Goal: Information Seeking & Learning: Find specific page/section

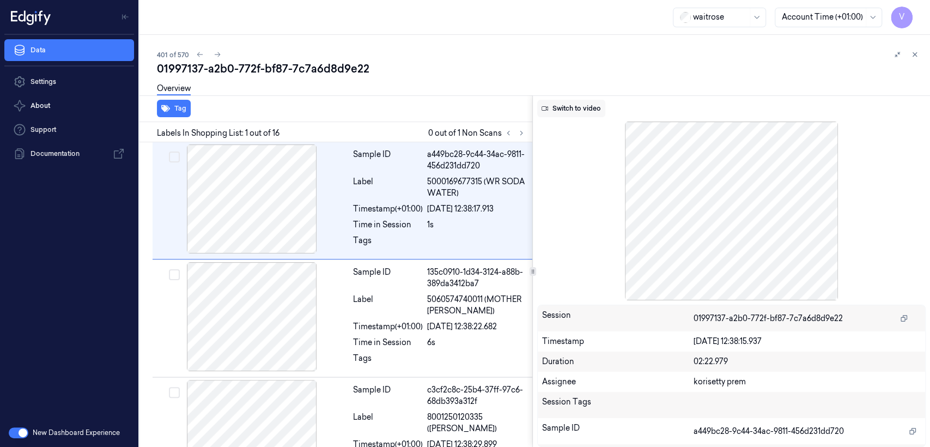
click at [569, 106] on button "Switch to video" at bounding box center [571, 108] width 68 height 17
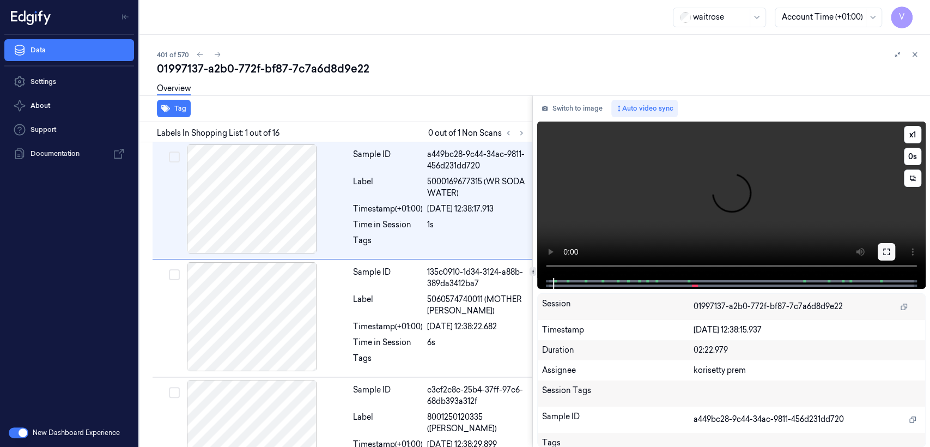
click at [885, 253] on icon at bounding box center [886, 251] width 9 height 9
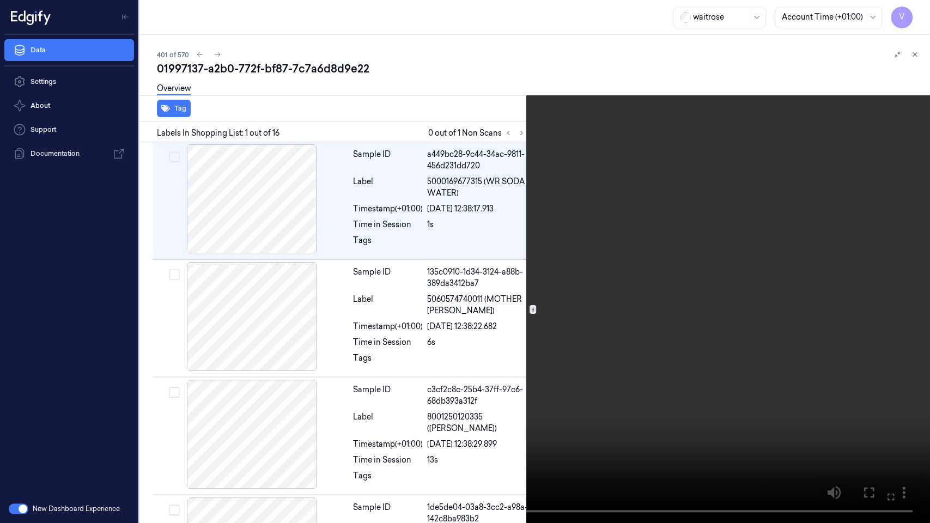
click at [430, 202] on video at bounding box center [465, 261] width 930 height 523
click at [0, 0] on icon at bounding box center [0, 0] width 0 height 0
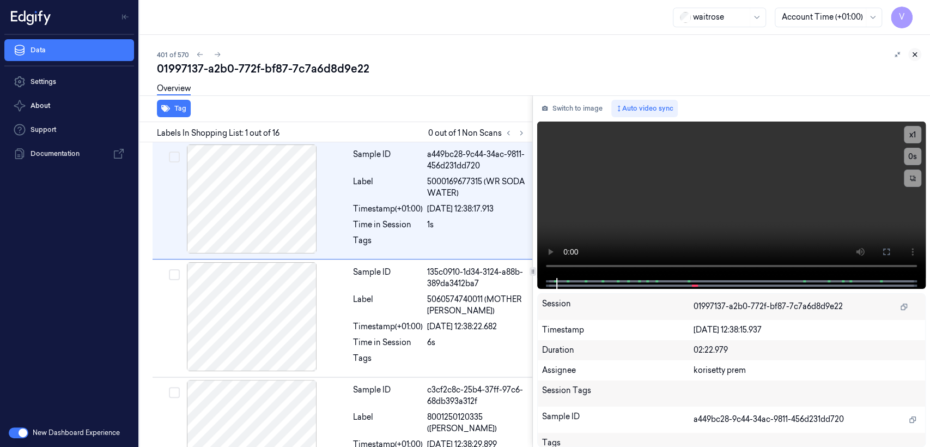
click at [911, 54] on icon at bounding box center [915, 55] width 8 height 8
click at [576, 110] on button "Switch to image" at bounding box center [572, 108] width 70 height 17
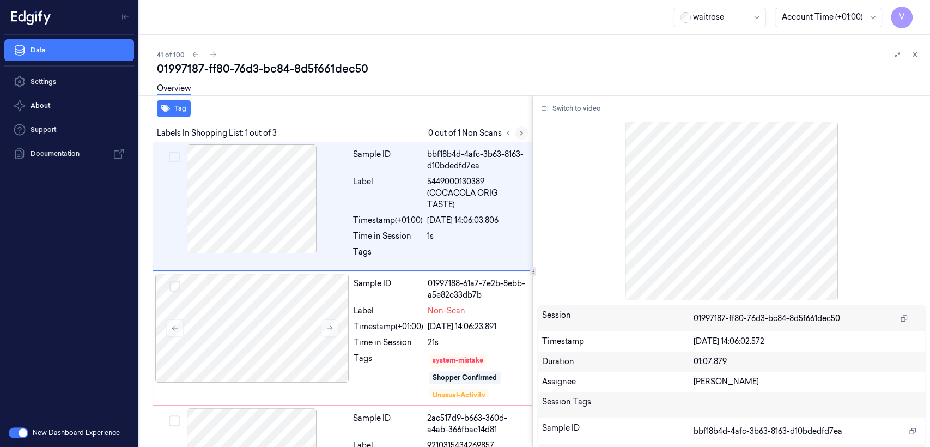
click at [525, 132] on icon at bounding box center [522, 133] width 8 height 8
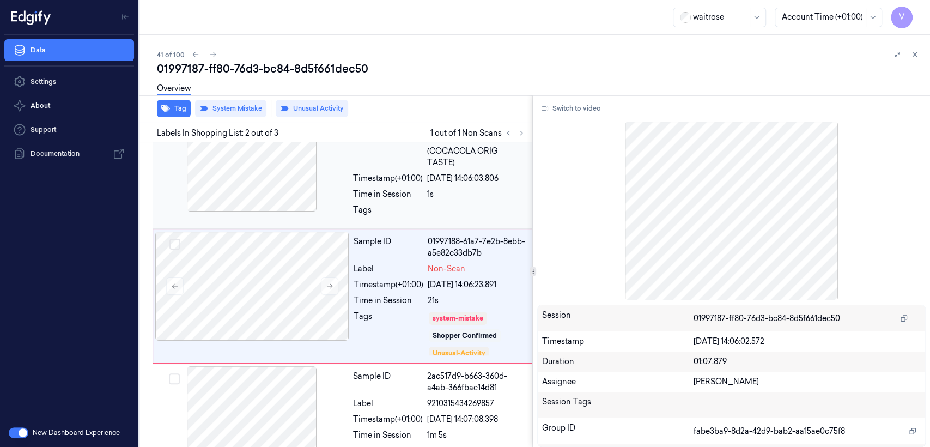
scroll to position [44, 0]
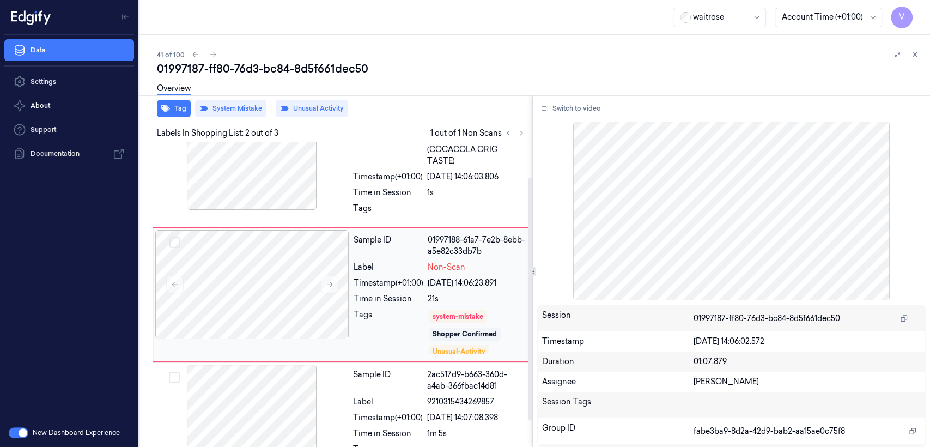
click at [372, 291] on div "Sample ID 01997188-61a7-7e2b-8ebb-a5e82c33db7b Label Non-Scan Timestamp (+01:00…" at bounding box center [439, 294] width 180 height 129
click at [340, 175] on div at bounding box center [252, 155] width 194 height 109
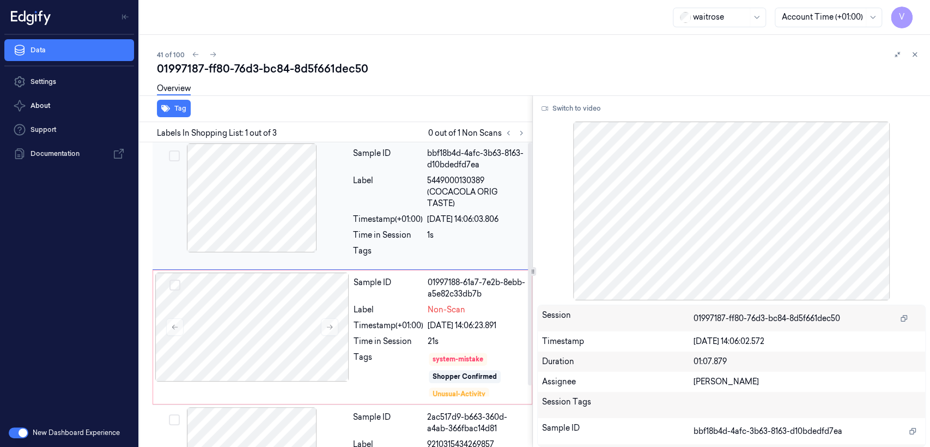
scroll to position [0, 0]
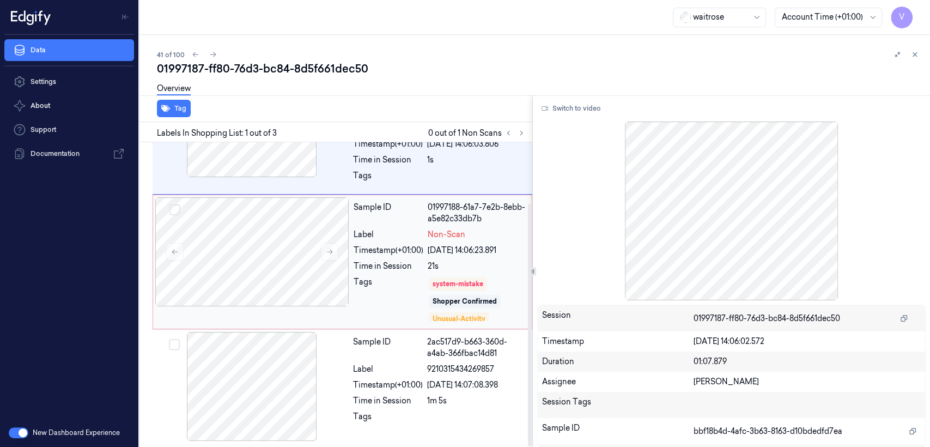
click at [382, 252] on div "Timestamp (+01:00)" at bounding box center [389, 250] width 70 height 11
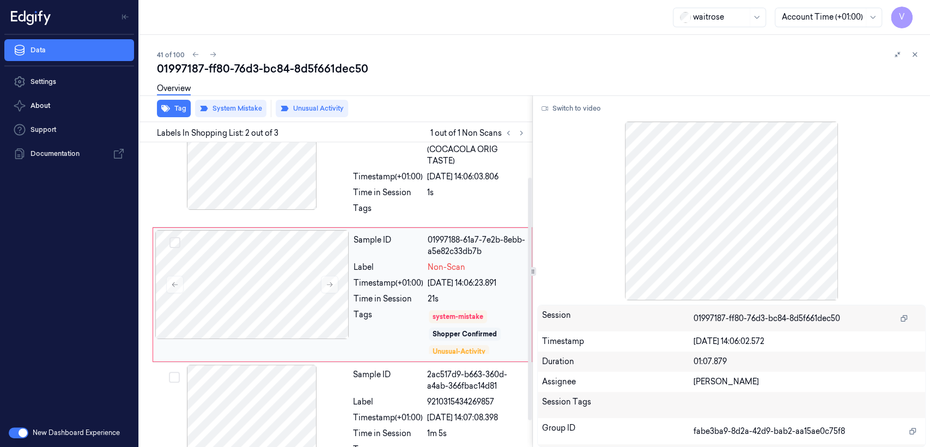
scroll to position [44, 0]
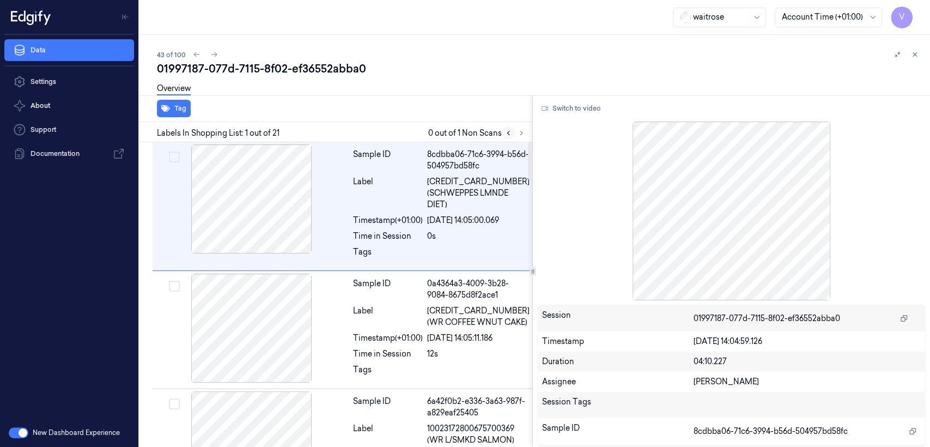
click at [514, 131] on button at bounding box center [508, 132] width 13 height 13
click at [521, 132] on icon at bounding box center [522, 133] width 8 height 8
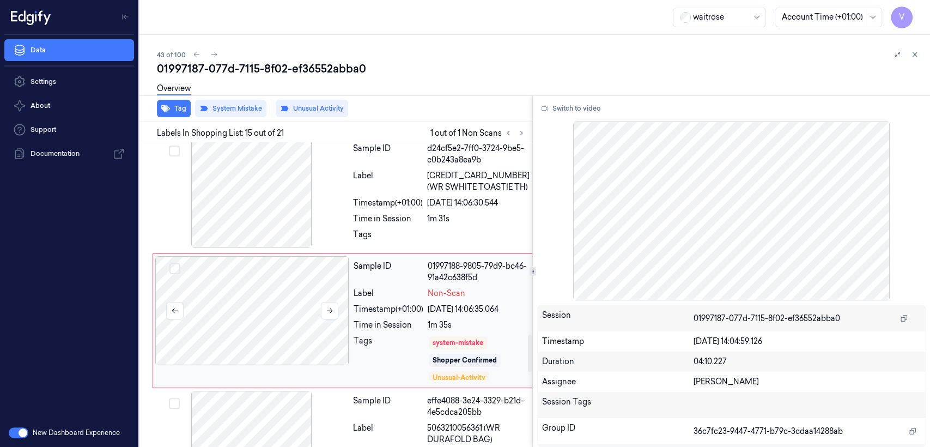
scroll to position [1583, 0]
click at [324, 300] on div at bounding box center [252, 309] width 194 height 109
click at [331, 306] on icon at bounding box center [330, 310] width 8 height 8
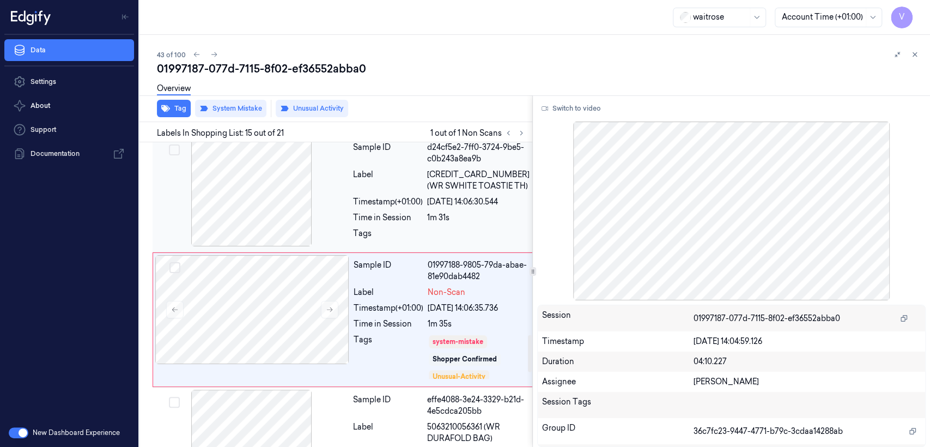
click at [336, 182] on div at bounding box center [252, 191] width 194 height 109
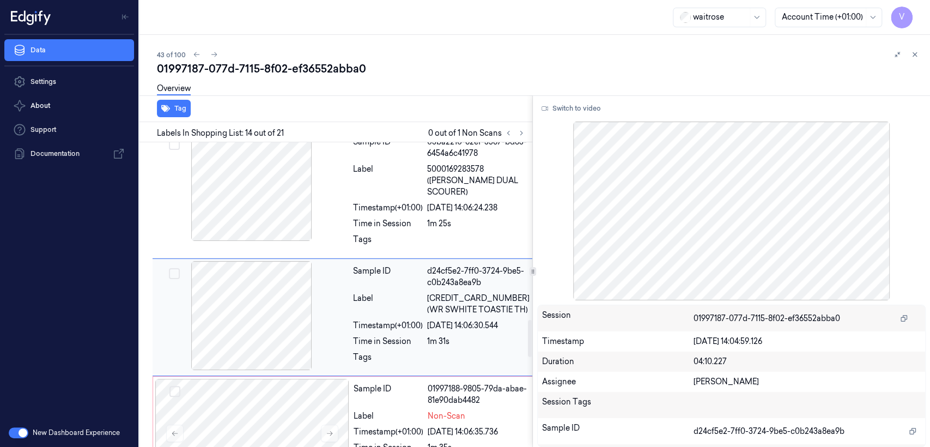
scroll to position [1457, 0]
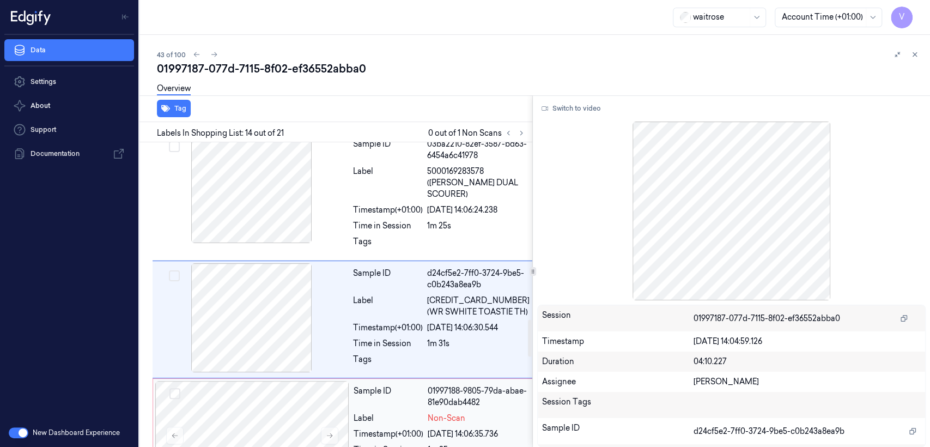
click at [362, 412] on div "Label" at bounding box center [389, 417] width 70 height 11
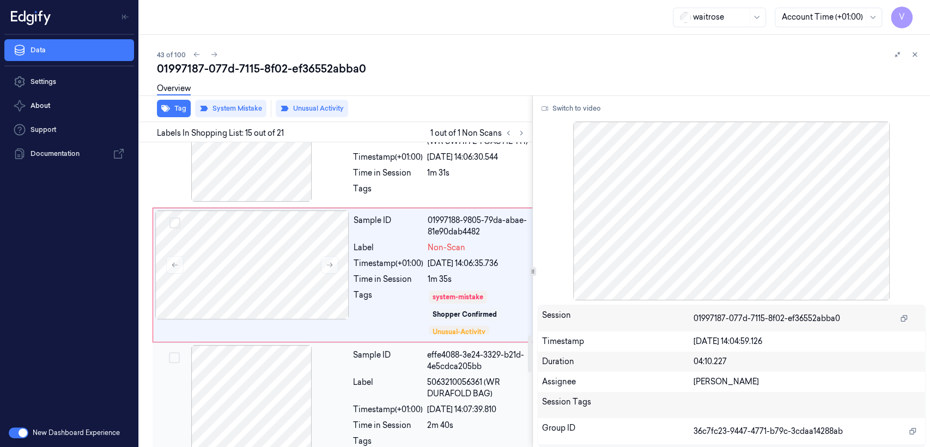
scroll to position [1704, 0]
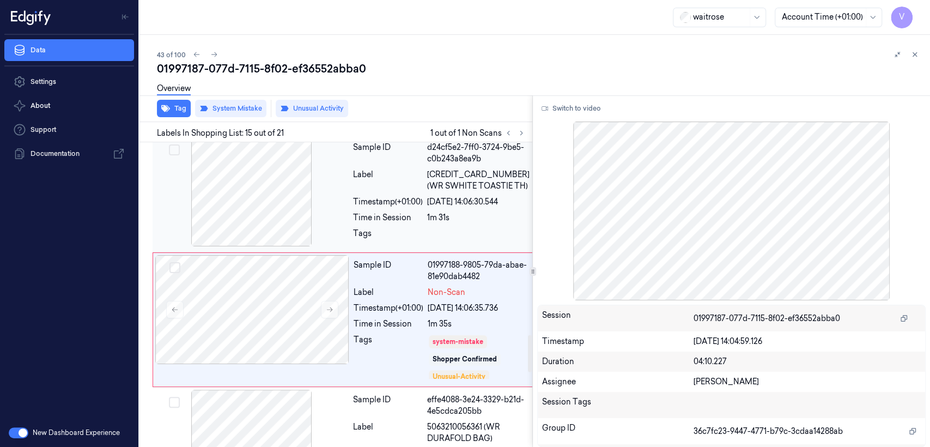
click at [457, 183] on div "Sample ID d24cf5e2-7ff0-3724-9be5-c0b243a8ea9b Label 5000169497265 (WR SWHITE T…" at bounding box center [441, 193] width 185 height 112
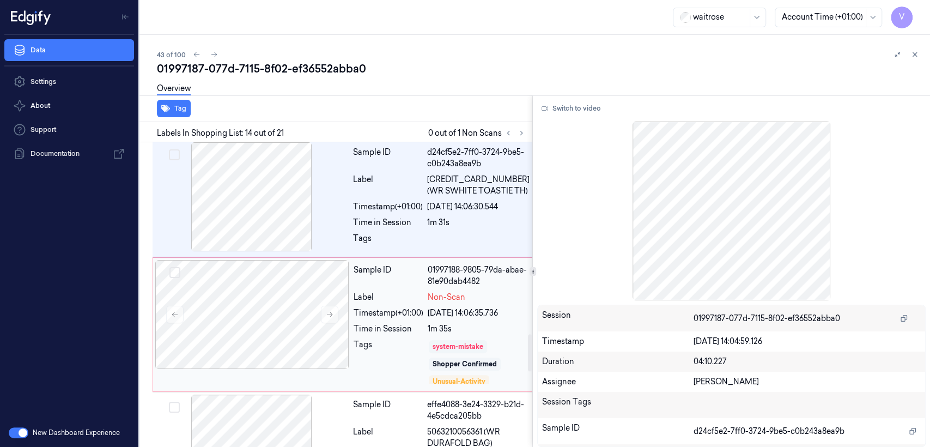
click at [467, 342] on div "system-mistake" at bounding box center [458, 347] width 51 height 10
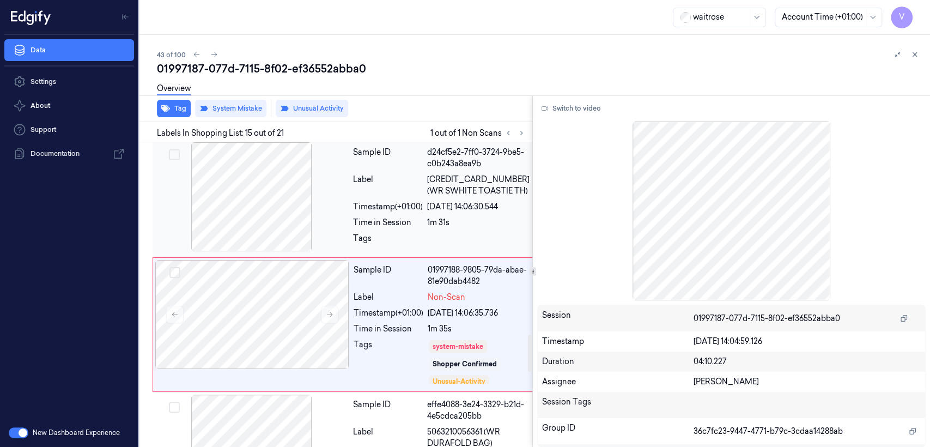
scroll to position [1583, 0]
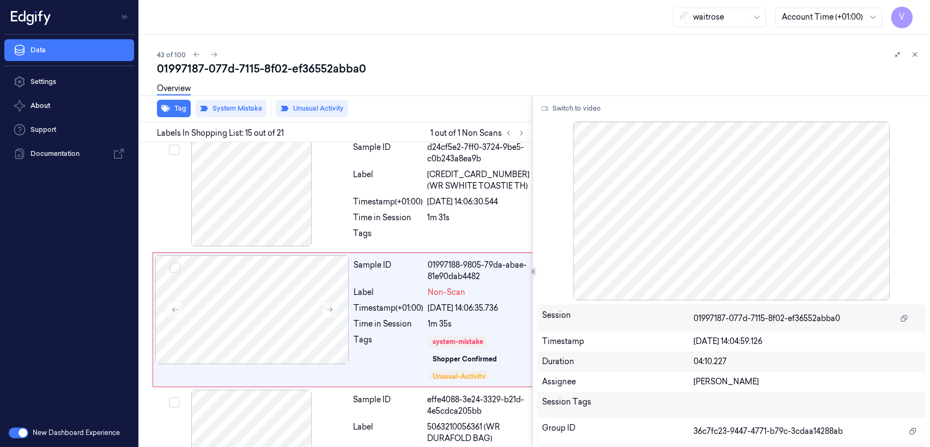
click at [270, 68] on div "01997187-077d-7115-8f02-ef36552abba0" at bounding box center [539, 68] width 764 height 15
copy div "8f02"
click at [523, 136] on icon at bounding box center [522, 133] width 8 height 8
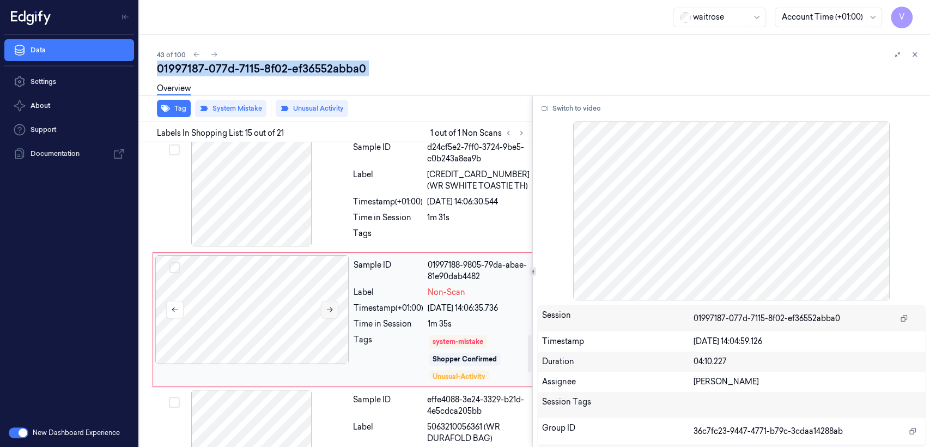
click at [337, 301] on button at bounding box center [329, 309] width 17 height 17
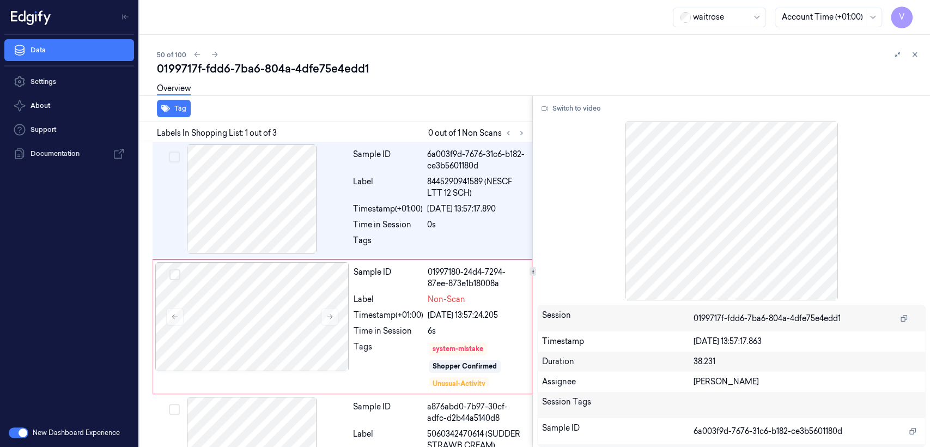
click at [275, 72] on div "0199717f-fdd6-7ba6-804a-4dfe75e4edd1" at bounding box center [539, 68] width 764 height 15
copy div "804a"
click at [522, 135] on icon at bounding box center [522, 133] width 8 height 8
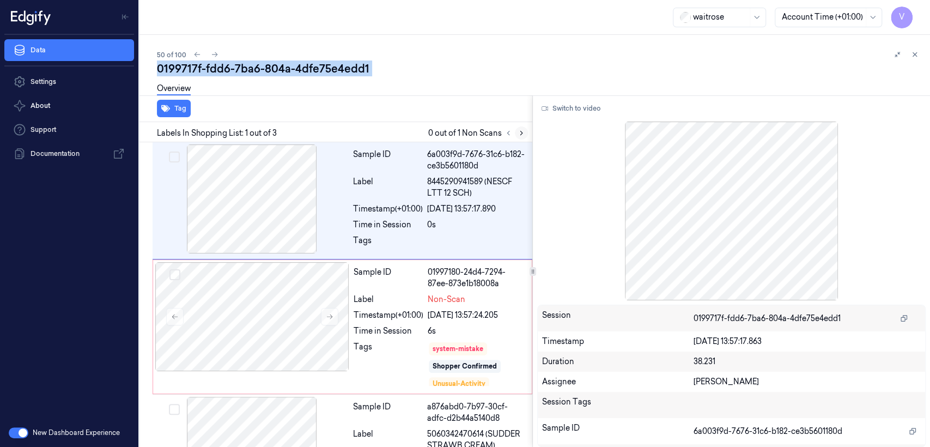
scroll to position [32, 0]
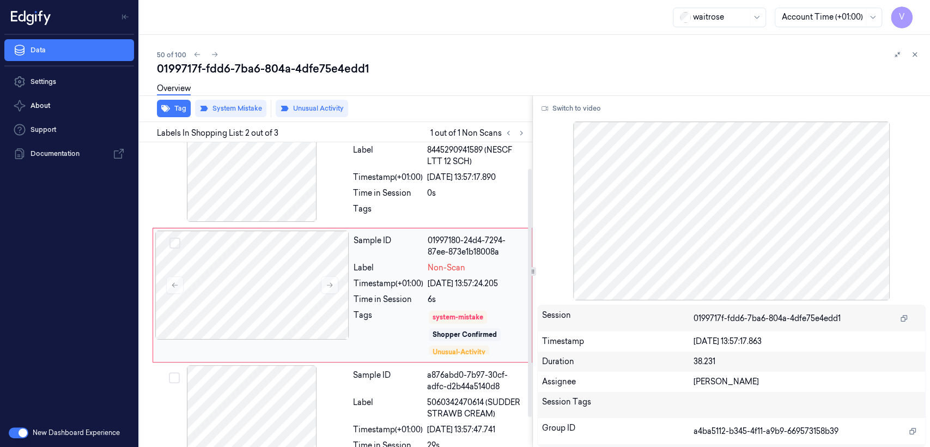
click at [349, 294] on div "Sample ID 01997180-24d4-7294-87ee-873e1b18008a Label Non-Scan Timestamp (+01:00…" at bounding box center [439, 294] width 180 height 129
click at [327, 290] on button at bounding box center [329, 284] width 17 height 17
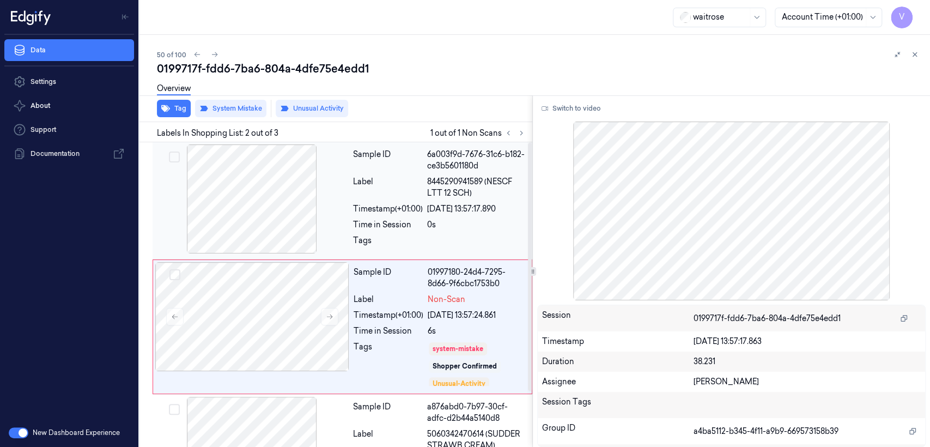
click at [300, 250] on div at bounding box center [252, 198] width 194 height 109
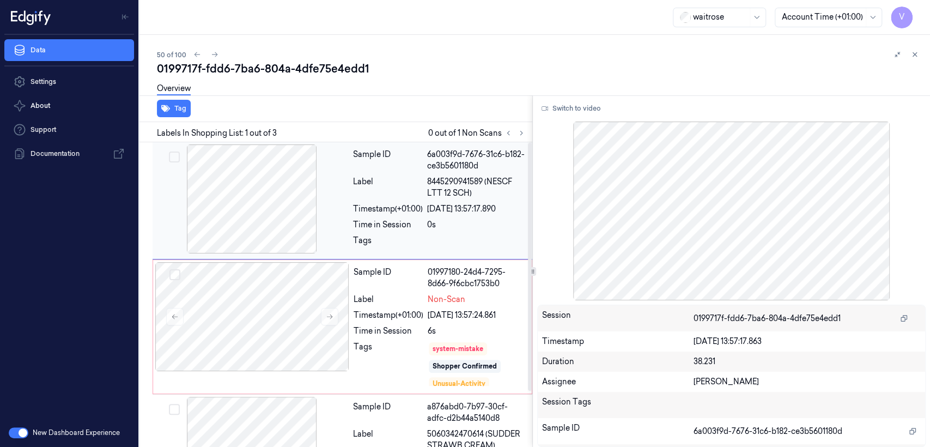
click at [312, 232] on div at bounding box center [252, 198] width 194 height 109
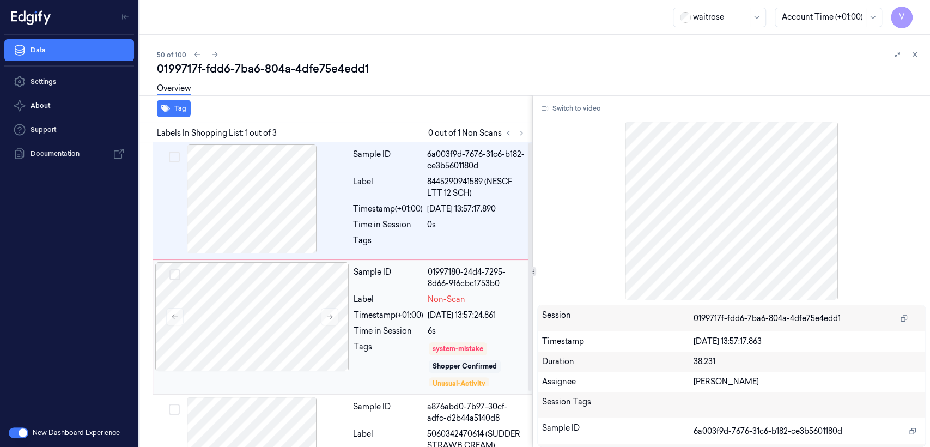
click at [378, 352] on div "Tags" at bounding box center [389, 364] width 70 height 46
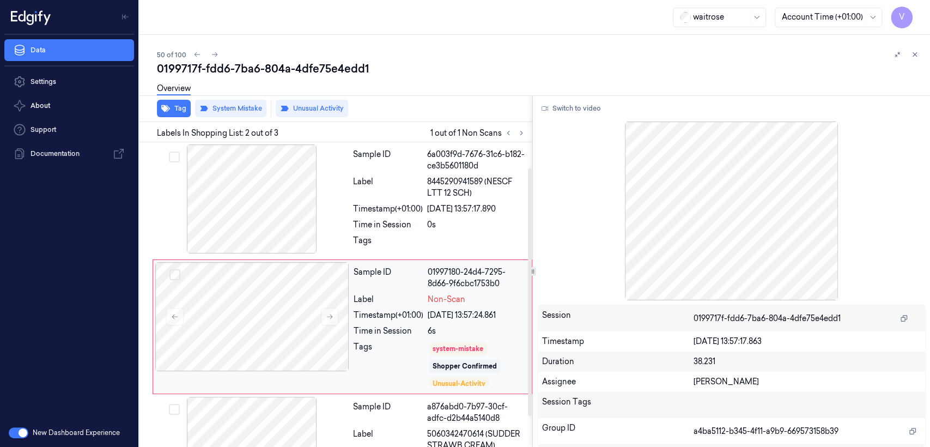
scroll to position [32, 0]
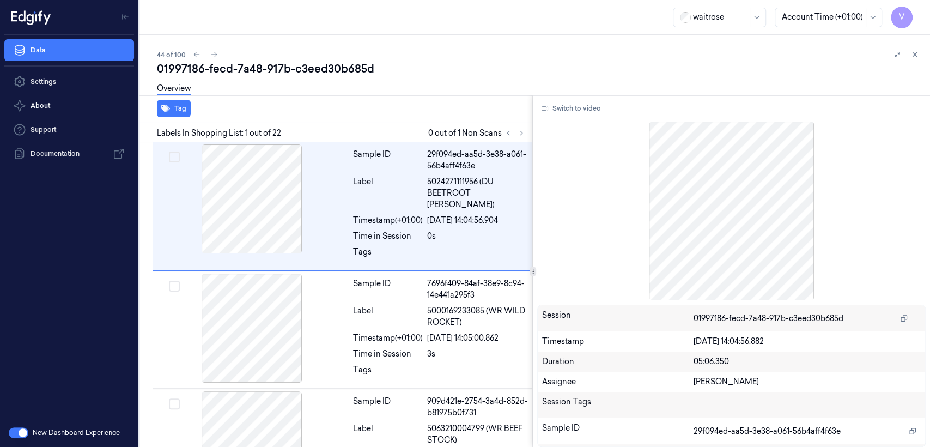
click at [248, 66] on div "01997186-fecd-7a48-917b-c3eed30b685d" at bounding box center [539, 68] width 764 height 15
copy div "7a48"
click at [520, 135] on icon at bounding box center [522, 133] width 8 height 8
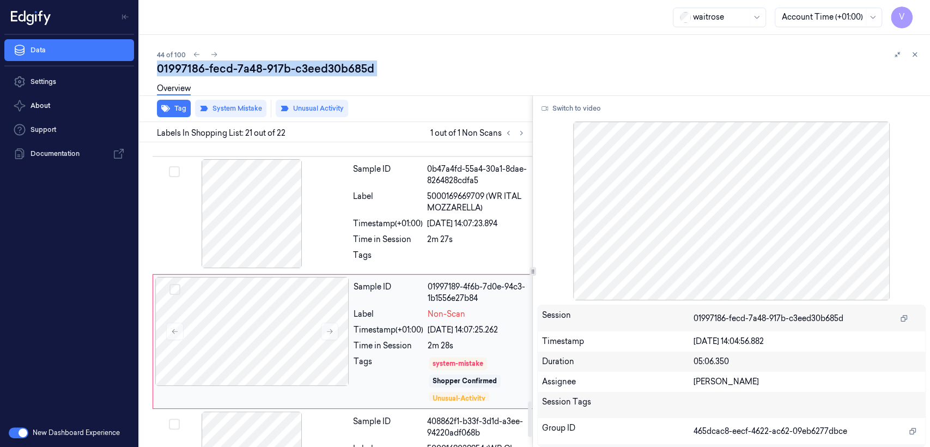
scroll to position [2265, 0]
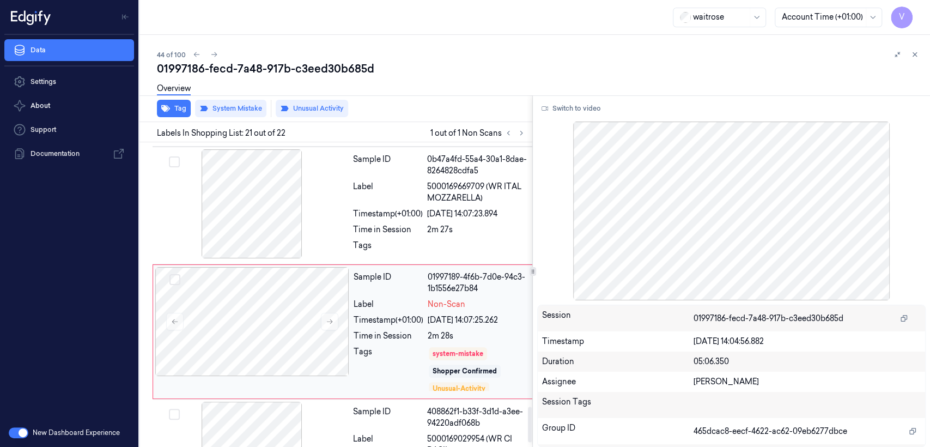
click at [392, 290] on div "Sample ID 01997189-4f6b-7d0e-94c3-1b1556e27b84 Label Non-Scan Timestamp (+01:00…" at bounding box center [441, 331] width 184 height 129
click at [327, 318] on icon at bounding box center [330, 322] width 8 height 8
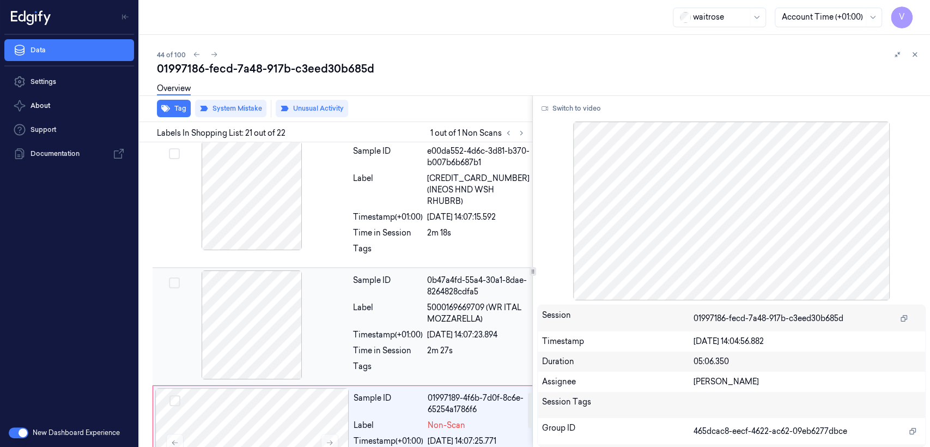
click at [367, 275] on div "Sample ID" at bounding box center [388, 286] width 70 height 23
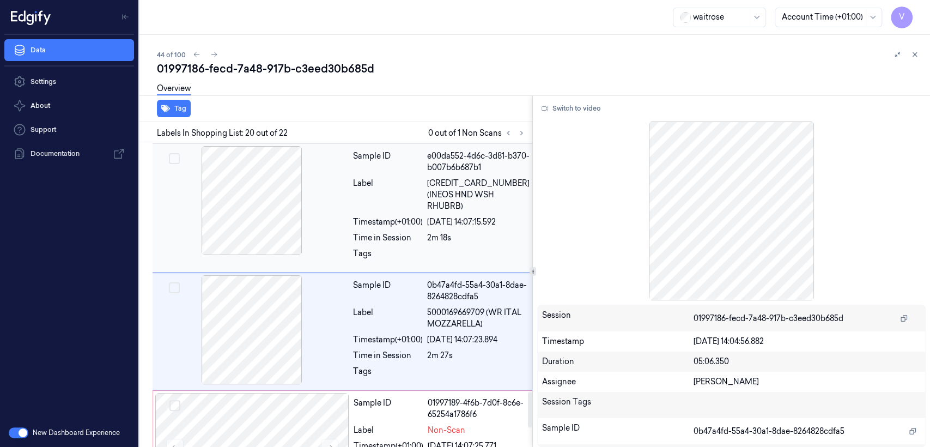
click at [372, 192] on div "Sample ID e00da552-4d6c-3d81-b370-b007b6b687b1 Label 5060879493285 (INEOS HND W…" at bounding box center [441, 208] width 185 height 124
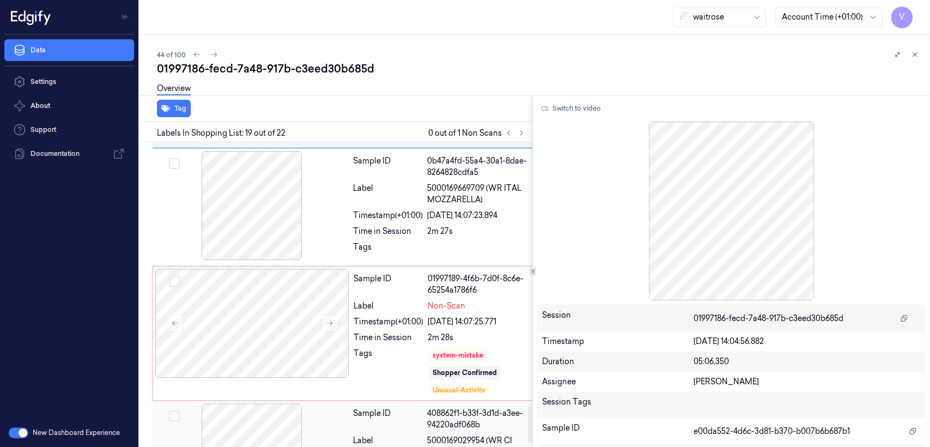
click at [464, 408] on div "408862f1-b33f-3d1d-a3ee-94220adf068b" at bounding box center [478, 419] width 102 height 23
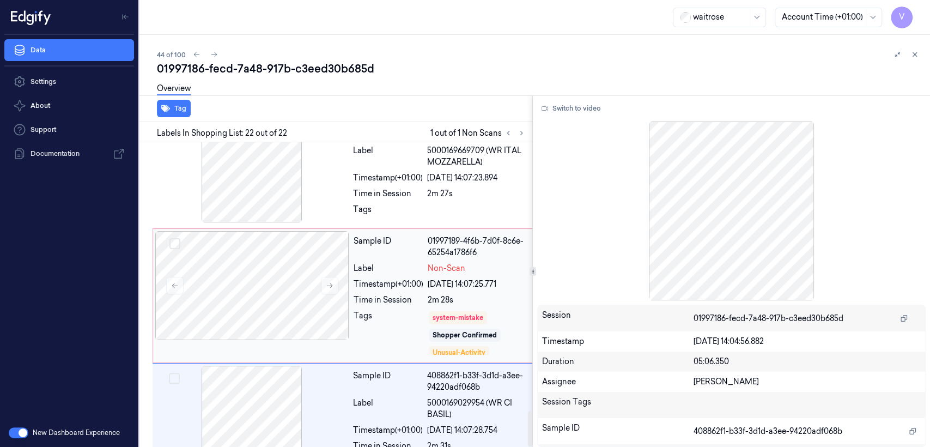
click at [447, 294] on div "2m 28s" at bounding box center [478, 299] width 101 height 11
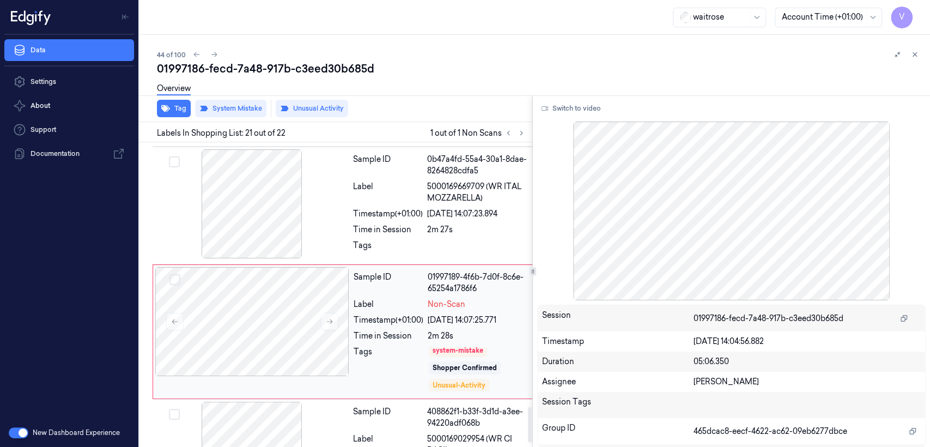
scroll to position [4, 0]
click at [417, 406] on div "Sample ID" at bounding box center [388, 417] width 70 height 23
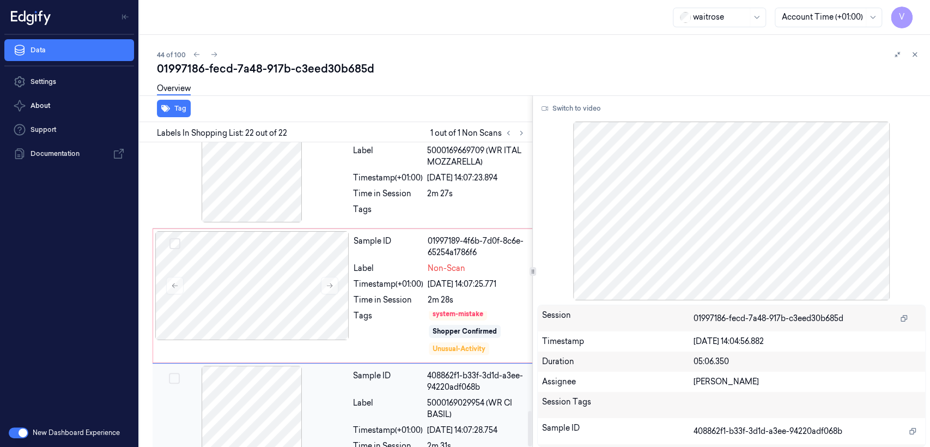
scroll to position [2301, 0]
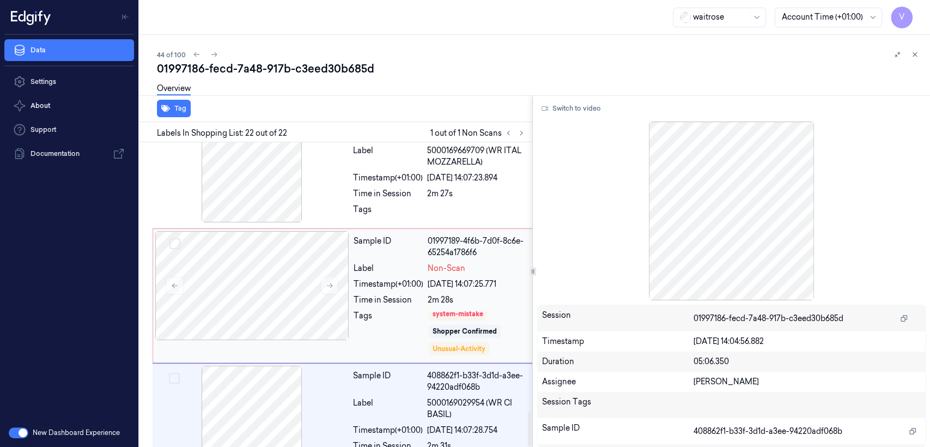
click at [430, 255] on div "Sample ID 01997189-4f6b-7d0f-8c6e-65254a1786f6 Label Non-Scan Timestamp (+01:00…" at bounding box center [441, 295] width 184 height 129
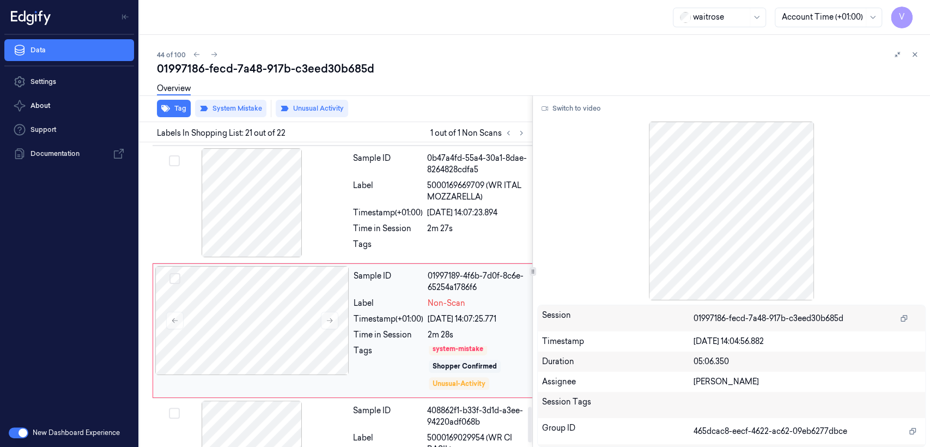
scroll to position [2265, 0]
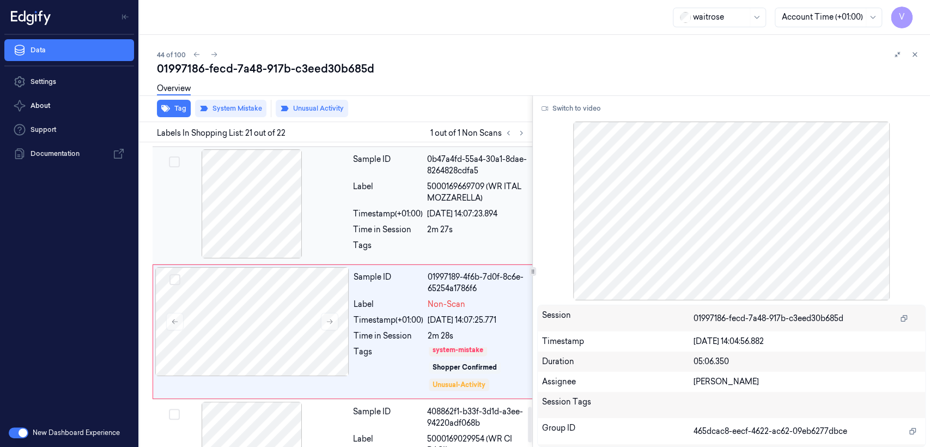
click at [384, 240] on div "Tags" at bounding box center [388, 248] width 70 height 17
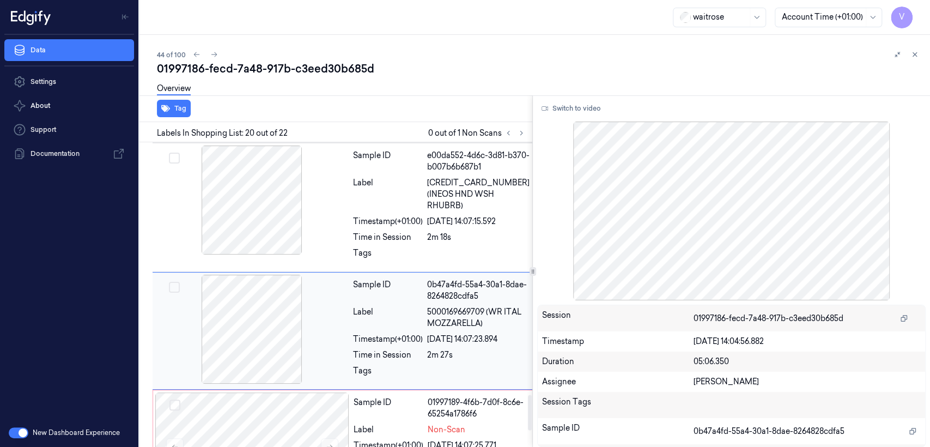
scroll to position [2139, 0]
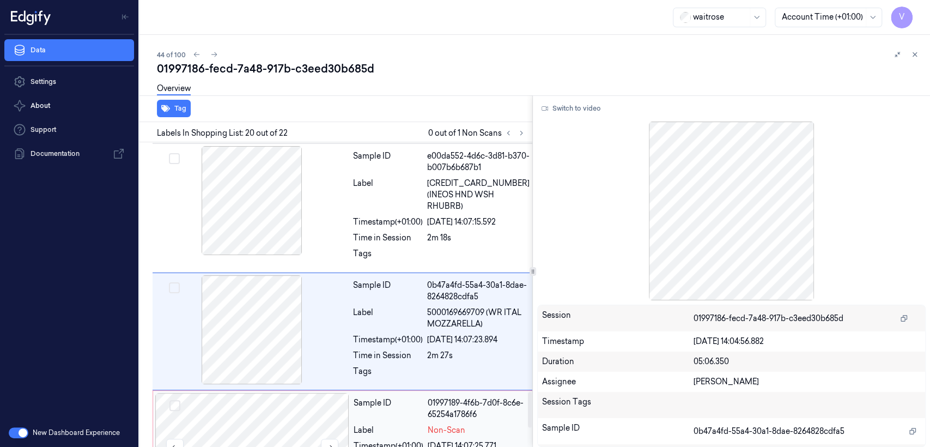
click at [307, 419] on div at bounding box center [252, 447] width 194 height 109
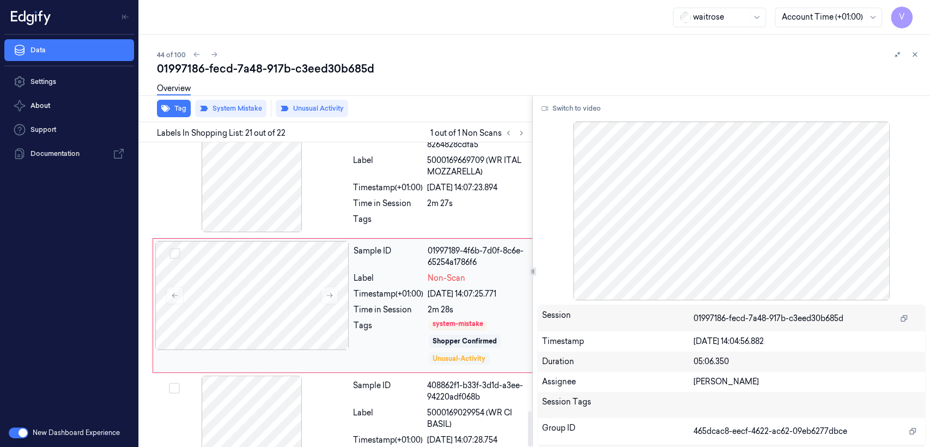
scroll to position [2301, 0]
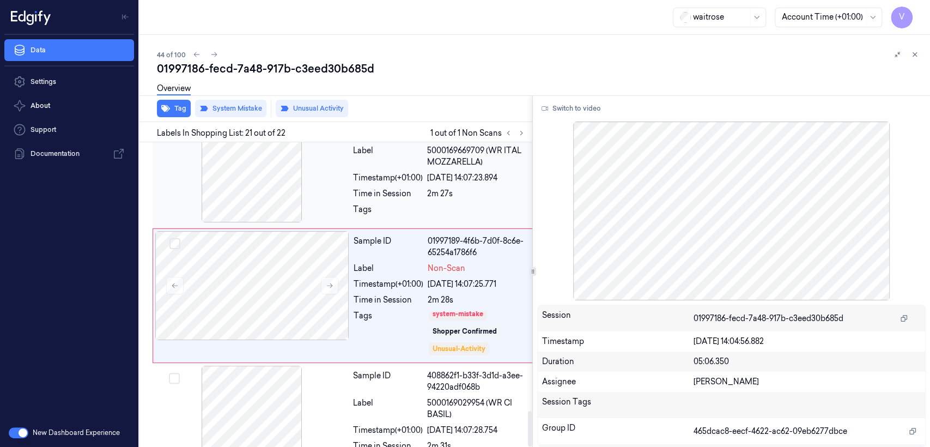
click at [456, 188] on div "2m 27s" at bounding box center [478, 193] width 102 height 11
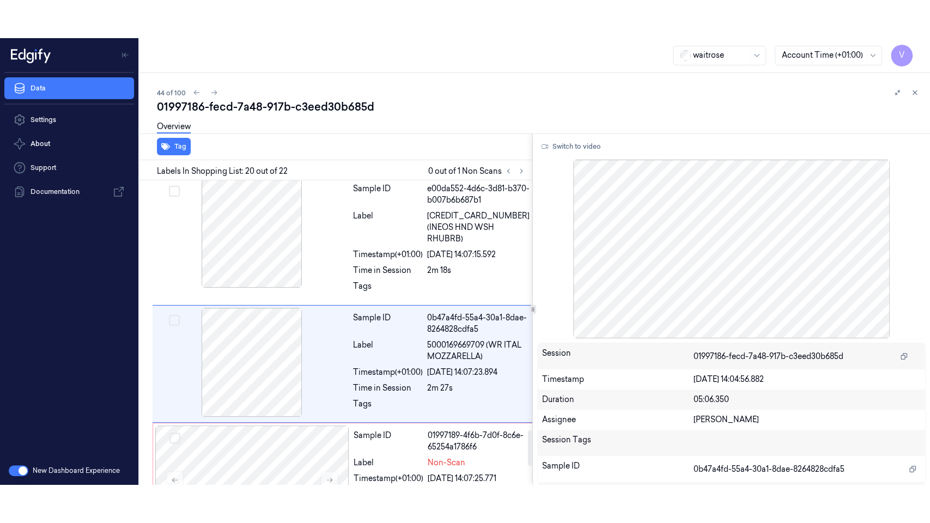
scroll to position [2139, 0]
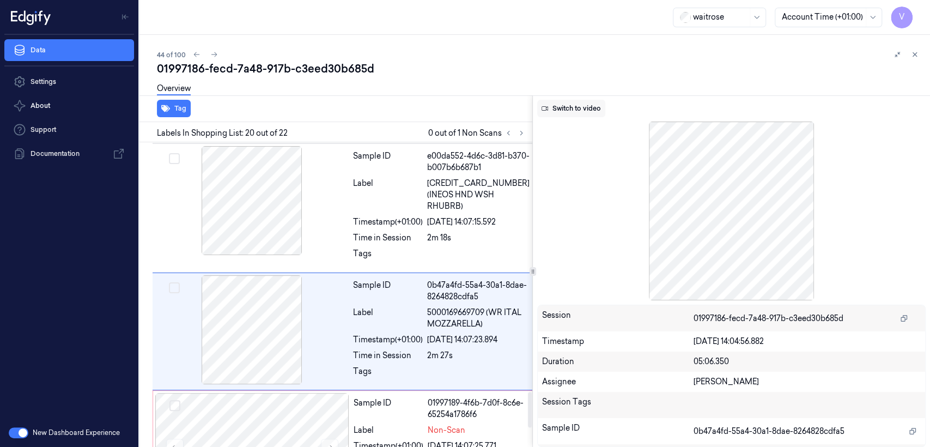
click at [580, 115] on button "Switch to video" at bounding box center [571, 108] width 68 height 17
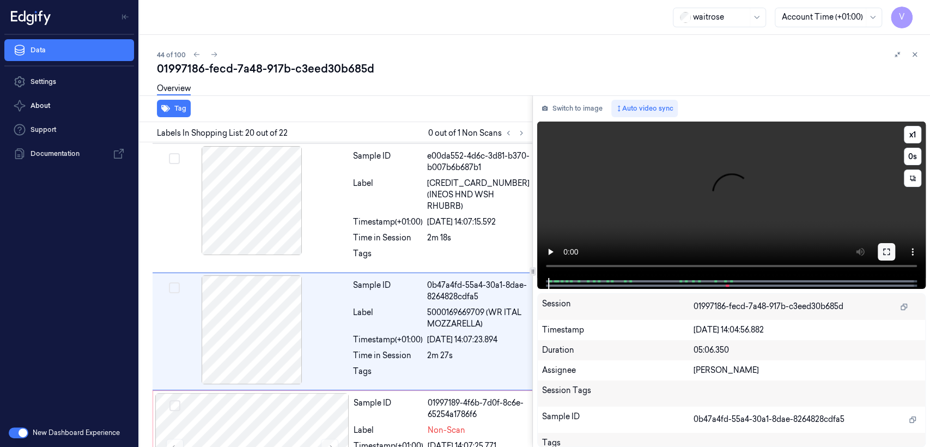
click at [885, 254] on icon at bounding box center [886, 251] width 9 height 9
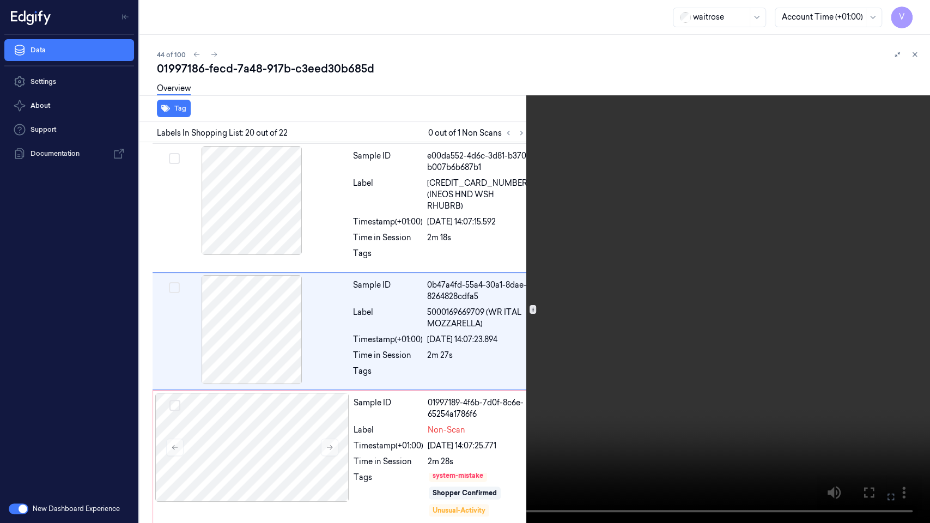
click at [570, 356] on video at bounding box center [465, 261] width 930 height 523
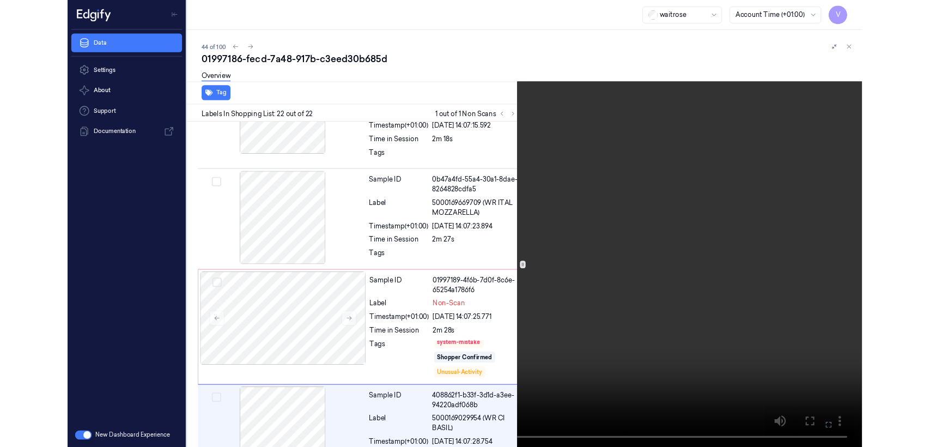
scroll to position [2225, 0]
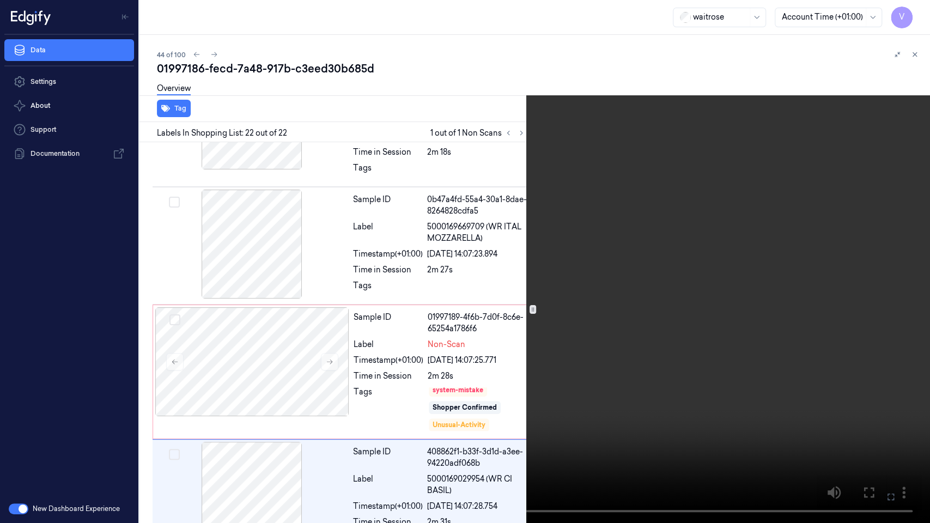
click at [0, 0] on icon at bounding box center [0, 0] width 0 height 0
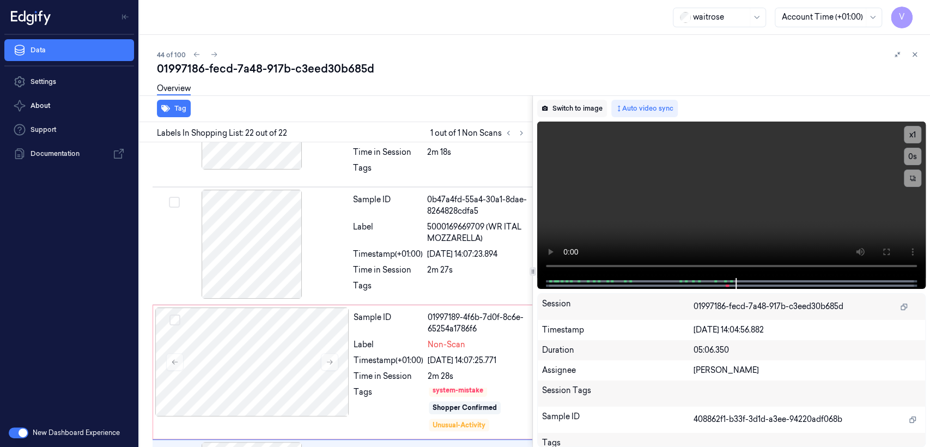
click at [579, 108] on button "Switch to image" at bounding box center [572, 108] width 70 height 17
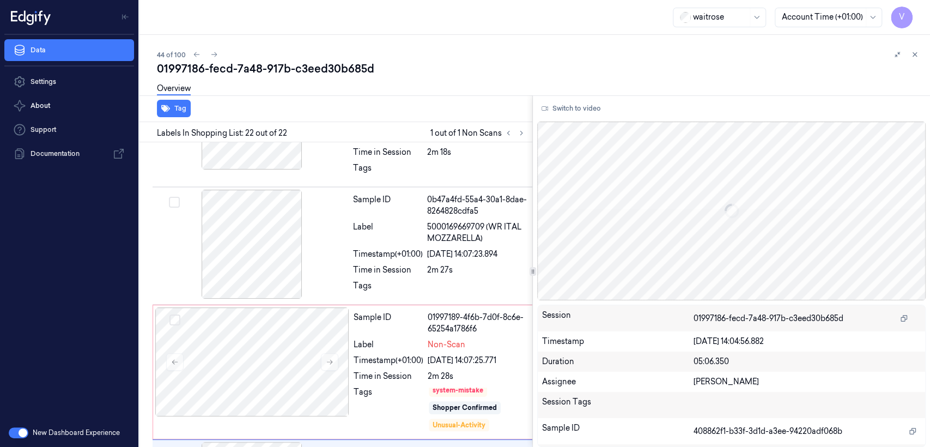
scroll to position [2301, 0]
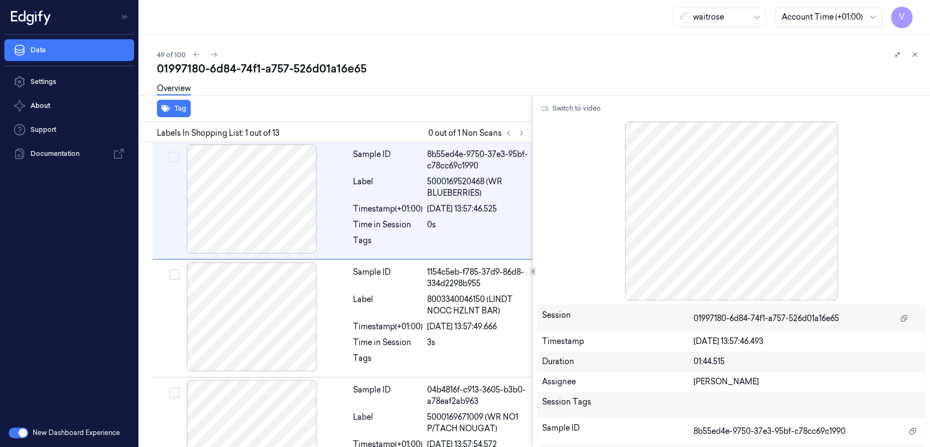
click at [317, 65] on div "01997180-6d84-74f1-a757-526d01a16e65" at bounding box center [539, 68] width 764 height 15
copy div "526d01a16e65"
click at [521, 135] on icon at bounding box center [522, 133] width 8 height 8
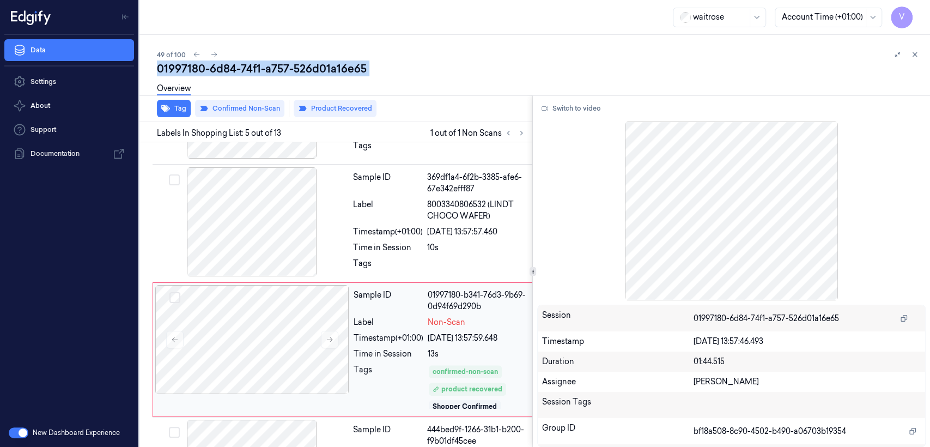
scroll to position [384, 0]
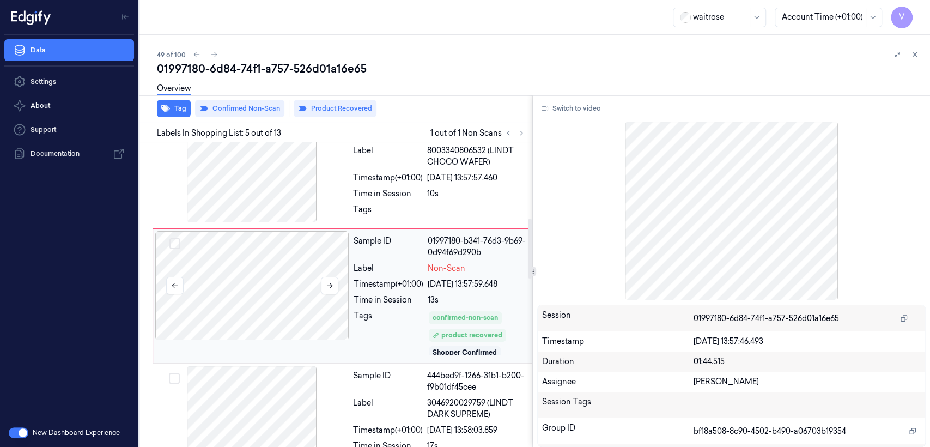
click at [318, 260] on div at bounding box center [252, 285] width 194 height 109
click at [329, 287] on icon at bounding box center [330, 286] width 8 height 8
click at [368, 202] on div "Sample ID 369df1a4-6f2b-3385-afe6-67e342efff87 Label 8003340806532 (LINDT CHOCO…" at bounding box center [441, 169] width 185 height 112
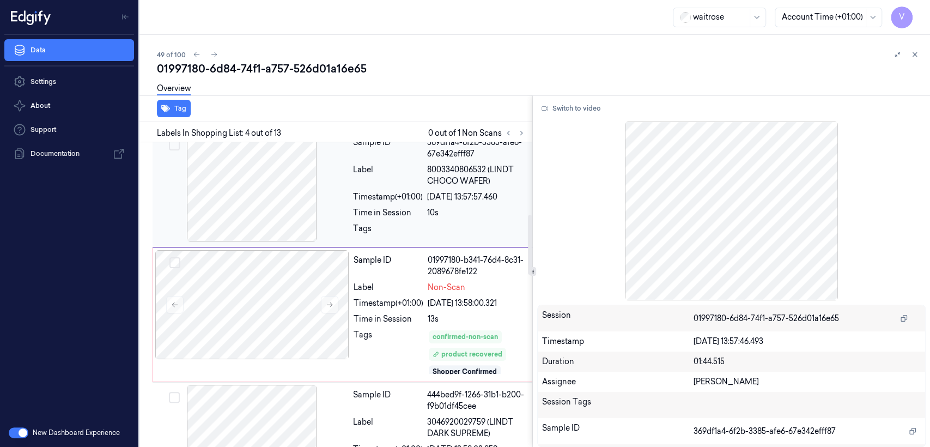
scroll to position [379, 0]
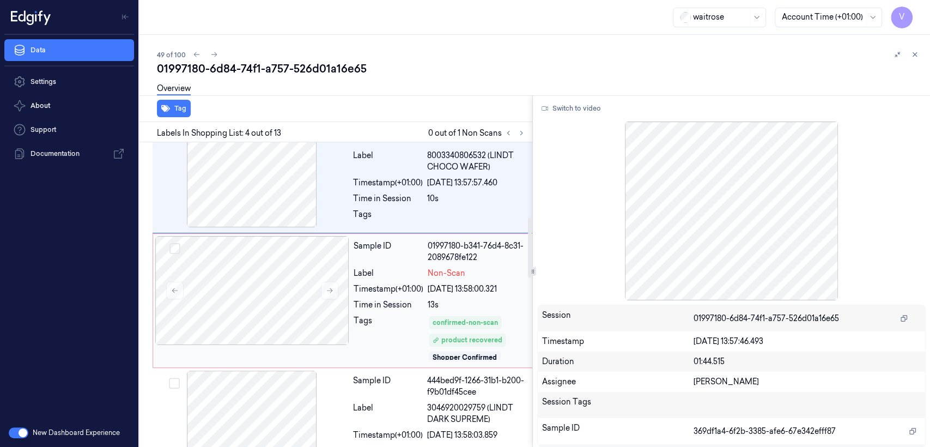
click at [369, 263] on div "Sample ID 01997180-b341-76d4-8c31-2089678fe122 Label Non-Scan Timestamp (+01:00…" at bounding box center [441, 300] width 184 height 129
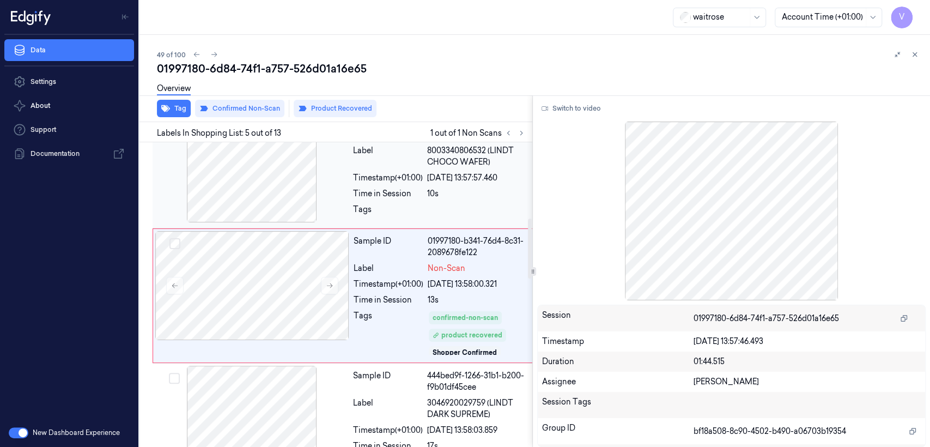
click at [396, 208] on div "Tags" at bounding box center [388, 212] width 70 height 17
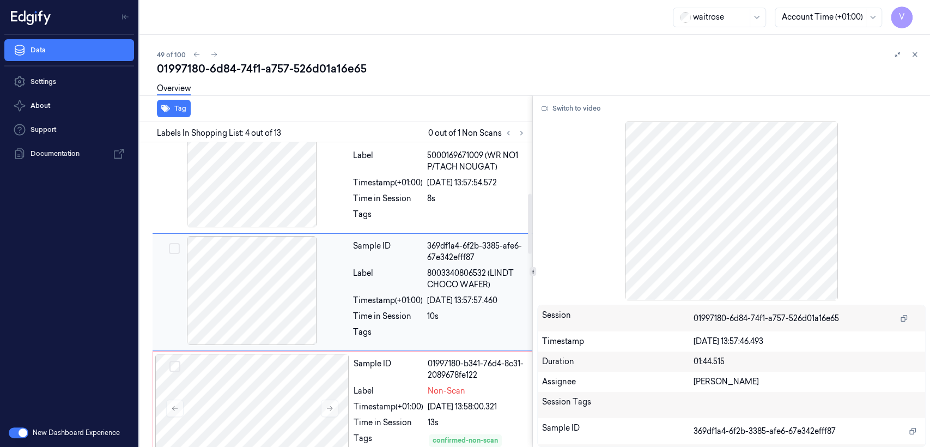
scroll to position [258, 0]
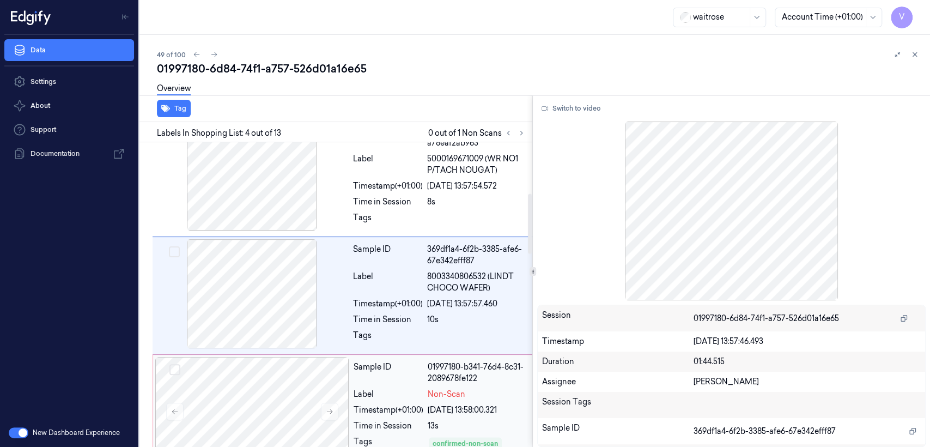
click at [403, 355] on div "Sample ID 01997180-b341-76d4-8c31-2089678fe122 Label Non-Scan Timestamp (+01:00…" at bounding box center [345, 421] width 384 height 135
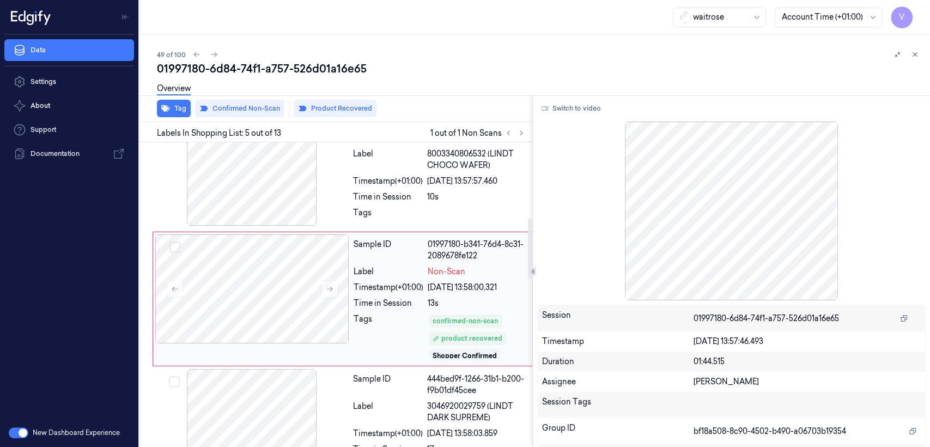
scroll to position [384, 0]
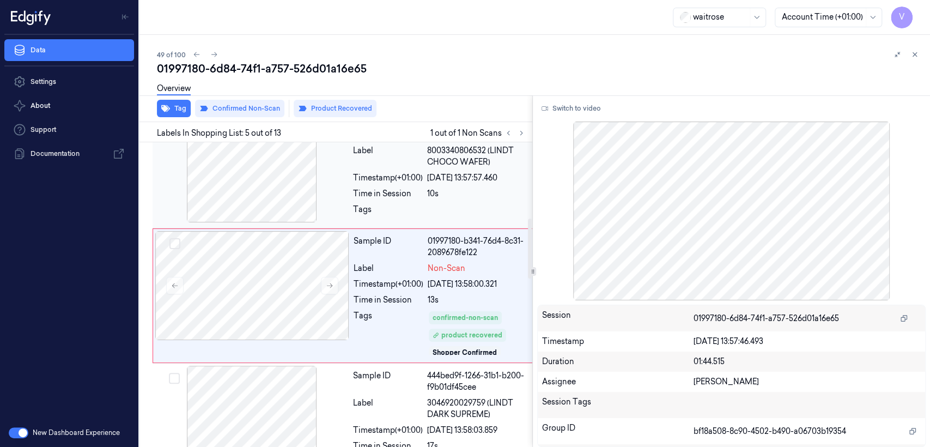
click at [394, 202] on div "Sample ID 369df1a4-6f2b-3385-afe6-67e342efff87 Label 8003340806532 (LINDT CHOCO…" at bounding box center [441, 169] width 185 height 112
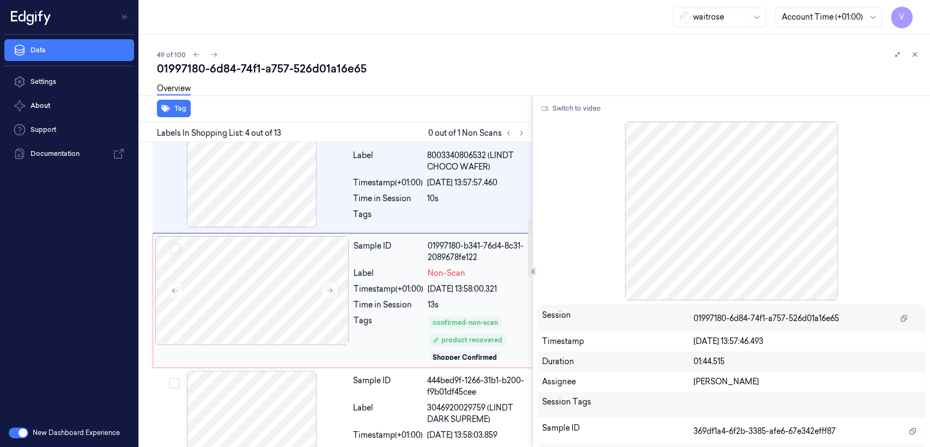
click at [414, 297] on div "Sample ID 01997180-b341-76d4-8c31-2089678fe122 Label Non-Scan Timestamp (+01:00…" at bounding box center [441, 300] width 184 height 129
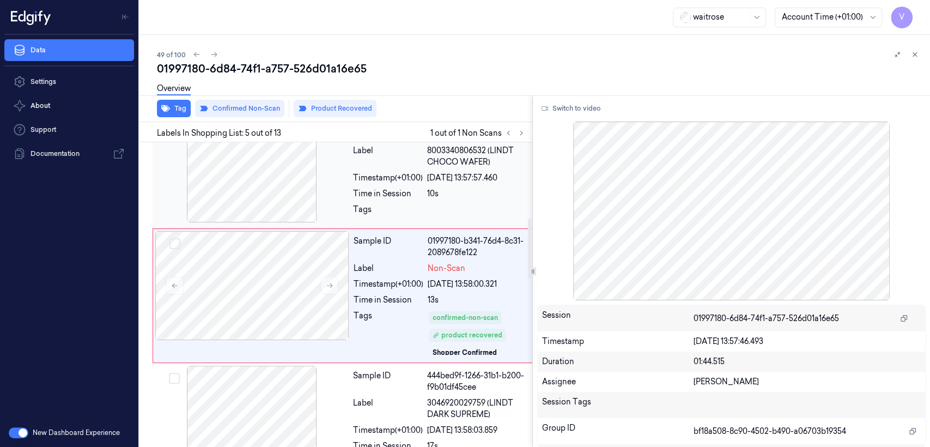
click at [438, 204] on div at bounding box center [478, 212] width 102 height 17
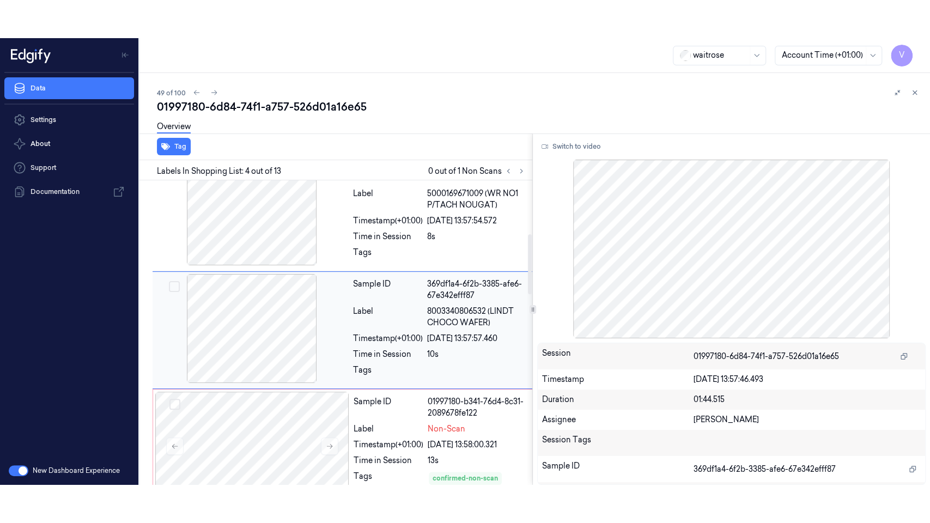
scroll to position [258, 0]
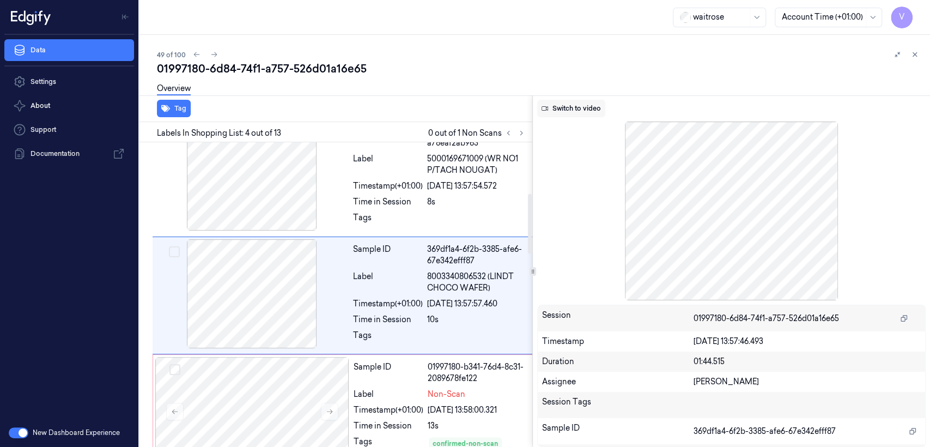
click at [584, 109] on button "Switch to video" at bounding box center [571, 108] width 68 height 17
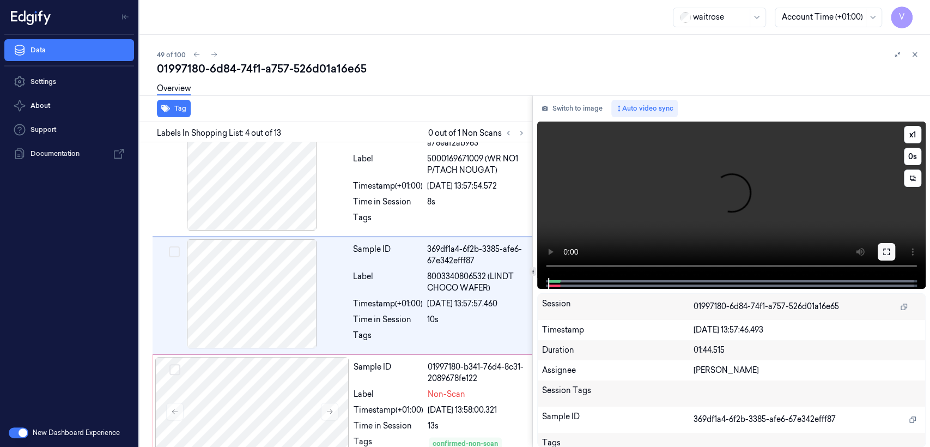
click at [889, 251] on icon at bounding box center [886, 251] width 9 height 9
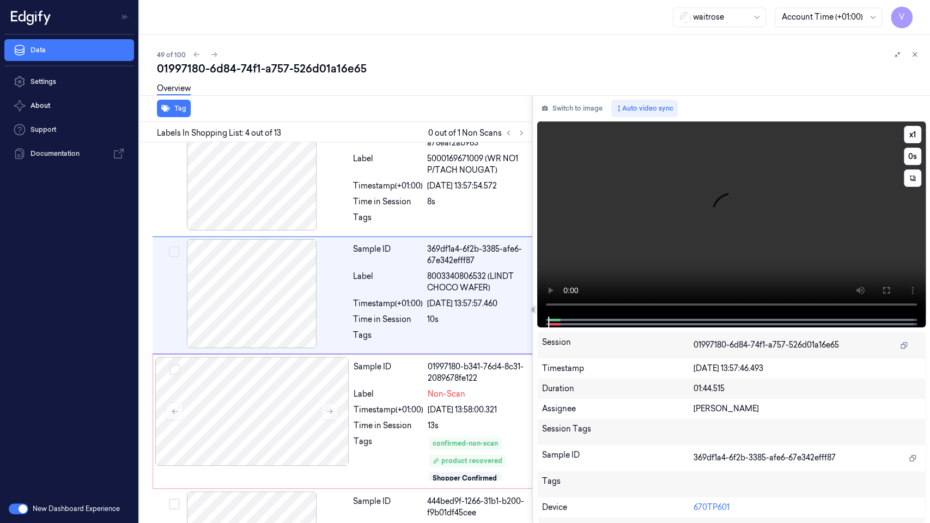
scroll to position [220, 0]
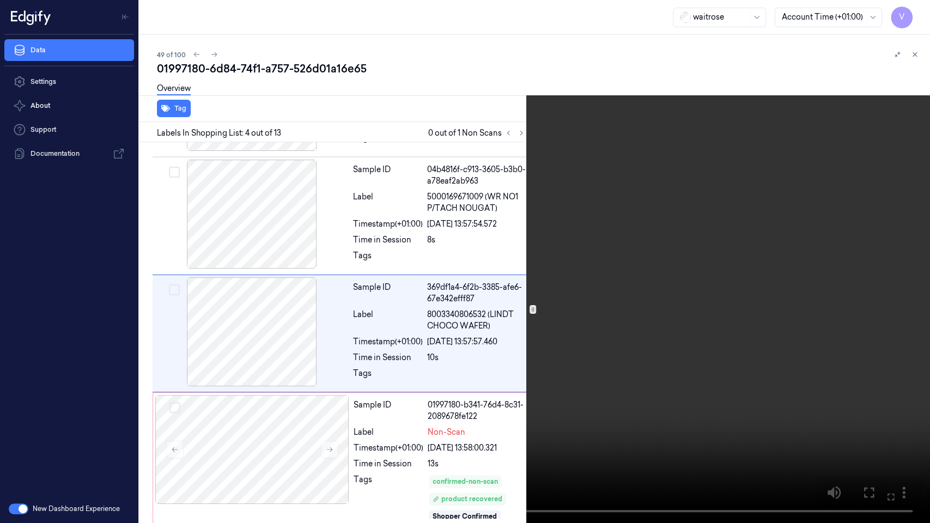
click at [497, 283] on video at bounding box center [465, 261] width 930 height 523
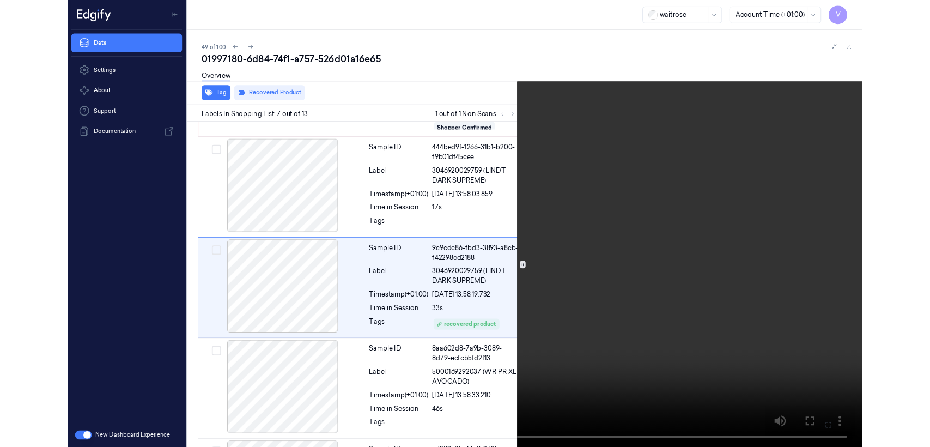
scroll to position [589, 0]
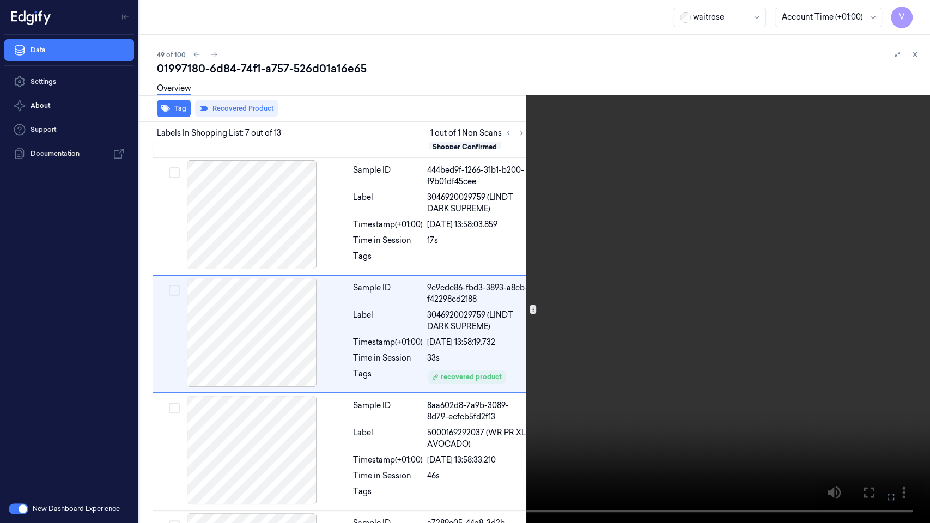
click at [0, 0] on button at bounding box center [0, 0] width 0 height 0
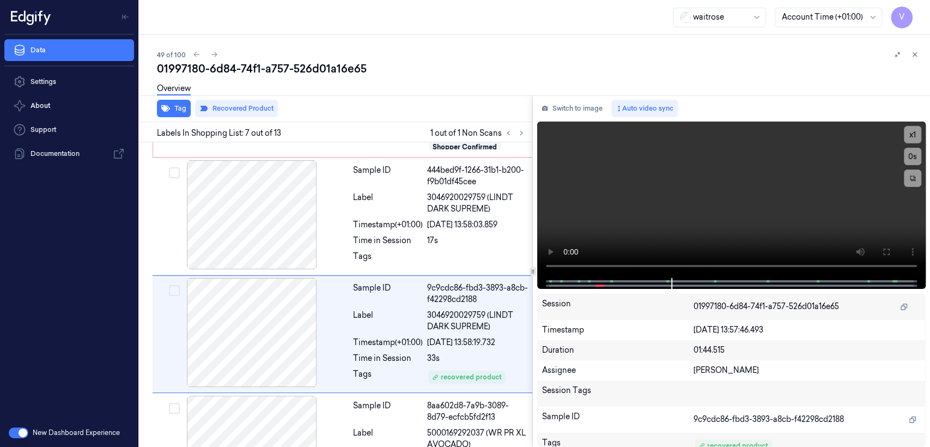
click at [576, 119] on div "Switch to image Auto video sync x 1 0 s Session 01997180-6d84-74f1-a757-526d01a…" at bounding box center [731, 270] width 397 height 351
click at [576, 115] on button "Switch to image" at bounding box center [572, 108] width 70 height 17
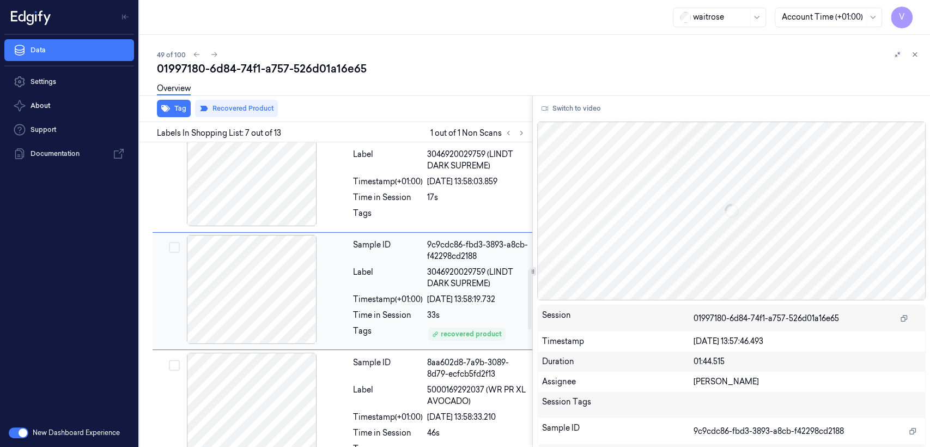
scroll to position [628, 0]
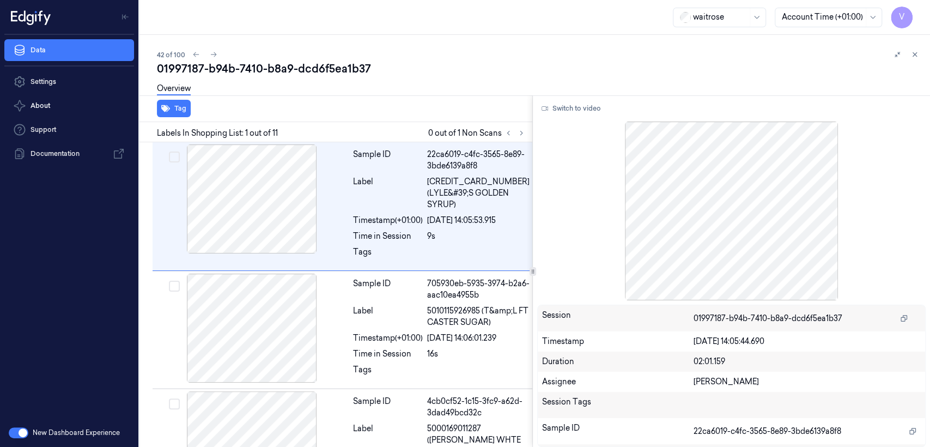
click at [205, 71] on div "01997187-b94b-7410-b8a9-dcd6f5ea1b37" at bounding box center [539, 68] width 764 height 15
copy div "b94b"
click at [513, 132] on button at bounding box center [508, 132] width 13 height 13
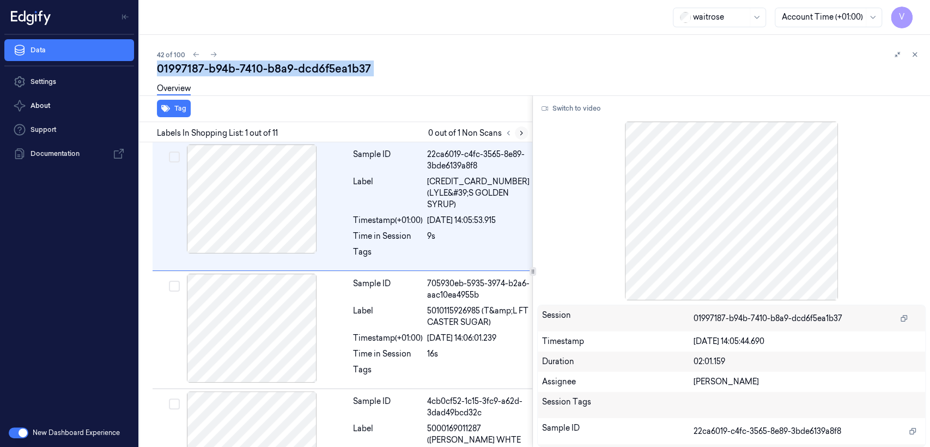
click at [524, 134] on icon at bounding box center [522, 133] width 8 height 8
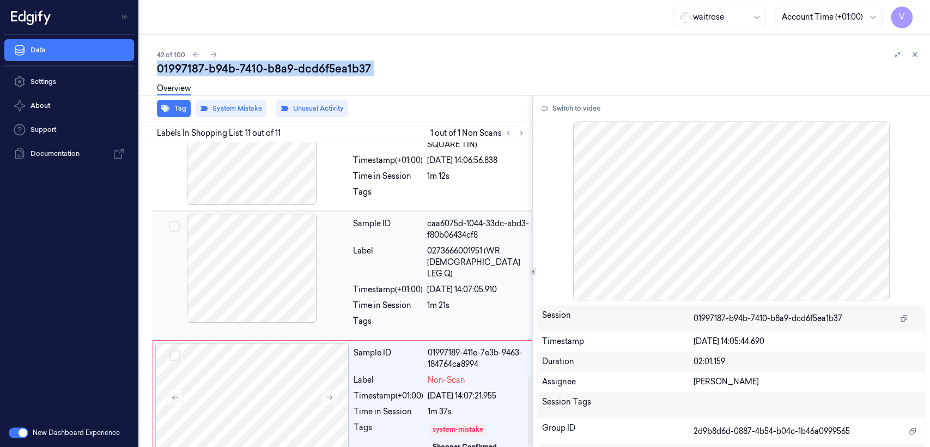
scroll to position [1031, 0]
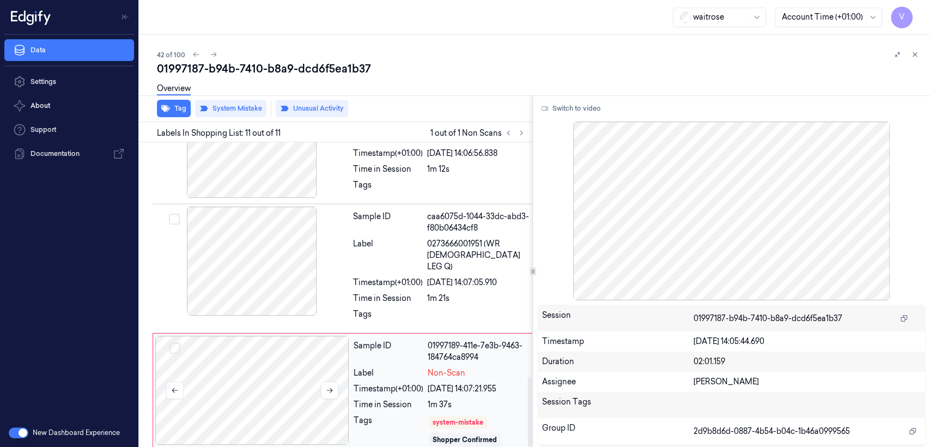
click at [296, 336] on div at bounding box center [252, 390] width 194 height 109
click at [327, 386] on icon at bounding box center [330, 390] width 8 height 8
click at [437, 308] on div at bounding box center [478, 316] width 102 height 17
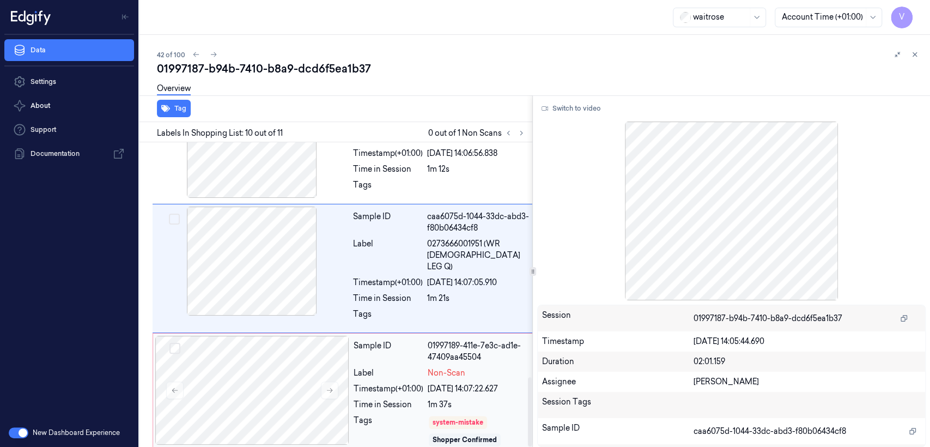
click at [442, 399] on div "1m 37s" at bounding box center [478, 404] width 101 height 11
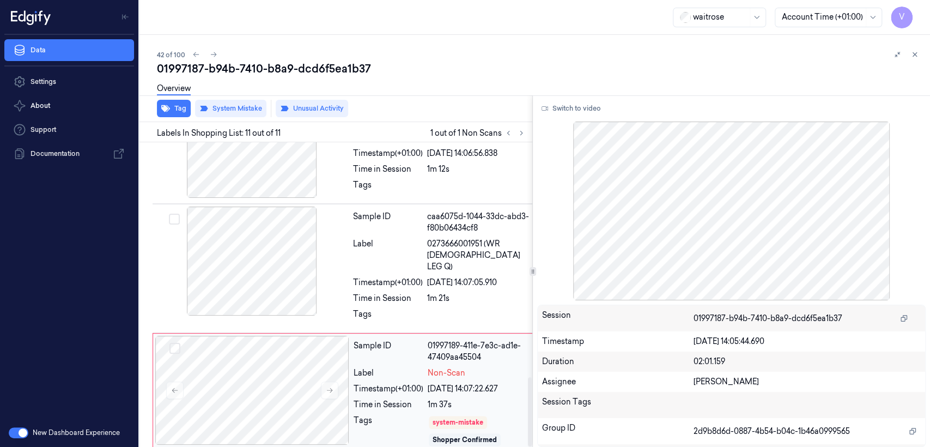
scroll to position [4, 0]
click at [459, 250] on div "Sample ID caa6075d-1044-33dc-abd3-f80b06434cf8 Label 0273666001951 (WR CHICK LE…" at bounding box center [441, 268] width 185 height 124
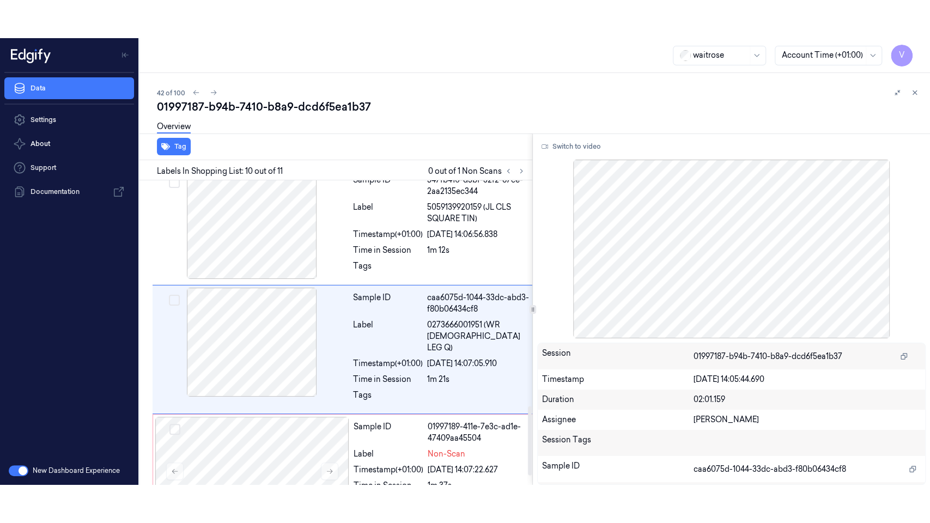
scroll to position [987, 0]
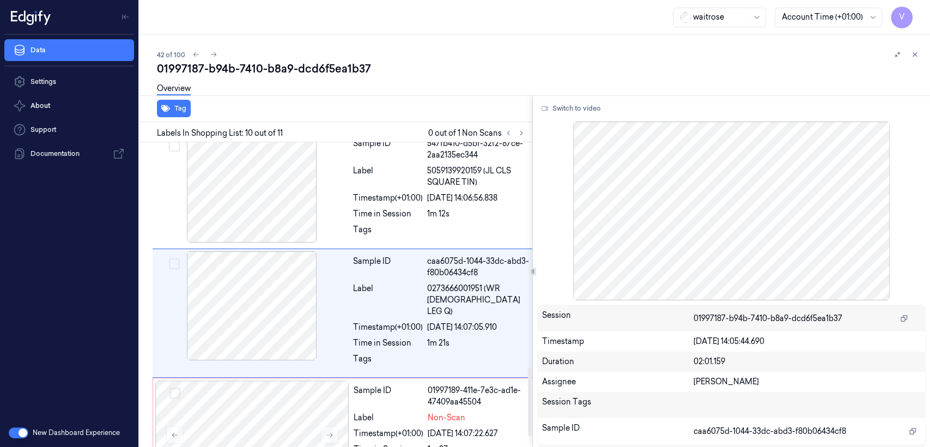
click at [579, 118] on div "Switch to video Session 01997187-b94b-7410-b8a9-dcd6f5ea1b37 Timestamp 22/09/20…" at bounding box center [731, 270] width 397 height 351
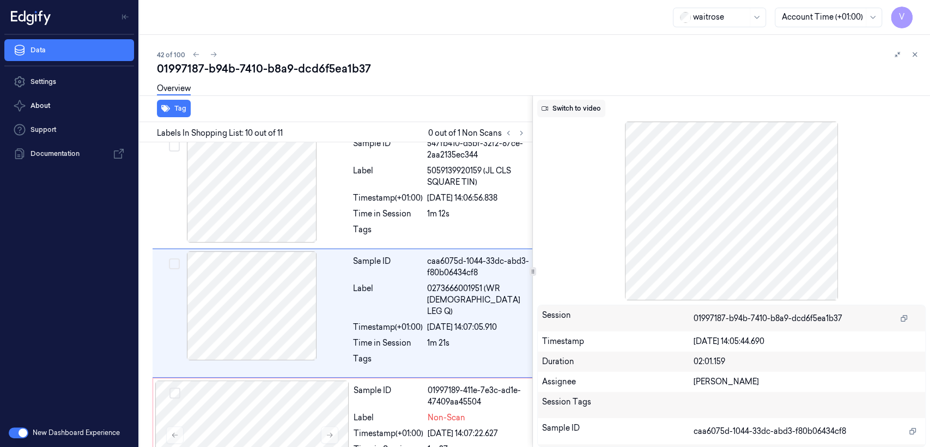
click at [578, 112] on button "Switch to video" at bounding box center [571, 108] width 68 height 17
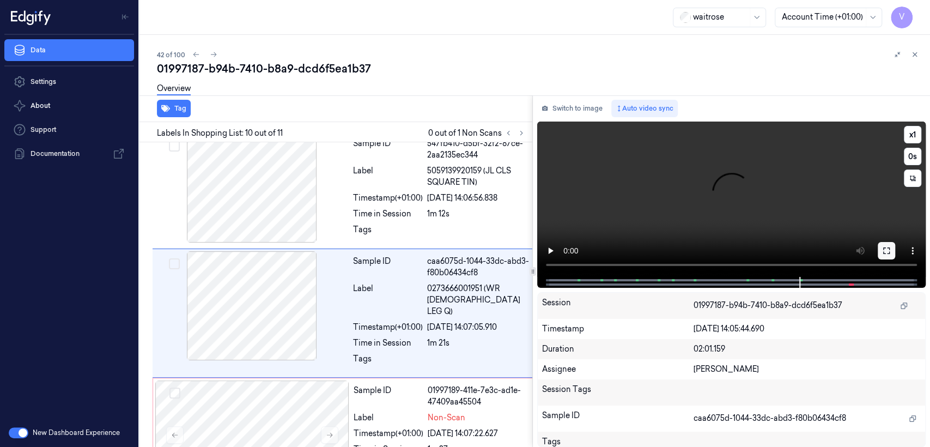
click at [886, 252] on icon at bounding box center [886, 250] width 9 height 9
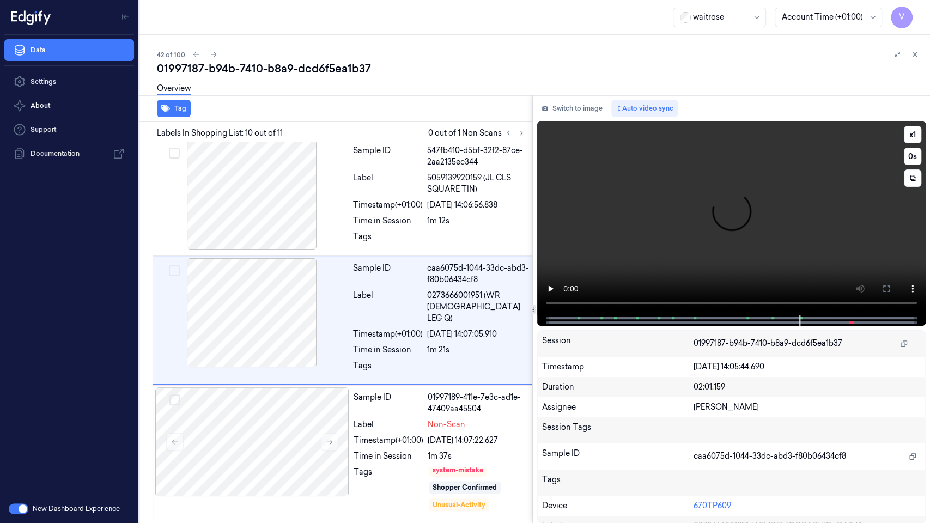
scroll to position [948, 0]
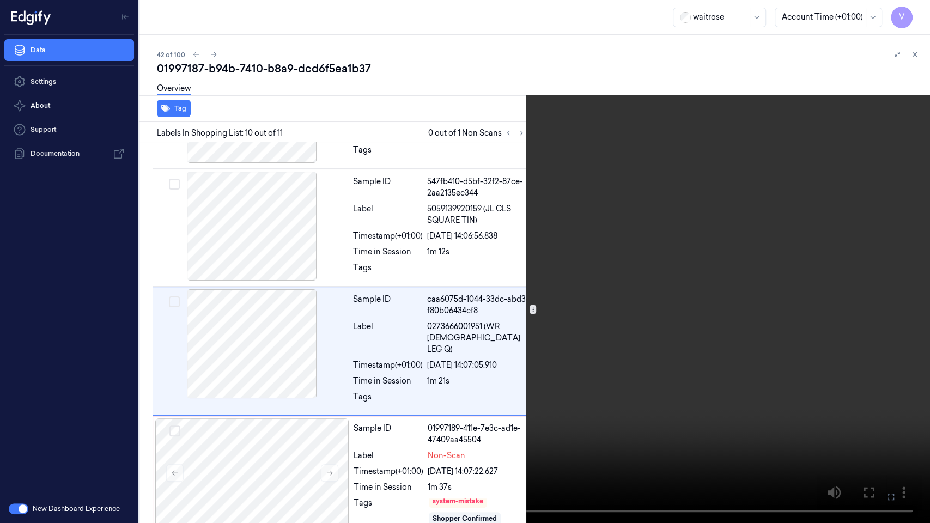
click at [579, 300] on video at bounding box center [465, 261] width 930 height 523
click at [657, 240] on video at bounding box center [465, 261] width 930 height 523
click at [484, 154] on video at bounding box center [465, 261] width 930 height 523
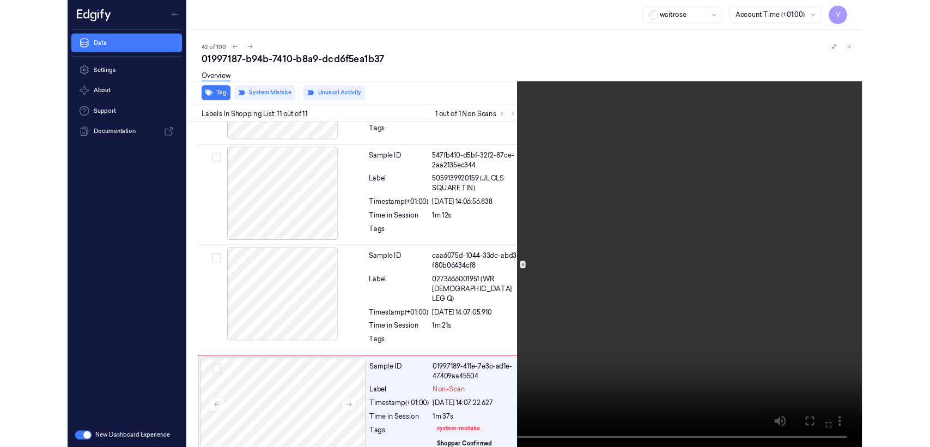
scroll to position [954, 0]
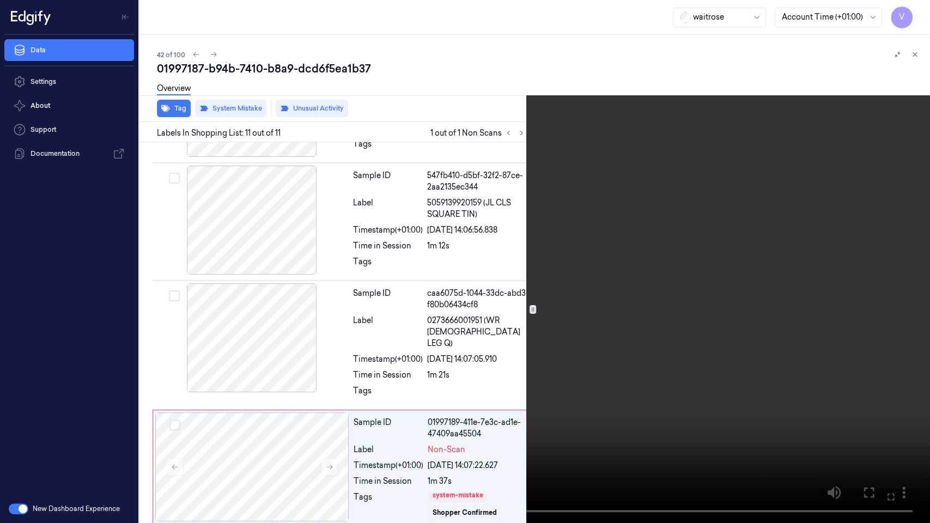
click at [0, 0] on button at bounding box center [0, 0] width 0 height 0
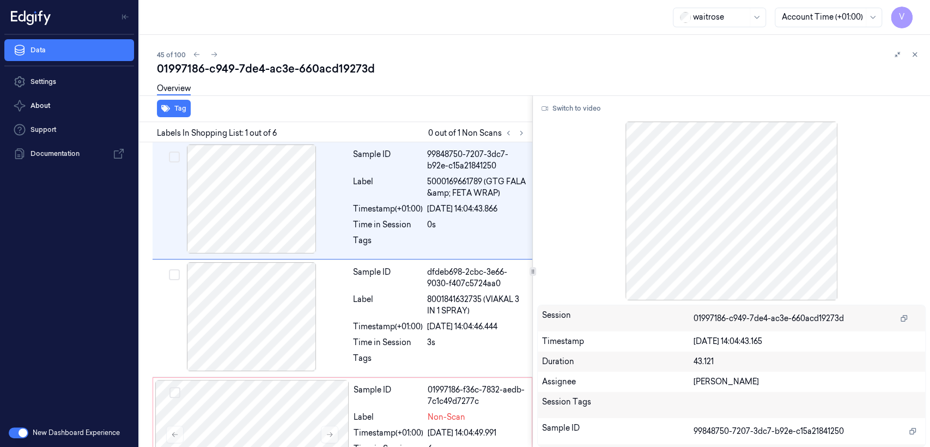
click at [229, 66] on div "01997186-c949-7de4-ac3e-660acd19273d" at bounding box center [539, 68] width 764 height 15
copy div "c949"
click at [527, 132] on button at bounding box center [521, 132] width 13 height 13
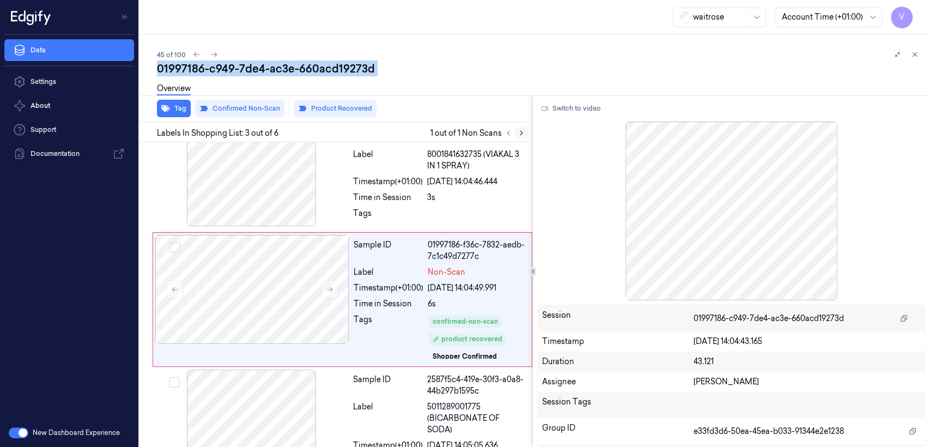
scroll to position [149, 0]
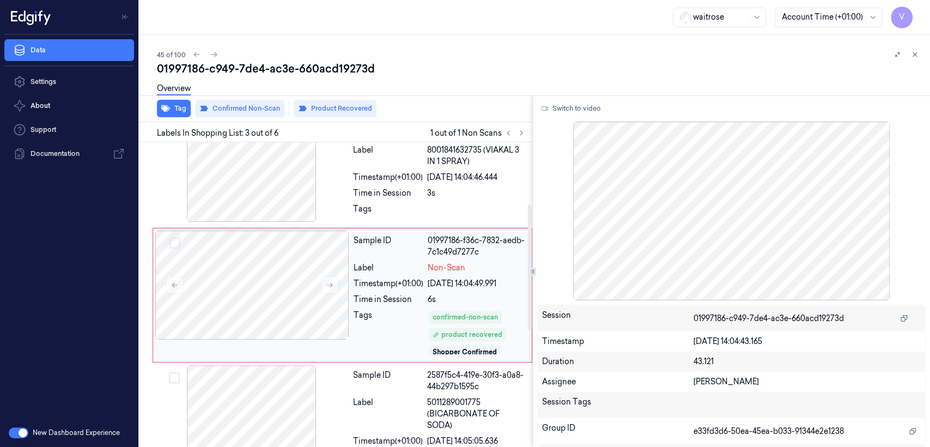
click at [372, 302] on div "Time in Session" at bounding box center [389, 299] width 70 height 11
click at [332, 287] on icon at bounding box center [330, 285] width 8 height 8
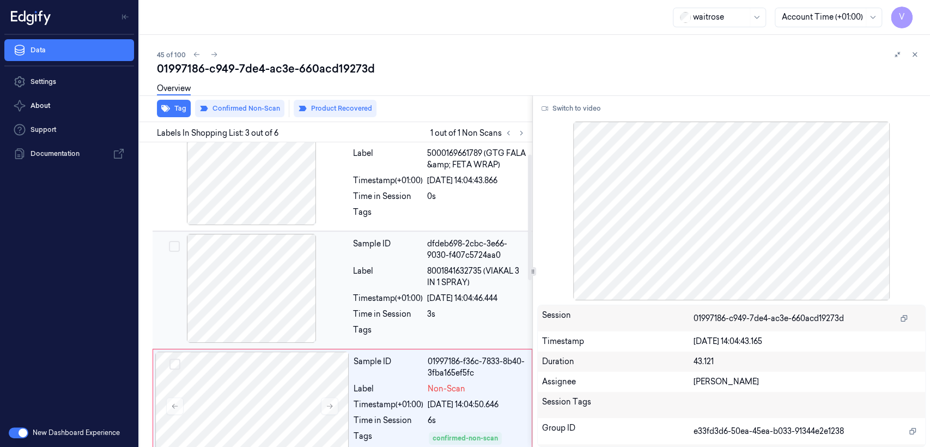
click at [367, 242] on div "Sample ID" at bounding box center [388, 249] width 70 height 23
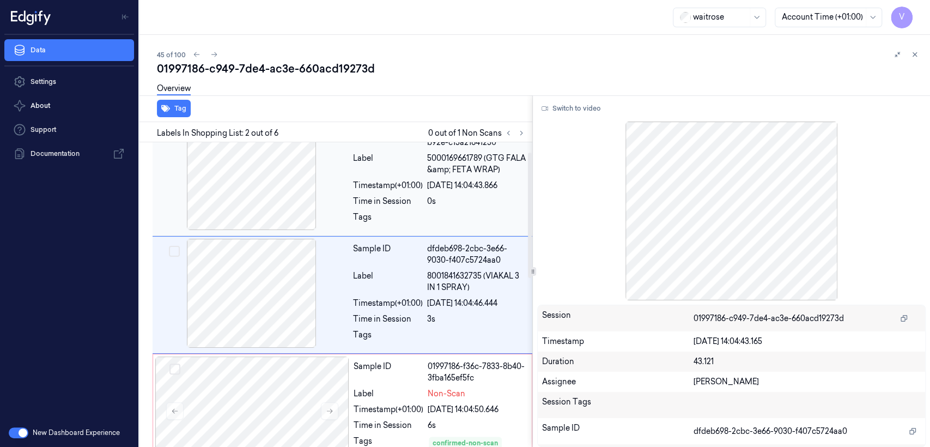
click at [375, 202] on div "Time in Session" at bounding box center [388, 201] width 70 height 11
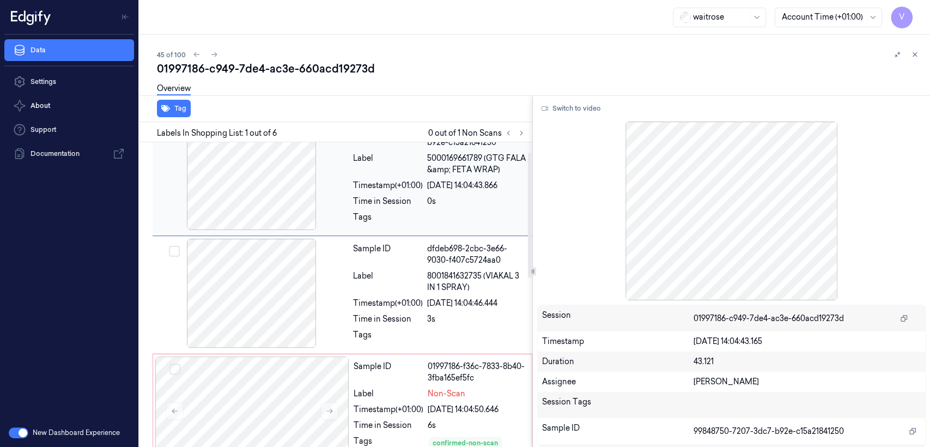
scroll to position [0, 0]
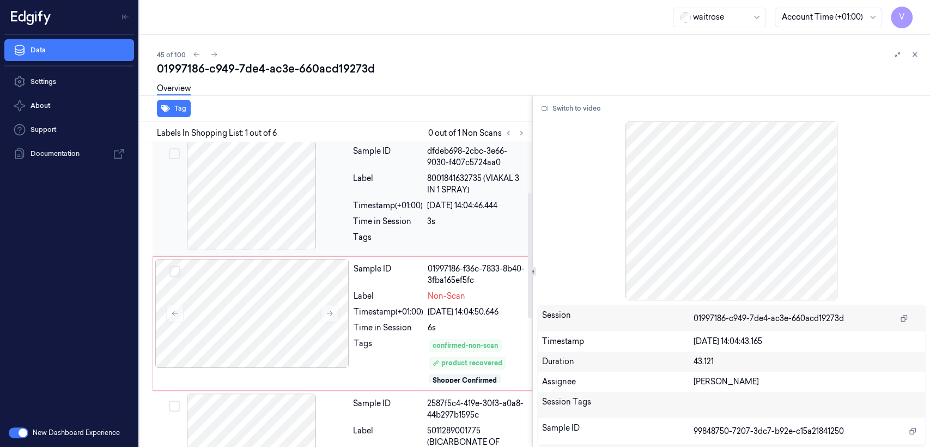
click at [382, 223] on div "Time in Session" at bounding box center [388, 221] width 70 height 11
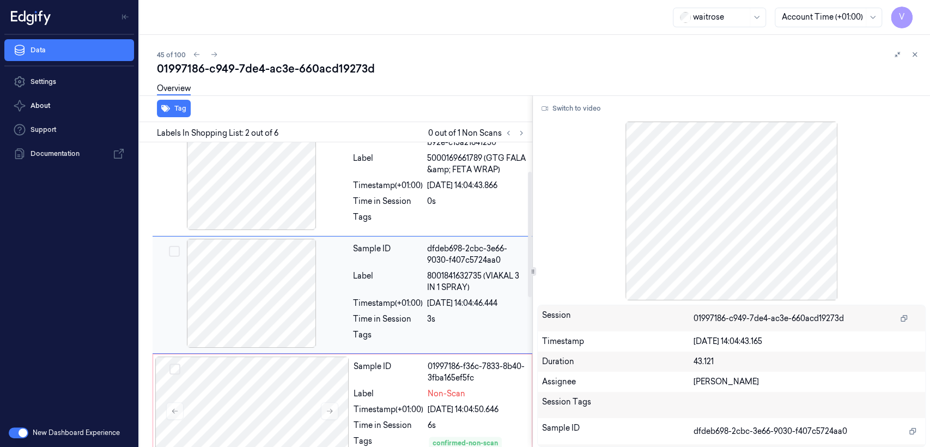
scroll to position [144, 0]
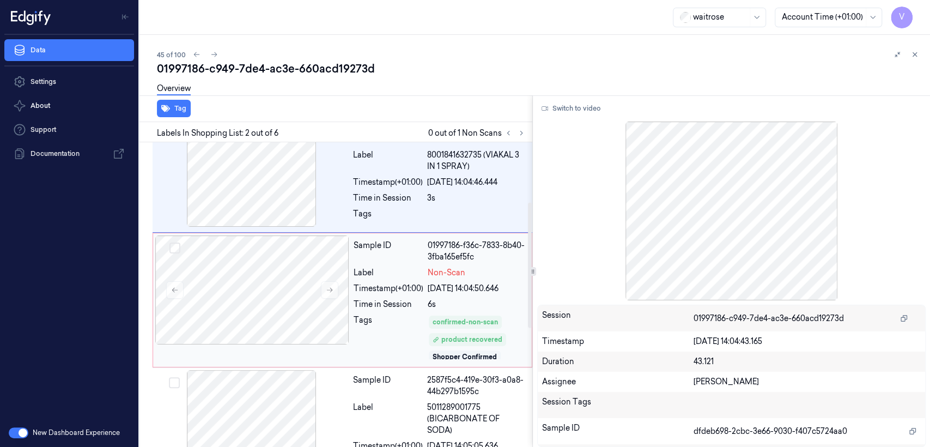
click at [387, 260] on div "Sample ID" at bounding box center [389, 251] width 70 height 23
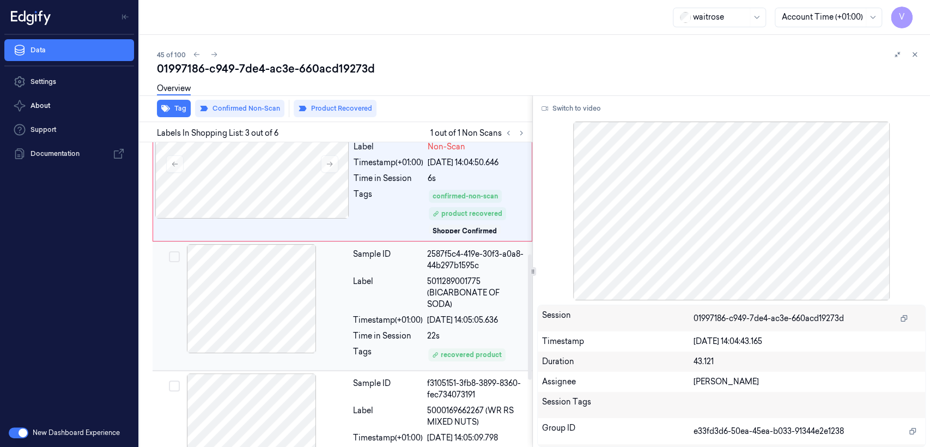
click at [387, 311] on div "Sample ID 2587f5c4-419e-30f3-a0a8-44b297b1595c Label 5011289001775 (BICARBONATE…" at bounding box center [439, 306] width 181 height 124
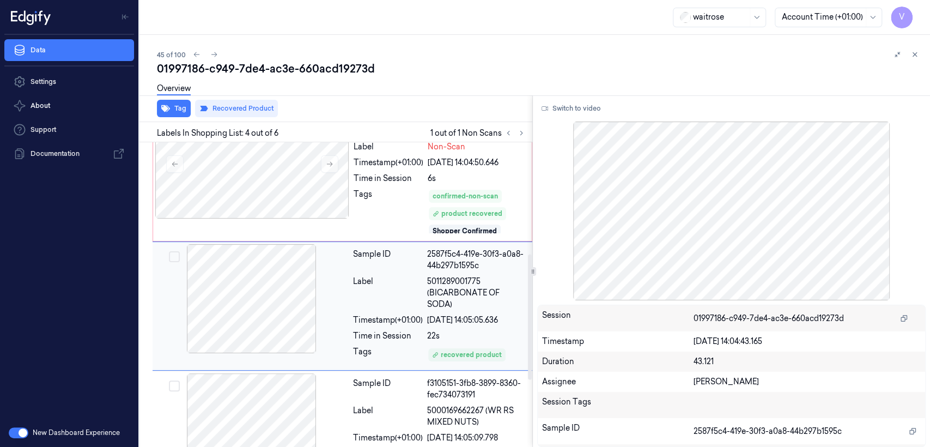
scroll to position [281, 0]
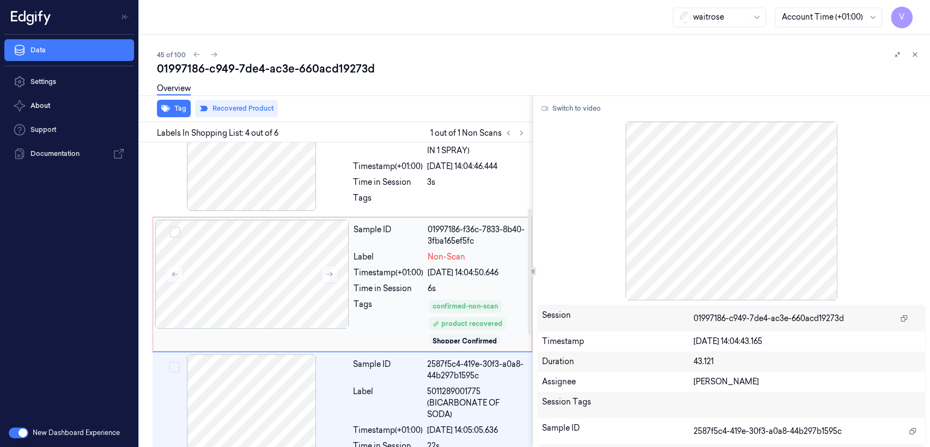
click at [392, 248] on div "Sample ID 01997186-f36c-7833-8b40-3fba165ef5fc Label Non-Scan Timestamp (+01:00…" at bounding box center [439, 284] width 180 height 129
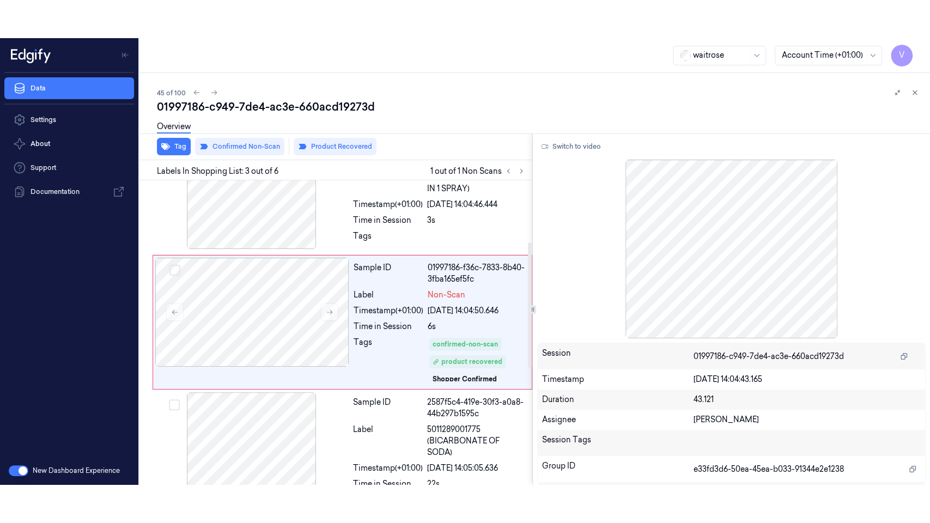
scroll to position [149, 0]
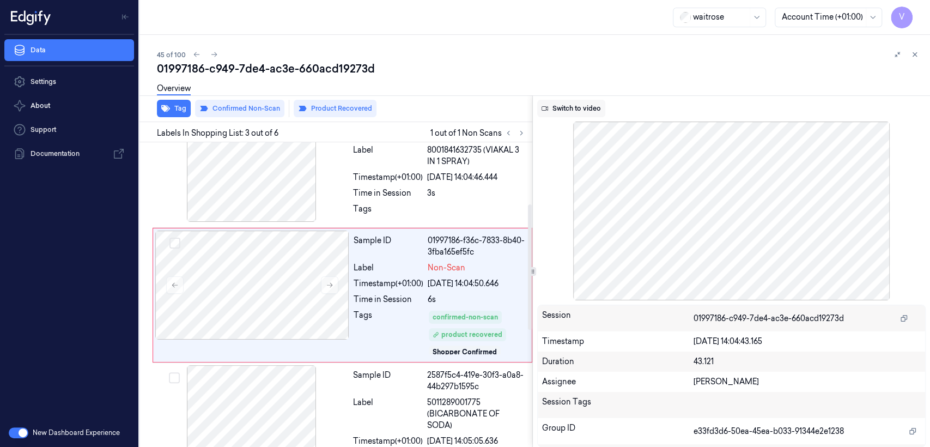
click at [549, 107] on button "Switch to video" at bounding box center [571, 108] width 68 height 17
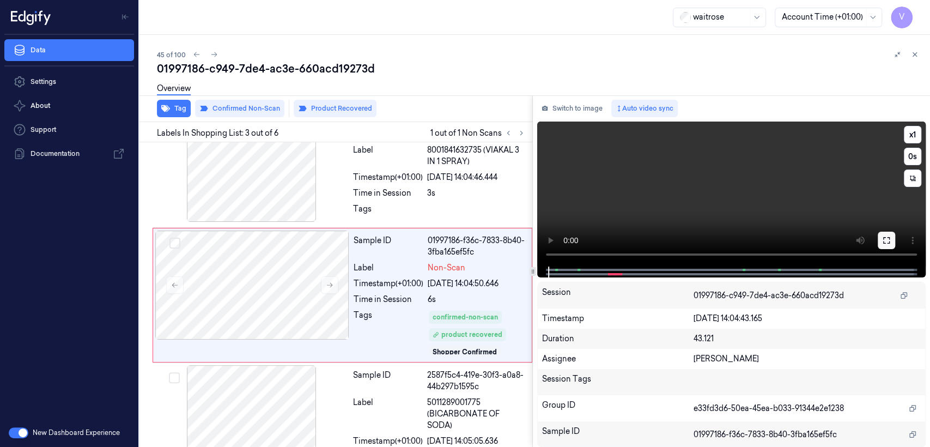
click at [891, 239] on button at bounding box center [886, 240] width 17 height 17
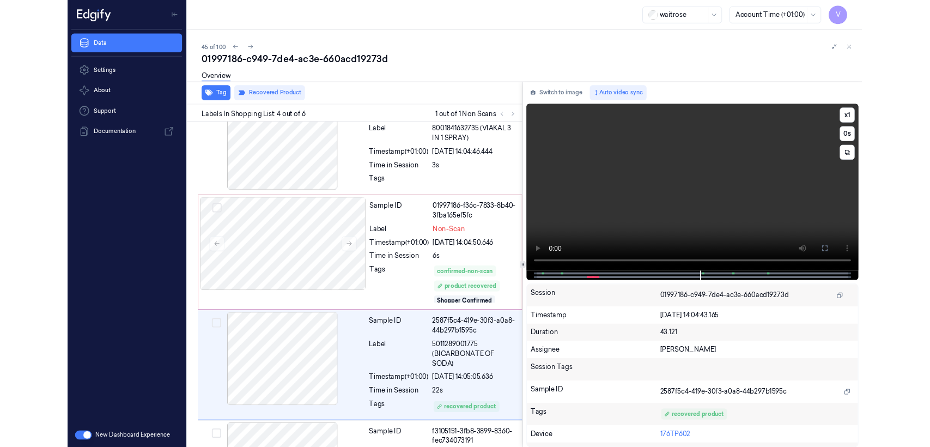
scroll to position [243, 0]
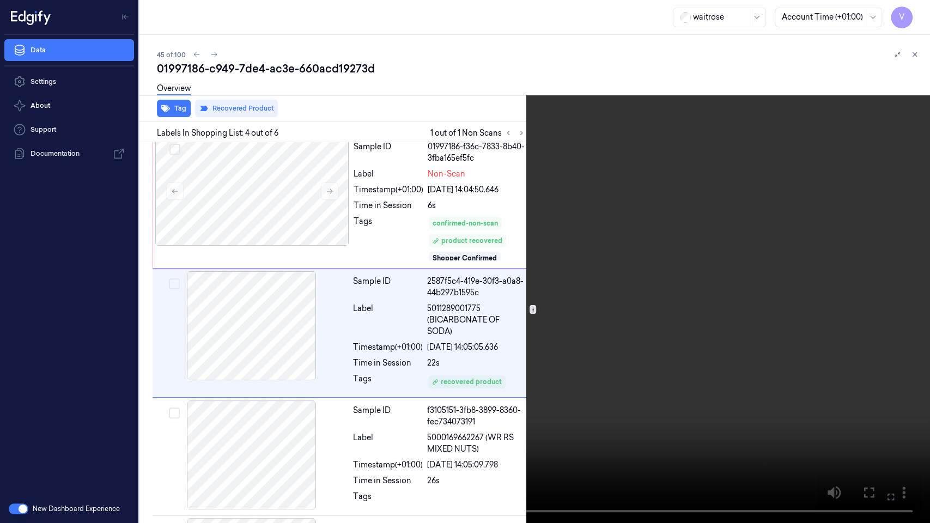
click at [0, 0] on button at bounding box center [0, 0] width 0 height 0
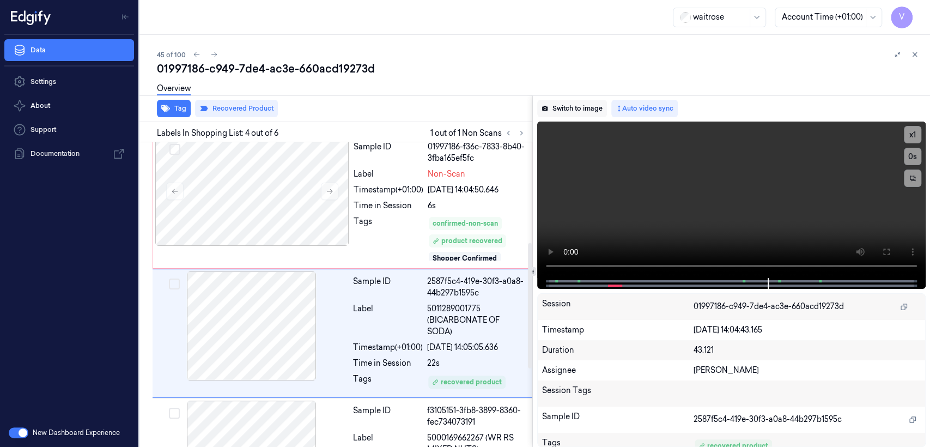
click at [581, 108] on button "Switch to image" at bounding box center [572, 108] width 70 height 17
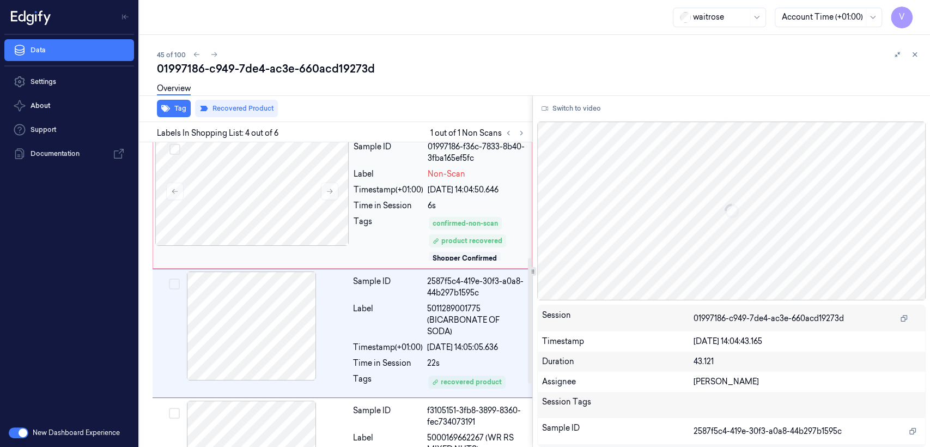
scroll to position [281, 0]
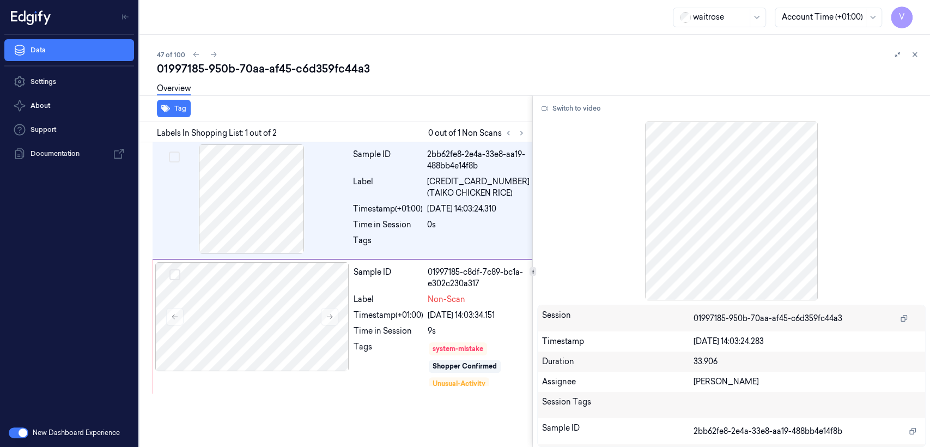
click at [311, 70] on div "01997185-950b-70aa-af45-c6d359fc44a3" at bounding box center [539, 68] width 764 height 15
copy div "c6d359fc44a3"
click at [313, 77] on div "Overview" at bounding box center [539, 90] width 764 height 28
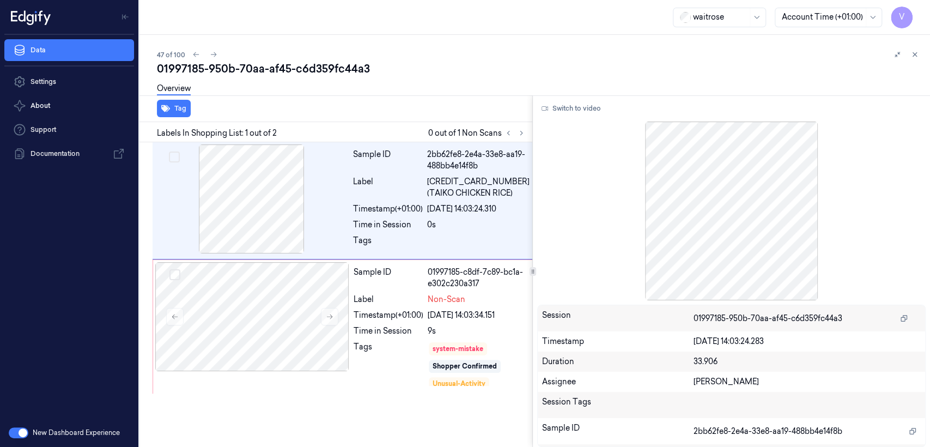
click at [313, 77] on div "Overview" at bounding box center [539, 90] width 764 height 28
click at [313, 69] on div "01997185-950b-70aa-af45-c6d359fc44a3" at bounding box center [539, 68] width 764 height 15
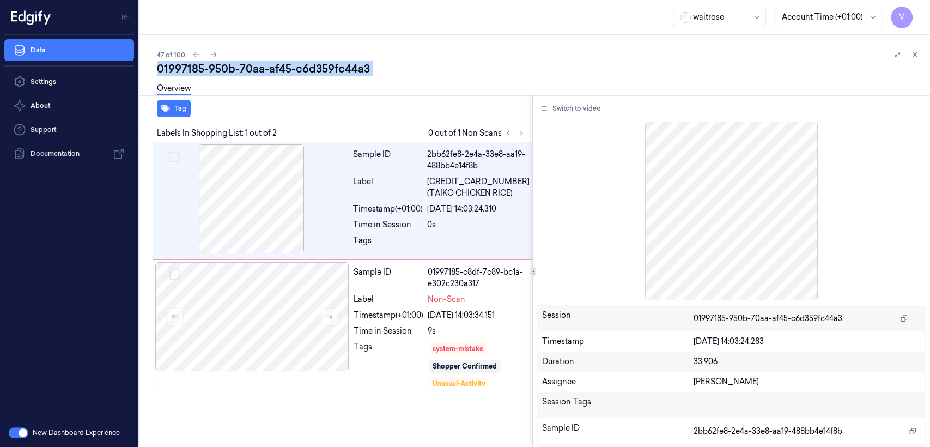
click at [313, 69] on div "01997185-950b-70aa-af45-c6d359fc44a3" at bounding box center [539, 68] width 764 height 15
copy div "c6d359fc44a3"
click at [518, 133] on icon at bounding box center [522, 133] width 8 height 8
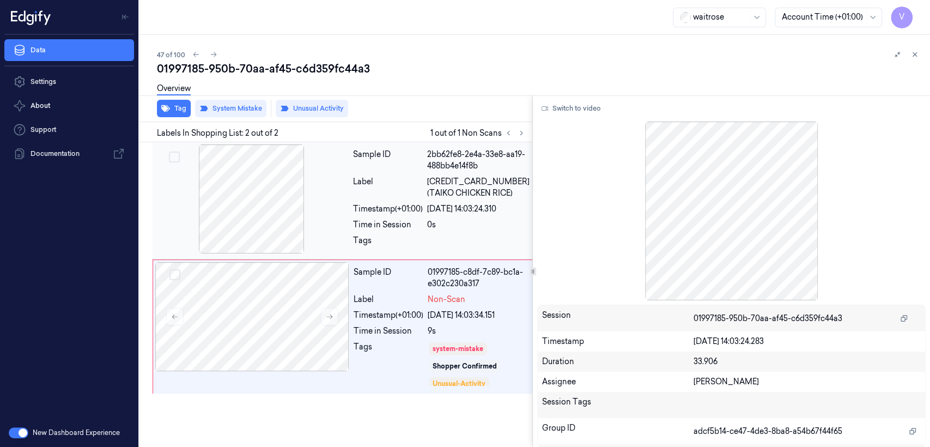
click at [262, 199] on div at bounding box center [252, 198] width 194 height 109
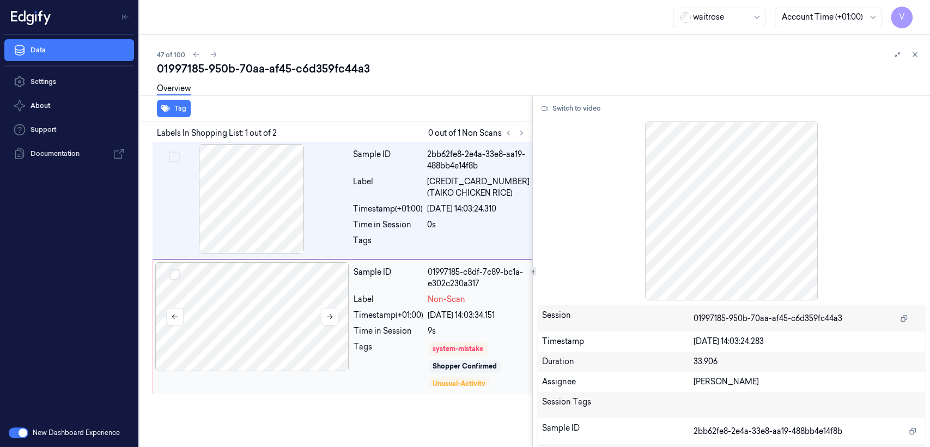
click at [294, 307] on div at bounding box center [252, 316] width 194 height 109
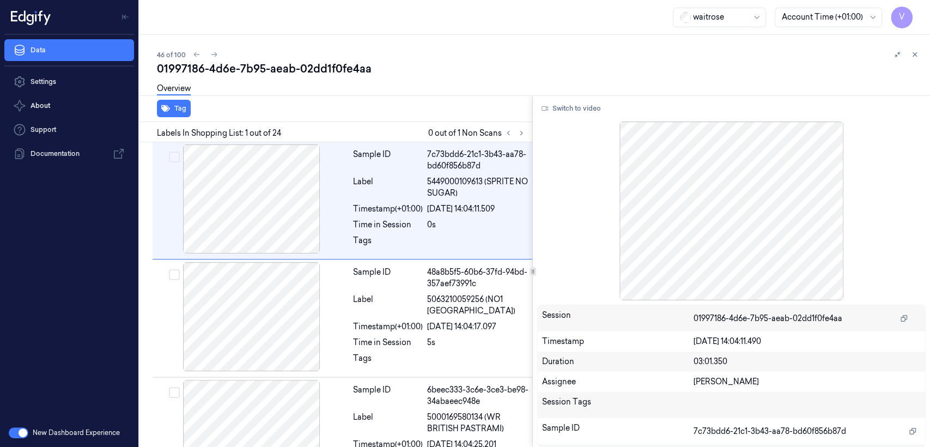
click at [222, 67] on div "01997186-4d6e-7b95-aeab-02dd1f0fe4aa" at bounding box center [539, 68] width 764 height 15
copy div "4d6e"
click at [515, 135] on button at bounding box center [521, 132] width 13 height 13
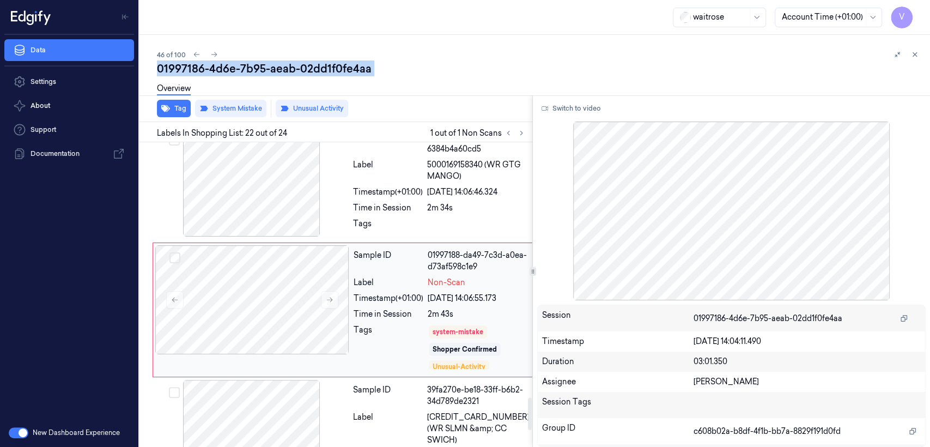
scroll to position [2406, 0]
click at [357, 290] on div "Sample ID 01997188-da49-7c3d-a0ea-d73af598c1e9 Label Non-Scan Timestamp (+01:00…" at bounding box center [441, 308] width 184 height 129
click at [323, 290] on button at bounding box center [329, 298] width 17 height 17
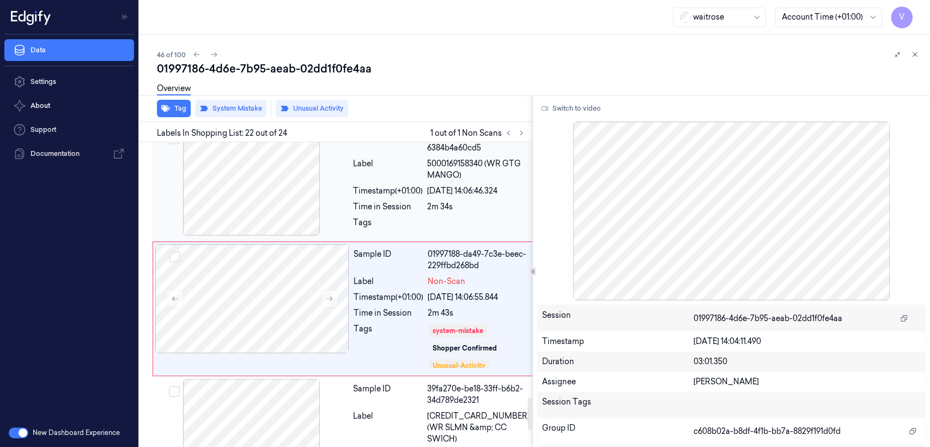
click at [379, 185] on div "Timestamp (+01:00)" at bounding box center [388, 190] width 70 height 11
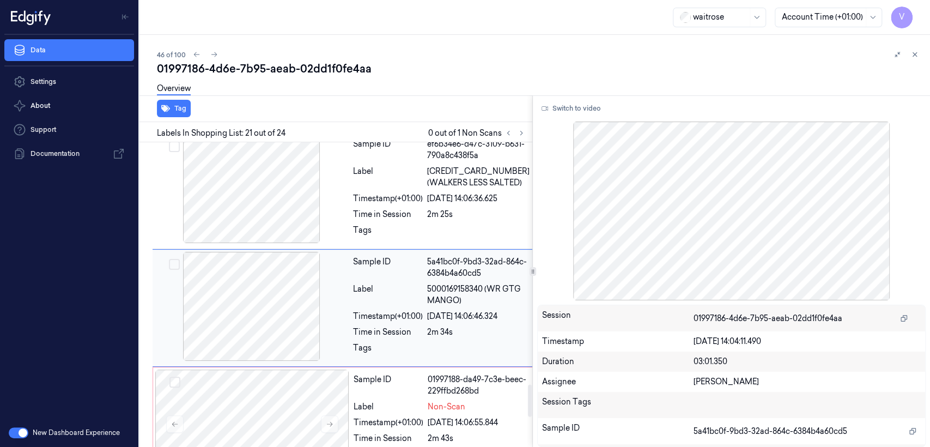
scroll to position [2279, 0]
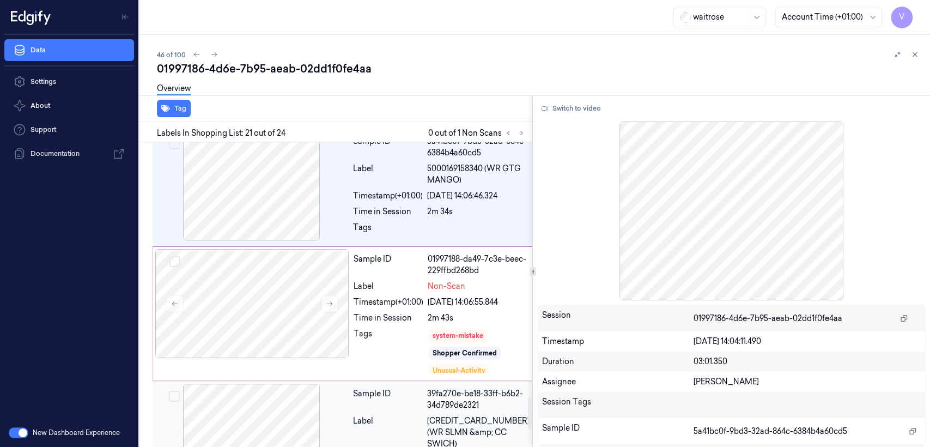
click at [400, 415] on div "Label" at bounding box center [388, 432] width 70 height 34
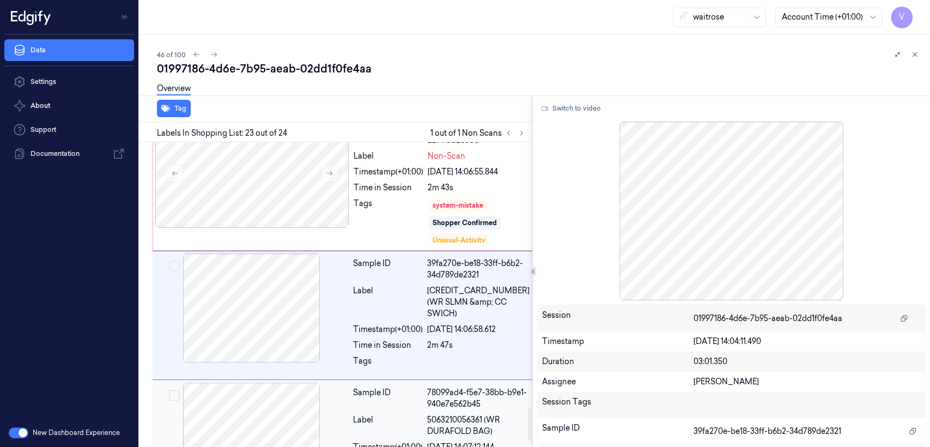
scroll to position [2532, 0]
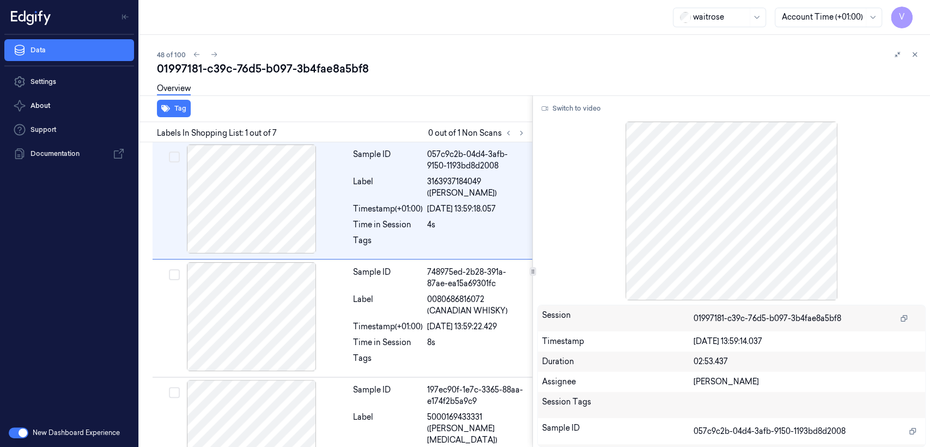
click at [324, 74] on div "01997181-c39c-76d5-b097-3b4fae8a5bf8" at bounding box center [539, 68] width 764 height 15
copy div "3b4fae8a5bf8"
click at [518, 132] on icon at bounding box center [522, 133] width 8 height 8
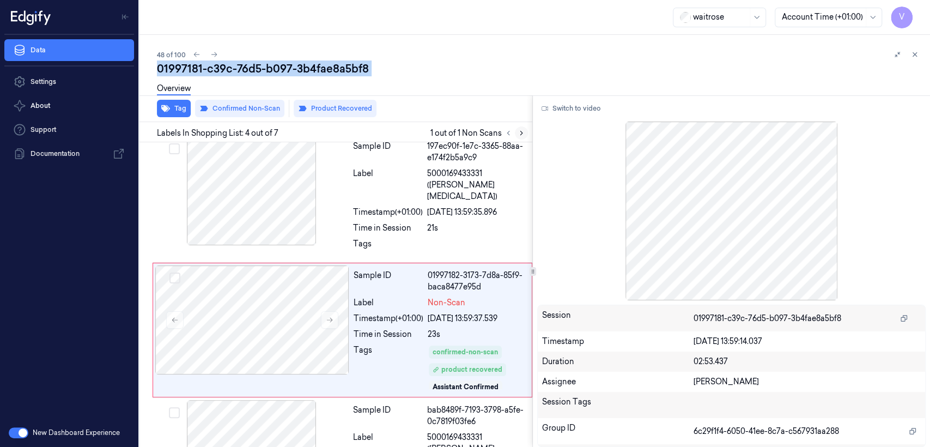
scroll to position [264, 0]
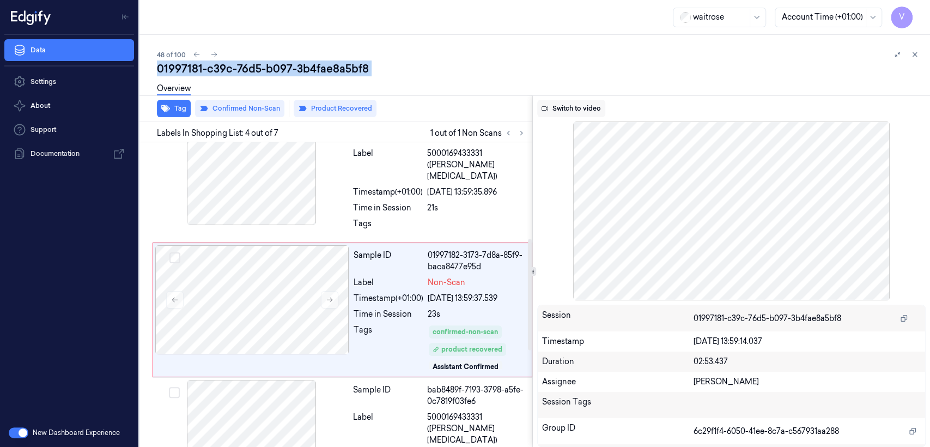
click at [555, 113] on button "Switch to video" at bounding box center [571, 108] width 68 height 17
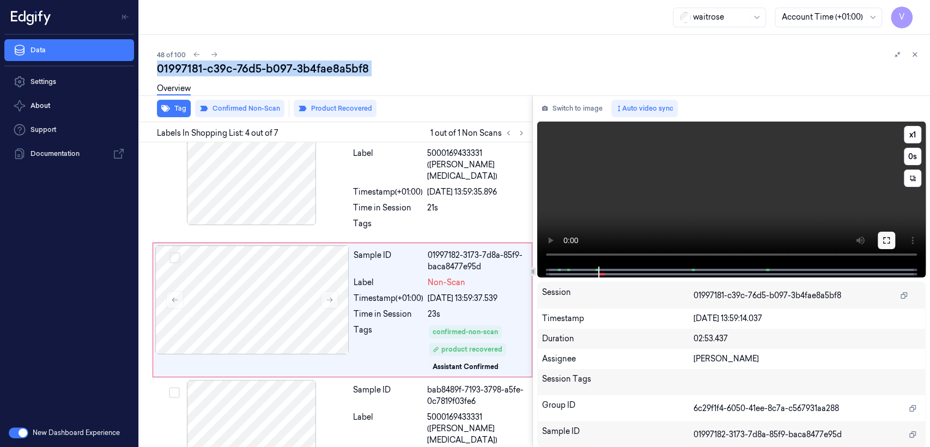
click at [884, 239] on icon at bounding box center [886, 240] width 9 height 9
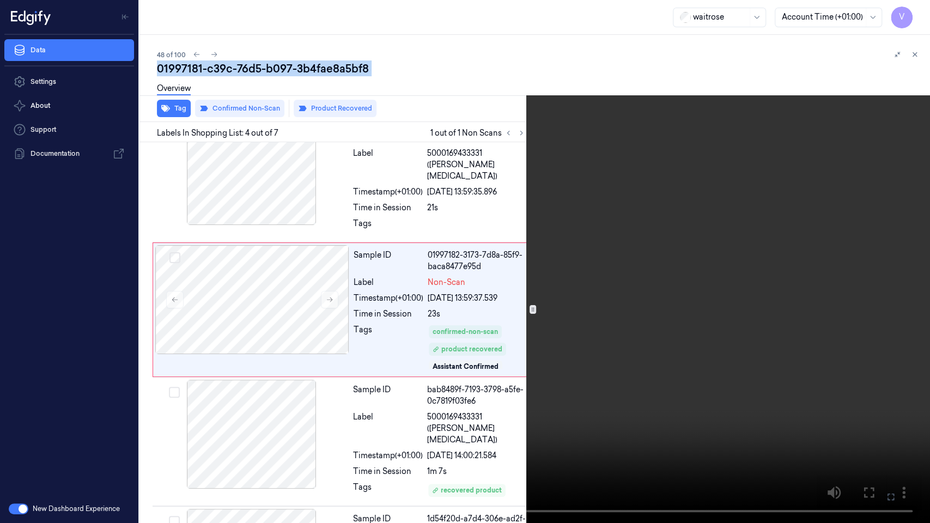
click at [0, 0] on button at bounding box center [0, 0] width 0 height 0
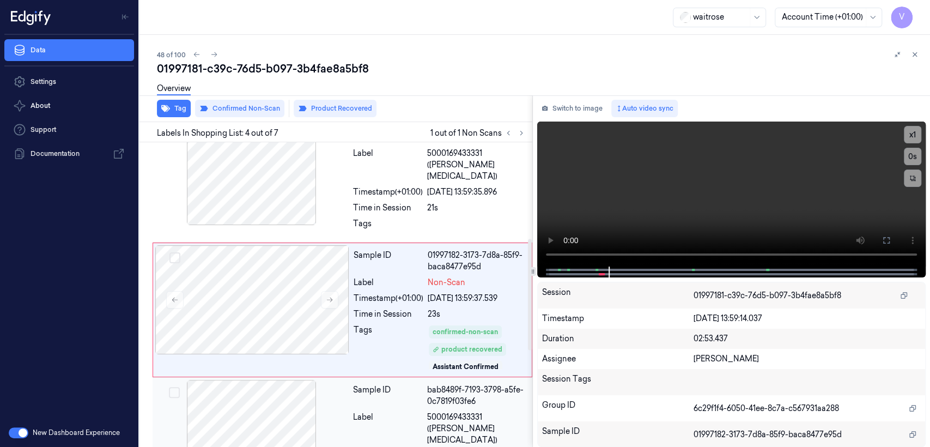
click at [480, 411] on span "5000169433331 (WR ESS PARACETAMOL)" at bounding box center [476, 428] width 99 height 34
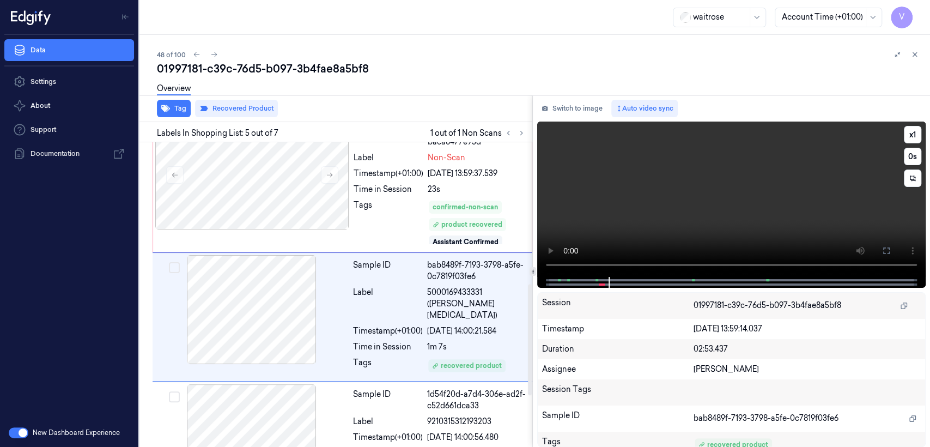
scroll to position [390, 0]
click at [588, 116] on button "Switch to image" at bounding box center [572, 108] width 70 height 17
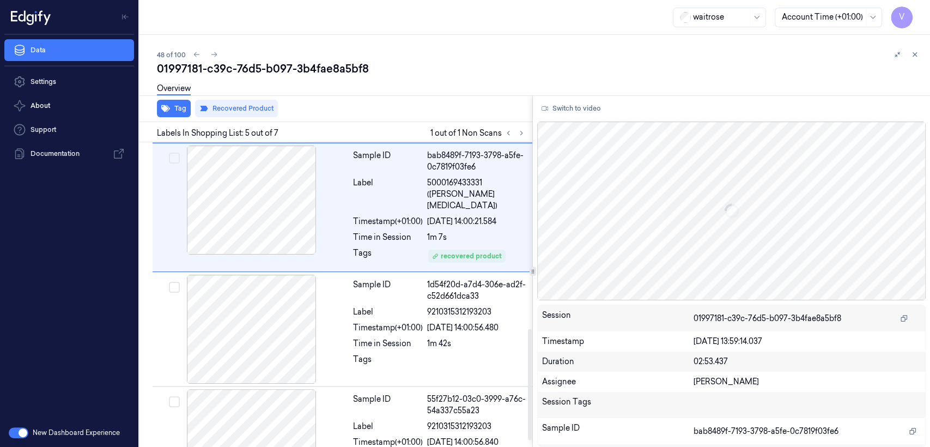
scroll to position [510, 0]
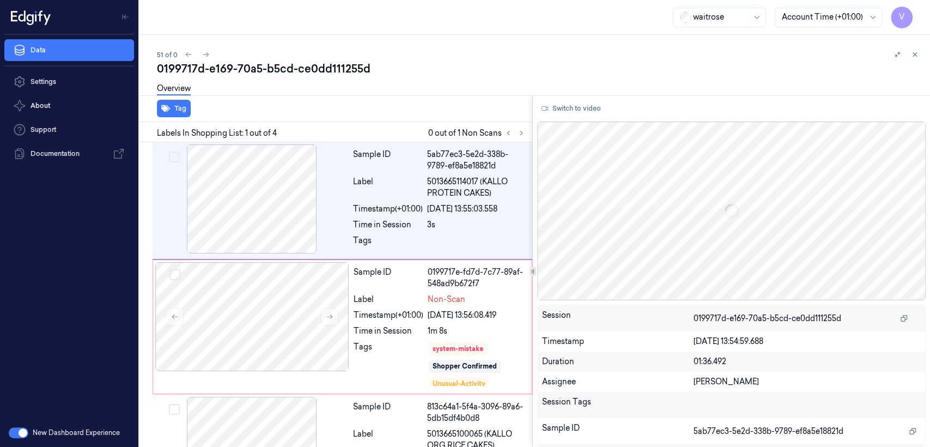
click at [308, 68] on div "0199717d-e169-70a5-b5cd-ce0dd111255d" at bounding box center [539, 68] width 764 height 15
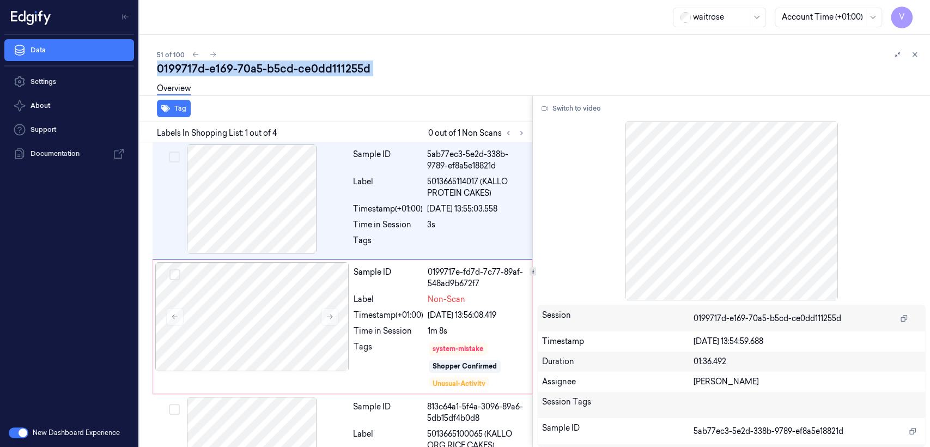
click at [308, 68] on div "0199717d-e169-70a5-b5cd-ce0dd111255d" at bounding box center [539, 68] width 764 height 15
copy div "ce0dd111255d"
click at [515, 136] on button at bounding box center [521, 132] width 13 height 13
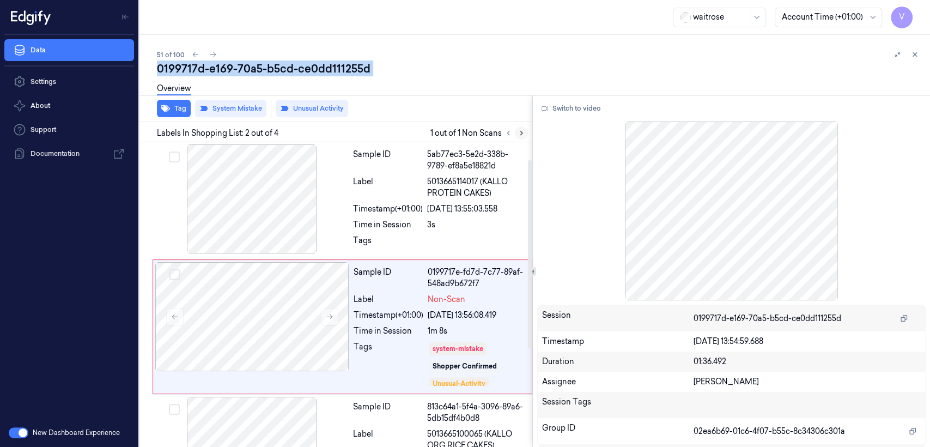
scroll to position [32, 0]
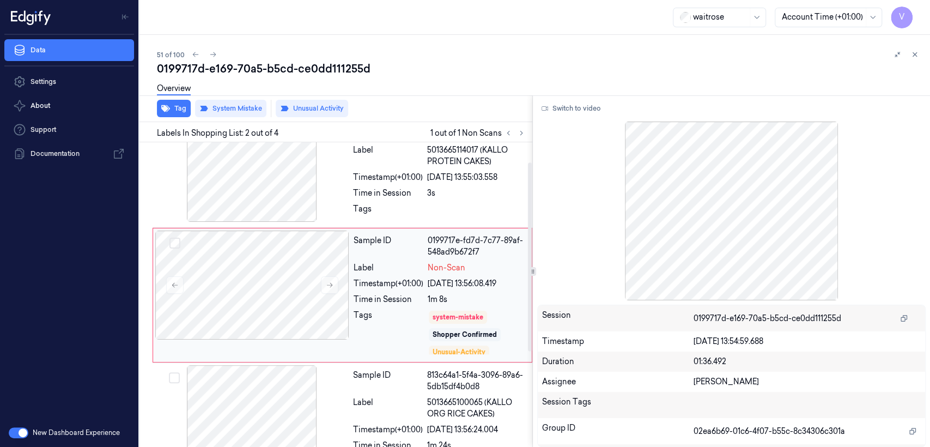
click at [417, 315] on div "Tags" at bounding box center [389, 332] width 70 height 46
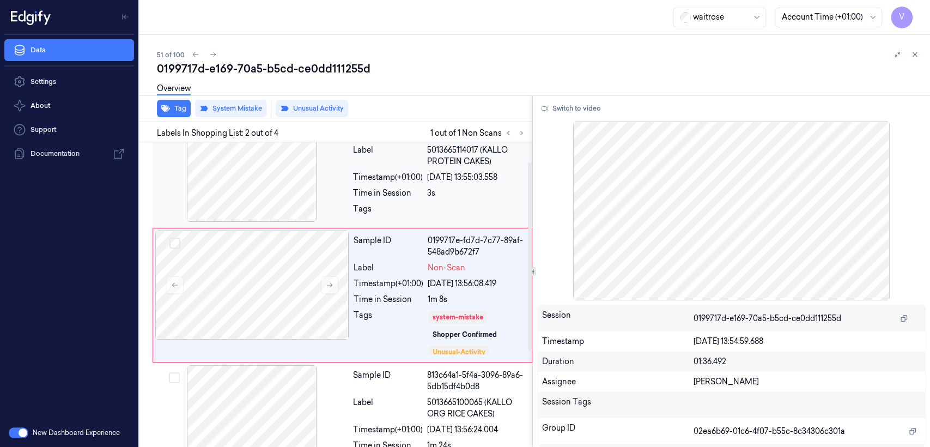
click at [314, 197] on div at bounding box center [252, 167] width 194 height 109
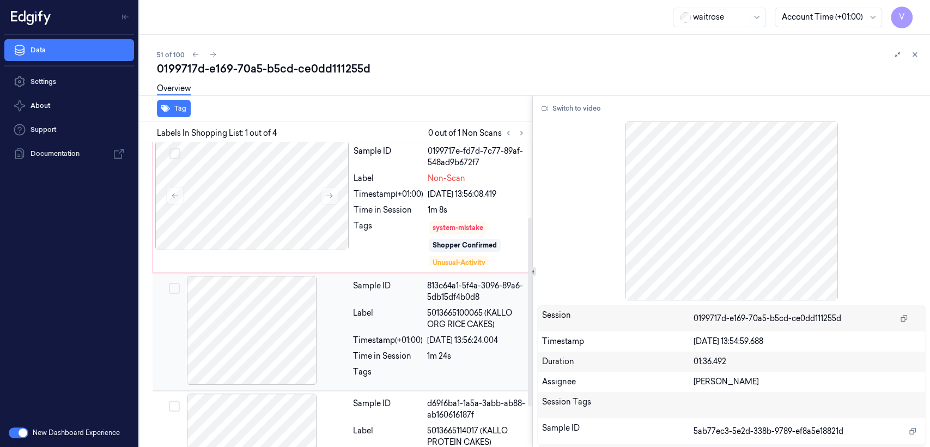
click at [329, 330] on div at bounding box center [252, 330] width 194 height 109
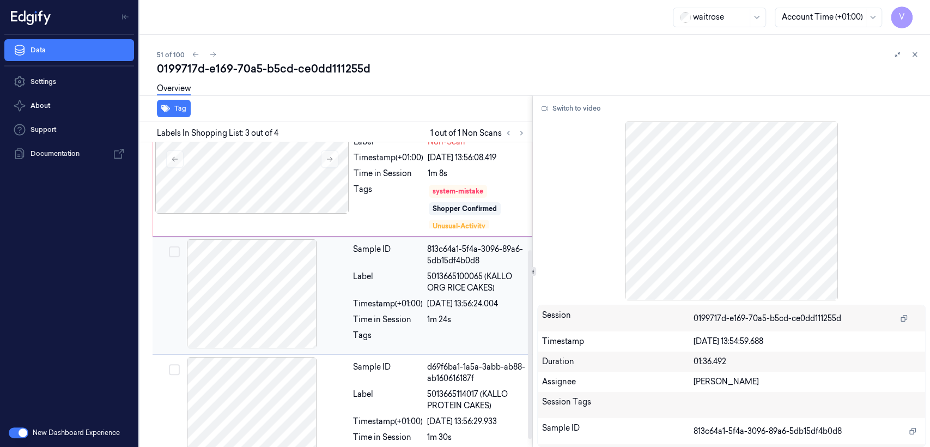
scroll to position [186, 0]
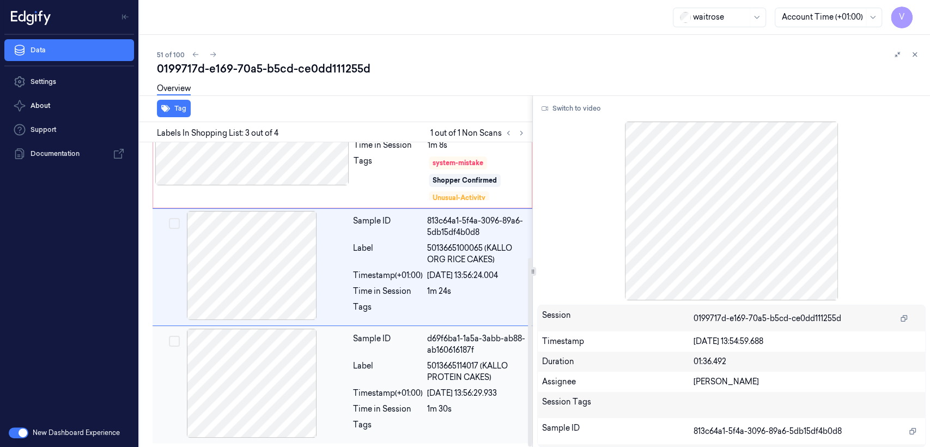
click at [413, 363] on div "Label" at bounding box center [388, 371] width 70 height 23
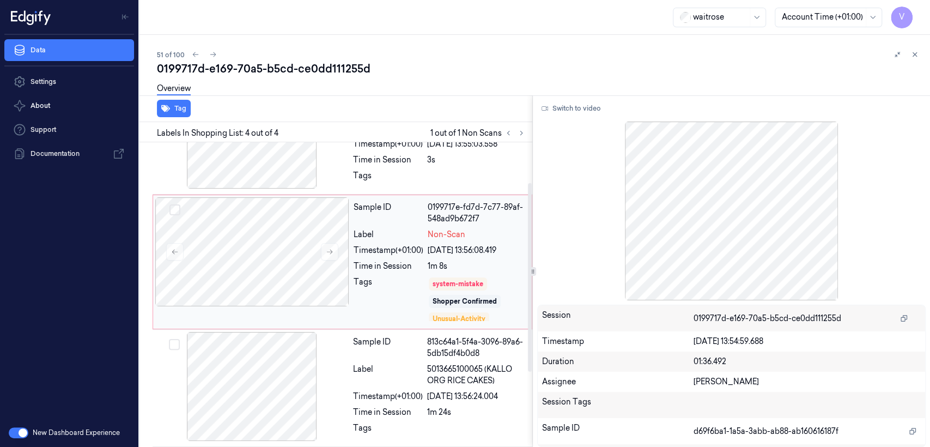
click at [454, 275] on div "Sample ID 0199717e-fd7d-7c77-89af-548ad9b672f7 Label Non-Scan Timestamp (+01:00…" at bounding box center [439, 261] width 180 height 129
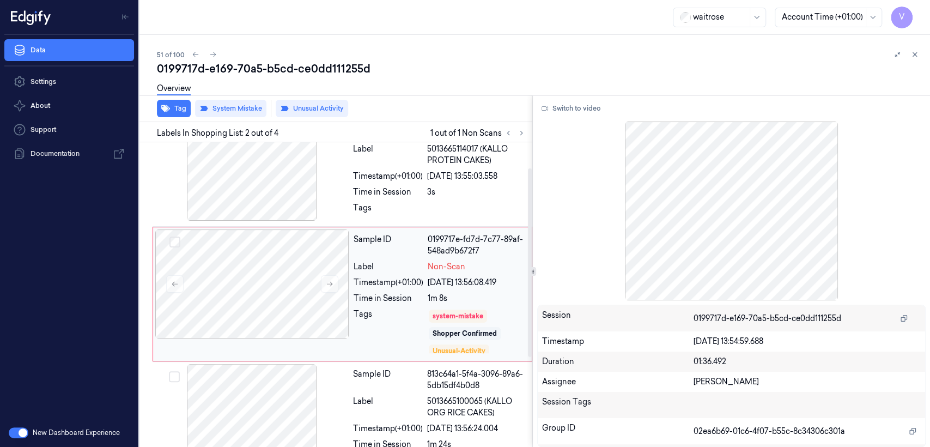
scroll to position [32, 0]
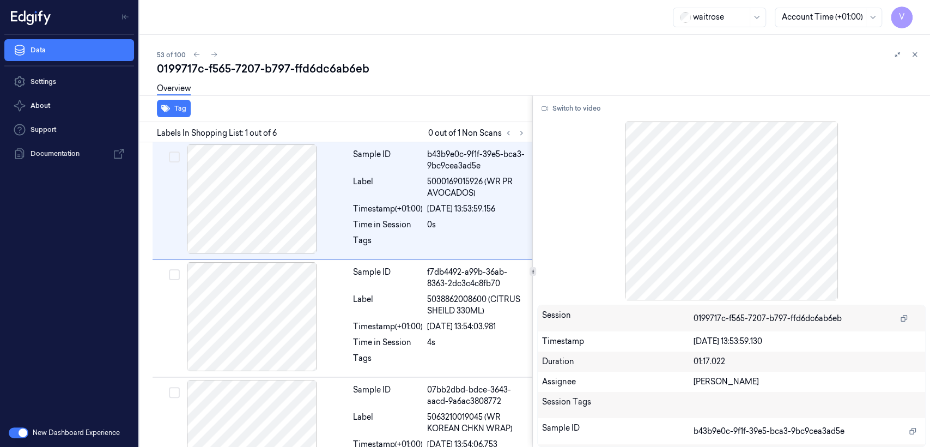
click at [235, 58] on div "53 of 100" at bounding box center [539, 54] width 764 height 13
copy div "0199717c"
click at [522, 130] on icon at bounding box center [522, 133] width 8 height 8
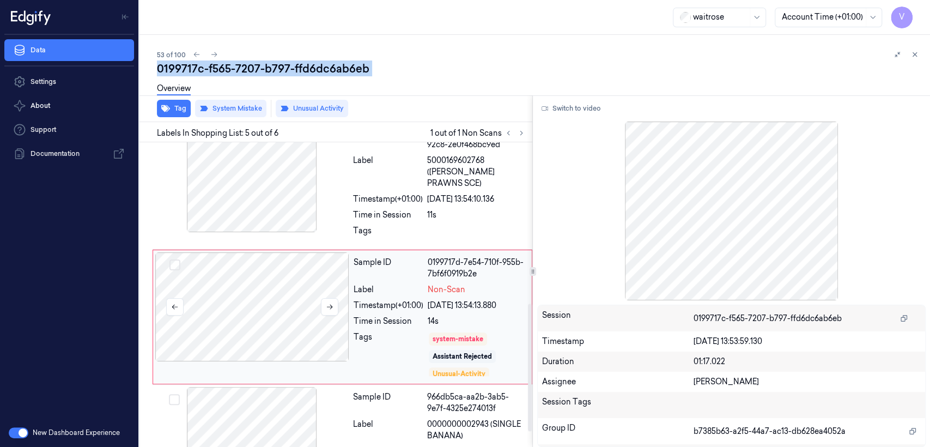
scroll to position [384, 0]
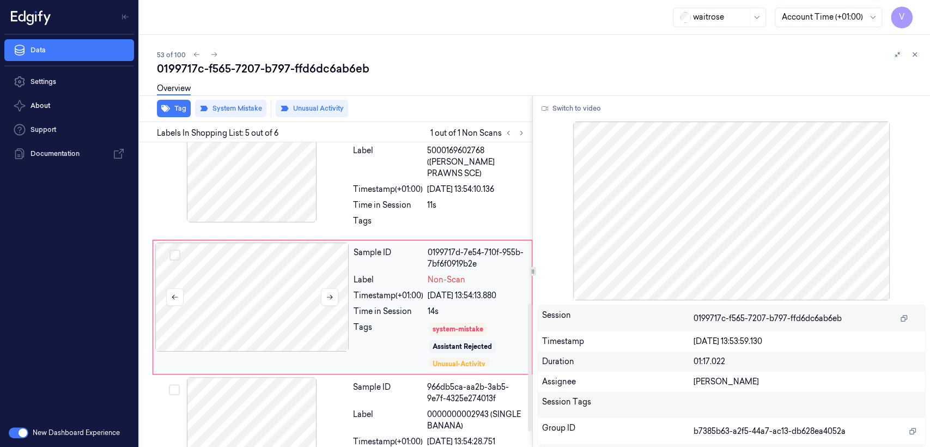
click at [290, 294] on div at bounding box center [252, 296] width 194 height 109
click at [326, 288] on button at bounding box center [329, 296] width 17 height 17
click at [425, 215] on div "Tags" at bounding box center [439, 223] width 173 height 17
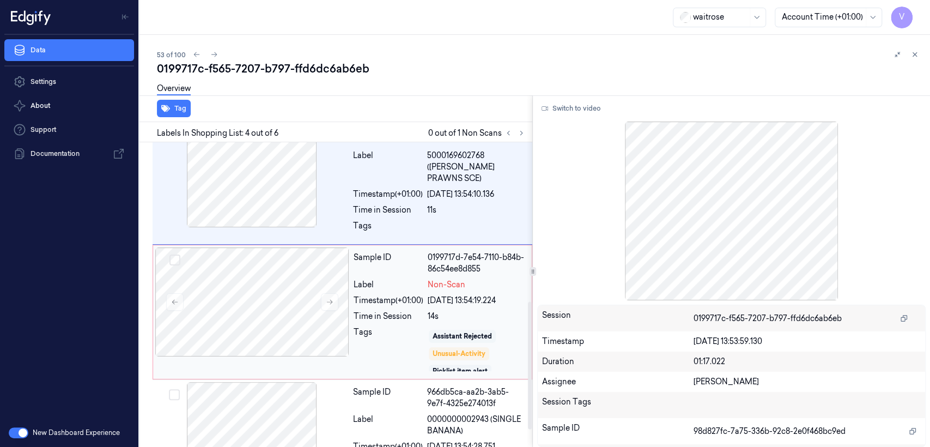
scroll to position [21, 0]
click at [426, 281] on div "Sample ID 0199717d-7e54-7110-b84b-86c54ee8d855 Label Non-Scan Timestamp (+01:00…" at bounding box center [439, 311] width 180 height 129
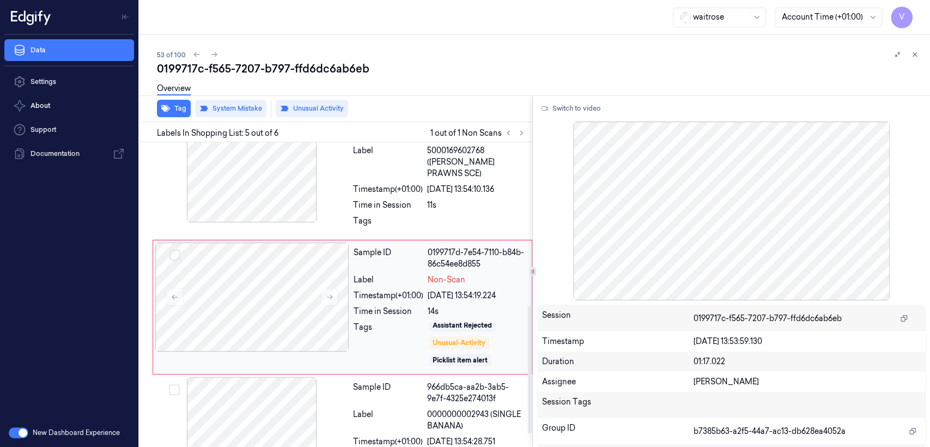
scroll to position [421, 0]
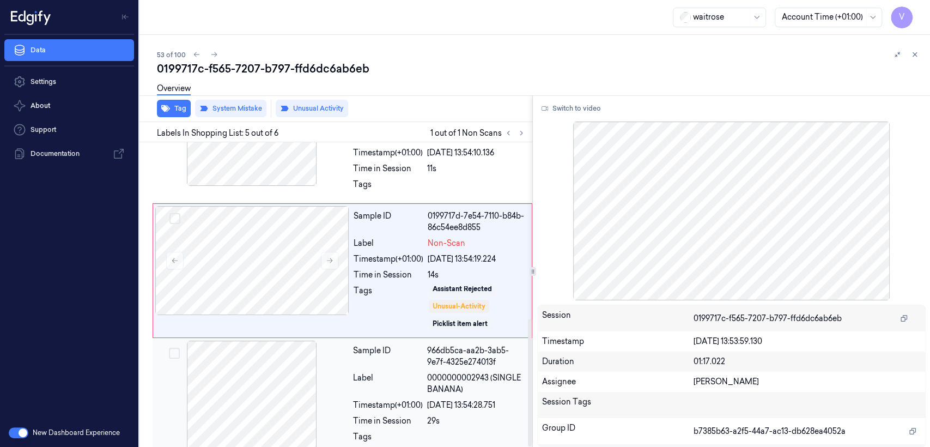
click at [432, 372] on span "0000000002943 (SINGLE BANANA)" at bounding box center [476, 383] width 99 height 23
click at [466, 269] on div "14s" at bounding box center [477, 274] width 98 height 11
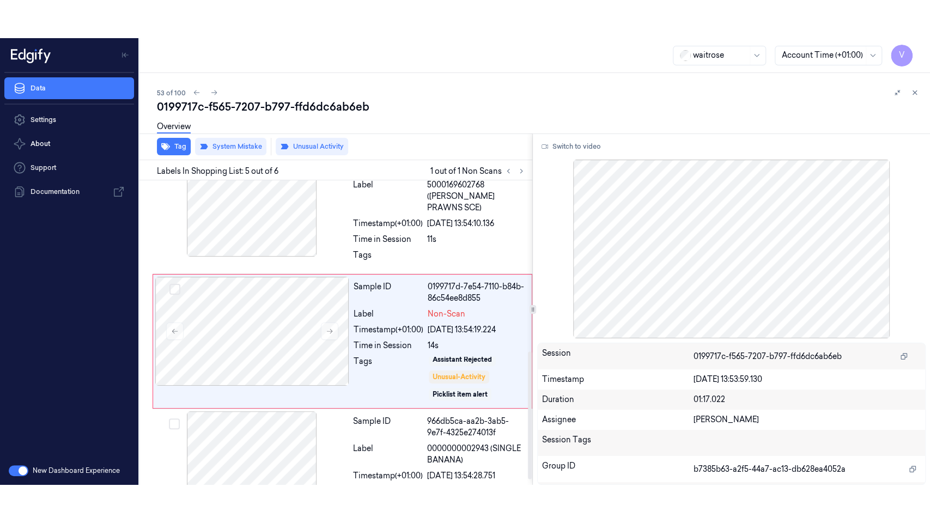
scroll to position [384, 0]
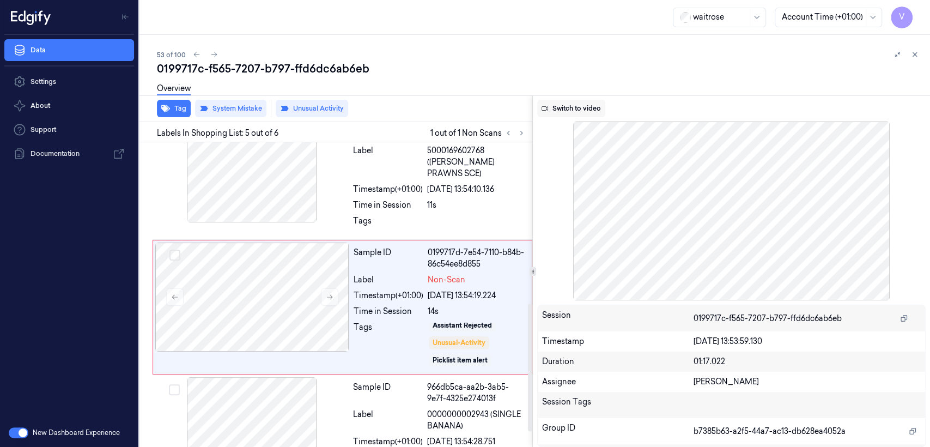
click at [558, 112] on button "Switch to video" at bounding box center [571, 108] width 68 height 17
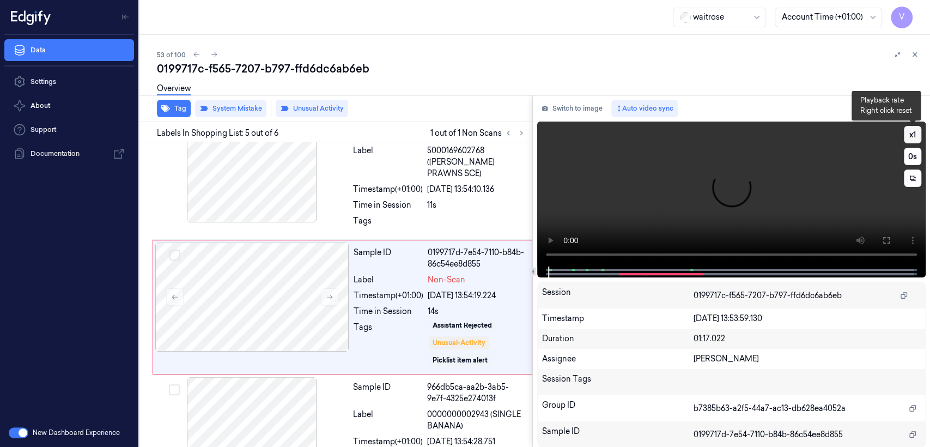
click at [915, 129] on button "x 1" at bounding box center [912, 134] width 17 height 17
click at [893, 241] on button at bounding box center [886, 240] width 17 height 17
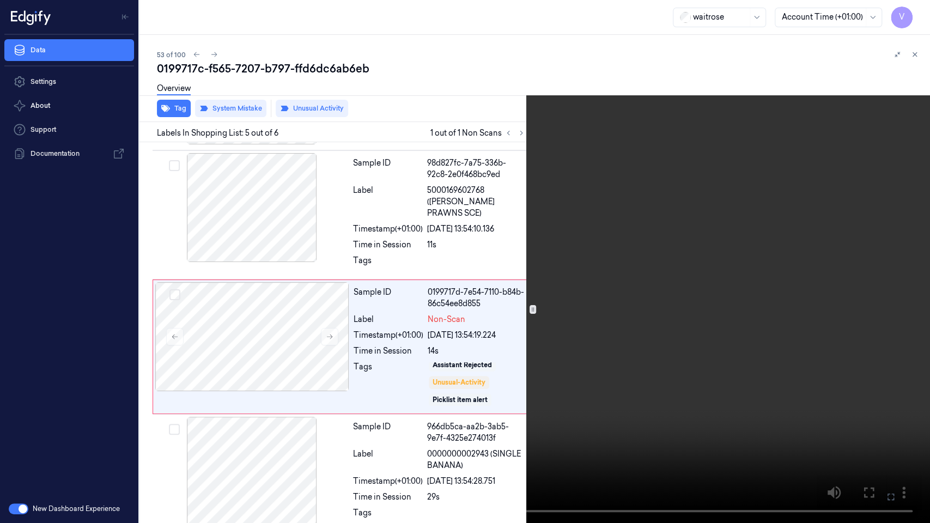
drag, startPoint x: 889, startPoint y: 498, endPoint x: 889, endPoint y: 446, distance: 52.3
click at [0, 0] on icon at bounding box center [0, 0] width 0 height 0
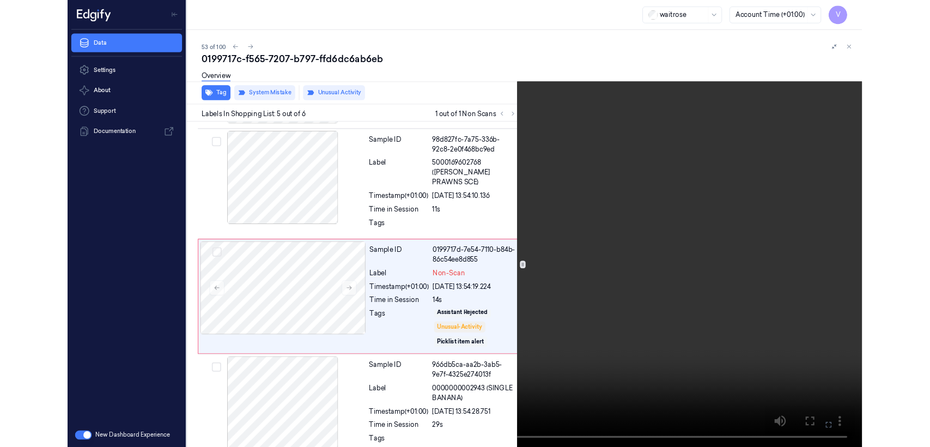
scroll to position [384, 0]
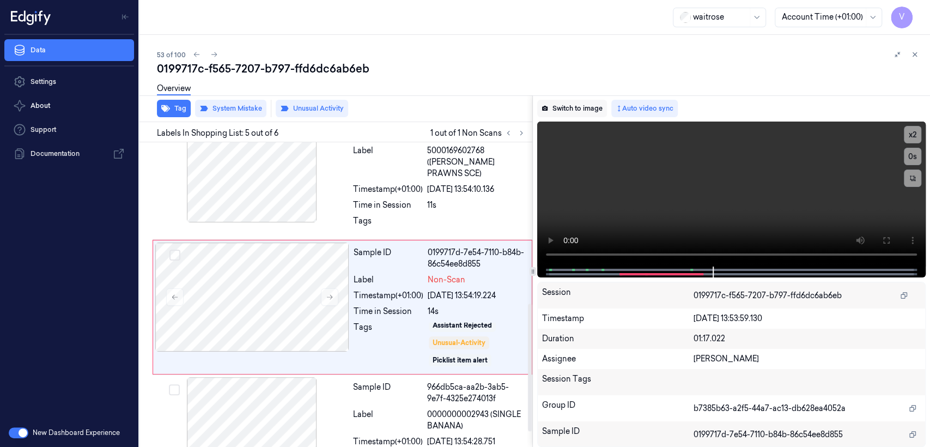
click at [588, 113] on button "Switch to image" at bounding box center [572, 108] width 70 height 17
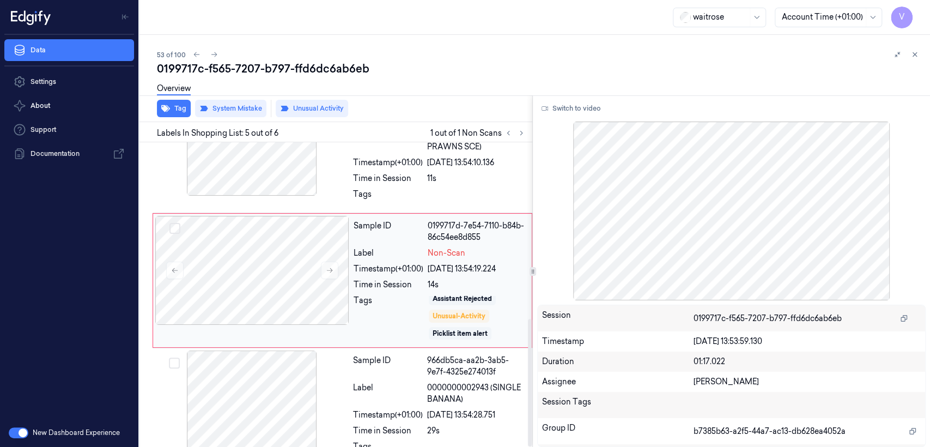
scroll to position [421, 0]
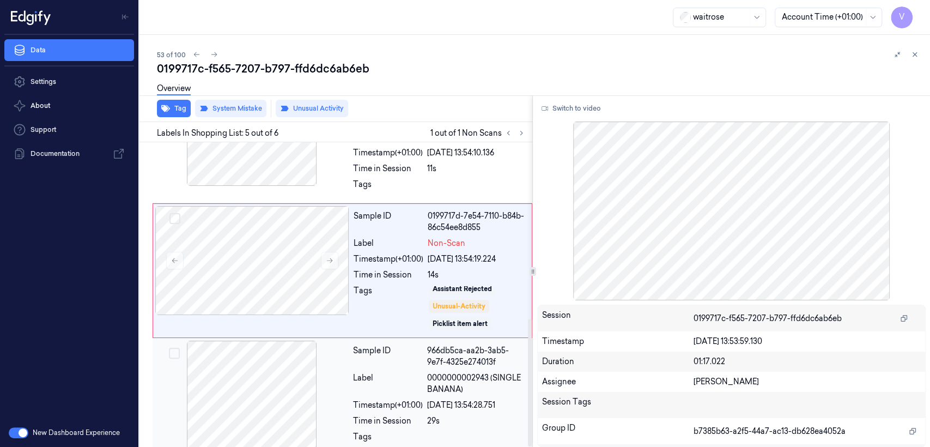
click at [404, 357] on div "Sample ID 966db5ca-aa2b-3ab5-9e7f-4325e274013f Label 0000000002943 (SINGLE BANA…" at bounding box center [439, 396] width 181 height 112
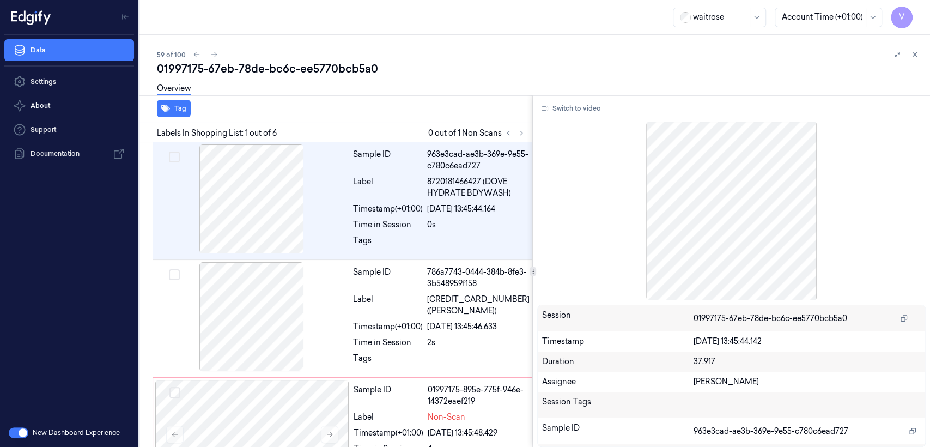
click at [214, 74] on div "01997175-67eb-78de-bc6c-ee5770bcb5a0" at bounding box center [539, 68] width 764 height 15
copy div "67eb"
click at [529, 132] on div "Labels In Shopping List: 1 out of 6 0 out of 1 Non Scans" at bounding box center [333, 132] width 397 height 20
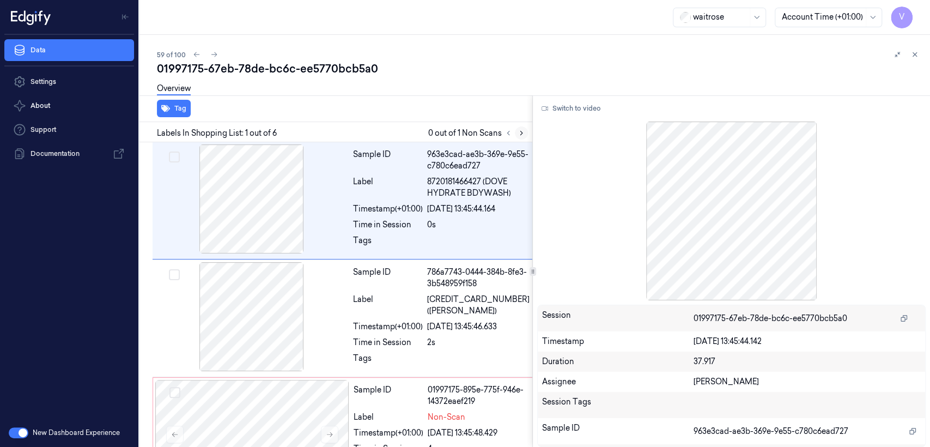
click at [526, 131] on button at bounding box center [521, 132] width 13 height 13
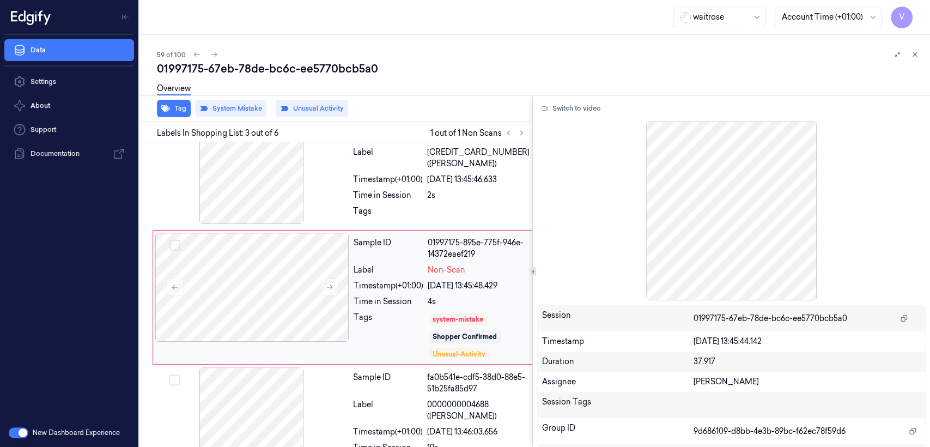
scroll to position [149, 0]
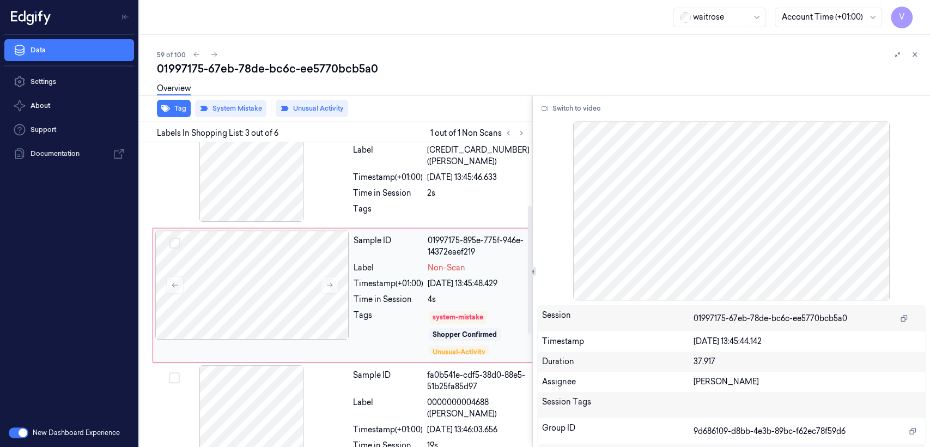
click at [395, 317] on div "Tags" at bounding box center [389, 332] width 70 height 46
click at [319, 199] on div at bounding box center [252, 167] width 194 height 109
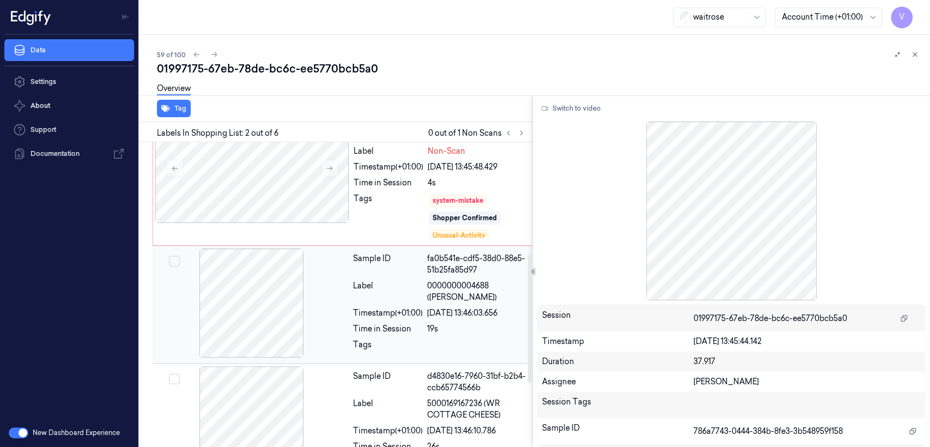
click at [421, 329] on div "Time in Session" at bounding box center [388, 328] width 70 height 11
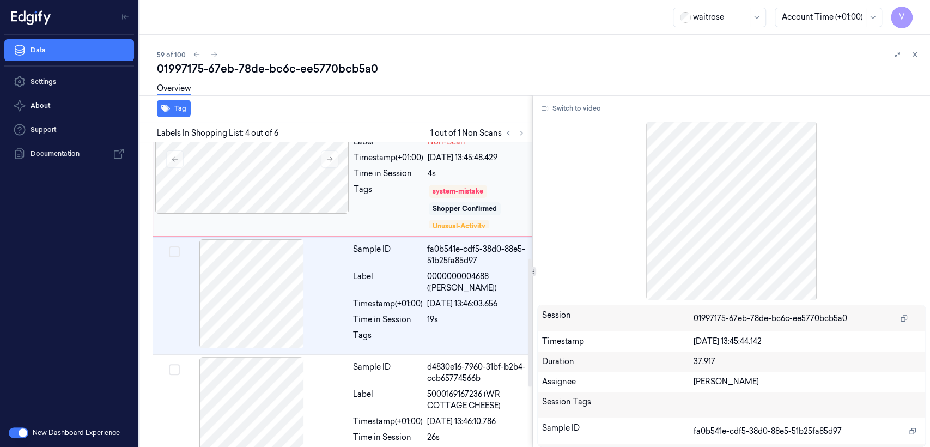
click at [460, 212] on div "Shopper Confirmed" at bounding box center [465, 209] width 64 height 10
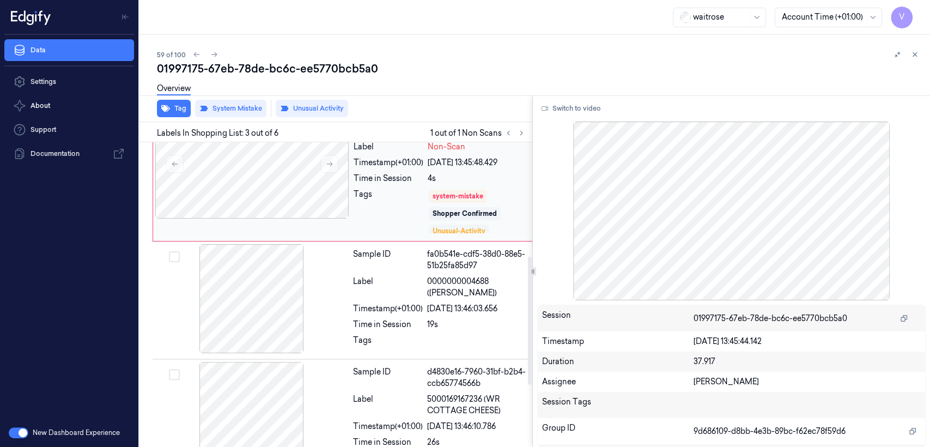
scroll to position [21, 0]
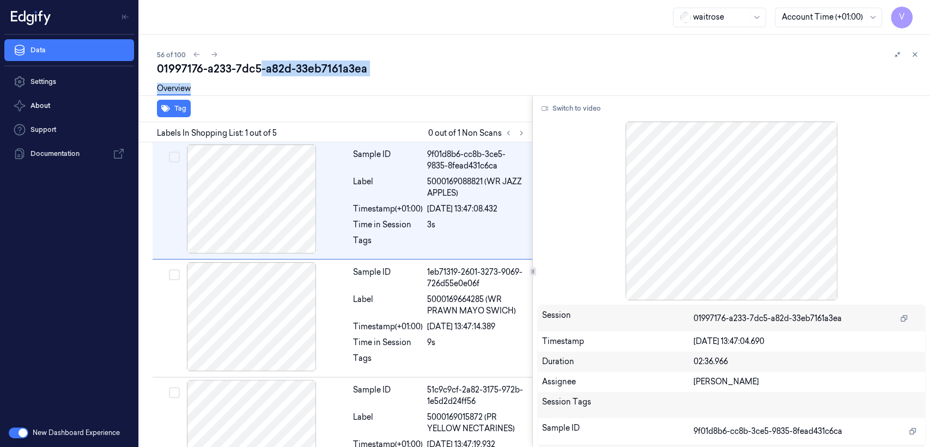
click at [258, 74] on div "01997176-a233-7dc5-a82d-33eb7161a3ea Overview" at bounding box center [539, 82] width 764 height 43
click at [258, 74] on div "01997176-a233-7dc5-a82d-33eb7161a3ea" at bounding box center [539, 68] width 764 height 15
click at [522, 127] on button at bounding box center [521, 132] width 13 height 13
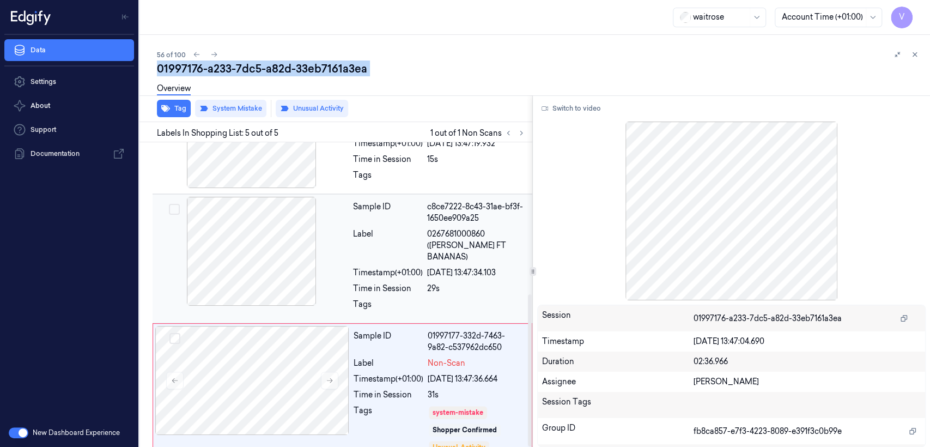
scroll to position [303, 0]
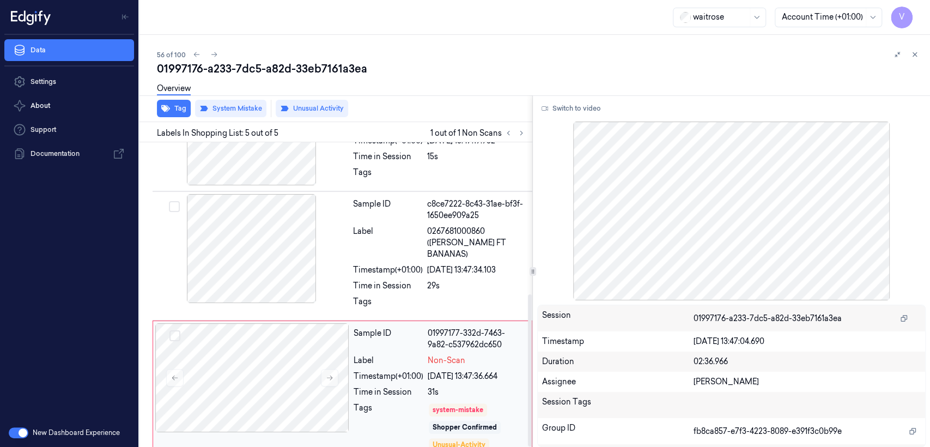
click at [369, 340] on div "Sample ID 01997177-332d-7463-9a82-c537962dc650 Label Non-Scan Timestamp (+01:00…" at bounding box center [439, 387] width 180 height 129
click at [327, 372] on button at bounding box center [329, 377] width 17 height 17
click at [405, 280] on div "Time in Session" at bounding box center [388, 285] width 70 height 11
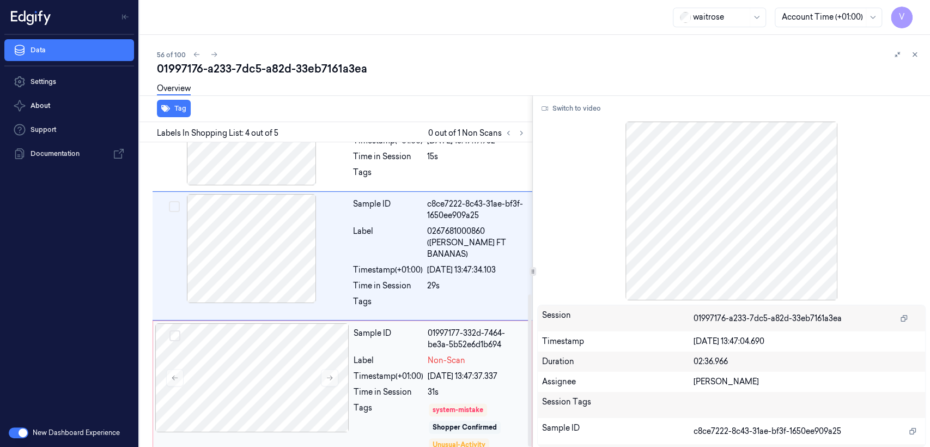
click at [466, 422] on div "Shopper Confirmed" at bounding box center [465, 427] width 64 height 10
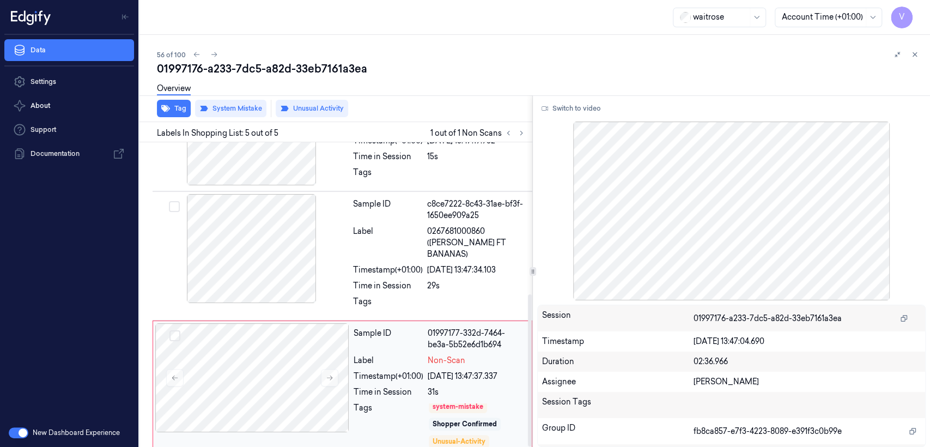
scroll to position [4, 0]
click at [374, 194] on div "Sample ID c8ce7222-8c43-31ae-bf3f-1650ee909a25 Label 0267681000860 (WR ESS FT B…" at bounding box center [439, 256] width 181 height 124
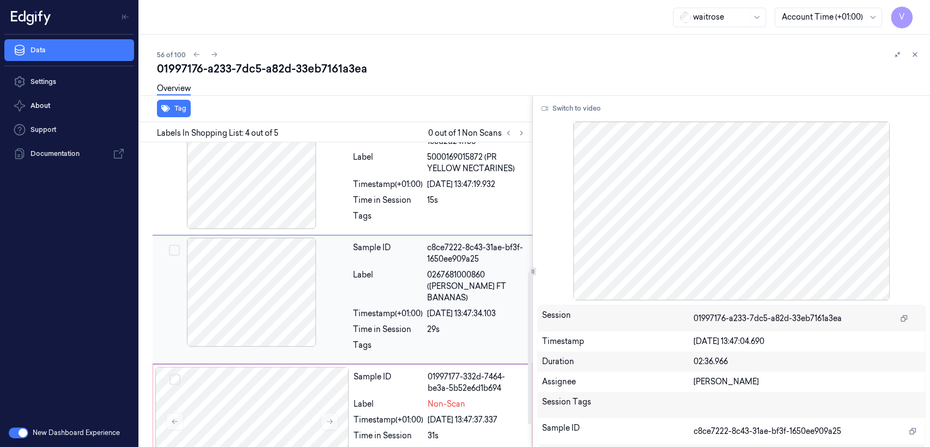
scroll to position [258, 0]
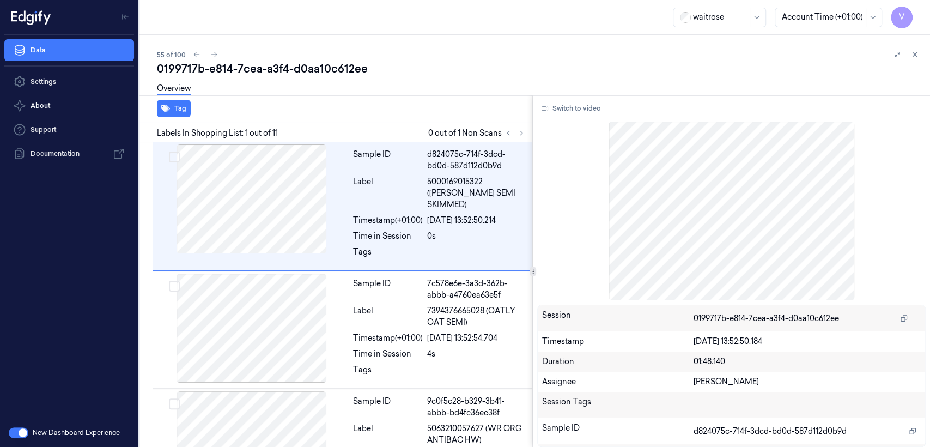
click at [270, 73] on div "0199717b-e814-7cea-a3f4-d0aa10c612ee" at bounding box center [539, 68] width 764 height 15
copy div "a3f4"
click at [573, 105] on button "Switch to video" at bounding box center [571, 108] width 68 height 17
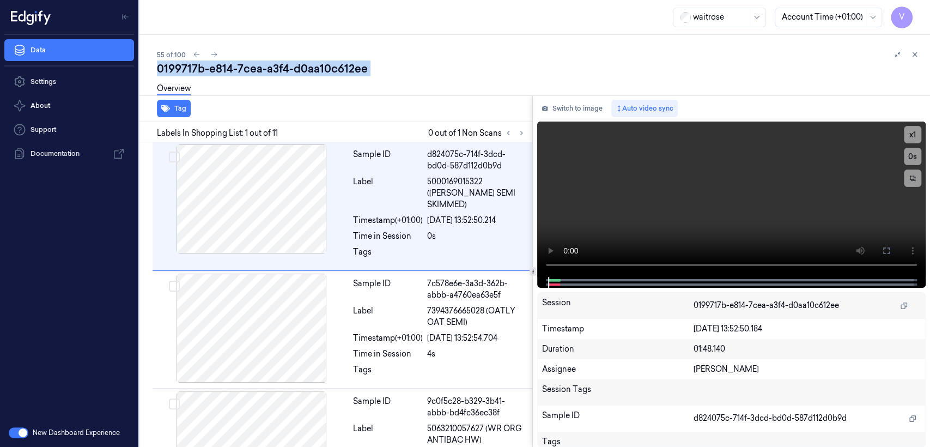
click at [573, 105] on button "Switch to image" at bounding box center [572, 108] width 70 height 17
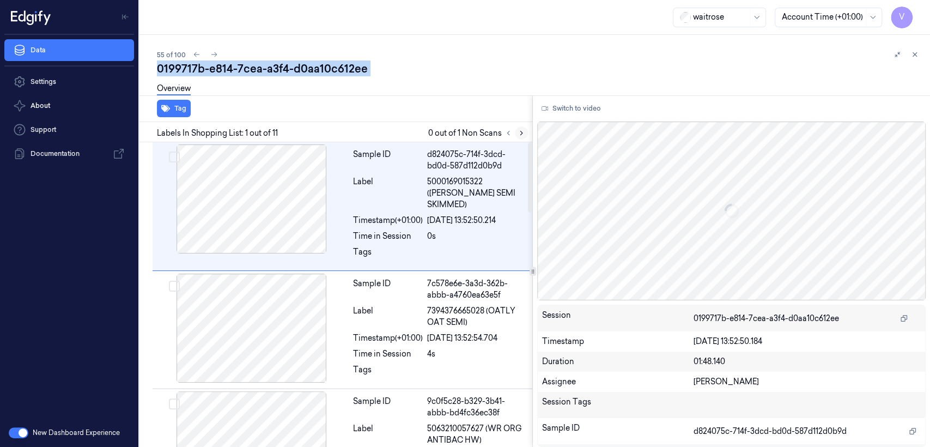
click at [525, 132] on button at bounding box center [521, 132] width 13 height 13
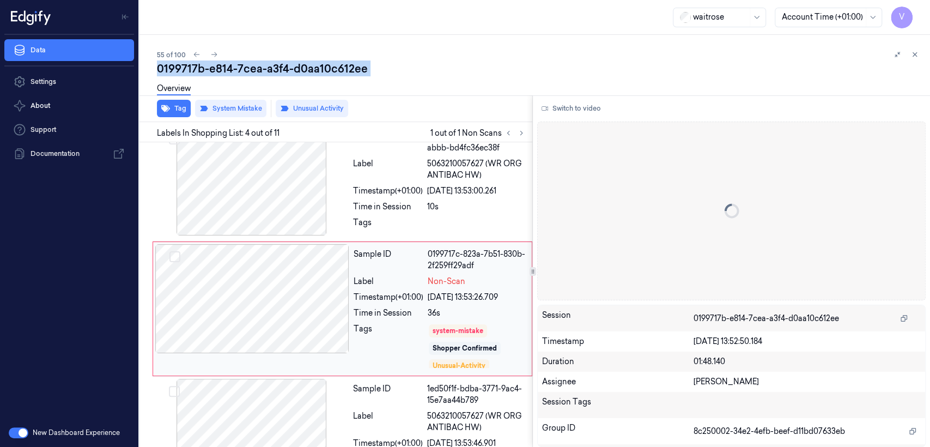
scroll to position [267, 0]
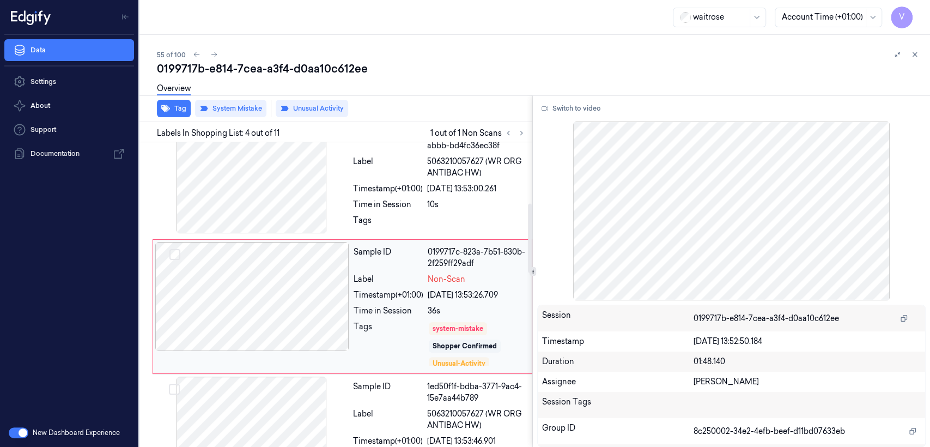
click at [443, 289] on div "22/09/2025 13:53:26.709" at bounding box center [477, 294] width 98 height 11
click at [341, 290] on div at bounding box center [252, 296] width 194 height 109
click at [328, 195] on div at bounding box center [252, 178] width 194 height 109
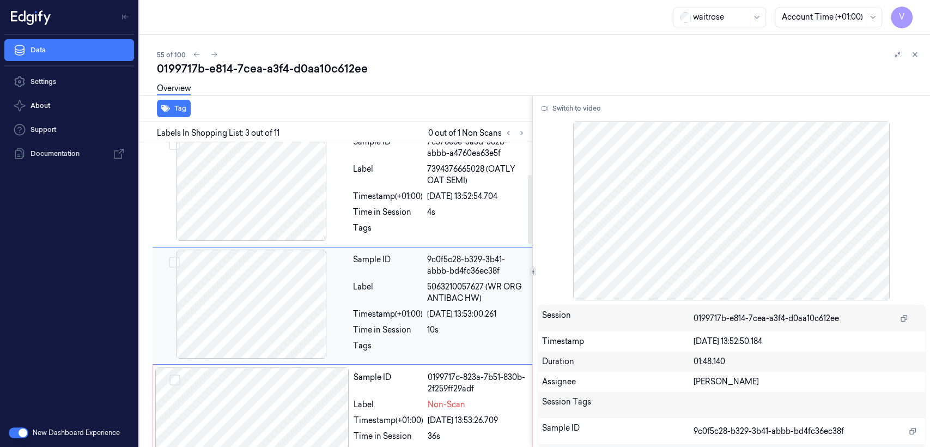
scroll to position [141, 0]
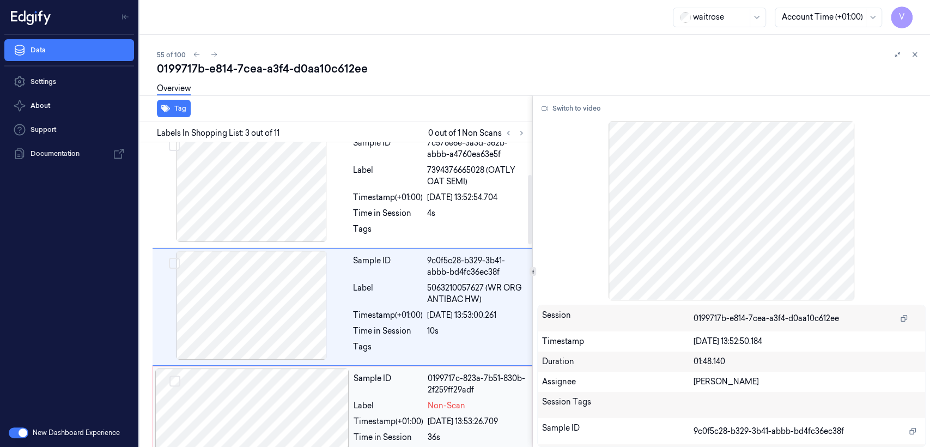
click at [373, 400] on div "Label" at bounding box center [389, 405] width 70 height 11
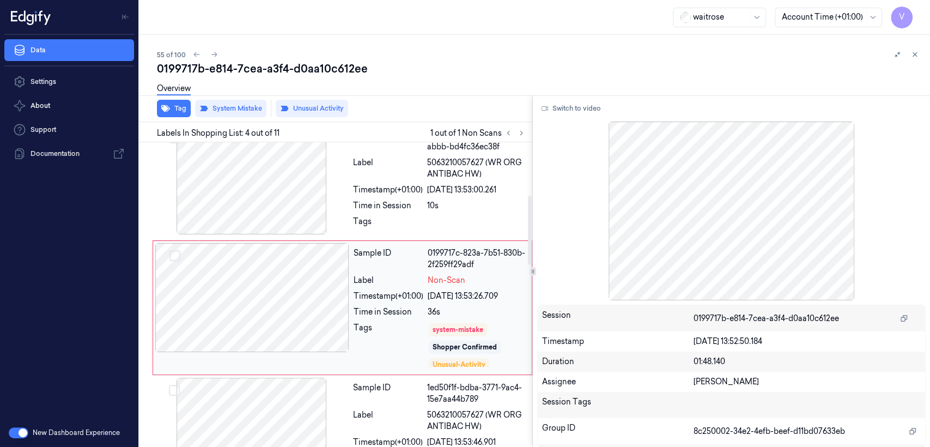
scroll to position [267, 0]
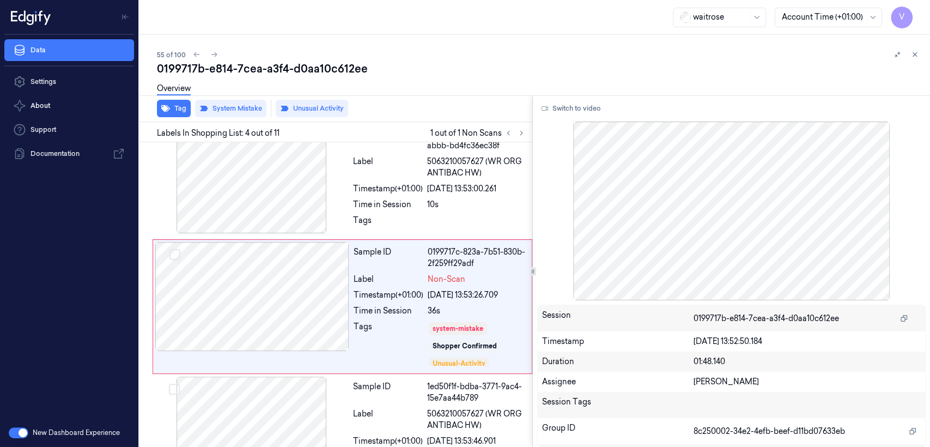
click at [235, 69] on div "0199717b-e814-7cea-a3f4-d0aa10c612ee" at bounding box center [539, 68] width 764 height 15
click at [235, 68] on div "0199717b-e814-7cea-a3f4-d0aa10c612ee" at bounding box center [539, 68] width 764 height 15
copy div "7cea"
click at [518, 131] on icon at bounding box center [522, 133] width 8 height 8
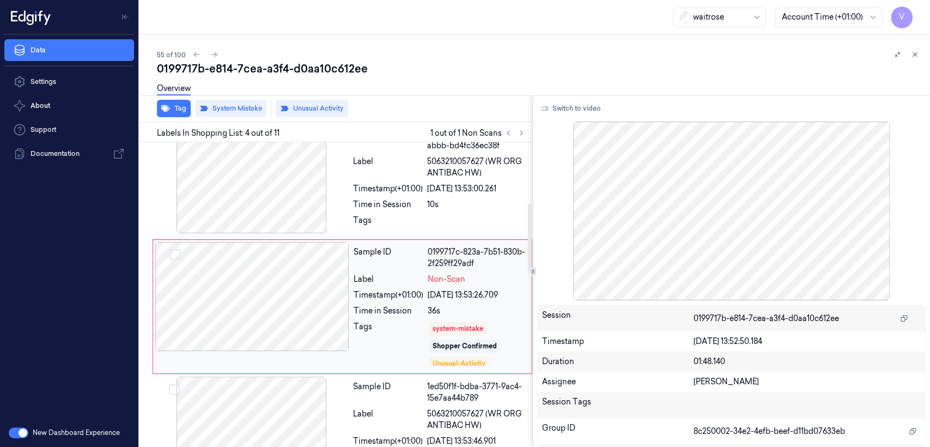
click at [366, 321] on div "Tags" at bounding box center [389, 344] width 70 height 46
click at [317, 196] on div at bounding box center [252, 178] width 194 height 109
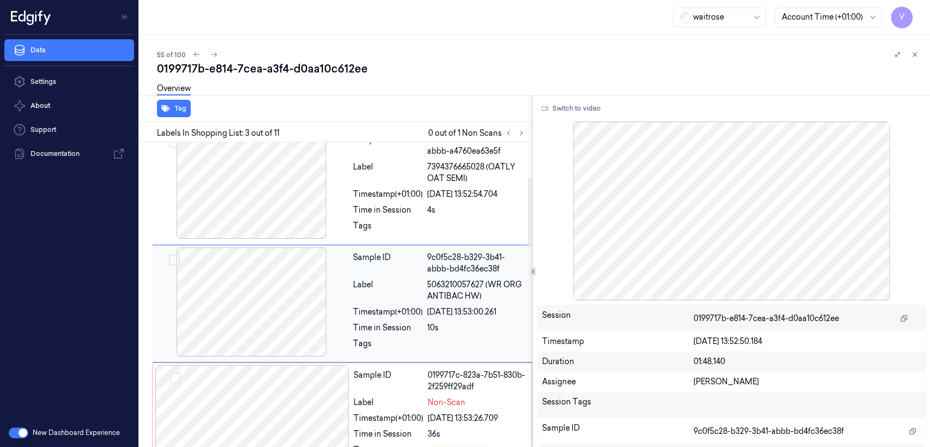
scroll to position [141, 0]
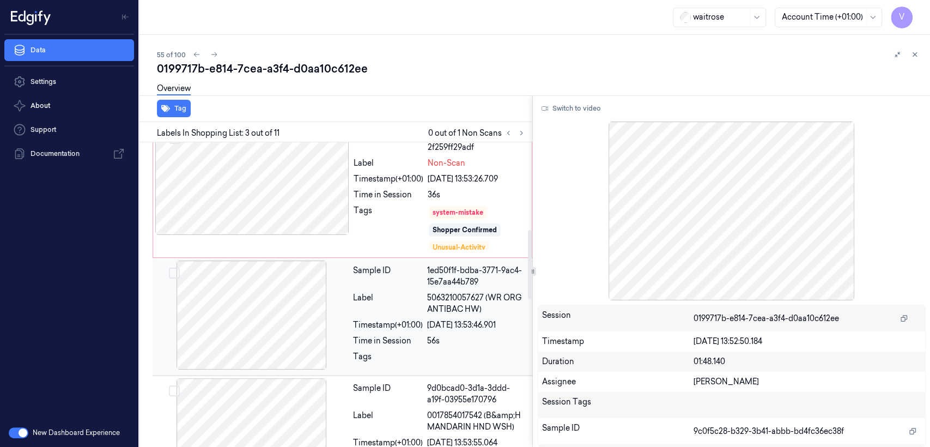
click at [392, 319] on div "Timestamp (+01:00)" at bounding box center [388, 324] width 70 height 11
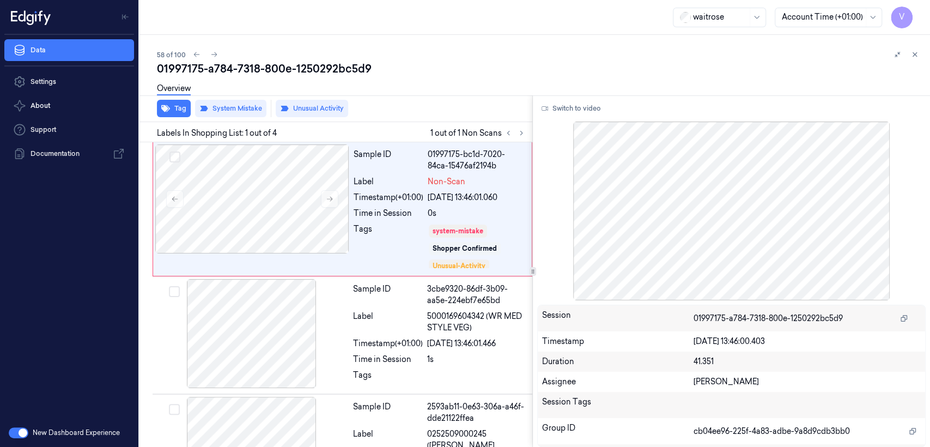
click at [261, 66] on div "01997175-a784-7318-800e-1250292bc5d9" at bounding box center [539, 68] width 764 height 15
copy div "800e"
click at [523, 131] on icon at bounding box center [522, 133] width 8 height 8
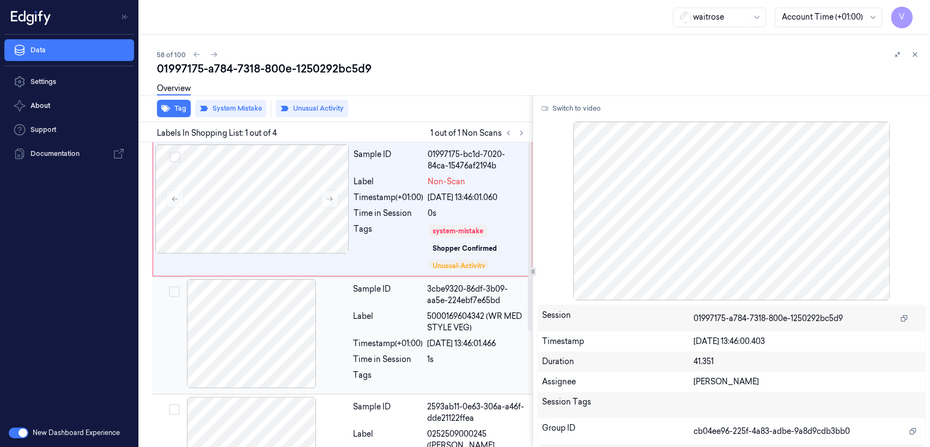
click at [384, 326] on div "Label" at bounding box center [388, 322] width 70 height 23
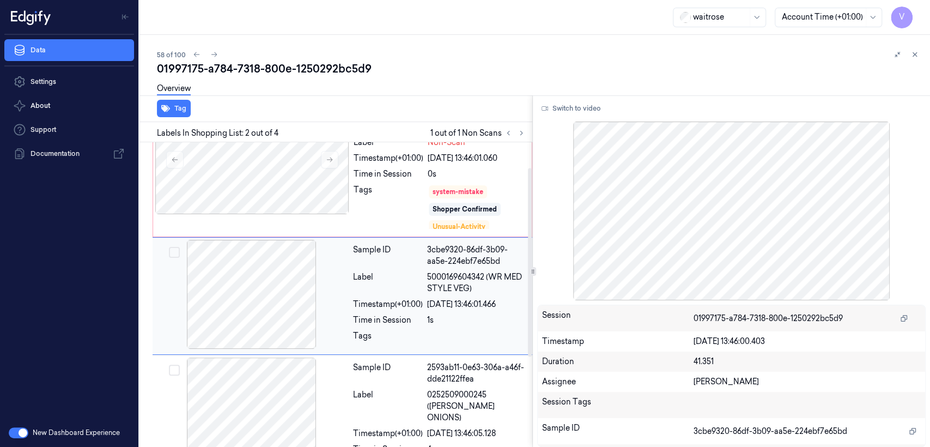
scroll to position [40, 0]
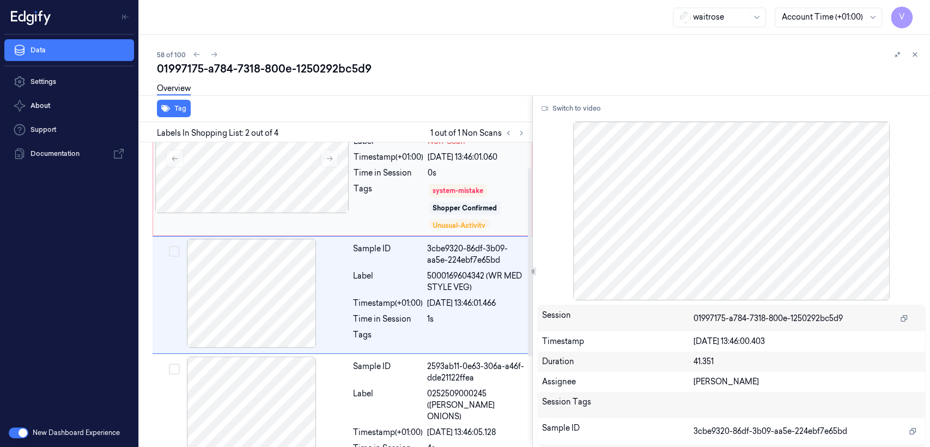
click at [408, 193] on div "Tags" at bounding box center [389, 206] width 70 height 46
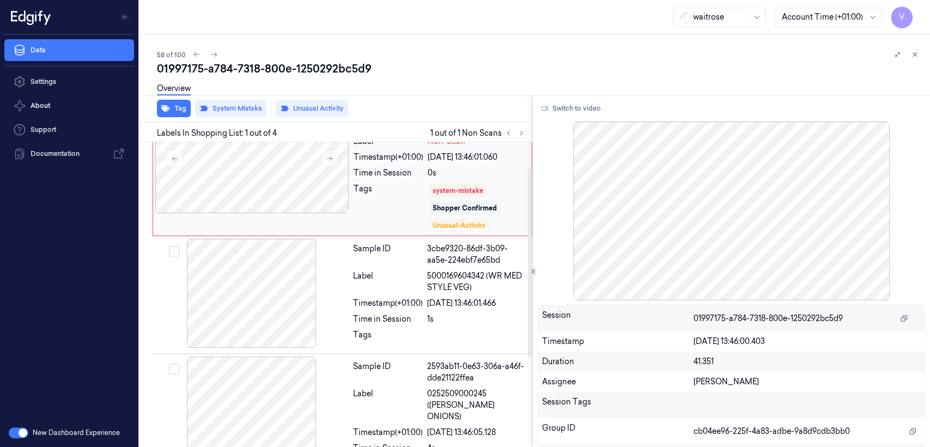
scroll to position [0, 0]
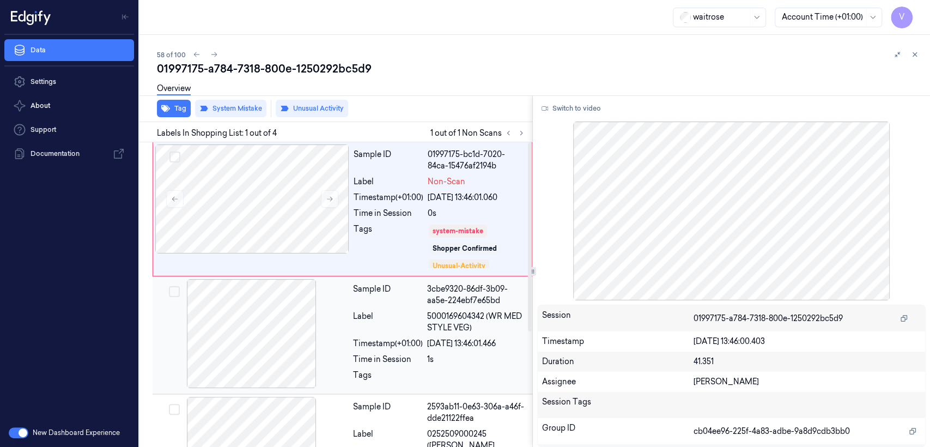
click at [392, 360] on div "Time in Session" at bounding box center [388, 359] width 70 height 11
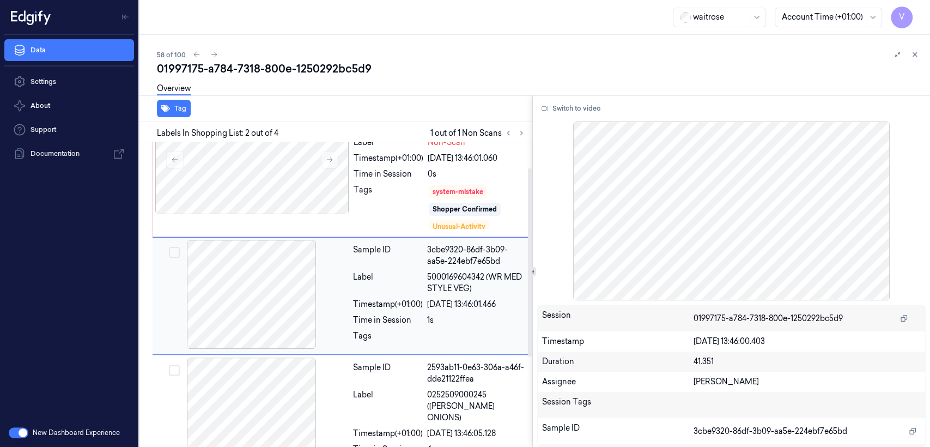
scroll to position [40, 0]
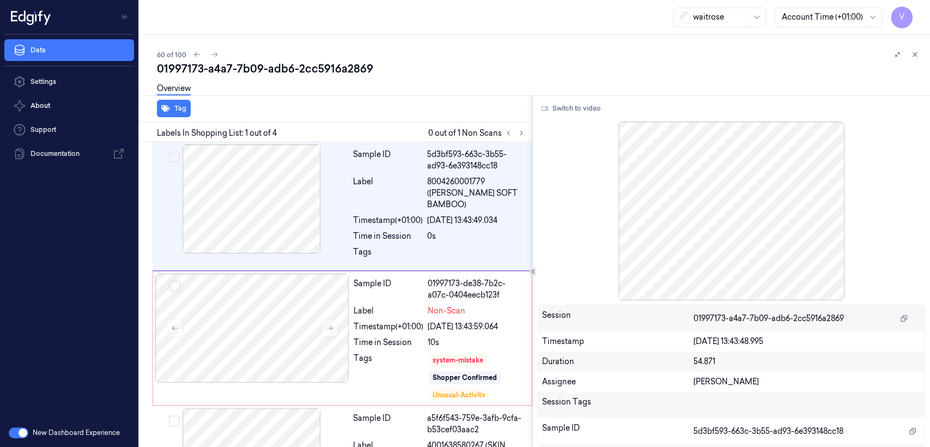
click at [240, 58] on div "60 of 100" at bounding box center [539, 54] width 764 height 13
copy div "01997173"
click at [519, 132] on icon at bounding box center [522, 133] width 8 height 8
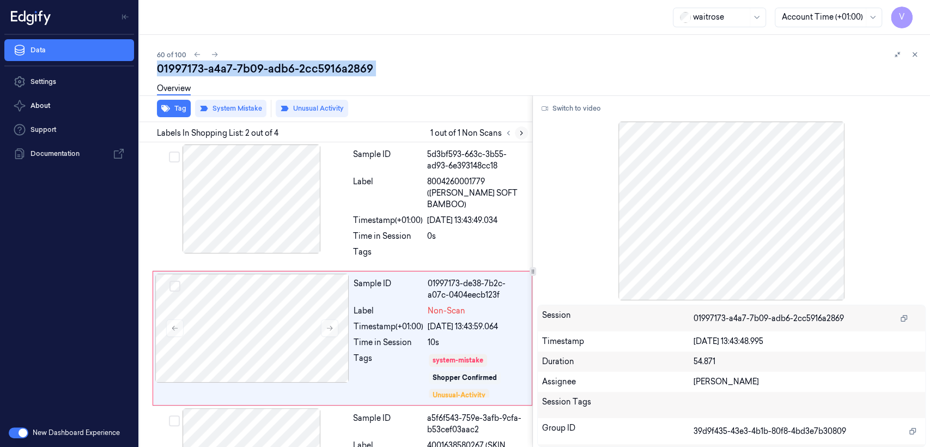
scroll to position [32, 0]
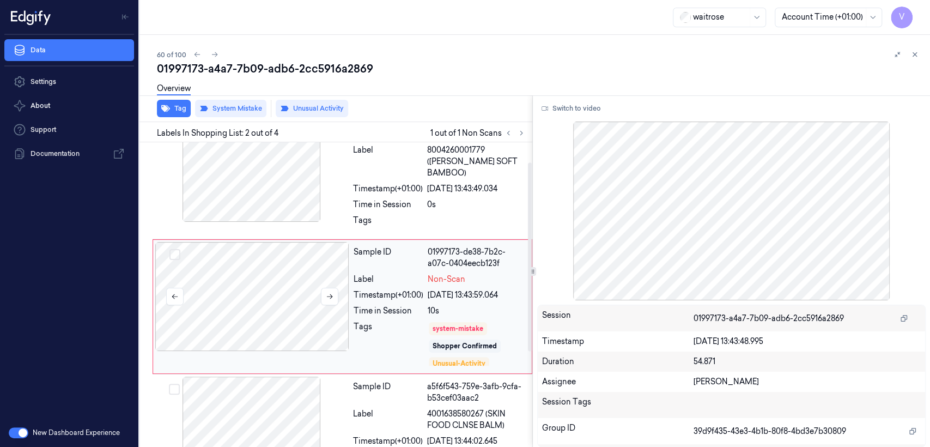
click at [342, 281] on div at bounding box center [252, 296] width 194 height 109
click at [340, 282] on div at bounding box center [252, 296] width 194 height 109
click at [336, 288] on button at bounding box center [329, 296] width 17 height 17
click at [306, 179] on div at bounding box center [252, 167] width 194 height 109
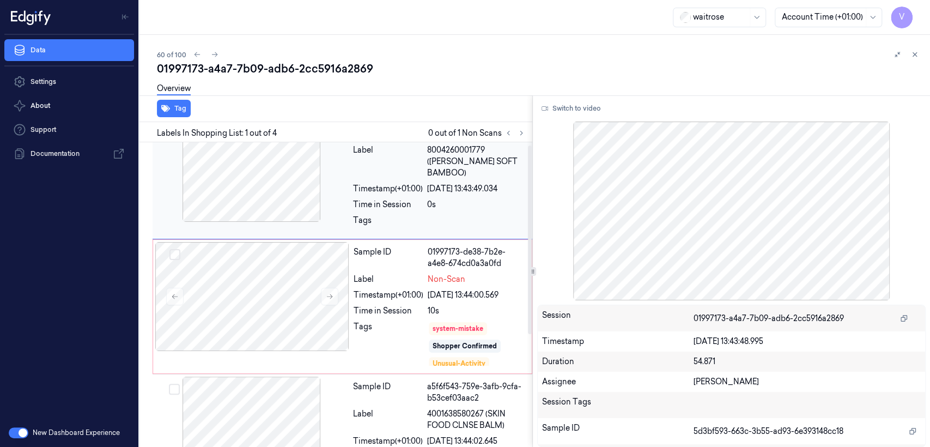
scroll to position [0, 0]
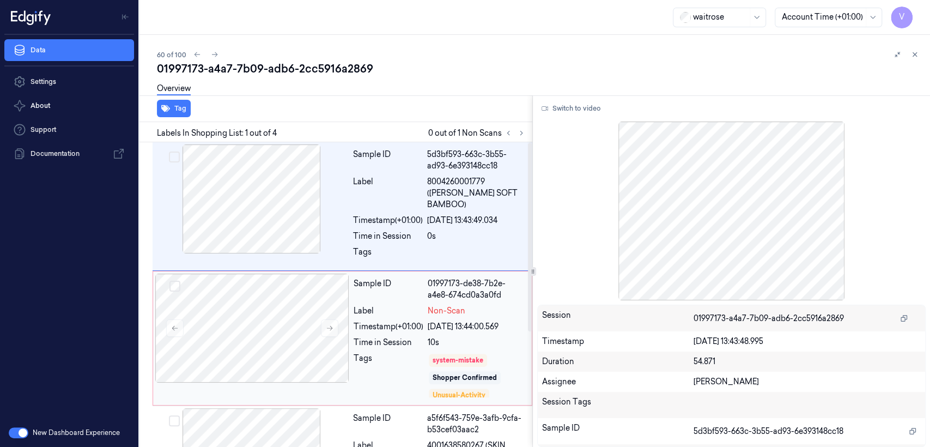
click at [375, 321] on div "Sample ID 01997173-de38-7b2e-a4e8-674cd0a3a0fd Label Non-Scan Timestamp (+01:00…" at bounding box center [439, 337] width 180 height 129
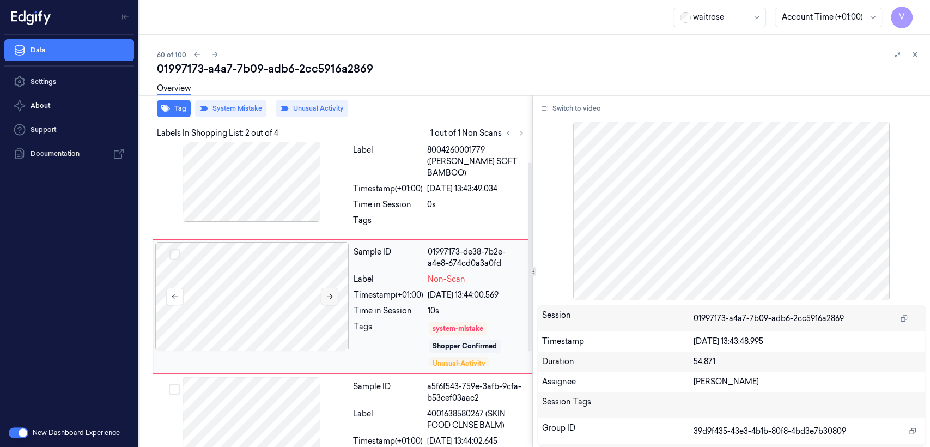
click at [336, 288] on button at bounding box center [329, 296] width 17 height 17
click at [311, 171] on div at bounding box center [252, 167] width 194 height 109
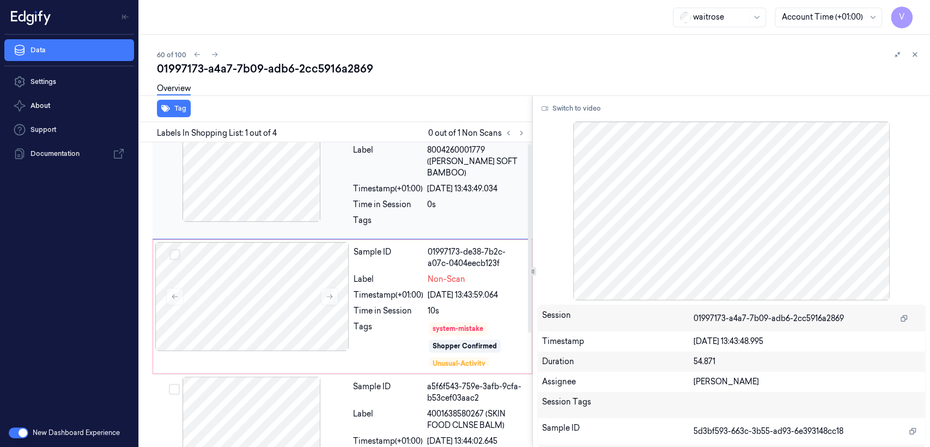
scroll to position [0, 0]
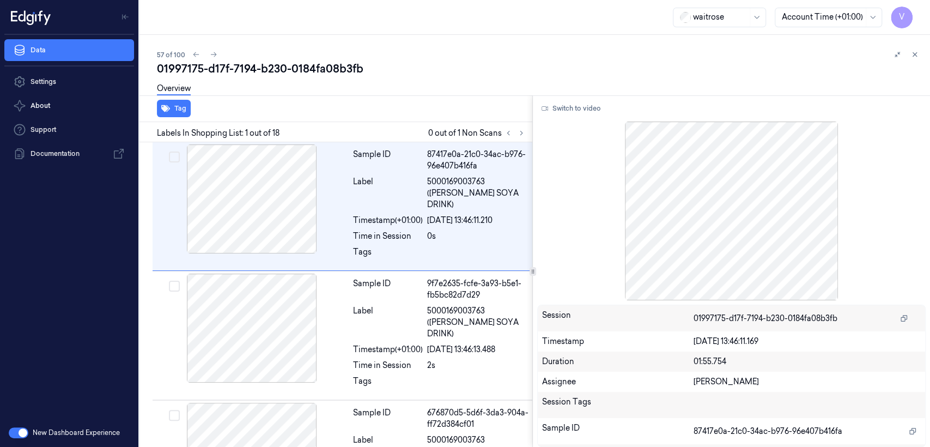
click at [246, 71] on div "01997175-d17f-7194-b230-0184fa08b3fb" at bounding box center [539, 68] width 764 height 15
copy div "7194"
click at [519, 132] on icon at bounding box center [522, 133] width 8 height 8
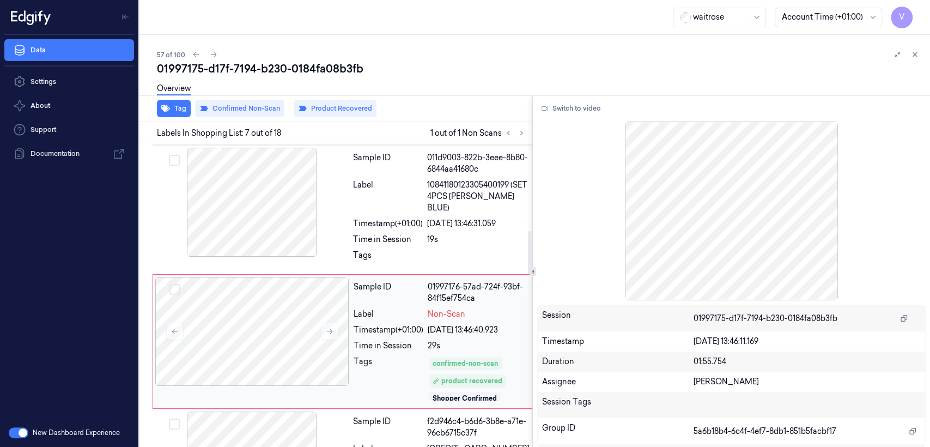
click at [419, 340] on div "Time in Session" at bounding box center [389, 345] width 70 height 11
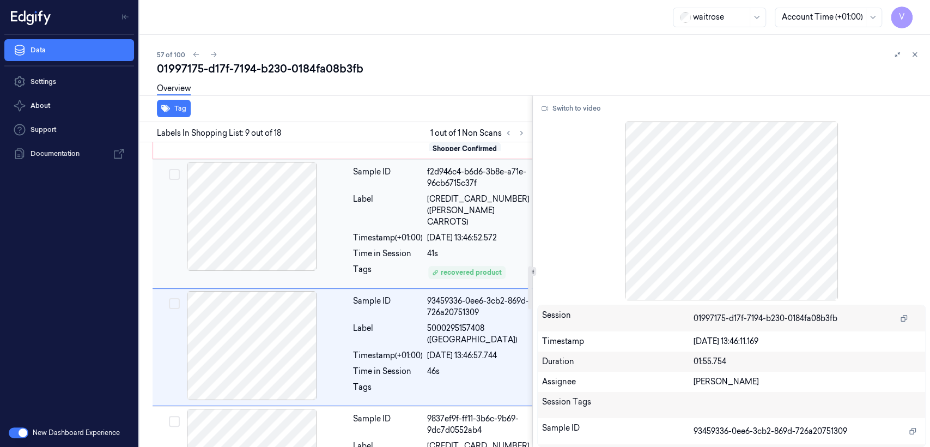
click at [404, 223] on div "Sample ID f2d946c4-b6d6-3b8e-a71e-96cb6715c37f Label [CREDIT_CARD_NUMBER] ([PER…" at bounding box center [441, 224] width 185 height 124
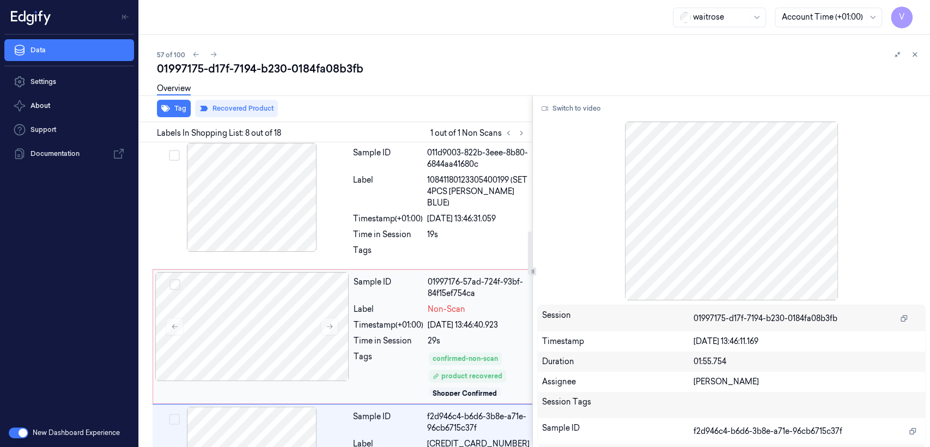
click at [400, 335] on div "Time in Session" at bounding box center [389, 340] width 70 height 11
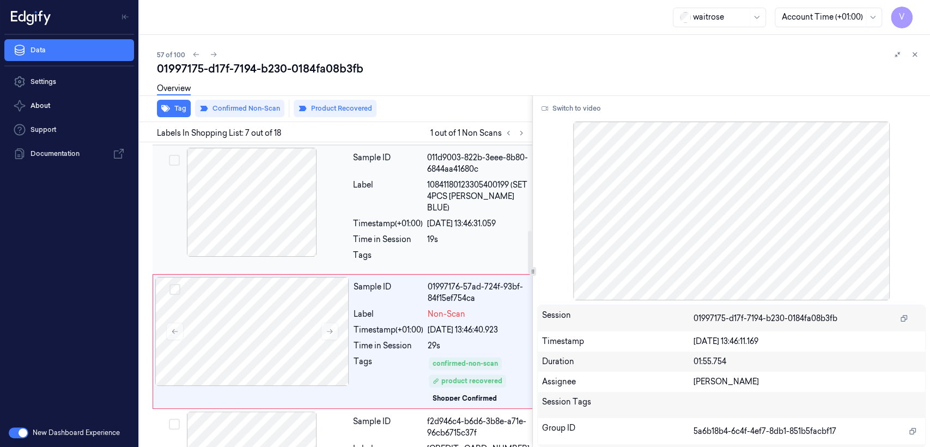
click at [349, 178] on div "Sample ID 011d9003-822b-3eee-8b80-6844aa41680c Label 10841180123305400199 (SET …" at bounding box center [441, 210] width 185 height 124
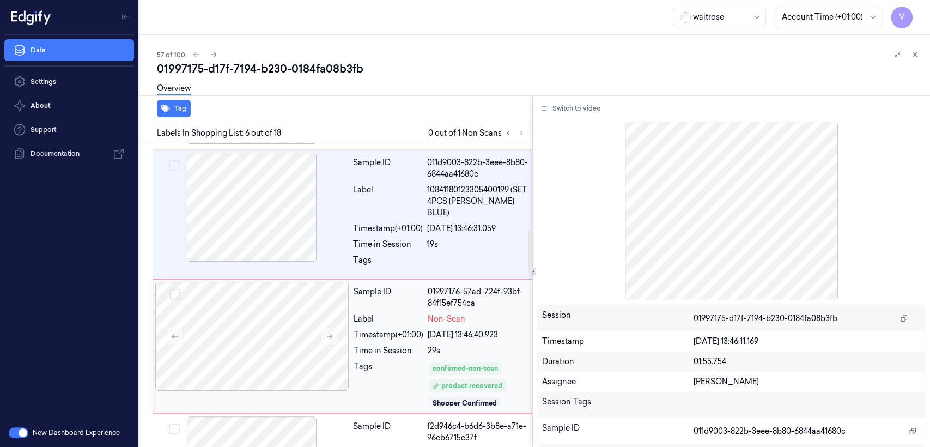
click at [354, 345] on div "Time in Session" at bounding box center [389, 350] width 70 height 11
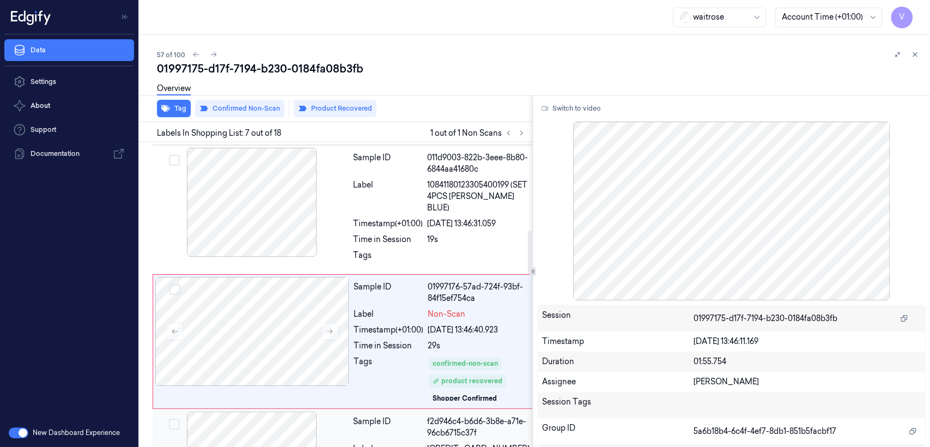
click at [366, 416] on div "Sample ID" at bounding box center [388, 427] width 70 height 23
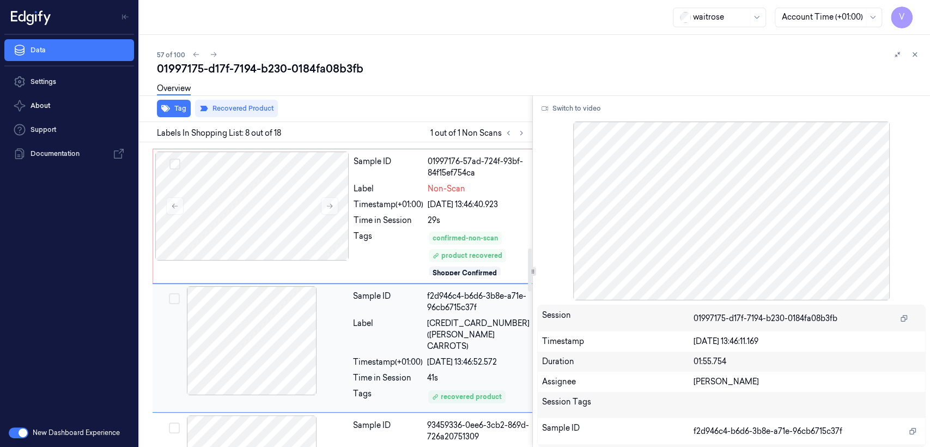
scroll to position [745, 0]
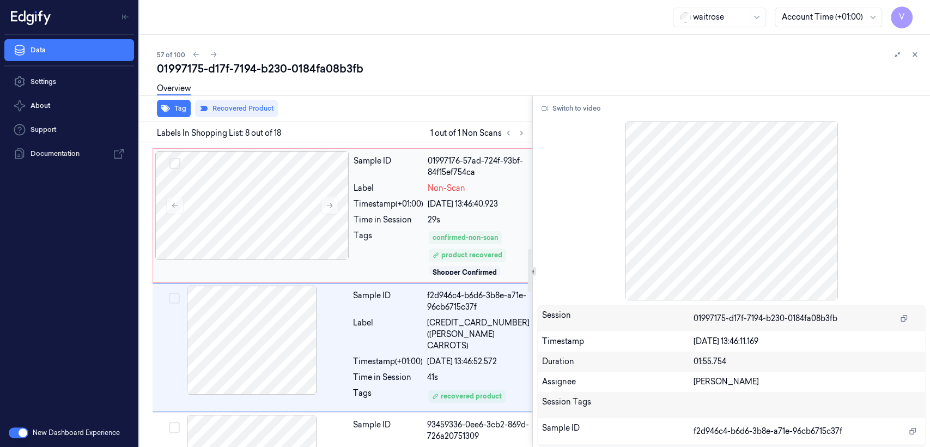
click at [356, 230] on div "Tags" at bounding box center [389, 253] width 70 height 46
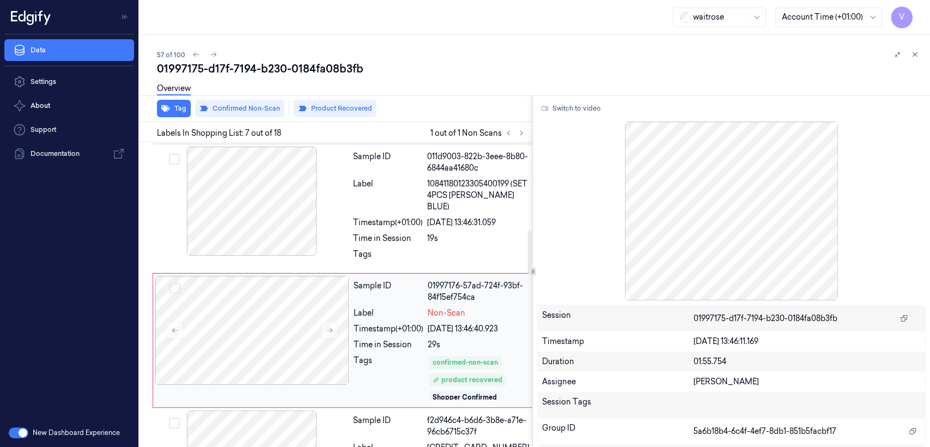
scroll to position [619, 0]
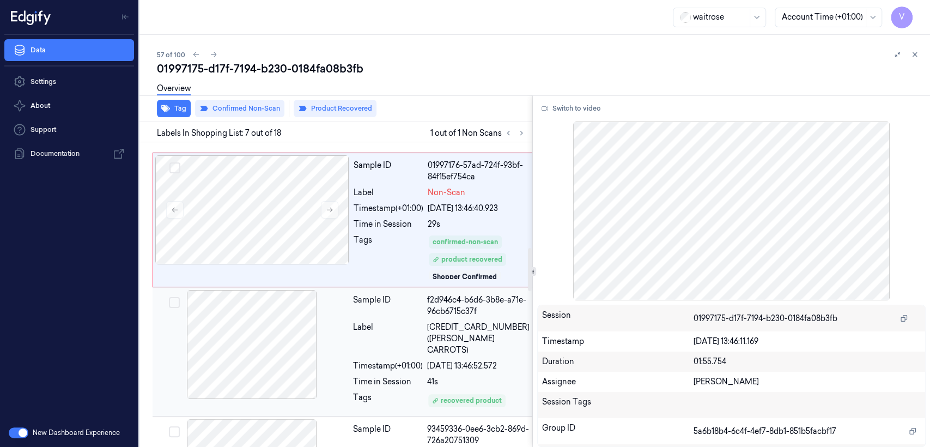
click at [405, 321] on div "Label" at bounding box center [388, 338] width 70 height 34
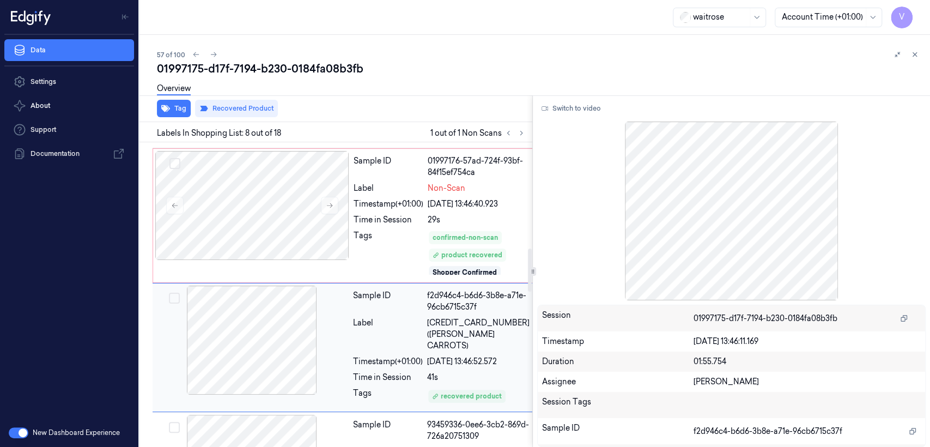
scroll to position [867, 0]
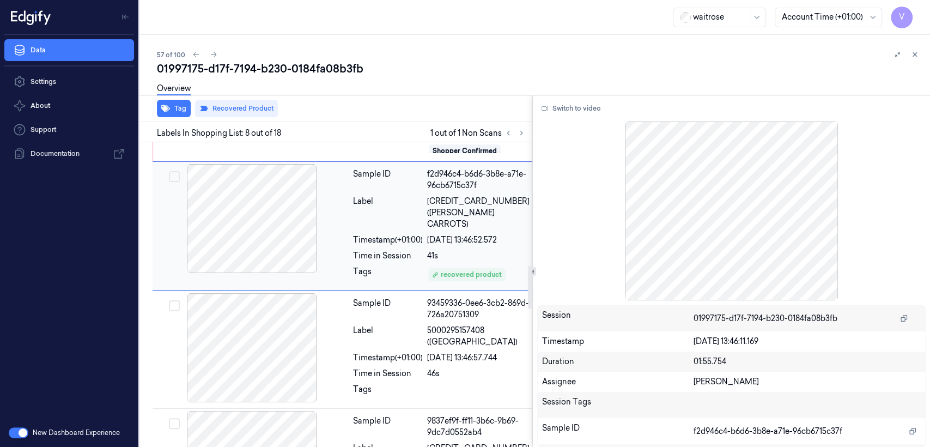
click at [392, 206] on div "Sample ID f2d946c4-b6d6-3b8e-a71e-96cb6715c37f Label [CREDIT_CARD_NUMBER] ([PER…" at bounding box center [441, 226] width 185 height 124
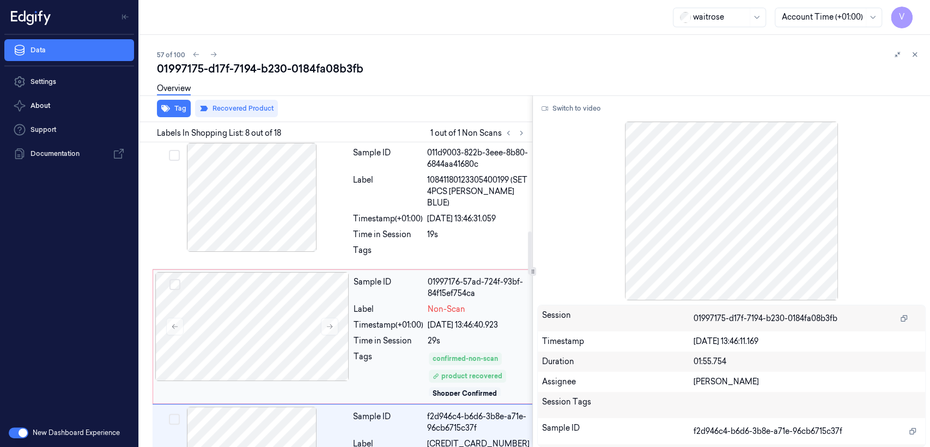
click at [385, 319] on div "Timestamp (+01:00)" at bounding box center [389, 324] width 70 height 11
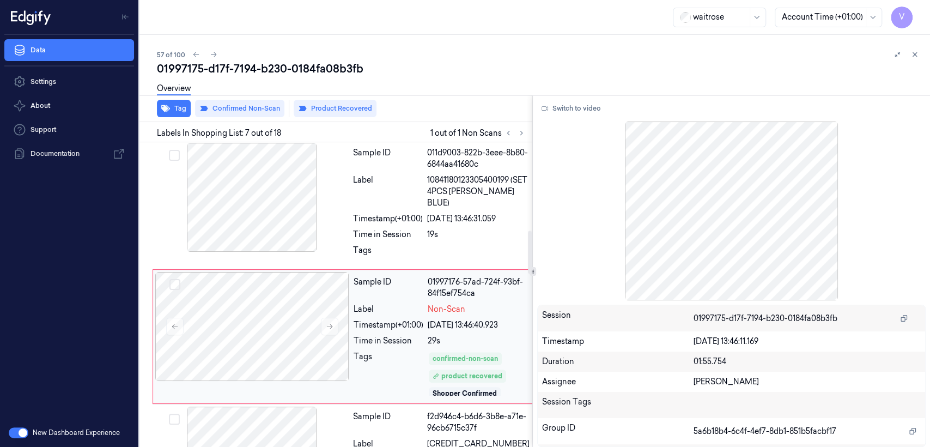
scroll to position [619, 0]
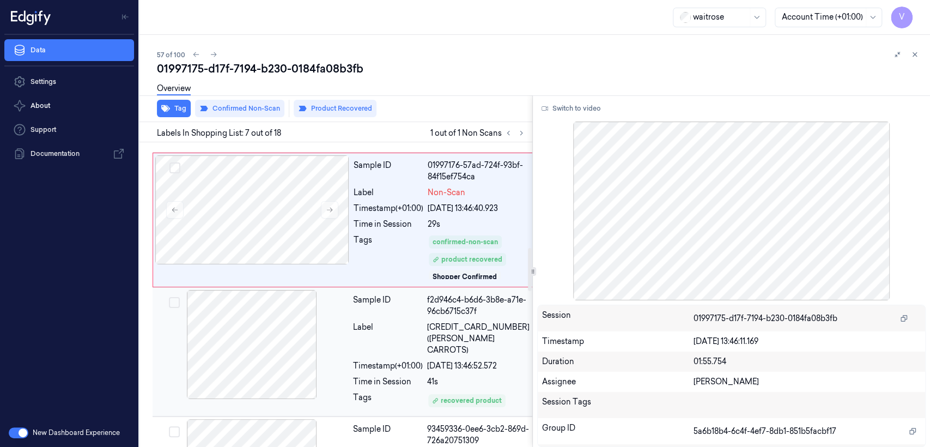
click at [378, 301] on div "Sample ID f2d946c4-b6d6-3b8e-a71e-96cb6715c37f Label [CREDIT_CARD_NUMBER] ([PER…" at bounding box center [441, 352] width 185 height 124
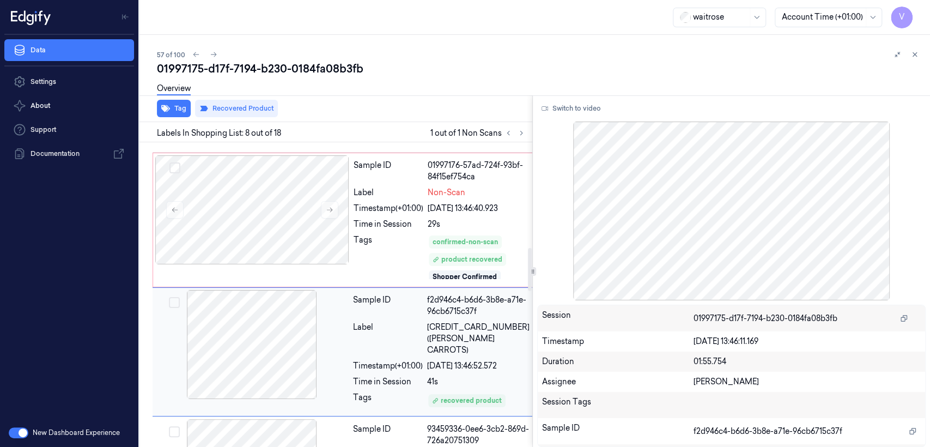
scroll to position [745, 0]
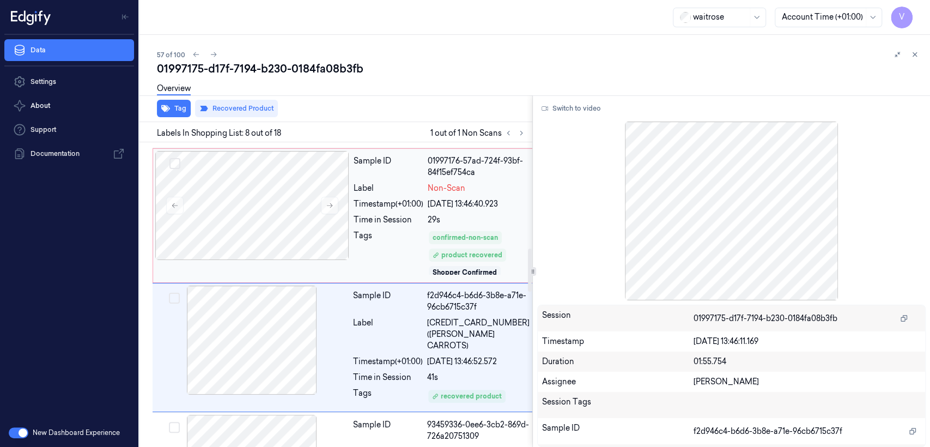
click at [383, 230] on div "Tags" at bounding box center [389, 253] width 70 height 46
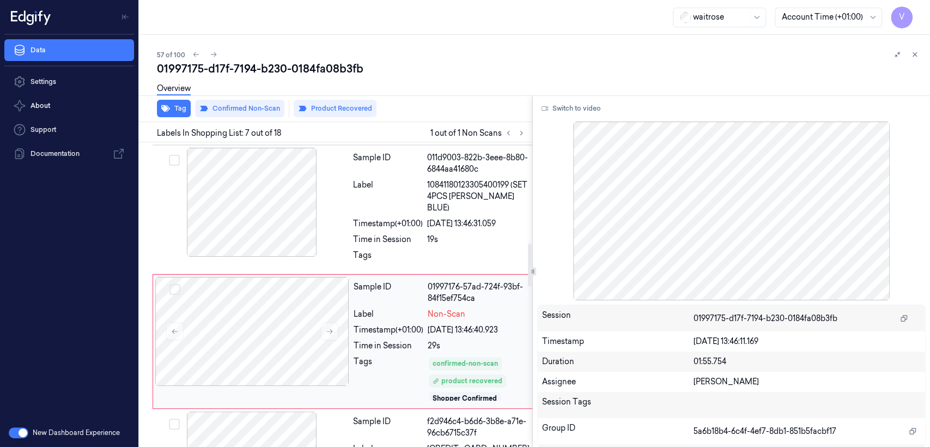
scroll to position [741, 0]
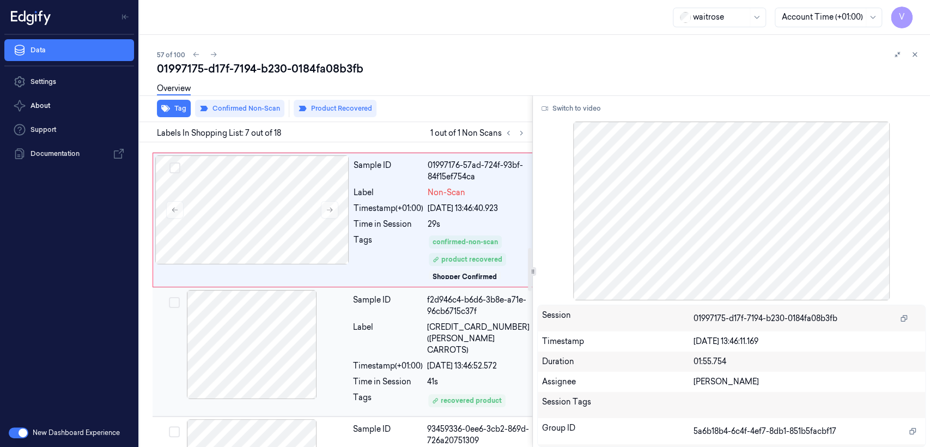
click at [397, 360] on div "Timestamp (+01:00)" at bounding box center [388, 365] width 70 height 11
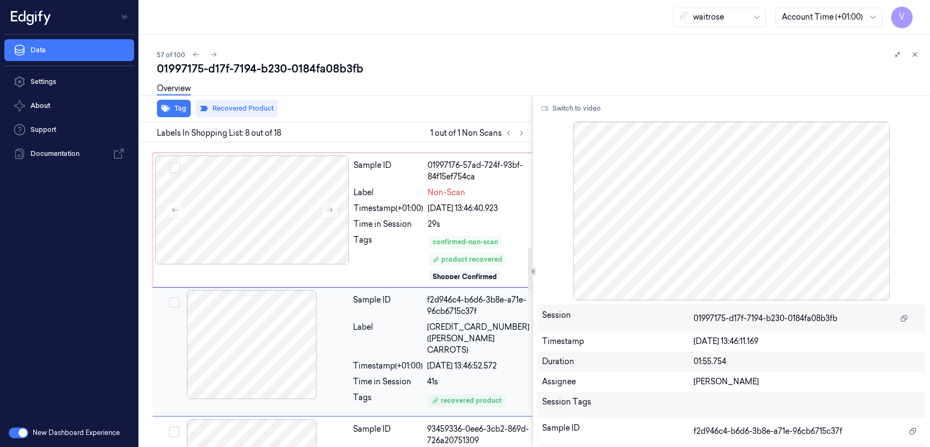
scroll to position [745, 0]
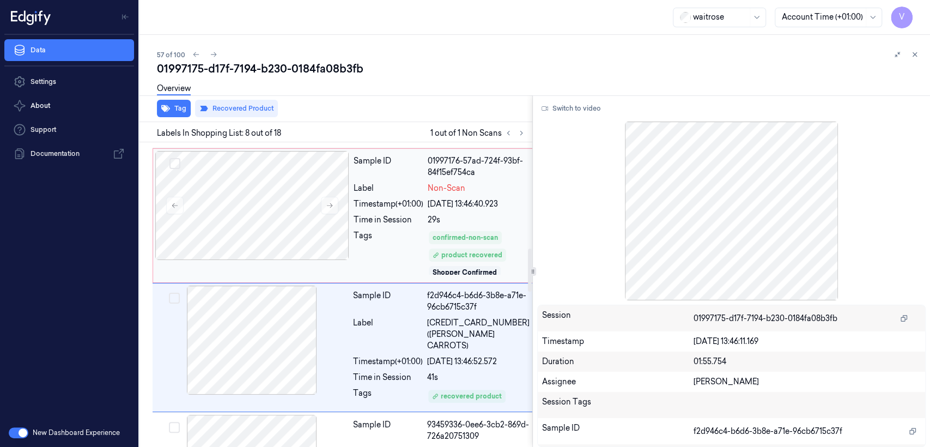
click at [503, 198] on div "[DATE] 13:46:40.923" at bounding box center [478, 203] width 101 height 11
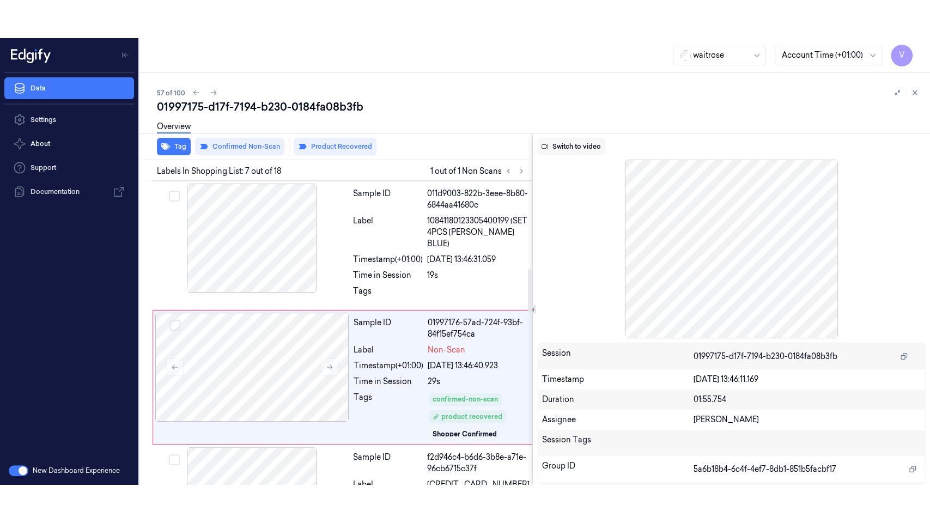
scroll to position [619, 0]
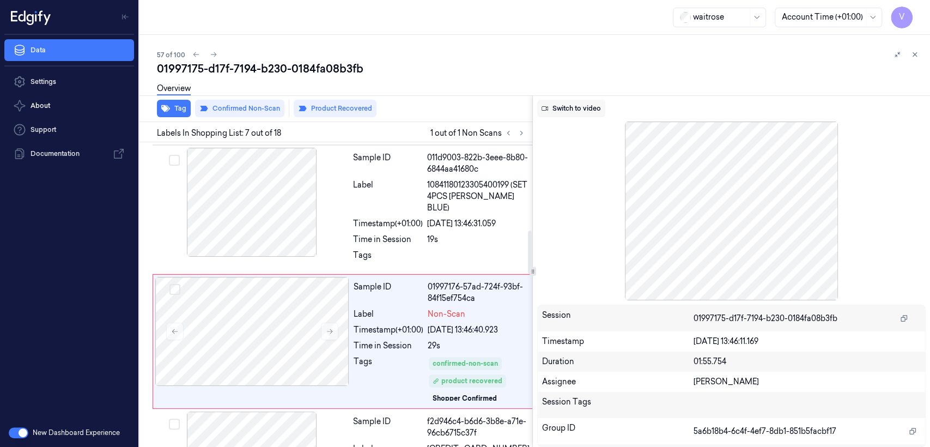
click at [563, 110] on button "Switch to video" at bounding box center [571, 108] width 68 height 17
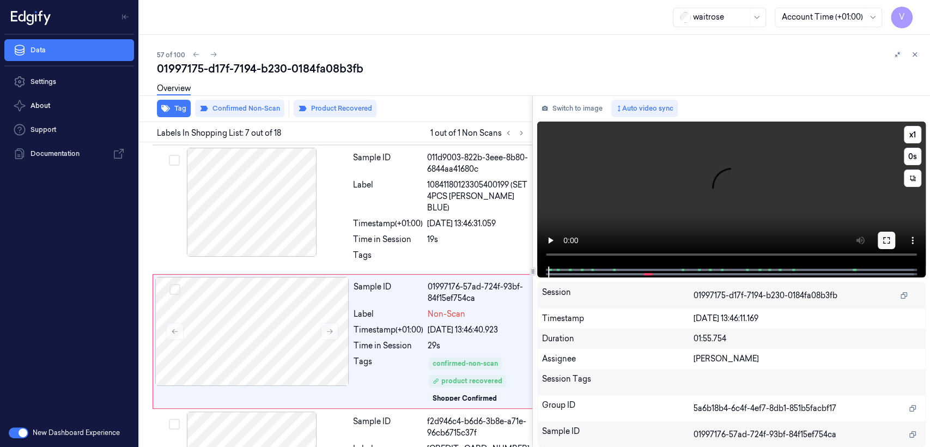
click at [883, 246] on button at bounding box center [886, 240] width 17 height 17
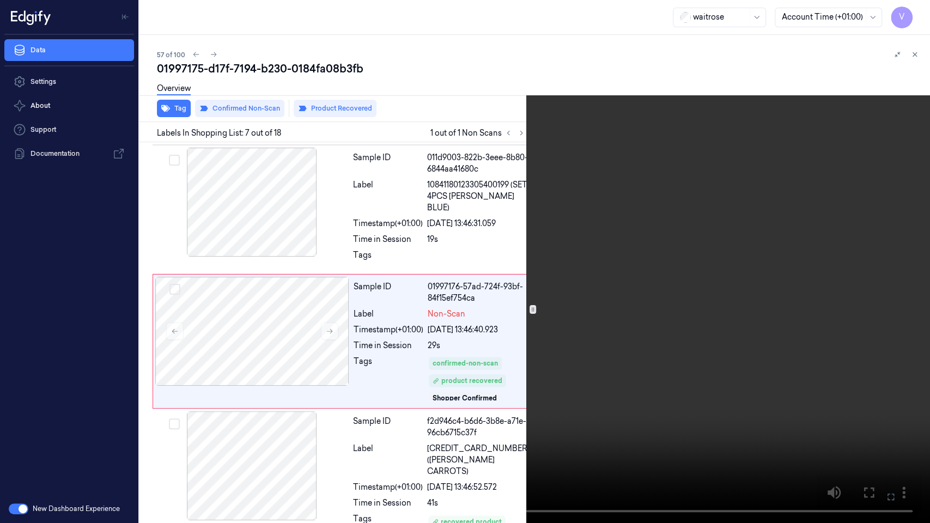
click at [679, 278] on video at bounding box center [465, 261] width 930 height 523
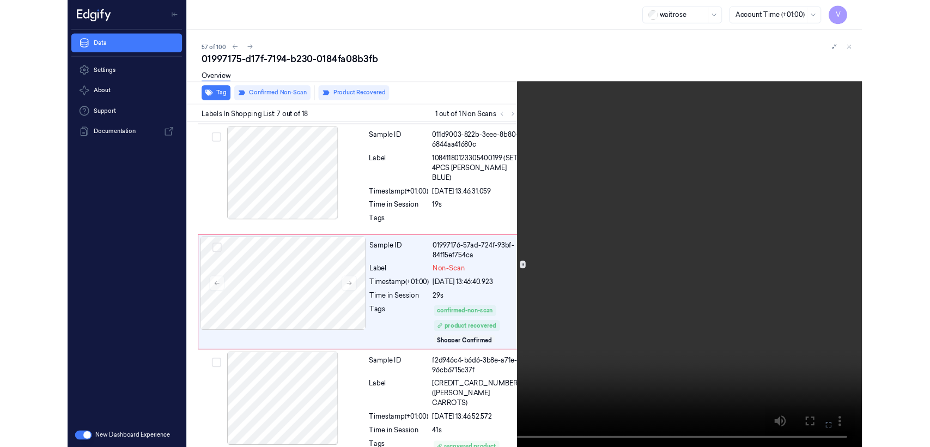
scroll to position [581, 0]
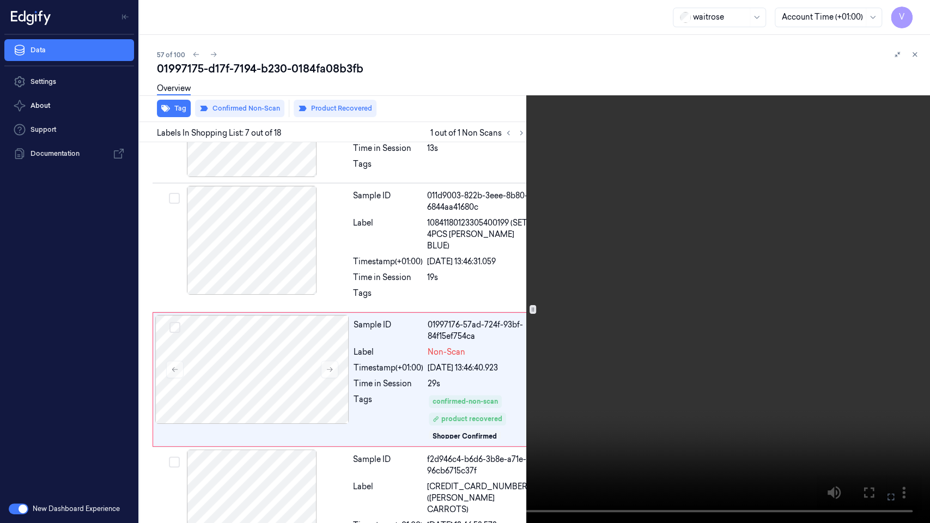
click at [0, 0] on button at bounding box center [0, 0] width 0 height 0
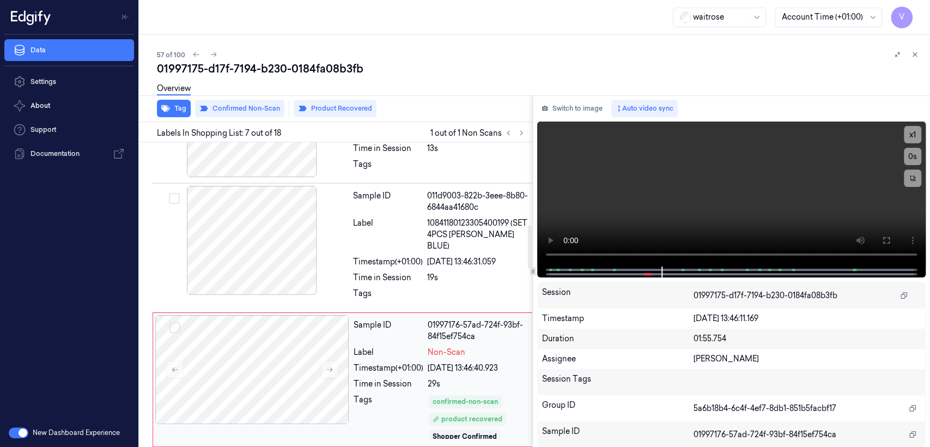
click at [449, 378] on div "29s" at bounding box center [478, 383] width 101 height 11
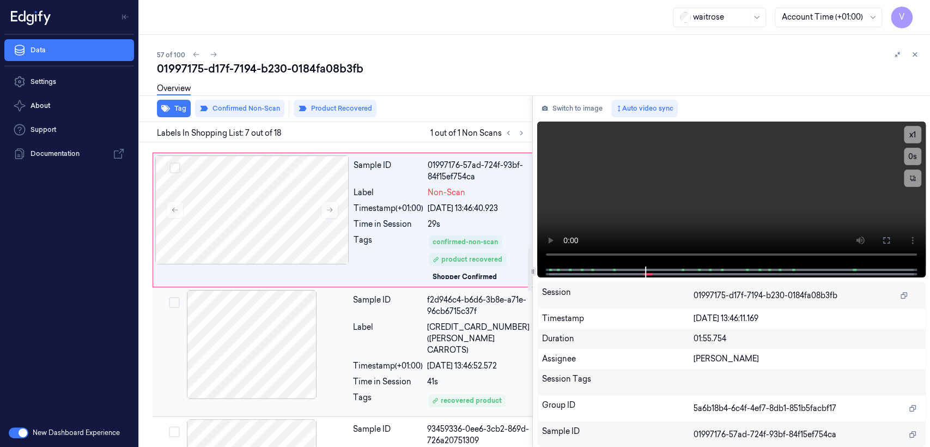
click at [423, 301] on div "Sample ID f2d946c4-b6d6-3b8e-a71e-96cb6715c37f Label [CREDIT_CARD_NUMBER] ([PER…" at bounding box center [441, 352] width 185 height 124
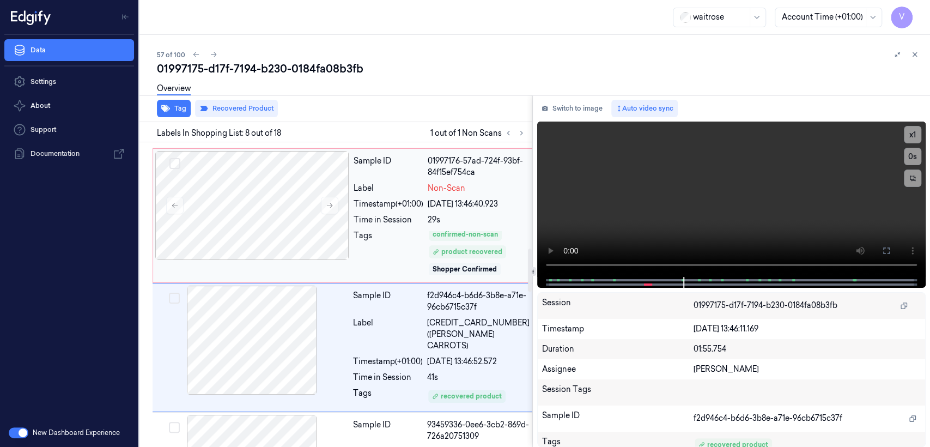
scroll to position [4, 0]
click at [595, 108] on button "Switch to image" at bounding box center [572, 108] width 70 height 17
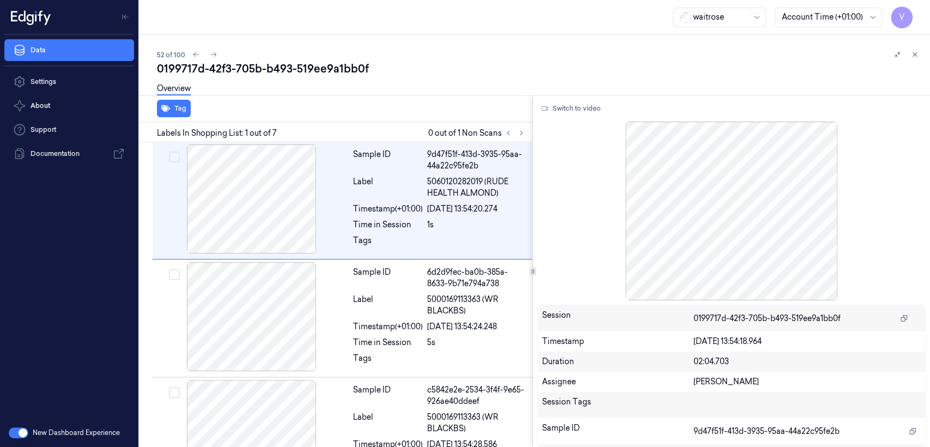
click at [251, 59] on div "52 of 100" at bounding box center [539, 54] width 764 height 13
copy div "0199717d"
click at [522, 139] on button at bounding box center [521, 132] width 13 height 13
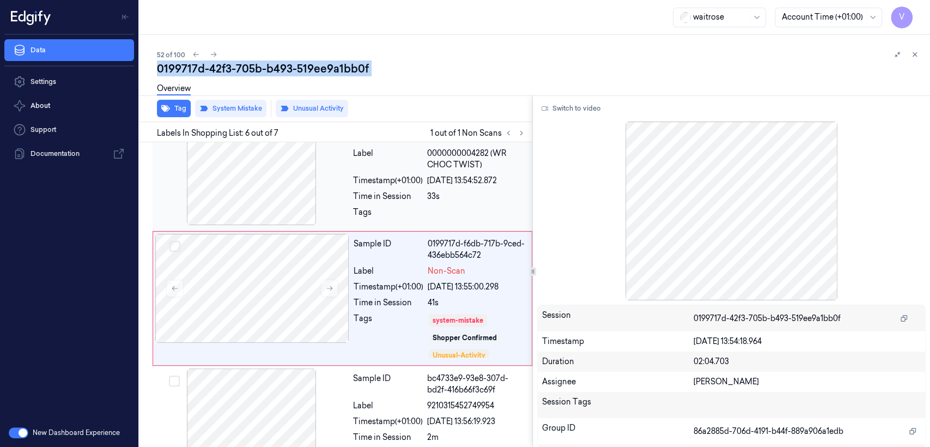
scroll to position [502, 0]
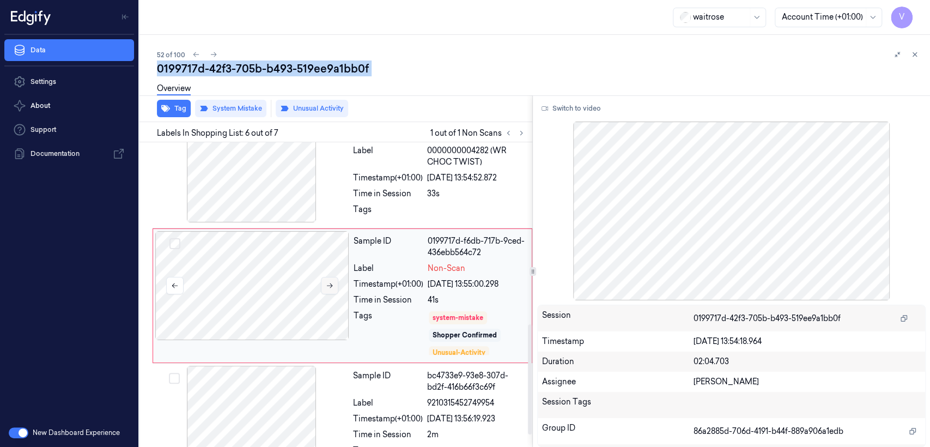
click at [335, 289] on button at bounding box center [329, 285] width 17 height 17
click at [421, 204] on div "Tags" at bounding box center [388, 212] width 70 height 17
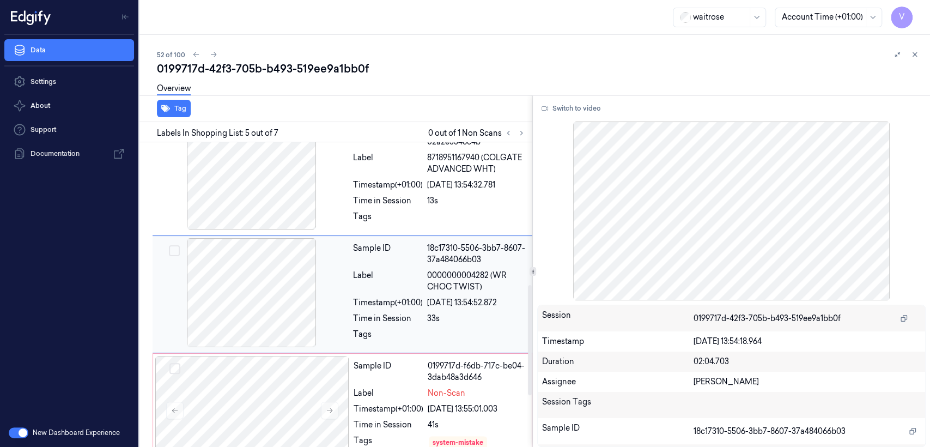
scroll to position [376, 0]
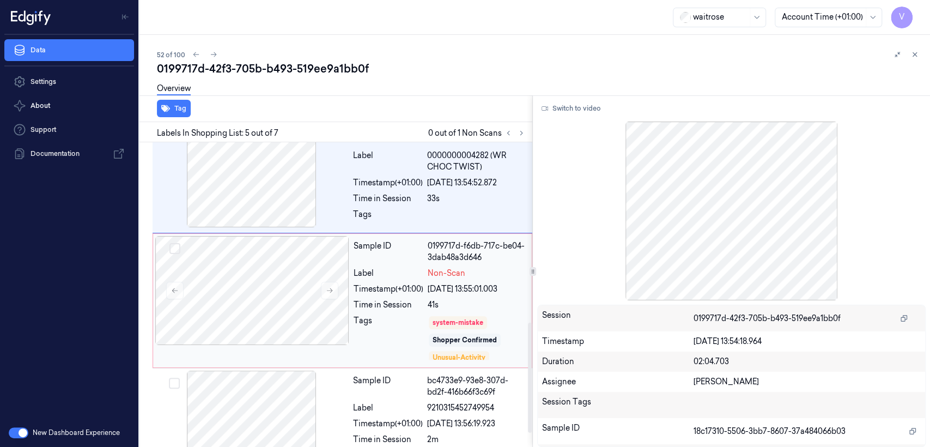
click at [404, 304] on div "Time in Session" at bounding box center [389, 304] width 70 height 11
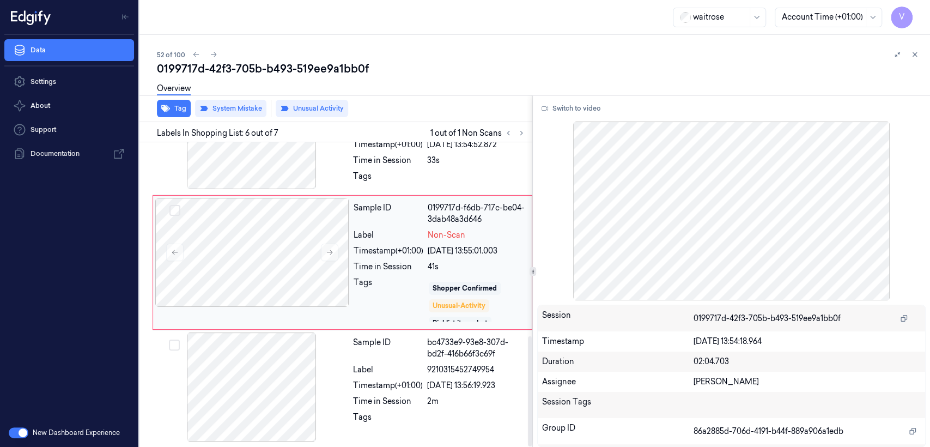
scroll to position [21, 0]
click at [437, 165] on div "33s" at bounding box center [476, 160] width 99 height 11
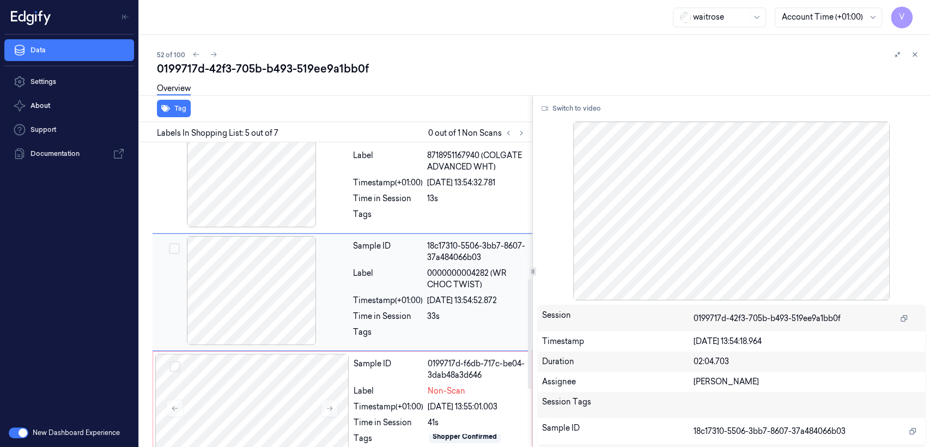
scroll to position [376, 0]
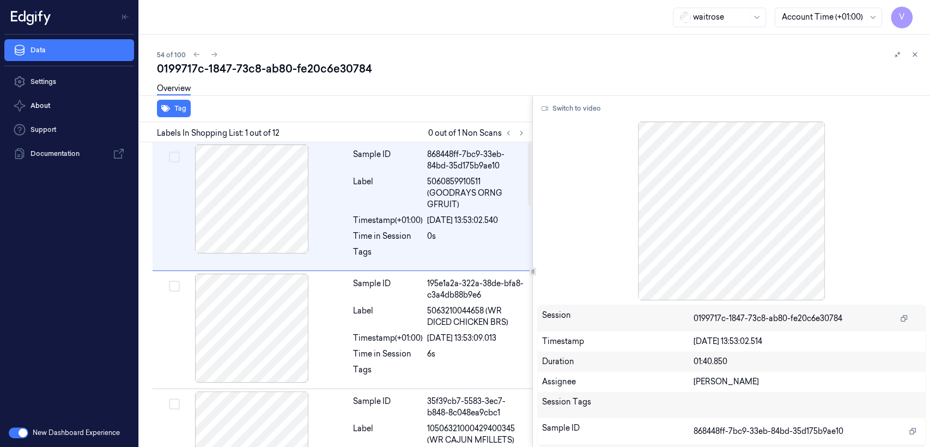
click at [295, 66] on div "0199717c-1847-73c8-ab80-fe20c6e30784" at bounding box center [539, 68] width 764 height 15
copy div "fe20c6e30784"
click at [529, 135] on div "Tag Labels In Shopping List: 1 out of 12 0 out of 1 Non Scans Sample ID 868448f…" at bounding box center [532, 270] width 795 height 351
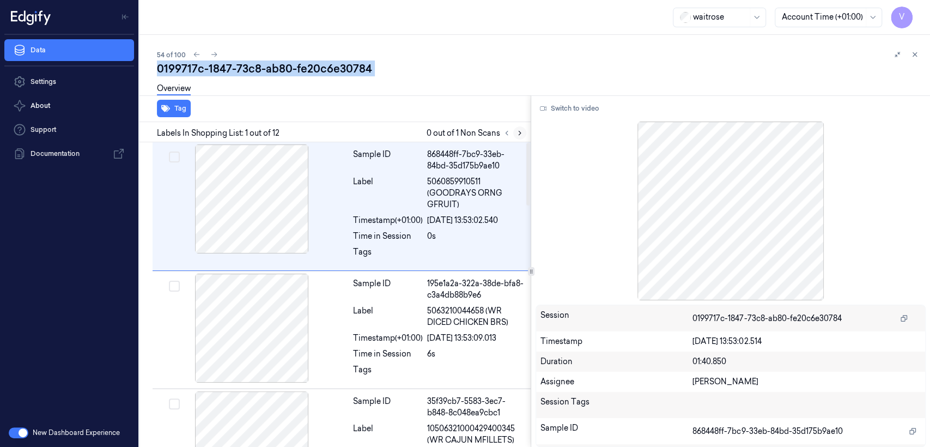
click at [521, 133] on icon at bounding box center [520, 133] width 8 height 8
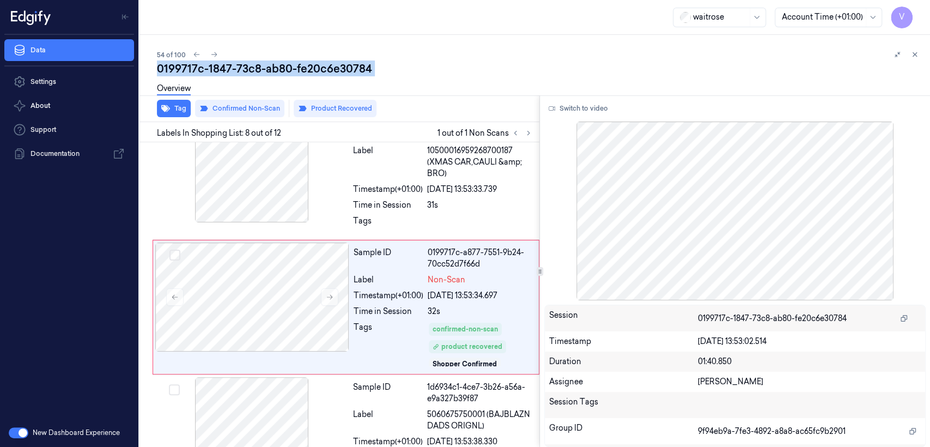
scroll to position [760, 0]
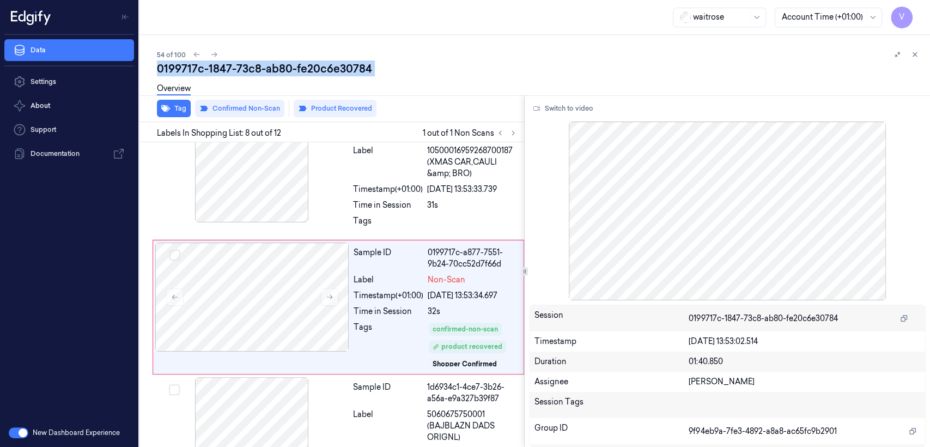
click at [526, 128] on div "Tag Confirmed Non-Scan Product Recovered Labels In Shopping List: 8 out of 12 1…" at bounding box center [532, 270] width 795 height 351
click at [422, 333] on div "Tags" at bounding box center [389, 344] width 70 height 46
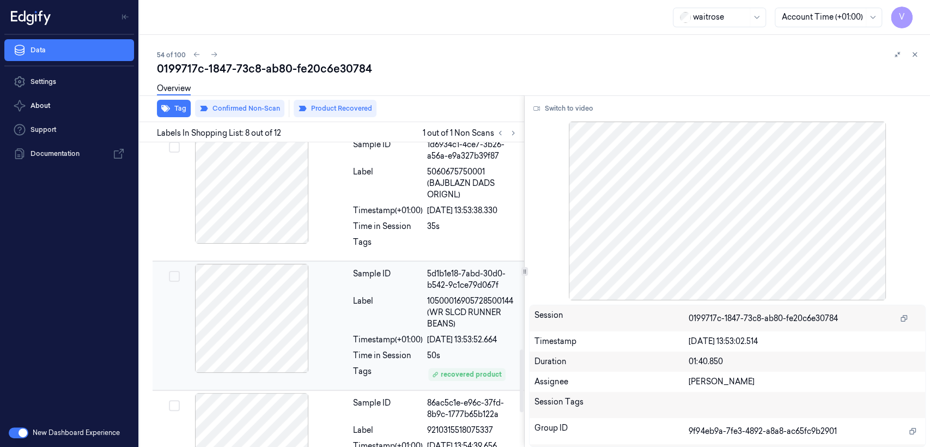
click at [405, 300] on div "Label" at bounding box center [388, 312] width 70 height 34
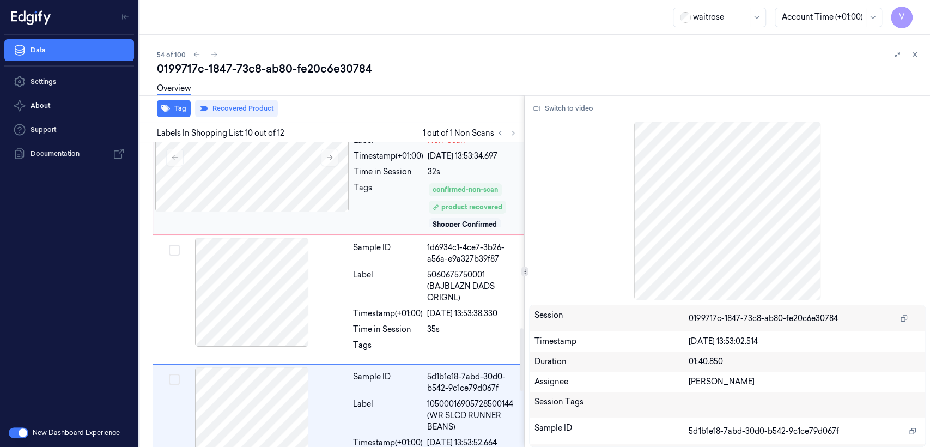
click at [423, 182] on div "Tags" at bounding box center [389, 205] width 70 height 46
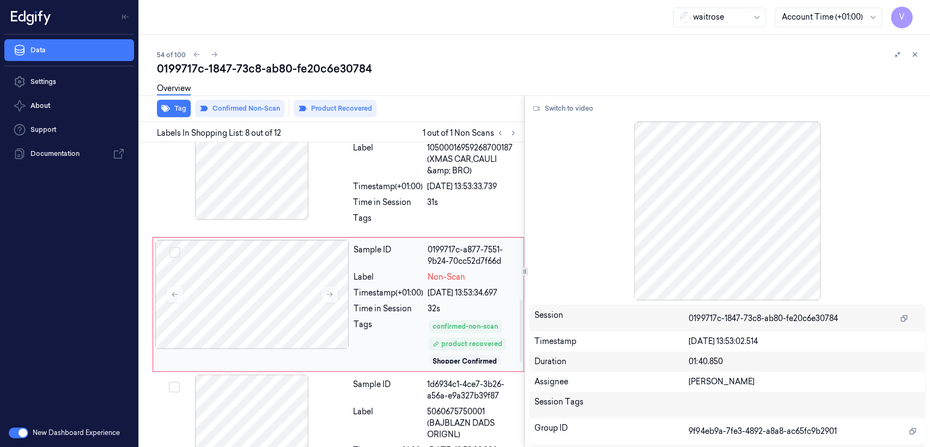
scroll to position [760, 0]
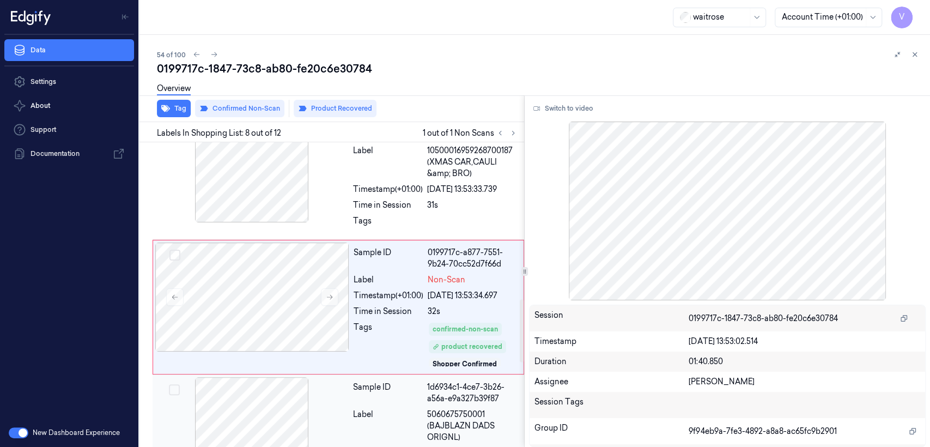
click at [384, 409] on div "Label" at bounding box center [388, 426] width 70 height 34
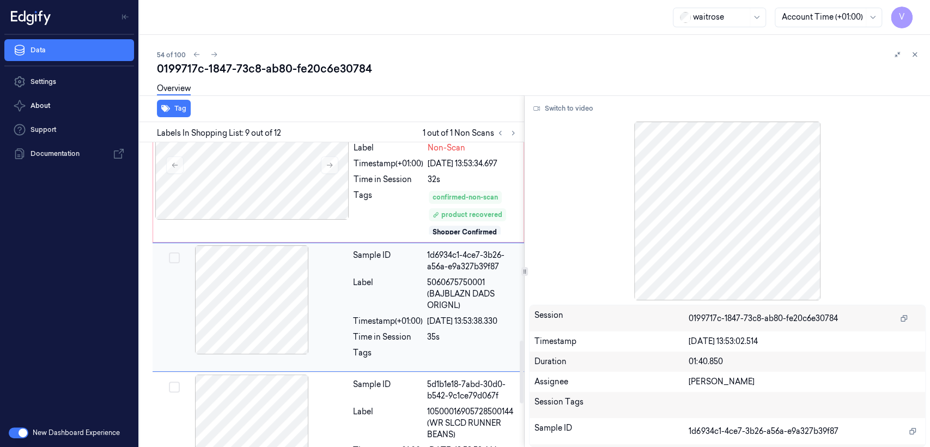
scroll to position [1013, 0]
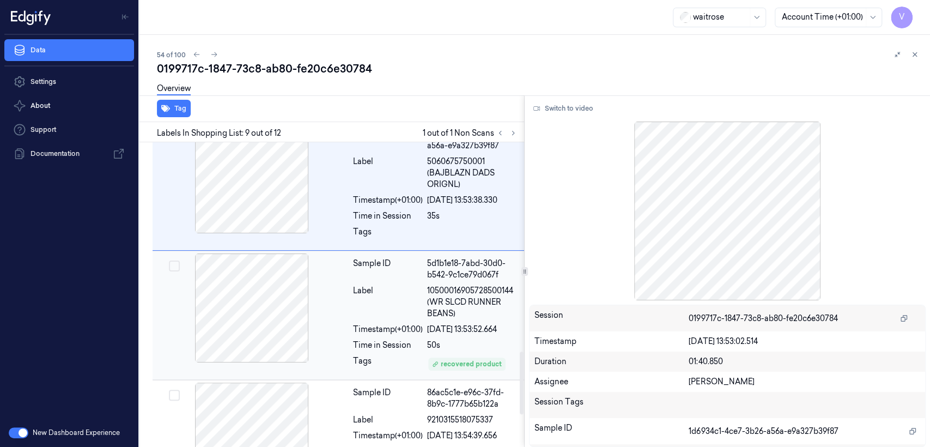
click at [347, 297] on div at bounding box center [252, 307] width 194 height 109
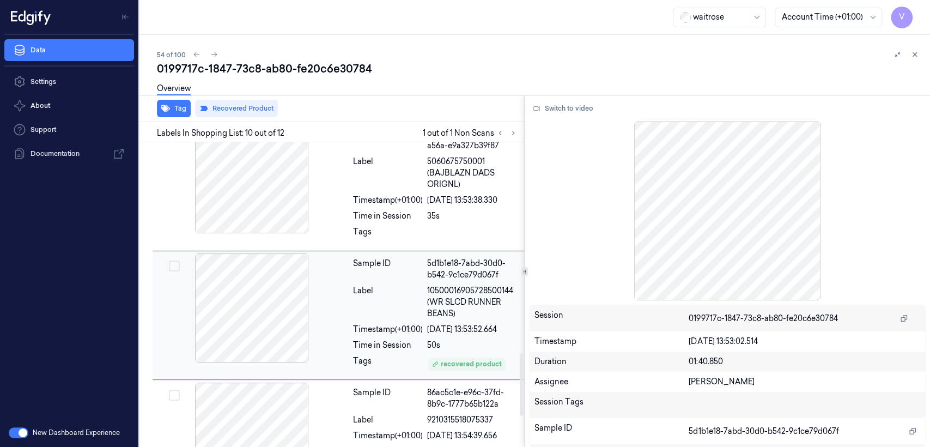
scroll to position [1020, 0]
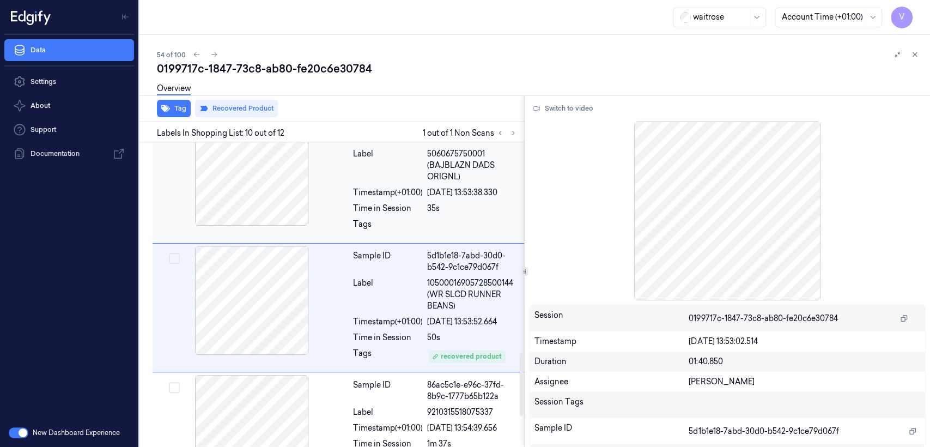
click at [425, 187] on div "Timestamp (+01:00) 22/09/2025 13:53:38.330" at bounding box center [435, 192] width 165 height 11
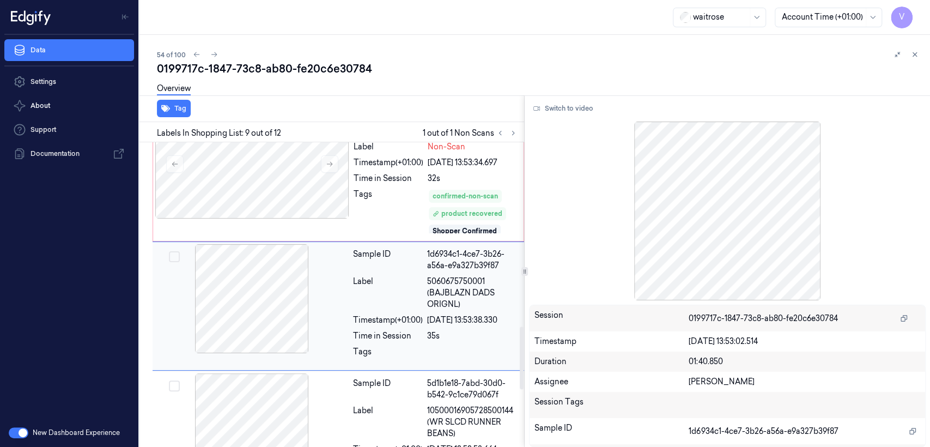
scroll to position [892, 0]
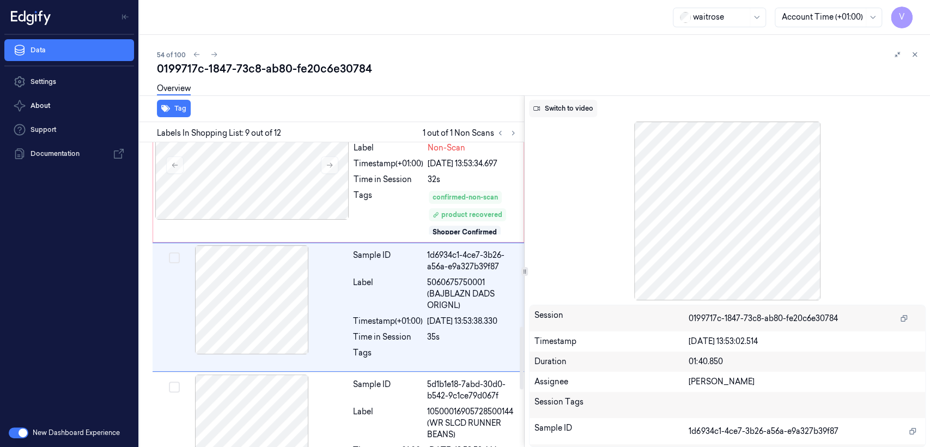
click at [550, 113] on button "Switch to video" at bounding box center [563, 108] width 68 height 17
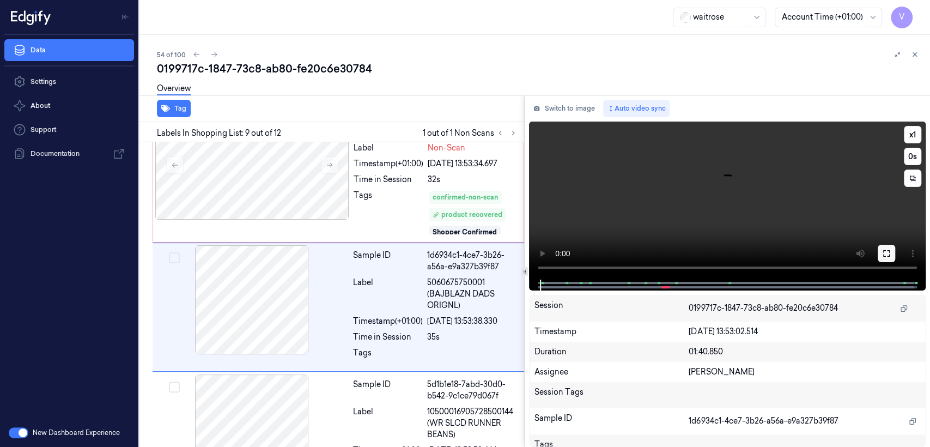
click at [878, 250] on button at bounding box center [886, 253] width 17 height 17
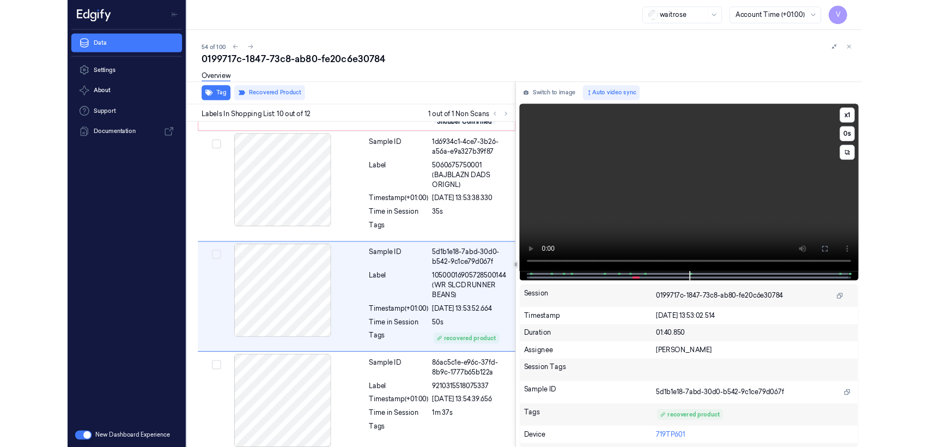
scroll to position [982, 0]
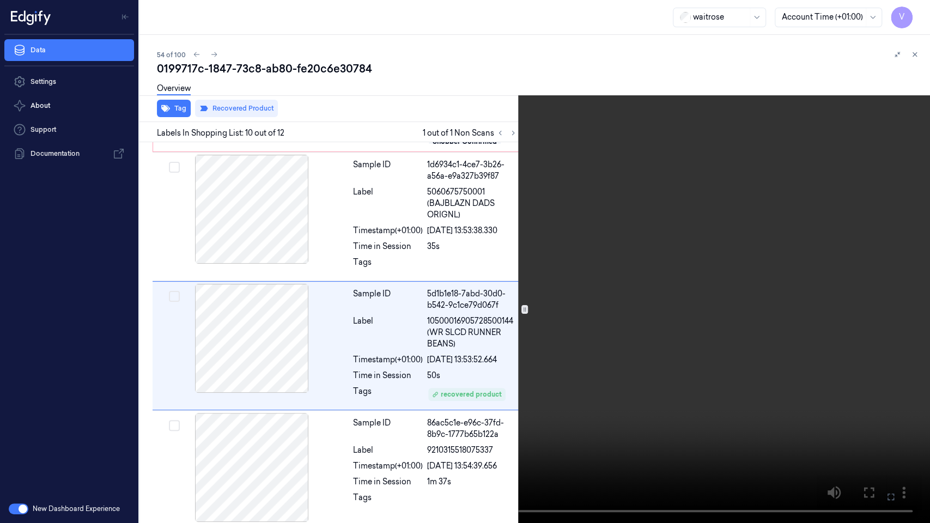
click at [0, 0] on button at bounding box center [0, 0] width 0 height 0
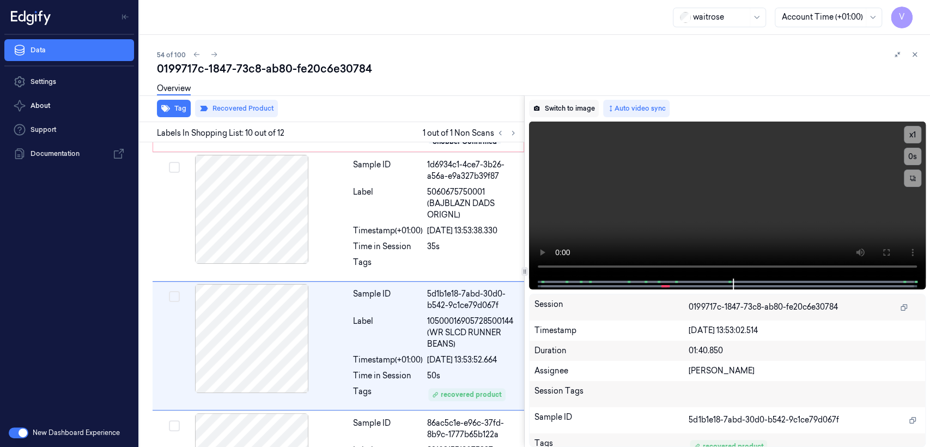
click at [564, 114] on button "Switch to image" at bounding box center [564, 108] width 70 height 17
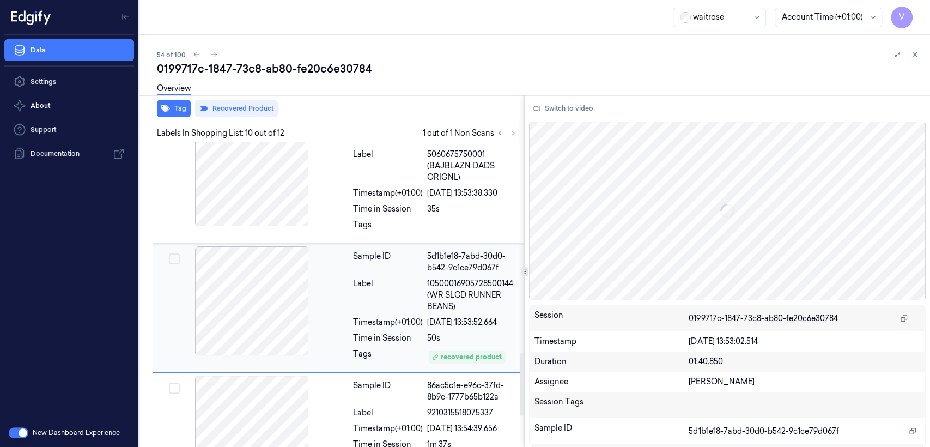
scroll to position [1020, 0]
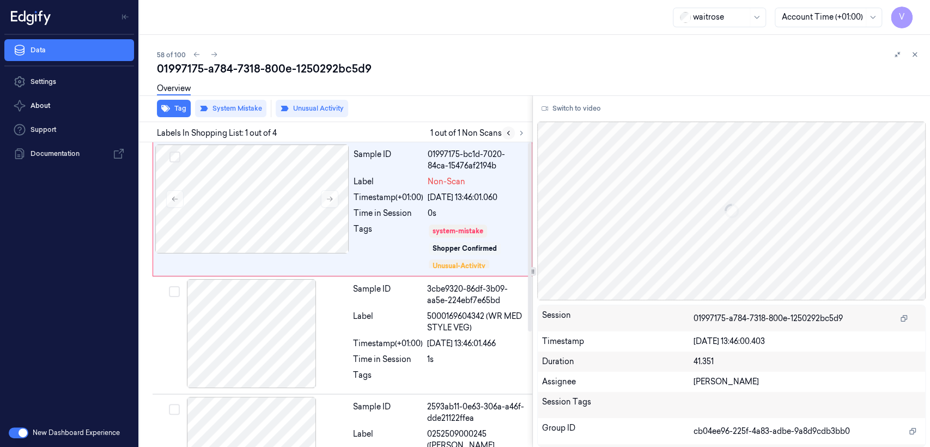
click at [513, 131] on button at bounding box center [508, 132] width 13 height 13
click at [515, 131] on button at bounding box center [521, 132] width 13 height 13
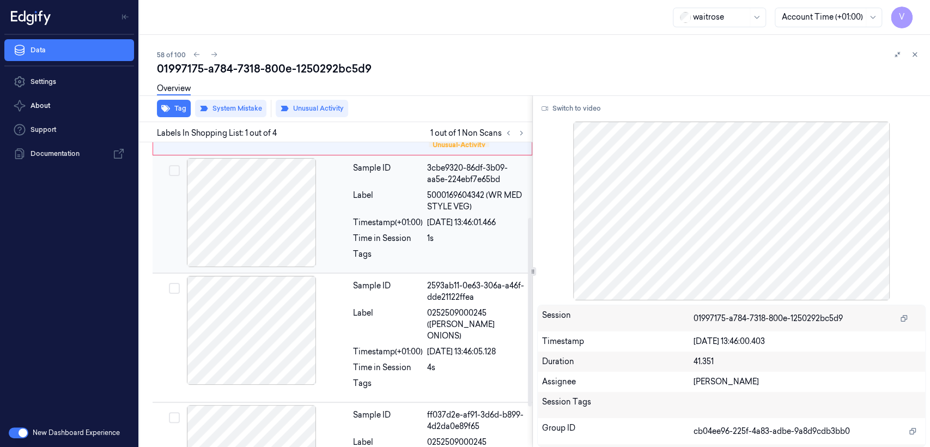
click at [424, 237] on div "Time in Session 1s" at bounding box center [439, 238] width 173 height 11
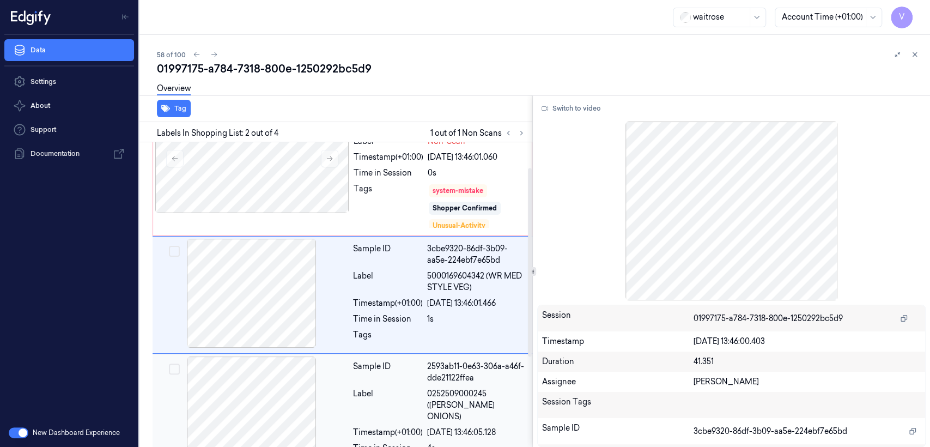
click at [428, 377] on div "2593ab11-0e63-306a-a46f-dde21122ffea" at bounding box center [476, 372] width 99 height 23
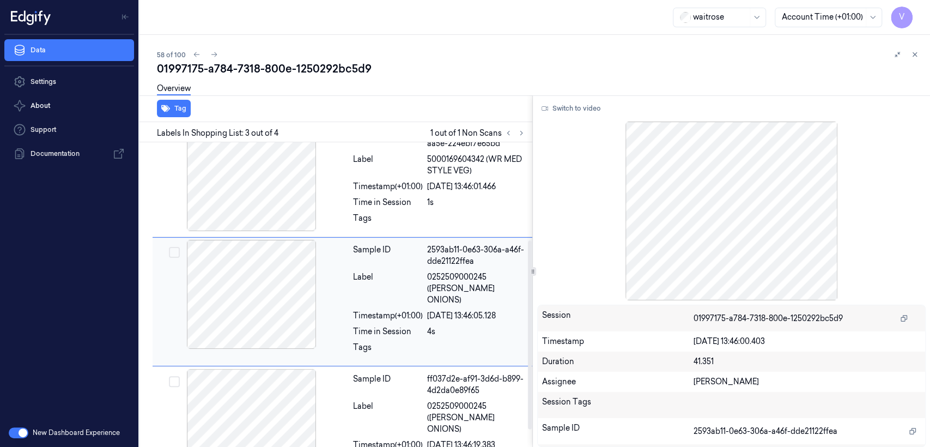
scroll to position [157, 0]
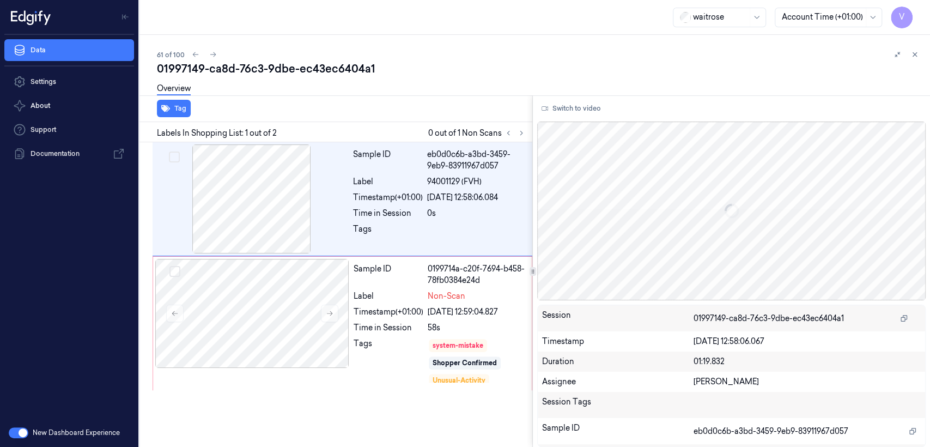
click at [255, 70] on div "01997149-ca8d-76c3-9dbe-ec43ec6404a1" at bounding box center [539, 68] width 764 height 15
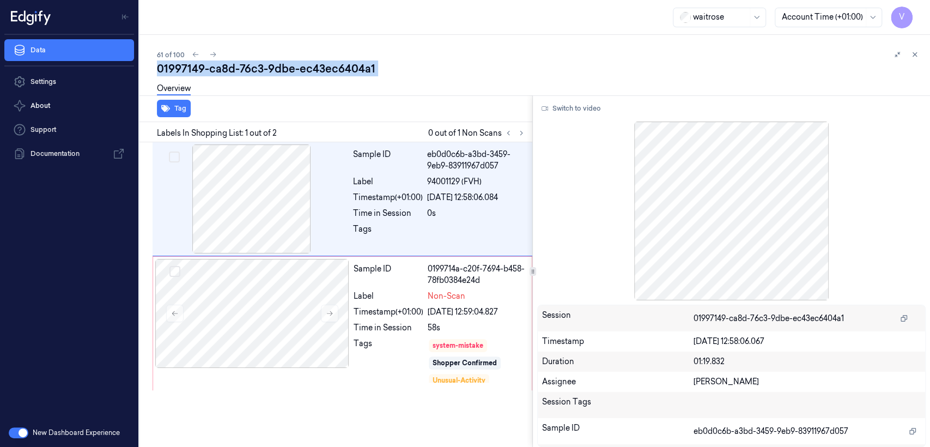
copy div "76c3"
click at [527, 131] on div "Labels In Shopping List: 1 out of 2 0 out of 1 Non Scans" at bounding box center [333, 132] width 397 height 20
click at [524, 132] on icon at bounding box center [522, 133] width 8 height 8
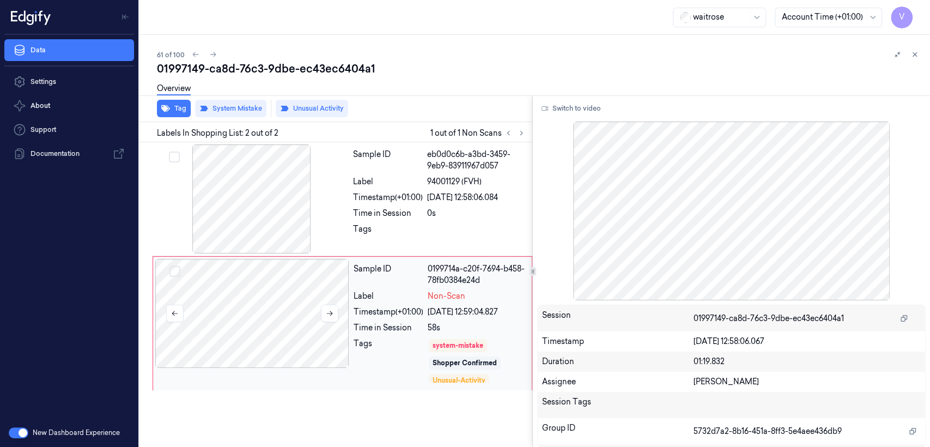
click at [281, 310] on div at bounding box center [252, 313] width 194 height 109
click at [290, 184] on div at bounding box center [252, 198] width 194 height 109
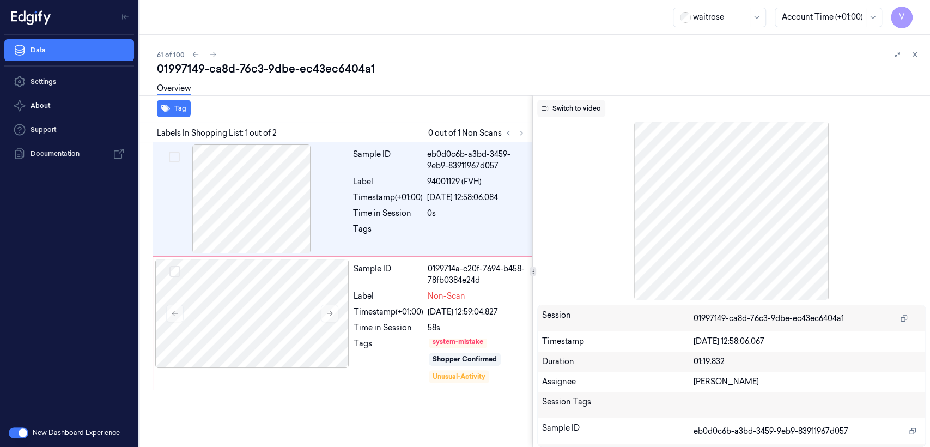
click at [580, 107] on button "Switch to video" at bounding box center [571, 108] width 68 height 17
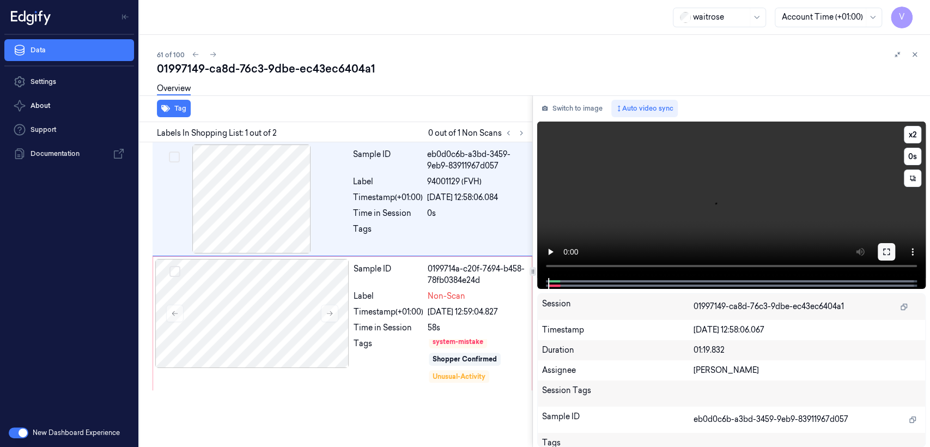
click at [892, 251] on button at bounding box center [886, 251] width 17 height 17
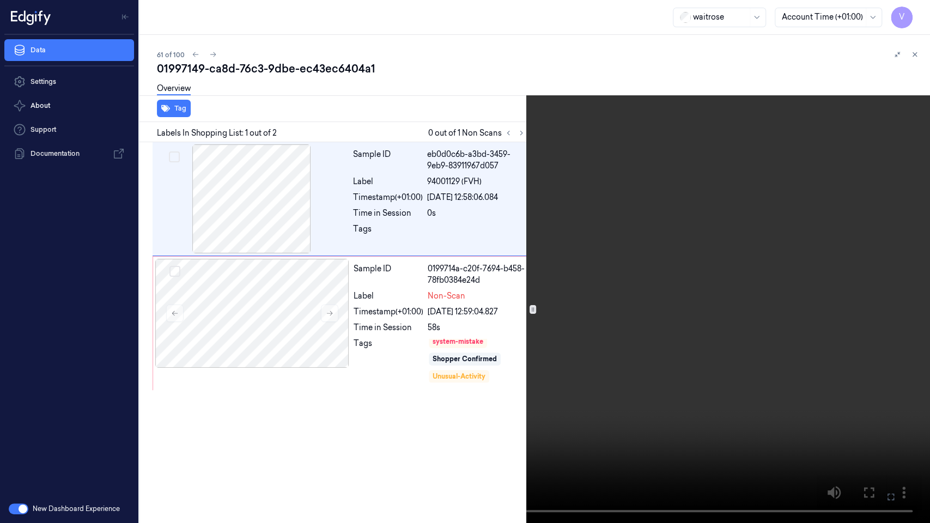
click at [0, 0] on icon at bounding box center [0, 0] width 0 height 0
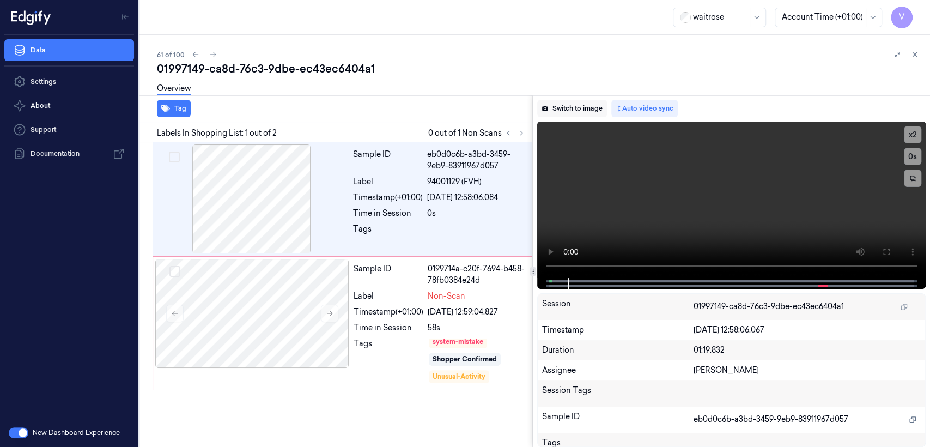
click at [574, 104] on button "Switch to image" at bounding box center [572, 108] width 70 height 17
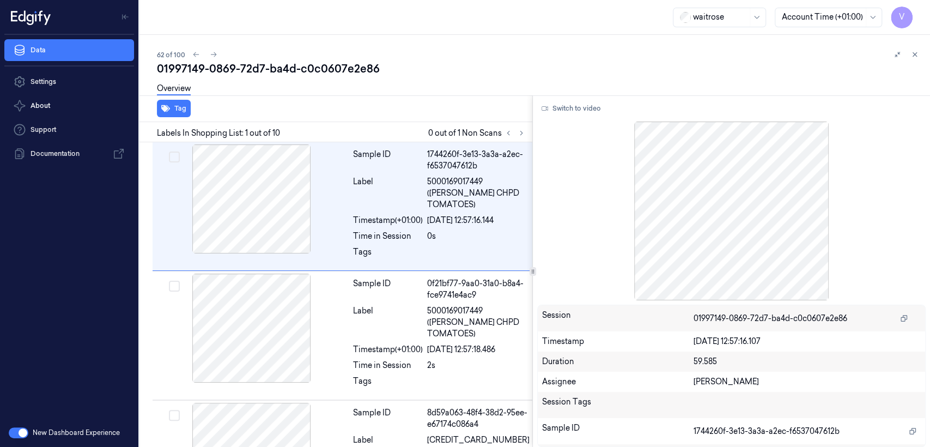
click at [283, 71] on div "01997149-0869-72d7-ba4d-c0c0607e2e86" at bounding box center [539, 68] width 764 height 15
copy div "ba4d"
click at [521, 132] on icon at bounding box center [521, 133] width 2 height 4
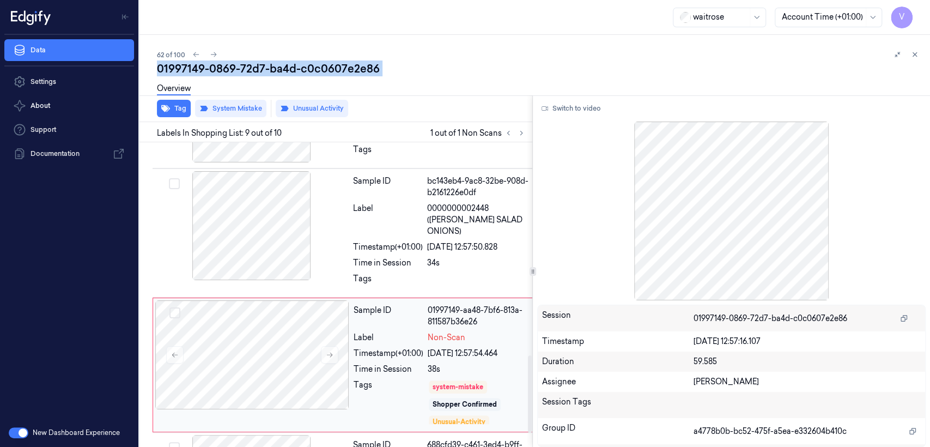
scroll to position [854, 0]
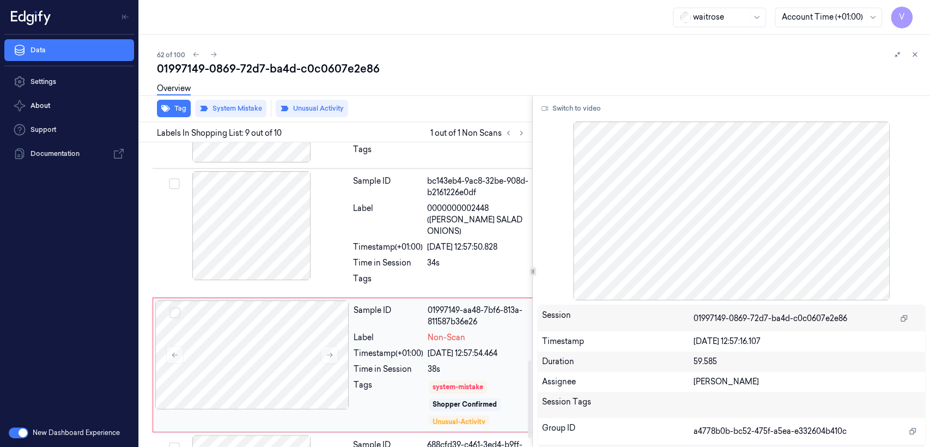
click at [366, 379] on div "Tags" at bounding box center [389, 402] width 70 height 46
click at [323, 346] on button at bounding box center [329, 354] width 17 height 17
click at [379, 199] on div "Sample ID bc143eb4-9ac8-32be-908d-b2161226e0df Label 0000000002448 (WR ESS SALA…" at bounding box center [441, 233] width 185 height 124
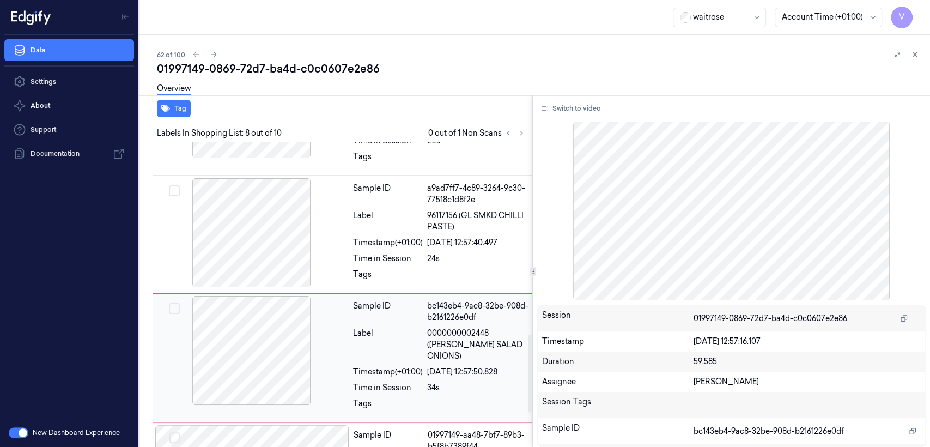
scroll to position [728, 0]
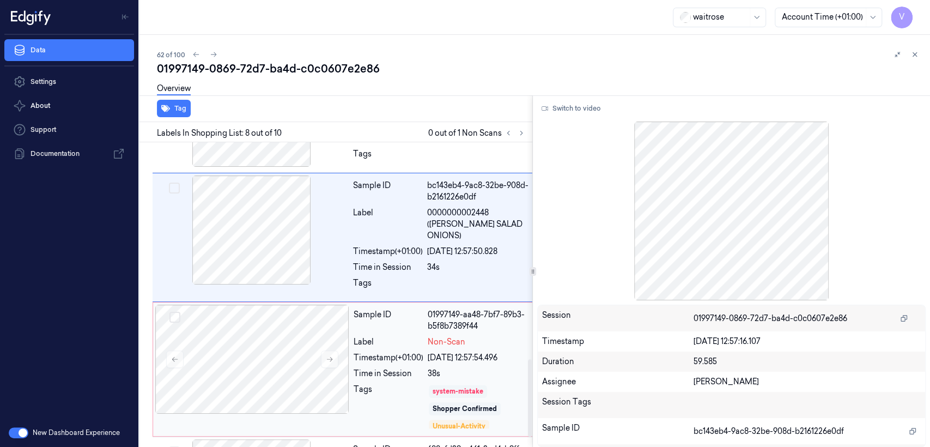
click at [455, 386] on div "system-mistake" at bounding box center [458, 391] width 51 height 10
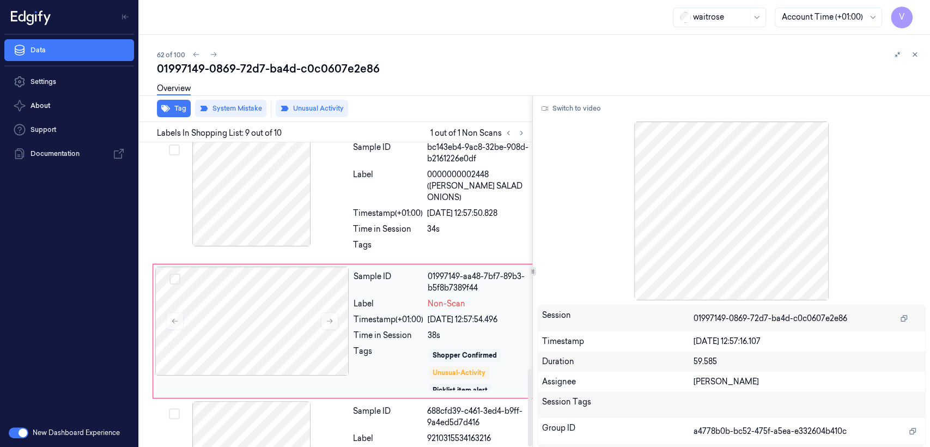
scroll to position [21, 0]
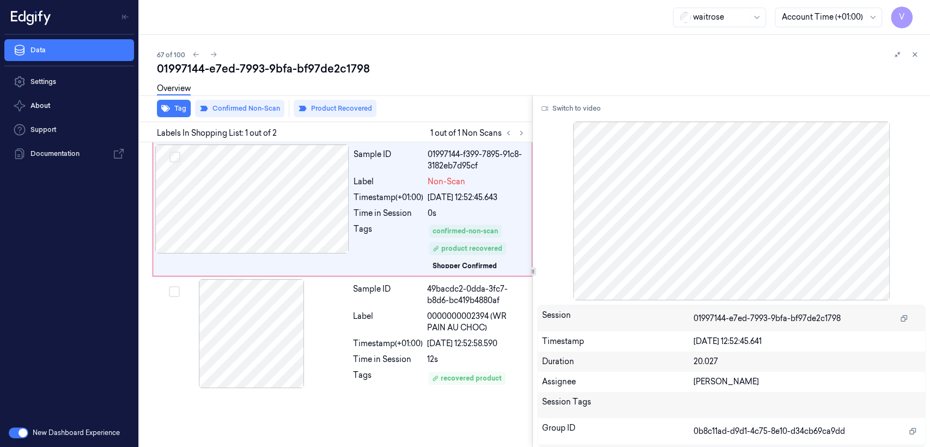
click at [330, 75] on div "01997144-e7ed-7993-9bfa-bf97de2c1798" at bounding box center [539, 68] width 764 height 15
copy div "bf97de2c1798"
click at [522, 132] on icon at bounding box center [521, 133] width 2 height 4
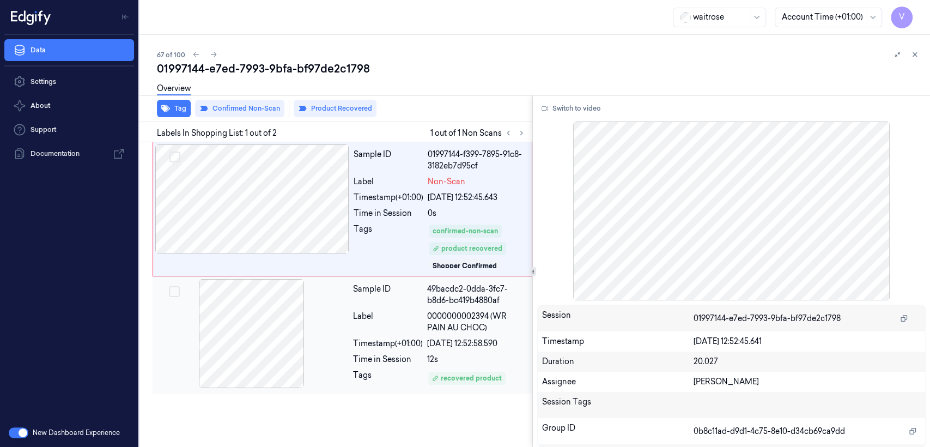
click at [382, 328] on div "Label" at bounding box center [388, 322] width 70 height 23
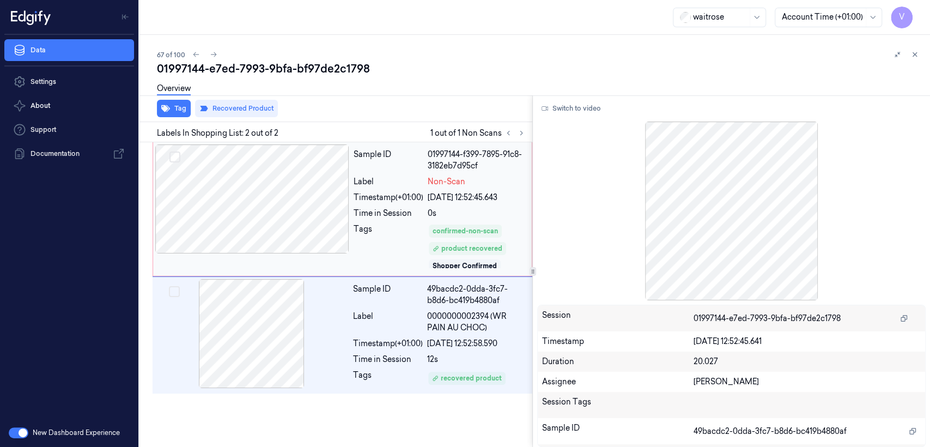
click at [408, 228] on div "Tags" at bounding box center [389, 246] width 70 height 46
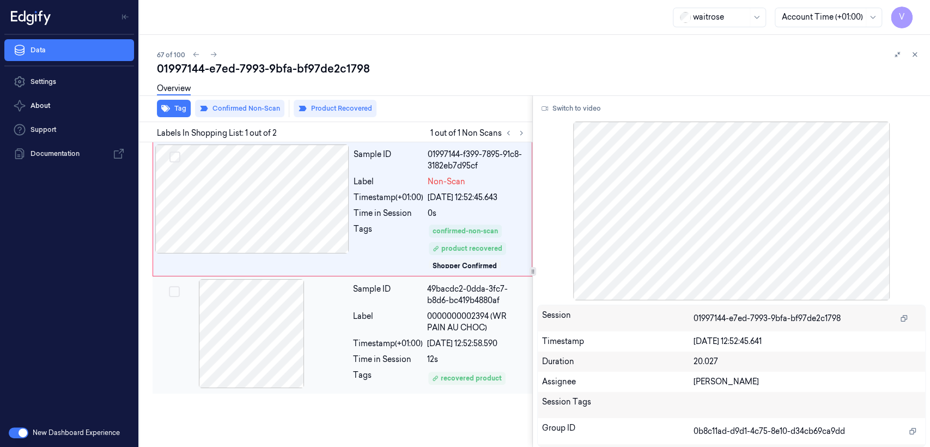
click at [422, 338] on div "Timestamp (+01:00)" at bounding box center [388, 343] width 70 height 11
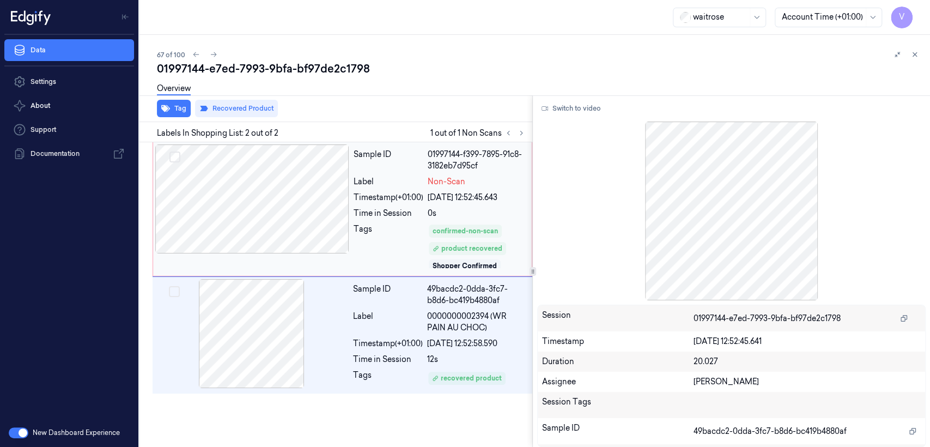
click at [484, 178] on div "Non-Scan" at bounding box center [477, 181] width 98 height 11
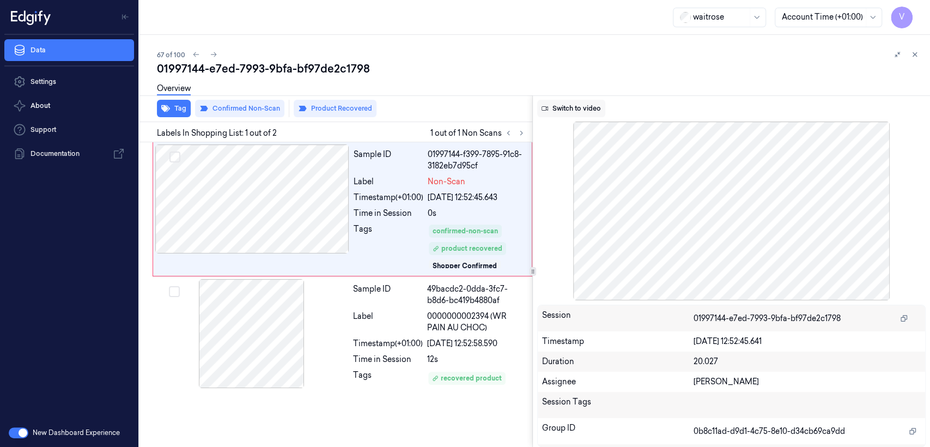
click at [569, 111] on button "Switch to video" at bounding box center [571, 108] width 68 height 17
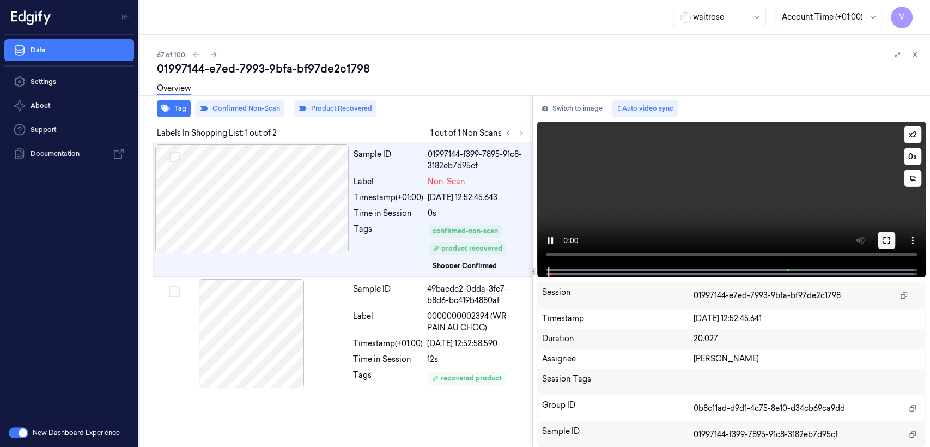
click at [889, 241] on icon at bounding box center [886, 240] width 9 height 9
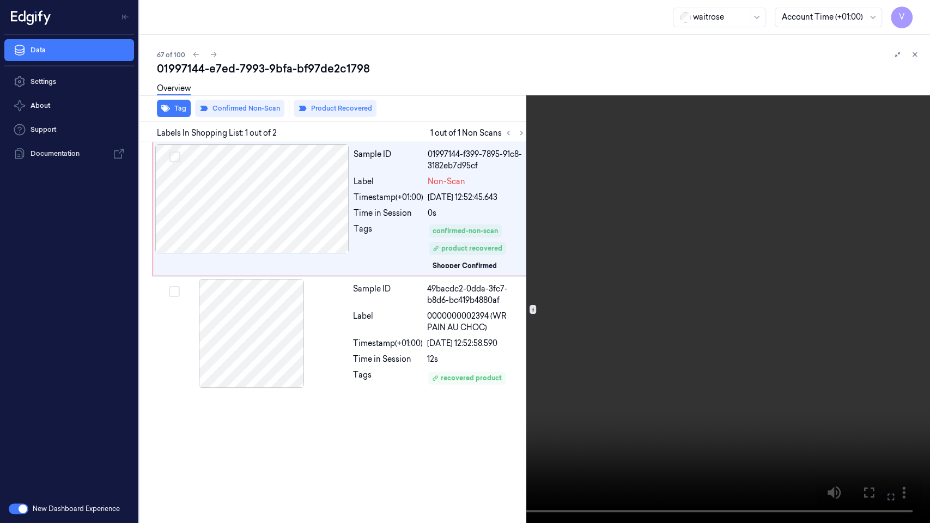
click at [0, 0] on icon at bounding box center [0, 0] width 0 height 0
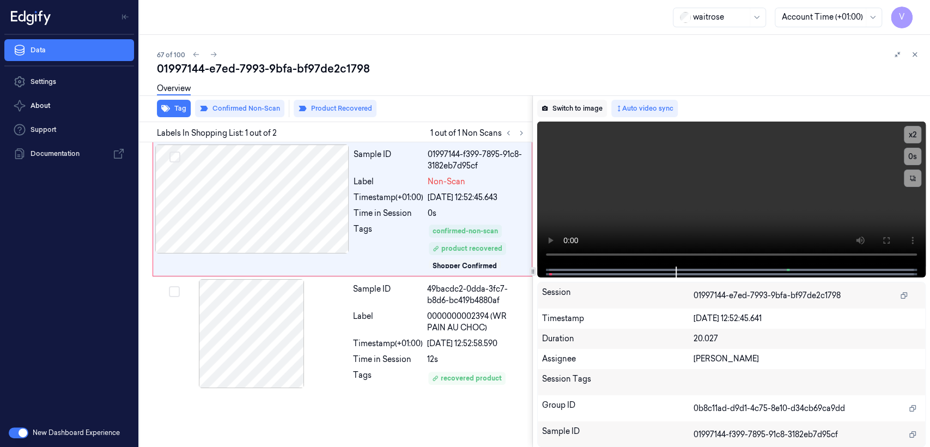
drag, startPoint x: 567, startPoint y: 100, endPoint x: 567, endPoint y: 108, distance: 8.7
click at [567, 108] on button "Switch to image" at bounding box center [572, 108] width 70 height 17
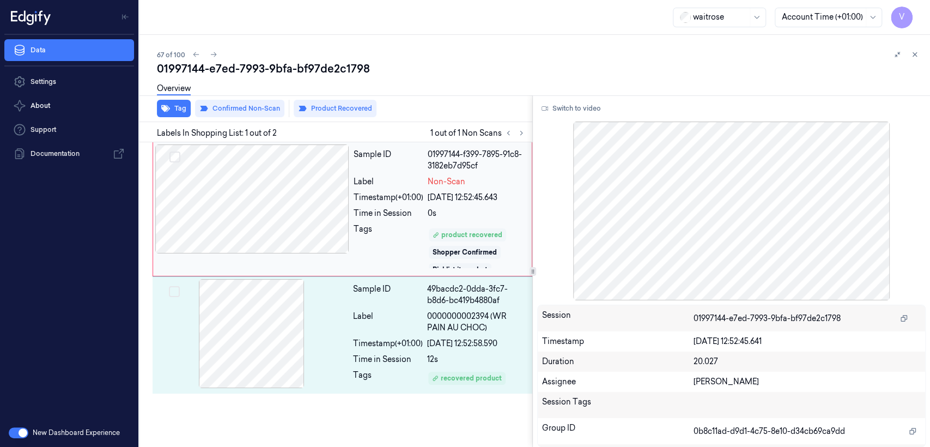
scroll to position [21, 0]
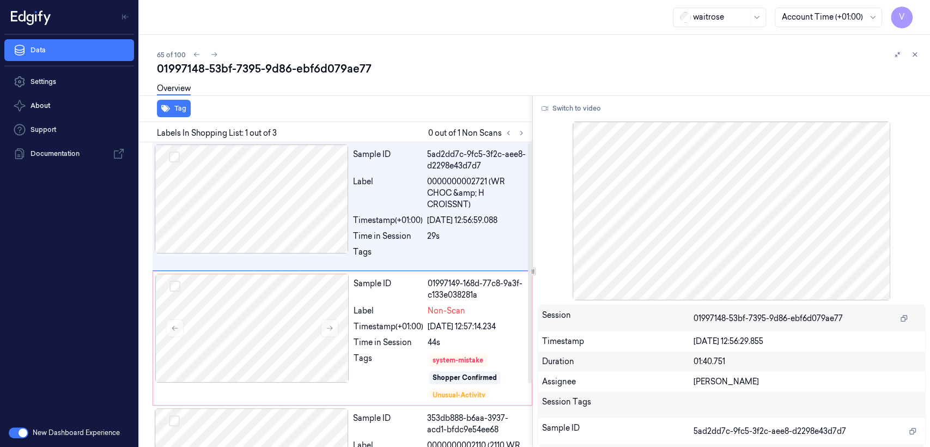
click at [283, 69] on div "01997148-53bf-7395-9d86-ebf6d079ae77" at bounding box center [539, 68] width 764 height 15
copy div "9d86"
click at [514, 129] on div at bounding box center [515, 132] width 26 height 13
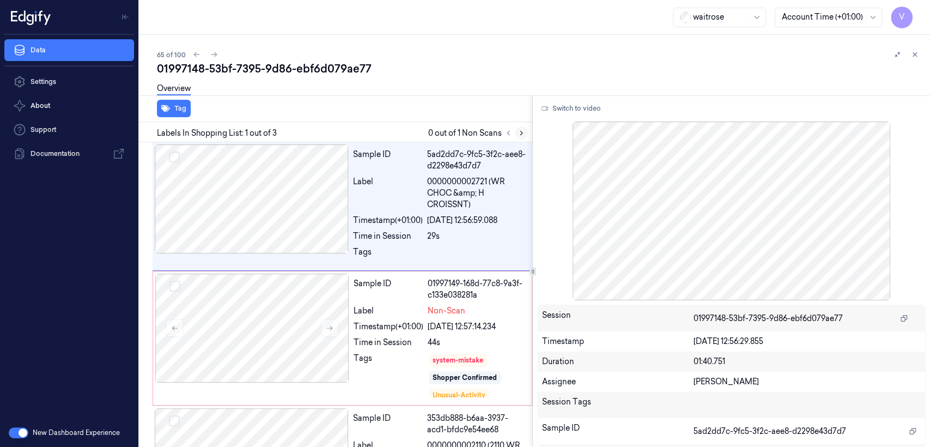
click at [522, 137] on button at bounding box center [521, 132] width 13 height 13
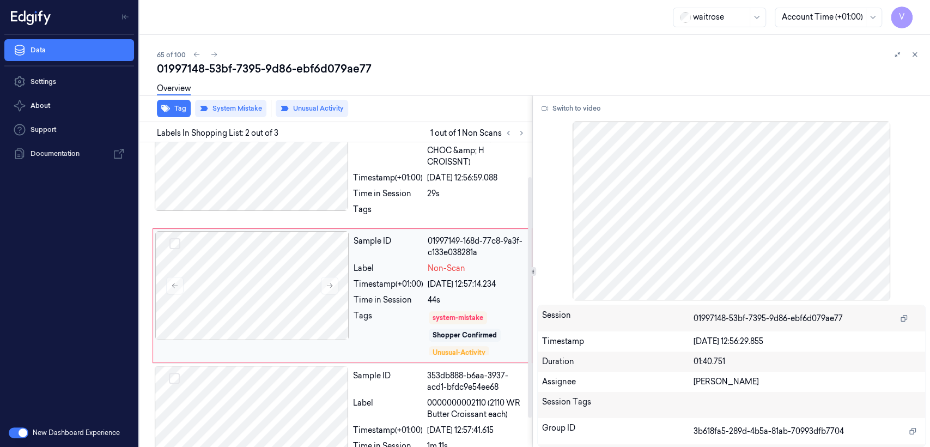
scroll to position [44, 0]
click at [339, 284] on div at bounding box center [252, 284] width 194 height 109
click at [332, 289] on button at bounding box center [329, 284] width 17 height 17
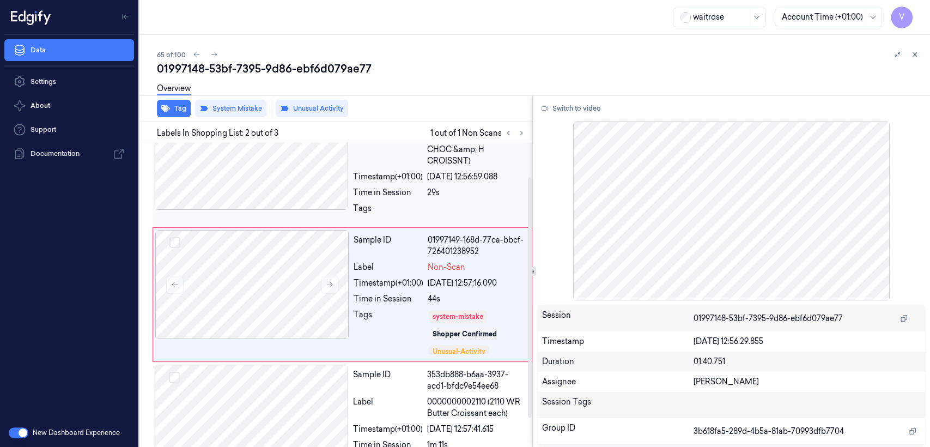
click at [324, 186] on div at bounding box center [252, 155] width 194 height 109
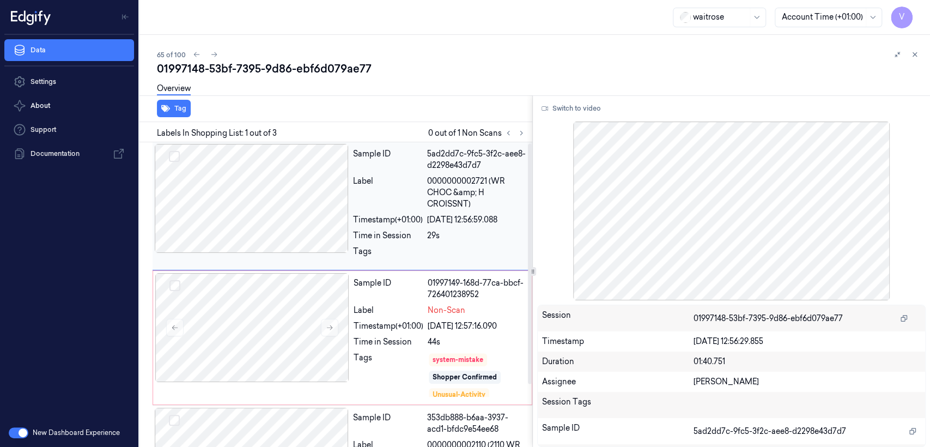
scroll to position [0, 0]
click at [455, 319] on div "Sample ID 01997149-168d-77ca-bbcf-726401238952 Label Non-Scan Timestamp (+01:00…" at bounding box center [439, 337] width 180 height 129
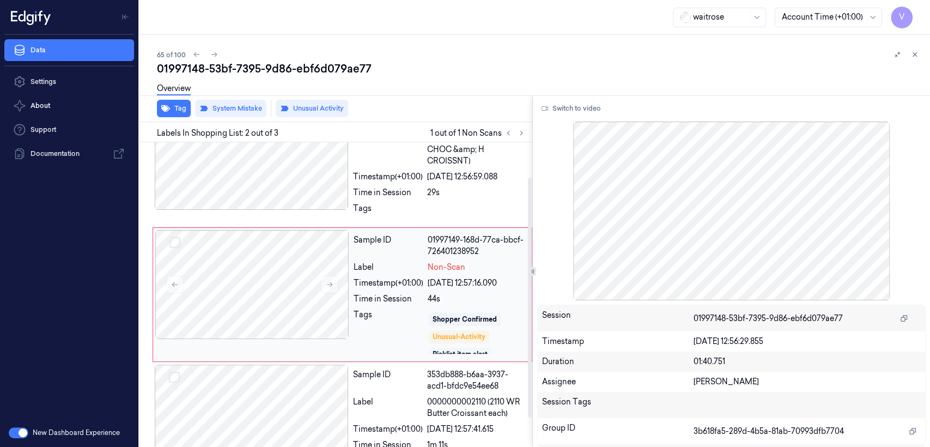
scroll to position [21, 0]
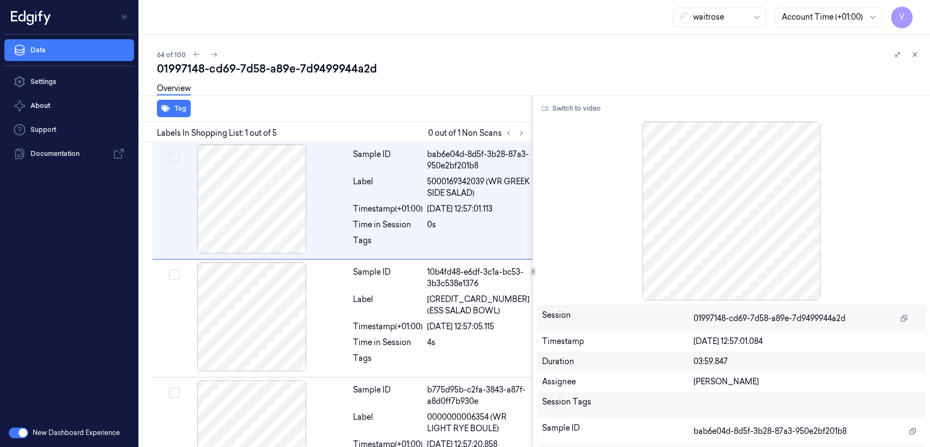
click at [319, 72] on div "01997148-cd69-7d58-a89e-7d9499944a2d" at bounding box center [539, 68] width 764 height 15
copy div "7d9499944a2d"
click at [523, 137] on button at bounding box center [521, 132] width 13 height 13
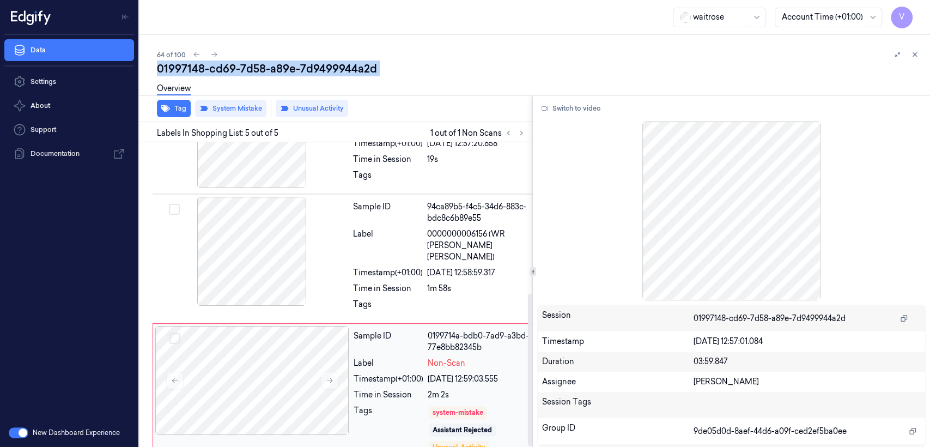
scroll to position [303, 0]
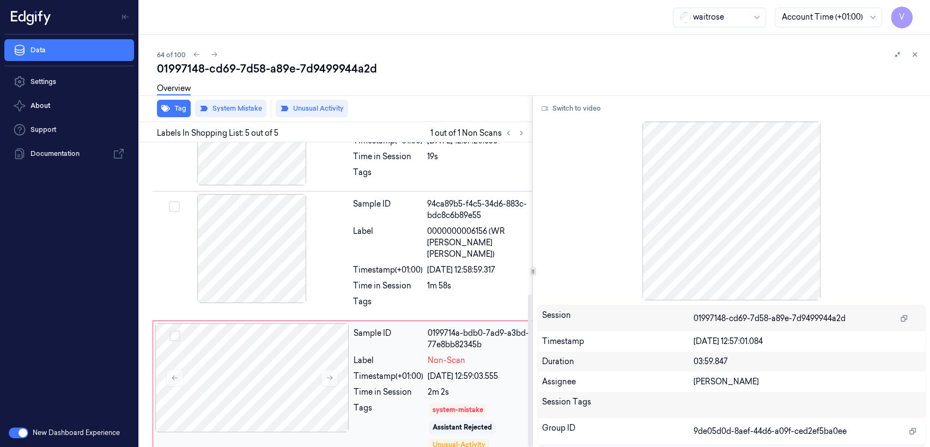
click at [352, 345] on div "Sample ID 0199714a-bdb0-7ad9-a3bd-77e8bb82345b Label Non-Scan Timestamp (+01:00…" at bounding box center [441, 387] width 184 height 129
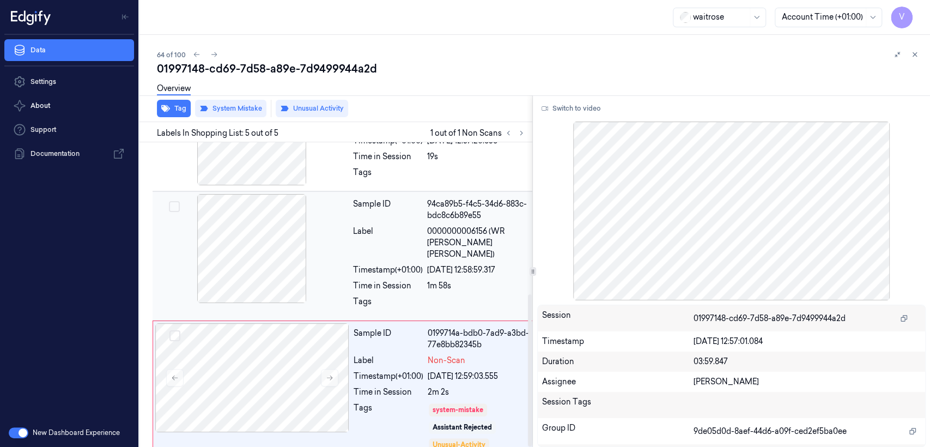
click at [372, 264] on div "Timestamp (+01:00)" at bounding box center [388, 269] width 70 height 11
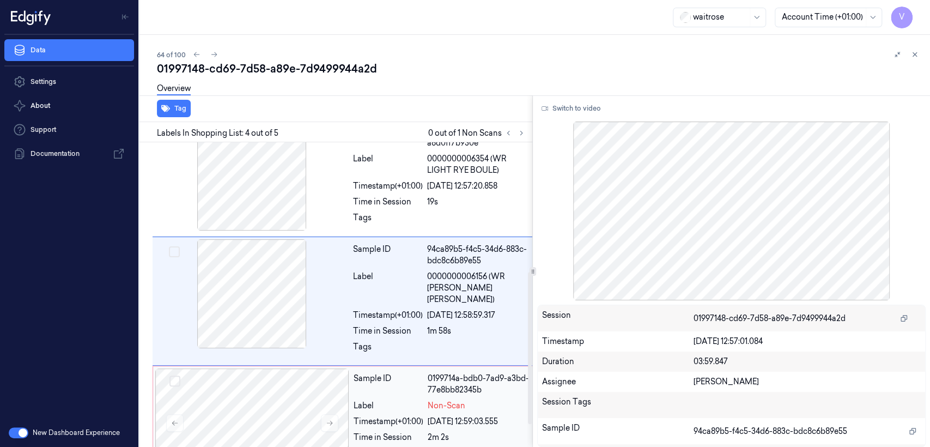
click at [350, 401] on div "Sample ID 0199714a-bdb0-7ad9-a3bd-77e8bb82345b Label Non-Scan Timestamp (+01:00…" at bounding box center [441, 432] width 184 height 129
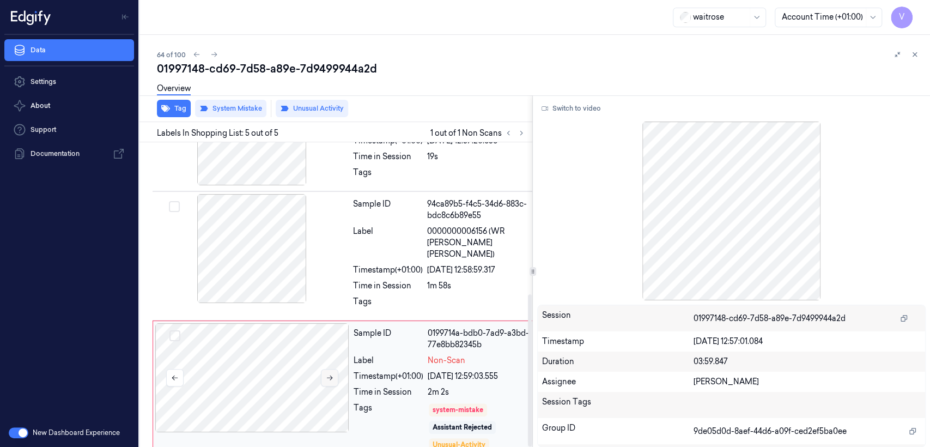
click at [336, 369] on button at bounding box center [329, 377] width 17 height 17
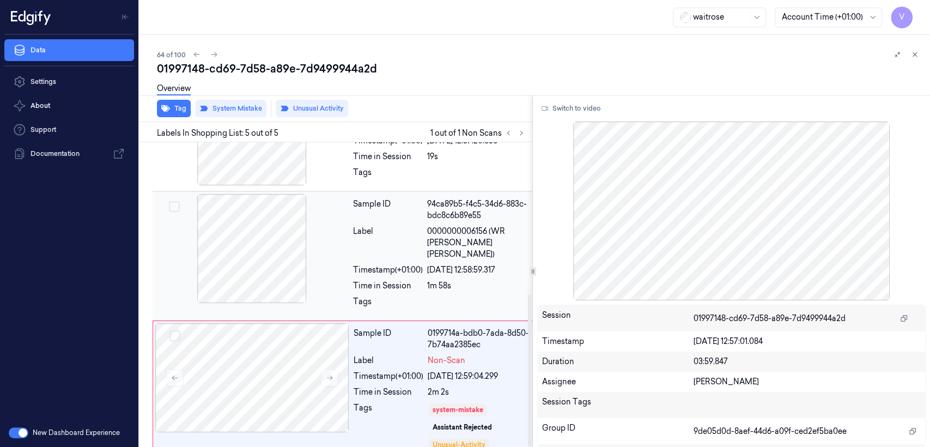
click at [308, 205] on div at bounding box center [252, 248] width 194 height 109
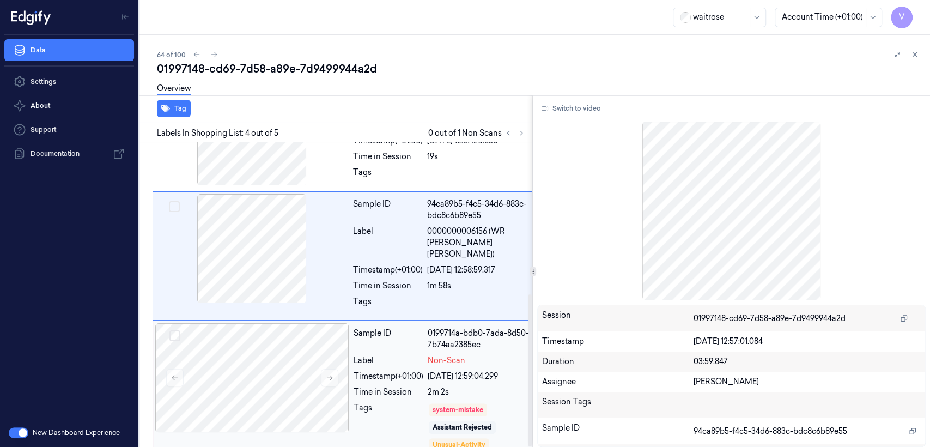
click at [455, 388] on div "Sample ID 0199714a-bdb0-7ada-8d50-7b74aa2385ec Label Non-Scan Timestamp (+01:00…" at bounding box center [441, 387] width 184 height 129
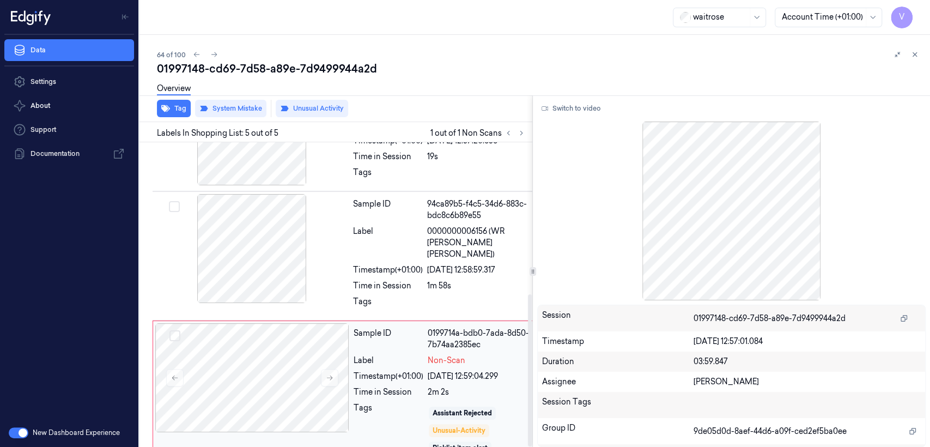
scroll to position [21, 0]
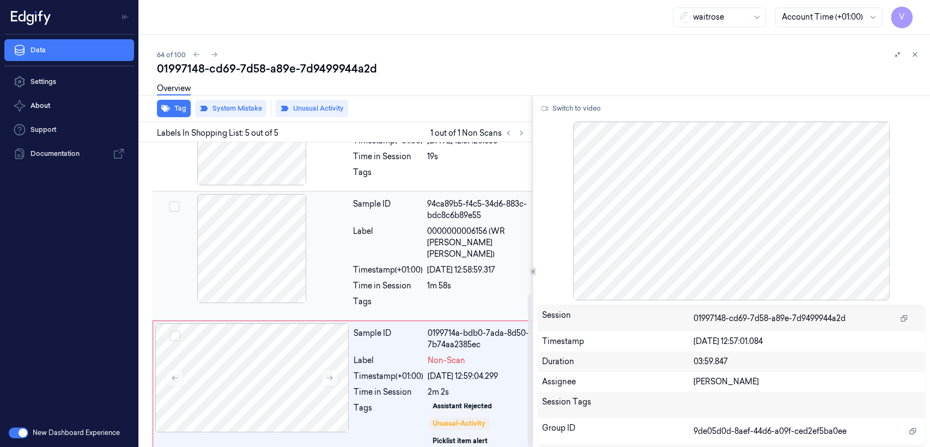
click at [445, 280] on div "1m 58s" at bounding box center [478, 285] width 102 height 11
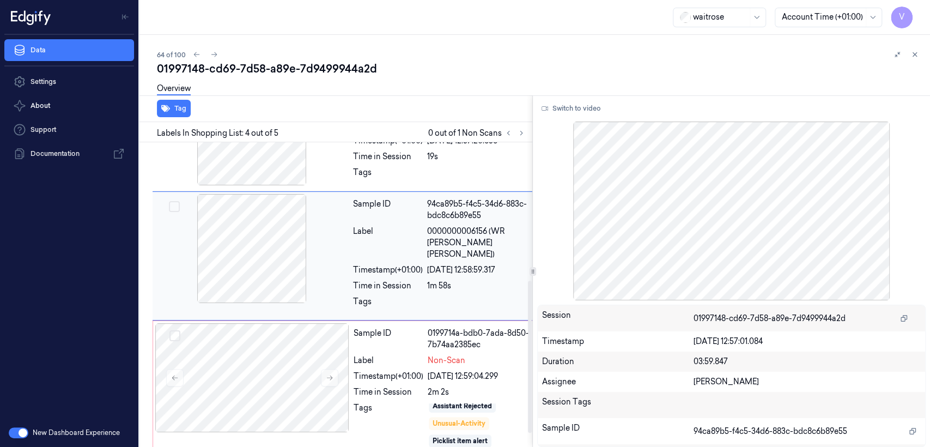
scroll to position [258, 0]
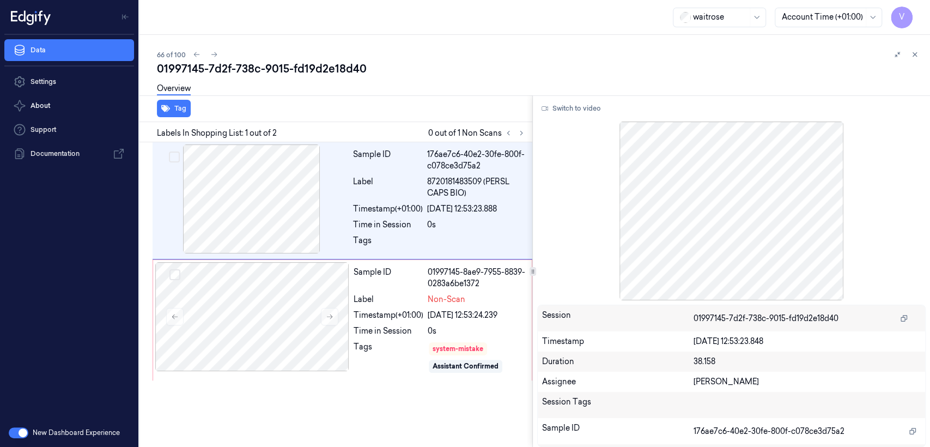
click at [245, 68] on div "01997145-7d2f-738c-9015-fd19d2e18d40" at bounding box center [539, 68] width 764 height 15
copy div "738c"
click at [519, 127] on button at bounding box center [521, 132] width 13 height 13
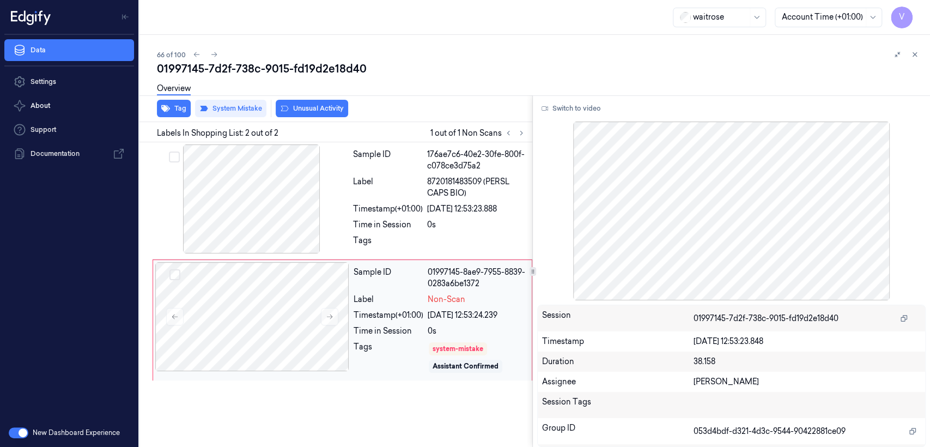
click at [398, 294] on div "Label" at bounding box center [389, 299] width 70 height 11
click at [413, 212] on div "Timestamp (+01:00)" at bounding box center [388, 208] width 70 height 11
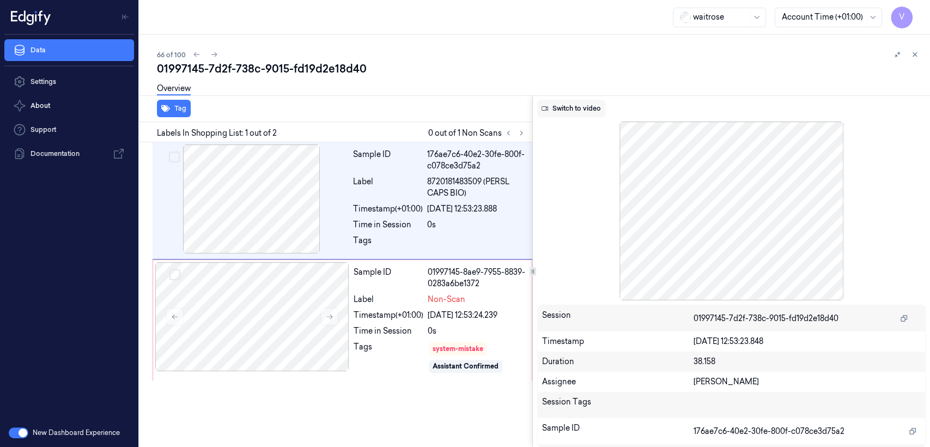
click at [583, 100] on button "Switch to video" at bounding box center [571, 108] width 68 height 17
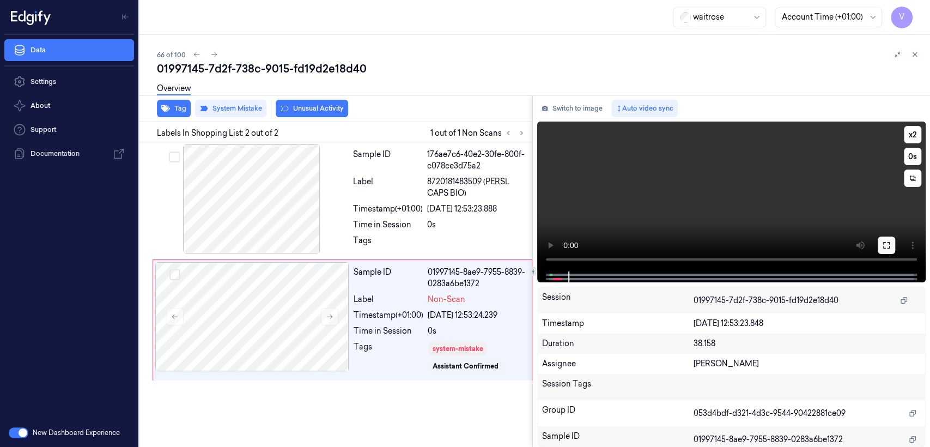
click at [885, 238] on button at bounding box center [886, 244] width 17 height 17
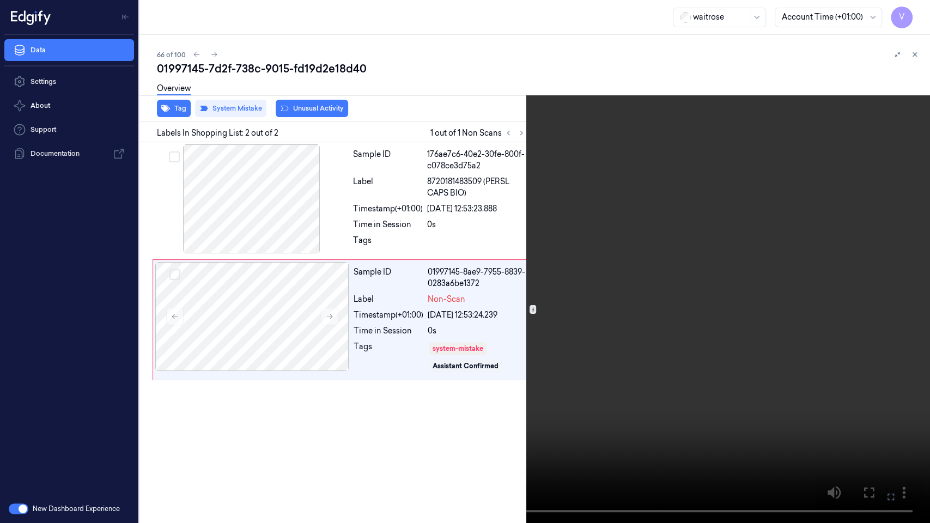
click at [607, 358] on video at bounding box center [465, 261] width 930 height 523
click at [0, 0] on icon at bounding box center [0, 0] width 0 height 0
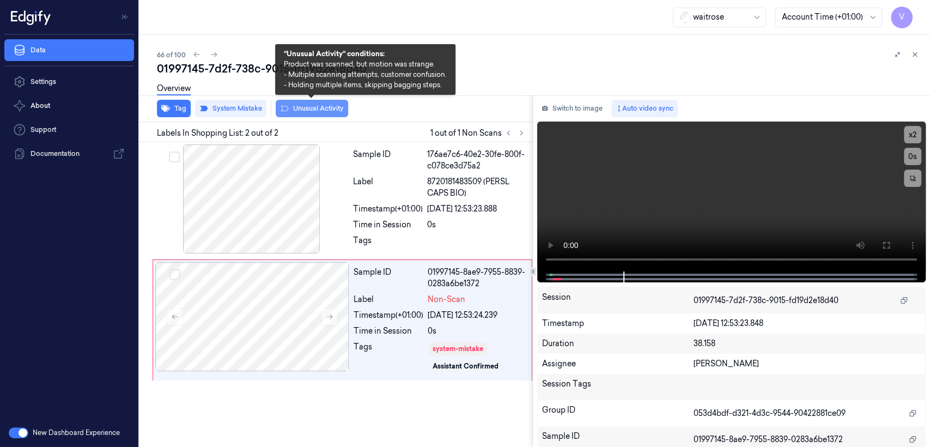
click at [290, 114] on button "Unusual Activity" at bounding box center [312, 108] width 72 height 17
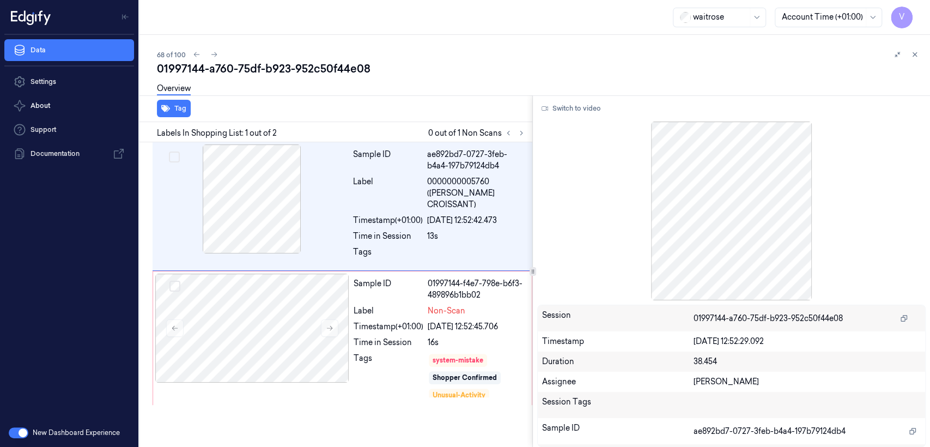
click at [268, 69] on div "01997144-a760-75df-b923-952c50f44e08" at bounding box center [539, 68] width 764 height 15
copy div "b923"
click at [518, 135] on icon at bounding box center [522, 133] width 8 height 8
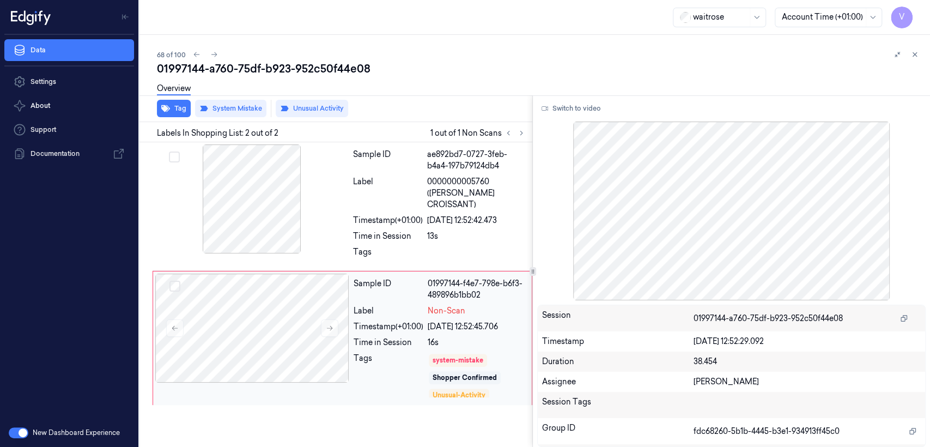
click at [361, 324] on div "Sample ID 01997144-f4e7-798e-b6f3-489896b1bb02 Label Non-Scan Timestamp (+01:00…" at bounding box center [439, 337] width 180 height 129
click at [404, 230] on div "Time in Session" at bounding box center [388, 235] width 70 height 11
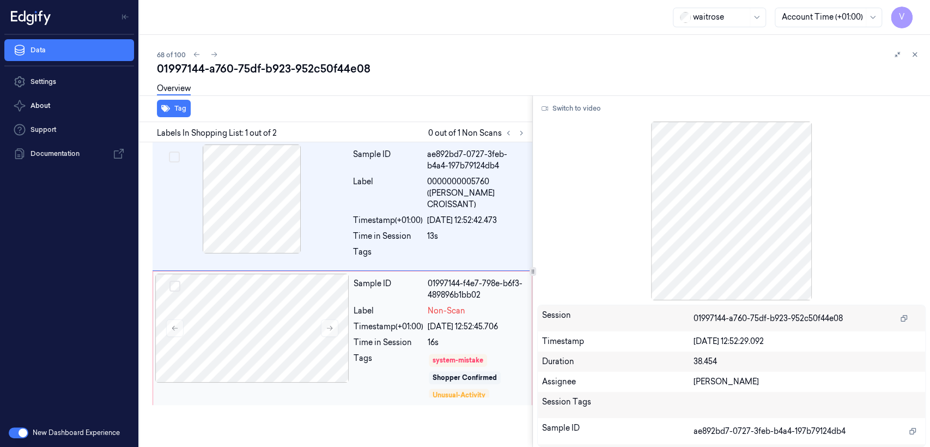
click at [451, 375] on div "system-mistake Shopper Confirmed Unusual-Activity Picklist item alert" at bounding box center [477, 375] width 98 height 46
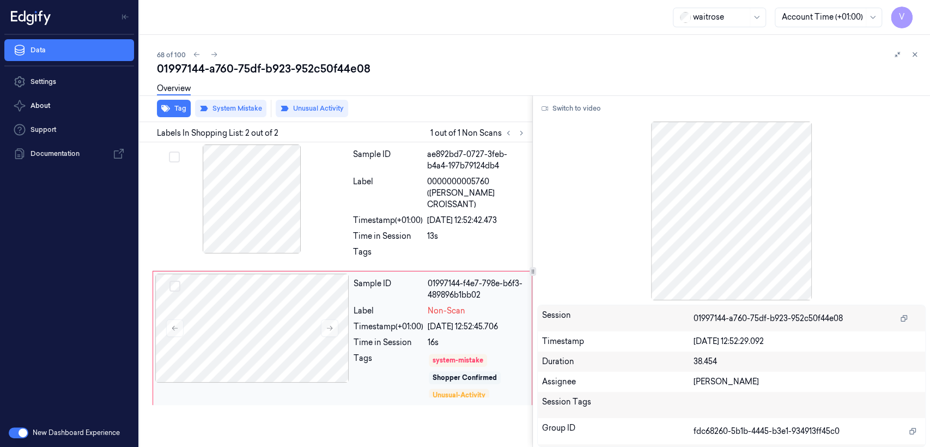
scroll to position [21, 0]
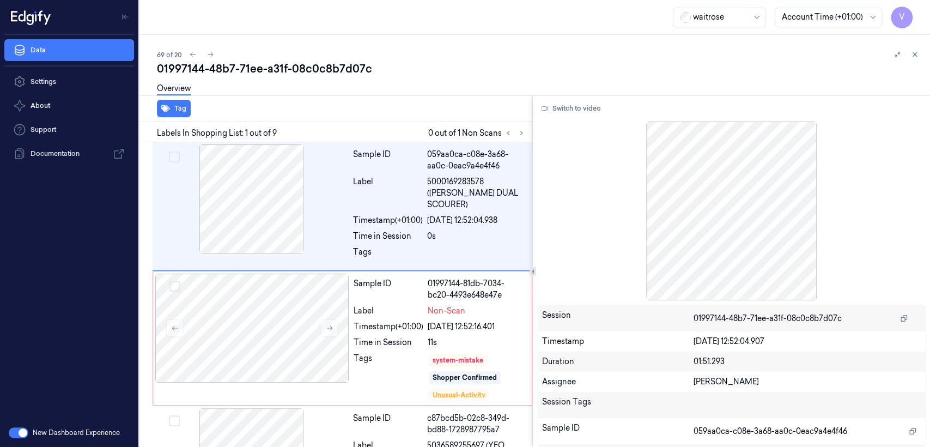
click at [252, 68] on div "01997144-48b7-71ee-a31f-08c0c8b7d07c" at bounding box center [539, 68] width 764 height 15
copy div "71ee"
click at [524, 130] on icon at bounding box center [522, 133] width 8 height 8
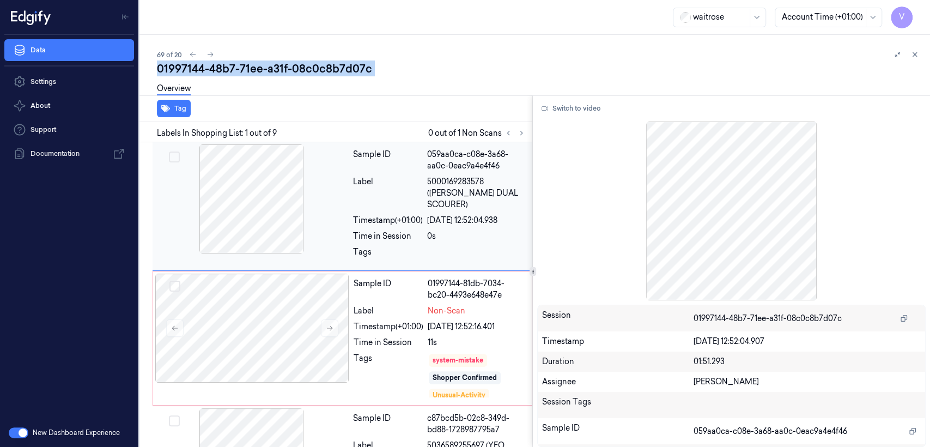
scroll to position [32, 0]
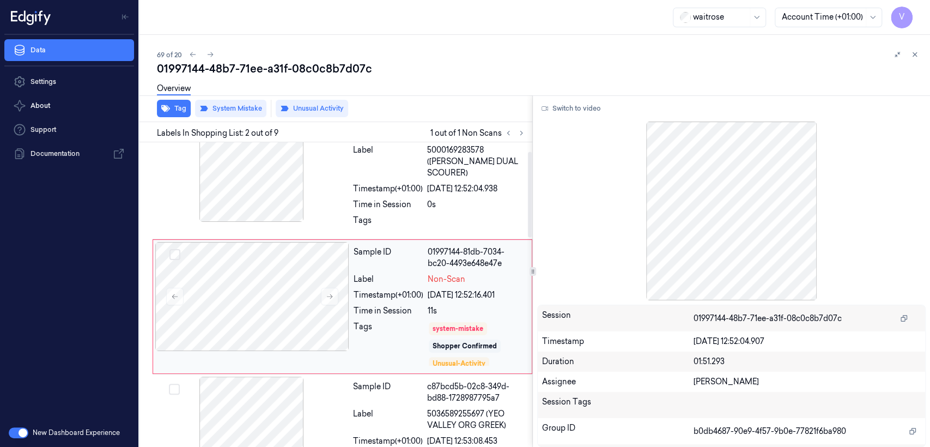
click at [405, 344] on div "Tags" at bounding box center [389, 344] width 70 height 46
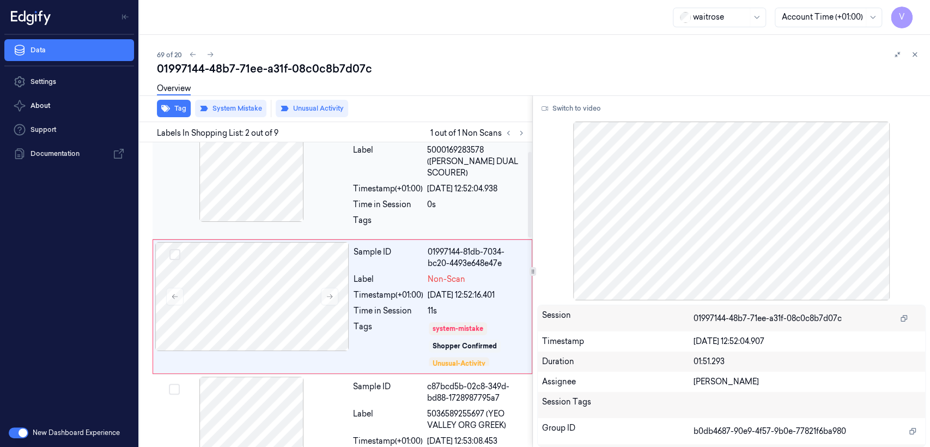
click at [391, 199] on div "Time in Session" at bounding box center [388, 204] width 70 height 11
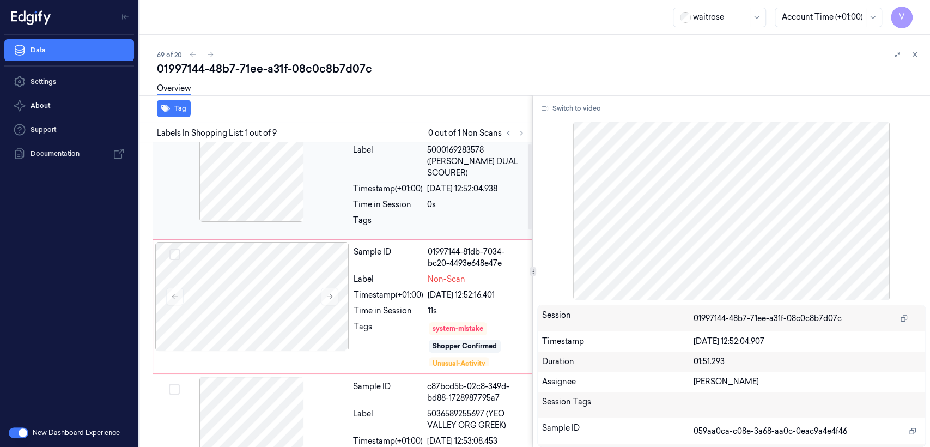
scroll to position [0, 0]
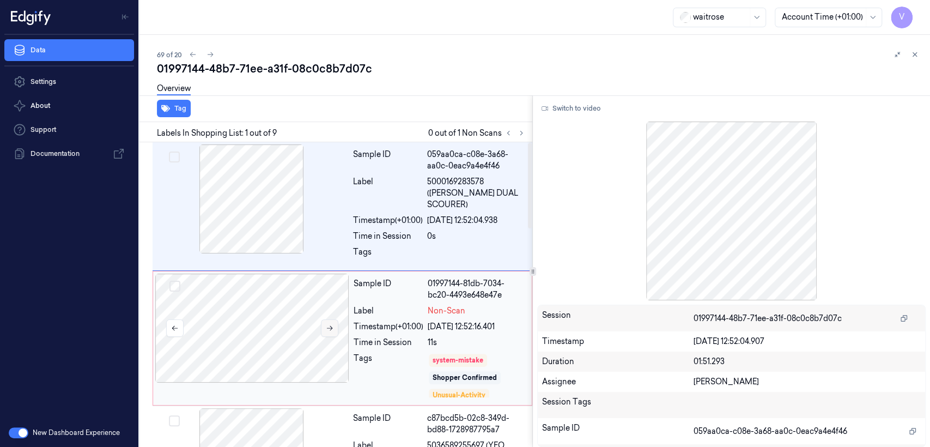
click at [333, 319] on button at bounding box center [329, 327] width 17 height 17
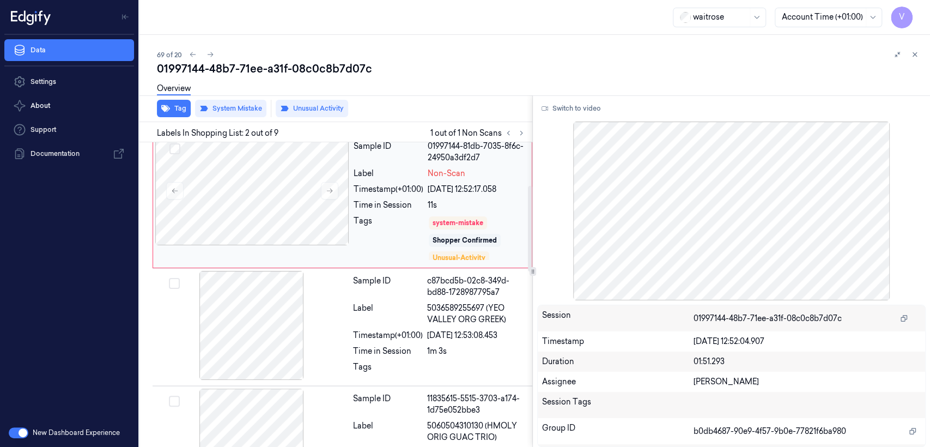
scroll to position [153, 0]
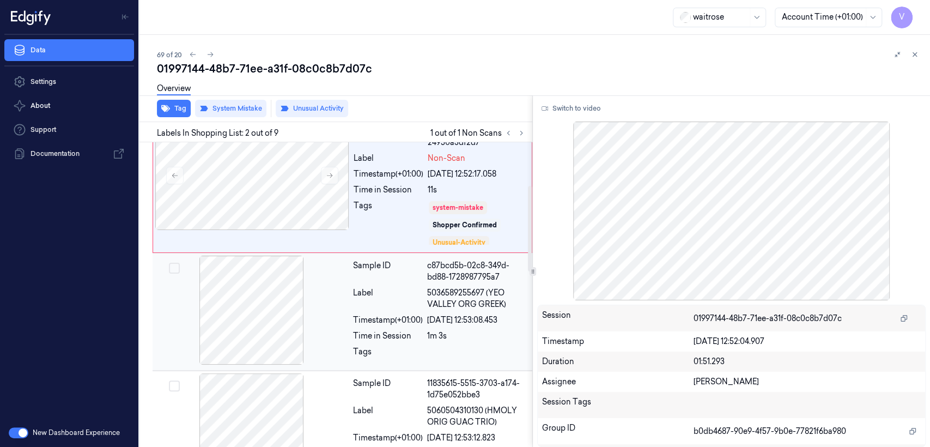
click at [440, 314] on div "22/09/2025 12:53:08.453" at bounding box center [476, 319] width 99 height 11
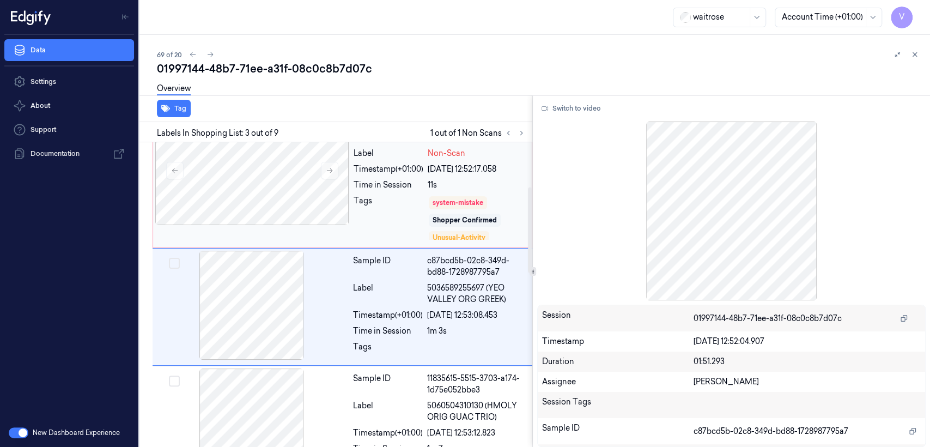
click at [408, 195] on div "Tags" at bounding box center [389, 218] width 70 height 46
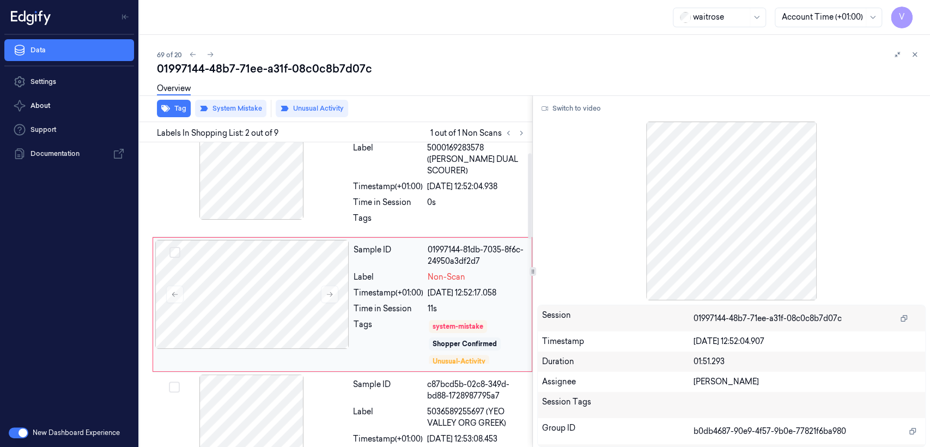
scroll to position [32, 0]
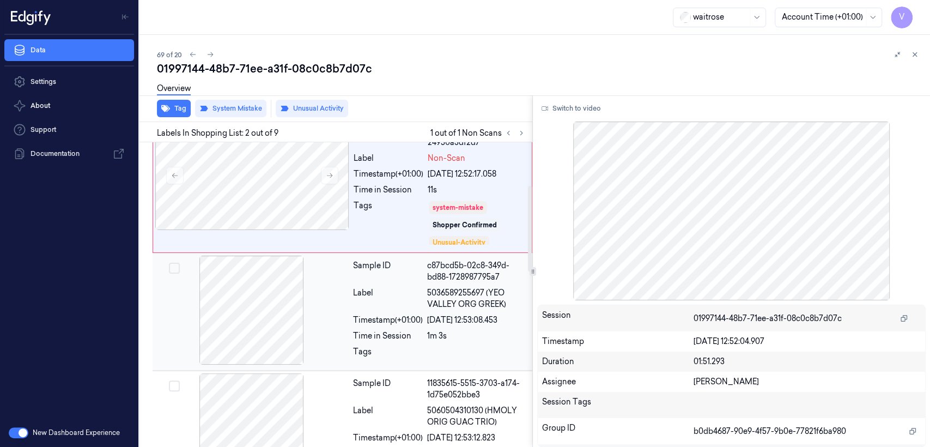
click at [435, 314] on div "22/09/2025 12:53:08.453" at bounding box center [476, 319] width 99 height 11
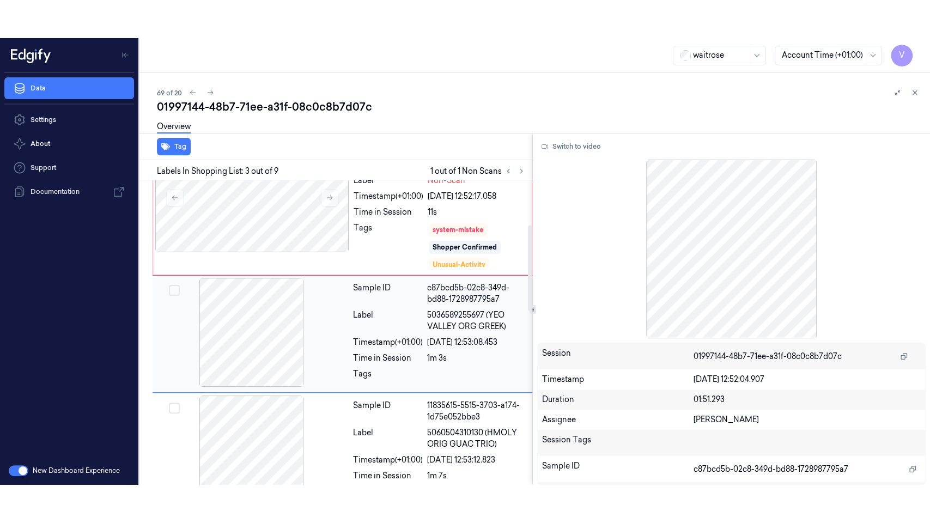
scroll to position [157, 0]
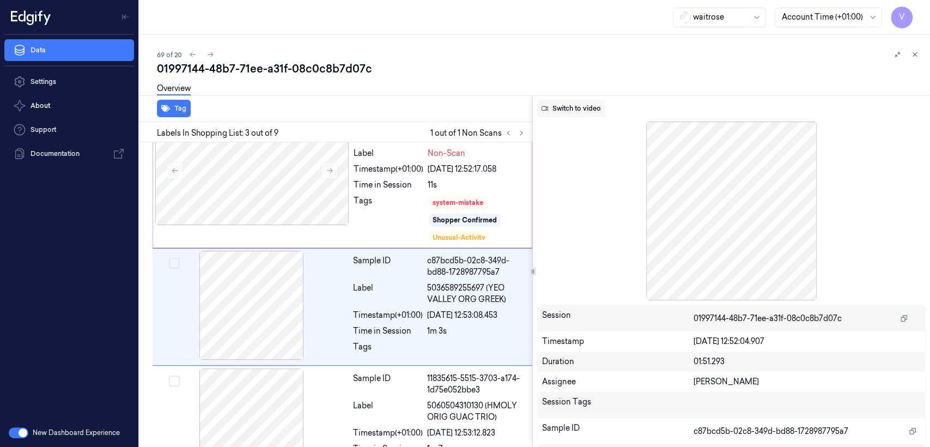
click at [564, 115] on button "Switch to video" at bounding box center [571, 108] width 68 height 17
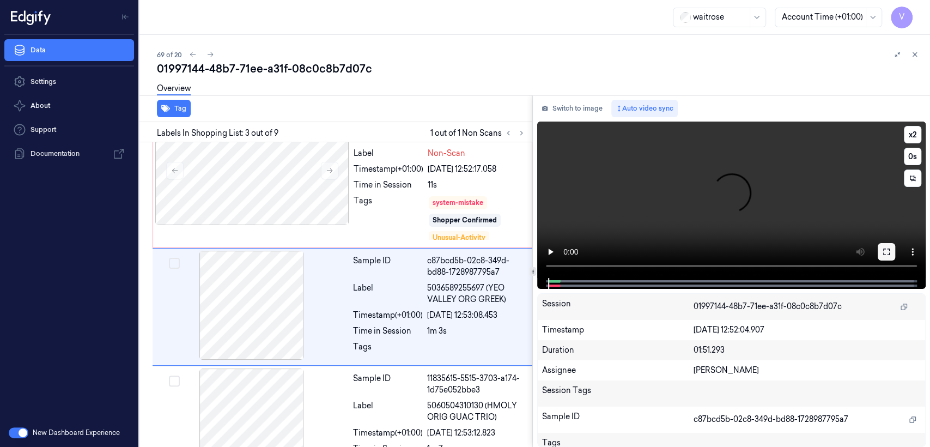
click at [885, 254] on icon at bounding box center [886, 251] width 9 height 9
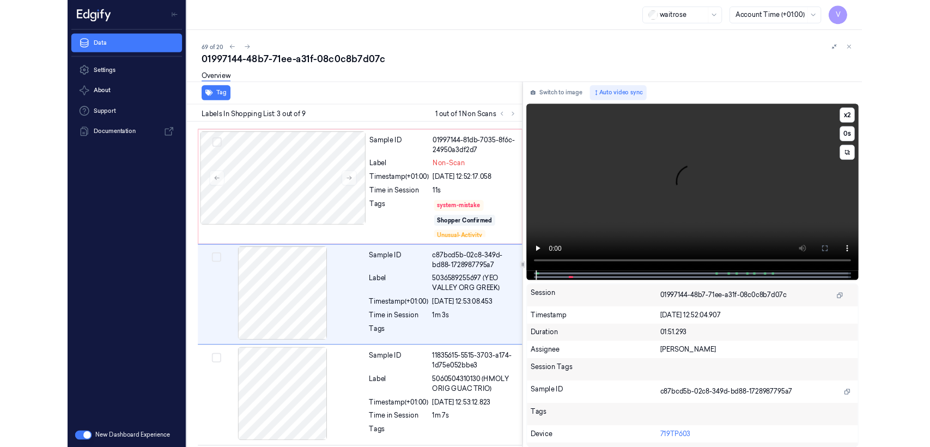
scroll to position [119, 0]
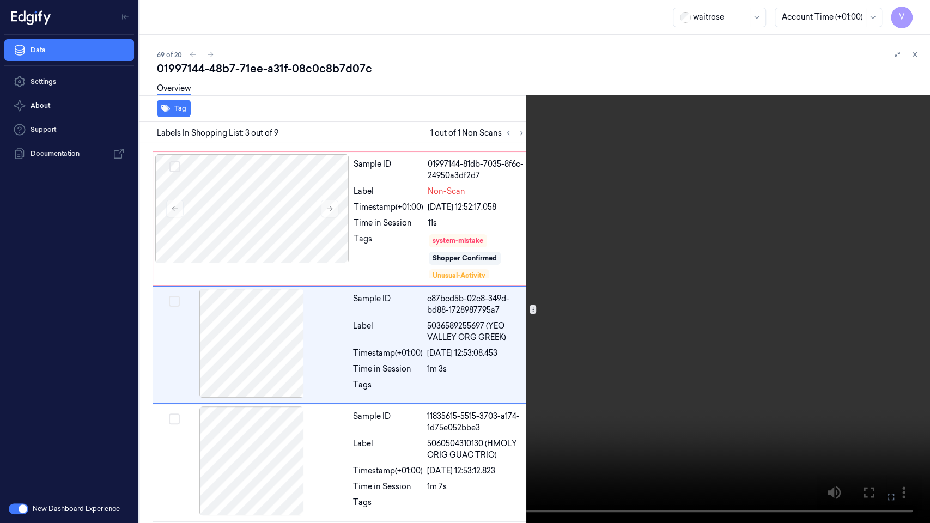
click at [481, 325] on video at bounding box center [465, 261] width 930 height 523
drag, startPoint x: 848, startPoint y: 394, endPoint x: 882, endPoint y: 466, distance: 79.7
click at [848, 405] on video at bounding box center [465, 261] width 930 height 523
drag, startPoint x: 886, startPoint y: 500, endPoint x: 886, endPoint y: 445, distance: 55.6
click at [0, 0] on icon at bounding box center [0, 0] width 0 height 0
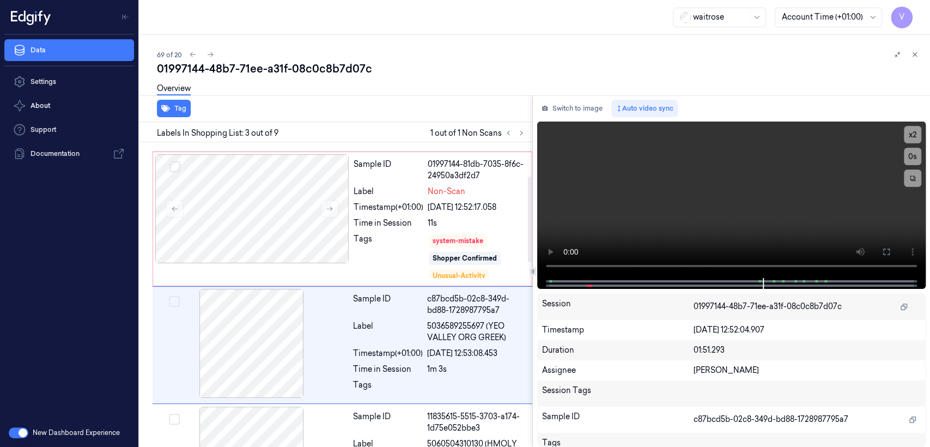
drag, startPoint x: 542, startPoint y: 106, endPoint x: 536, endPoint y: 113, distance: 9.3
click at [542, 106] on icon at bounding box center [545, 108] width 7 height 7
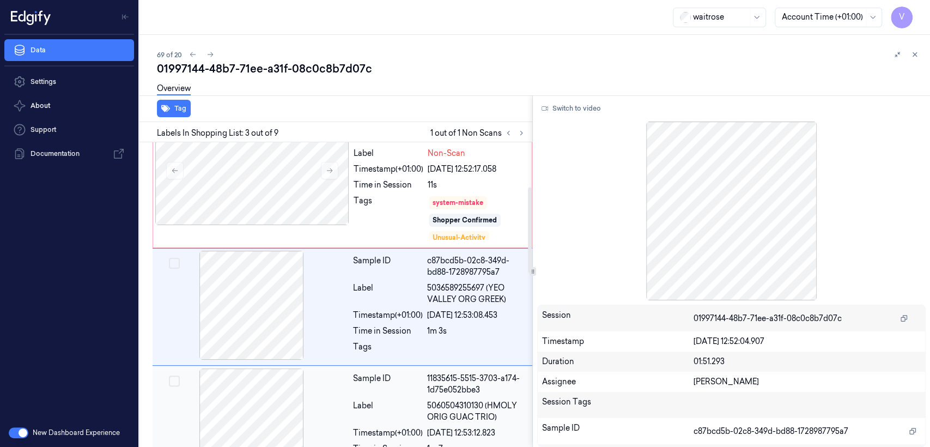
click at [415, 400] on div "Label" at bounding box center [388, 411] width 70 height 23
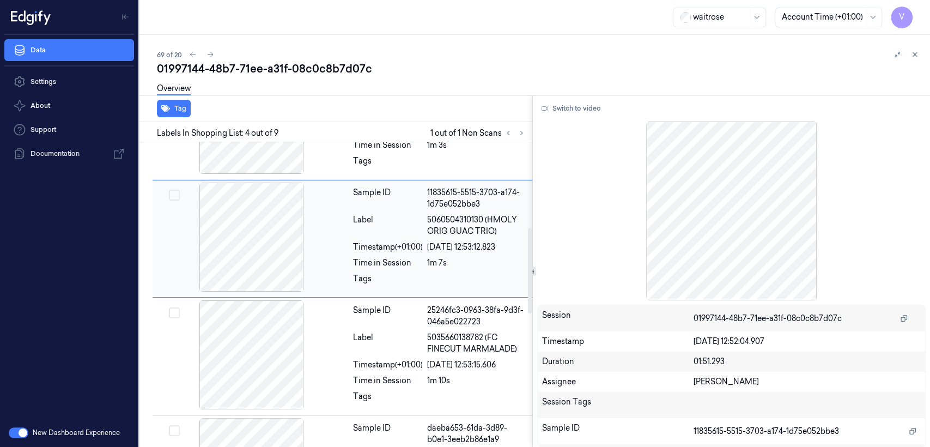
scroll to position [397, 0]
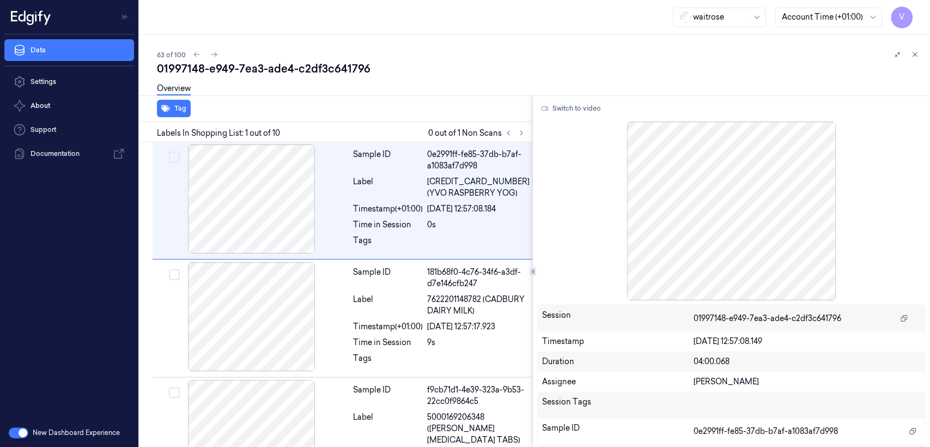
click at [231, 66] on div "01997148-e949-7ea3-ade4-c2df3c641796" at bounding box center [539, 68] width 764 height 15
copy div "-"
click at [521, 142] on div "Sample ID 0e2991ff-fe85-37db-b7af-a1083af7d998 Label [CREDIT_CARD_NUMBER] (YVO …" at bounding box center [345, 200] width 384 height 117
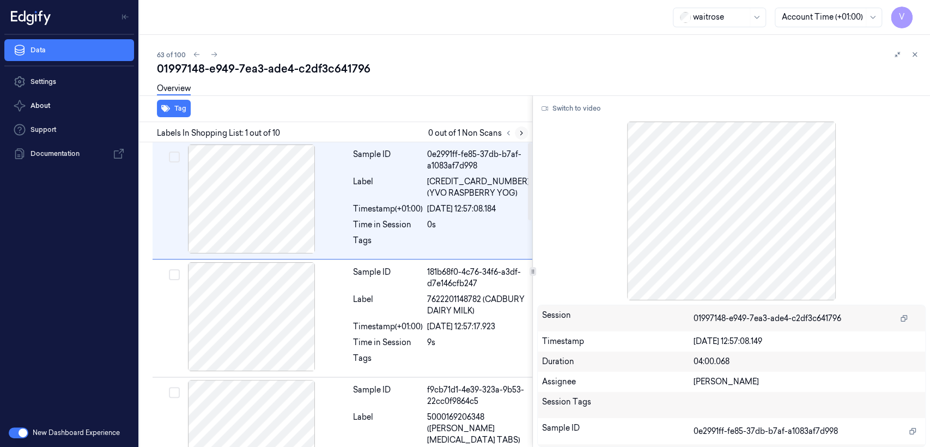
click at [521, 138] on button at bounding box center [521, 132] width 13 height 13
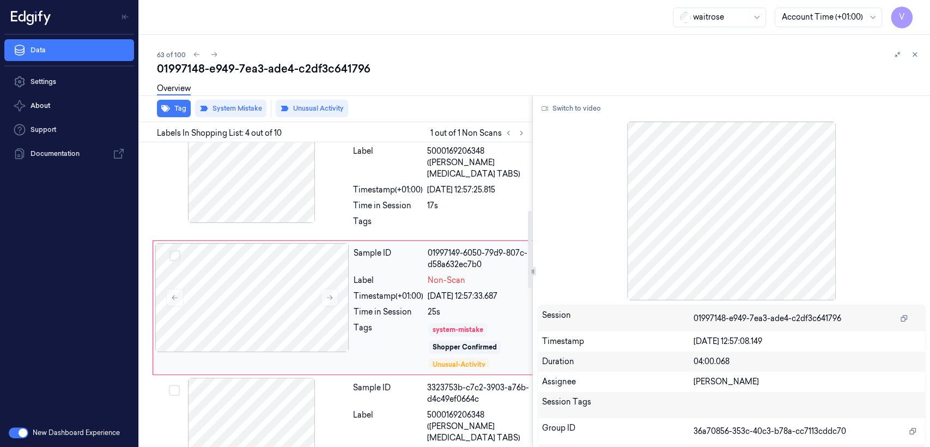
scroll to position [267, 0]
click at [456, 305] on div "25s" at bounding box center [478, 310] width 101 height 11
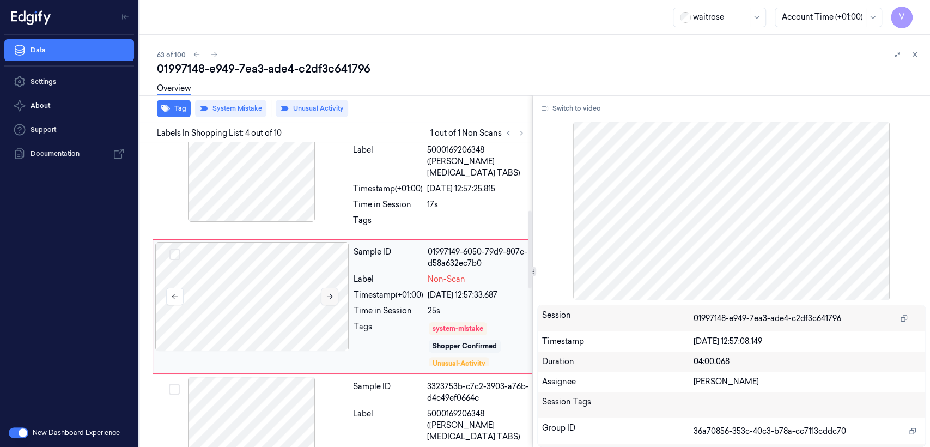
click at [326, 293] on icon at bounding box center [330, 297] width 8 height 8
click at [431, 198] on div "Sample ID f9cb71d1-4e39-323a-9b53-22cc0f9864c5 Label 5000169206348 ([PERSON_NAM…" at bounding box center [441, 175] width 185 height 124
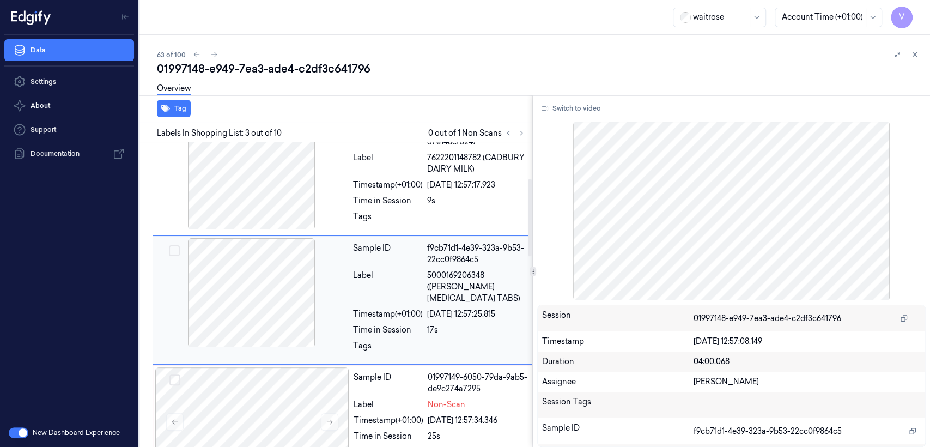
scroll to position [141, 0]
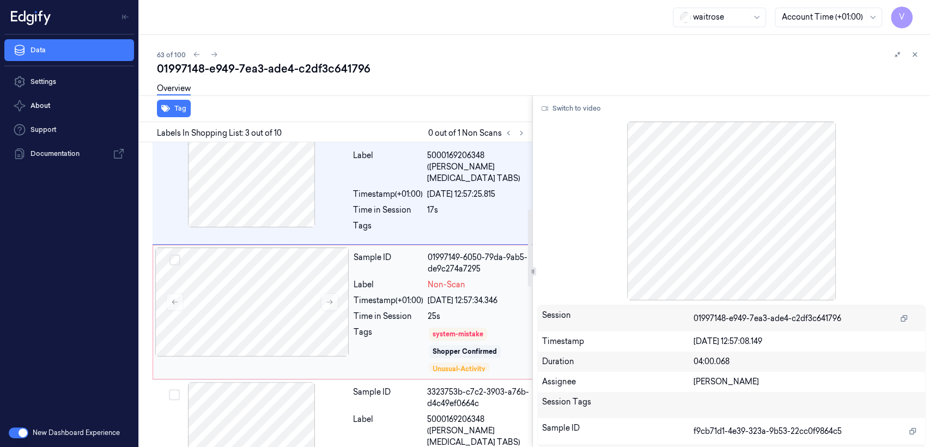
click at [421, 279] on div "Label" at bounding box center [389, 284] width 70 height 11
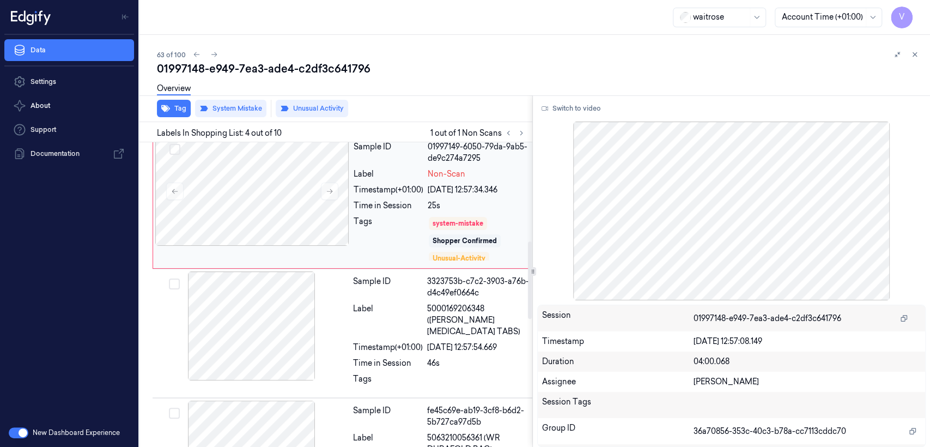
scroll to position [388, 0]
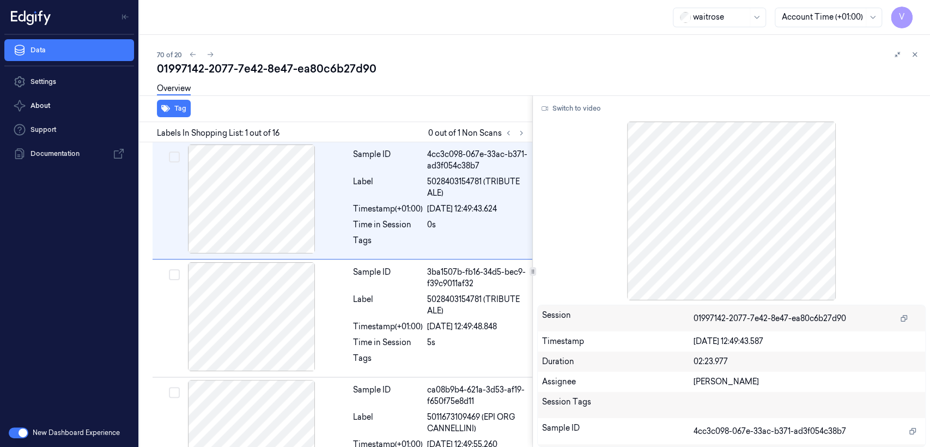
click at [244, 71] on div "01997142-2077-7e42-8e47-ea80c6b27d90" at bounding box center [539, 68] width 764 height 15
copy div "7e42"
click at [516, 135] on button at bounding box center [521, 132] width 13 height 13
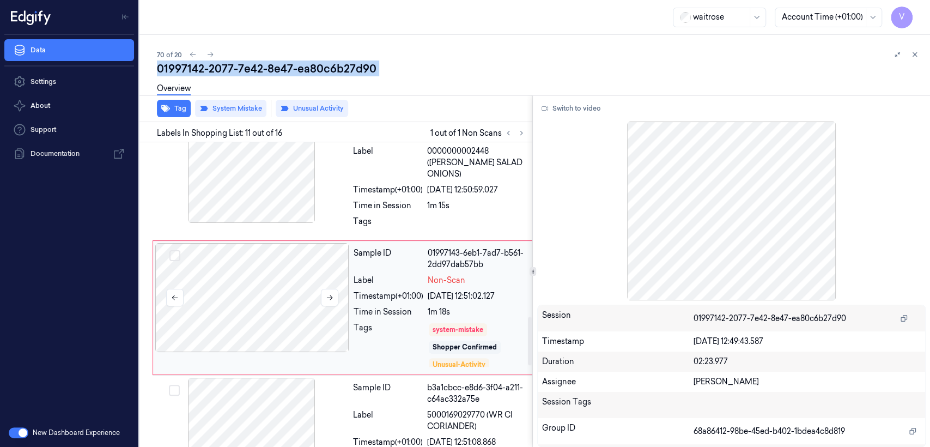
scroll to position [1090, 0]
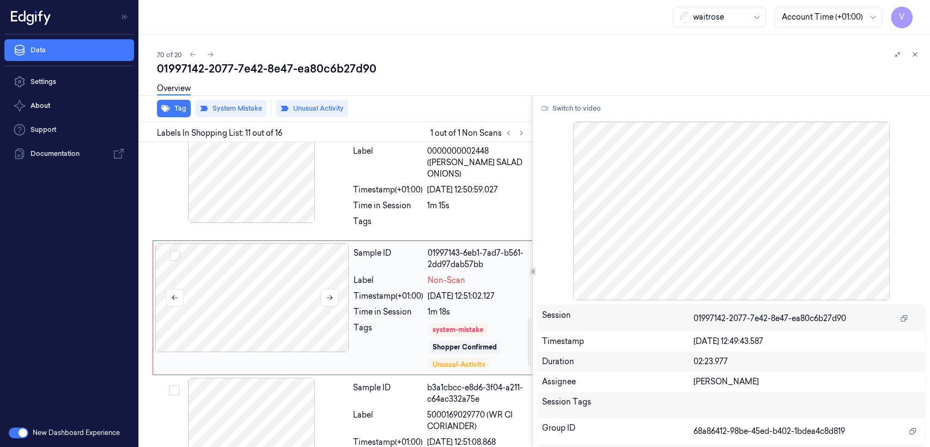
click at [337, 293] on div at bounding box center [252, 297] width 194 height 109
click at [380, 200] on div "Time in Session" at bounding box center [388, 205] width 70 height 11
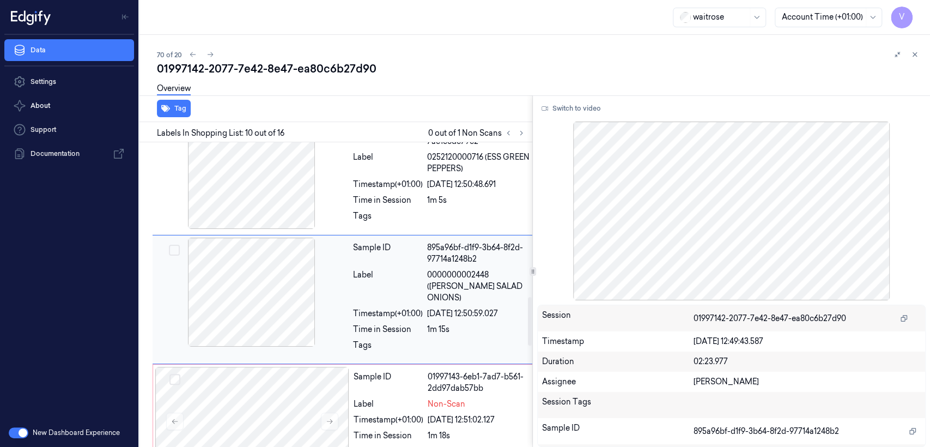
scroll to position [964, 0]
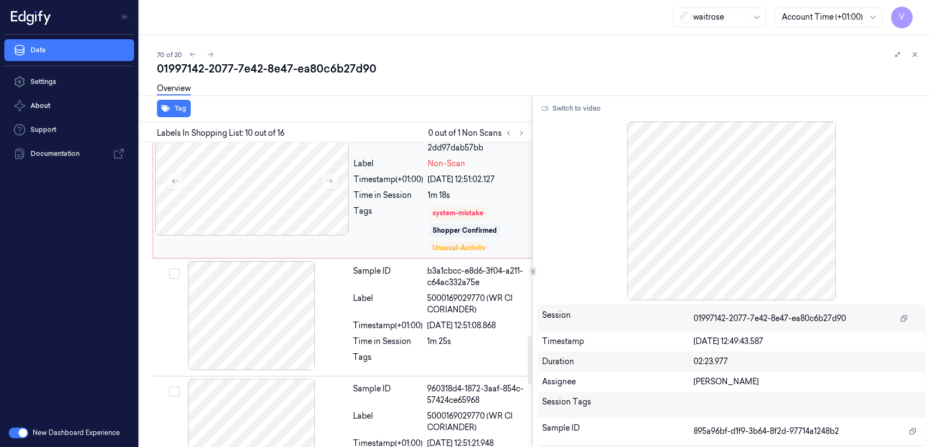
click at [415, 210] on div "Tags" at bounding box center [389, 228] width 70 height 46
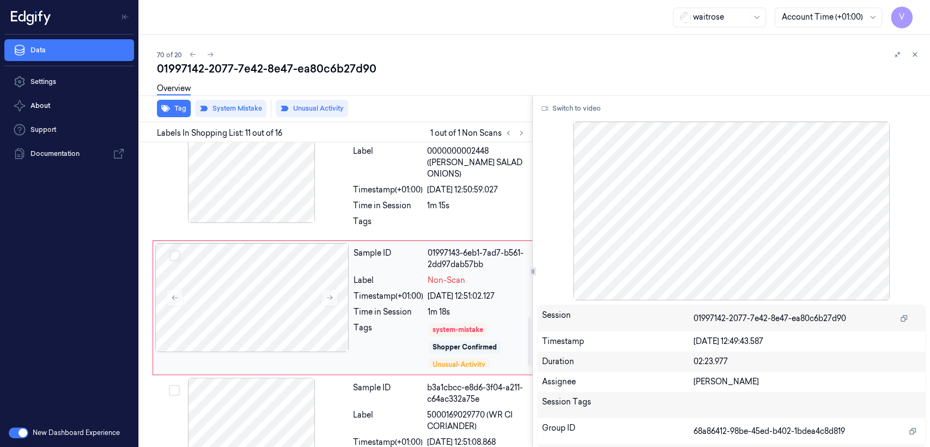
scroll to position [21, 0]
click at [431, 157] on span "0000000002448 (WR ESS SALAD ONIONS)" at bounding box center [478, 162] width 102 height 34
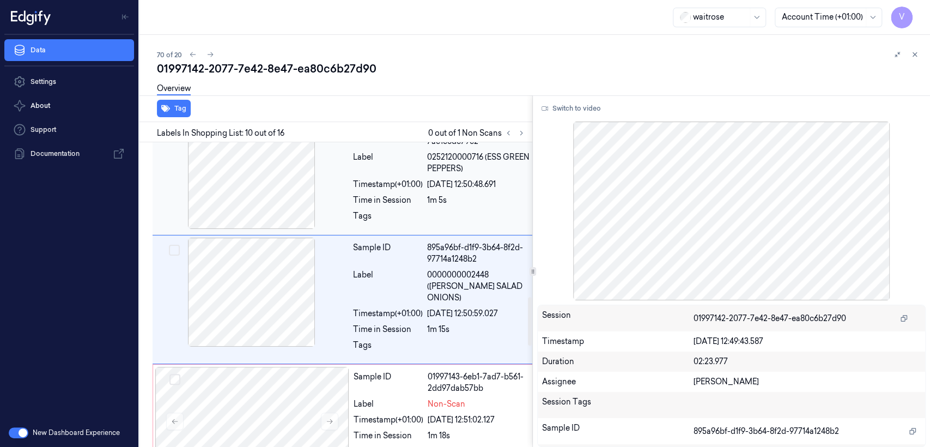
scroll to position [964, 0]
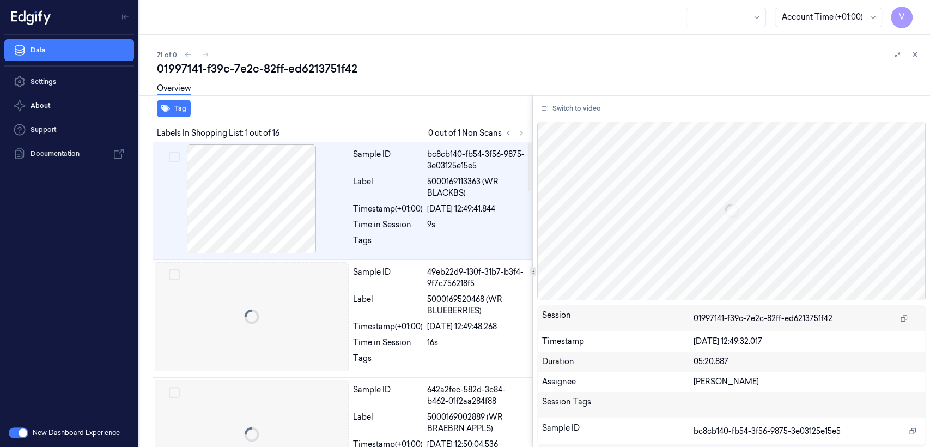
click at [312, 70] on div "01997141-f39c-7e2c-82ff-ed6213751f42" at bounding box center [539, 68] width 764 height 15
copy div "ed6213751f42"
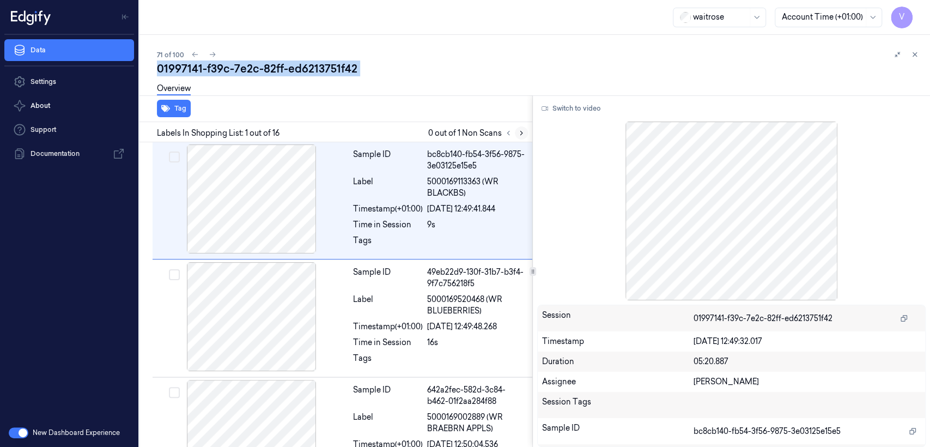
click at [521, 135] on icon at bounding box center [522, 133] width 8 height 8
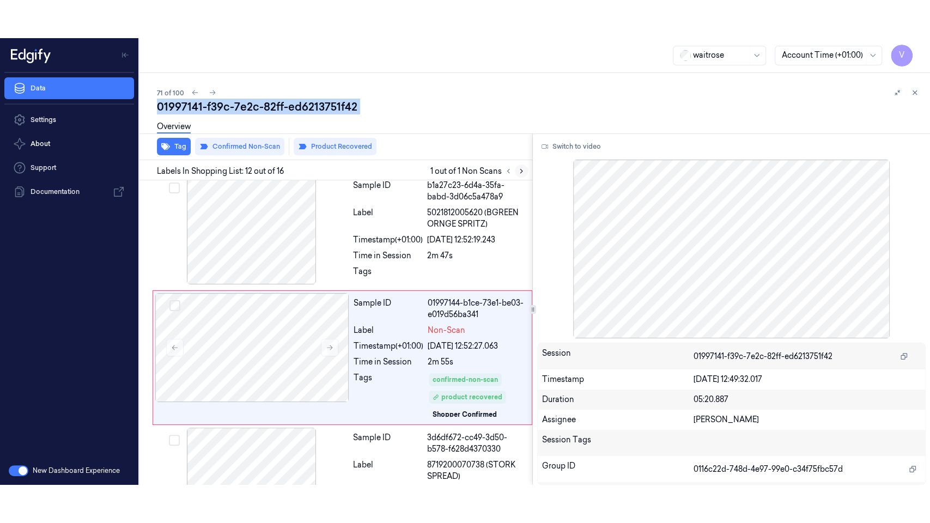
scroll to position [1216, 0]
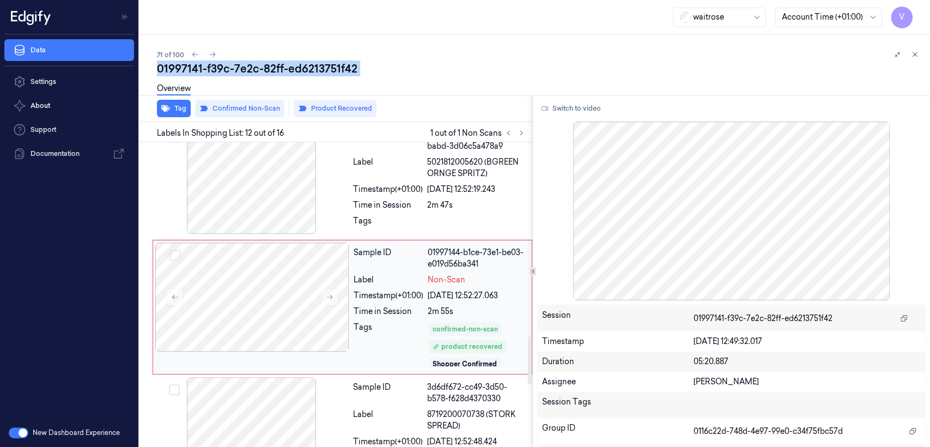
click at [449, 324] on div "confirmed-non-scan" at bounding box center [465, 329] width 65 height 10
click at [560, 114] on button "Switch to video" at bounding box center [571, 108] width 68 height 17
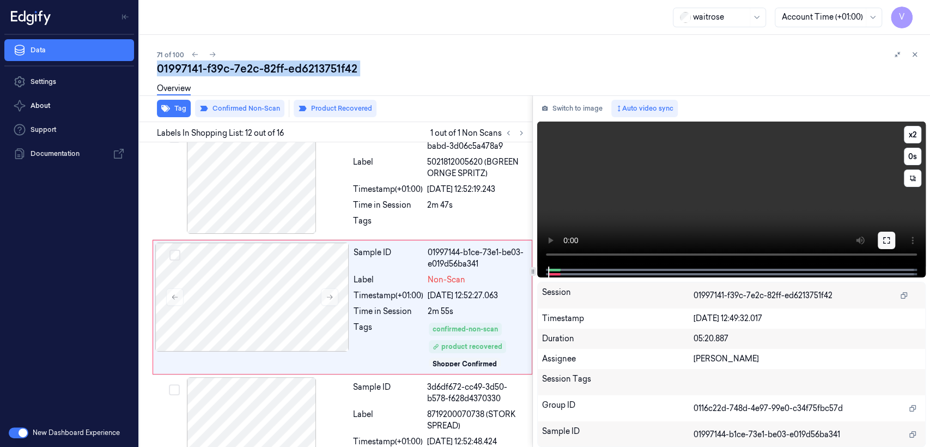
click at [890, 236] on icon at bounding box center [886, 240] width 9 height 9
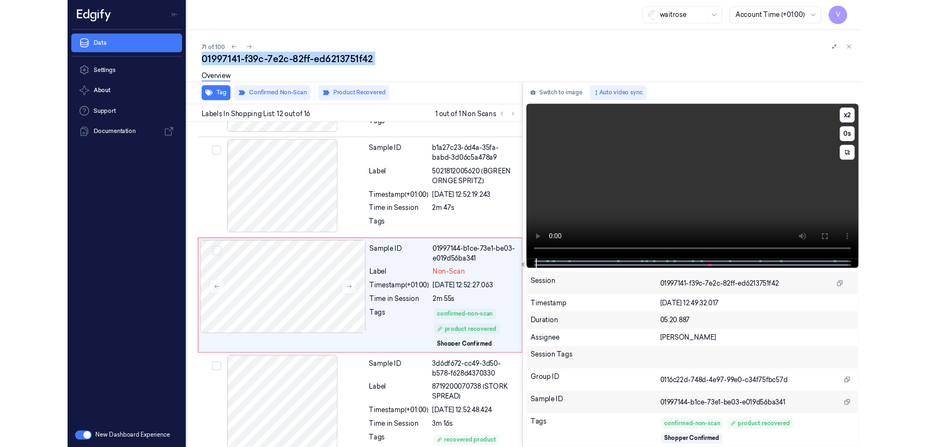
scroll to position [1177, 0]
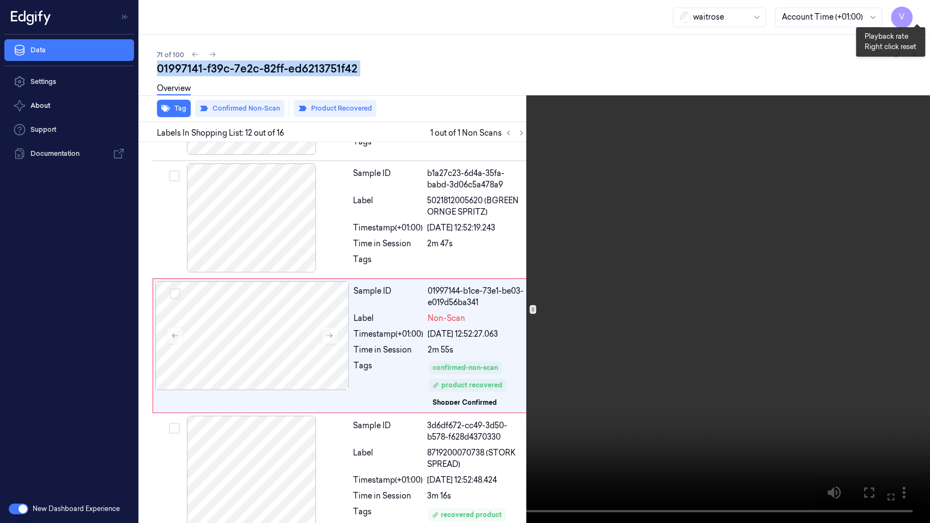
click at [910, 13] on button "x 2" at bounding box center [916, 12] width 17 height 17
click at [910, 13] on button "x 4" at bounding box center [916, 12] width 17 height 17
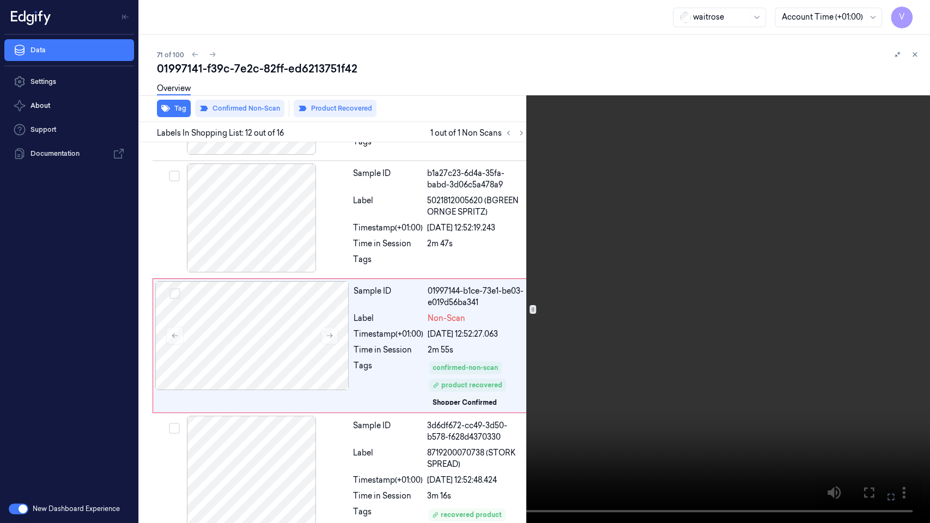
click at [0, 0] on icon at bounding box center [0, 0] width 0 height 0
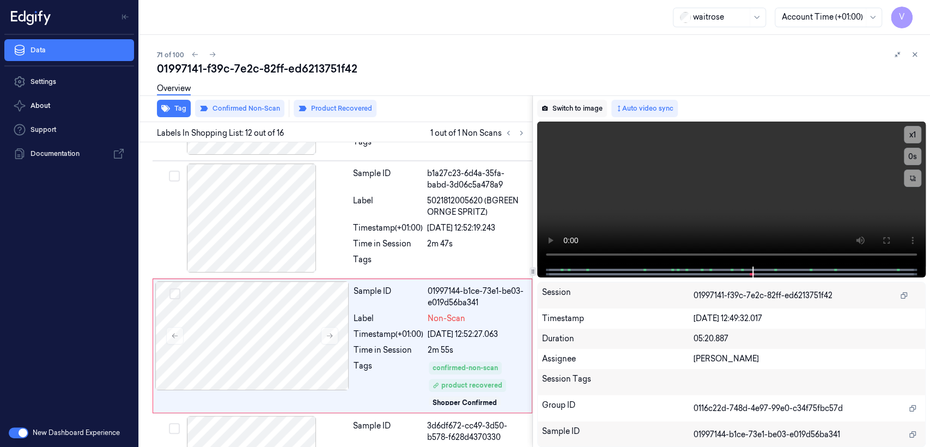
click at [585, 107] on button "Switch to image" at bounding box center [572, 108] width 70 height 17
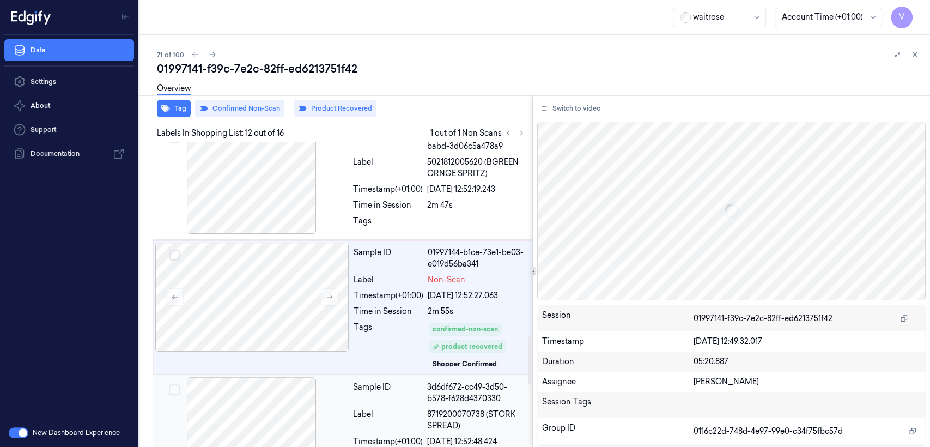
click at [400, 381] on div "Sample ID" at bounding box center [388, 392] width 70 height 23
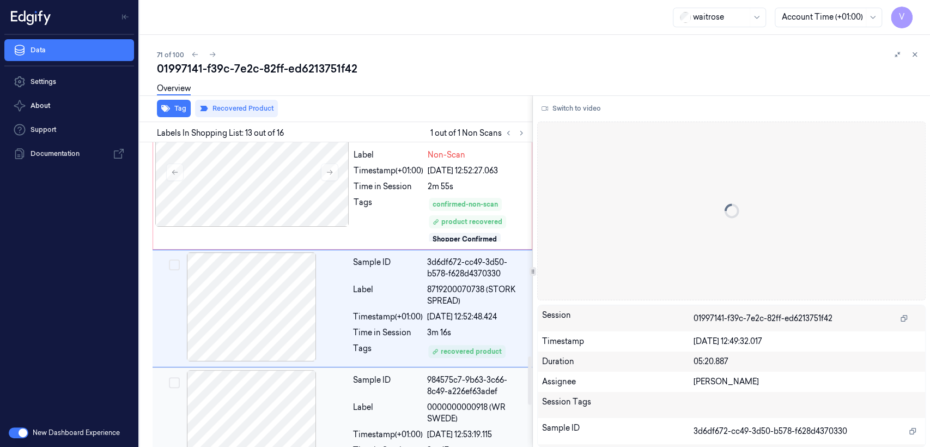
scroll to position [1342, 0]
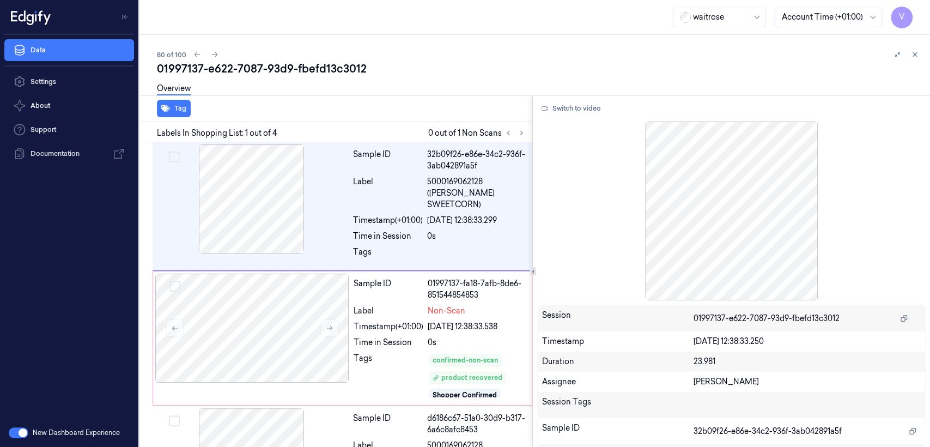
click at [238, 71] on div "01997137-e622-7087-93d9-fbefd13c3012" at bounding box center [539, 68] width 764 height 15
copy div "7087"
click at [517, 137] on button at bounding box center [521, 132] width 13 height 13
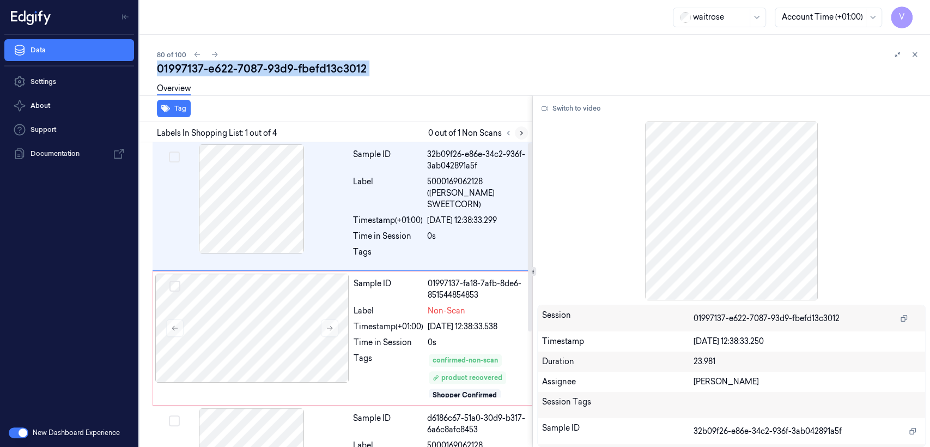
scroll to position [32, 0]
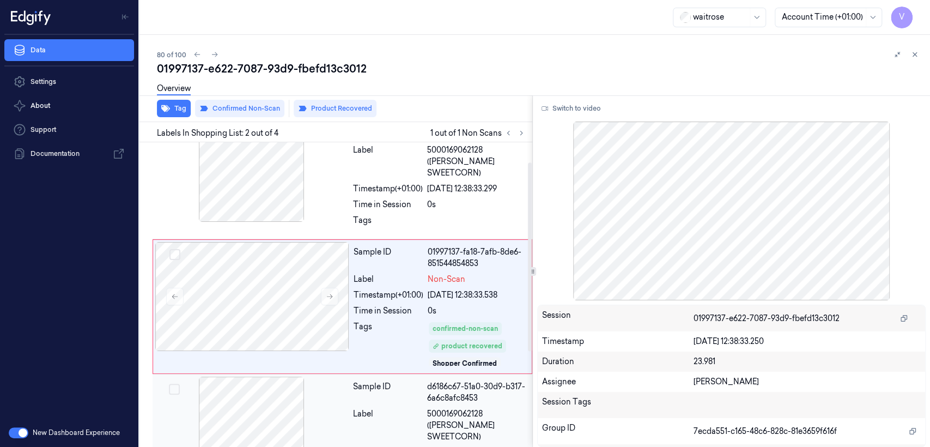
click at [434, 390] on div "d6186c67-51a0-30d9-b317-6a6c8afc8453" at bounding box center [476, 392] width 99 height 23
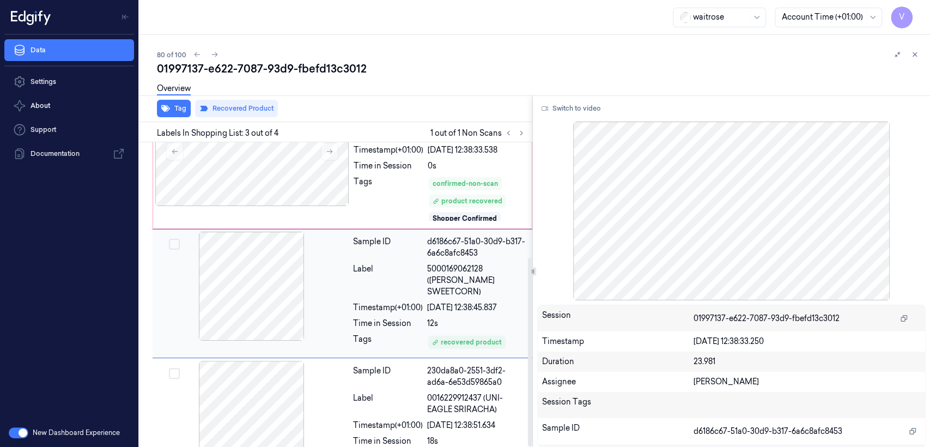
scroll to position [186, 0]
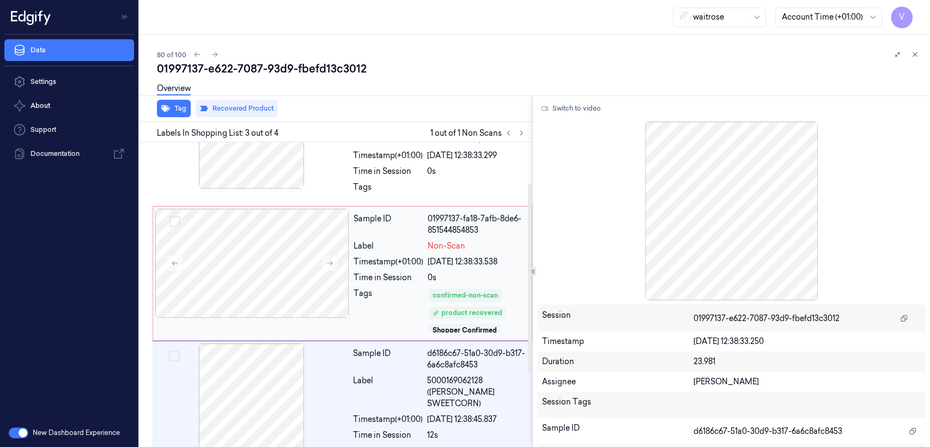
click at [416, 240] on div "Label" at bounding box center [389, 245] width 70 height 11
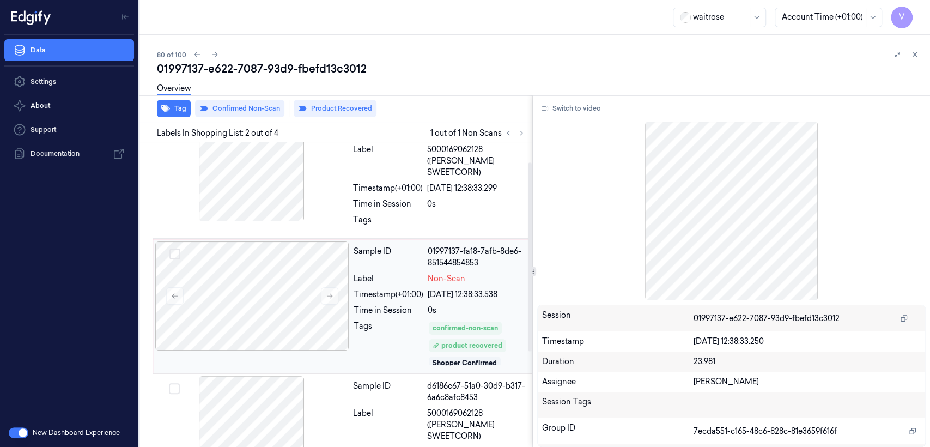
scroll to position [32, 0]
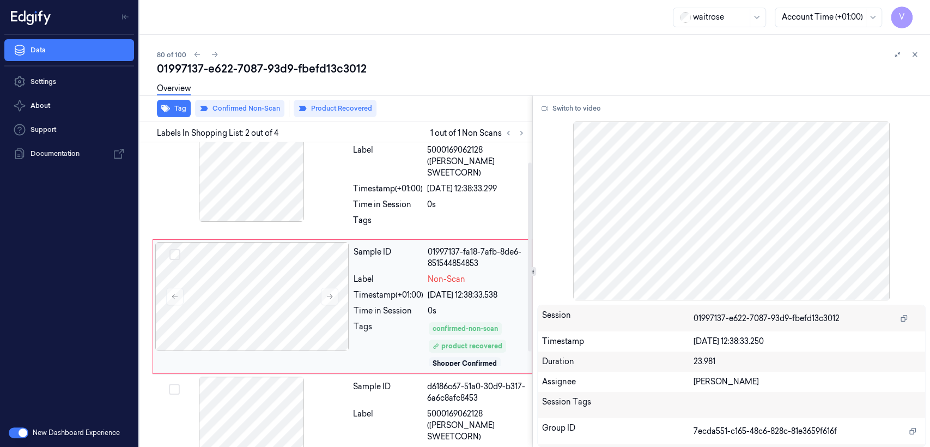
click at [425, 273] on div "Label Non-Scan" at bounding box center [440, 278] width 172 height 11
click at [544, 102] on button "Switch to video" at bounding box center [571, 108] width 68 height 17
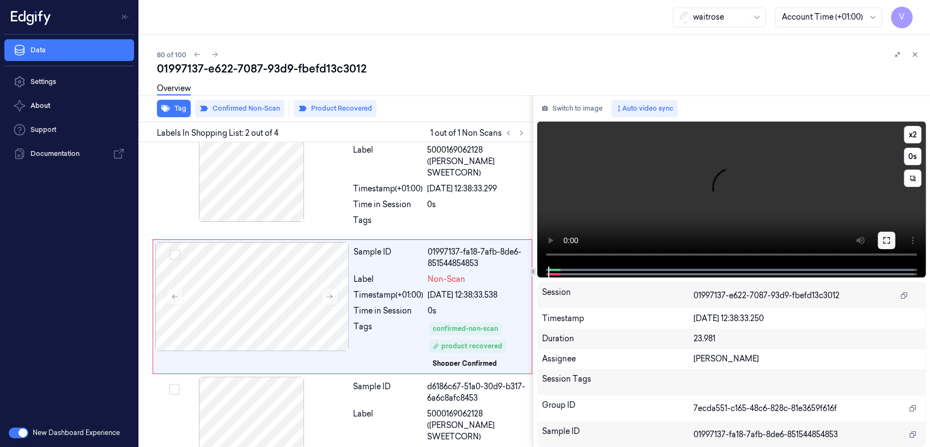
click at [881, 239] on button at bounding box center [886, 240] width 17 height 17
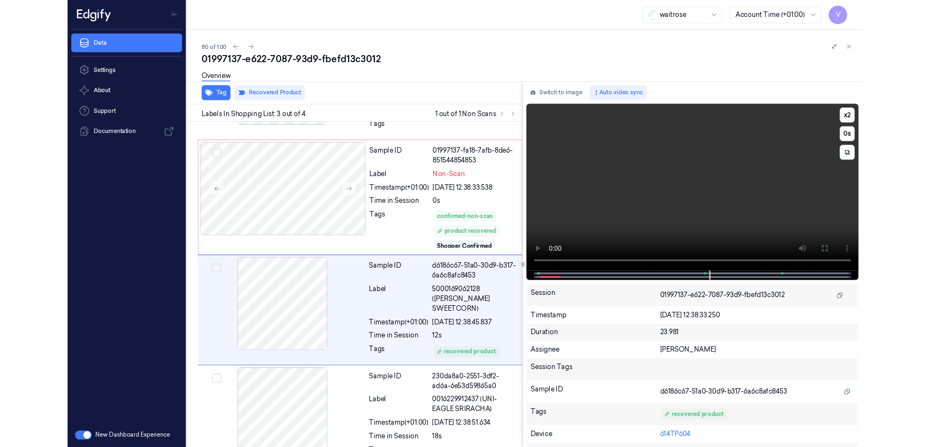
scroll to position [109, 0]
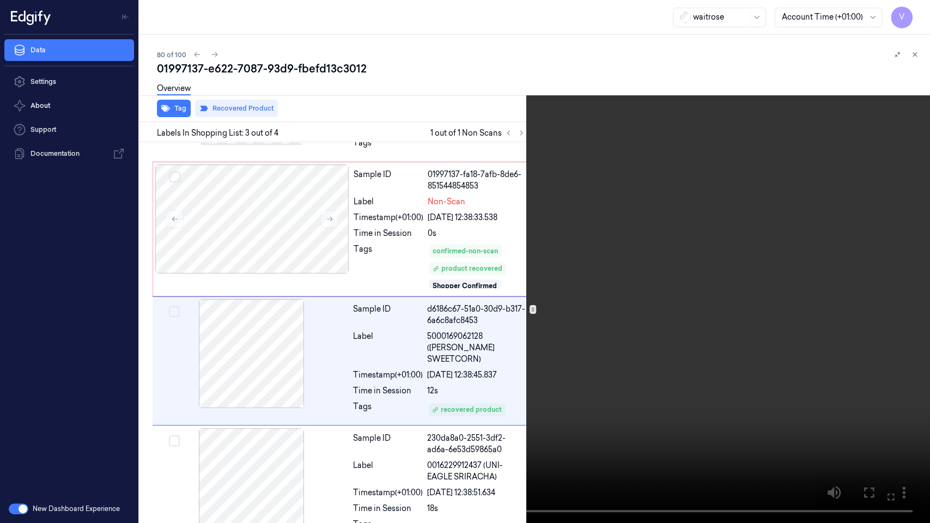
click at [532, 300] on video at bounding box center [465, 261] width 930 height 523
click at [0, 0] on icon at bounding box center [0, 0] width 0 height 0
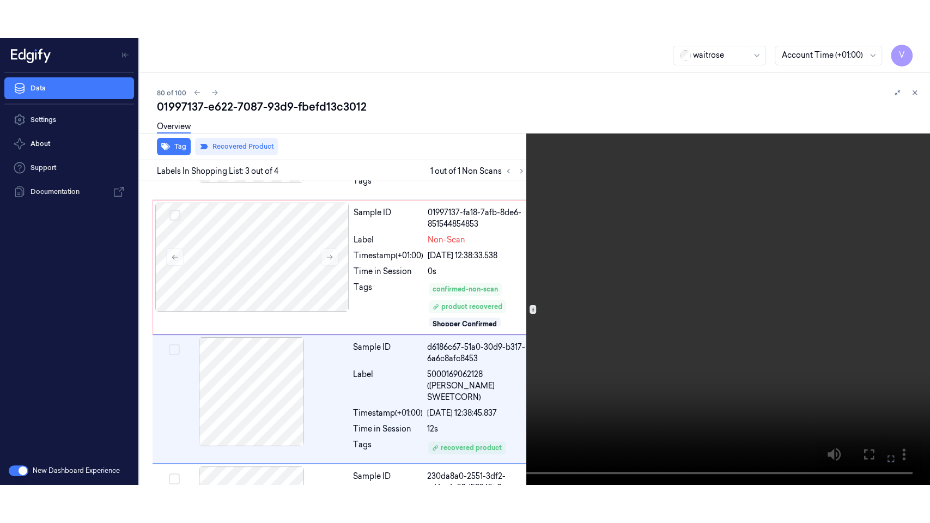
scroll to position [157, 0]
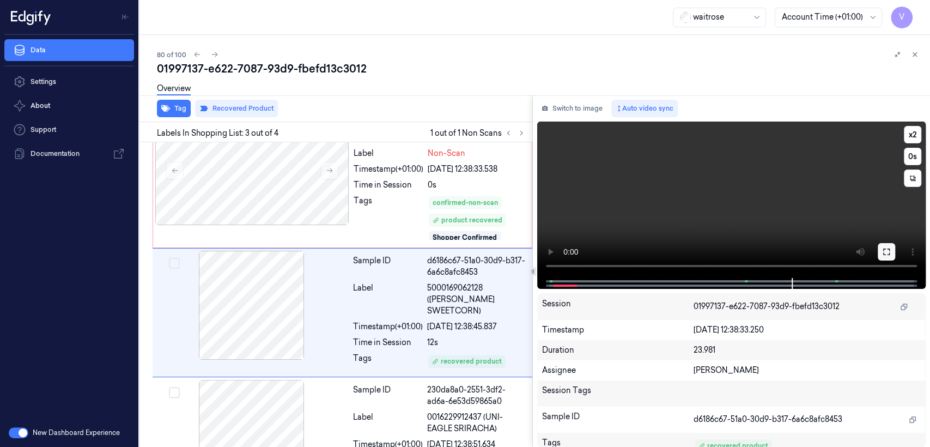
click at [886, 248] on icon at bounding box center [886, 251] width 9 height 9
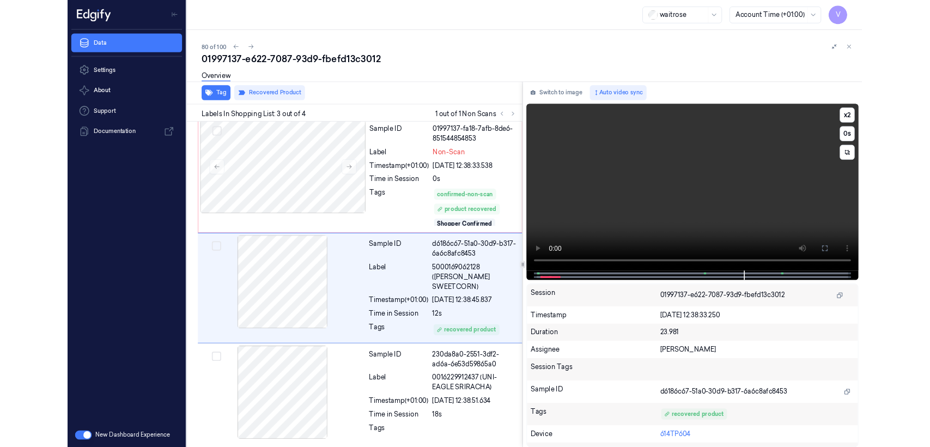
scroll to position [109, 0]
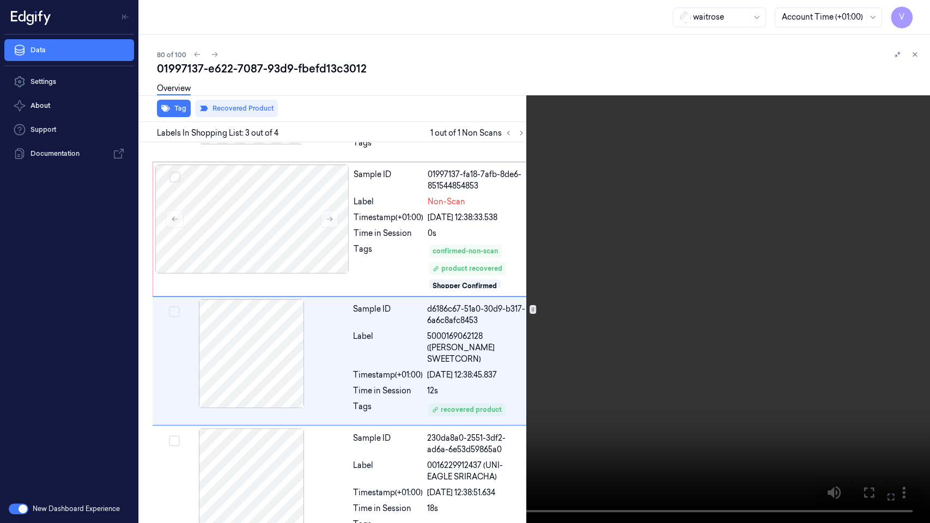
click at [592, 410] on video at bounding box center [465, 261] width 930 height 523
click at [597, 404] on video at bounding box center [465, 261] width 930 height 523
click at [574, 446] on video at bounding box center [465, 261] width 930 height 523
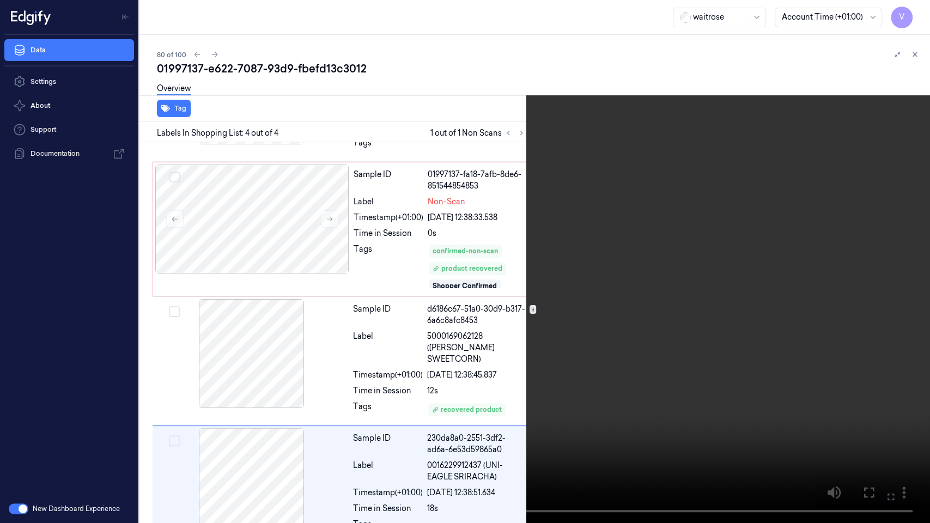
click at [0, 0] on button at bounding box center [0, 0] width 0 height 0
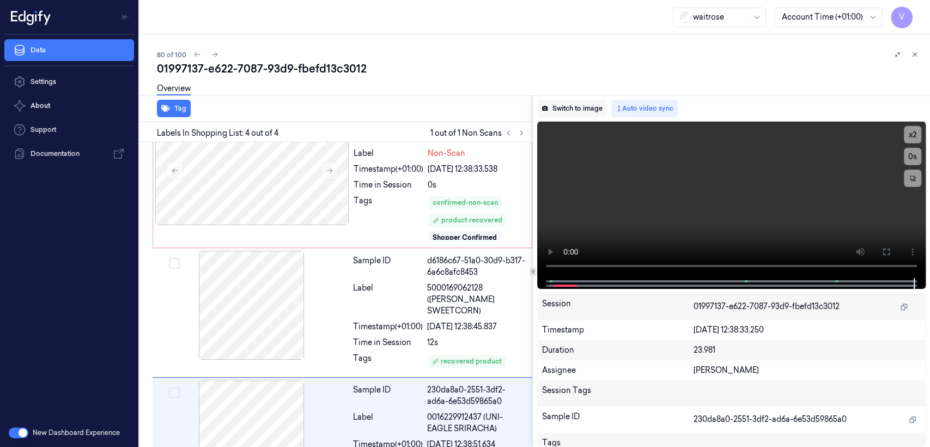
click at [597, 111] on button "Switch to image" at bounding box center [572, 108] width 70 height 17
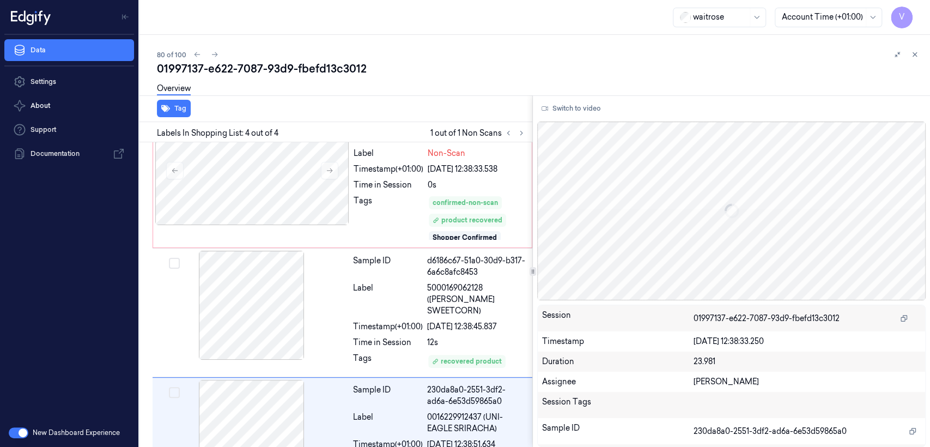
scroll to position [186, 0]
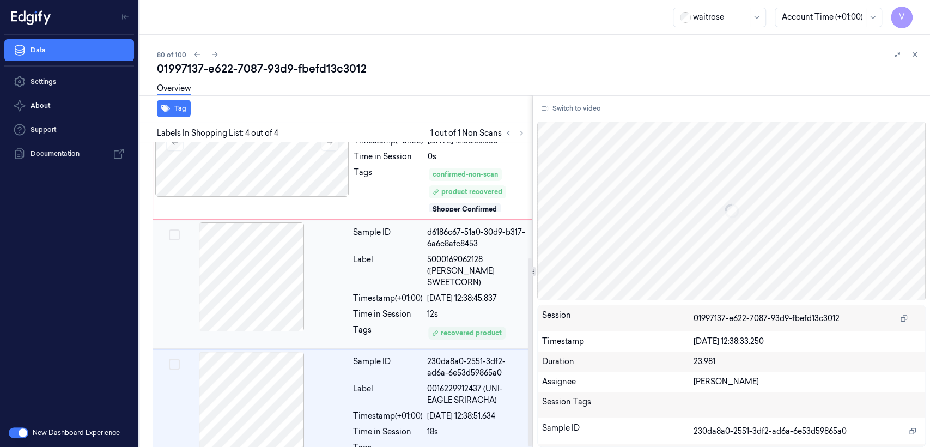
click at [397, 293] on div "Timestamp (+01:00)" at bounding box center [388, 298] width 70 height 11
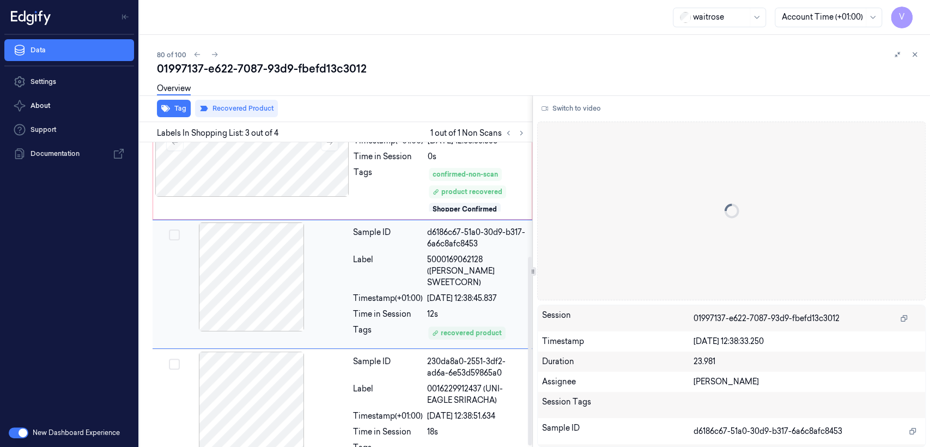
scroll to position [157, 0]
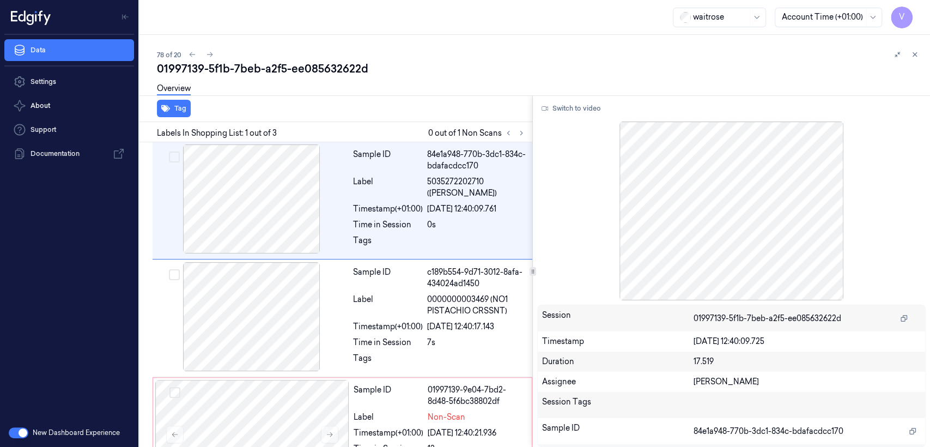
click at [242, 71] on div "01997139-5f1b-7beb-a2f5-ee085632622d" at bounding box center [539, 68] width 764 height 15
copy div "7beb"
click at [524, 135] on icon at bounding box center [522, 133] width 8 height 8
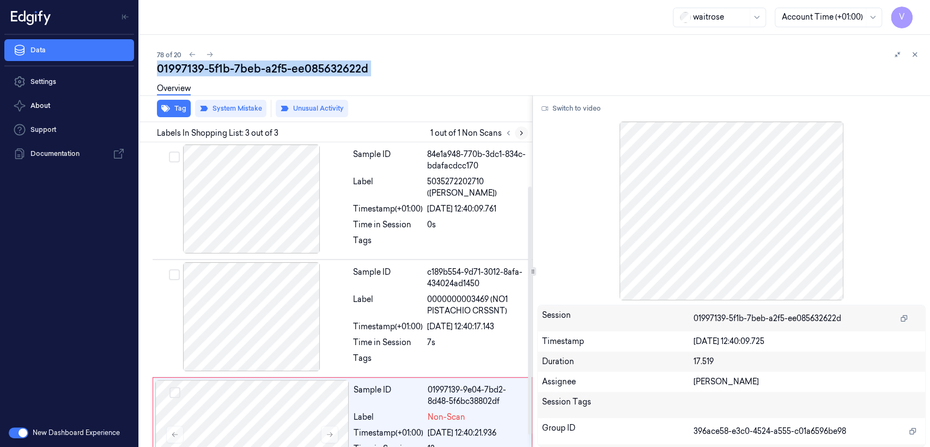
scroll to position [68, 0]
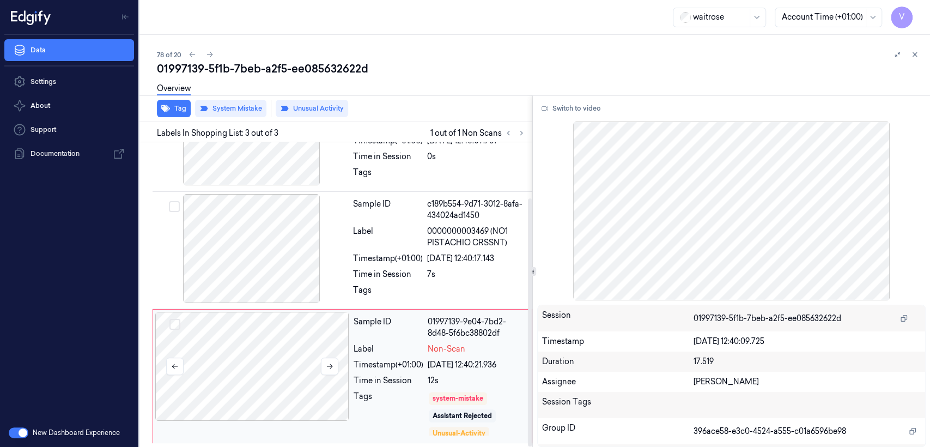
click at [332, 380] on div at bounding box center [252, 366] width 194 height 109
click at [333, 372] on button at bounding box center [329, 365] width 17 height 17
click at [312, 250] on div at bounding box center [252, 248] width 194 height 109
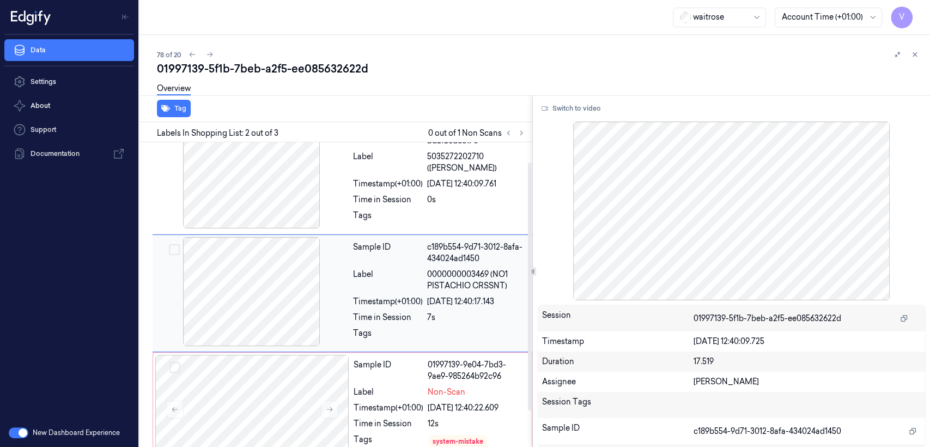
scroll to position [23, 0]
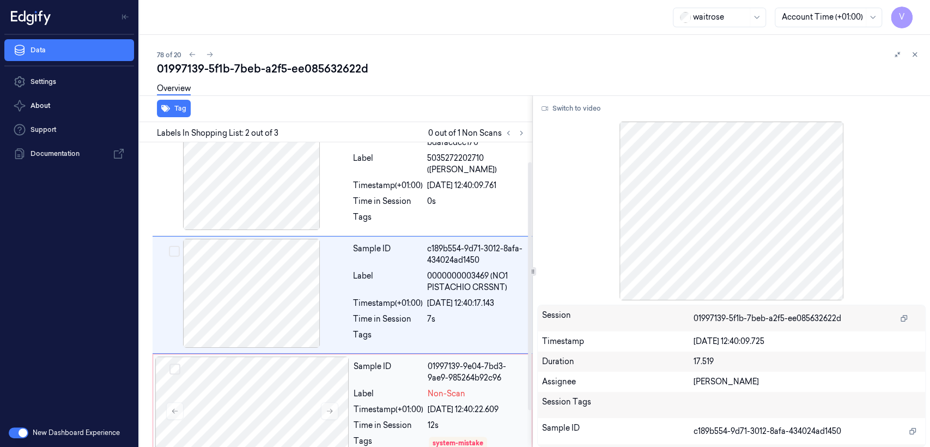
click at [473, 415] on div "Sample ID 01997139-9e04-7bd3-9ae9-985264b92c96 Label Non-Scan Timestamp (+01:00…" at bounding box center [439, 420] width 180 height 129
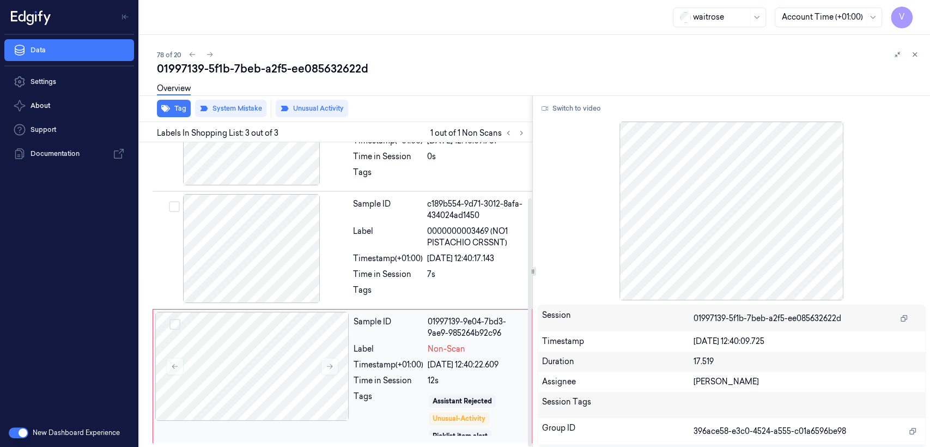
scroll to position [21, 0]
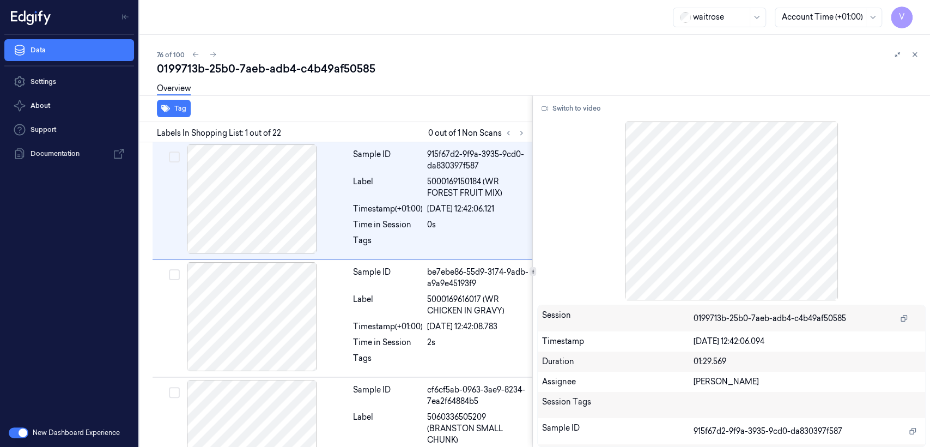
click at [253, 62] on div "0199713b-25b0-7aeb-adb4-c4b49af50585" at bounding box center [539, 68] width 764 height 15
copy div "7aeb"
click at [516, 132] on button at bounding box center [521, 132] width 13 height 13
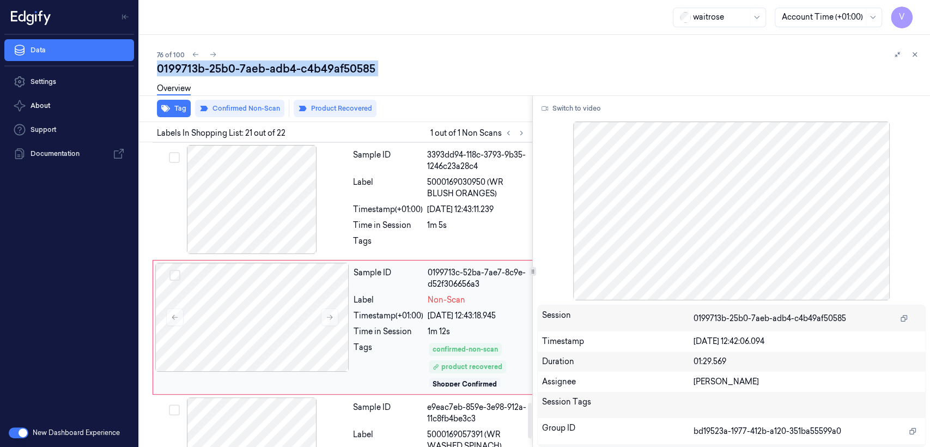
scroll to position [2277, 0]
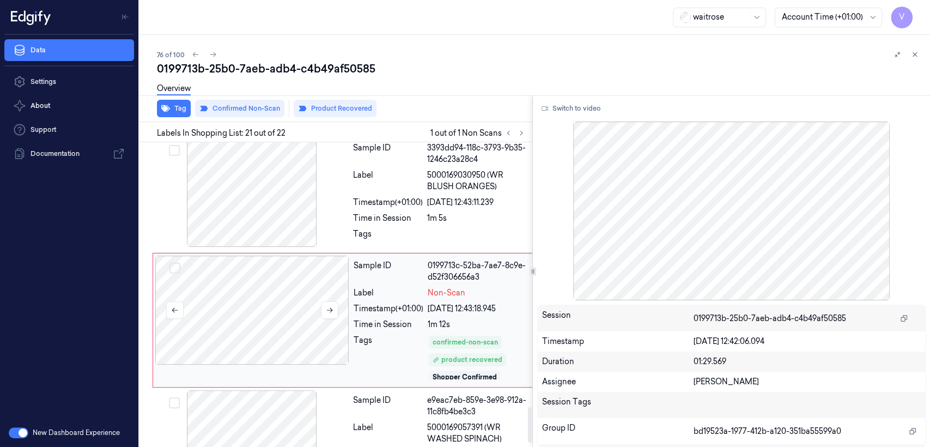
click at [308, 292] on div at bounding box center [252, 310] width 194 height 109
click at [327, 306] on icon at bounding box center [330, 310] width 8 height 8
click at [350, 199] on div "Sample ID 3393dd94-118c-3793-9b35-1246c23a28c4 Label 5000169030950 (WR BLUSH OR…" at bounding box center [441, 194] width 185 height 112
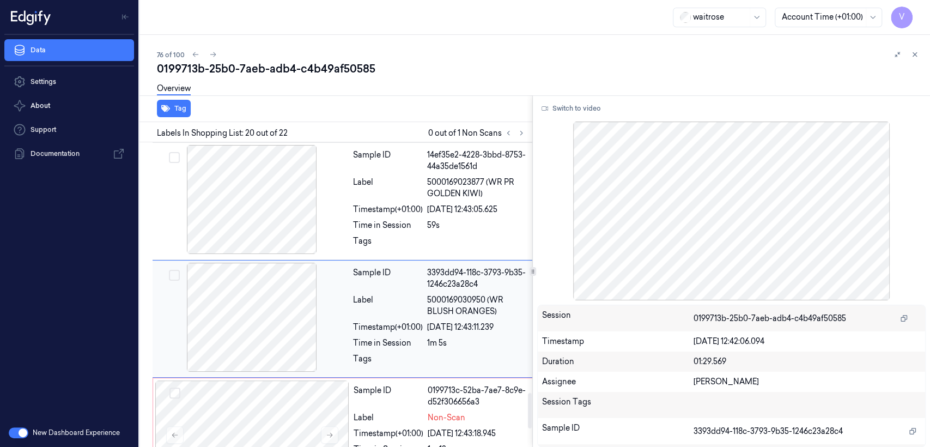
scroll to position [2151, 0]
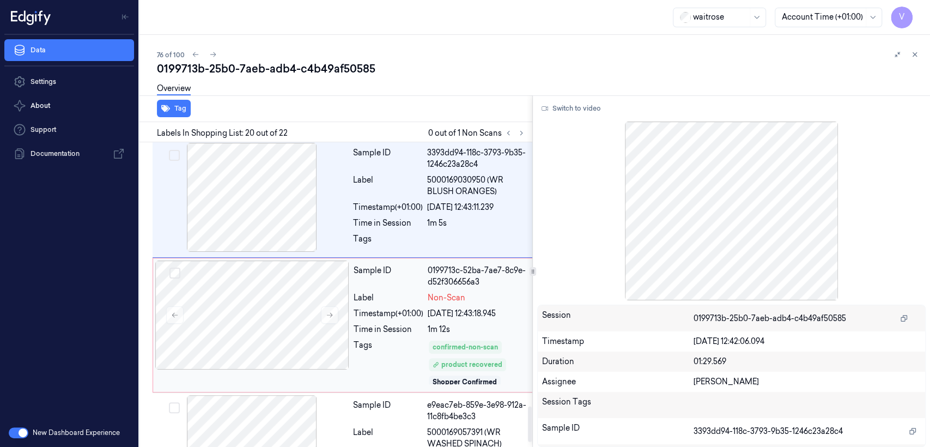
click at [396, 324] on div "Time in Session" at bounding box center [389, 329] width 70 height 11
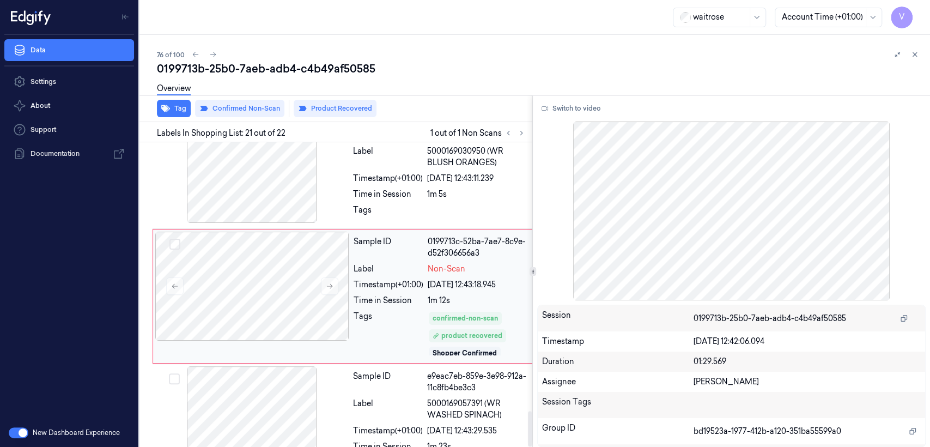
scroll to position [2313, 0]
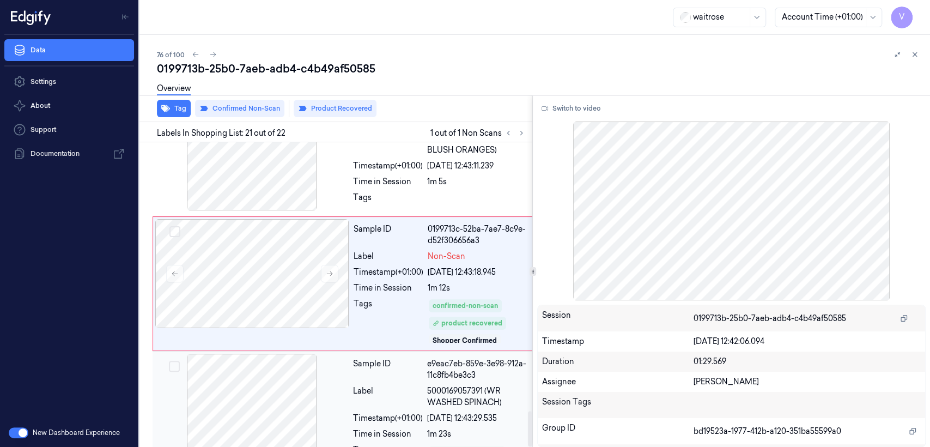
click at [275, 410] on div at bounding box center [252, 408] width 194 height 109
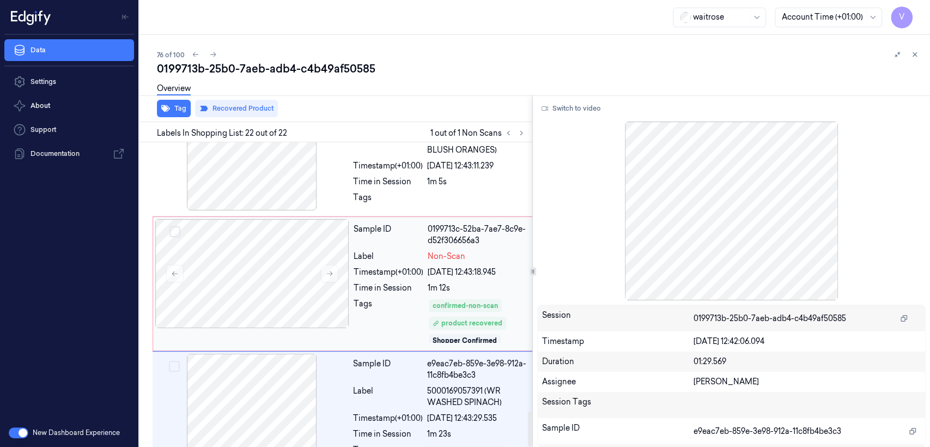
click at [379, 269] on div "Sample ID 0199713c-52ba-7ae7-8c9e-d52f306656a3 Label Non-Scan Timestamp (+01:00…" at bounding box center [441, 283] width 184 height 129
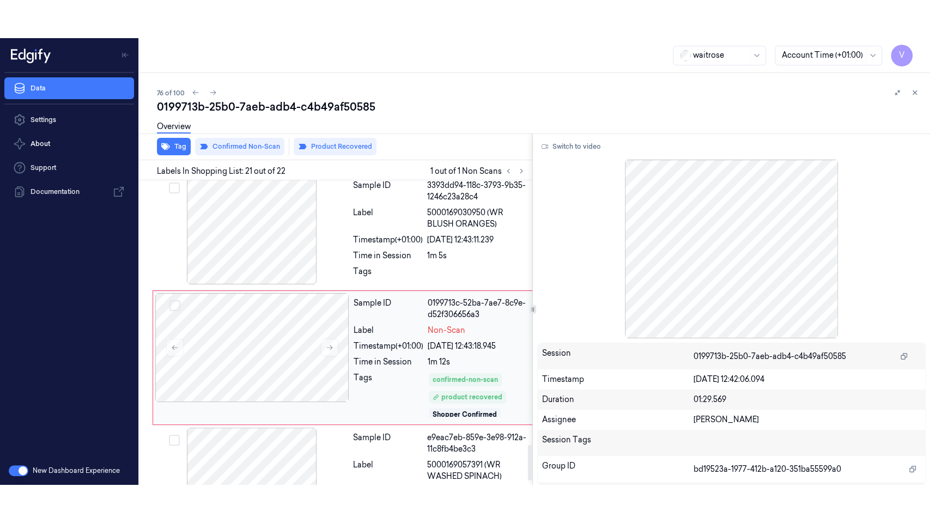
scroll to position [2277, 0]
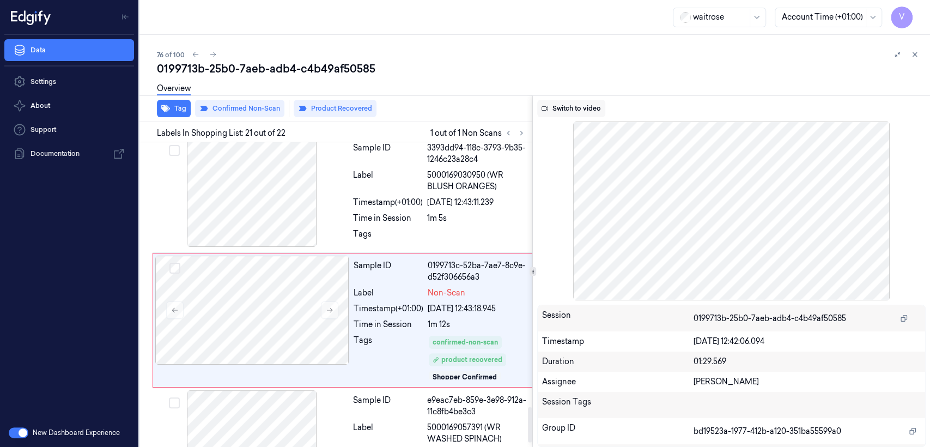
click at [574, 114] on button "Switch to video" at bounding box center [571, 108] width 68 height 17
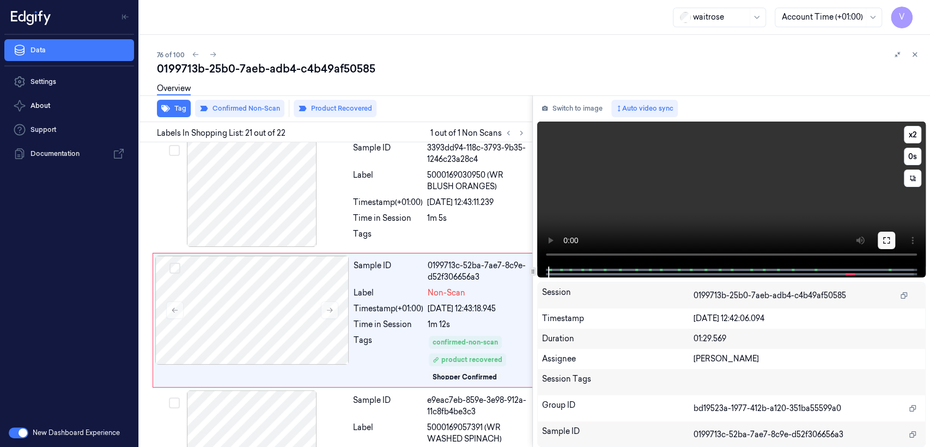
click at [886, 233] on button at bounding box center [886, 240] width 17 height 17
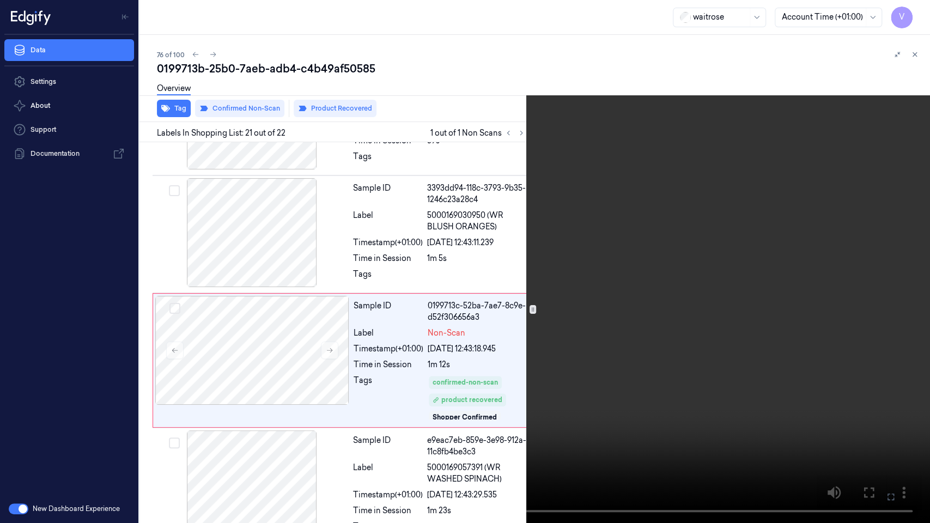
click at [350, 262] on video at bounding box center [465, 261] width 930 height 523
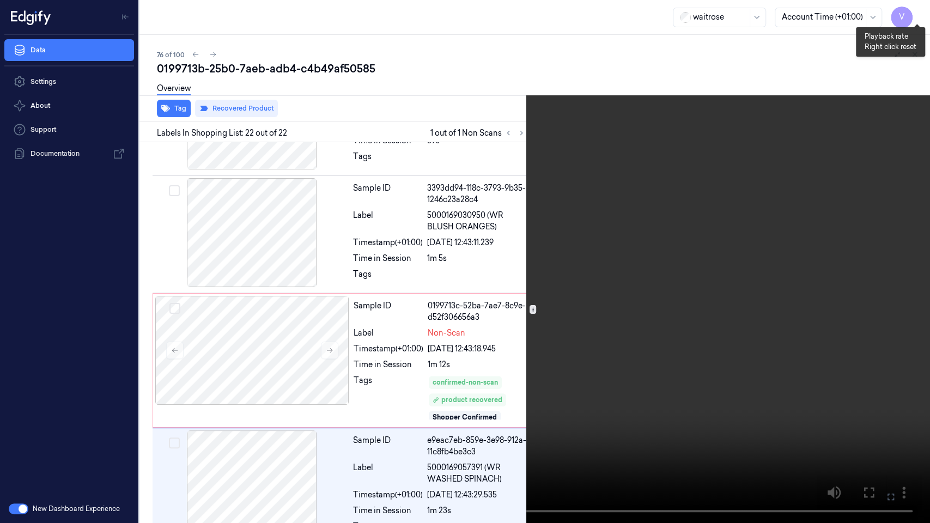
click at [916, 14] on button "x 2" at bounding box center [916, 12] width 17 height 17
click at [916, 14] on button "x 4" at bounding box center [916, 12] width 17 height 17
click at [773, 433] on video at bounding box center [465, 261] width 930 height 523
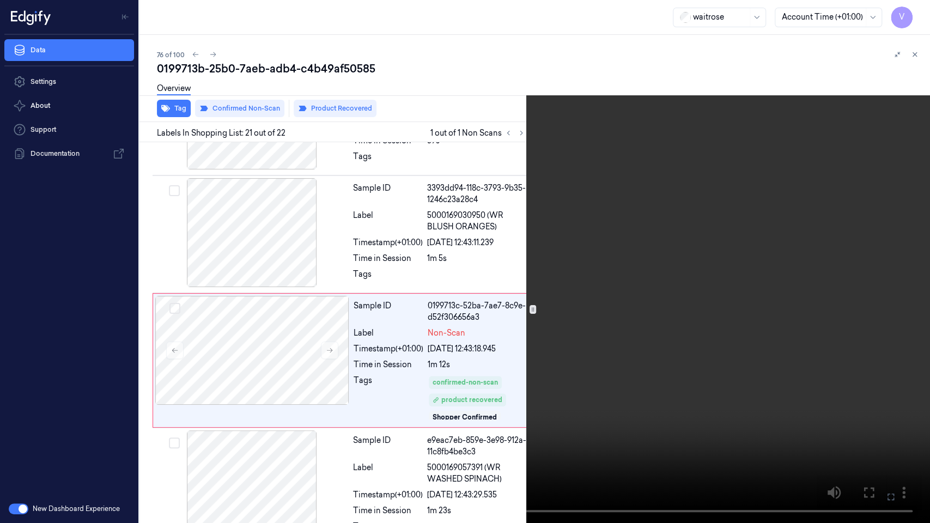
click at [0, 0] on icon at bounding box center [0, 0] width 0 height 0
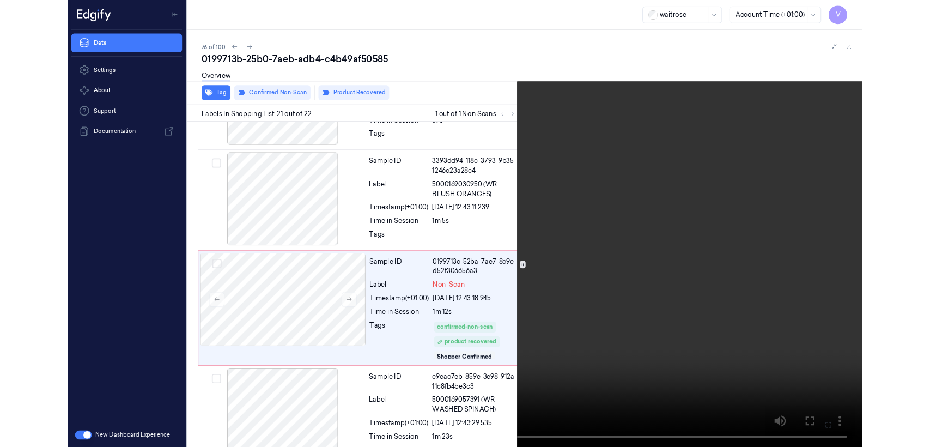
scroll to position [2277, 0]
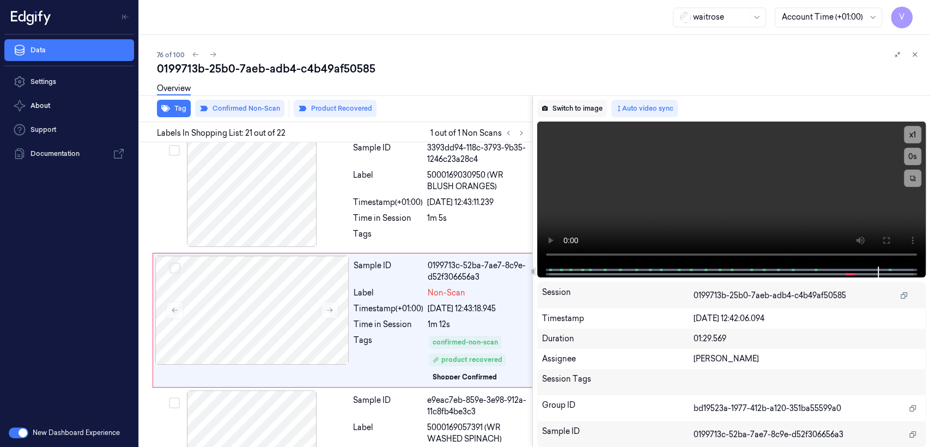
click at [586, 114] on button "Switch to image" at bounding box center [572, 108] width 70 height 17
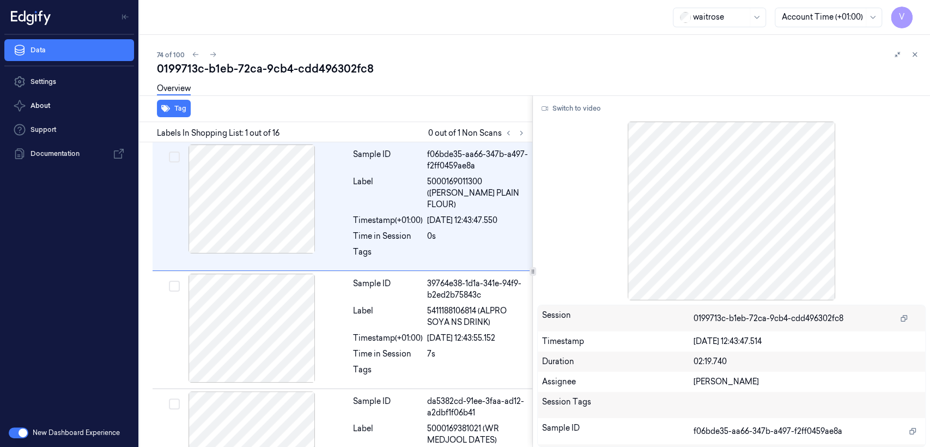
click at [237, 68] on div "0199713c-b1eb-72ca-9cb4-cdd496302fc8" at bounding box center [539, 68] width 764 height 15
copy div "72ca"
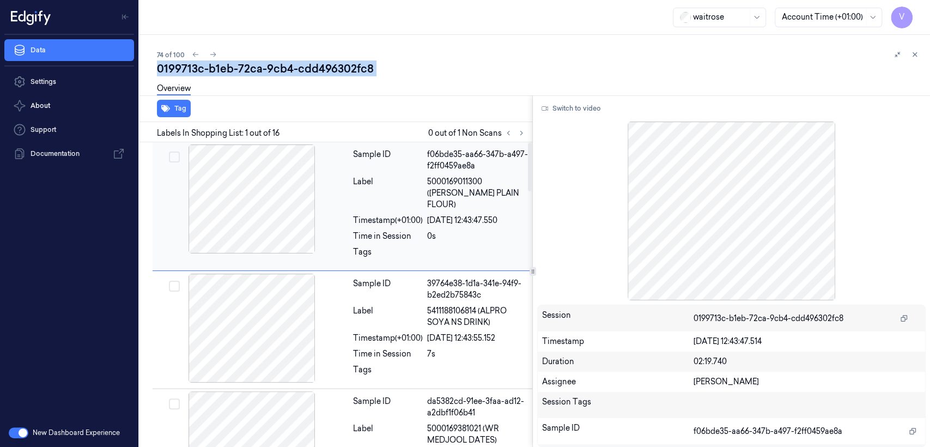
copy div "72ca"
click at [526, 134] on button at bounding box center [521, 132] width 13 height 13
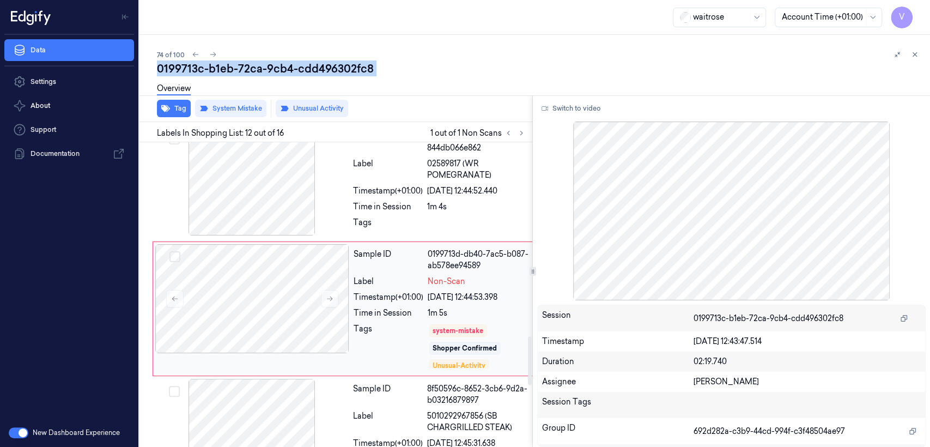
scroll to position [1219, 0]
click at [355, 322] on div "Tags" at bounding box center [389, 345] width 70 height 46
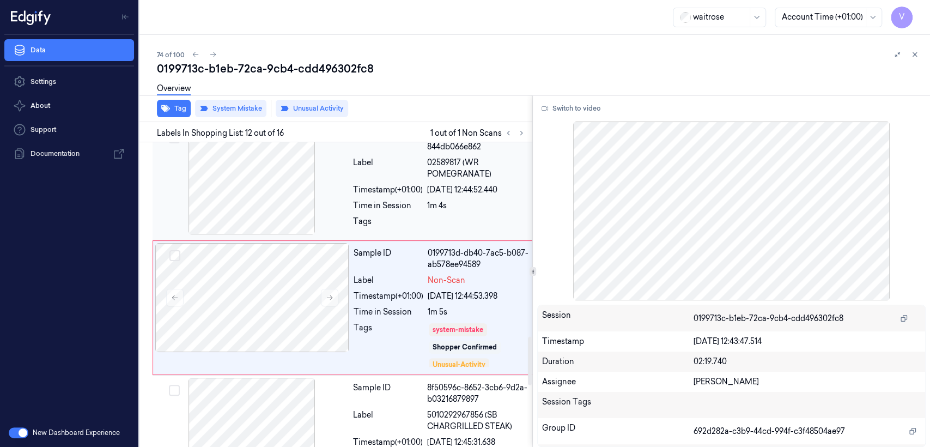
click at [388, 200] on div "Time in Session" at bounding box center [388, 205] width 70 height 11
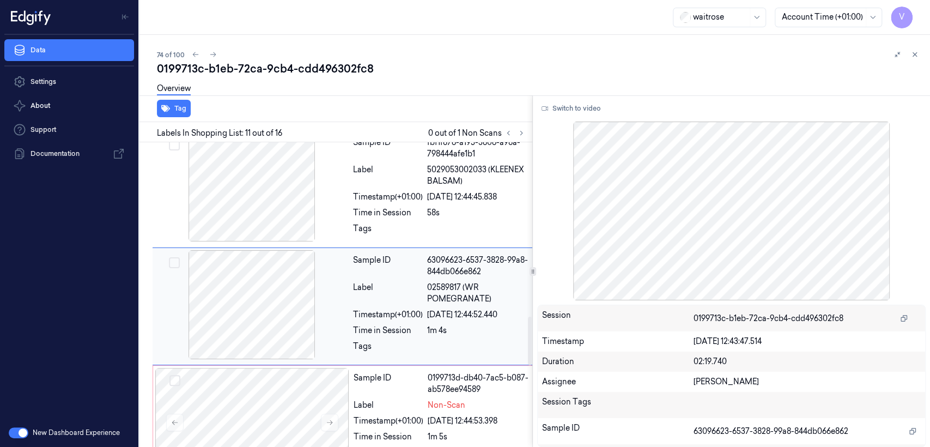
scroll to position [1093, 0]
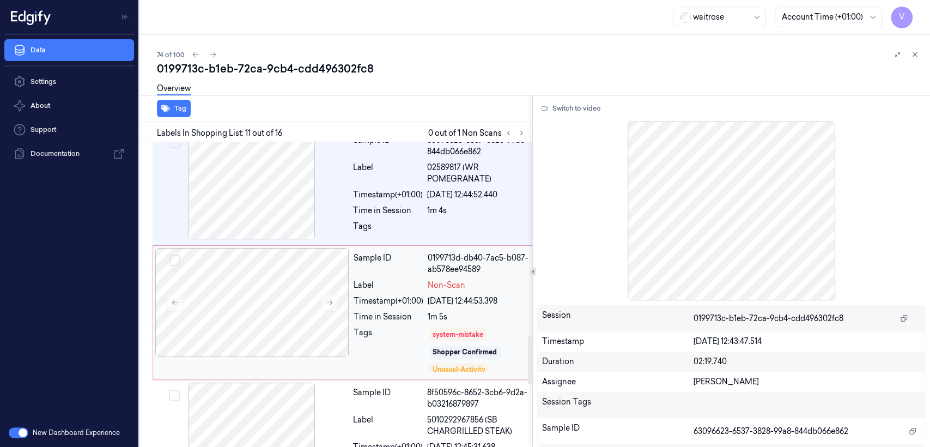
click at [447, 294] on div "Sample ID 0199713d-db40-7ac5-b087-ab578ee94589 Label Non-Scan Timestamp (+01:00…" at bounding box center [441, 312] width 184 height 129
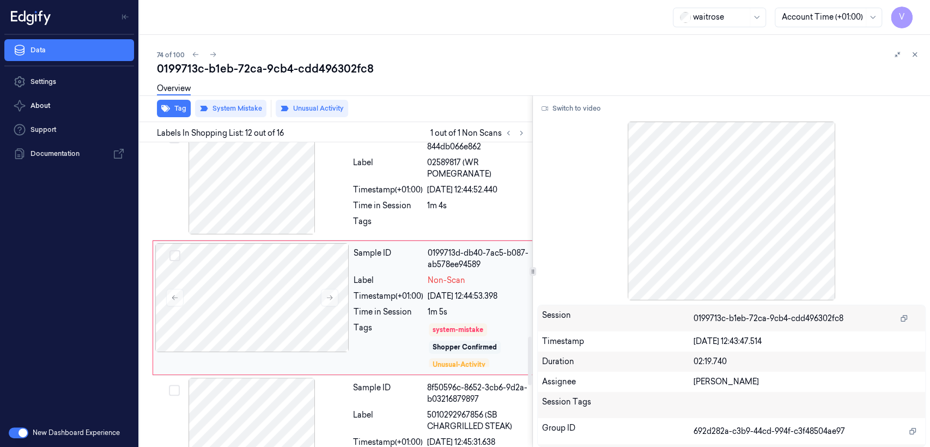
scroll to position [4, 0]
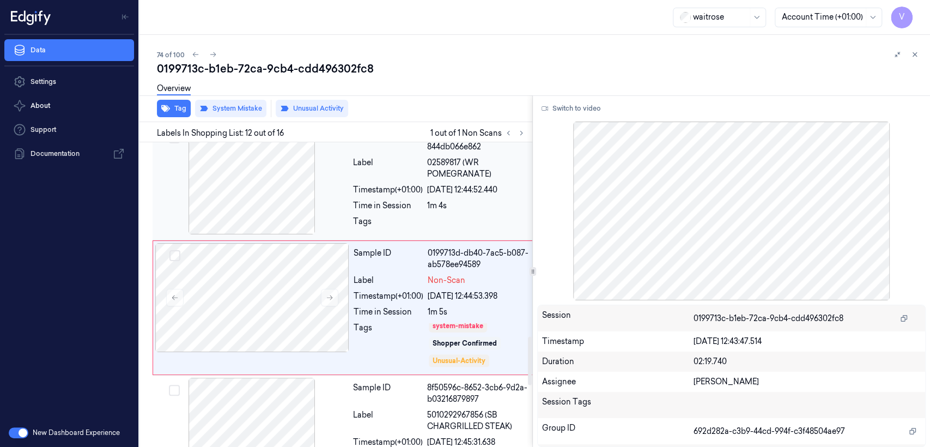
click at [386, 199] on div "Sample ID 63096623-6537-3828-99a8-844db066e862 Label 02589817 (WR POMEGRANATE) …" at bounding box center [441, 181] width 185 height 112
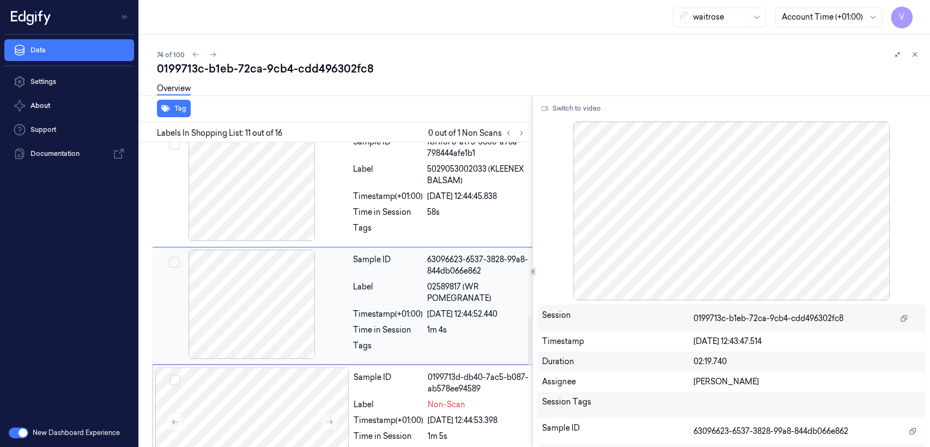
scroll to position [1093, 0]
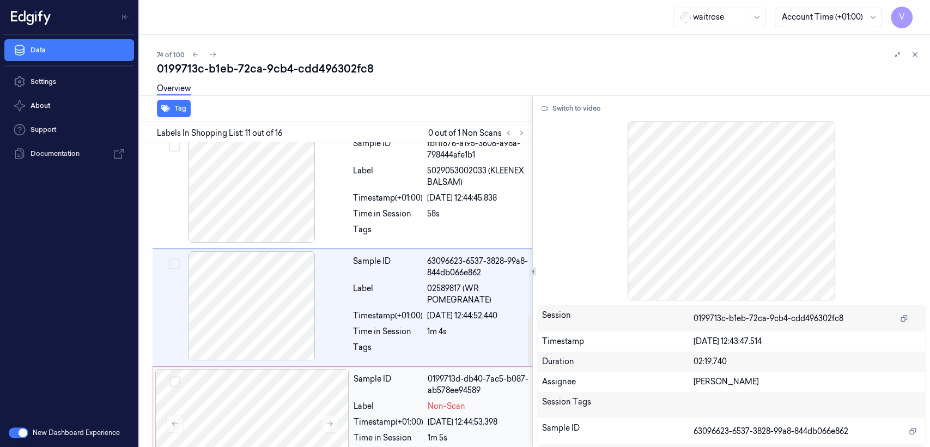
click at [422, 402] on div "Sample ID 0199713d-db40-7ac5-b087-ab578ee94589 Label Non-Scan Timestamp (+01:00…" at bounding box center [441, 433] width 184 height 129
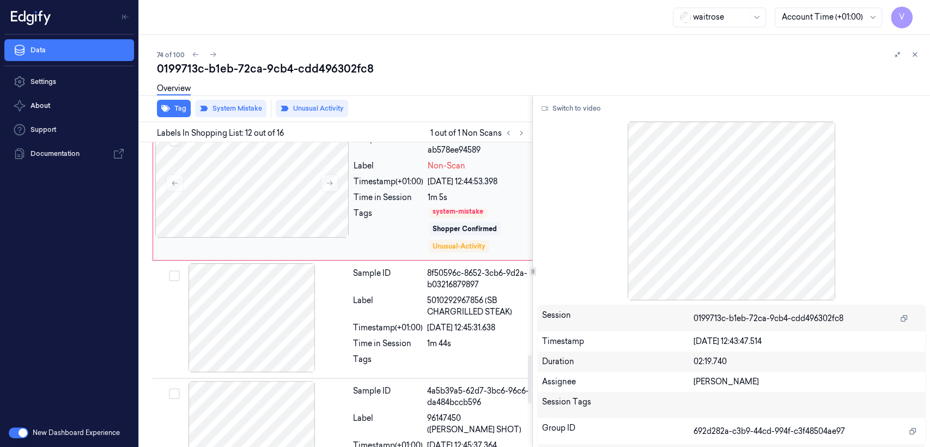
scroll to position [1336, 0]
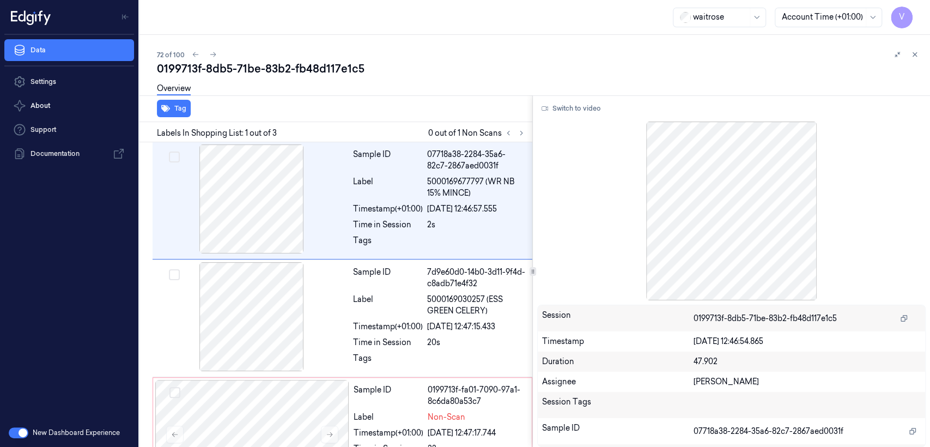
click at [275, 70] on div "0199713f-8db5-71be-83b2-fb48d117e1c5" at bounding box center [539, 68] width 764 height 15
copy div "83b2"
click at [518, 133] on icon at bounding box center [522, 133] width 8 height 8
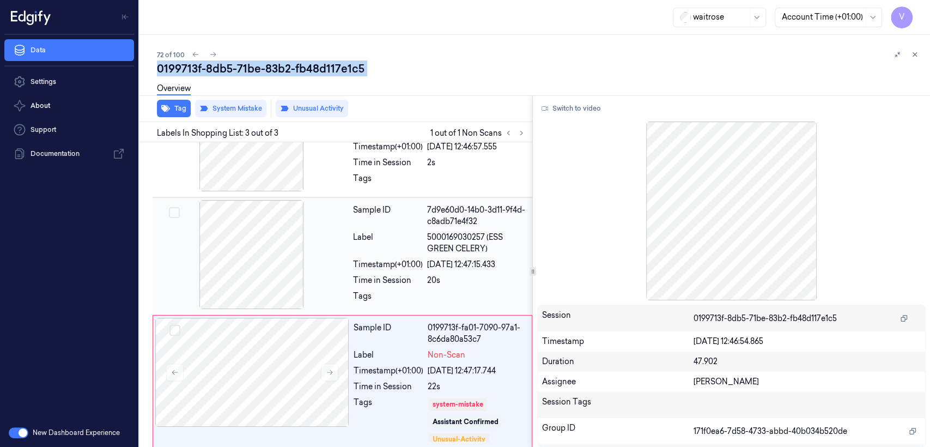
scroll to position [68, 0]
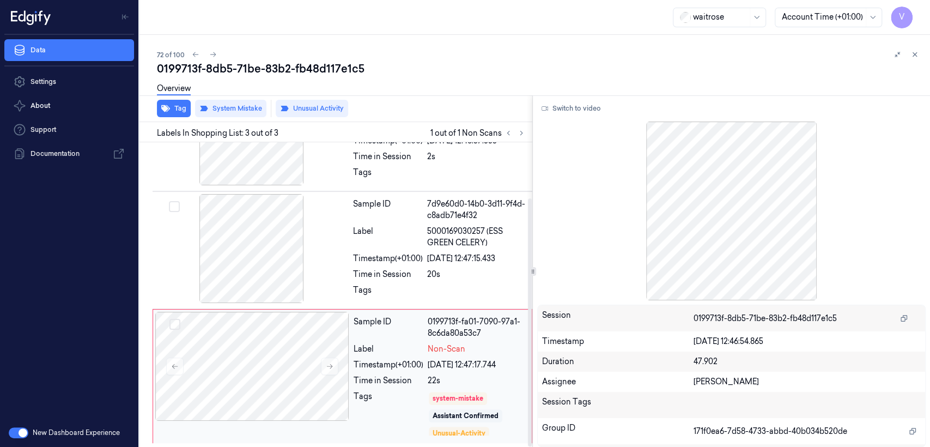
click at [412, 360] on div "Timestamp (+01:00)" at bounding box center [389, 364] width 70 height 11
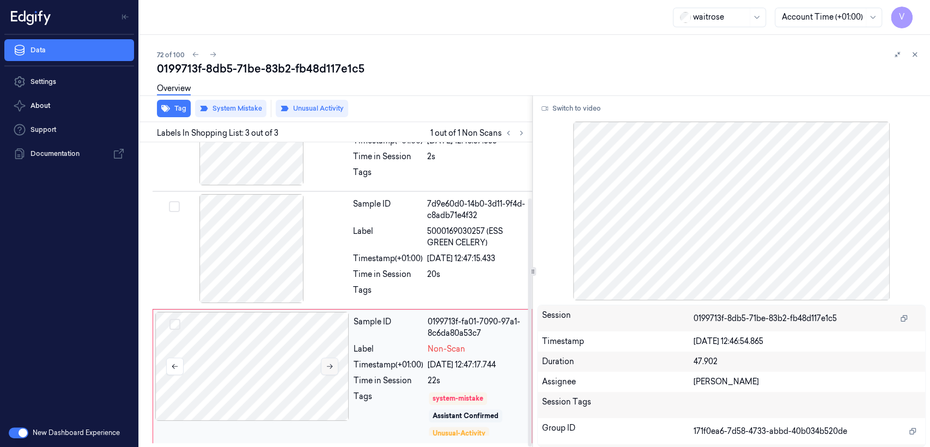
click at [329, 367] on icon at bounding box center [330, 366] width 8 height 8
click at [466, 242] on span "5000169030257 (ESS GREEN CELERY)" at bounding box center [476, 237] width 99 height 23
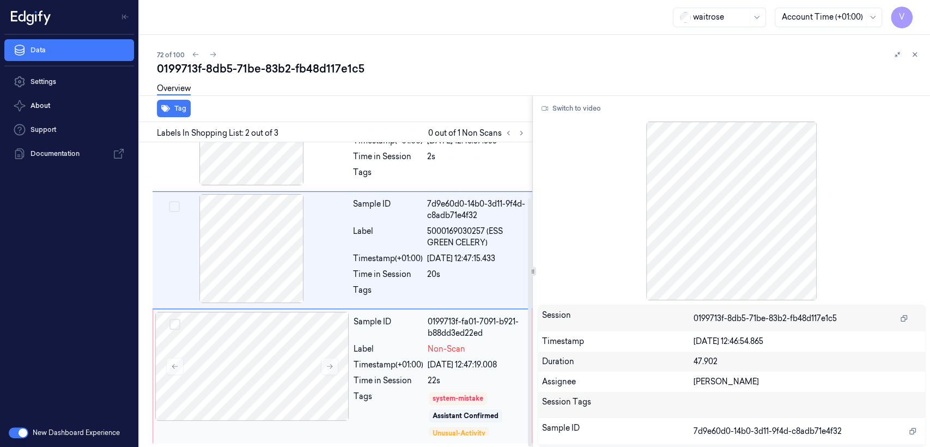
click at [455, 405] on div "system-mistake Assistant Confirmed Unusual-Activity" at bounding box center [477, 414] width 98 height 46
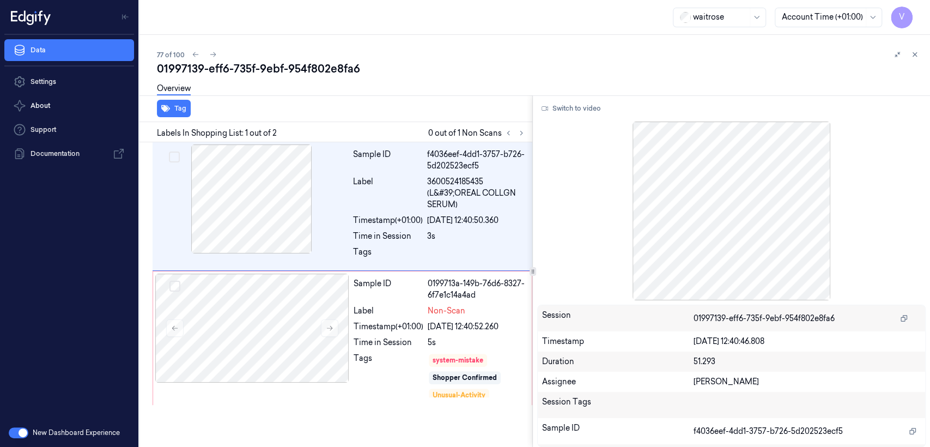
click at [238, 53] on div "77 of 100" at bounding box center [539, 54] width 764 height 13
click at [234, 61] on div "01997139-eff6-735f-9ebf-954f802e8fa6" at bounding box center [539, 68] width 764 height 15
copy div "735f"
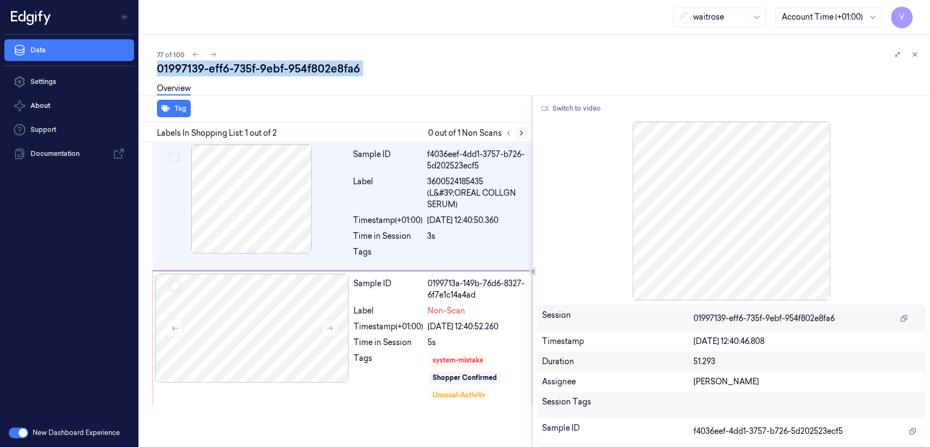
click at [522, 133] on icon at bounding box center [522, 133] width 8 height 8
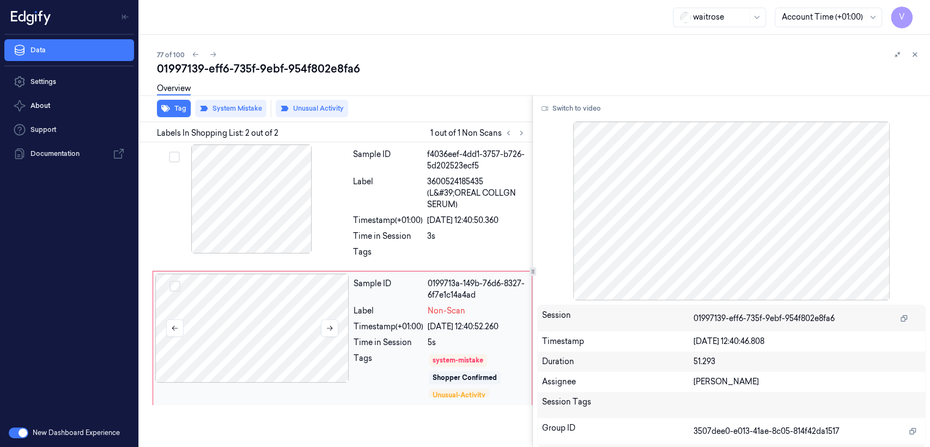
click at [314, 320] on div at bounding box center [252, 327] width 194 height 109
click at [323, 327] on button at bounding box center [329, 327] width 17 height 17
click at [332, 251] on div at bounding box center [252, 198] width 194 height 109
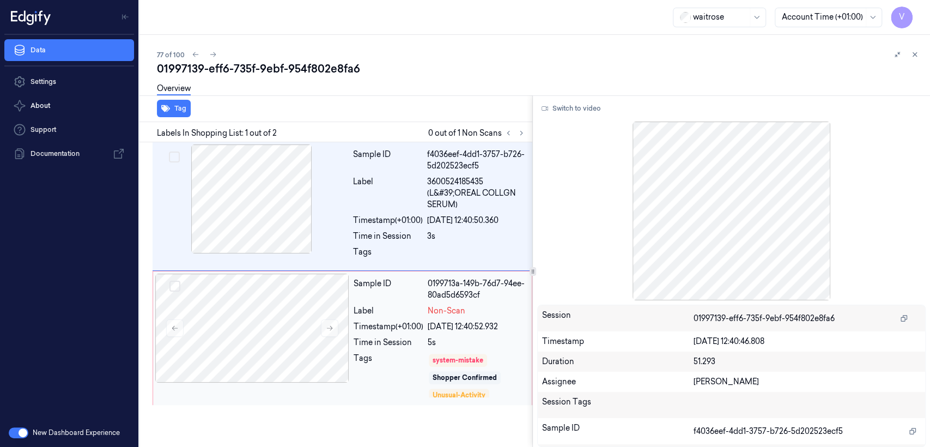
click at [367, 341] on div "Time in Session" at bounding box center [389, 342] width 70 height 11
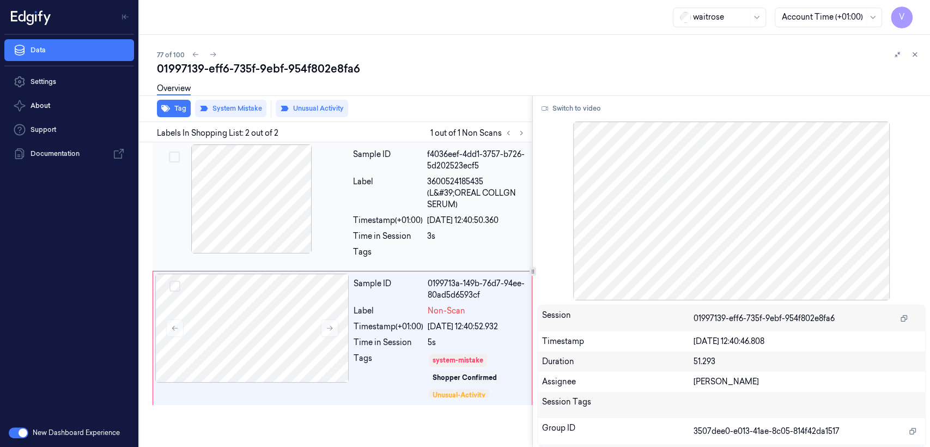
click at [396, 219] on div "Timestamp (+01:00)" at bounding box center [388, 220] width 70 height 11
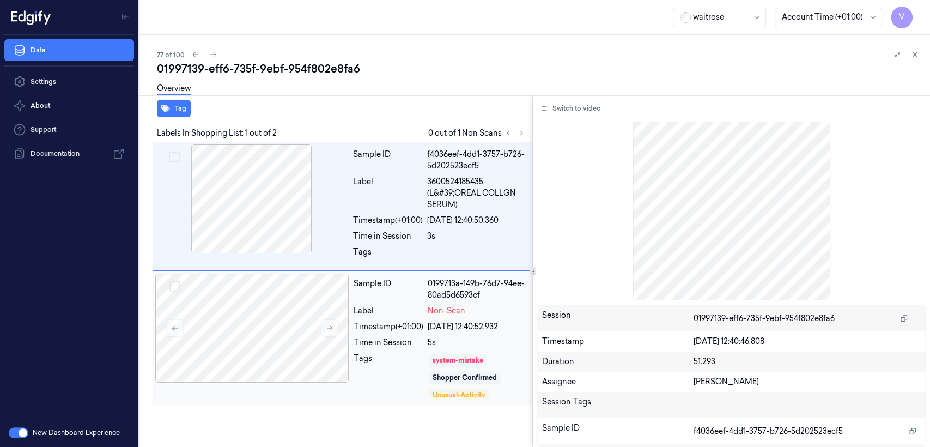
click at [431, 356] on div "system-mistake" at bounding box center [458, 360] width 58 height 13
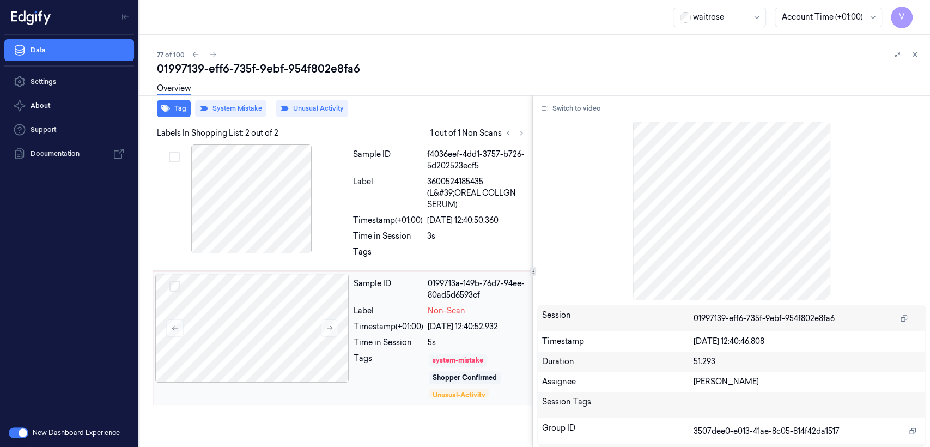
scroll to position [4, 0]
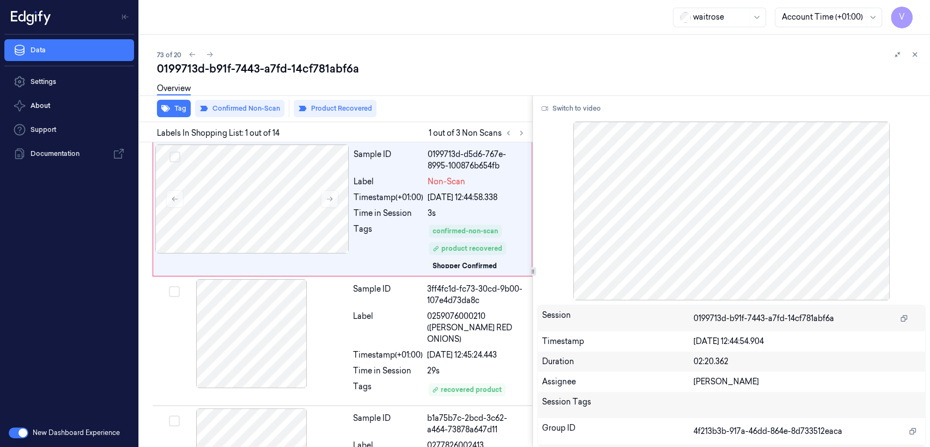
click at [204, 66] on div "0199713d-b91f-7443-a7fd-14cf781abf6a" at bounding box center [539, 68] width 764 height 15
copy div "-"
click at [521, 131] on icon at bounding box center [522, 133] width 8 height 8
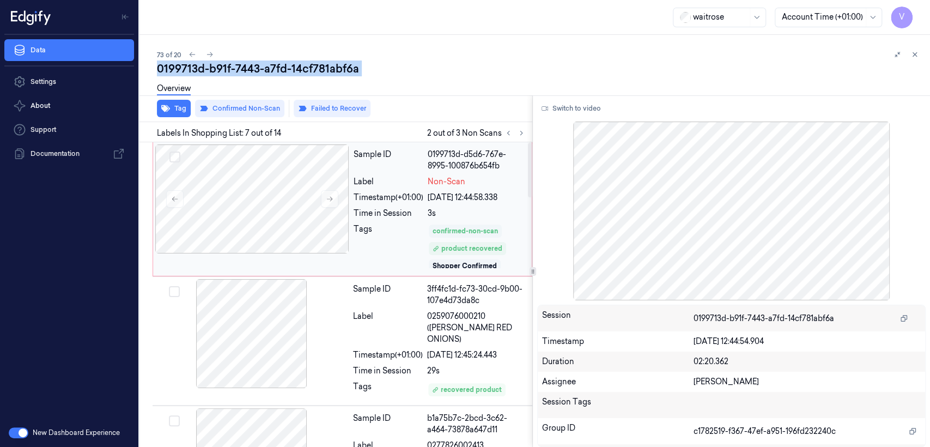
click at [429, 228] on div "confirmed-non-scan" at bounding box center [465, 230] width 73 height 13
click at [576, 108] on button "Switch to video" at bounding box center [571, 108] width 68 height 17
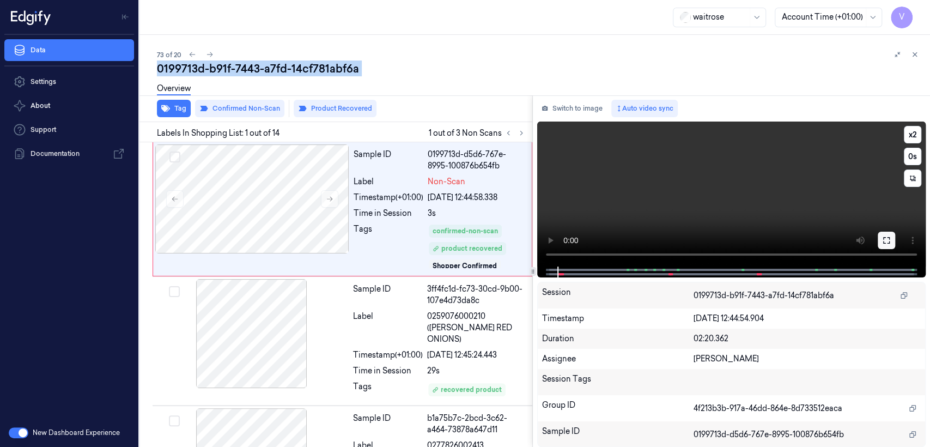
click at [887, 245] on icon at bounding box center [886, 240] width 9 height 9
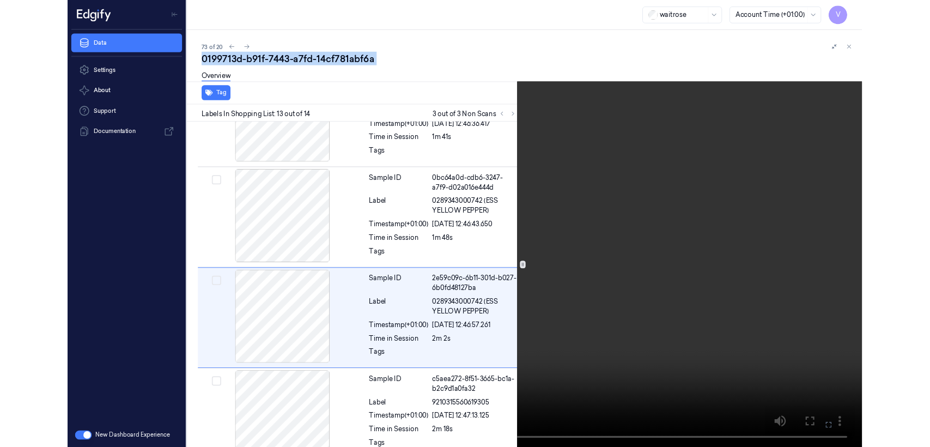
scroll to position [1315, 0]
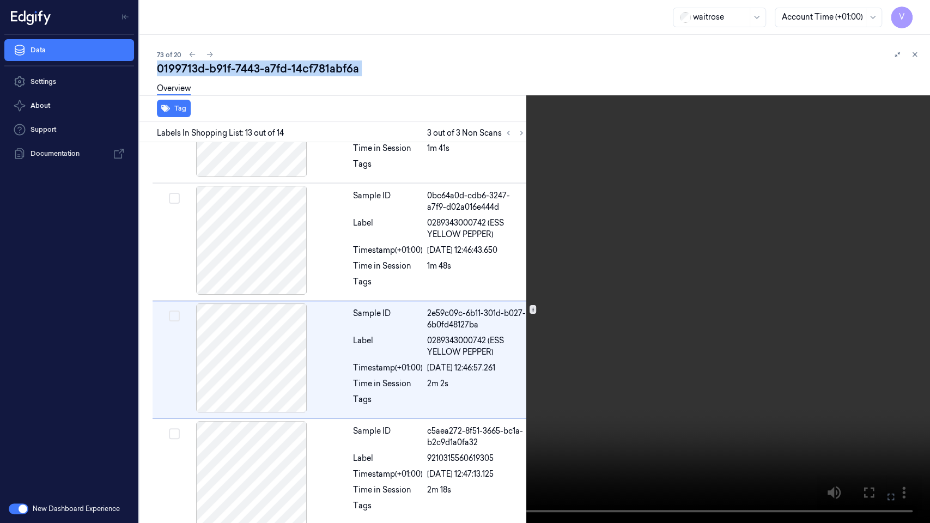
click at [0, 0] on button at bounding box center [0, 0] width 0 height 0
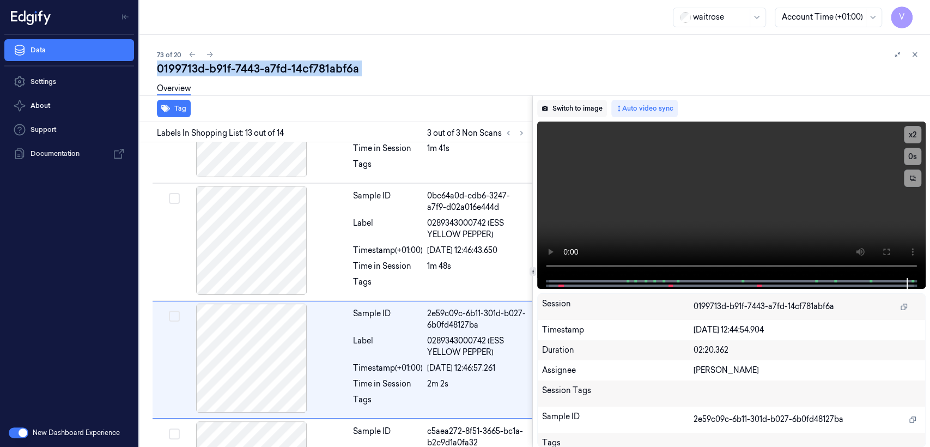
click at [560, 103] on button "Switch to image" at bounding box center [572, 108] width 70 height 17
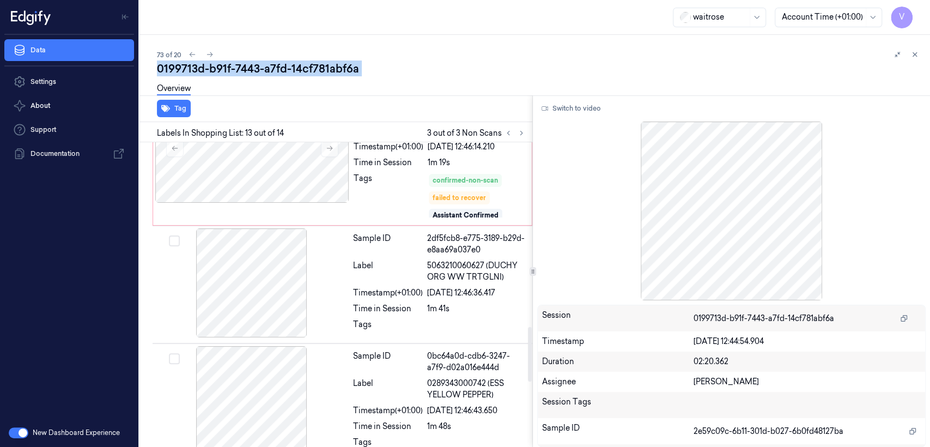
scroll to position [1029, 0]
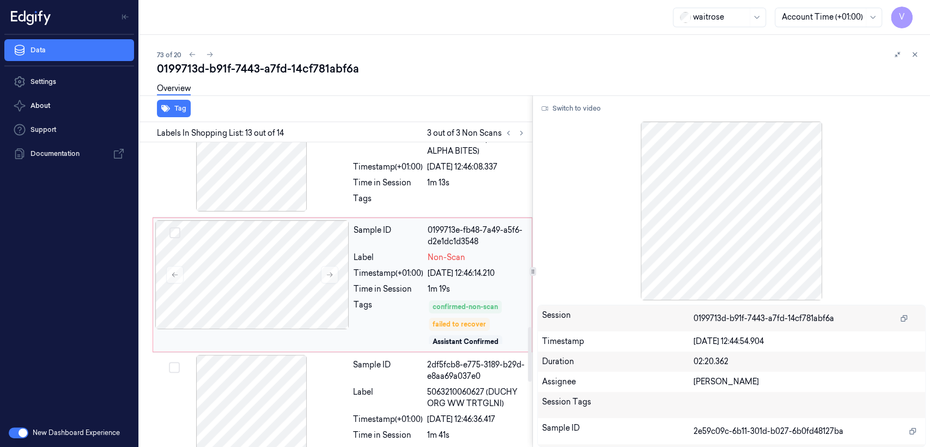
click at [426, 303] on div "Tags confirmed-non-scan failed to recover Assistant Confirmed" at bounding box center [440, 322] width 172 height 46
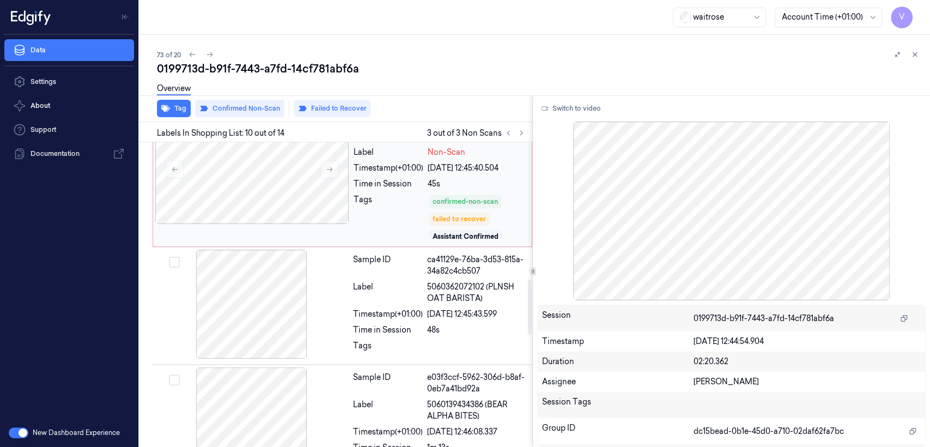
click at [428, 206] on div "confirmed-non-scan failed to recover Assistant Confirmed" at bounding box center [477, 217] width 98 height 46
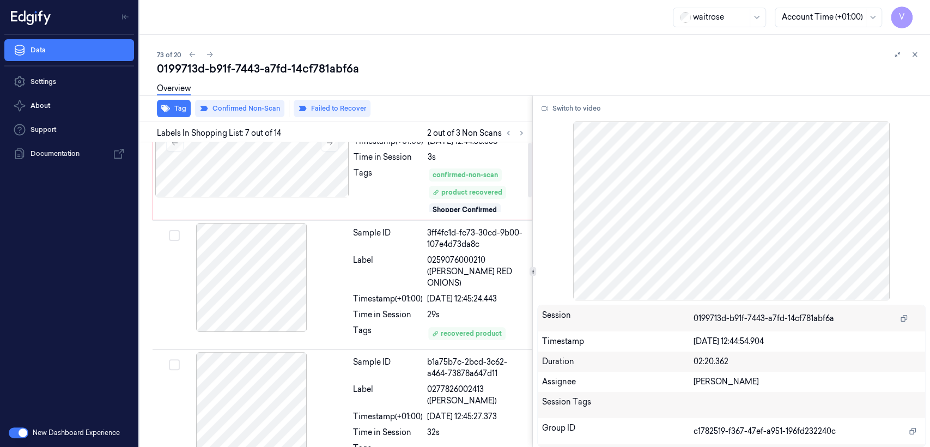
scroll to position [0, 0]
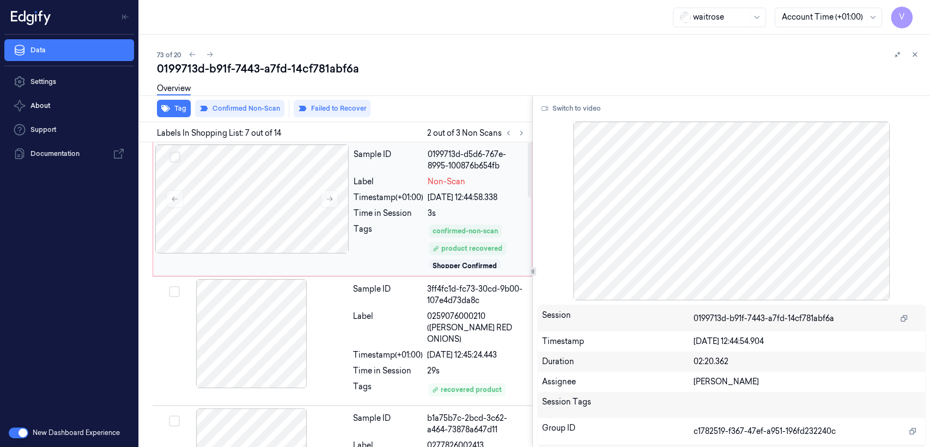
click at [427, 197] on div "Timestamp (+01:00) 22/09/2025 12:44:58.338" at bounding box center [440, 197] width 172 height 11
click at [420, 349] on div "Timestamp (+01:00)" at bounding box center [388, 354] width 70 height 11
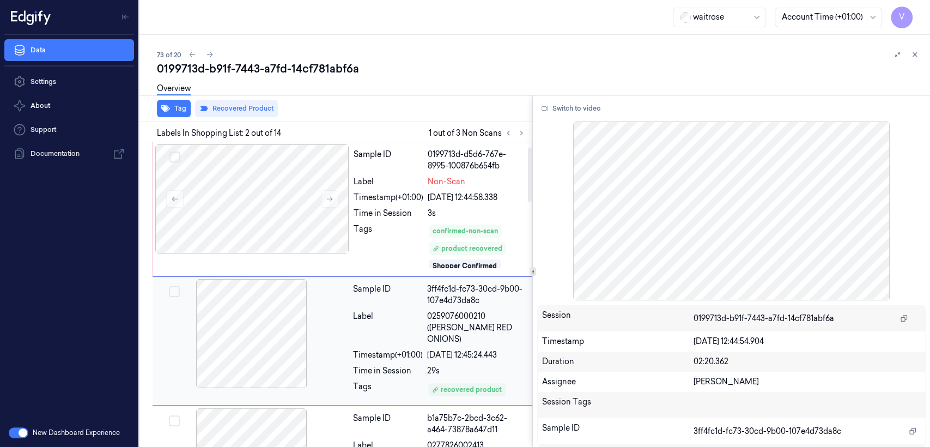
scroll to position [40, 0]
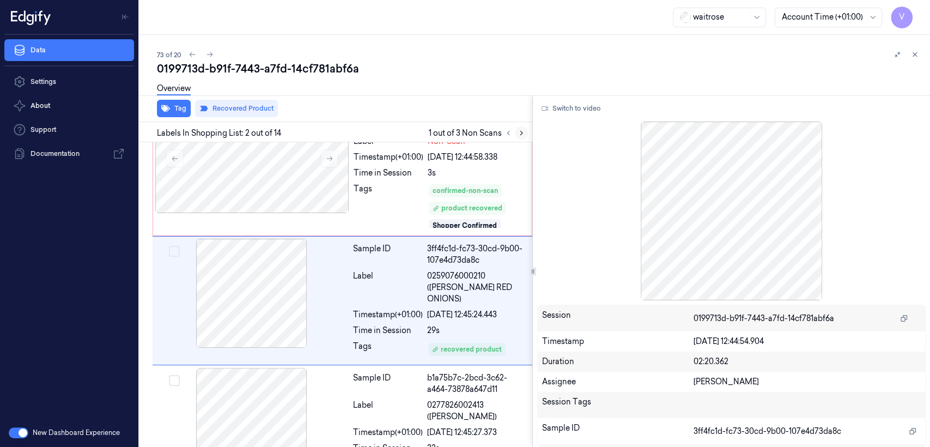
click at [521, 129] on icon at bounding box center [522, 133] width 8 height 8
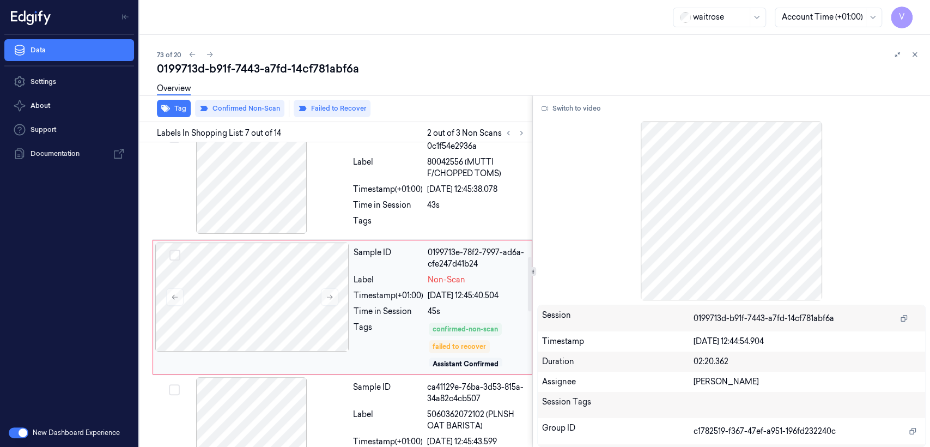
scroll to position [636, 0]
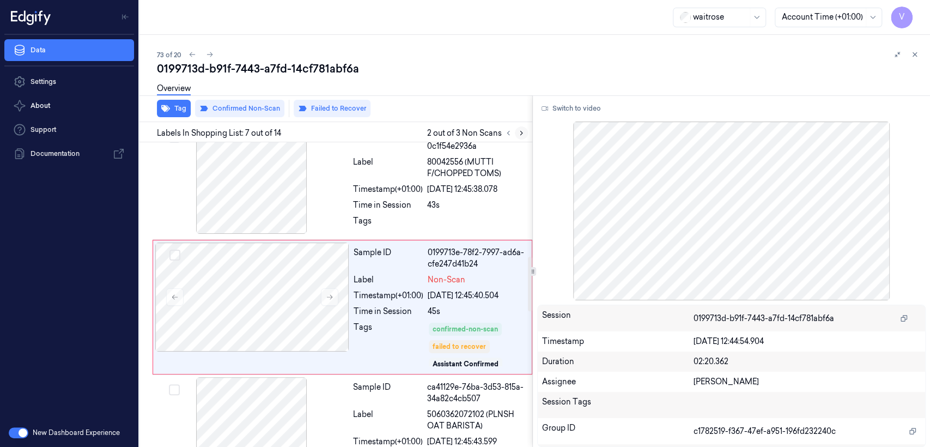
drag, startPoint x: 525, startPoint y: 139, endPoint x: 522, endPoint y: 130, distance: 9.0
click at [524, 133] on div at bounding box center [515, 132] width 26 height 13
click at [522, 130] on icon at bounding box center [522, 133] width 8 height 8
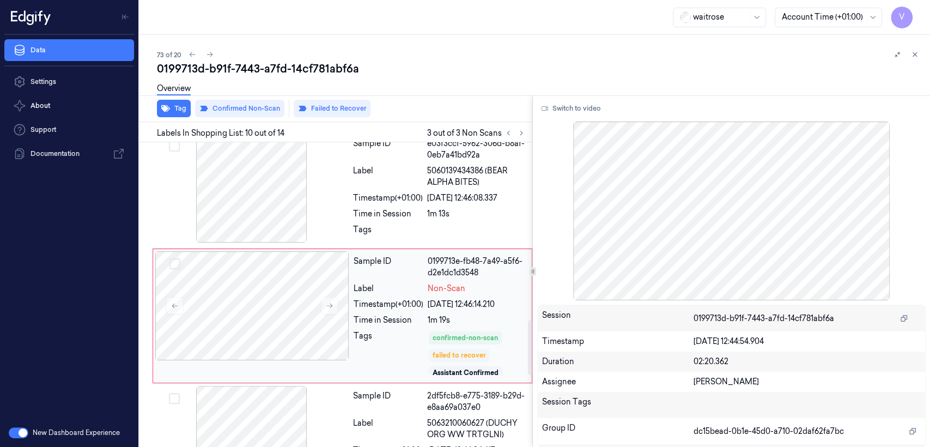
scroll to position [1006, 0]
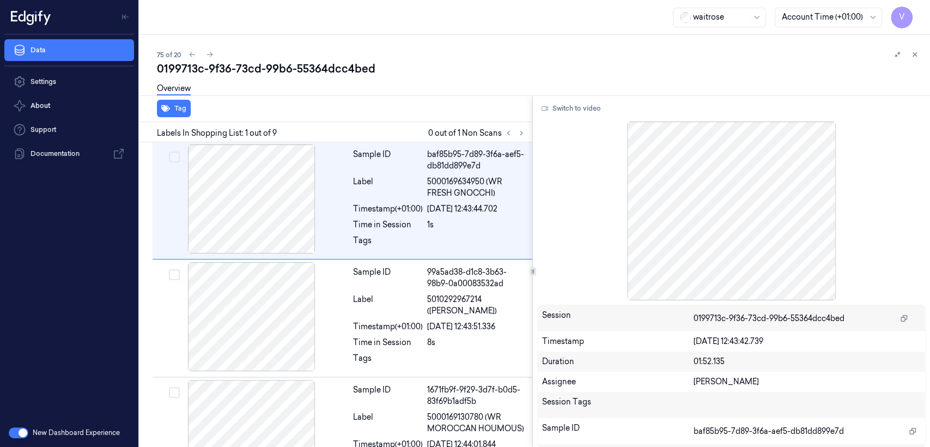
click at [264, 62] on div "0199713c-9f36-73cd-99b6-55364dcc4bed" at bounding box center [539, 68] width 764 height 15
copy div "99b6"
click at [520, 136] on icon at bounding box center [522, 133] width 8 height 8
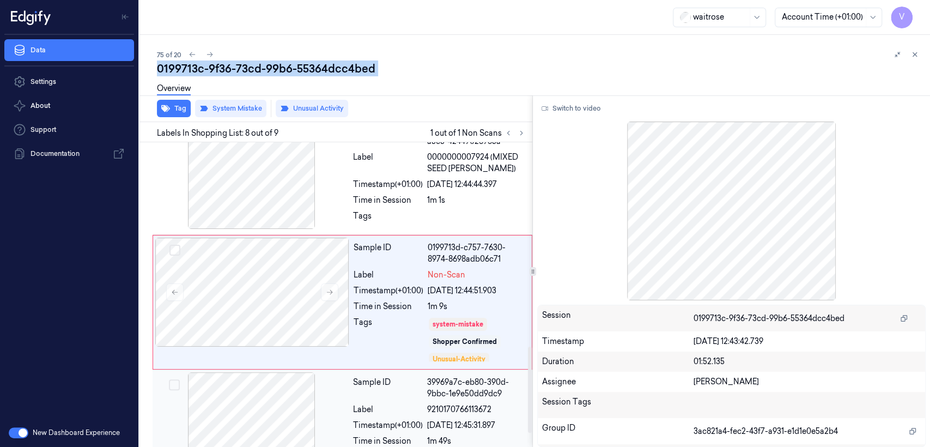
scroll to position [737, 0]
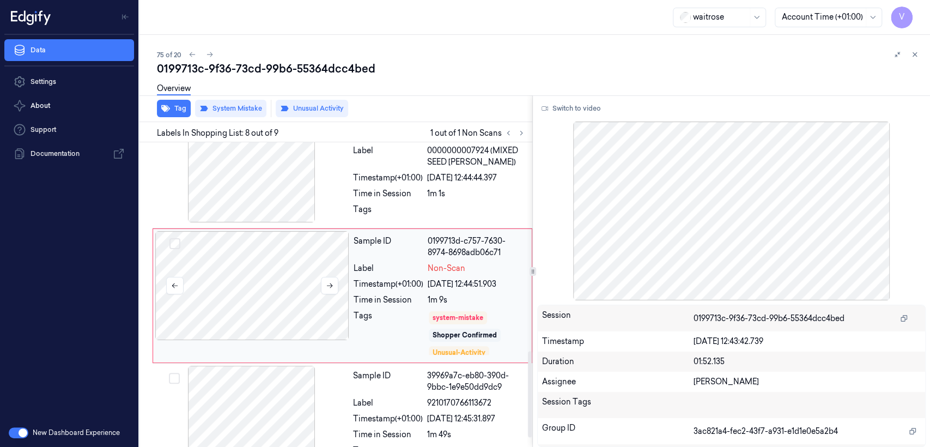
click at [313, 287] on div at bounding box center [252, 285] width 194 height 109
click at [464, 163] on span "0000000007924 (MIXED SEED BLOOMER)" at bounding box center [476, 156] width 99 height 23
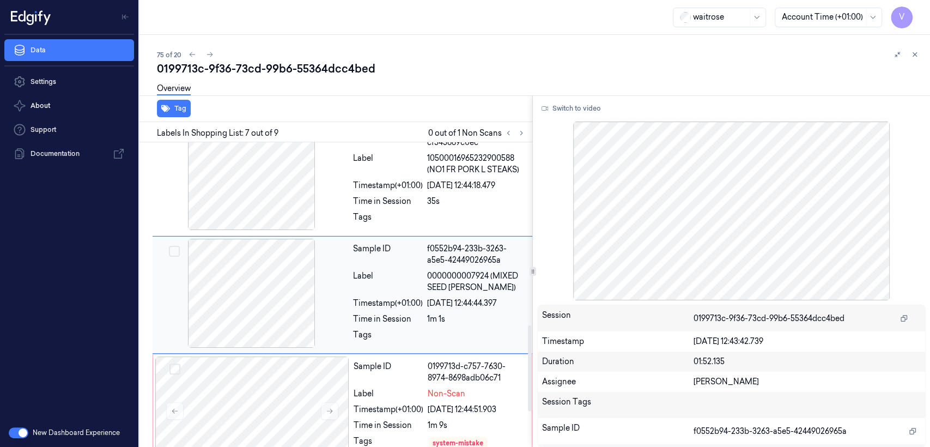
scroll to position [611, 0]
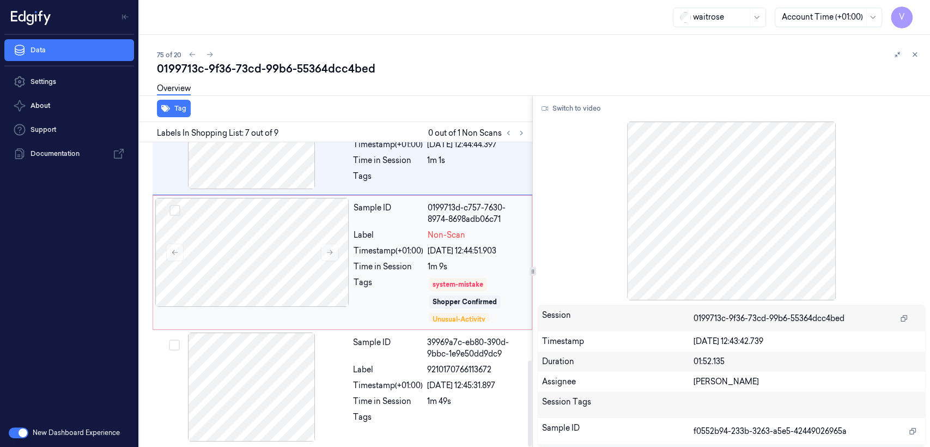
click at [446, 254] on div "22/09/2025 12:44:51.903" at bounding box center [477, 250] width 98 height 11
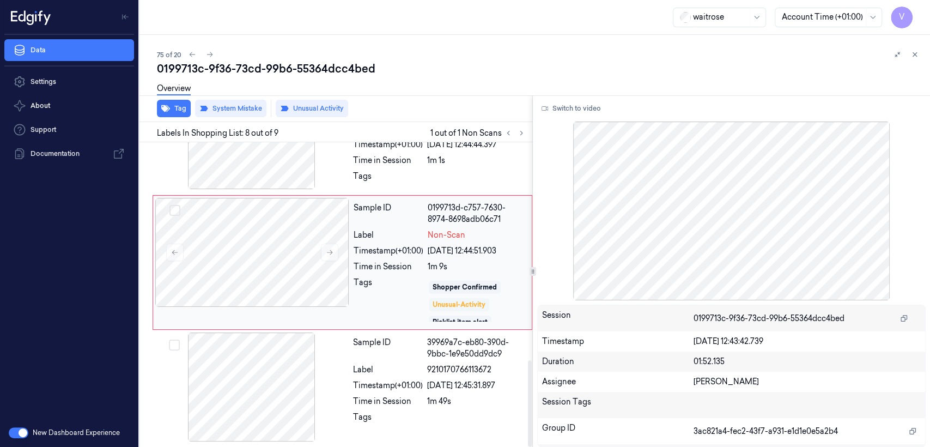
scroll to position [21, 0]
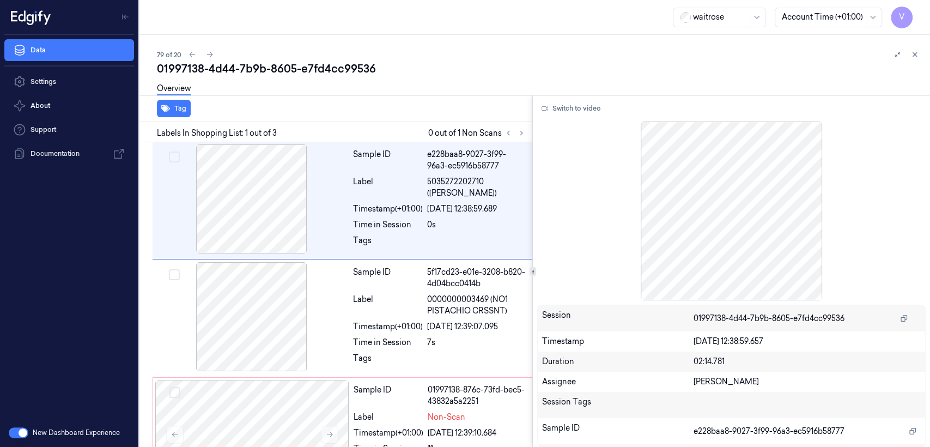
click at [228, 66] on div "01997138-4d44-7b9b-8605-e7fd4cc99536" at bounding box center [539, 68] width 764 height 15
copy div "4d44"
click at [518, 135] on icon at bounding box center [522, 133] width 8 height 8
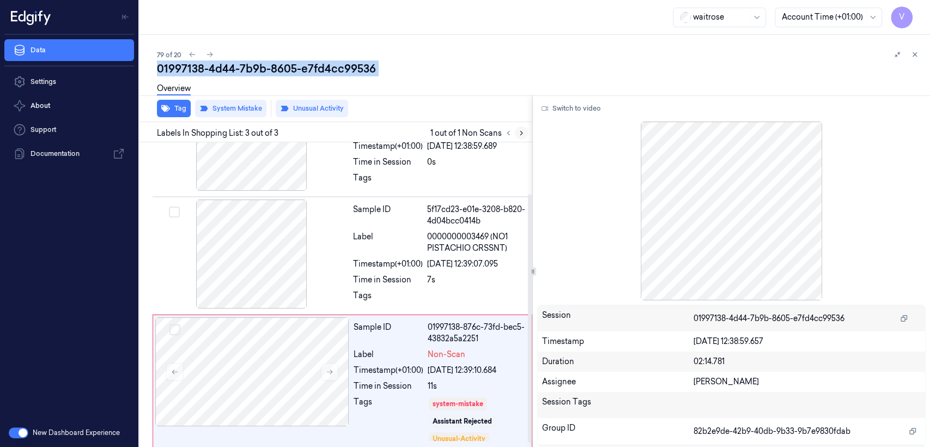
scroll to position [68, 0]
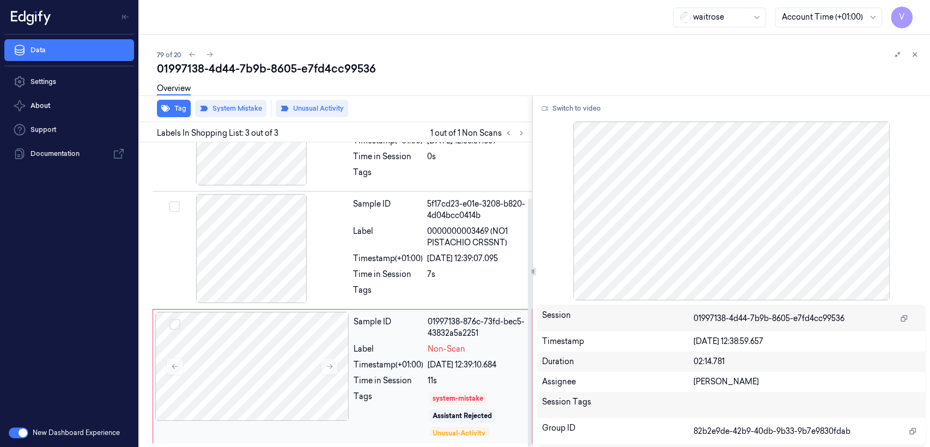
click at [397, 379] on div "Time in Session" at bounding box center [389, 380] width 70 height 11
click at [317, 240] on div at bounding box center [252, 248] width 194 height 109
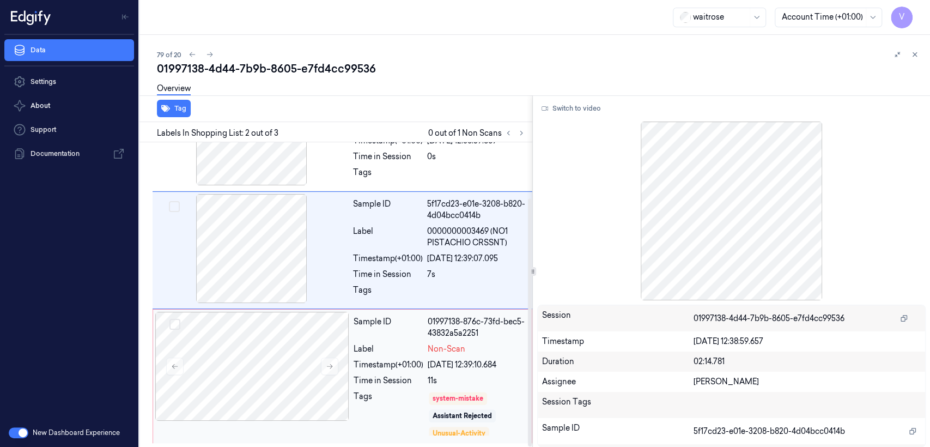
click at [427, 373] on div "Sample ID 01997138-876c-73fd-bec5-43832a5a2251 Label Non-Scan Timestamp (+01:00…" at bounding box center [439, 376] width 180 height 129
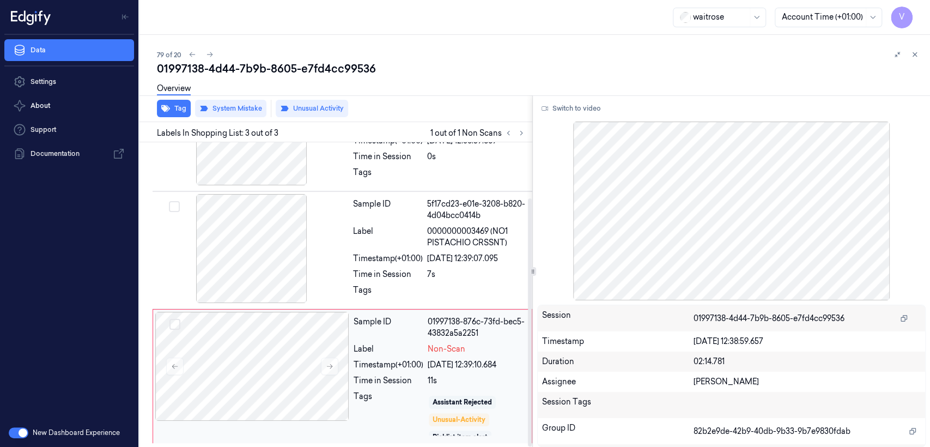
scroll to position [21, 0]
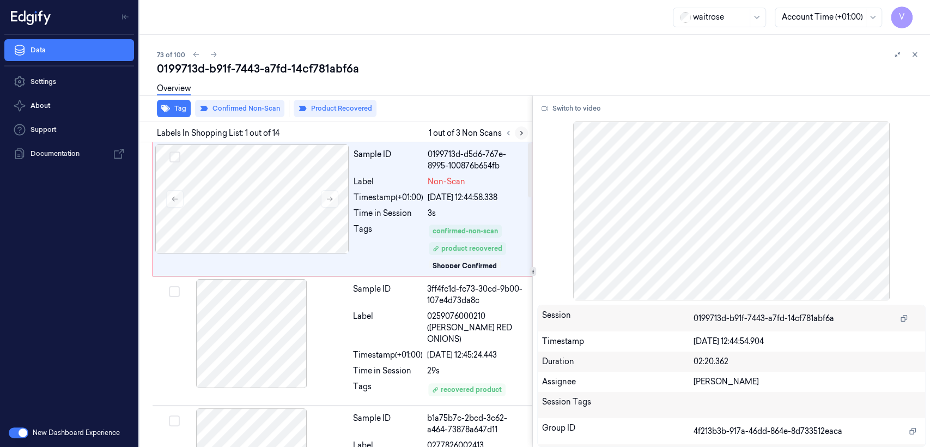
click at [524, 132] on icon at bounding box center [522, 133] width 8 height 8
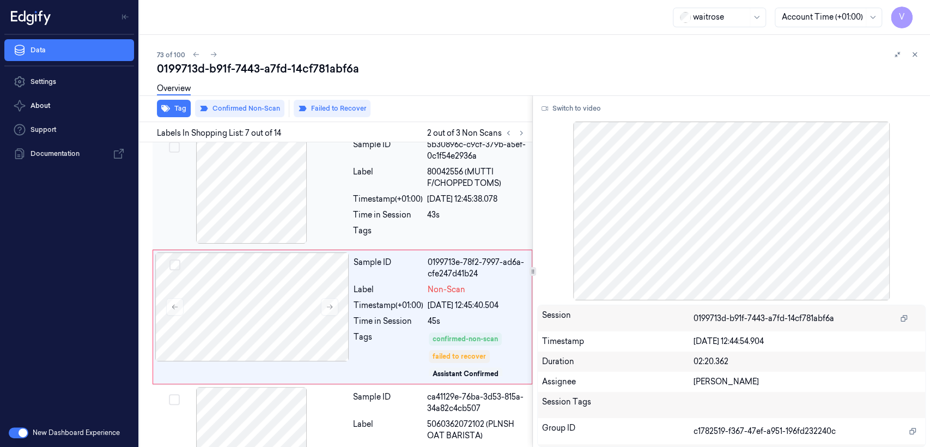
scroll to position [636, 0]
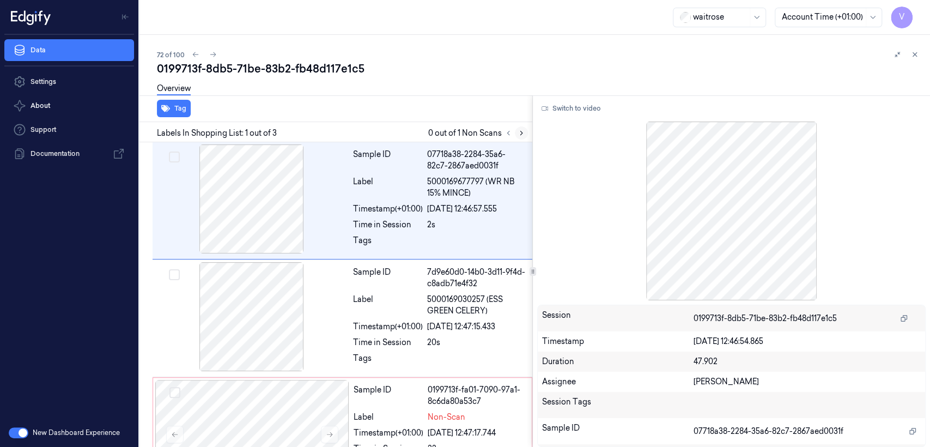
click at [519, 132] on icon at bounding box center [522, 133] width 8 height 8
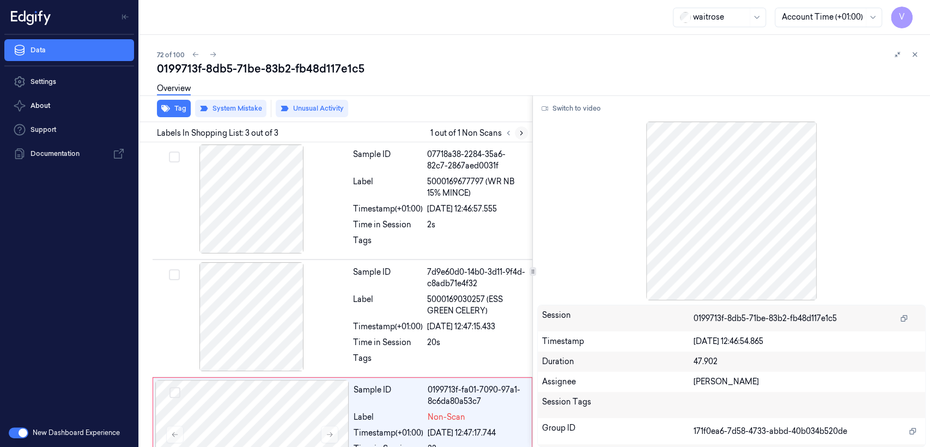
scroll to position [68, 0]
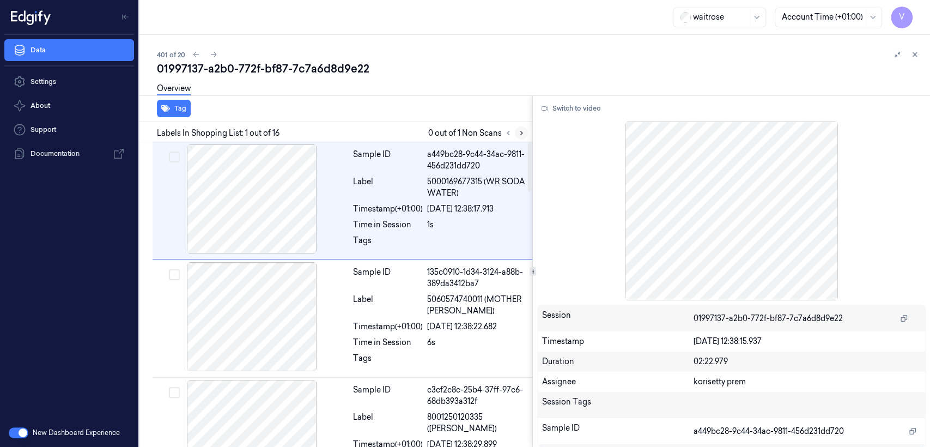
click at [518, 132] on icon at bounding box center [522, 133] width 8 height 8
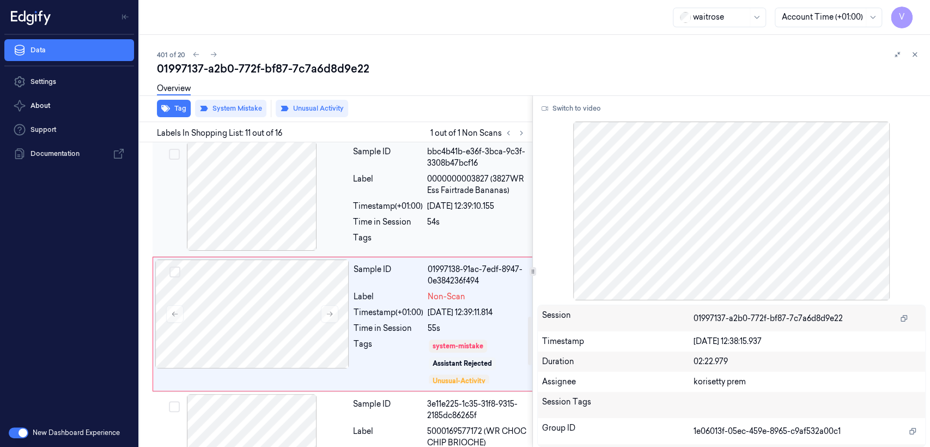
scroll to position [1090, 0]
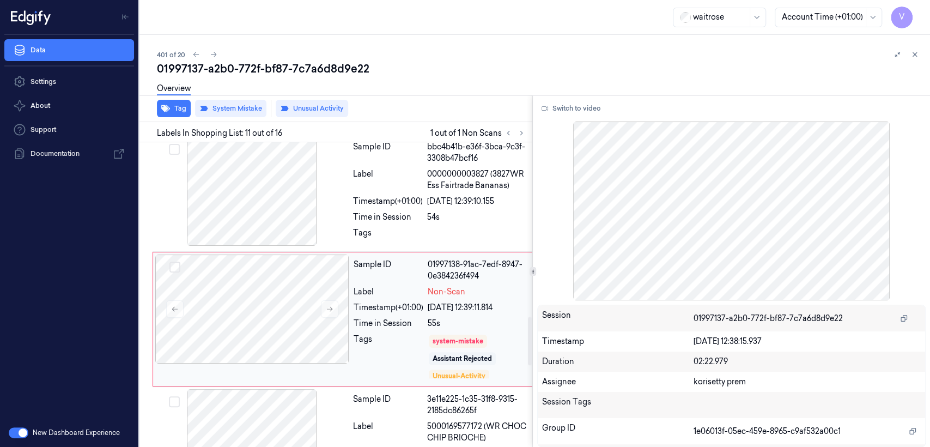
click at [455, 333] on div "system-mistake Assistant Rejected Unusual-Activity Picklist item alert" at bounding box center [478, 356] width 101 height 46
click at [434, 227] on div at bounding box center [478, 235] width 102 height 17
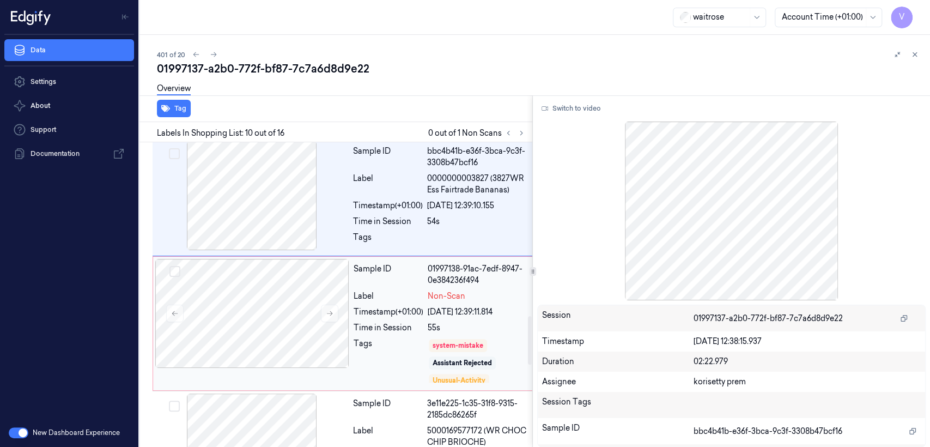
click at [466, 358] on div "Assistant Rejected" at bounding box center [462, 363] width 59 height 10
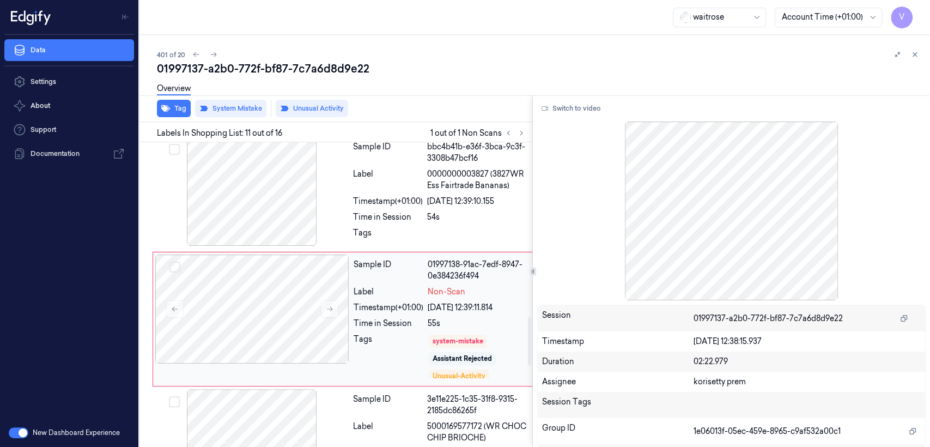
scroll to position [21, 0]
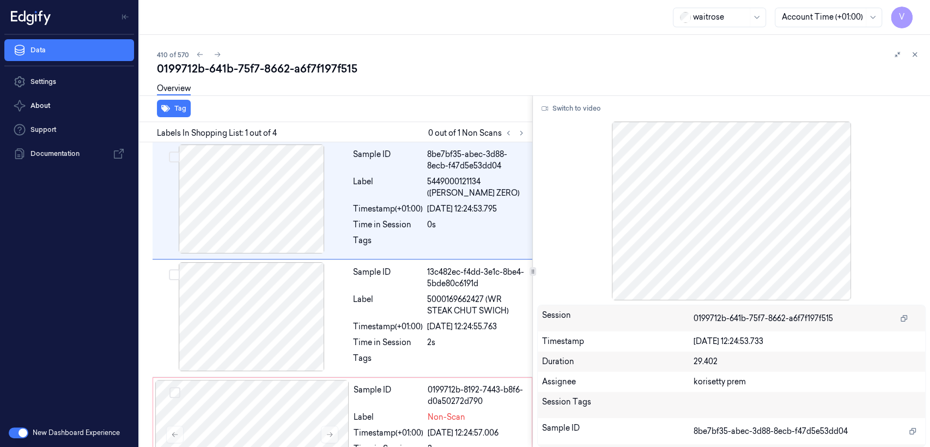
click at [254, 65] on div "0199712b-641b-75f7-8662-a6f7f197f515" at bounding box center [539, 68] width 764 height 15
copy div "75f7"
click at [528, 132] on div "Labels In Shopping List: 1 out of 4 0 out of 1 Non Scans" at bounding box center [333, 132] width 397 height 20
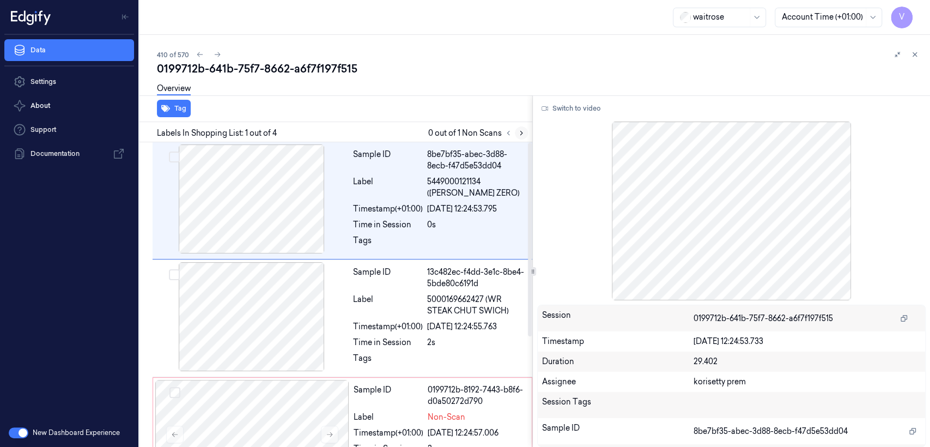
click at [520, 132] on icon at bounding box center [522, 133] width 8 height 8
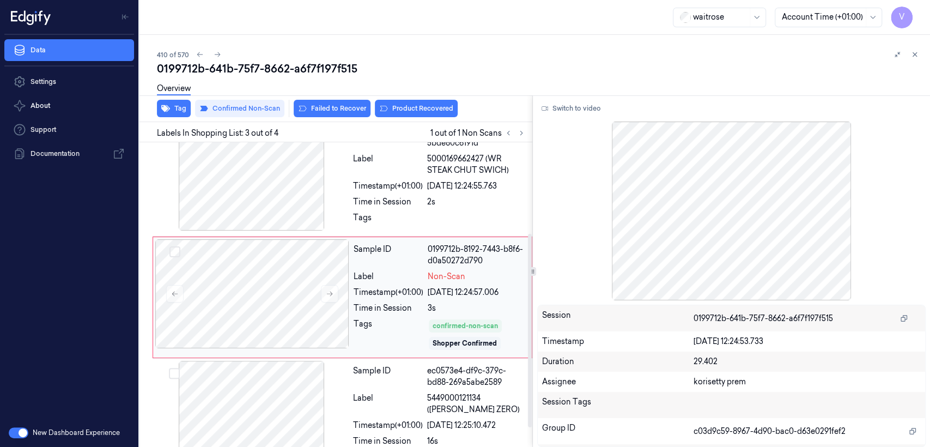
scroll to position [143, 0]
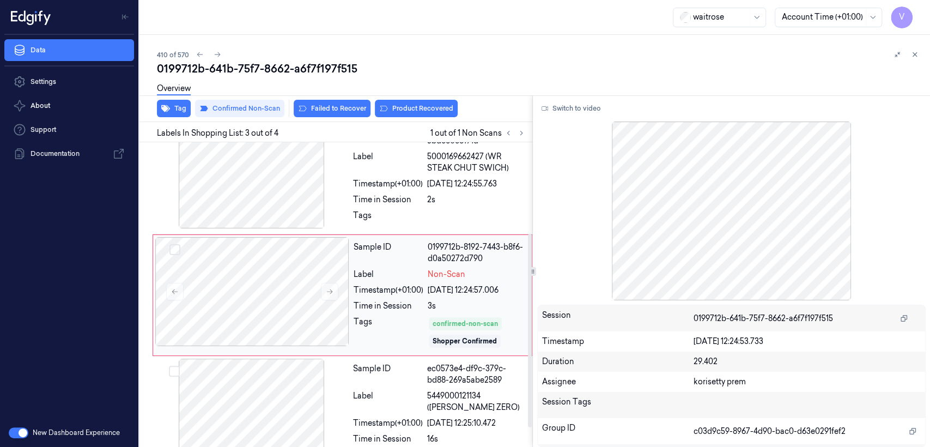
click at [426, 280] on div "Sample ID 0199712b-8192-7443-b8f6-d0a50272d790 Label Non-Scan Timestamp (+01:00…" at bounding box center [439, 295] width 180 height 116
click at [454, 210] on div at bounding box center [476, 218] width 99 height 17
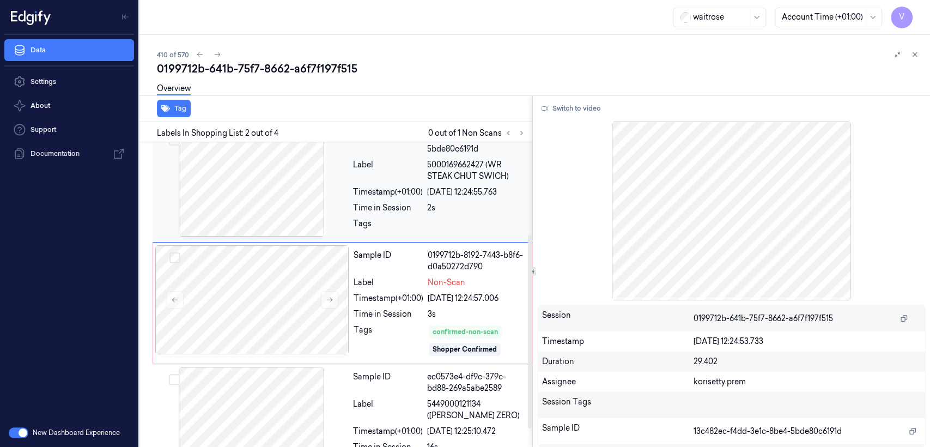
scroll to position [144, 0]
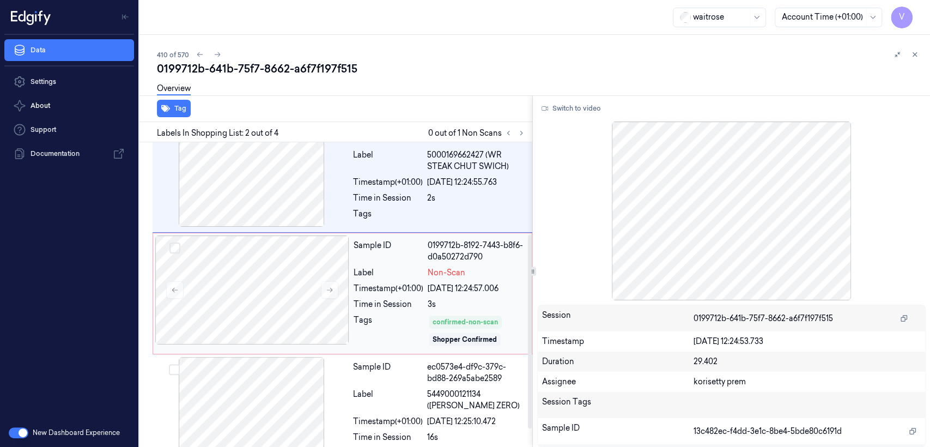
click at [384, 291] on div "Timestamp (+01:00)" at bounding box center [389, 288] width 70 height 11
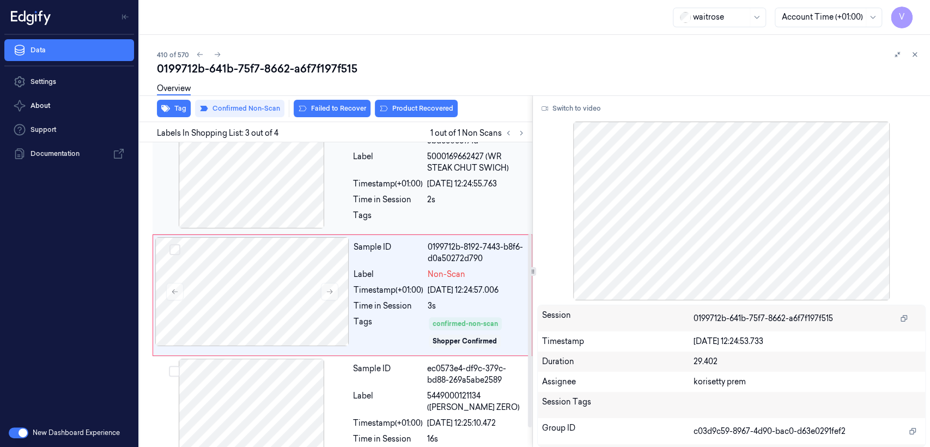
click at [395, 196] on div "Time in Session" at bounding box center [388, 199] width 70 height 11
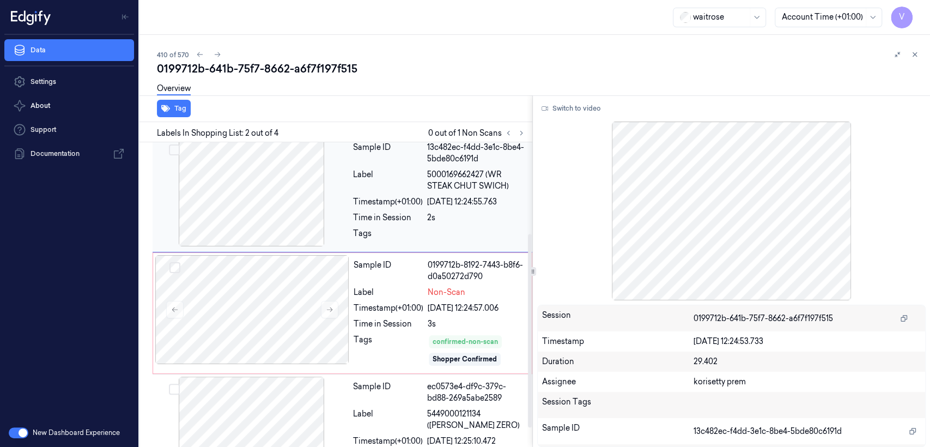
scroll to position [144, 0]
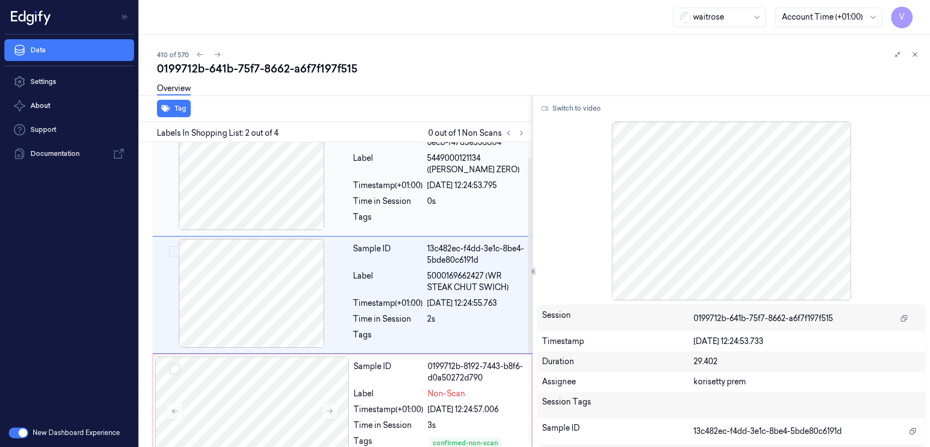
click at [384, 210] on div "Sample ID 8be7bf35-abec-3d88-8ecb-f47d5e53dd04 Label 5449000121134 (DR PEPPER Z…" at bounding box center [439, 177] width 181 height 112
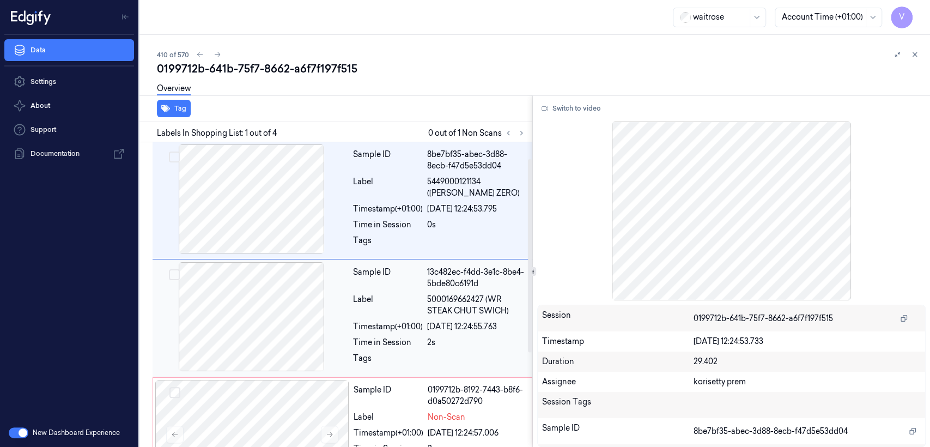
scroll to position [121, 0]
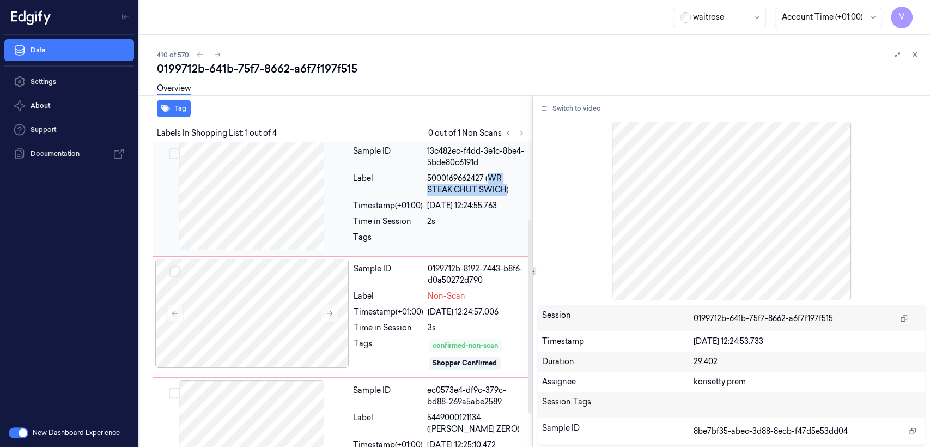
drag, startPoint x: 489, startPoint y: 176, endPoint x: 507, endPoint y: 192, distance: 24.3
click at [507, 192] on span "5000169662427 (WR STEAK CHUT SWICH)" at bounding box center [476, 184] width 99 height 23
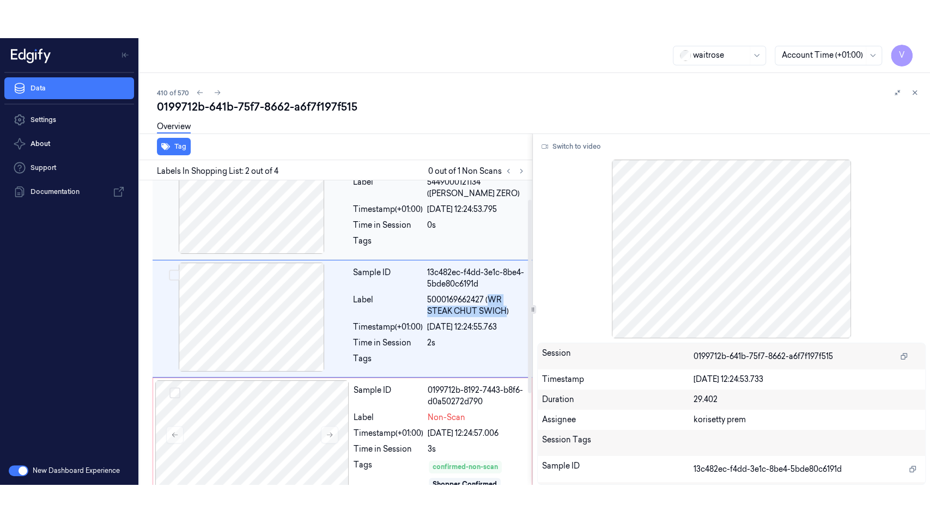
scroll to position [23, 0]
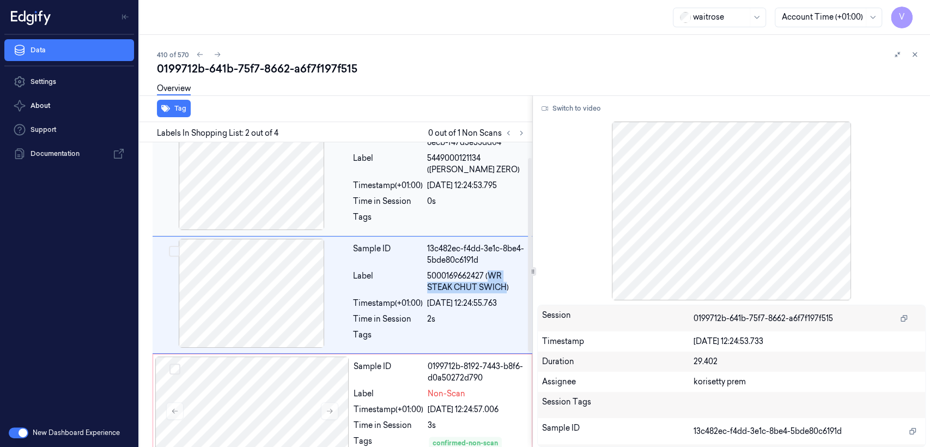
copy span "WR STEAK CHUT SWICH"
click at [576, 112] on button "Switch to video" at bounding box center [571, 108] width 68 height 17
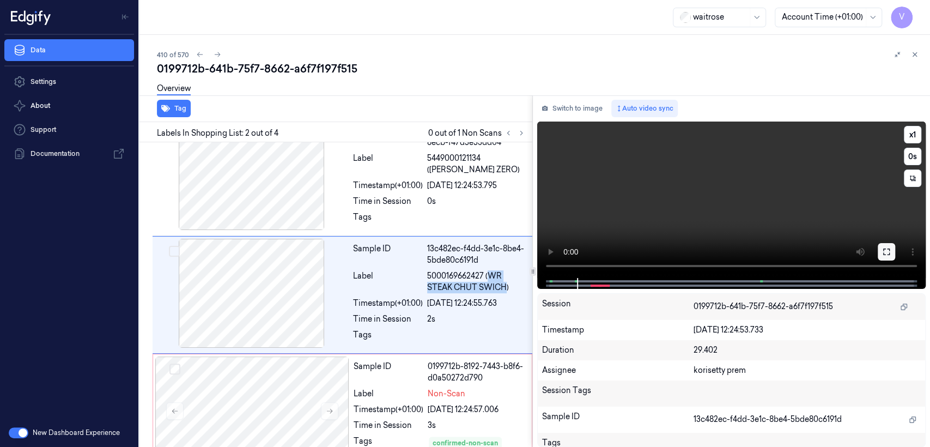
click at [890, 246] on button at bounding box center [886, 251] width 17 height 17
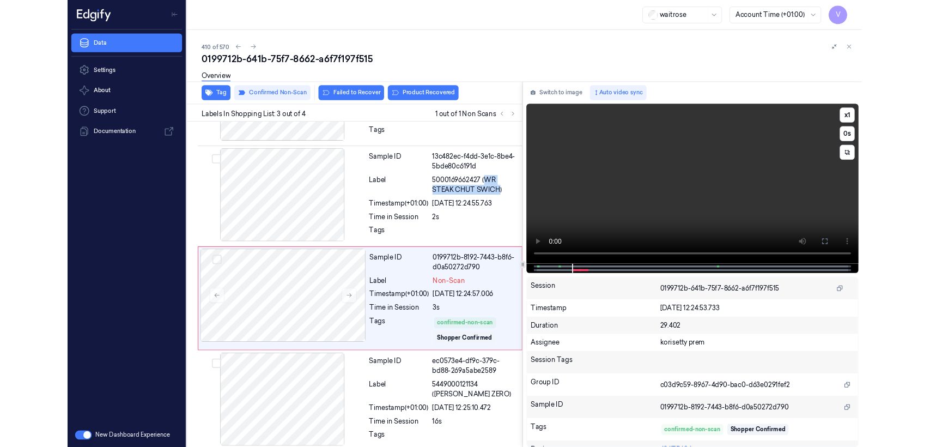
scroll to position [96, 0]
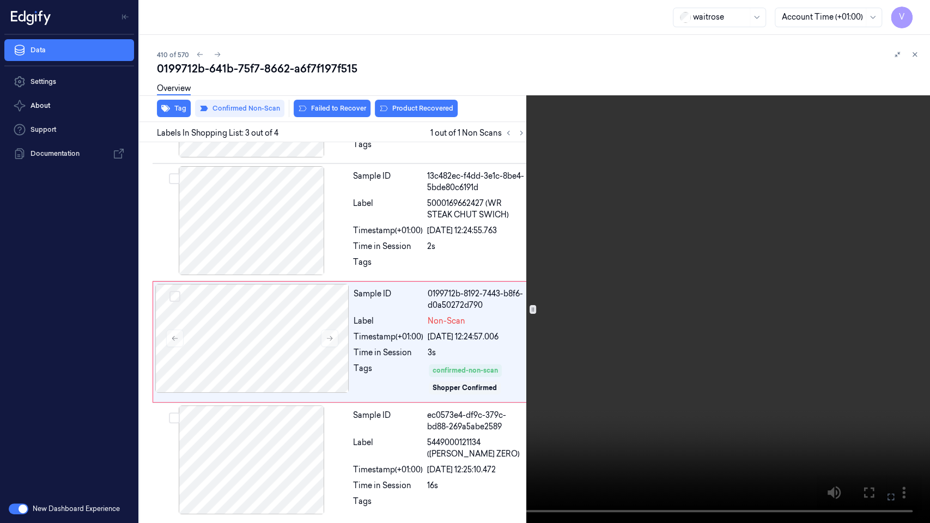
click at [0, 0] on icon at bounding box center [0, 0] width 0 height 0
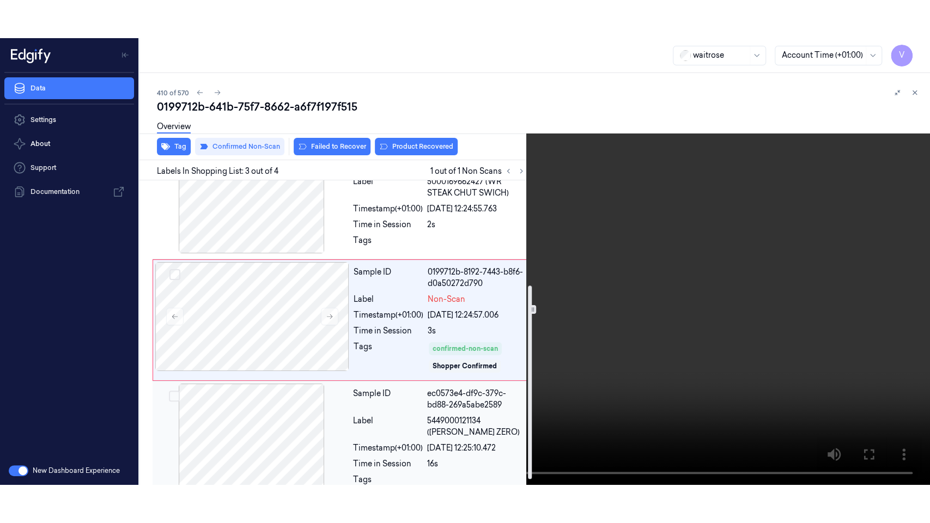
scroll to position [172, 0]
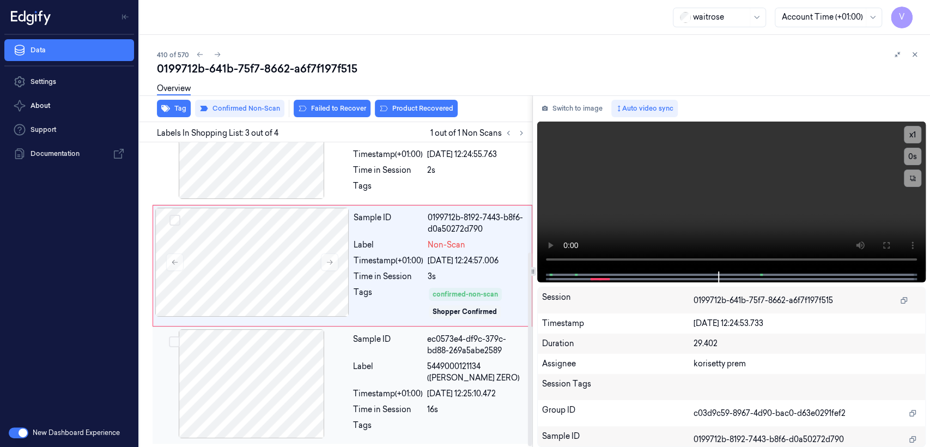
click at [416, 364] on div "Label" at bounding box center [388, 372] width 70 height 23
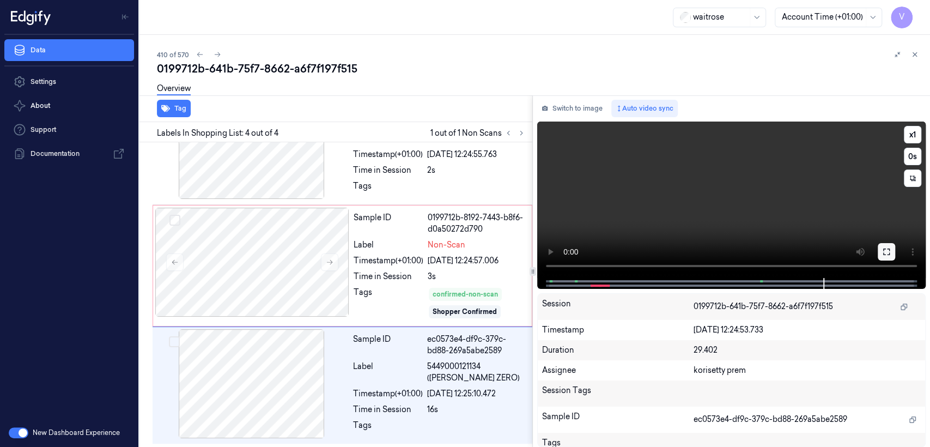
click at [888, 247] on icon at bounding box center [886, 251] width 9 height 9
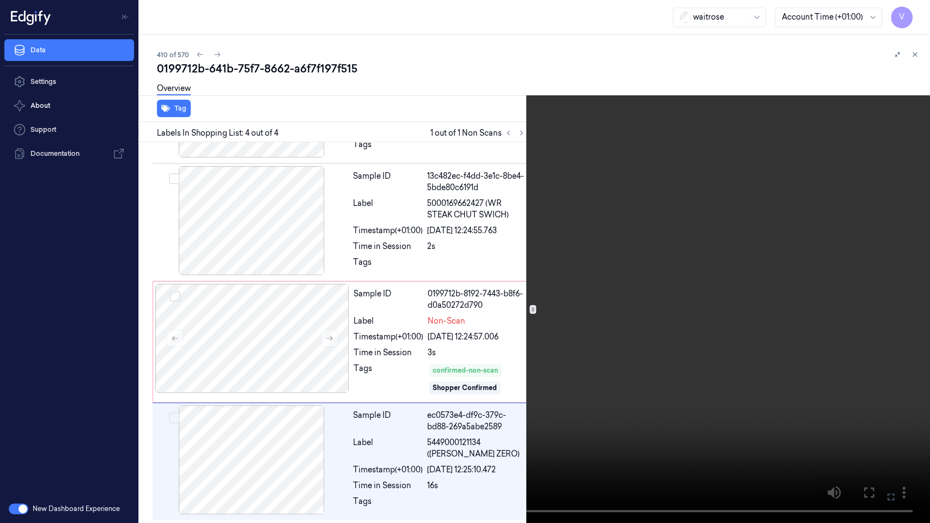
click at [709, 284] on video at bounding box center [465, 261] width 930 height 523
click at [872, 407] on video at bounding box center [465, 261] width 930 height 523
click at [0, 0] on icon at bounding box center [0, 0] width 0 height 0
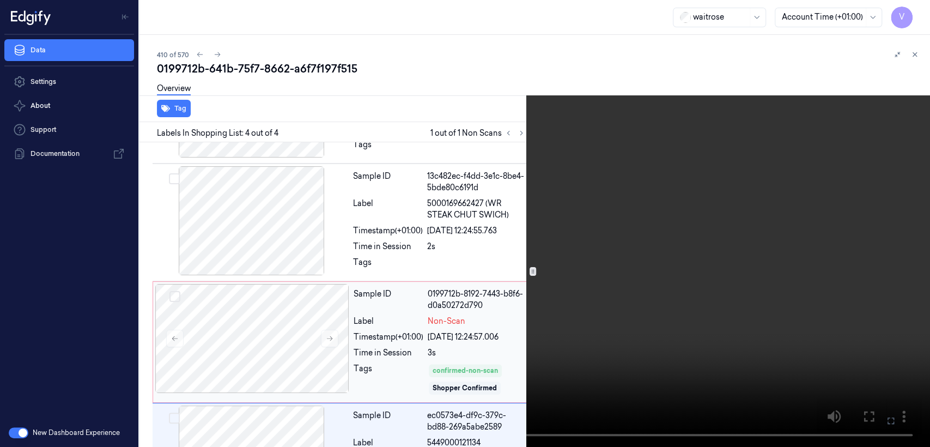
scroll to position [172, 0]
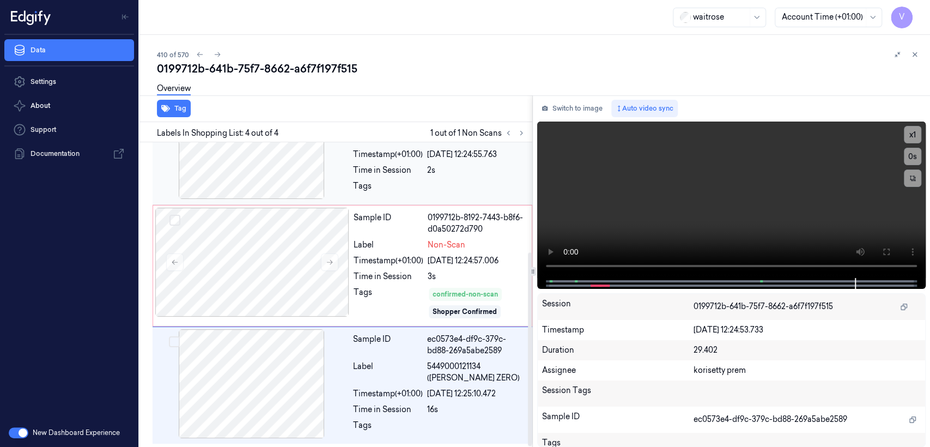
drag, startPoint x: 549, startPoint y: 107, endPoint x: 496, endPoint y: 162, distance: 76.7
click at [549, 107] on button "Switch to image" at bounding box center [572, 108] width 70 height 17
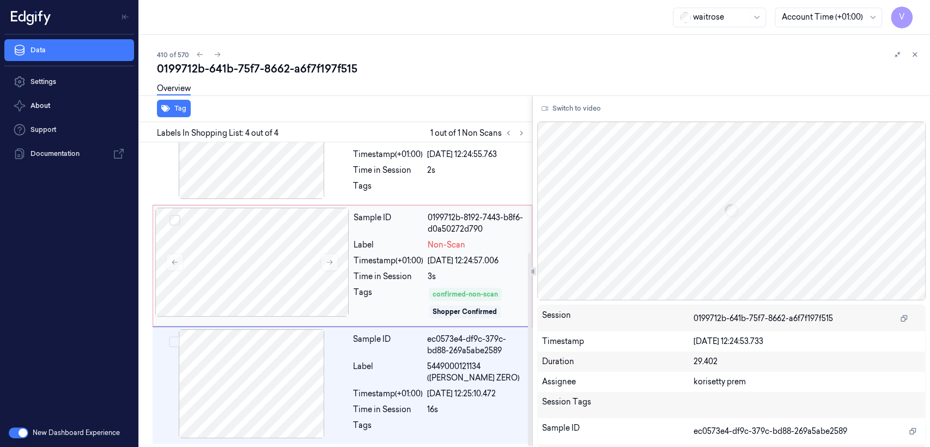
scroll to position [0, 0]
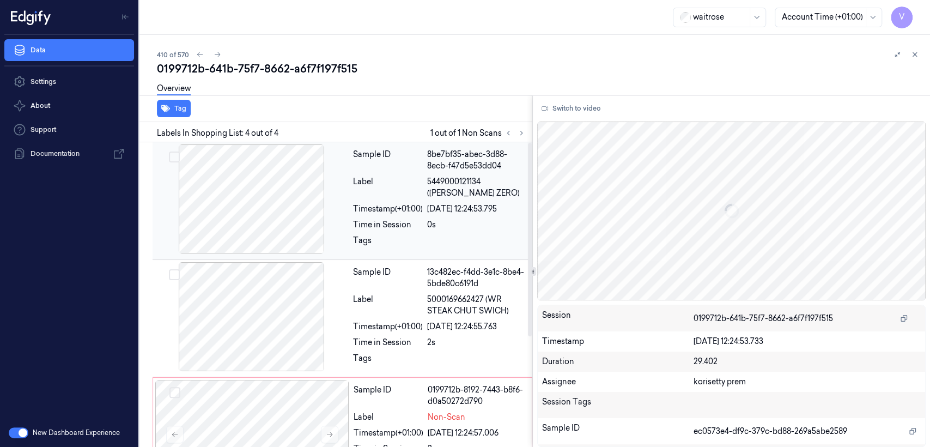
click at [328, 188] on div at bounding box center [252, 198] width 194 height 109
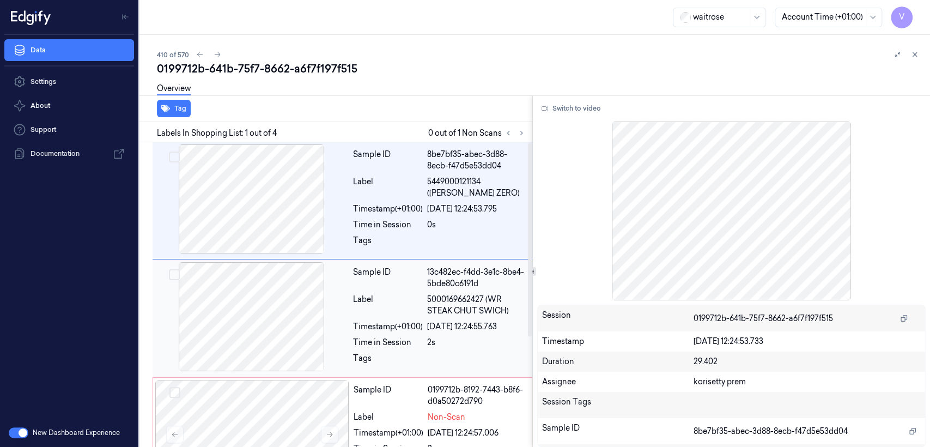
click at [433, 295] on span "5000169662427 (WR STEAK CHUT SWICH)" at bounding box center [476, 305] width 99 height 23
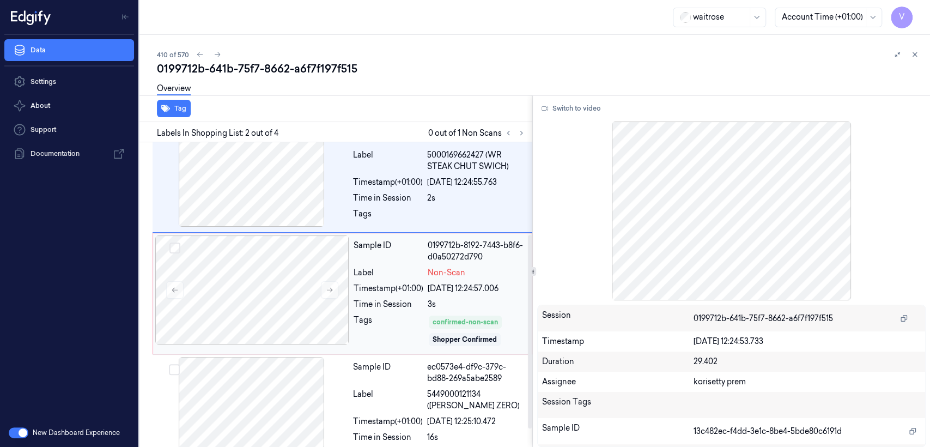
click at [388, 289] on div "Timestamp (+01:00)" at bounding box center [389, 288] width 70 height 11
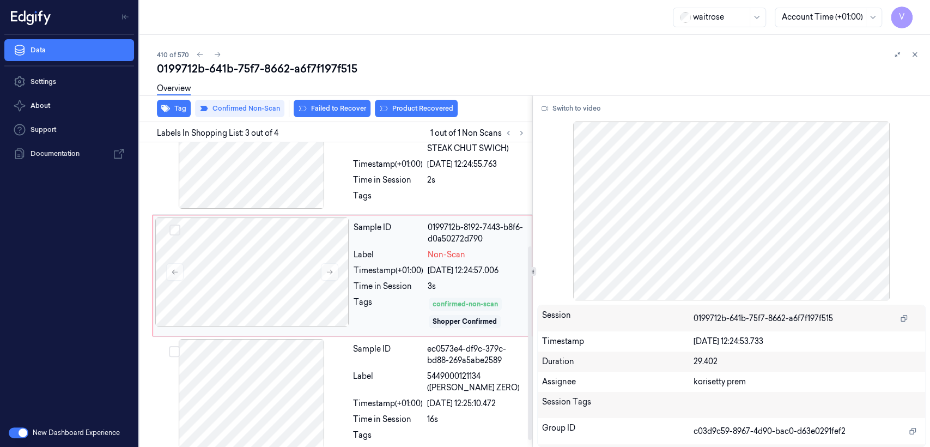
scroll to position [172, 0]
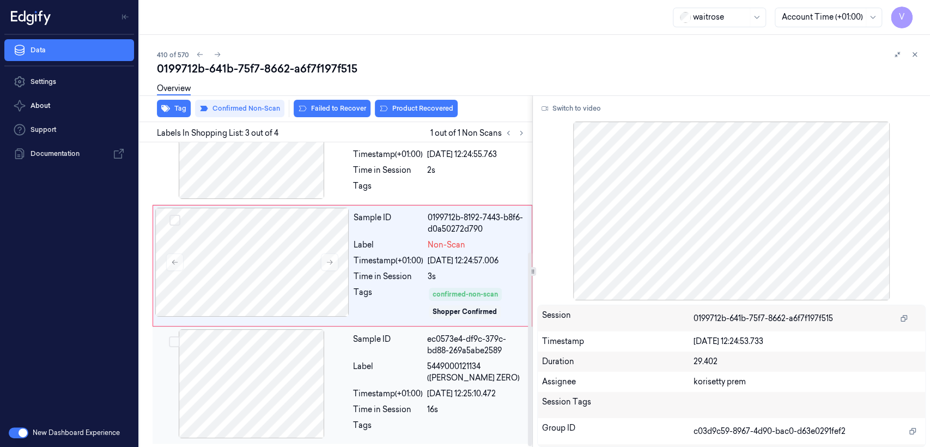
click at [436, 356] on div "Sample ID ec0573e4-df9c-379c-bd88-269a5abe2589 Label 5449000121134 (DR PEPPER Z…" at bounding box center [439, 385] width 181 height 112
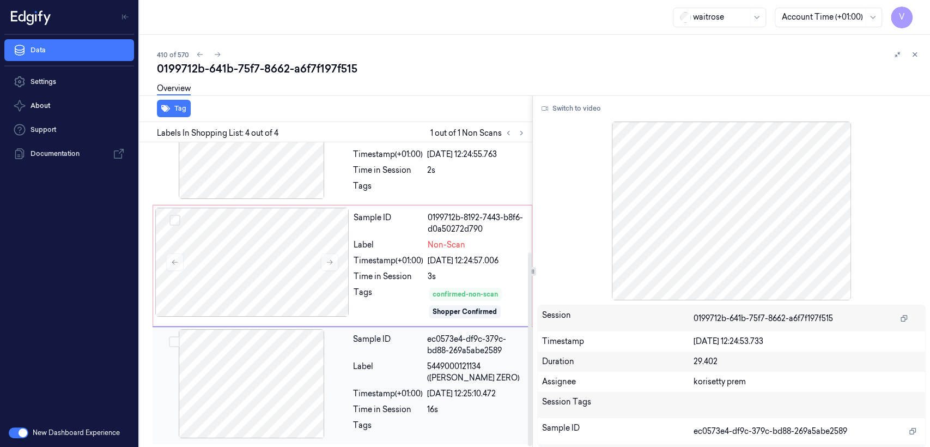
click at [475, 380] on span "5449000121134 (DR PEPPER ZERO)" at bounding box center [476, 372] width 99 height 23
drag, startPoint x: 485, startPoint y: 364, endPoint x: 478, endPoint y: 379, distance: 17.1
click at [478, 379] on span "5449000121134 (DR PEPPER ZERO)" at bounding box center [476, 372] width 99 height 23
copy span "DR PEPPER ZERO"
click at [480, 287] on div "confirmed-non-scan Shopper Confirmed" at bounding box center [477, 303] width 98 height 33
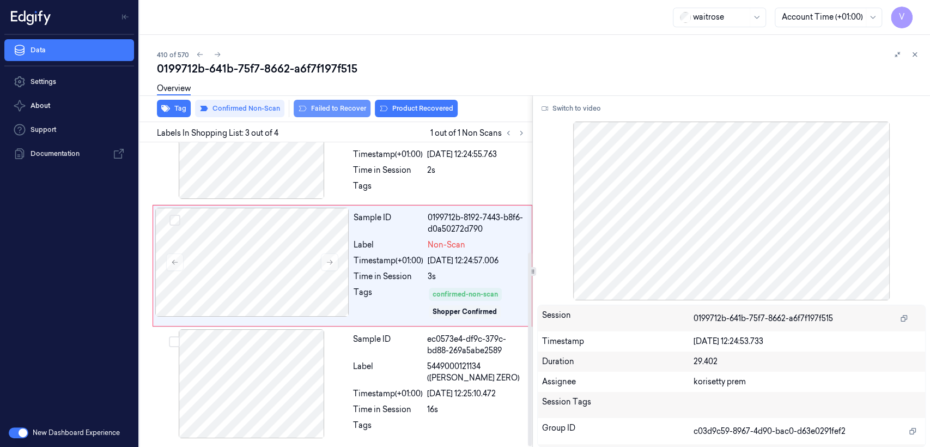
click at [351, 109] on button "Failed to Recover" at bounding box center [332, 108] width 77 height 17
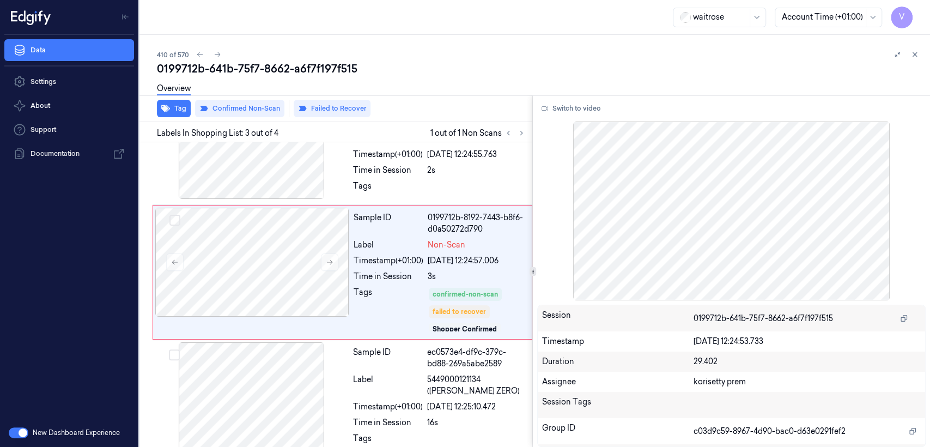
scroll to position [149, 0]
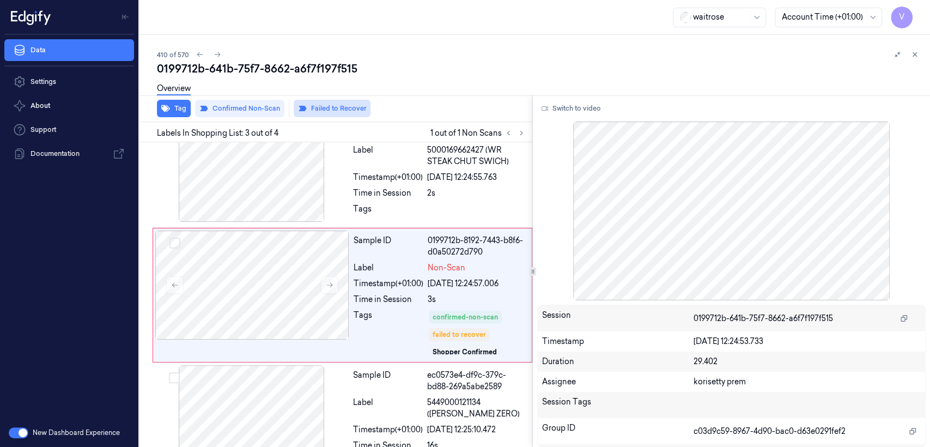
click at [331, 105] on button "Failed to Recover" at bounding box center [332, 108] width 77 height 17
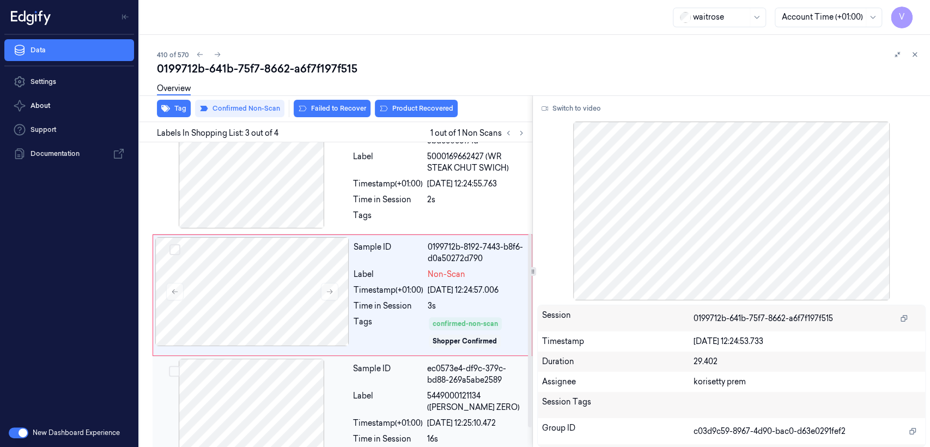
click at [435, 376] on div "ec0573e4-df9c-379c-bd88-269a5abe2589" at bounding box center [476, 374] width 99 height 23
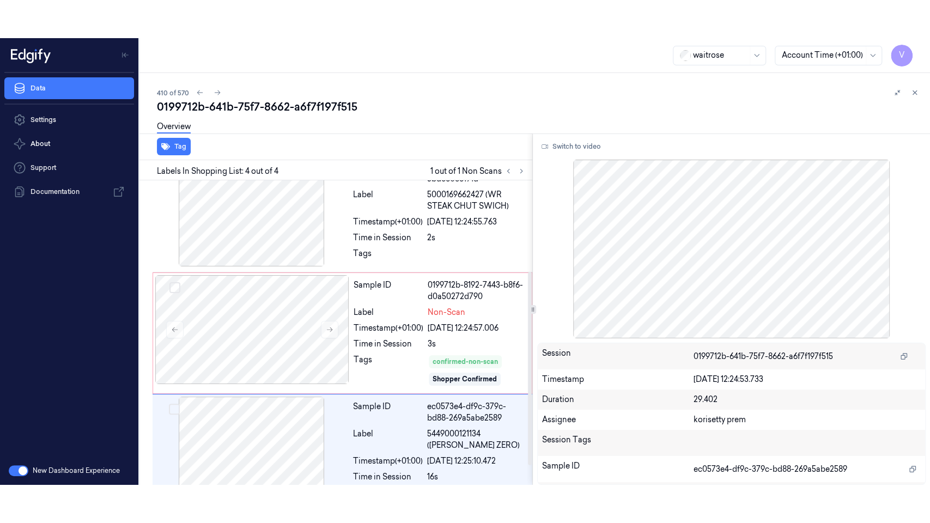
scroll to position [172, 0]
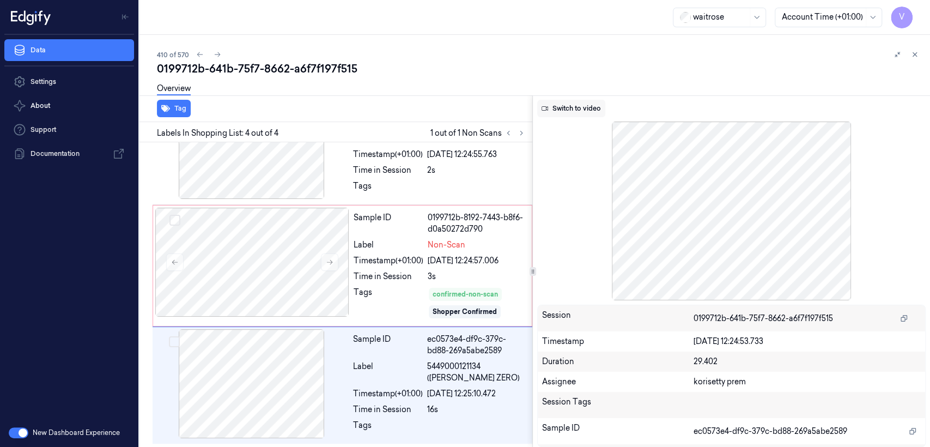
click at [563, 113] on button "Switch to video" at bounding box center [571, 108] width 68 height 17
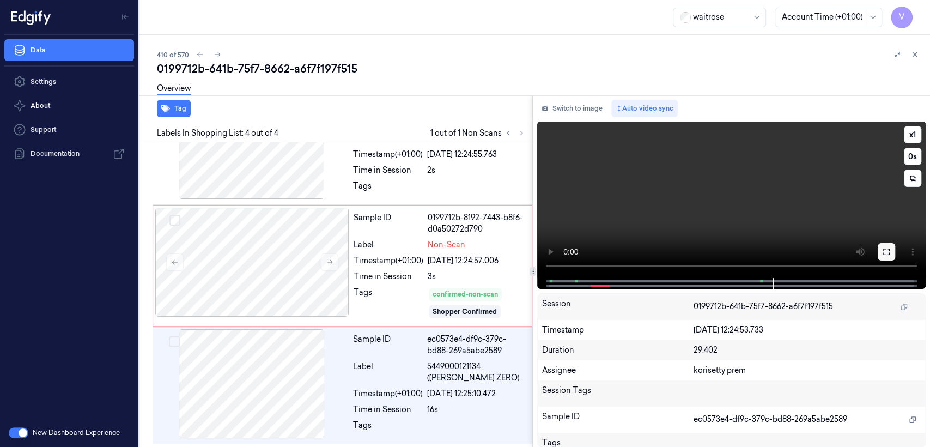
click at [886, 251] on icon at bounding box center [886, 251] width 9 height 9
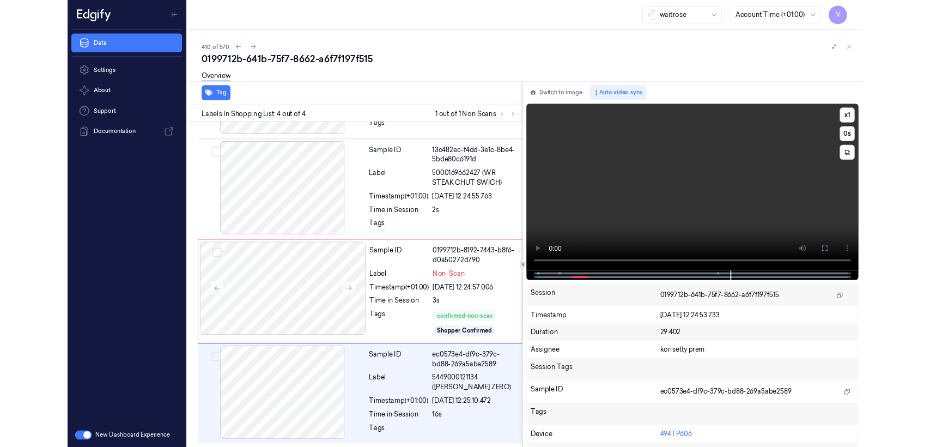
scroll to position [96, 0]
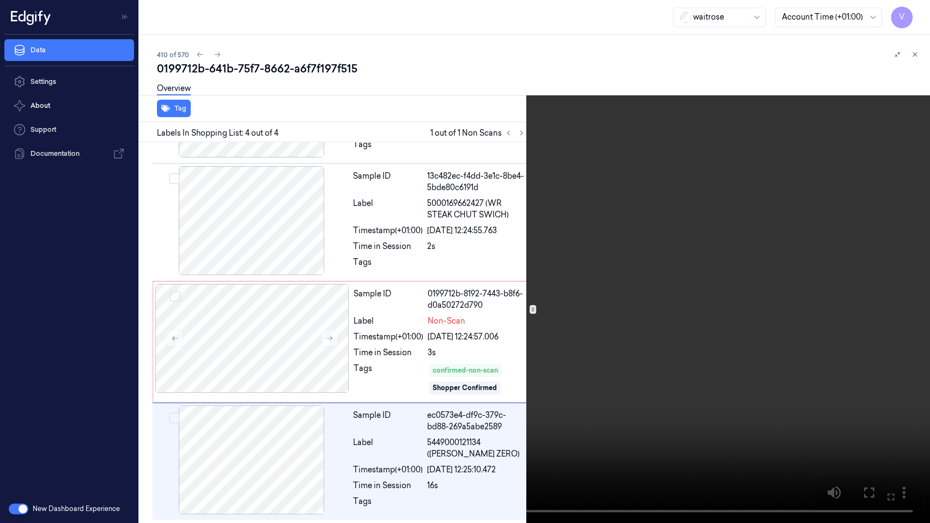
click at [0, 0] on icon at bounding box center [0, 0] width 0 height 0
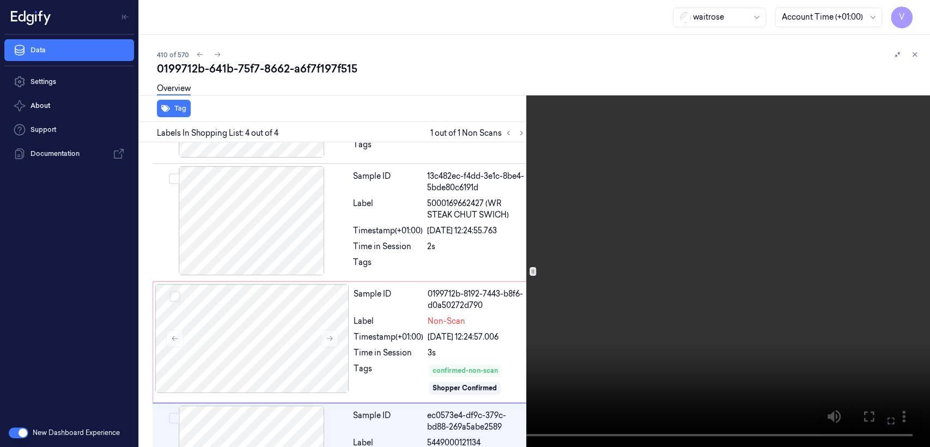
scroll to position [172, 0]
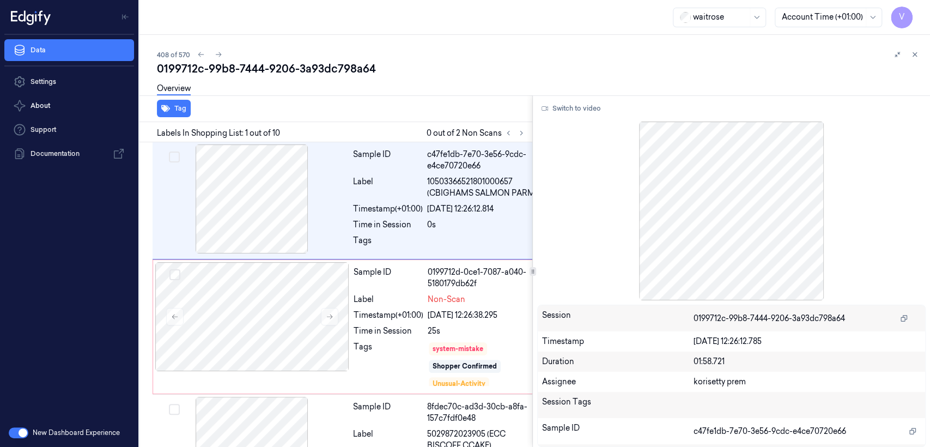
click at [241, 65] on div "0199712c-99b8-7444-9206-3a93dc798a64" at bounding box center [539, 68] width 764 height 15
copy div "7444"
click at [522, 138] on button at bounding box center [521, 132] width 13 height 13
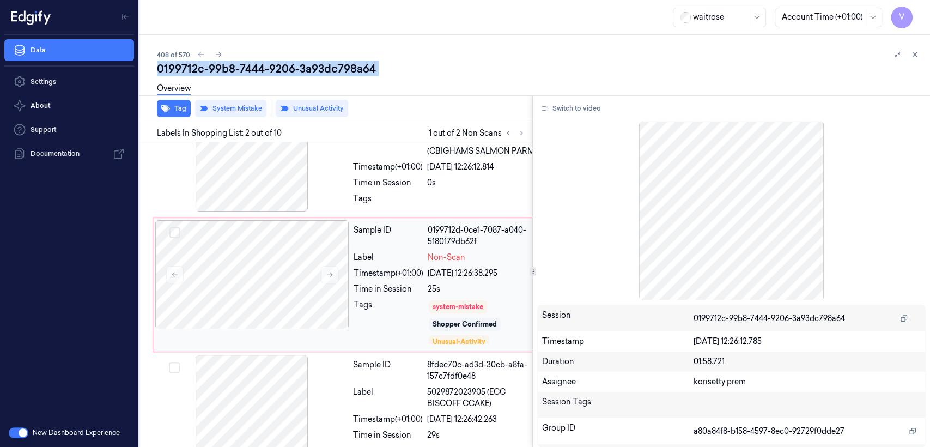
scroll to position [44, 0]
click at [322, 282] on button at bounding box center [329, 272] width 17 height 17
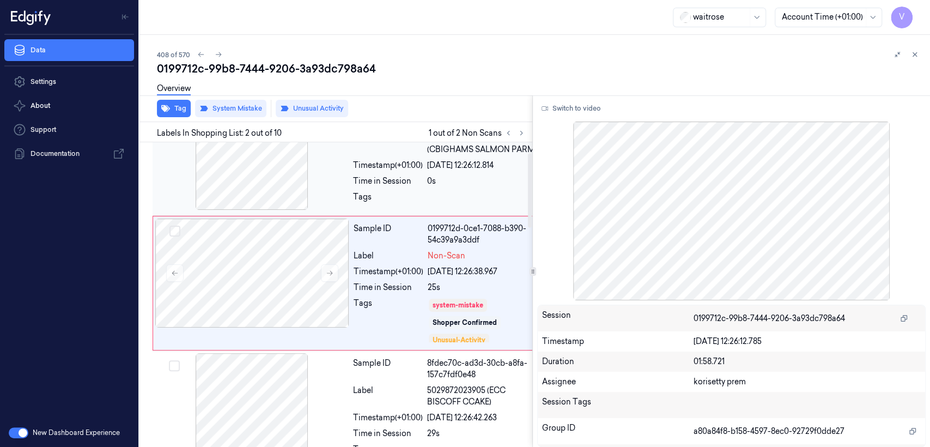
click at [340, 196] on div at bounding box center [252, 155] width 194 height 109
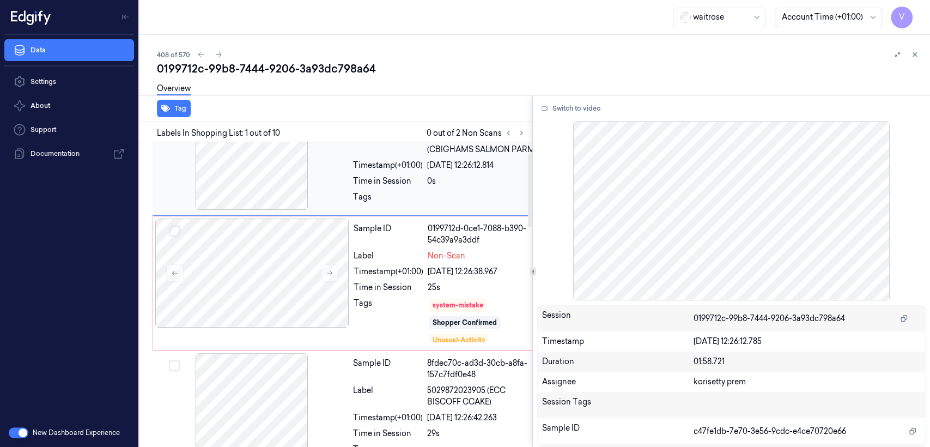
scroll to position [0, 0]
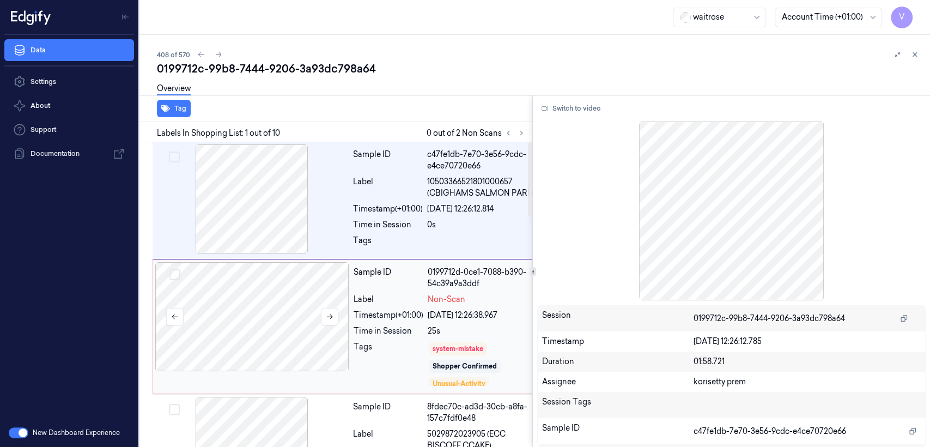
click at [328, 337] on div at bounding box center [252, 316] width 194 height 109
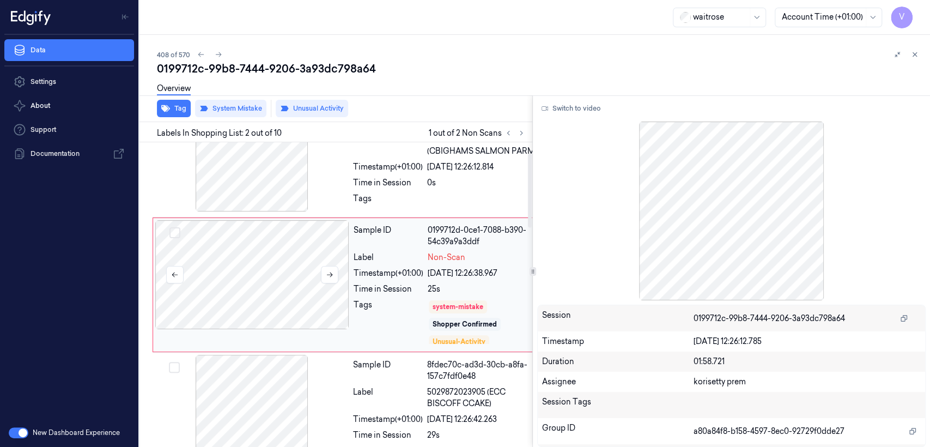
scroll to position [44, 0]
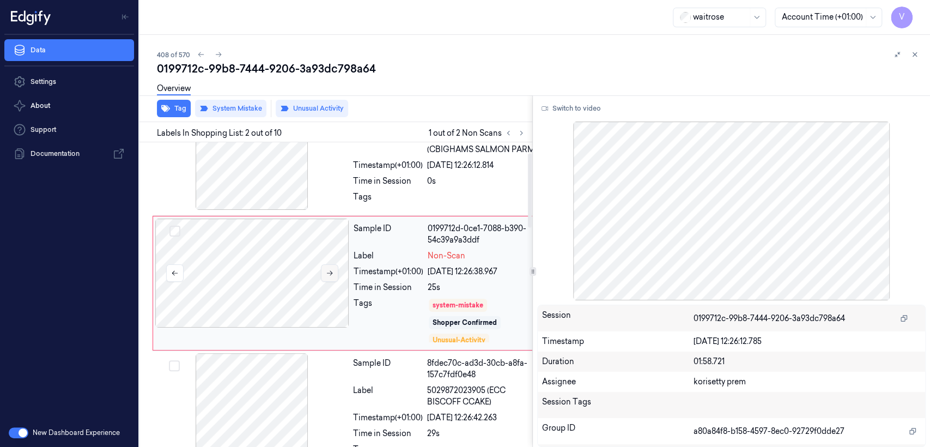
click at [333, 277] on icon at bounding box center [330, 273] width 8 height 8
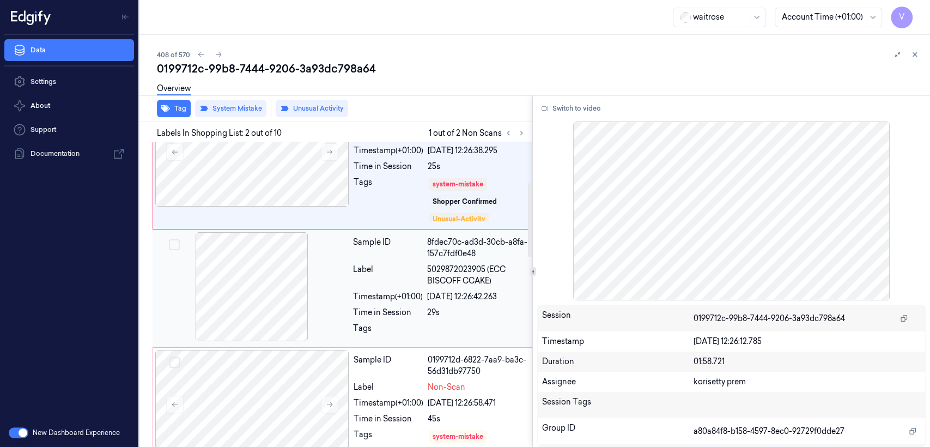
click at [380, 302] on div "Timestamp (+01:00)" at bounding box center [388, 296] width 70 height 11
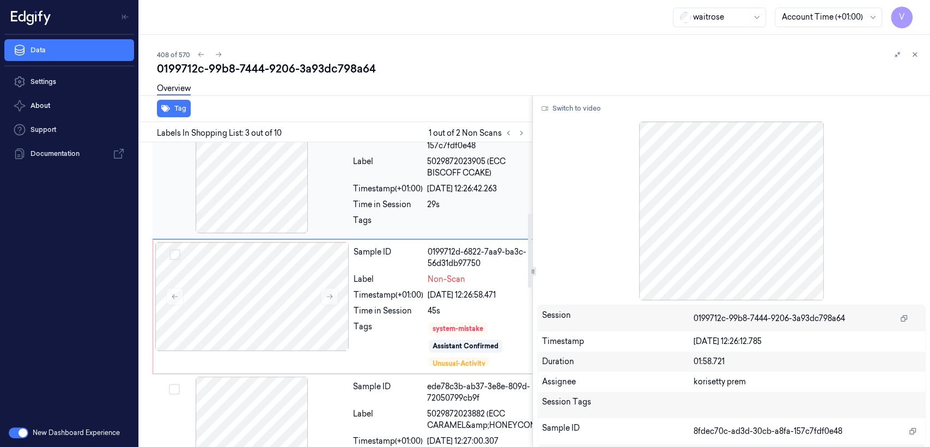
scroll to position [290, 0]
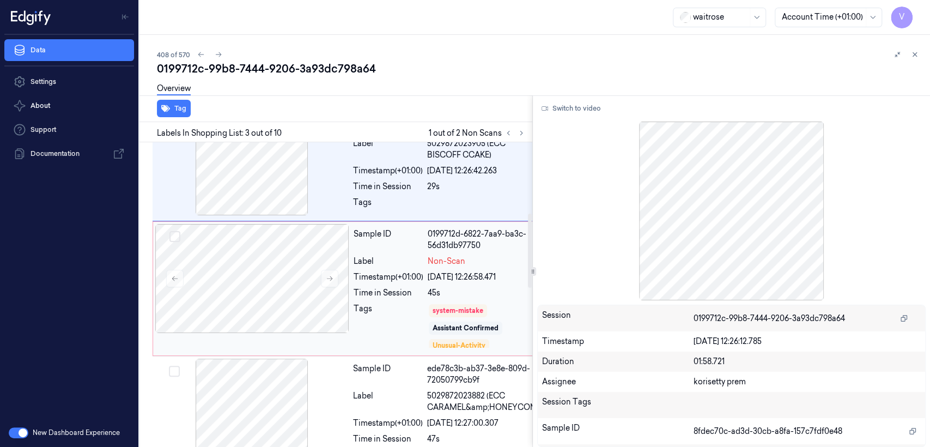
click at [405, 299] on div "Time in Session" at bounding box center [389, 292] width 70 height 11
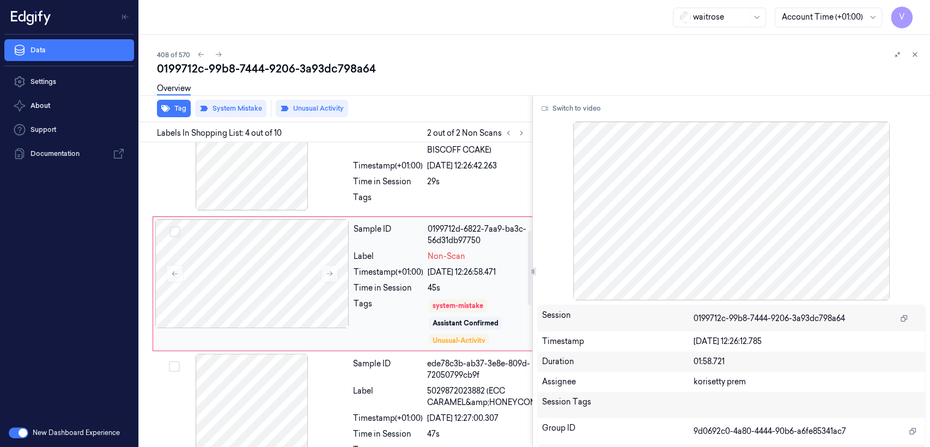
scroll to position [416, 0]
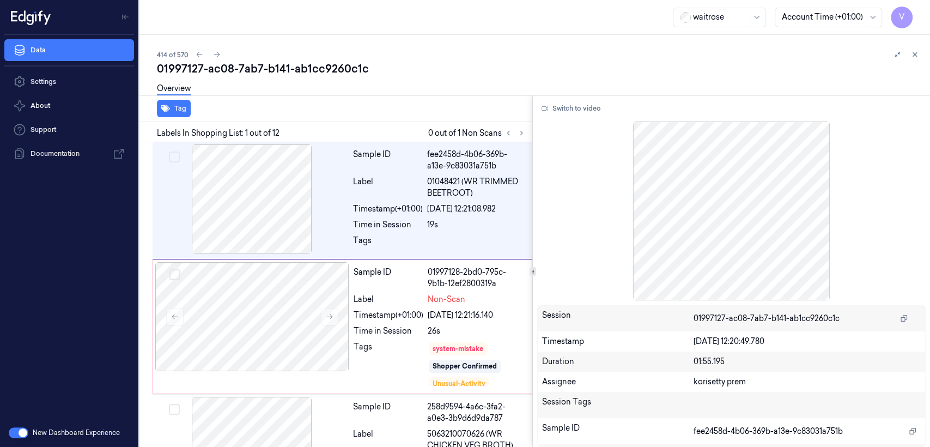
click at [240, 65] on div "01997127-ac08-7ab7-b141-ab1cc9260c1c" at bounding box center [539, 68] width 764 height 15
copy div "7ab7"
click at [527, 138] on div at bounding box center [515, 132] width 26 height 13
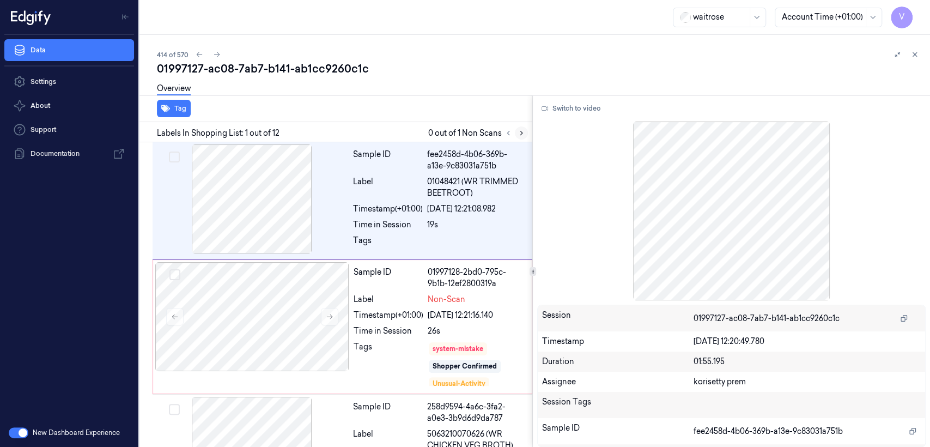
click at [521, 136] on icon at bounding box center [522, 133] width 8 height 8
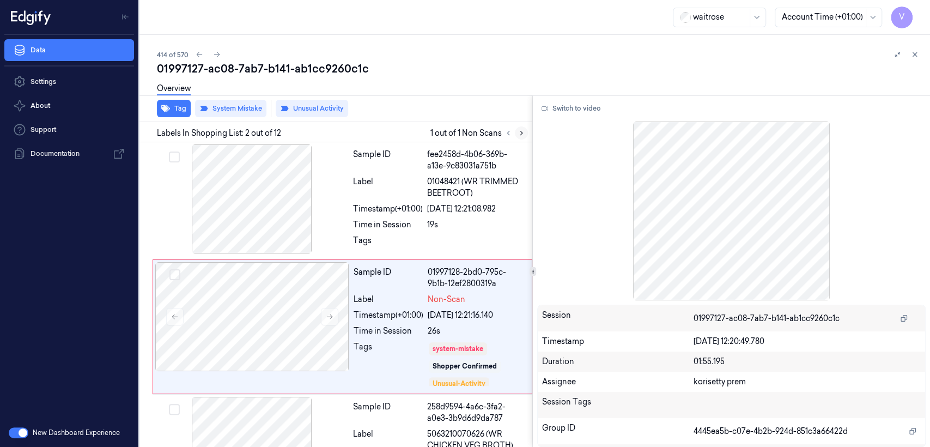
scroll to position [32, 0]
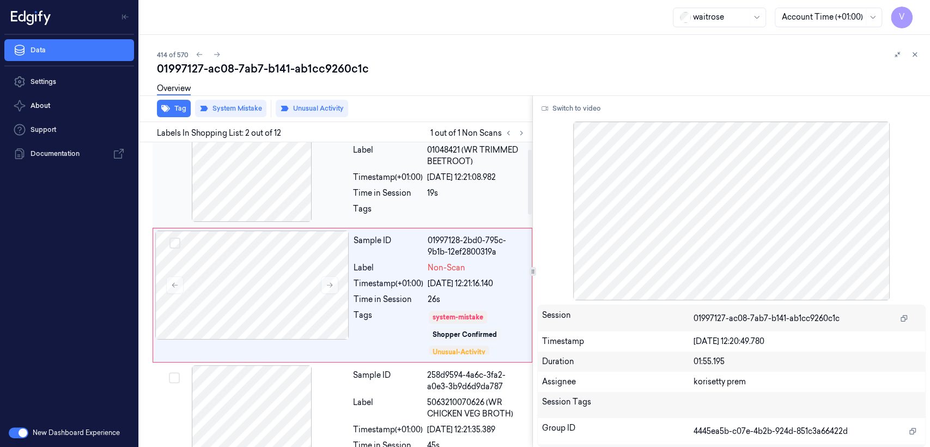
click at [314, 194] on div at bounding box center [252, 167] width 194 height 109
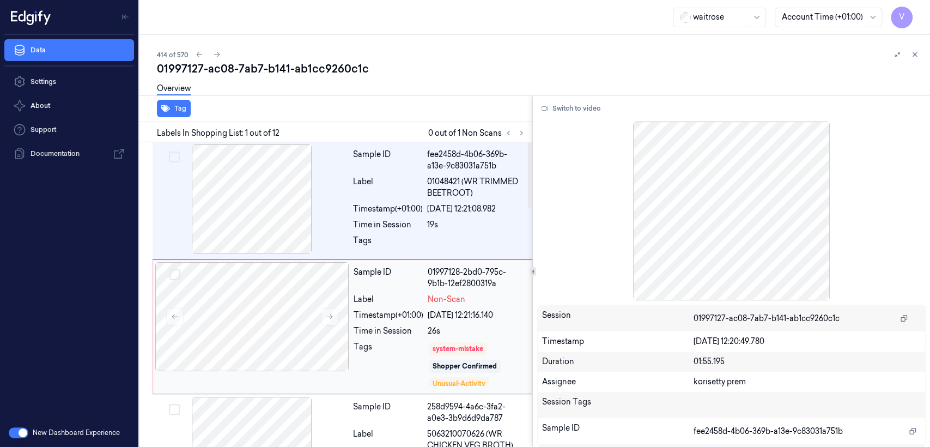
click at [407, 335] on div "Time in Session" at bounding box center [389, 330] width 70 height 11
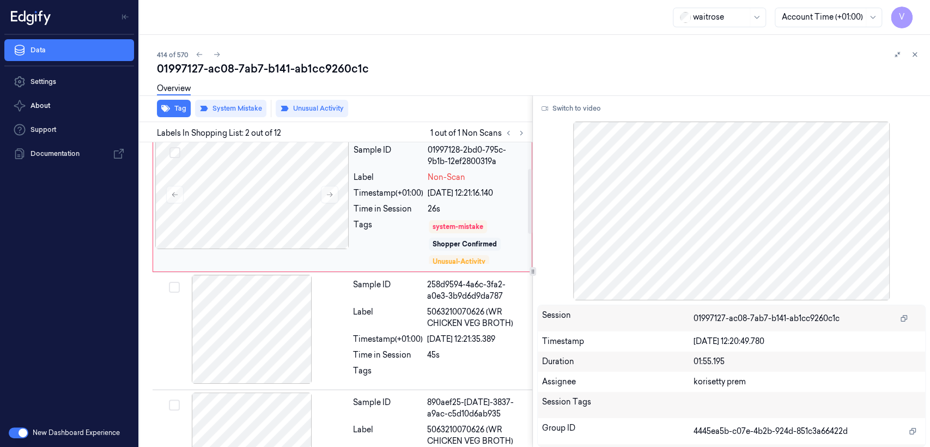
scroll to position [32, 0]
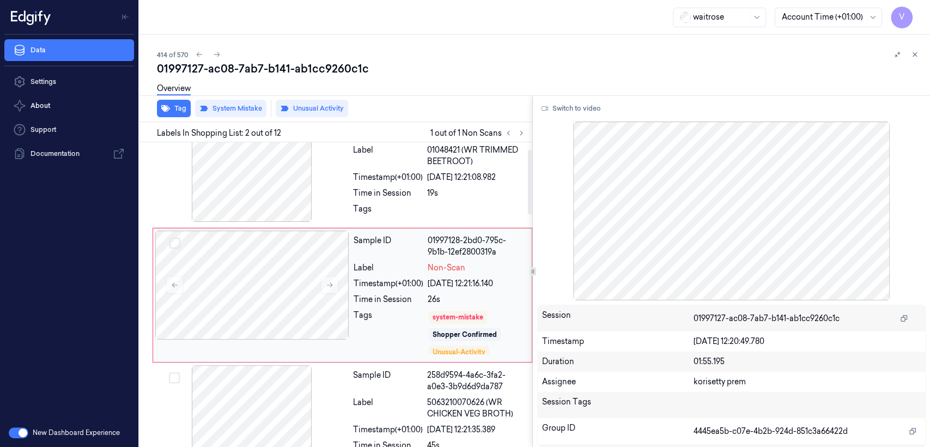
click at [349, 273] on div "Sample ID 01997128-2bd0-795c-9b1b-12ef2800319a Label Non-Scan Timestamp (+01:00…" at bounding box center [439, 294] width 180 height 129
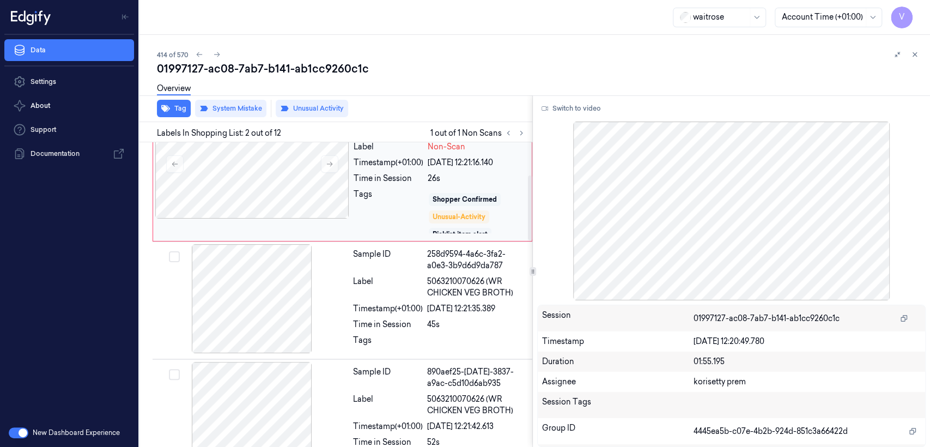
scroll to position [21, 0]
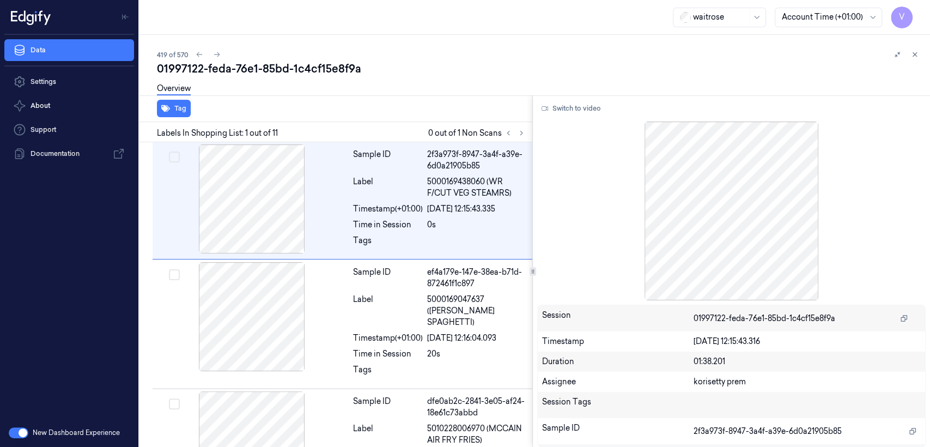
click at [265, 71] on div "01997122-feda-76e1-85bd-1c4cf15e8f9a" at bounding box center [539, 68] width 764 height 15
copy div "85bd"
click at [522, 133] on icon at bounding box center [522, 133] width 8 height 8
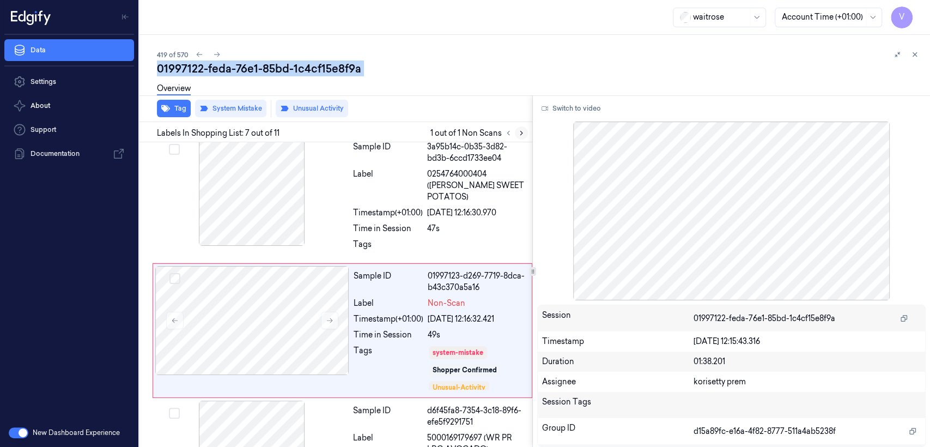
scroll to position [619, 0]
click at [417, 206] on div "Timestamp (+01:00)" at bounding box center [388, 211] width 70 height 11
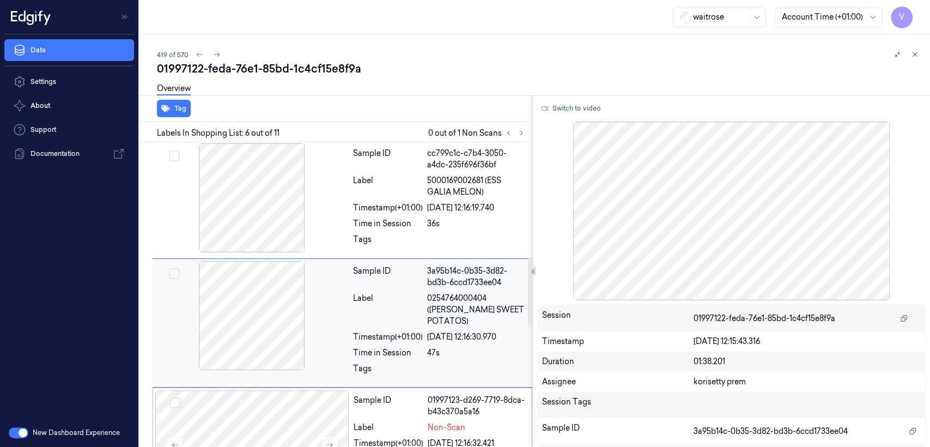
scroll to position [494, 0]
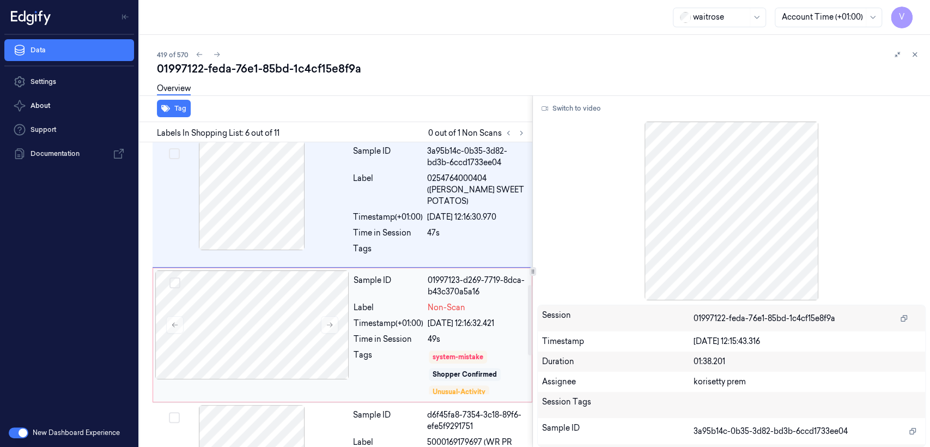
click at [452, 318] on div "22/09/2025 12:16:32.421" at bounding box center [477, 323] width 98 height 11
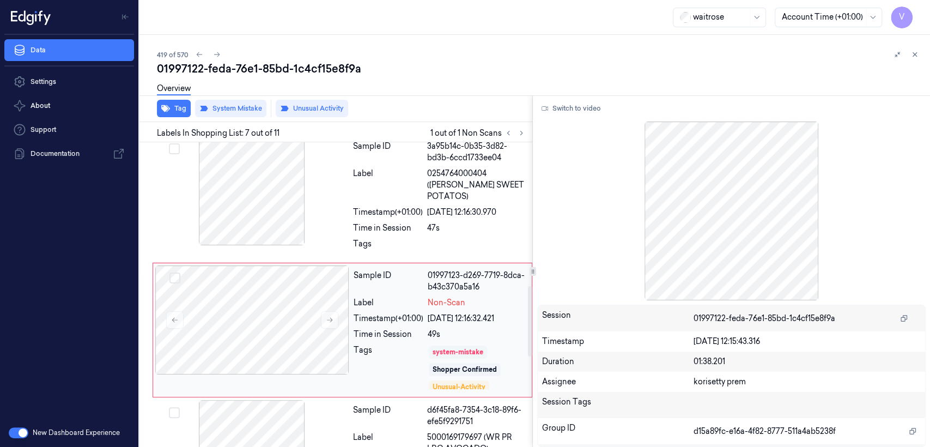
scroll to position [4, 0]
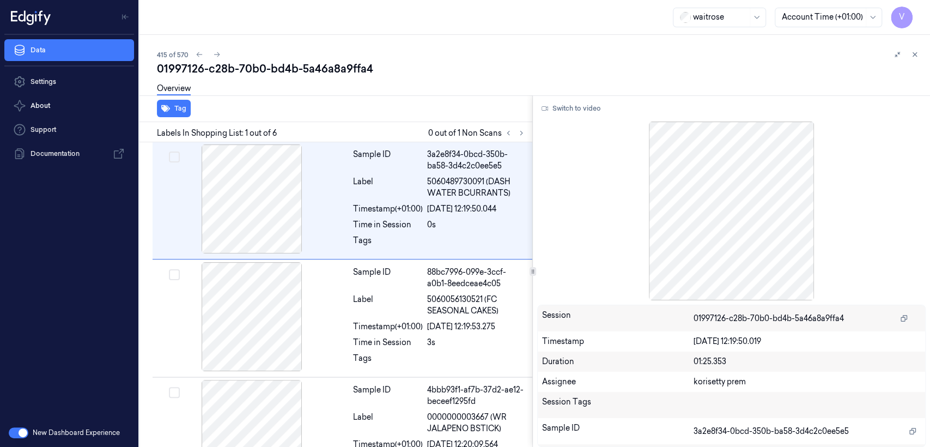
click at [225, 70] on div "01997126-c28b-70b0-bd4b-5a46a8a9ffa4" at bounding box center [539, 68] width 764 height 15
copy div "c28b"
click at [516, 130] on button at bounding box center [521, 132] width 13 height 13
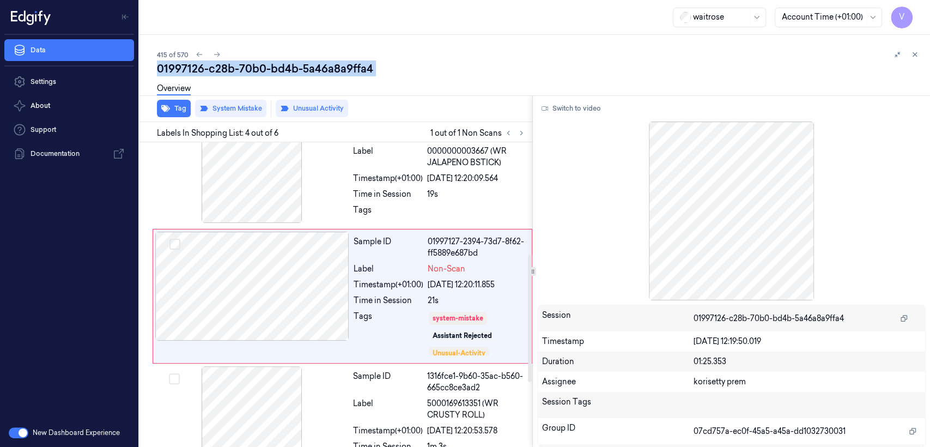
scroll to position [267, 0]
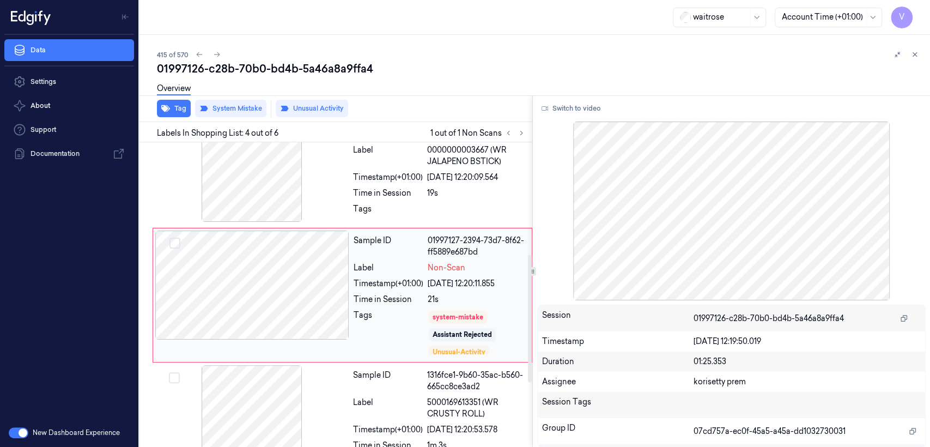
click at [372, 281] on div "Timestamp (+01:00)" at bounding box center [389, 283] width 70 height 11
click at [501, 181] on div "22/09/2025 12:20:09.564" at bounding box center [476, 177] width 99 height 11
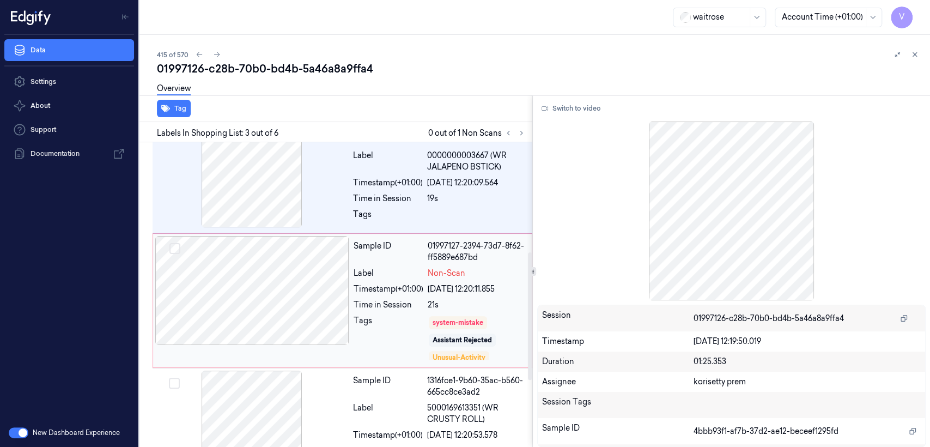
click at [451, 303] on div "21s" at bounding box center [477, 304] width 98 height 11
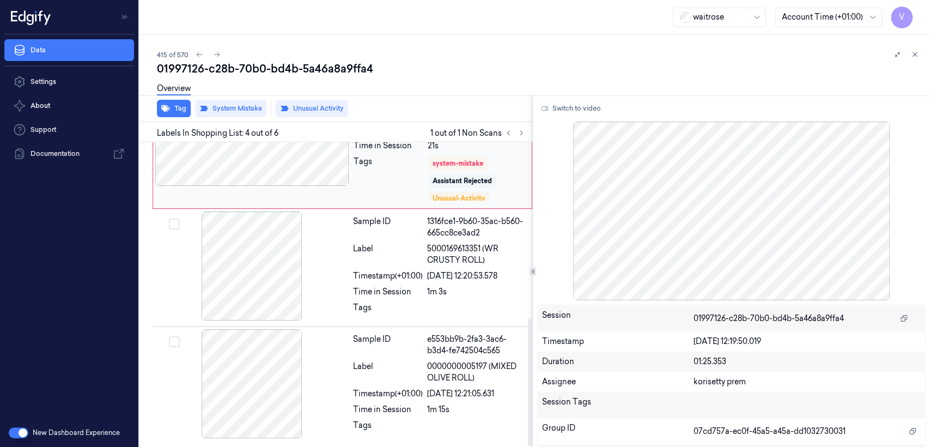
scroll to position [21, 0]
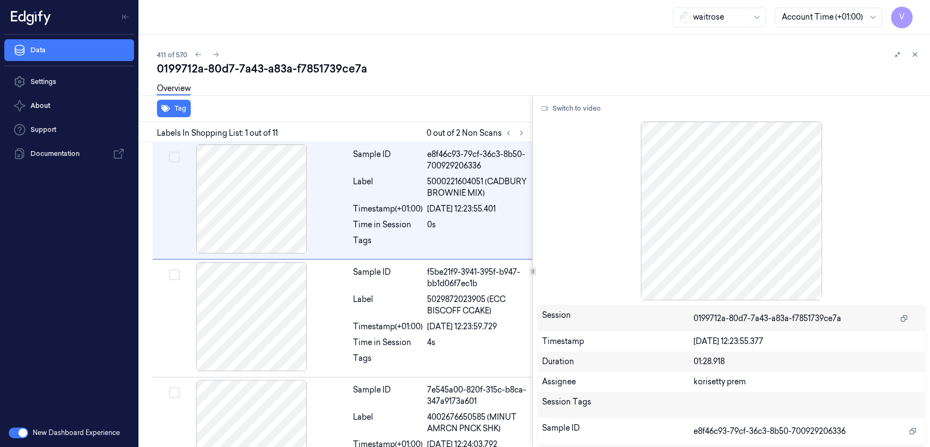
click at [250, 71] on div "0199712a-80d7-7a43-a83a-f7851739ce7a" at bounding box center [539, 68] width 764 height 15
copy div "7a43"
click at [520, 132] on icon at bounding box center [522, 133] width 8 height 8
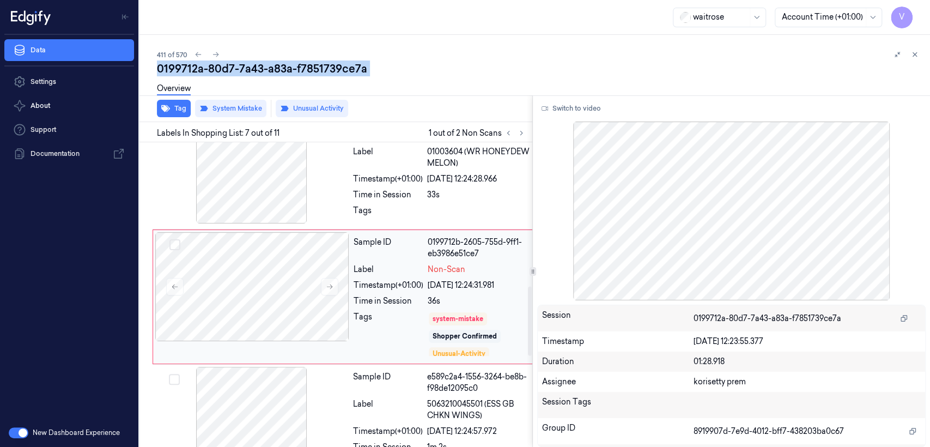
scroll to position [631, 0]
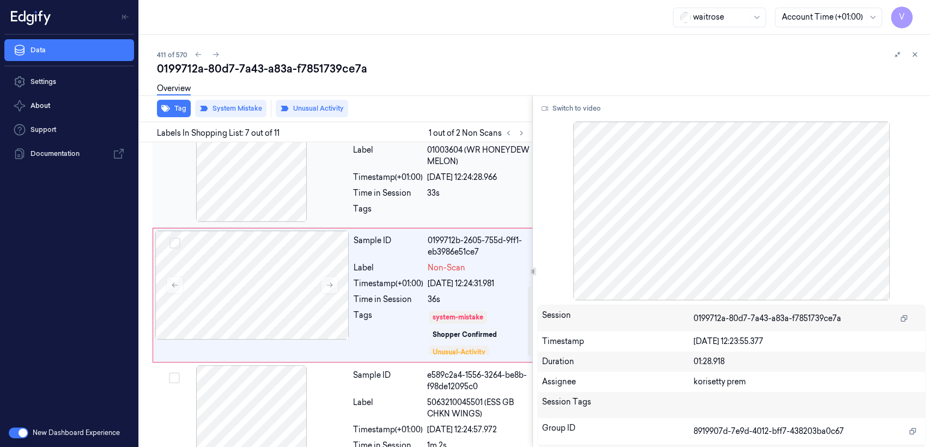
click at [423, 172] on div "Timestamp (+01:00) [DATE] 12:24:28.966" at bounding box center [441, 177] width 177 height 11
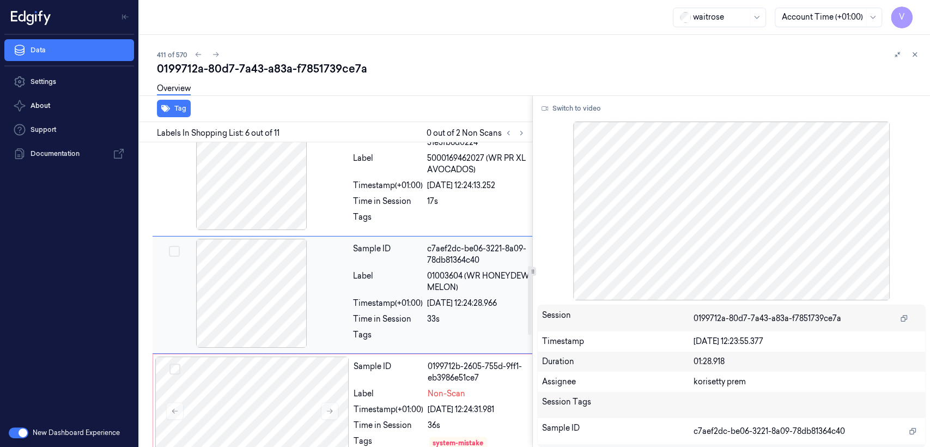
scroll to position [505, 0]
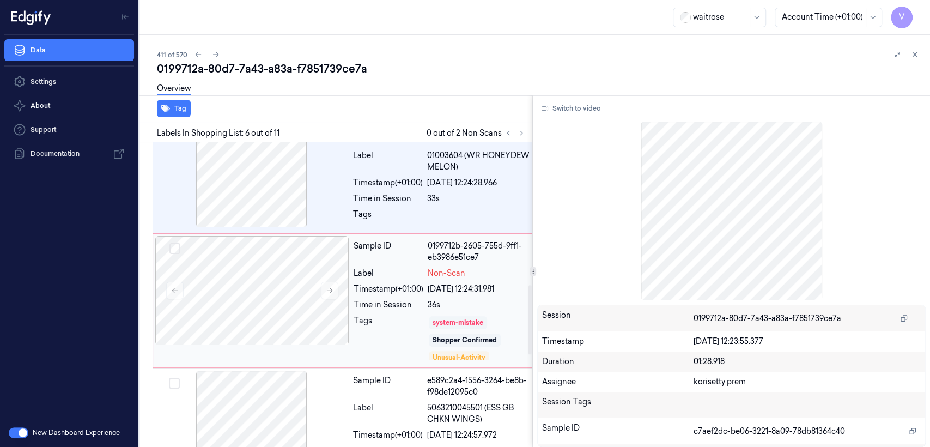
click at [437, 323] on div "system-mistake" at bounding box center [458, 323] width 51 height 10
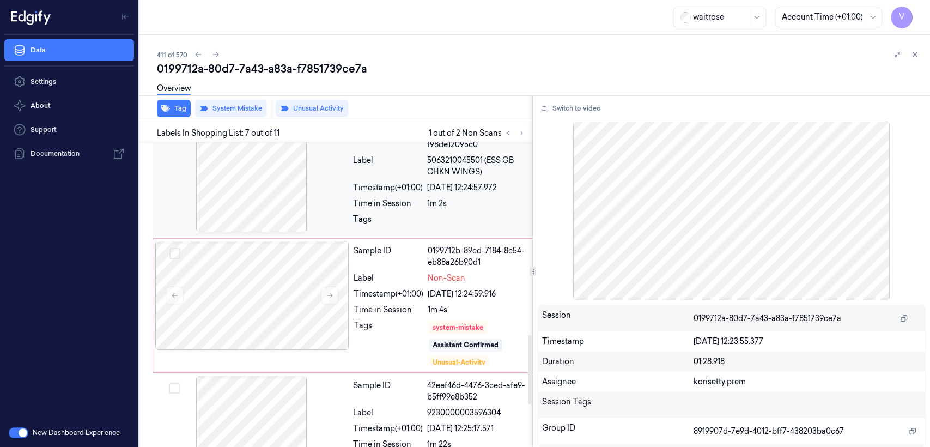
scroll to position [752, 0]
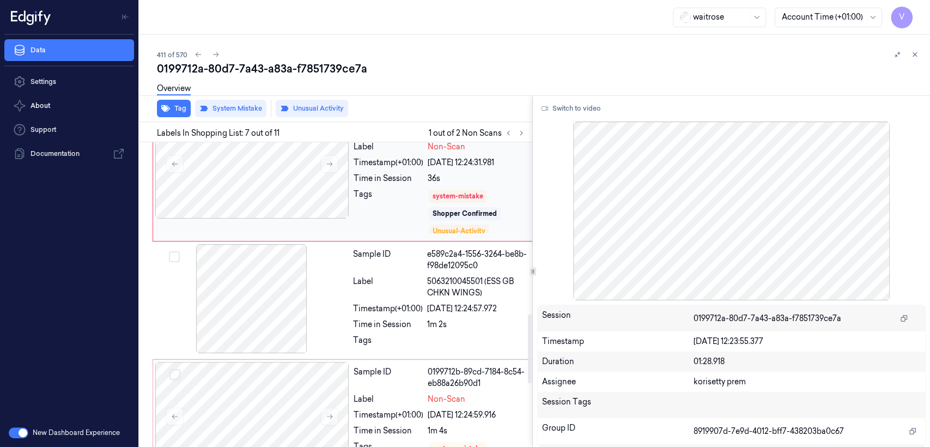
drag, startPoint x: 519, startPoint y: 202, endPoint x: 516, endPoint y: 220, distance: 18.7
click at [516, 220] on div "system-mistake Shopper Confirmed Unusual-Activity Picklist item alert" at bounding box center [478, 211] width 101 height 46
click at [475, 386] on div "0199712b-89cd-7184-8c54-eb88a26b90d1" at bounding box center [478, 377] width 101 height 23
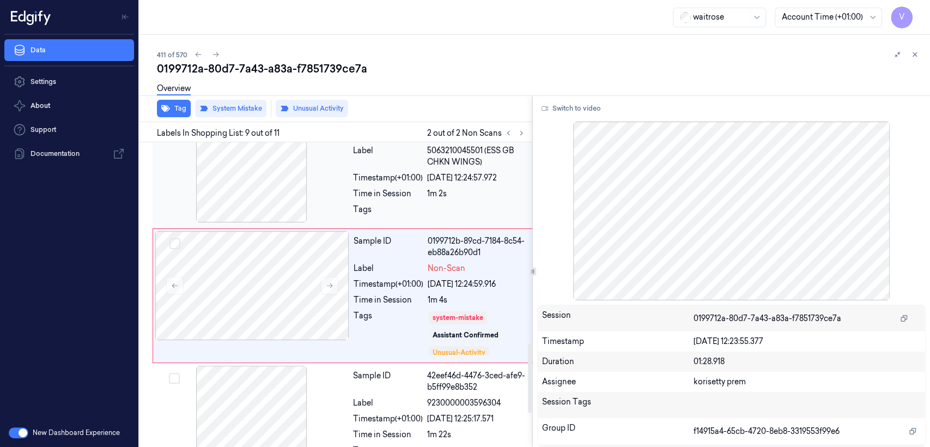
click at [463, 169] on div "Sample ID e589c2a4-1556-3264-be8b-f98de12095c0 Label 5063210045501 (ESS GB CHKN…" at bounding box center [441, 169] width 185 height 112
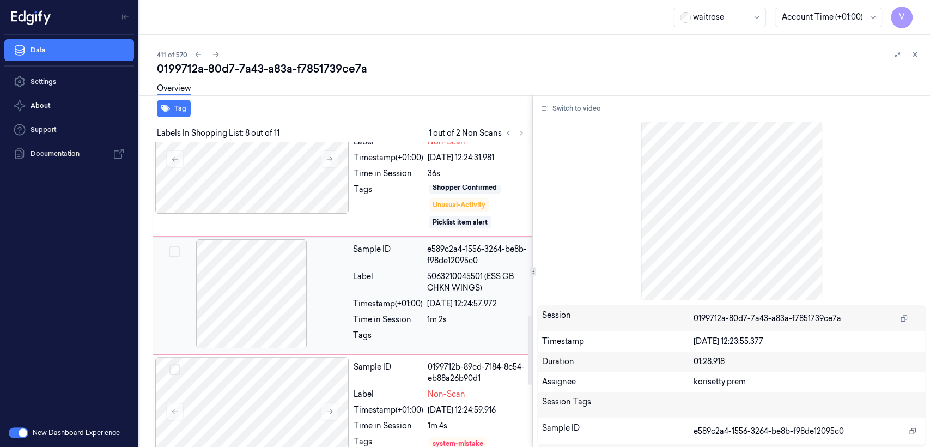
scroll to position [878, 0]
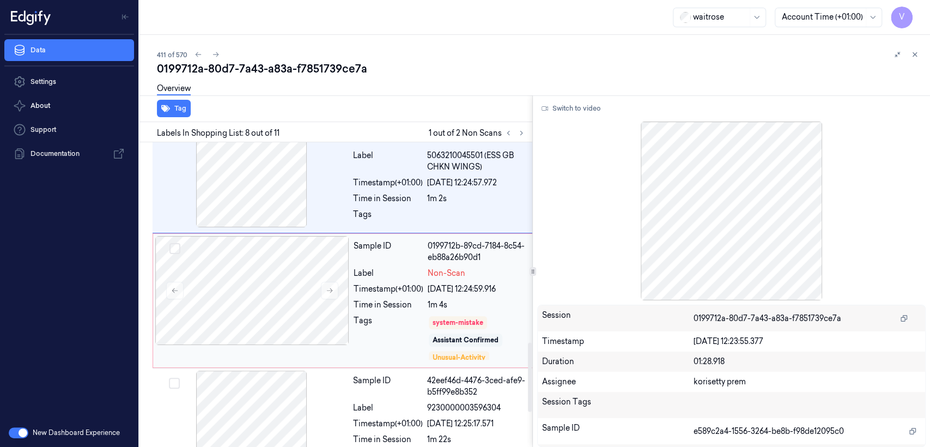
click at [452, 333] on div "Assistant Confirmed" at bounding box center [466, 339] width 74 height 13
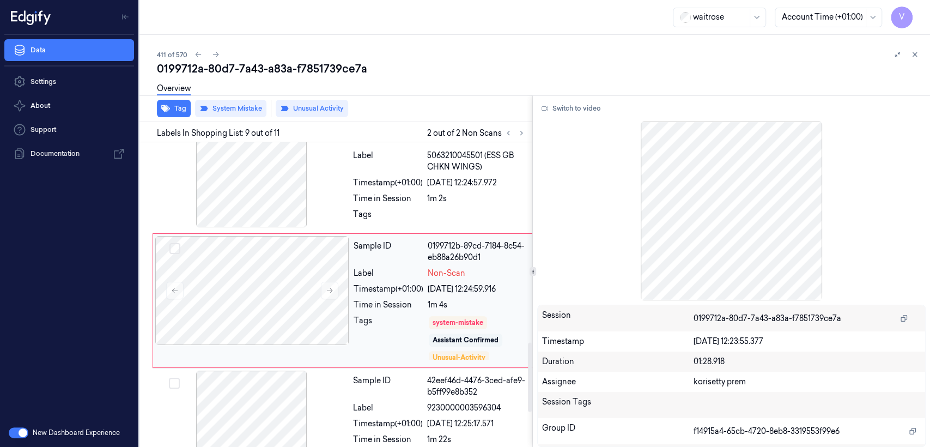
scroll to position [883, 0]
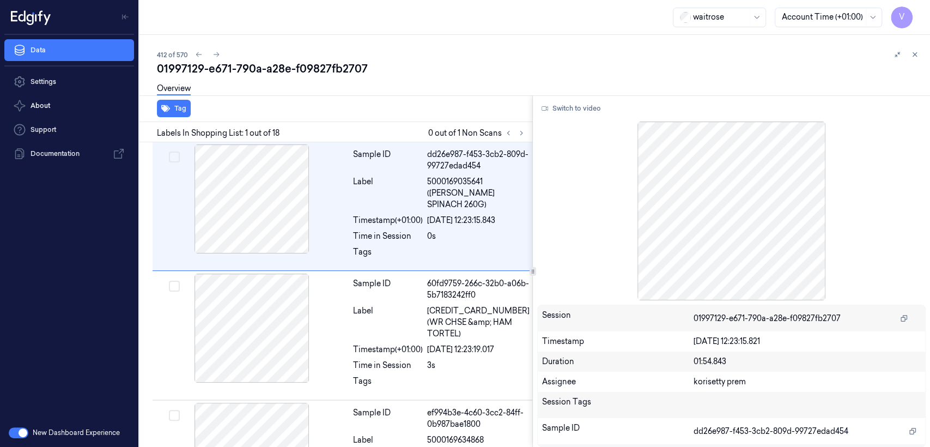
click at [290, 80] on div "Overview" at bounding box center [539, 90] width 764 height 28
click at [289, 75] on div "01997129-e671-790a-a28e-f09827fb2707" at bounding box center [539, 68] width 764 height 15
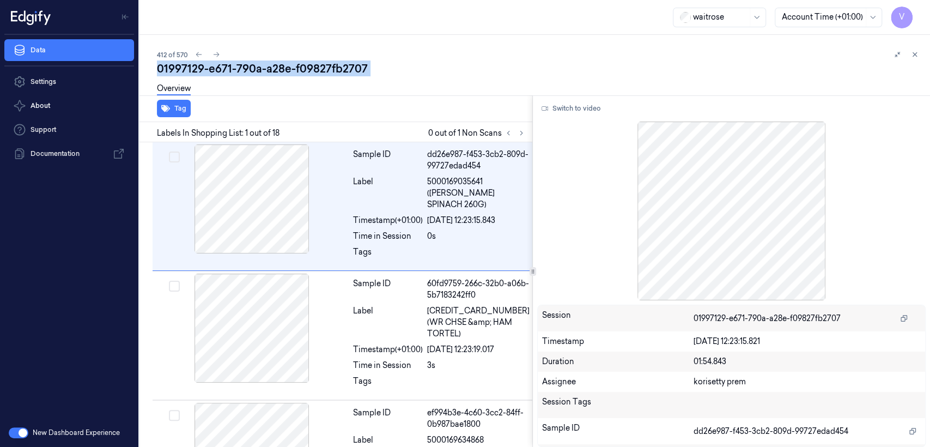
copy div "-"
click at [526, 134] on button at bounding box center [521, 132] width 13 height 13
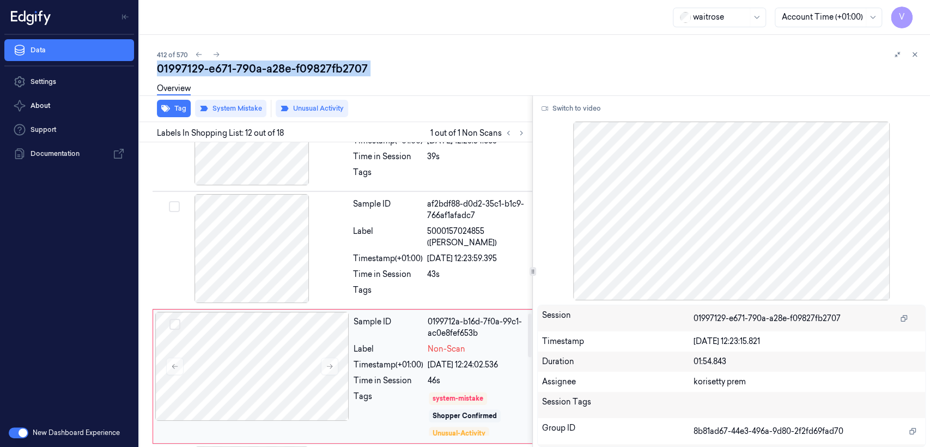
scroll to position [1207, 0]
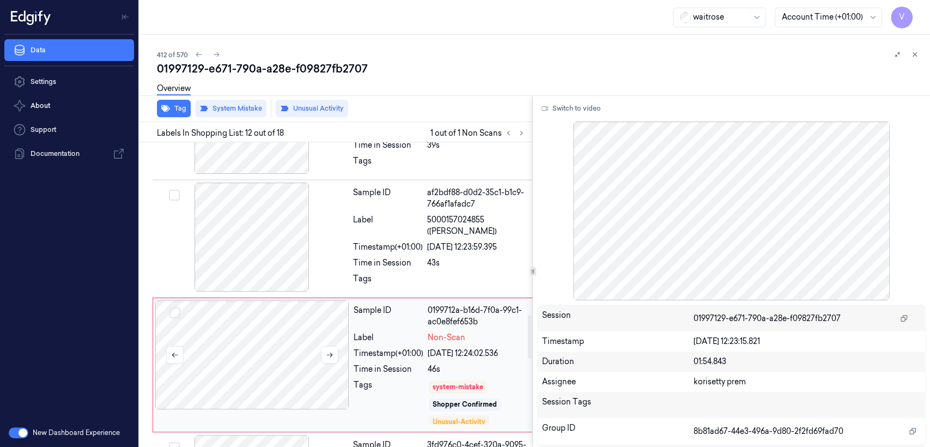
click at [270, 300] on div at bounding box center [252, 354] width 194 height 109
click at [329, 351] on icon at bounding box center [330, 355] width 8 height 8
click at [324, 183] on div at bounding box center [252, 237] width 194 height 109
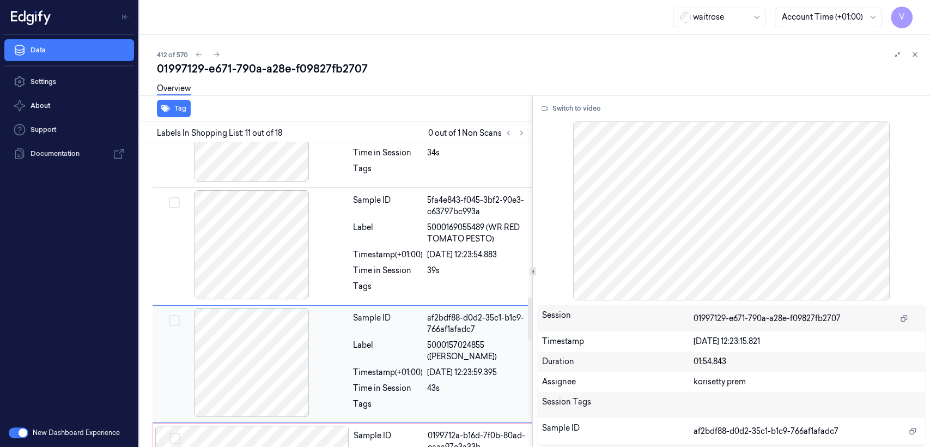
scroll to position [1081, 0]
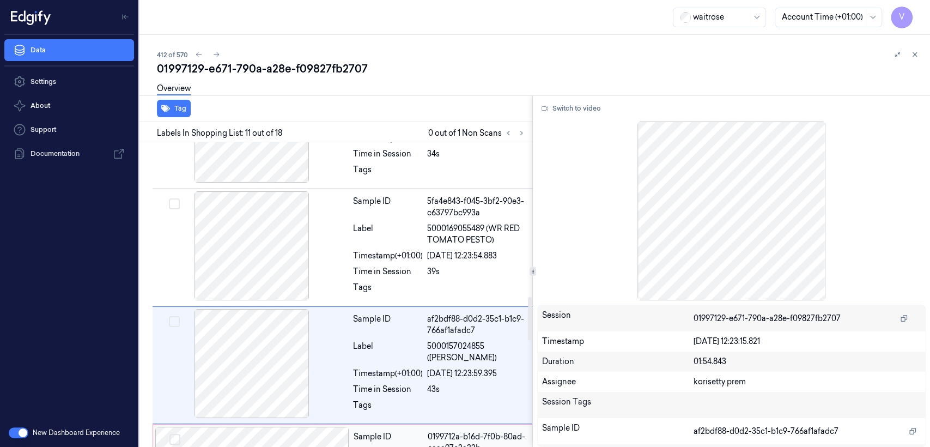
click at [396, 431] on div "Sample ID" at bounding box center [389, 442] width 70 height 23
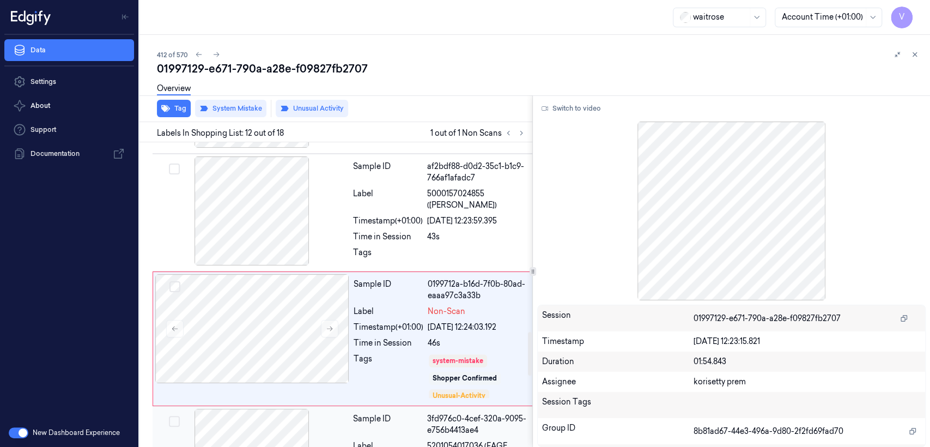
scroll to position [1329, 0]
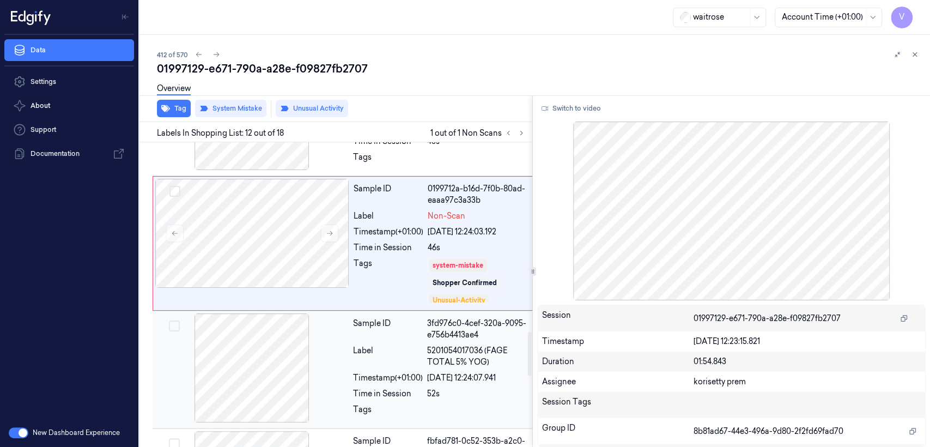
click at [361, 372] on div "Timestamp (+01:00)" at bounding box center [388, 377] width 70 height 11
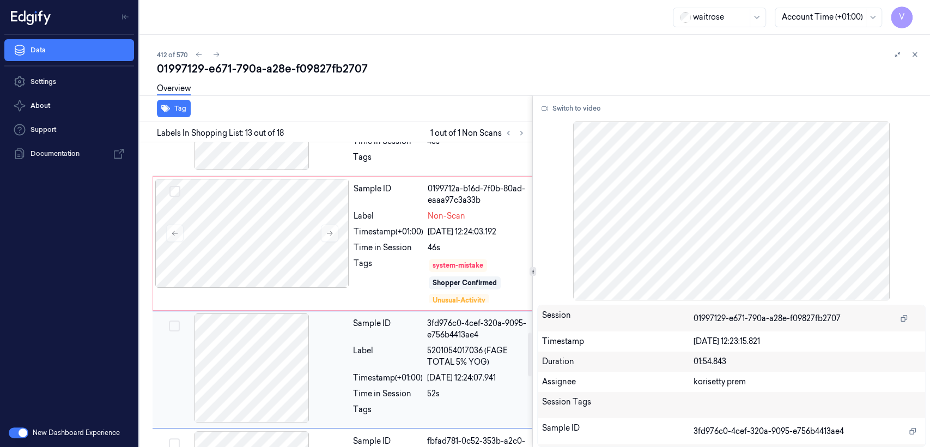
scroll to position [1334, 0]
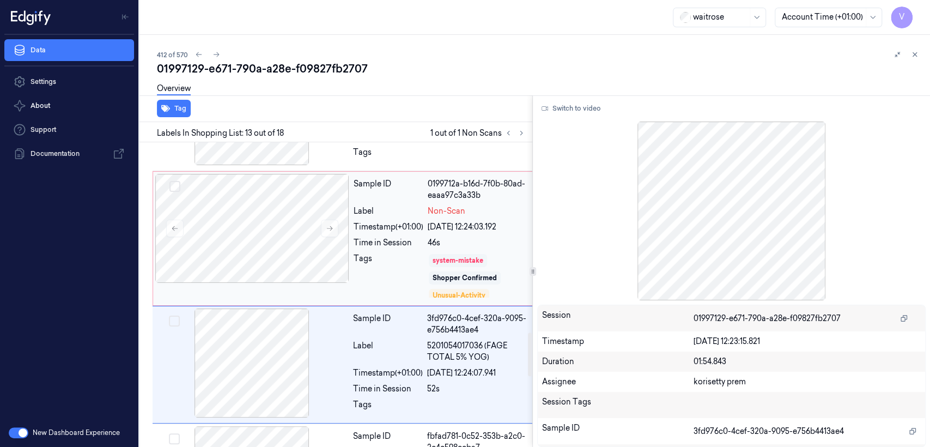
click at [483, 256] on div "system-mistake" at bounding box center [458, 261] width 51 height 10
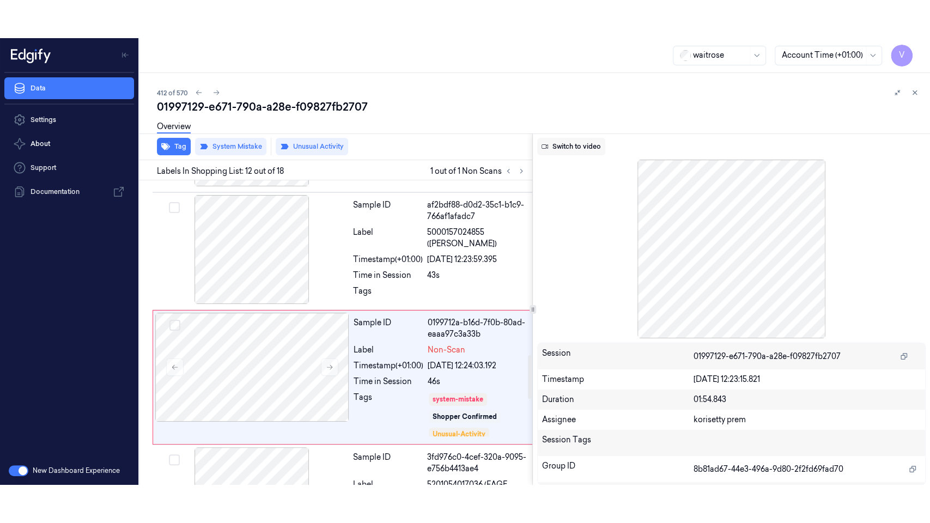
scroll to position [1207, 0]
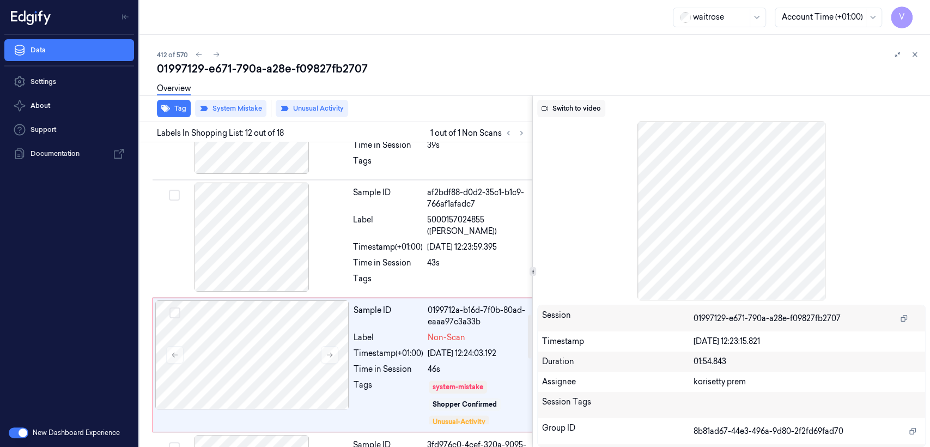
click at [567, 101] on button "Switch to video" at bounding box center [571, 108] width 68 height 17
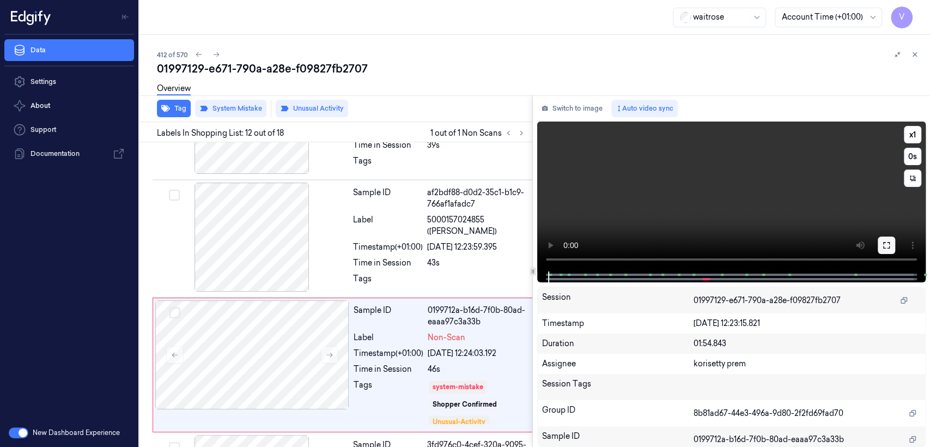
click at [889, 245] on icon at bounding box center [886, 245] width 9 height 9
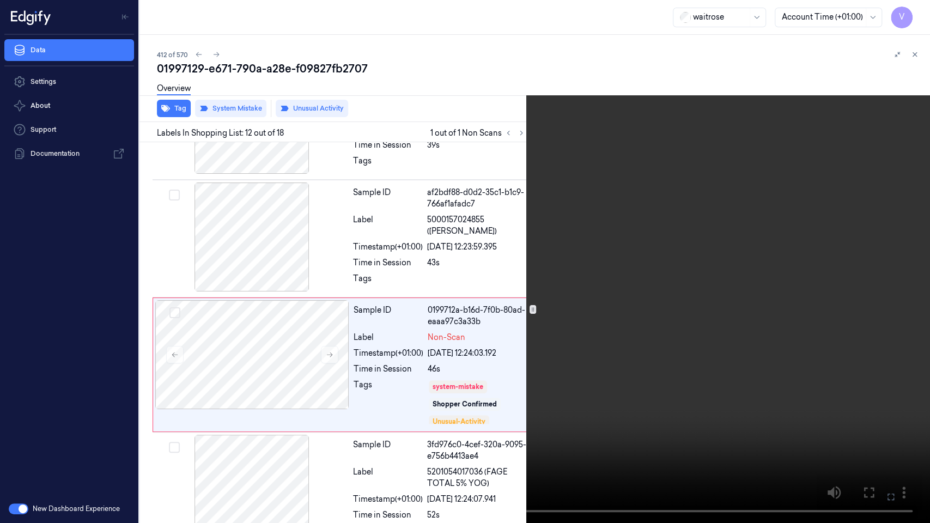
click at [684, 252] on video at bounding box center [465, 261] width 930 height 523
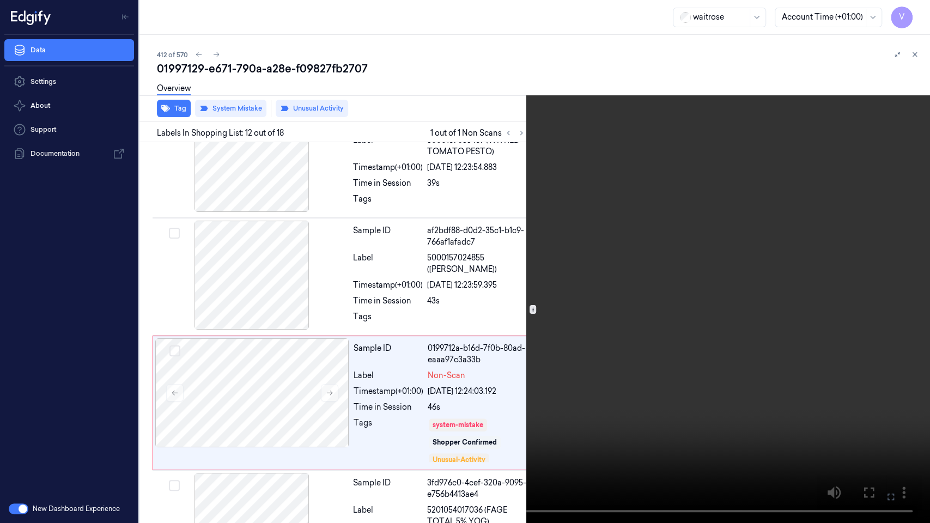
click at [684, 252] on video at bounding box center [465, 261] width 930 height 523
click at [0, 0] on button at bounding box center [0, 0] width 0 height 0
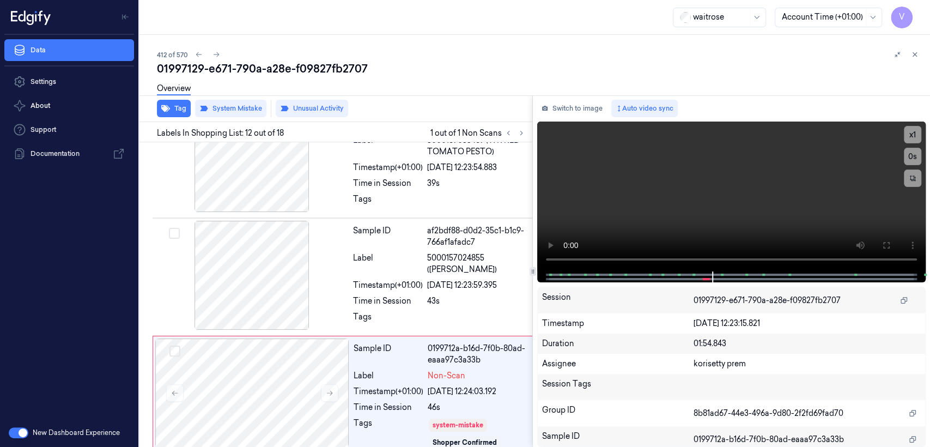
drag, startPoint x: 587, startPoint y: 106, endPoint x: 576, endPoint y: 119, distance: 17.0
click at [587, 106] on button "Switch to image" at bounding box center [572, 108] width 70 height 17
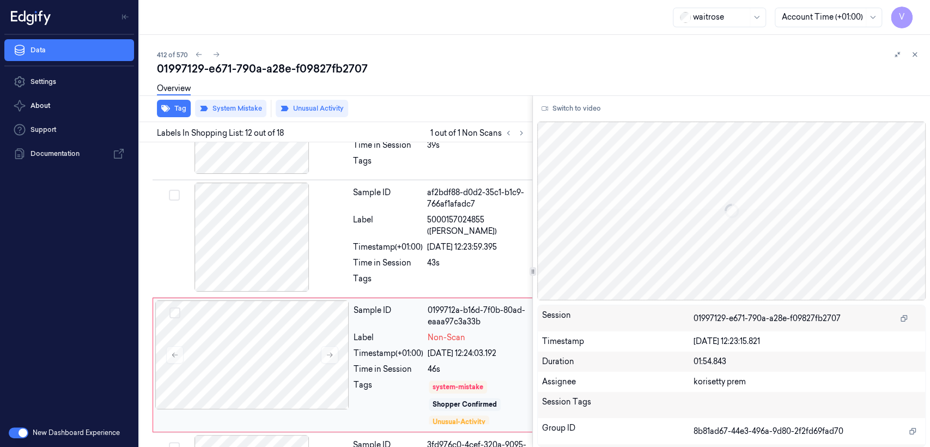
scroll to position [1207, 0]
click at [442, 348] on div "22/09/2025 12:24:03.192" at bounding box center [478, 353] width 101 height 11
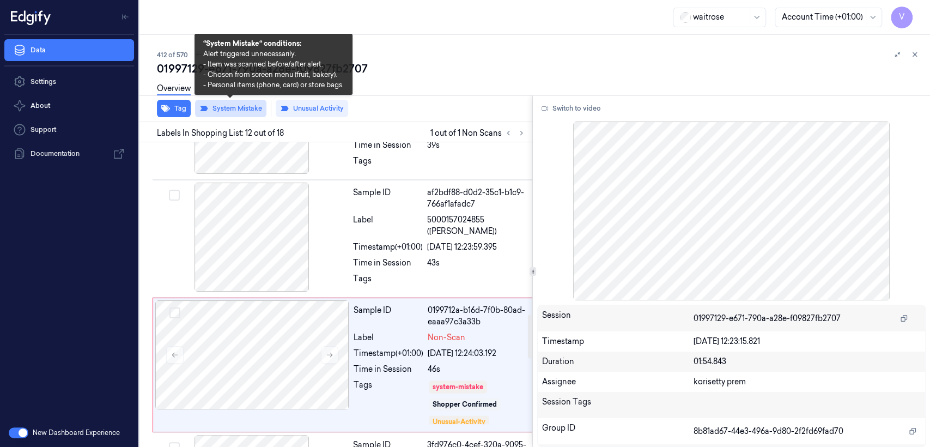
click at [246, 110] on button "System Mistake" at bounding box center [230, 108] width 71 height 17
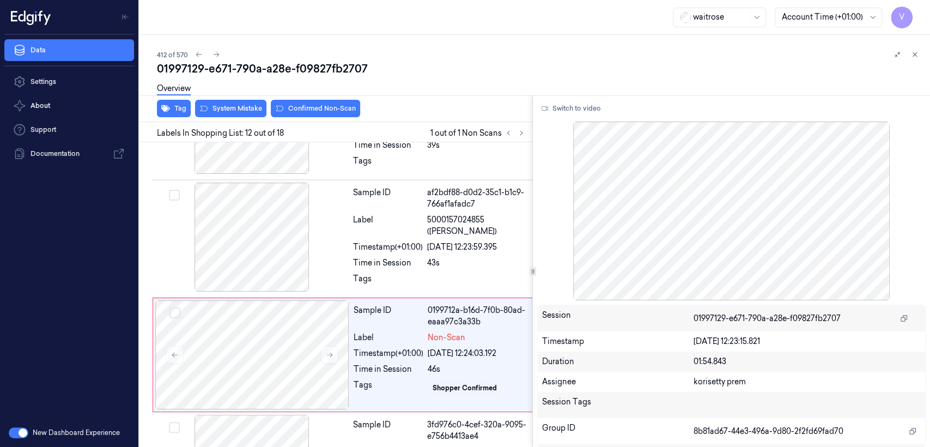
scroll to position [1197, 0]
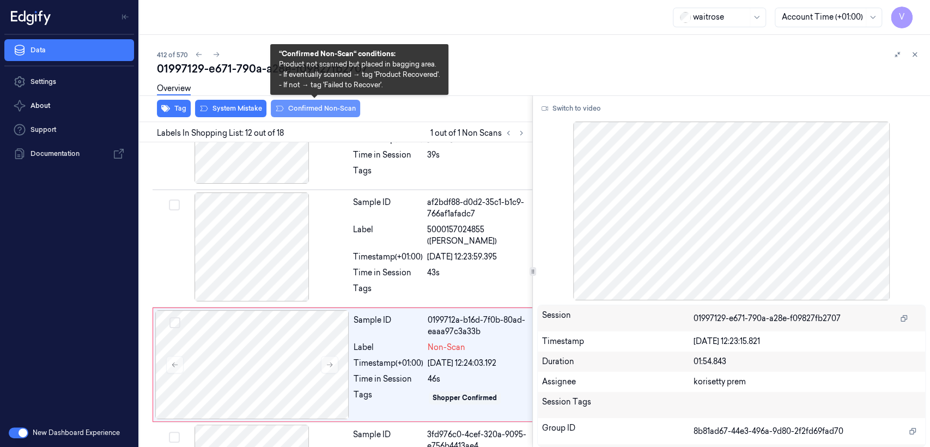
click at [329, 111] on button "Confirmed Non-Scan" at bounding box center [315, 108] width 89 height 17
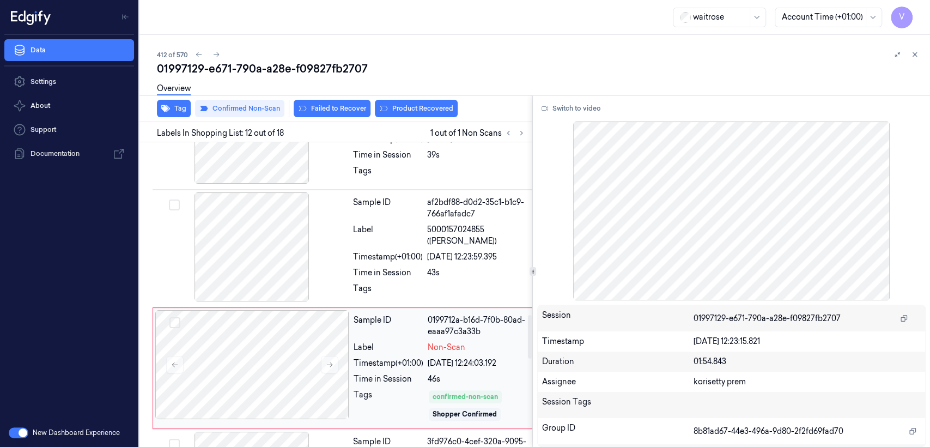
scroll to position [1201, 0]
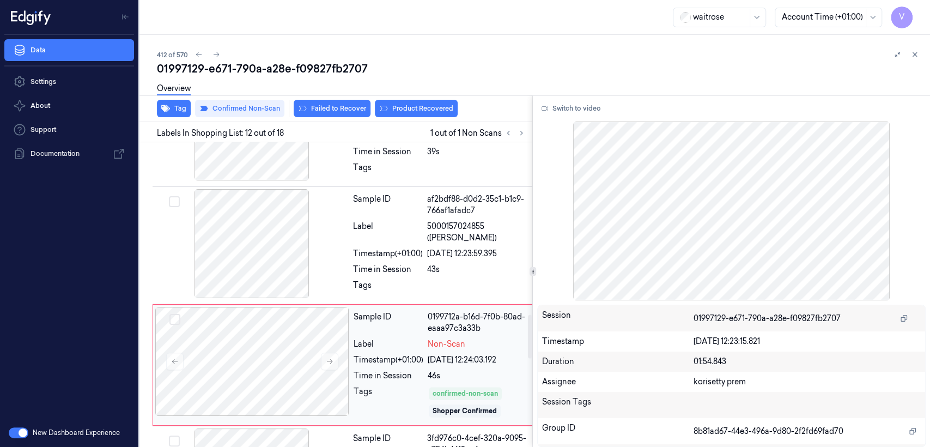
click at [408, 354] on div "Sample ID 0199712a-b16d-7f0b-80ad-eaaa97c3a33b Label Non-Scan Timestamp (+01:00…" at bounding box center [345, 364] width 384 height 121
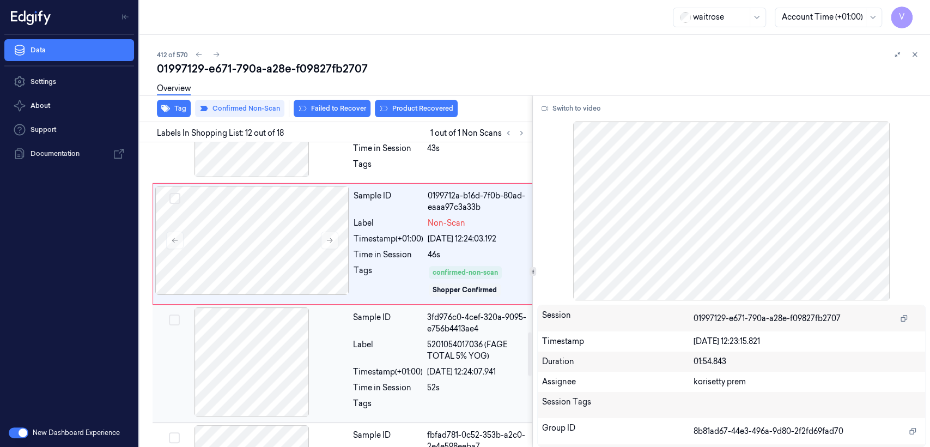
click at [397, 339] on div "Label" at bounding box center [388, 350] width 70 height 23
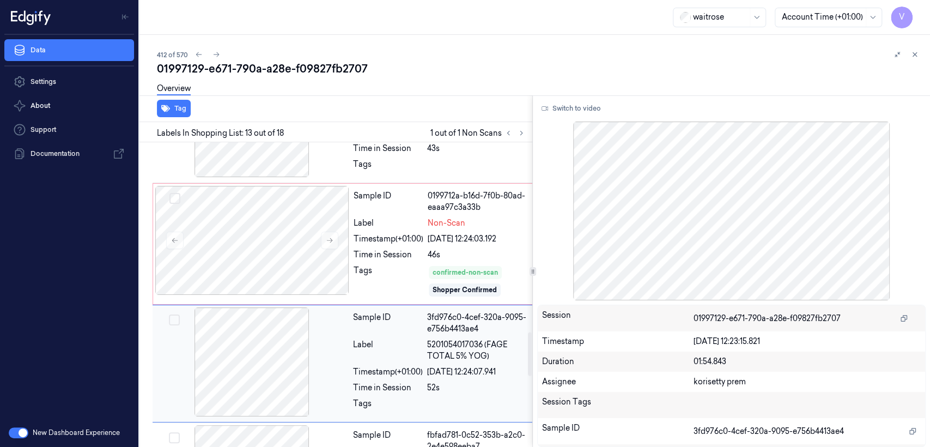
scroll to position [1320, 0]
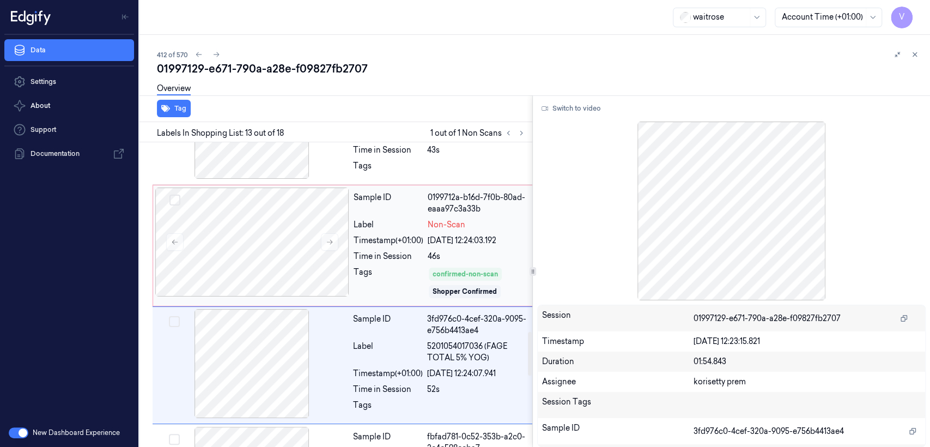
click at [445, 266] on div "confirmed-non-scan Shopper Confirmed" at bounding box center [478, 282] width 101 height 33
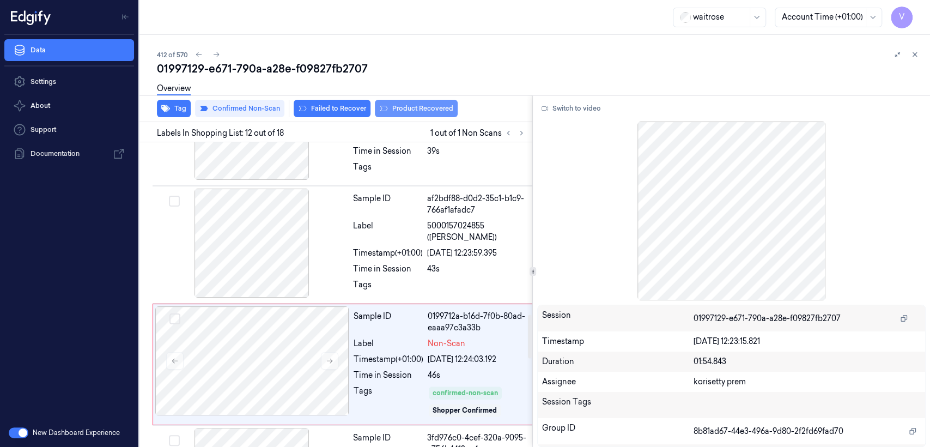
scroll to position [1201, 0]
click at [408, 111] on button "Product Recovered" at bounding box center [416, 108] width 83 height 17
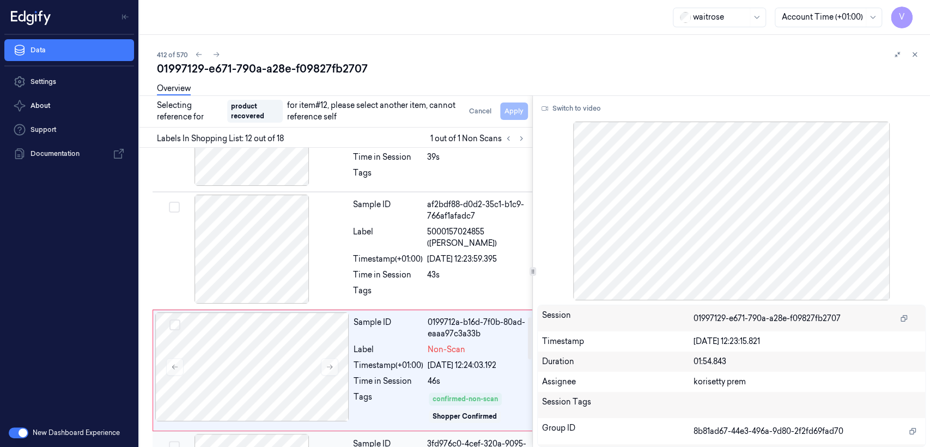
click at [450, 438] on div "3fd976c0-4cef-320a-9095-e756b4413ae4" at bounding box center [478, 449] width 102 height 23
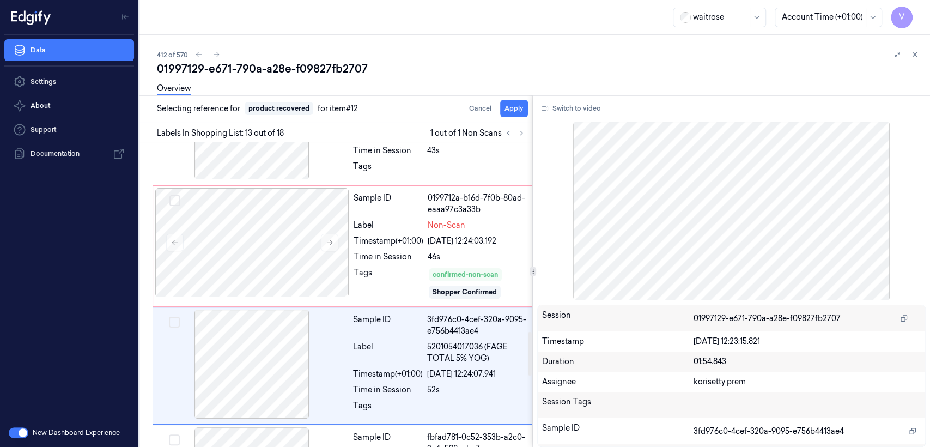
scroll to position [1320, 0]
click at [510, 110] on button "Apply" at bounding box center [514, 108] width 28 height 17
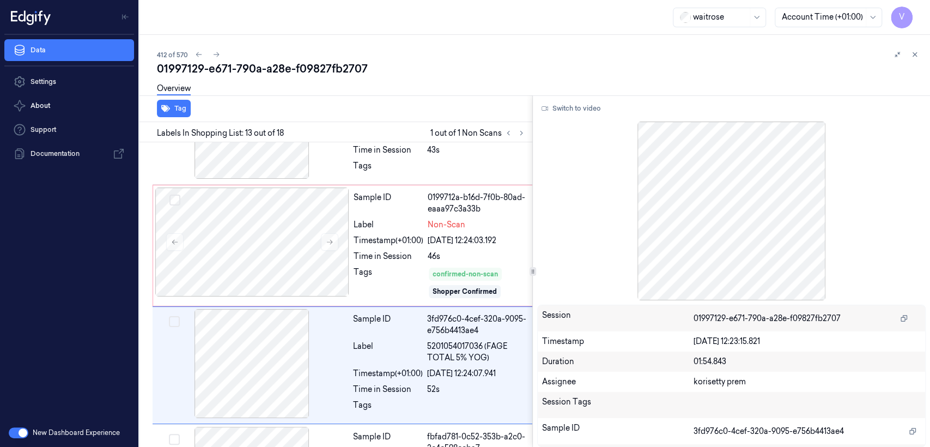
click at [244, 61] on div "01997129-e671-790a-a28e-f09827fb2707" at bounding box center [539, 68] width 764 height 15
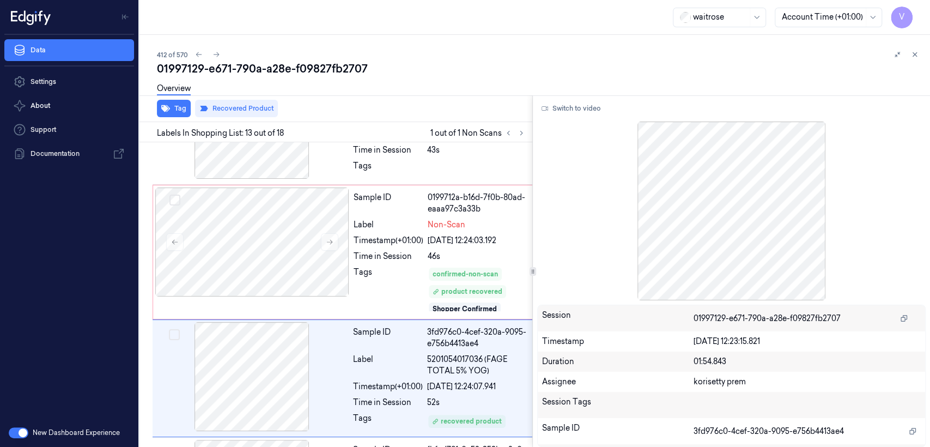
scroll to position [1334, 0]
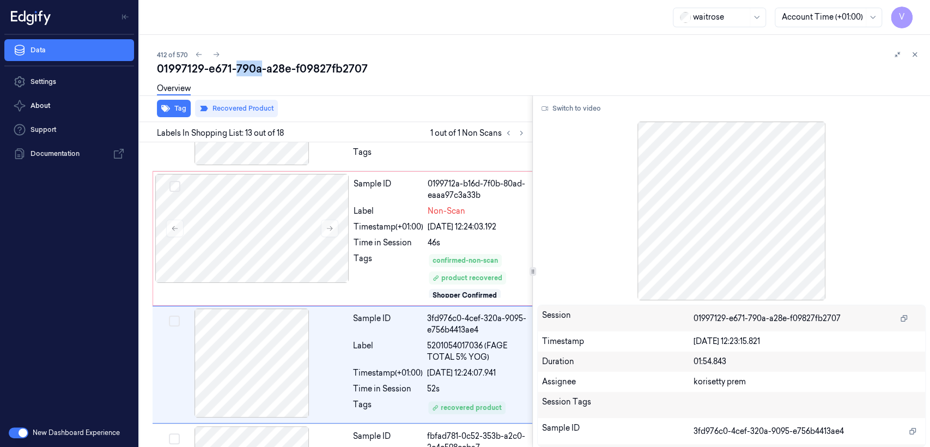
click at [244, 61] on div "01997129-e671-790a-a28e-f09827fb2707" at bounding box center [539, 68] width 764 height 15
copy div "790a"
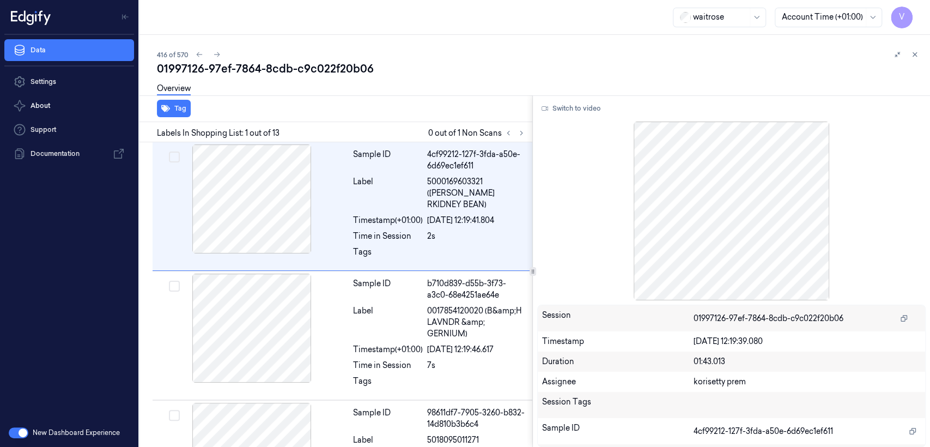
click at [242, 71] on div "01997126-97ef-7864-8cdb-c9c022f20b06" at bounding box center [539, 68] width 764 height 15
copy div "7864"
click at [520, 134] on icon at bounding box center [522, 133] width 8 height 8
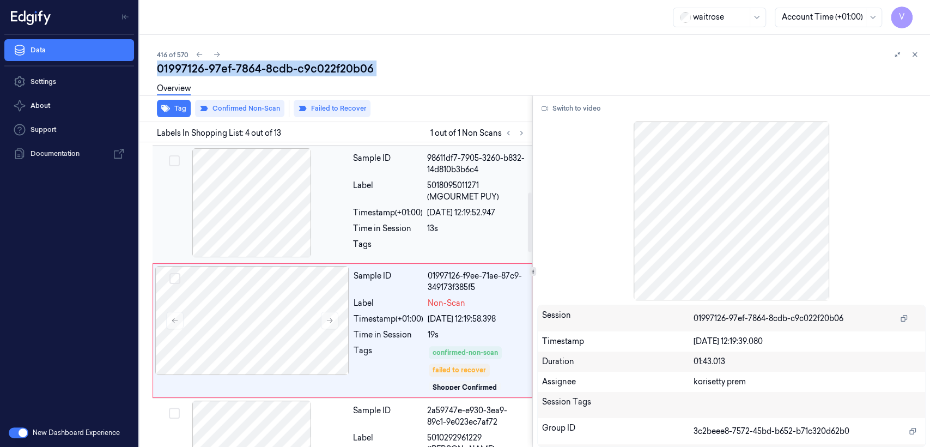
scroll to position [278, 0]
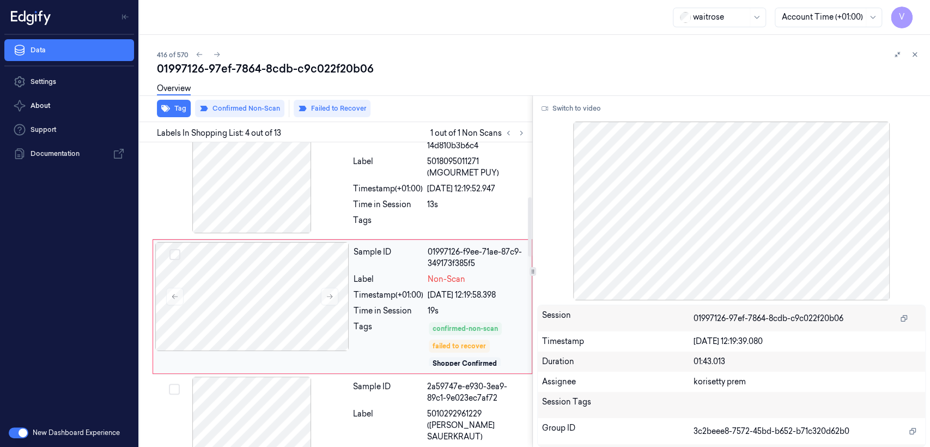
click at [404, 273] on div "Label" at bounding box center [389, 278] width 70 height 11
click at [412, 183] on div "Timestamp (+01:00)" at bounding box center [388, 188] width 70 height 11
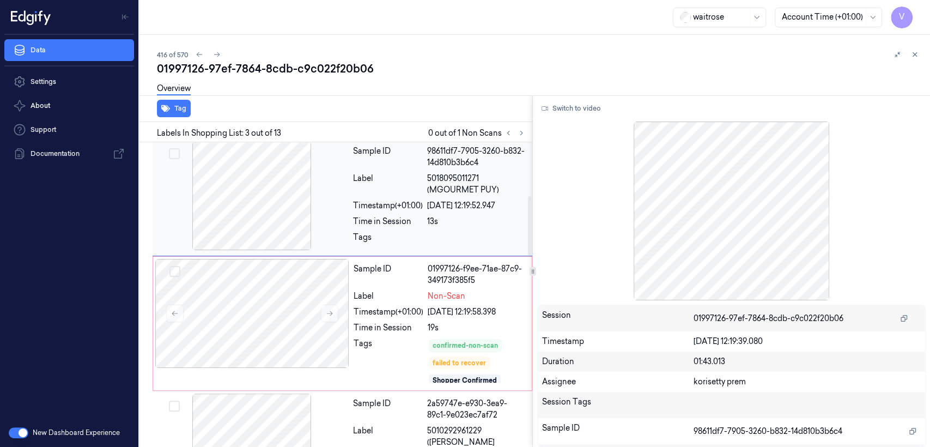
scroll to position [273, 0]
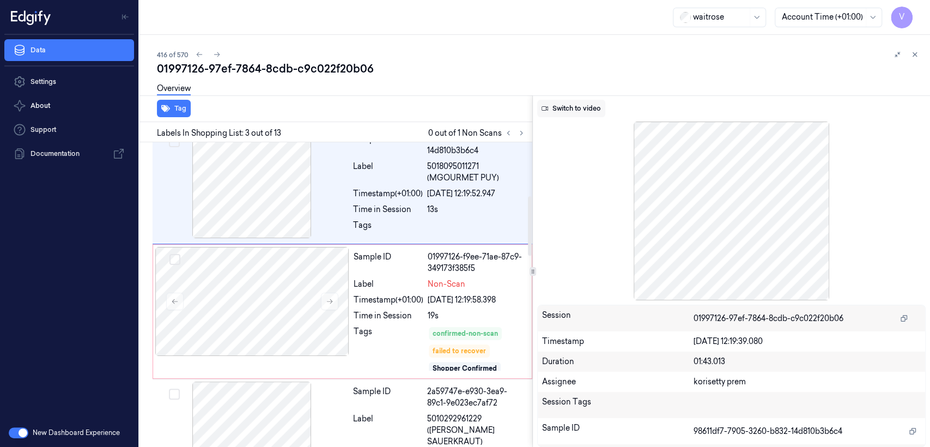
click at [571, 109] on button "Switch to video" at bounding box center [571, 108] width 68 height 17
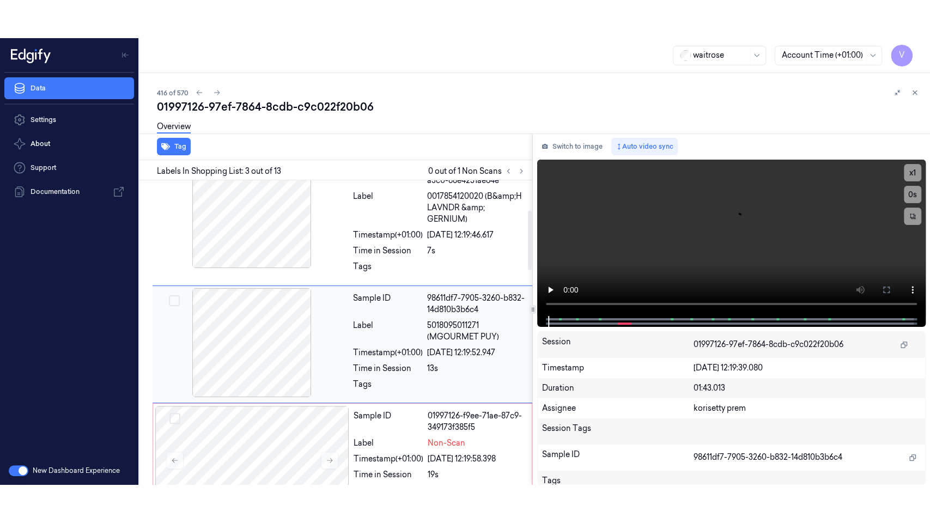
scroll to position [153, 0]
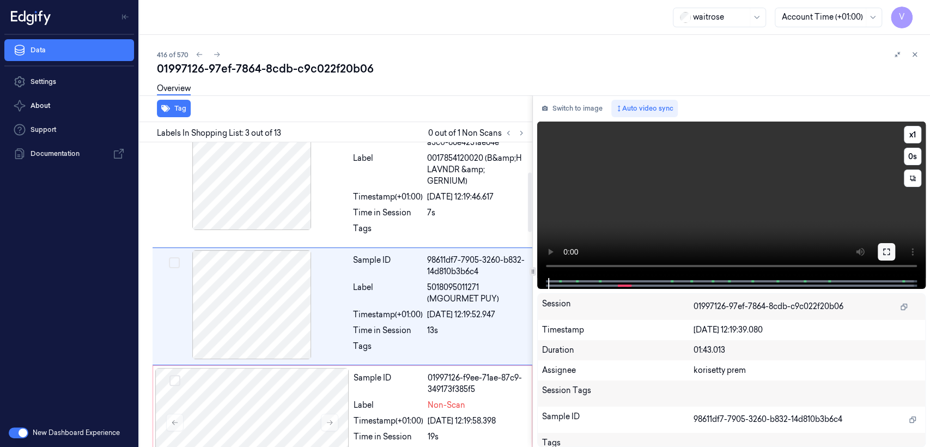
click at [886, 250] on icon at bounding box center [886, 251] width 9 height 9
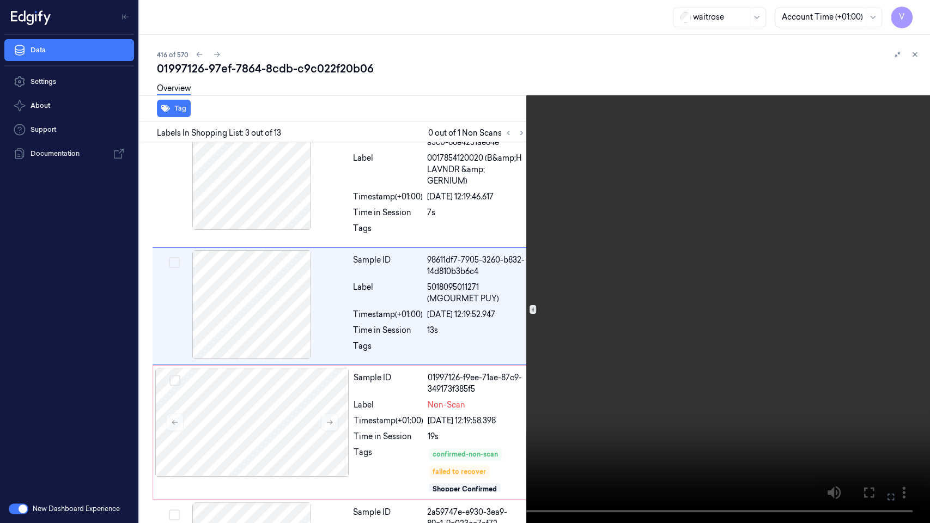
click at [702, 271] on video at bounding box center [465, 261] width 930 height 523
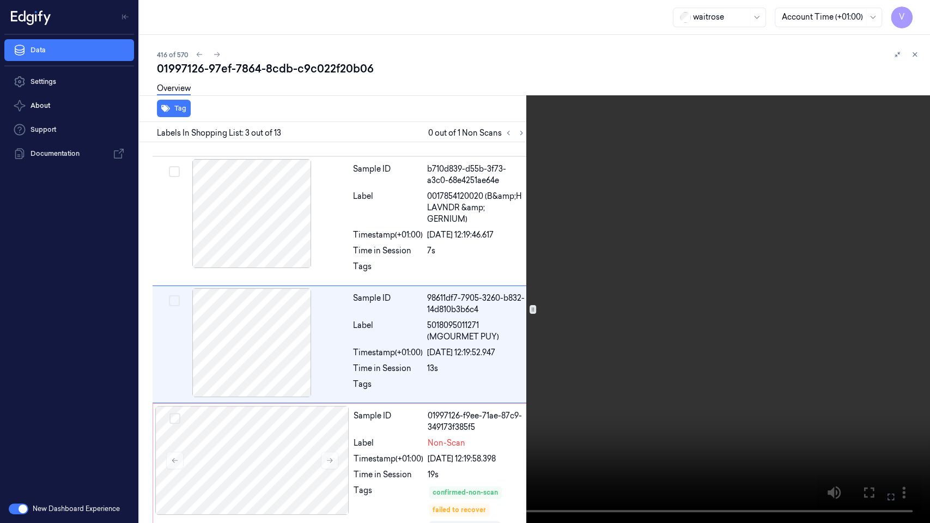
scroll to position [114, 0]
click at [702, 271] on video at bounding box center [465, 261] width 930 height 523
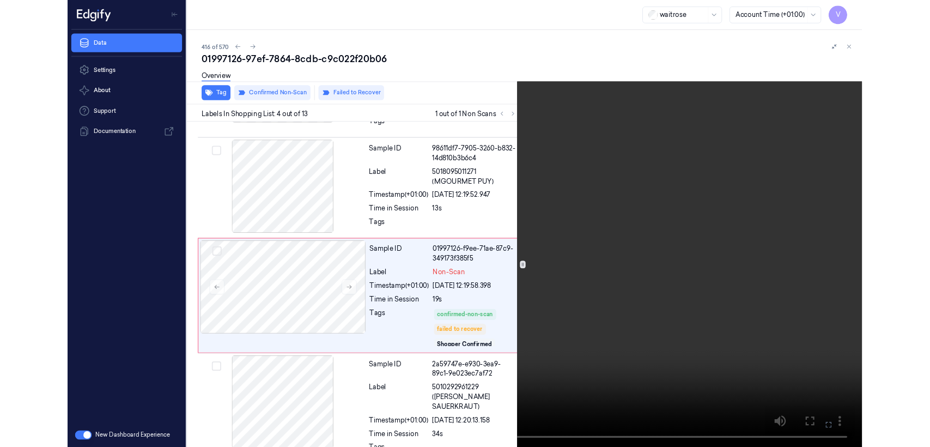
scroll to position [240, 0]
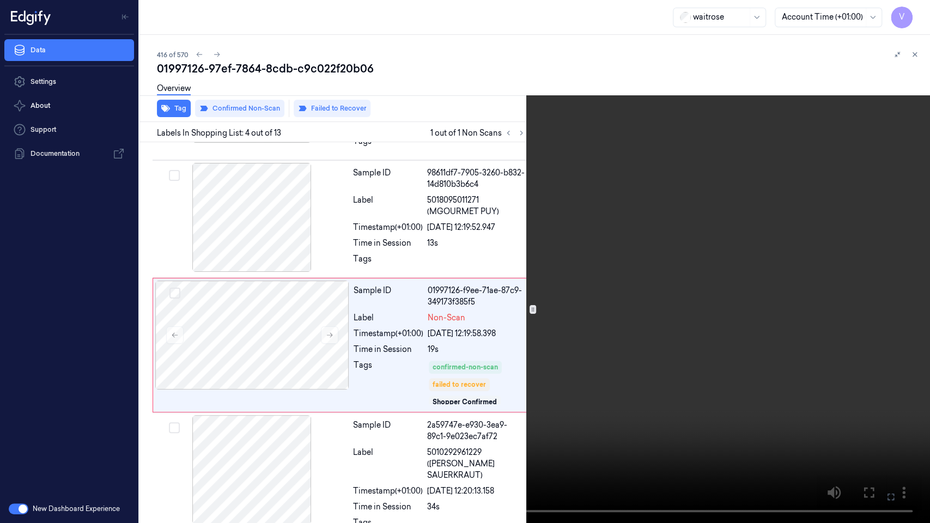
click at [0, 0] on icon at bounding box center [0, 0] width 0 height 0
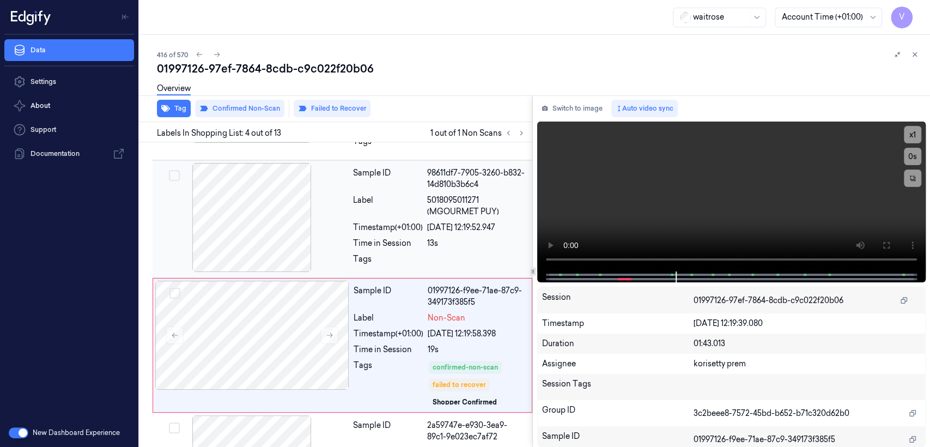
drag, startPoint x: 581, startPoint y: 117, endPoint x: 503, endPoint y: 191, distance: 107.9
click at [580, 117] on button "Switch to image" at bounding box center [572, 108] width 70 height 17
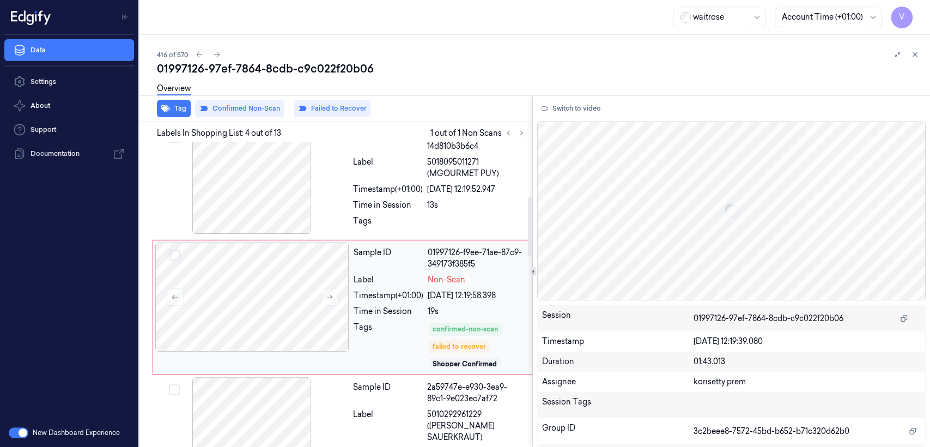
scroll to position [278, 0]
click at [366, 321] on div "Tags" at bounding box center [389, 344] width 70 height 46
click at [332, 293] on icon at bounding box center [330, 297] width 8 height 8
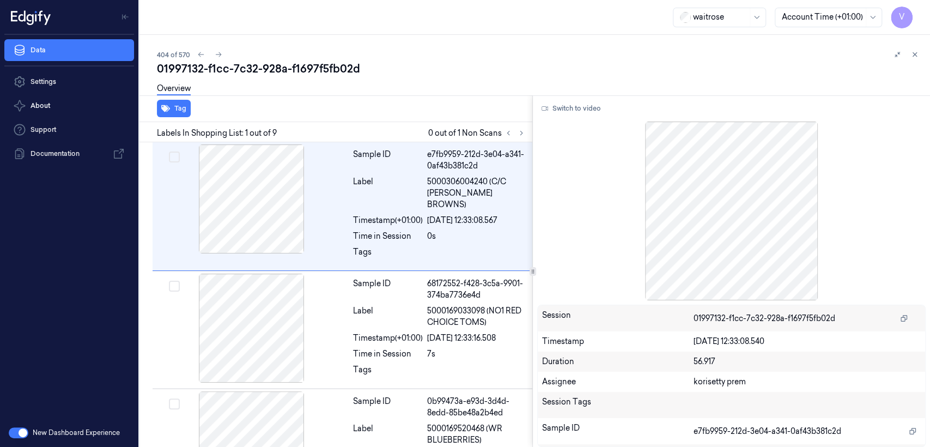
click at [297, 64] on div "01997132-f1cc-7c32-928a-f1697f5fb02d" at bounding box center [539, 68] width 764 height 15
copy div "f1697f5fb02d"
click at [521, 131] on icon at bounding box center [522, 133] width 8 height 8
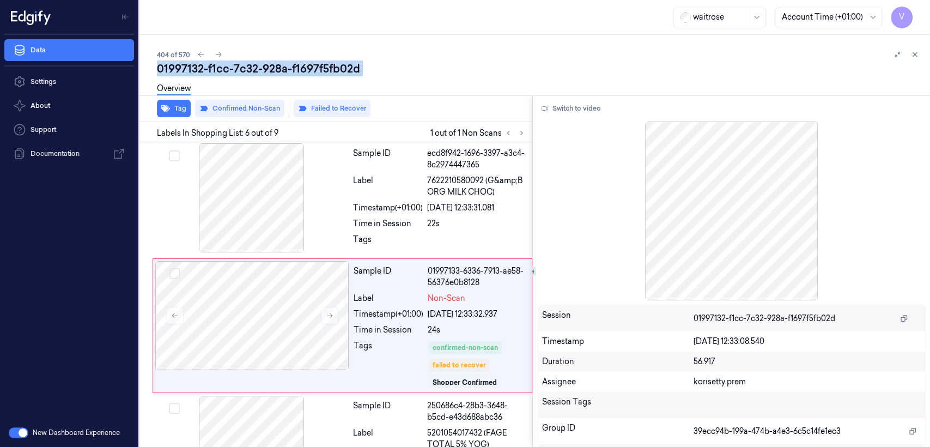
scroll to position [502, 0]
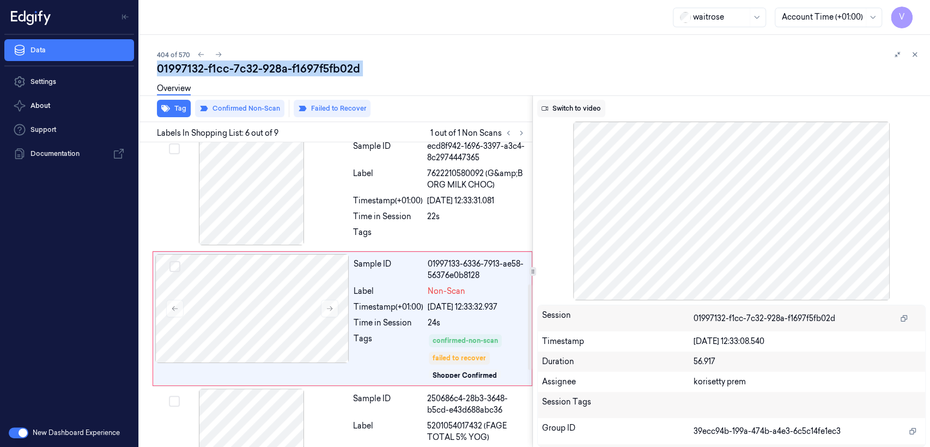
click at [580, 110] on button "Switch to video" at bounding box center [571, 108] width 68 height 17
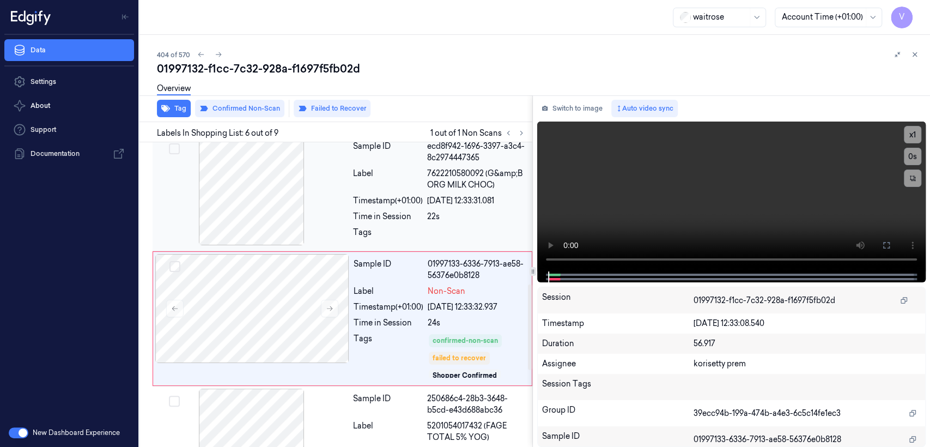
click at [484, 211] on div "22s" at bounding box center [476, 216] width 99 height 11
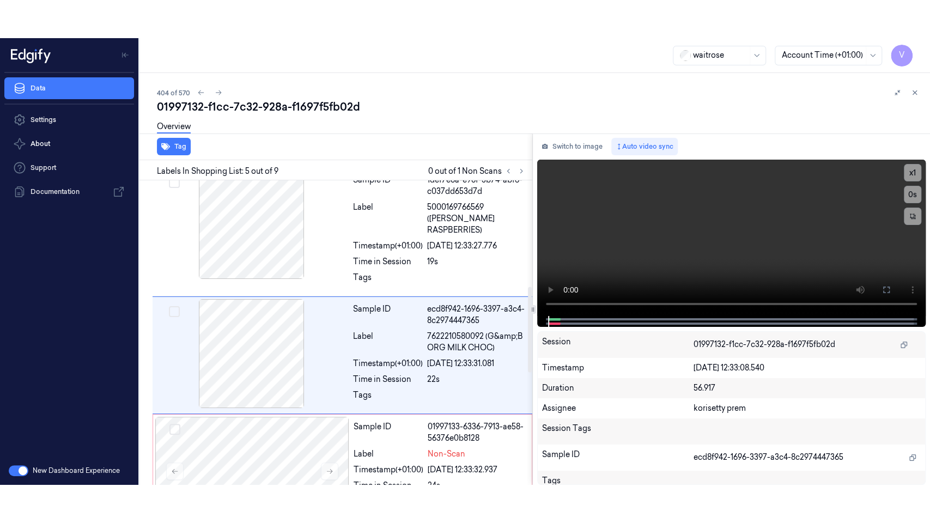
scroll to position [376, 0]
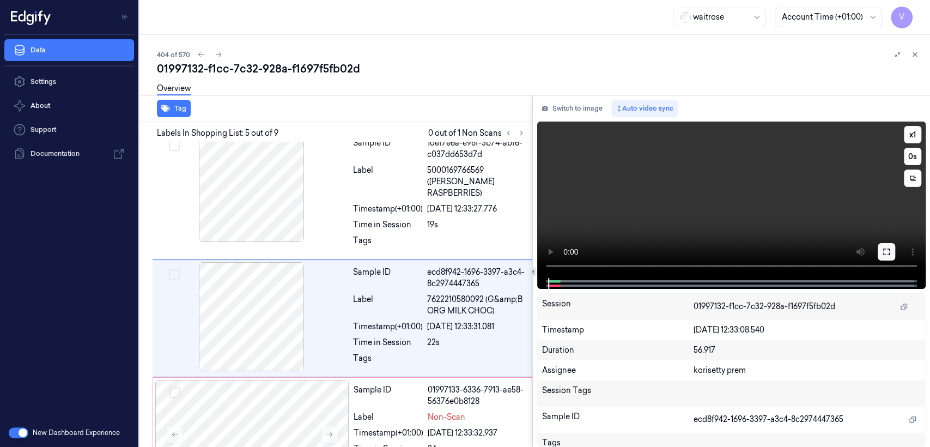
click at [886, 252] on icon at bounding box center [886, 251] width 9 height 9
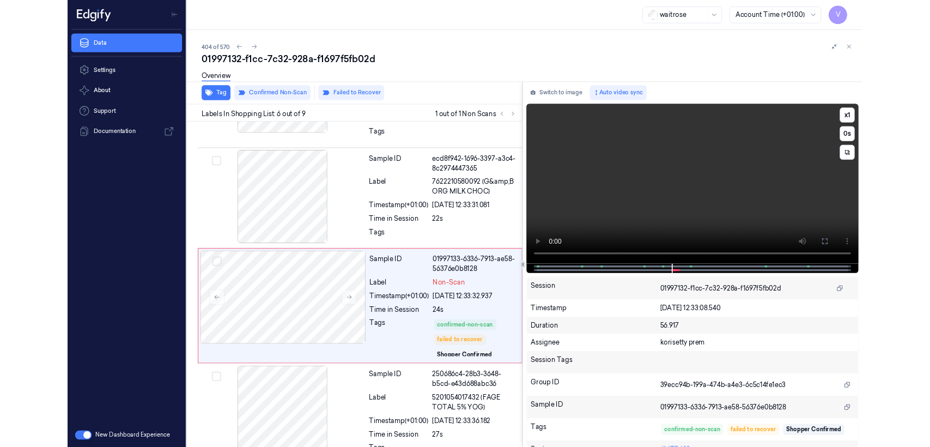
scroll to position [464, 0]
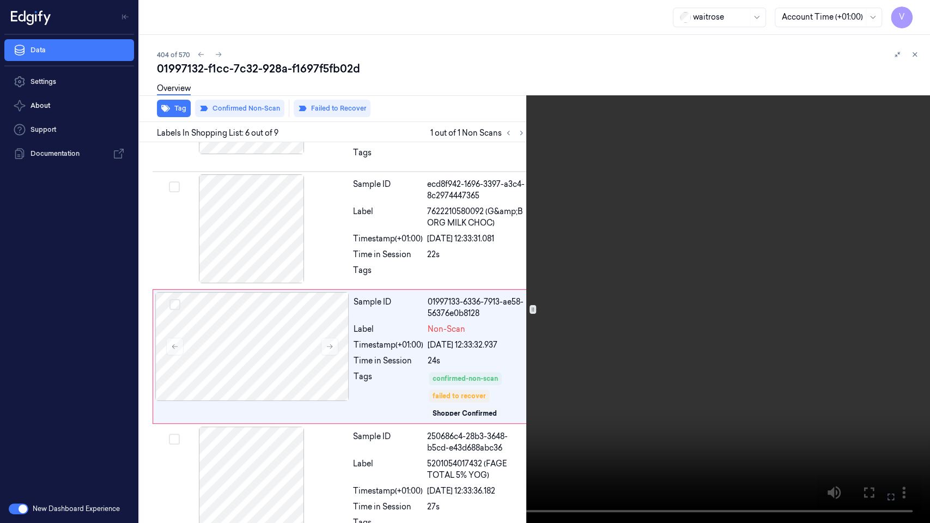
click at [0, 0] on icon at bounding box center [0, 0] width 0 height 0
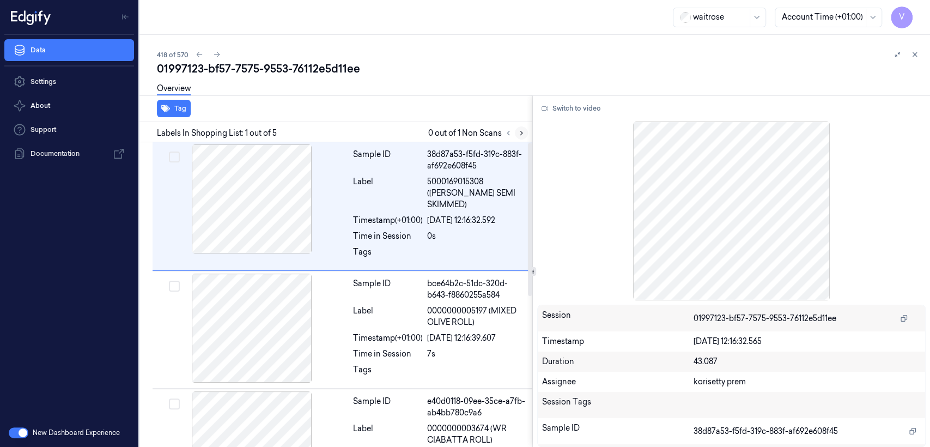
click at [520, 127] on button at bounding box center [521, 132] width 13 height 13
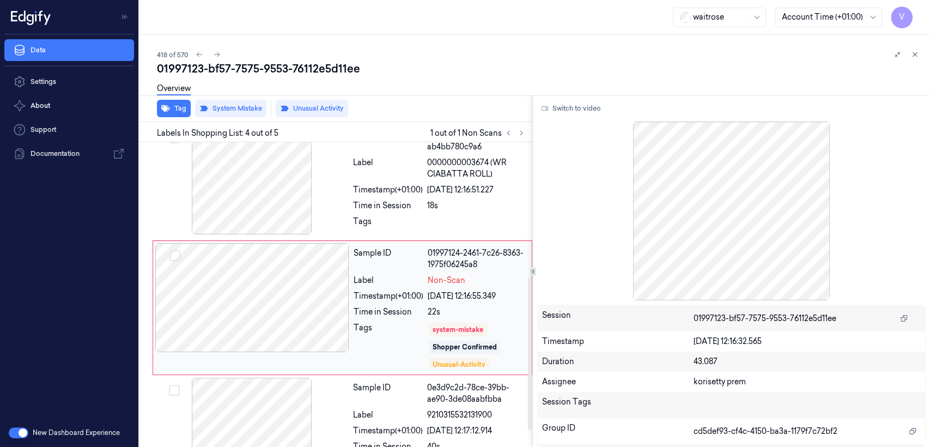
scroll to position [267, 0]
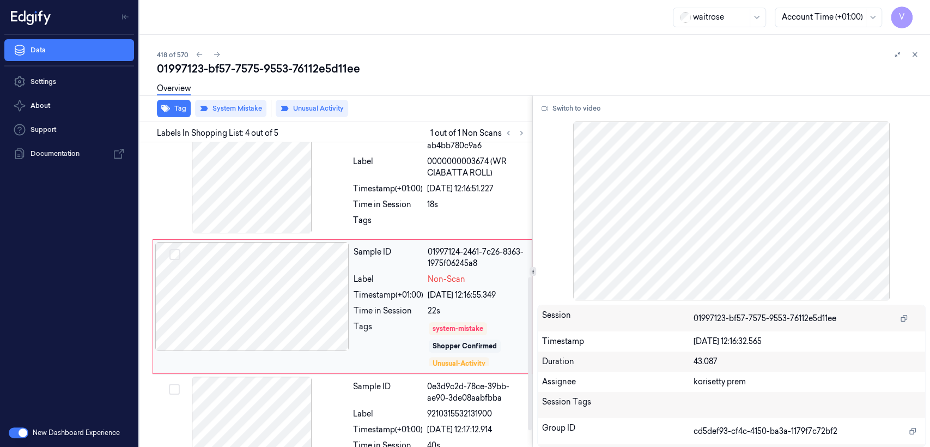
click at [363, 289] on div "Timestamp (+01:00)" at bounding box center [389, 294] width 70 height 11
click at [394, 215] on div "Tags" at bounding box center [388, 223] width 70 height 17
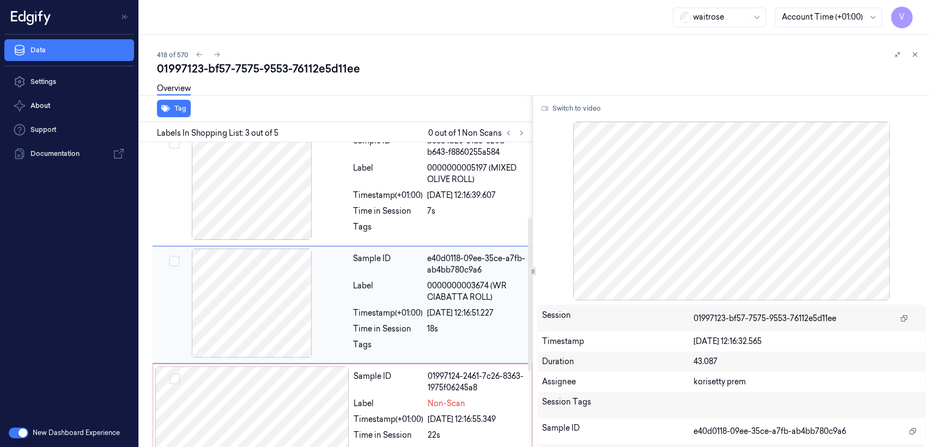
scroll to position [141, 0]
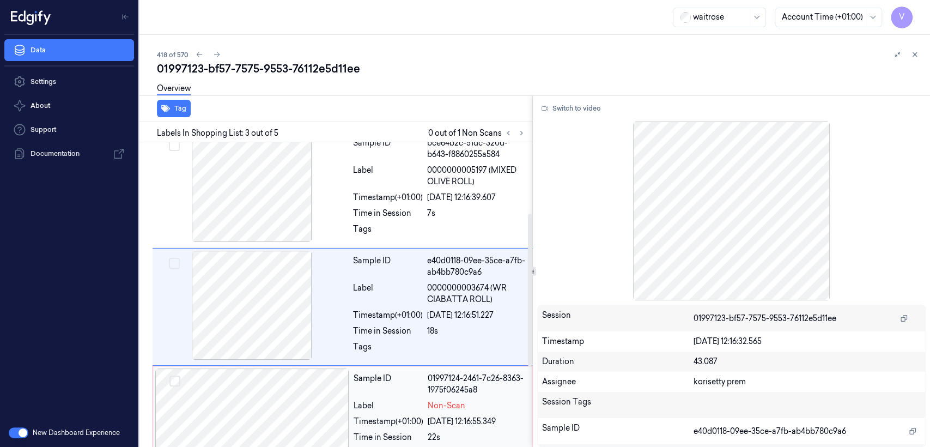
click at [440, 376] on div "01997124-2461-7c26-8363-1975f06245a8" at bounding box center [477, 384] width 98 height 23
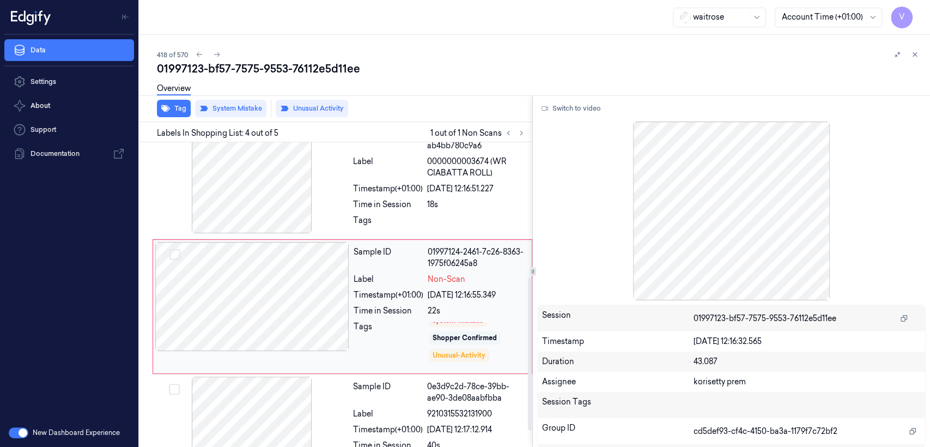
scroll to position [21, 0]
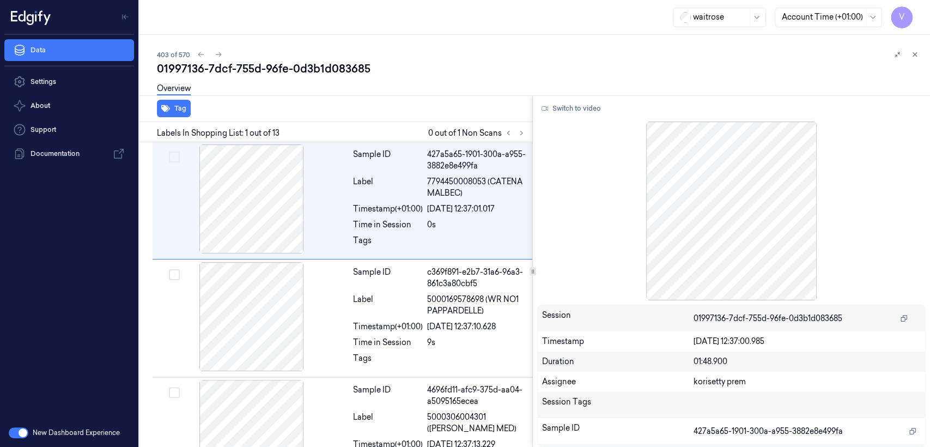
click at [306, 73] on div "01997136-7dcf-755d-96fe-0d3b1d083685" at bounding box center [539, 68] width 764 height 15
copy div "0d3b1d083685"
click at [525, 133] on icon at bounding box center [522, 133] width 8 height 8
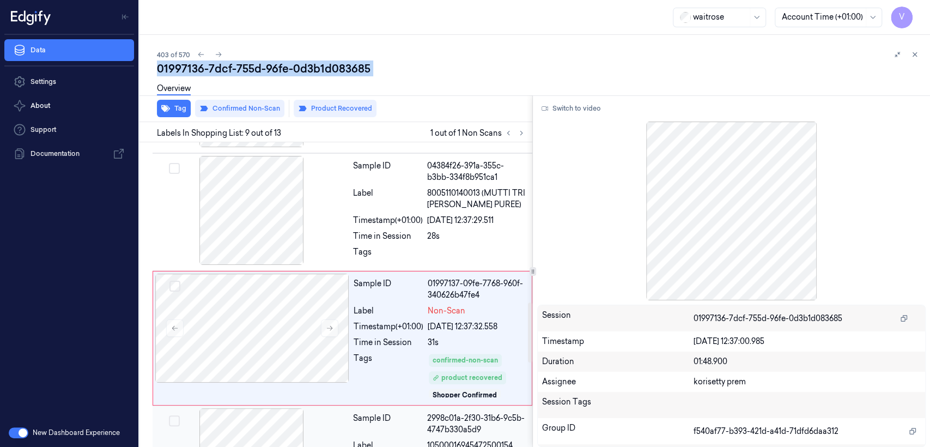
scroll to position [854, 0]
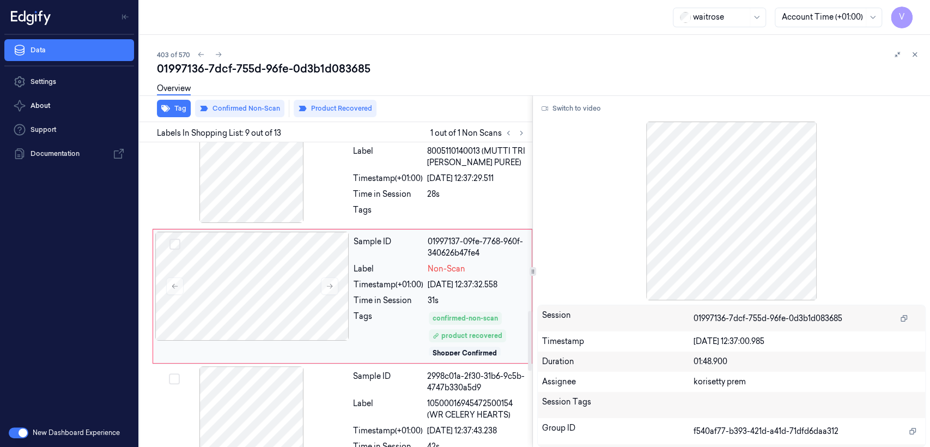
click at [383, 326] on div "Tags" at bounding box center [389, 334] width 70 height 46
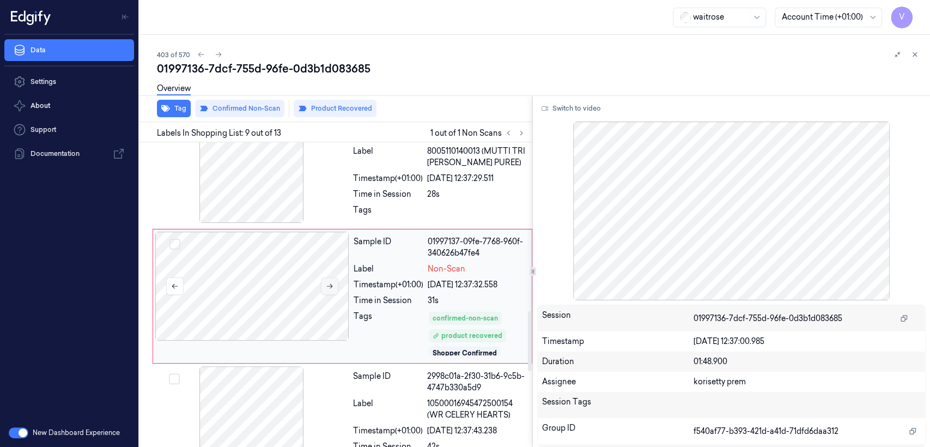
click at [326, 285] on icon at bounding box center [330, 286] width 8 height 8
click at [335, 197] on div at bounding box center [252, 168] width 194 height 109
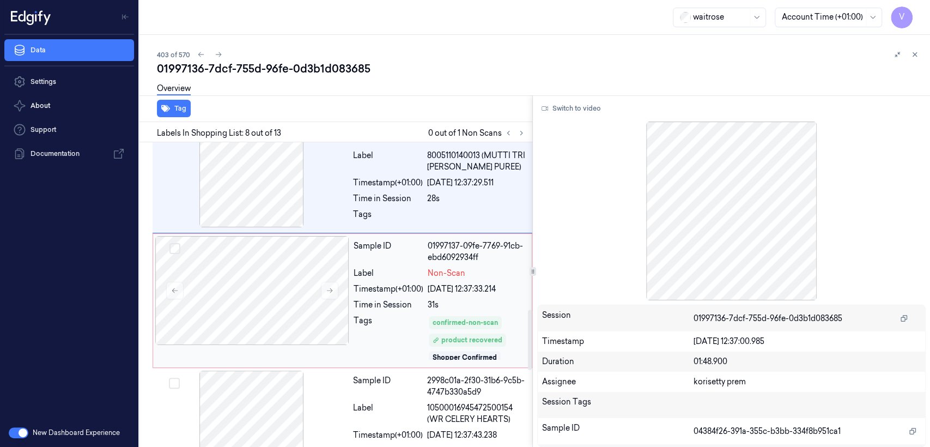
click at [392, 295] on div "Sample ID 01997137-09fe-7769-91cb-ebd6092934ff Label Non-Scan Timestamp (+01:00…" at bounding box center [439, 300] width 180 height 129
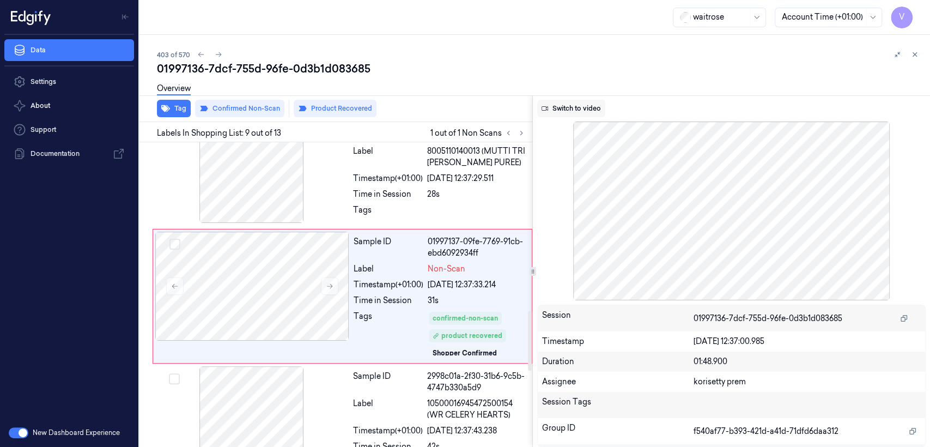
click at [573, 114] on button "Switch to video" at bounding box center [571, 108] width 68 height 17
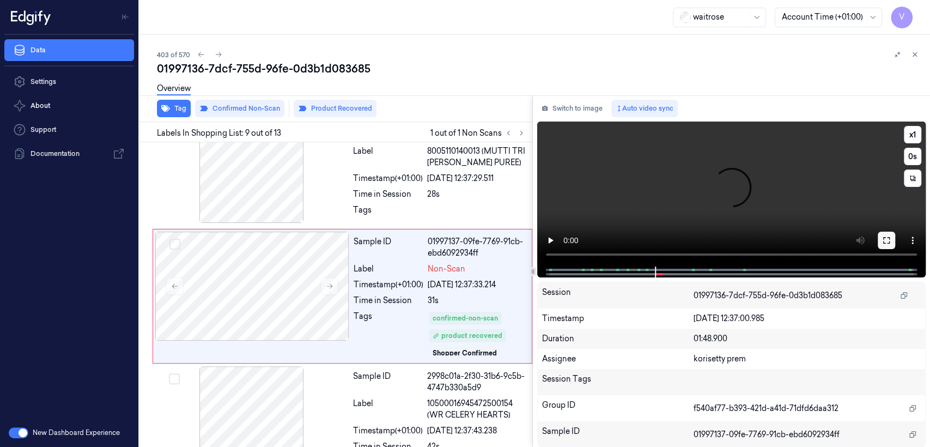
click at [879, 238] on button at bounding box center [886, 240] width 17 height 17
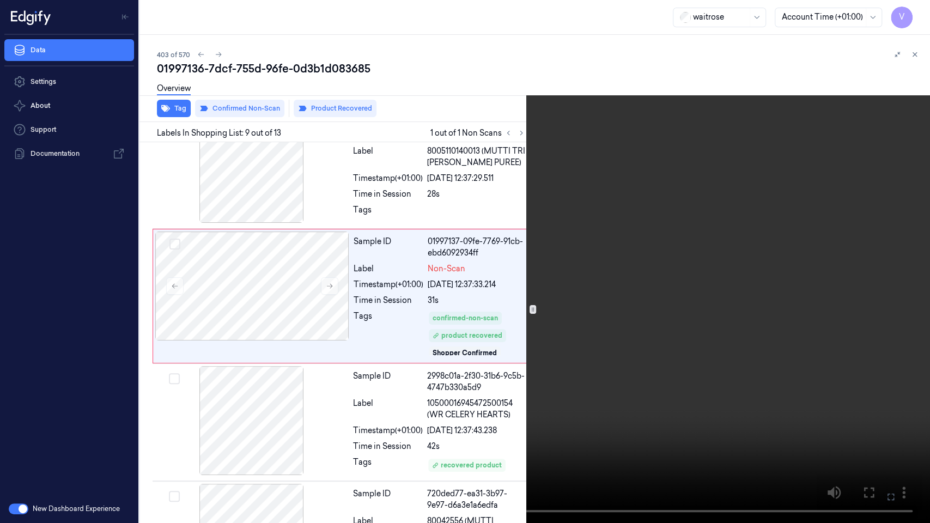
click at [542, 260] on video at bounding box center [465, 261] width 930 height 523
click at [922, 11] on button "x 1" at bounding box center [916, 12] width 17 height 17
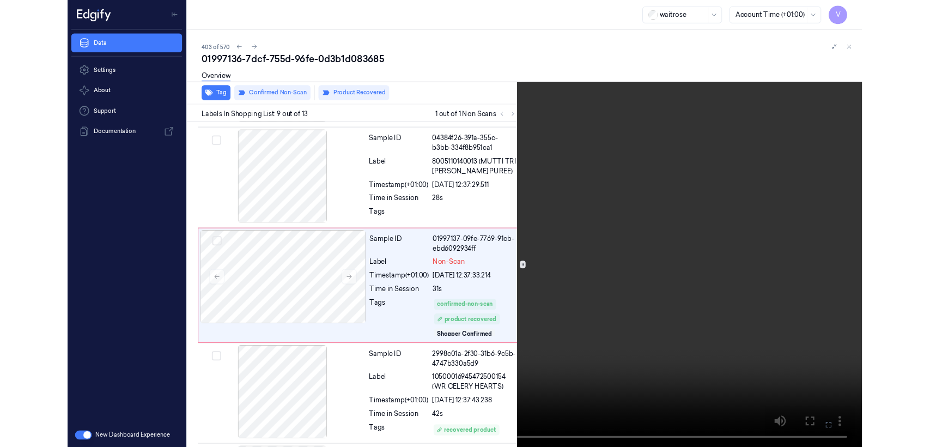
scroll to position [816, 0]
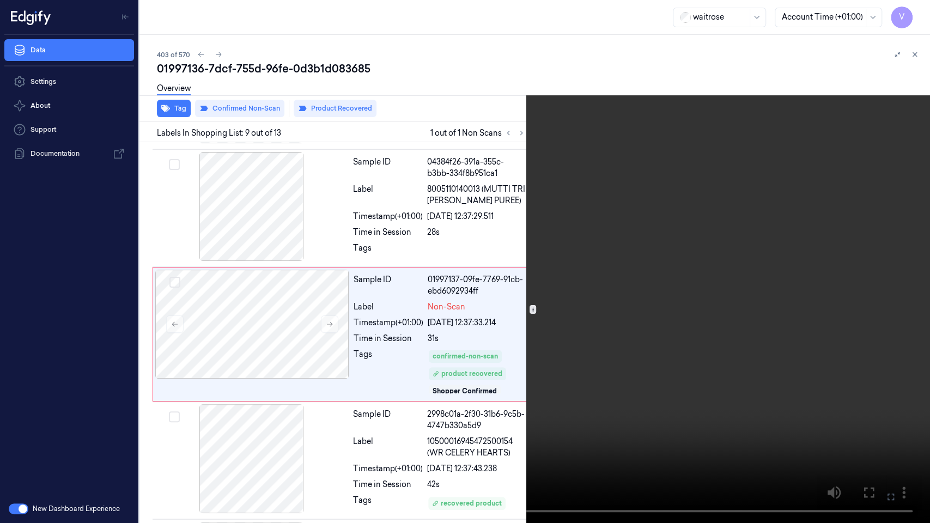
click at [0, 0] on icon at bounding box center [0, 0] width 0 height 0
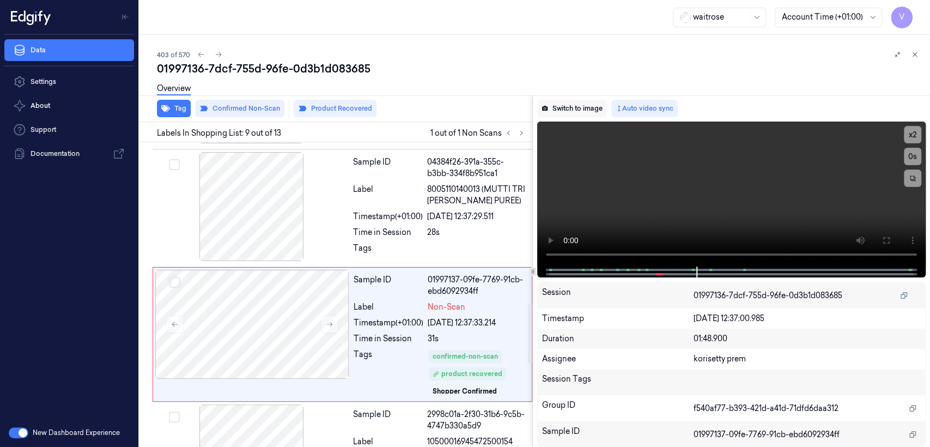
click at [575, 111] on button "Switch to image" at bounding box center [572, 108] width 70 height 17
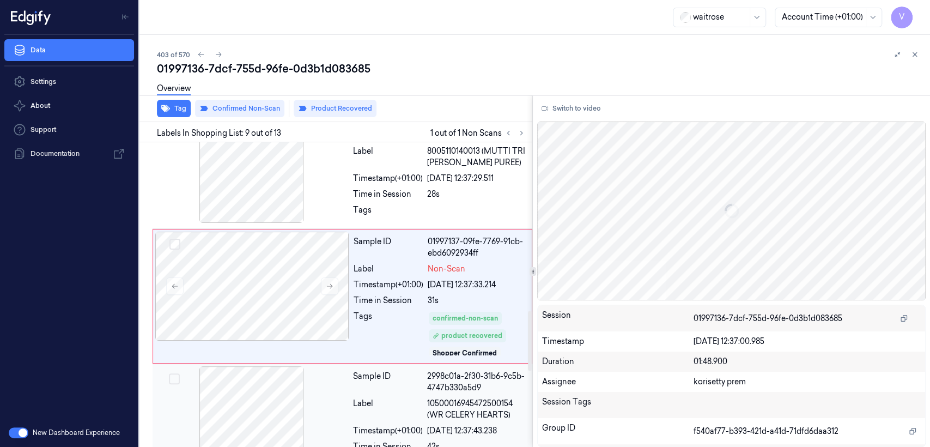
click at [406, 389] on div "Sample ID" at bounding box center [388, 381] width 70 height 23
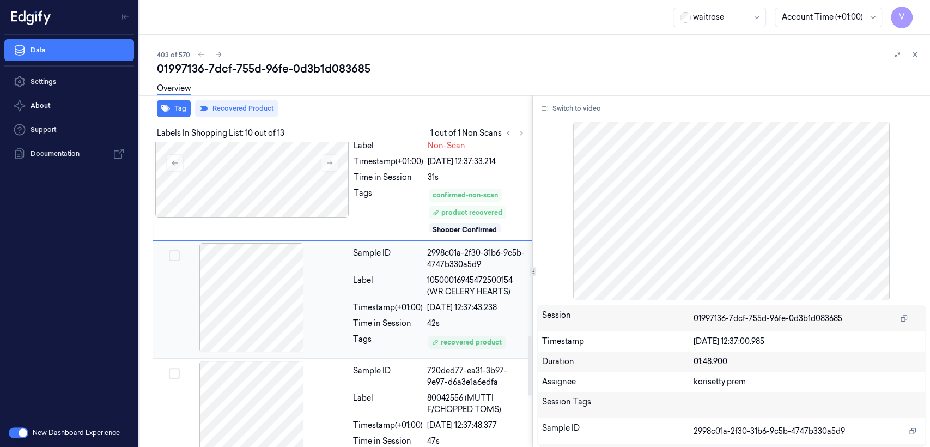
scroll to position [981, 0]
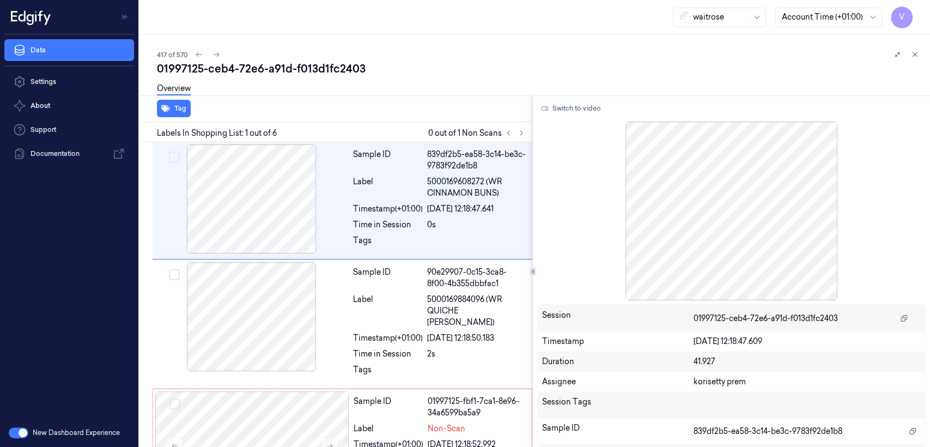
click at [246, 64] on div "01997125-ceb4-72e6-a91d-f013d1fc2403" at bounding box center [539, 68] width 764 height 15
copy div "72e6"
click at [519, 131] on icon at bounding box center [522, 133] width 8 height 8
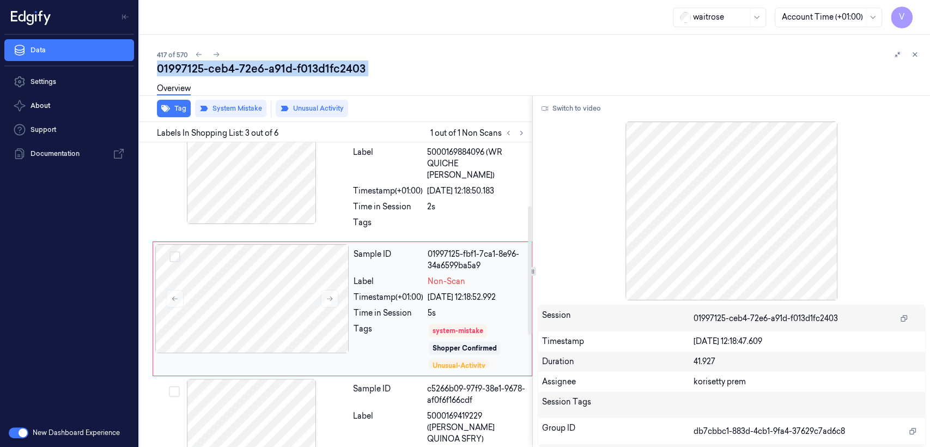
scroll to position [149, 0]
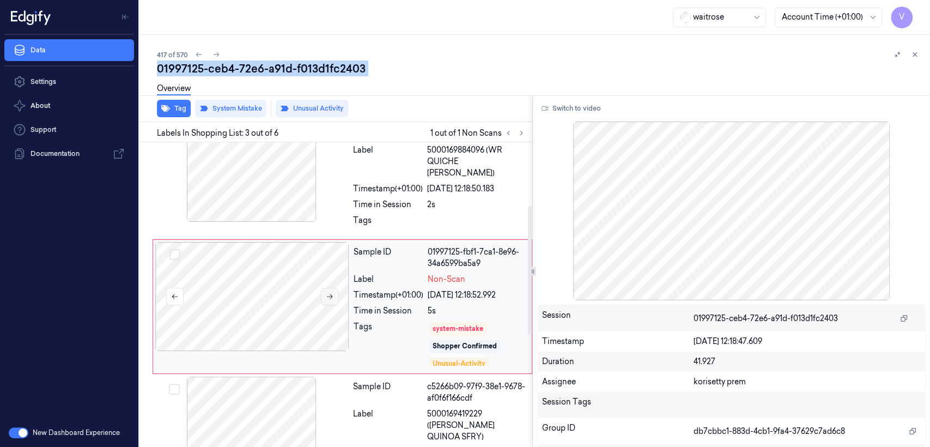
click at [326, 293] on icon at bounding box center [330, 297] width 8 height 8
click at [340, 213] on div at bounding box center [252, 167] width 194 height 109
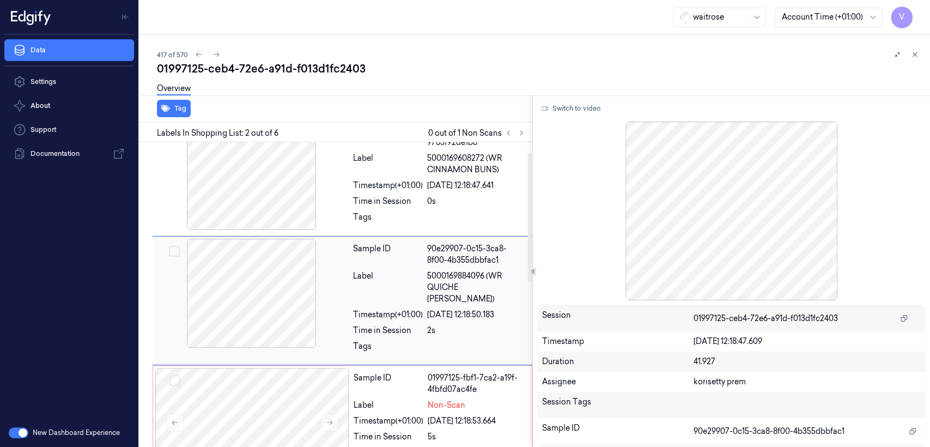
scroll to position [144, 0]
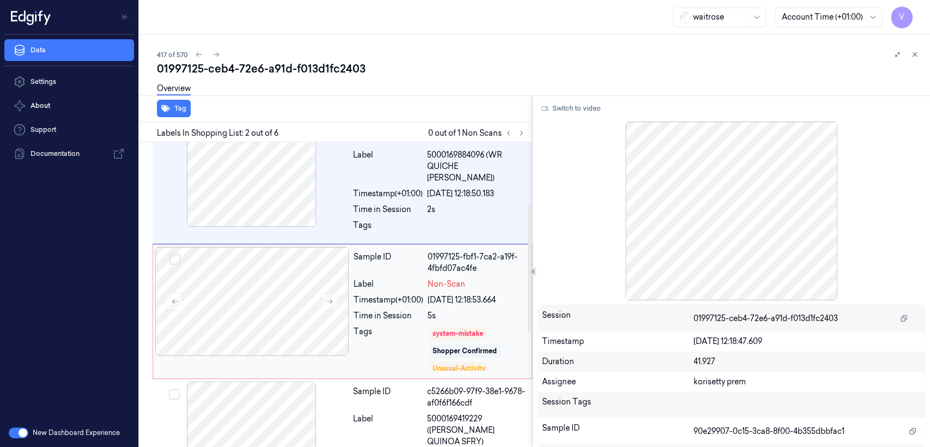
click at [386, 326] on div "Tags" at bounding box center [389, 349] width 70 height 46
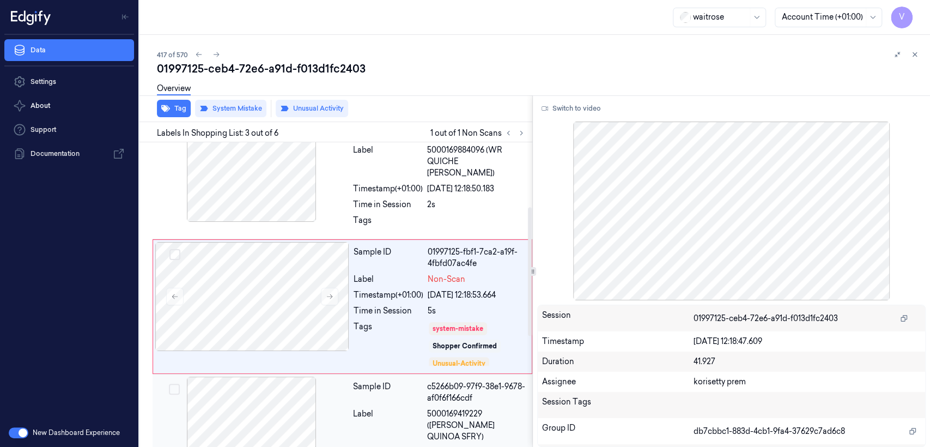
scroll to position [270, 0]
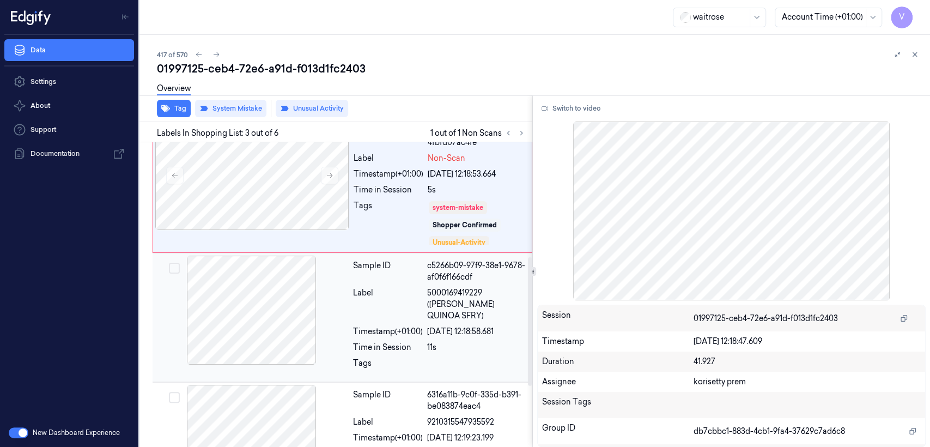
click at [417, 326] on div "Timestamp (+01:00)" at bounding box center [388, 331] width 70 height 11
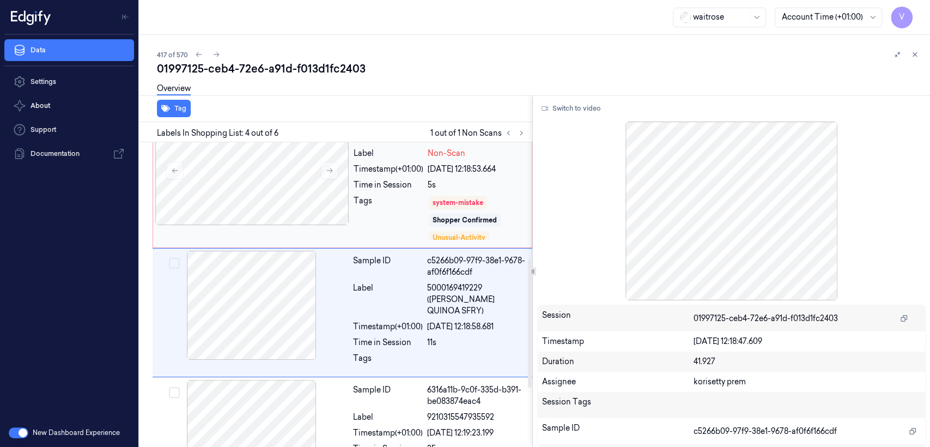
click at [422, 205] on div "Tags" at bounding box center [389, 218] width 70 height 46
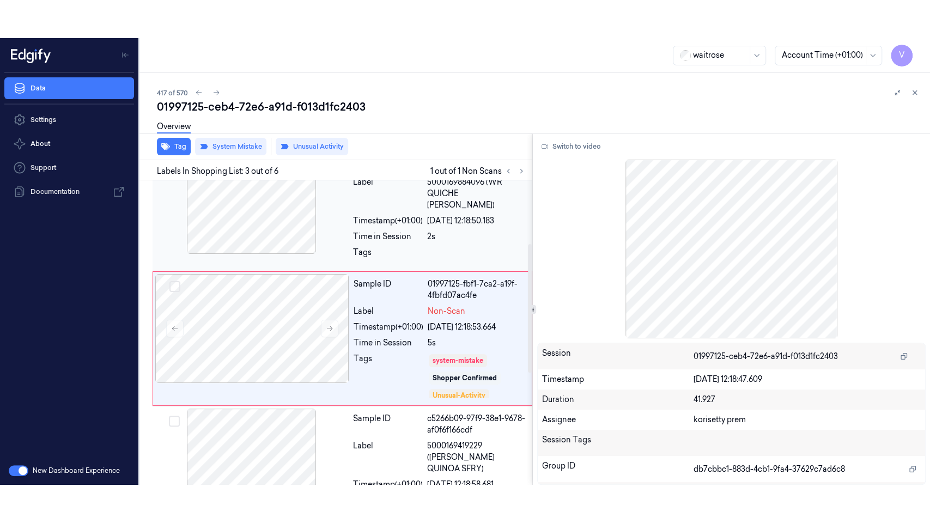
scroll to position [149, 0]
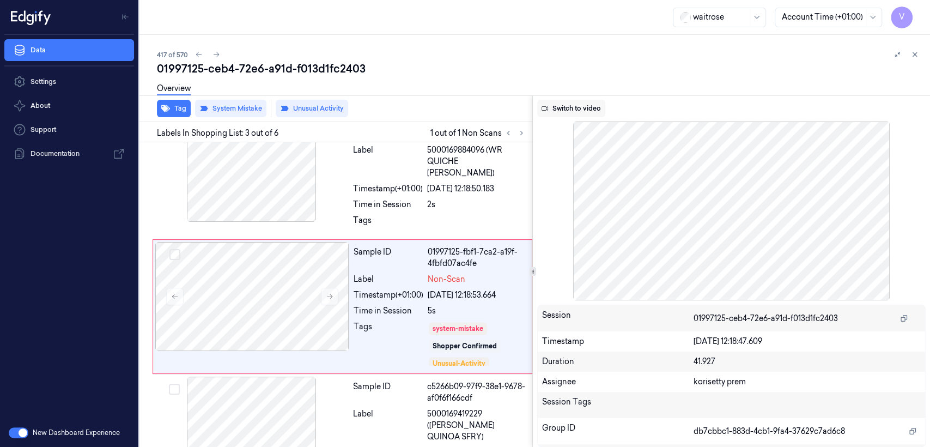
click at [573, 106] on button "Switch to video" at bounding box center [571, 108] width 68 height 17
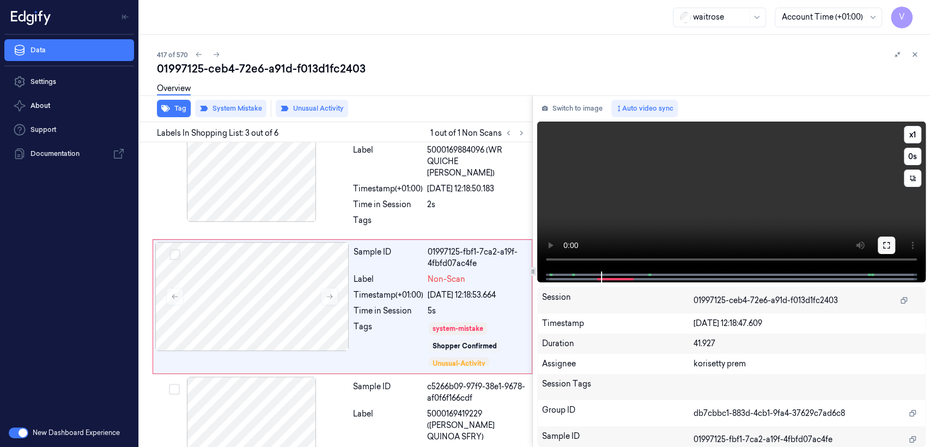
click at [890, 245] on icon at bounding box center [886, 245] width 9 height 9
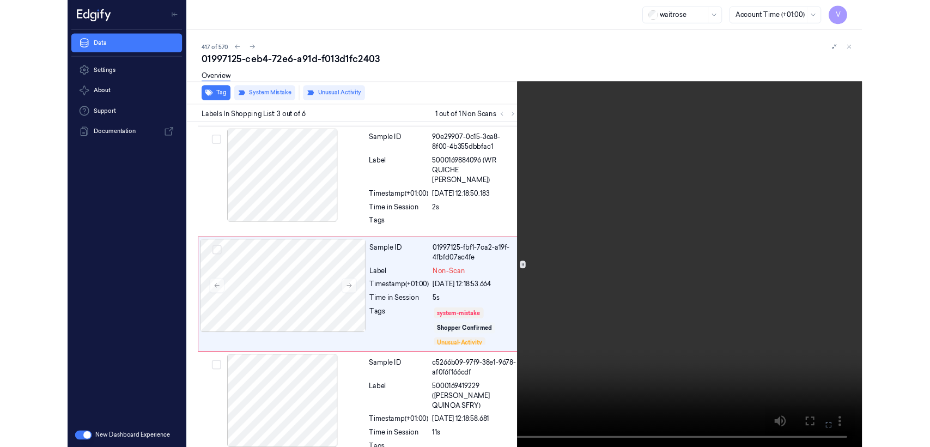
scroll to position [111, 0]
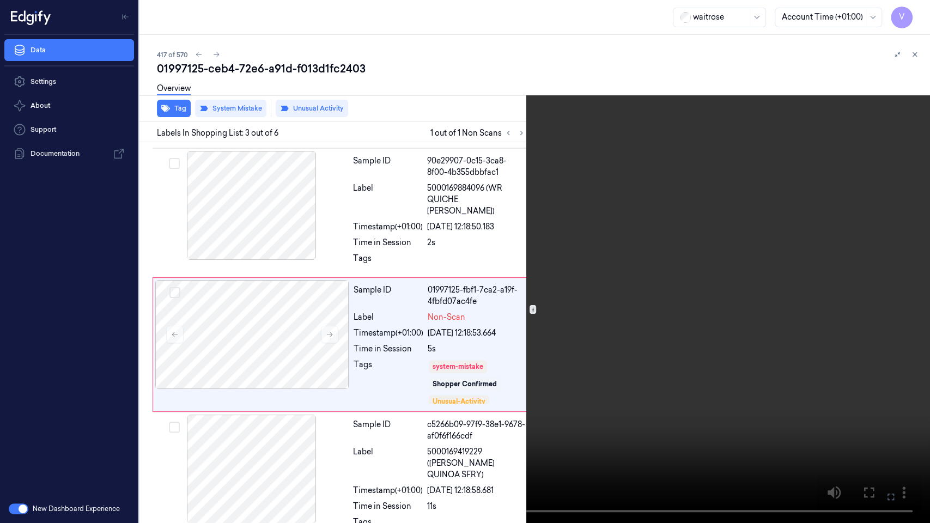
click at [0, 0] on button at bounding box center [0, 0] width 0 height 0
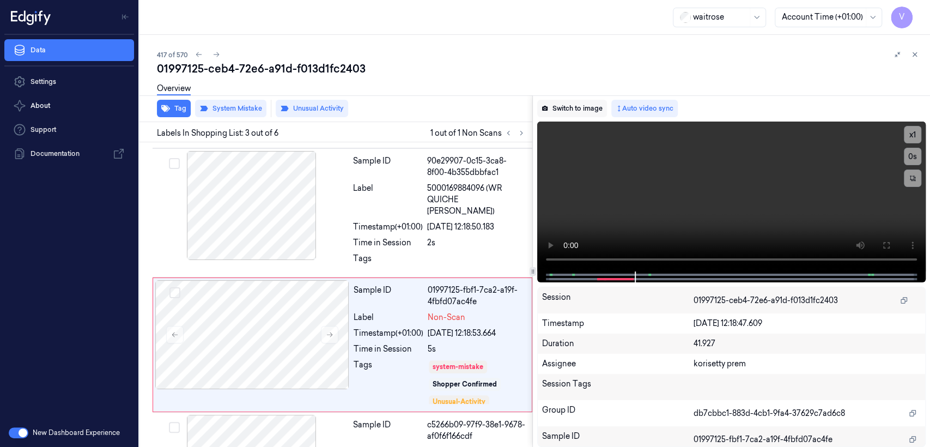
click at [554, 104] on button "Switch to image" at bounding box center [572, 108] width 70 height 17
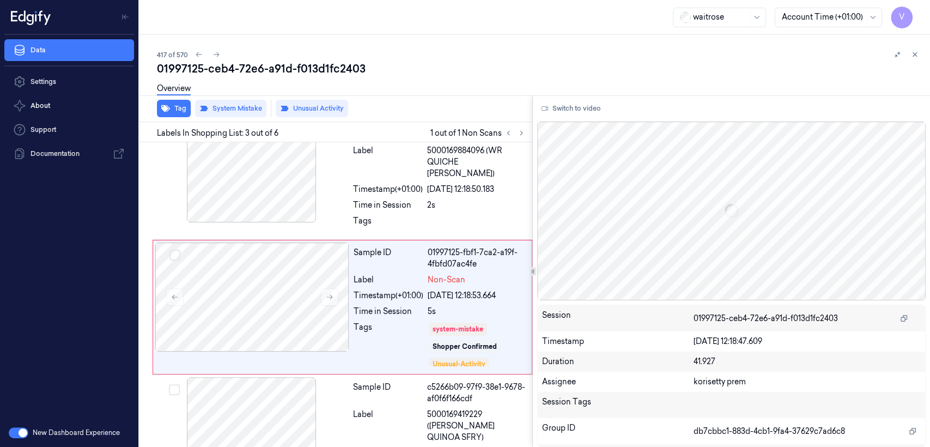
scroll to position [149, 0]
click at [365, 305] on div "Sample ID 01997125-fbf1-7ca2-a19f-4fbfd07ac4fe Label Non-Scan Timestamp (+01:00…" at bounding box center [439, 306] width 180 height 129
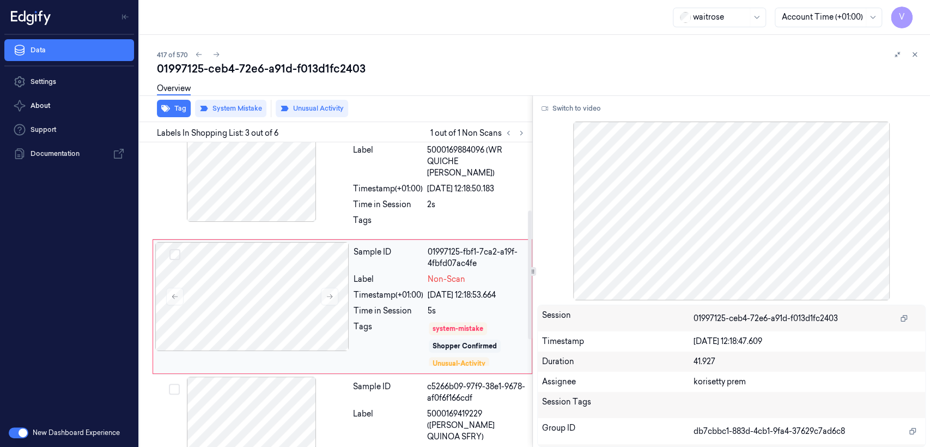
scroll to position [270, 0]
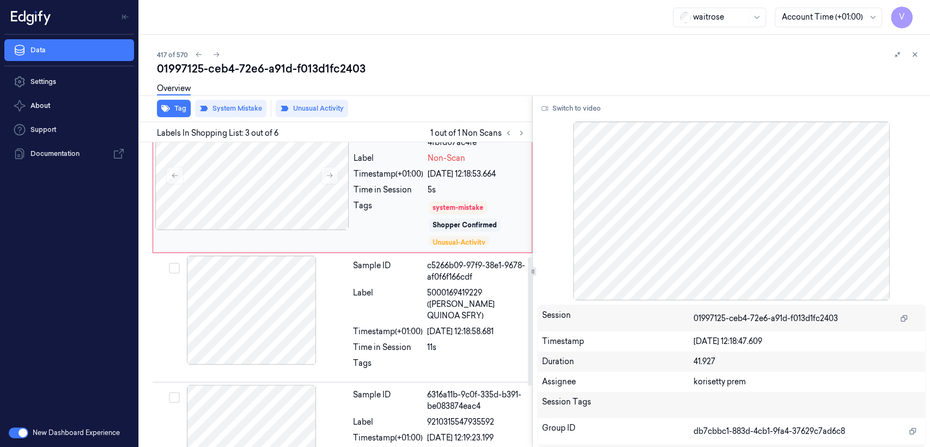
click at [409, 205] on div "Tags" at bounding box center [389, 223] width 70 height 46
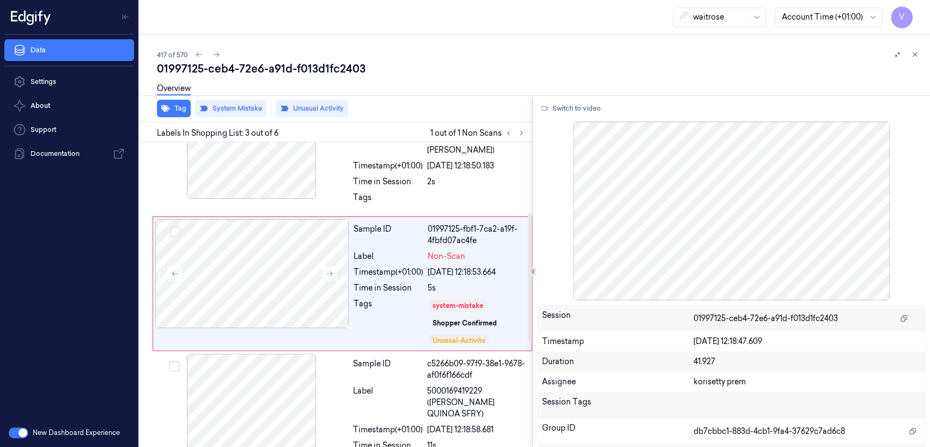
scroll to position [149, 0]
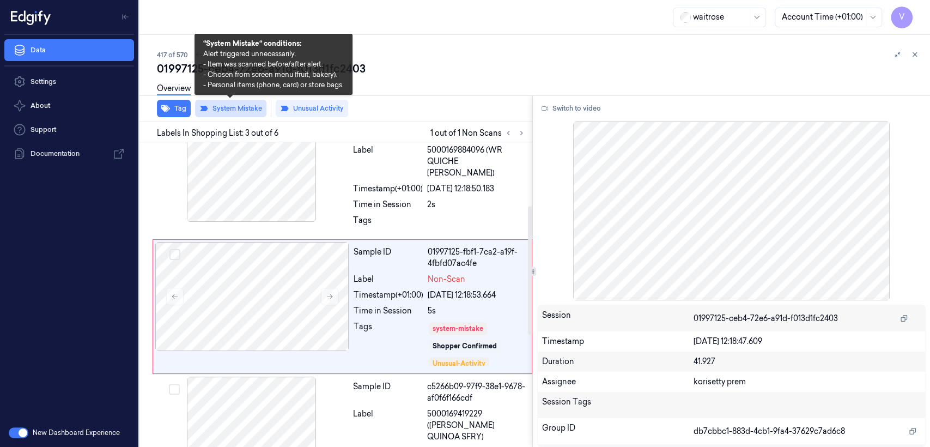
click at [247, 104] on button "System Mistake" at bounding box center [230, 108] width 71 height 17
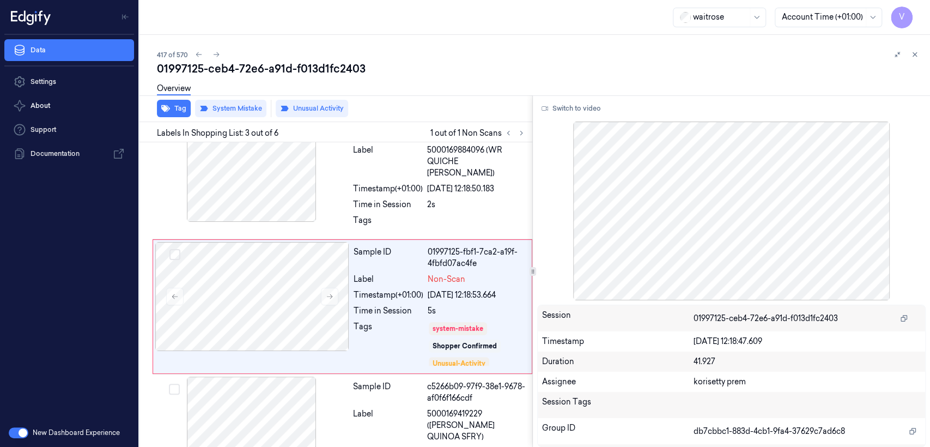
scroll to position [139, 0]
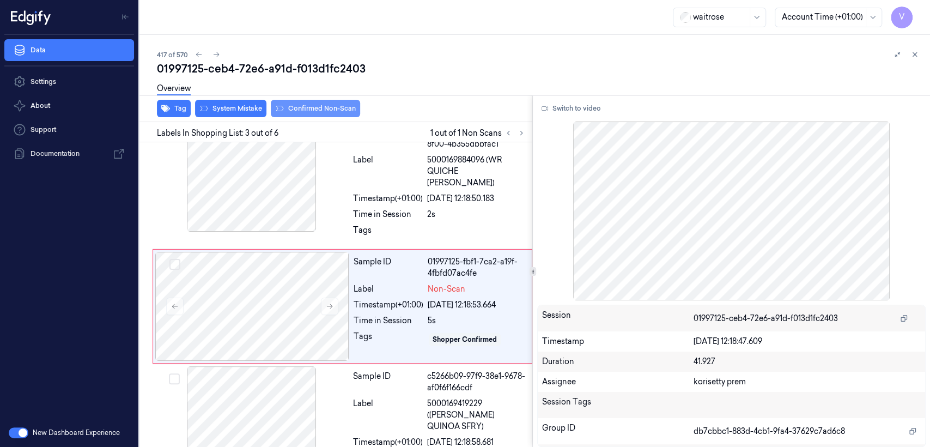
click at [325, 109] on button "Confirmed Non-Scan" at bounding box center [315, 108] width 89 height 17
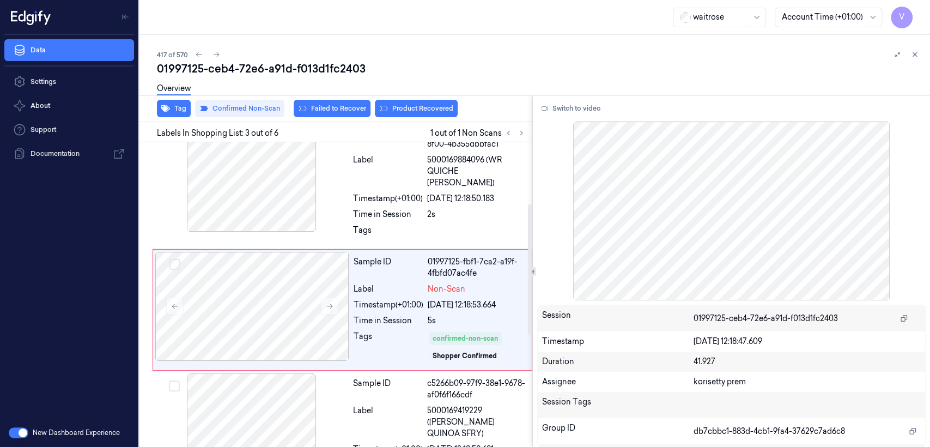
scroll to position [143, 0]
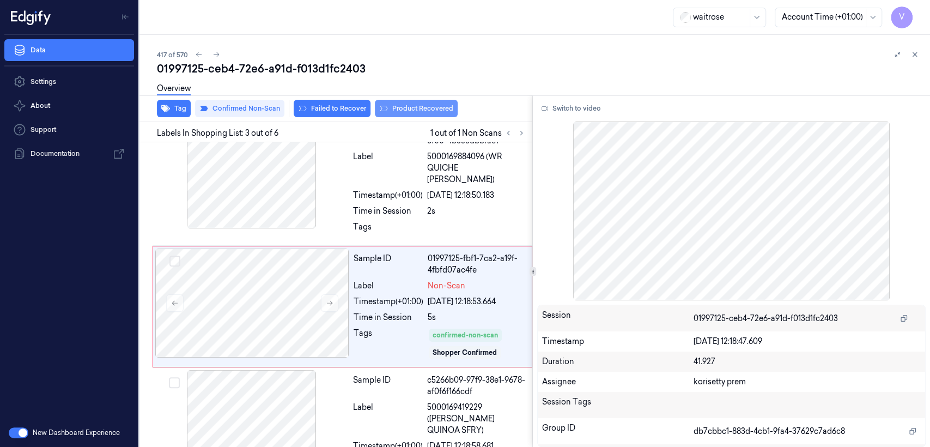
click at [400, 112] on button "Product Recovered" at bounding box center [416, 108] width 83 height 17
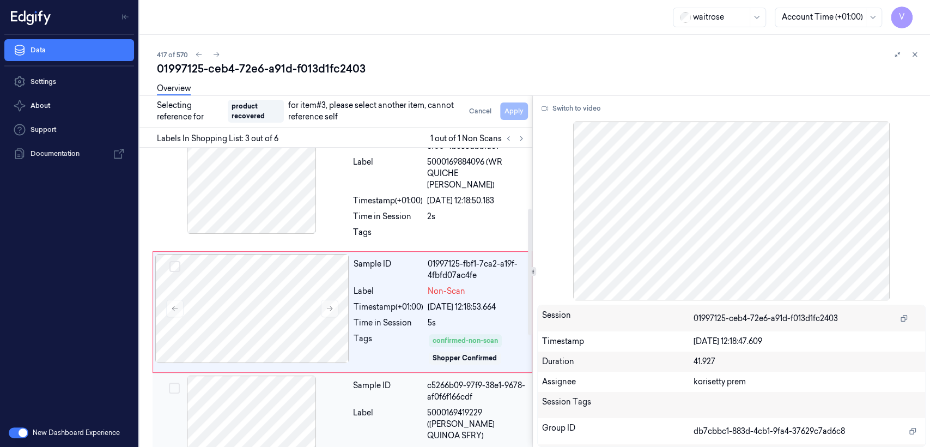
click at [391, 411] on div "Label" at bounding box center [388, 424] width 70 height 34
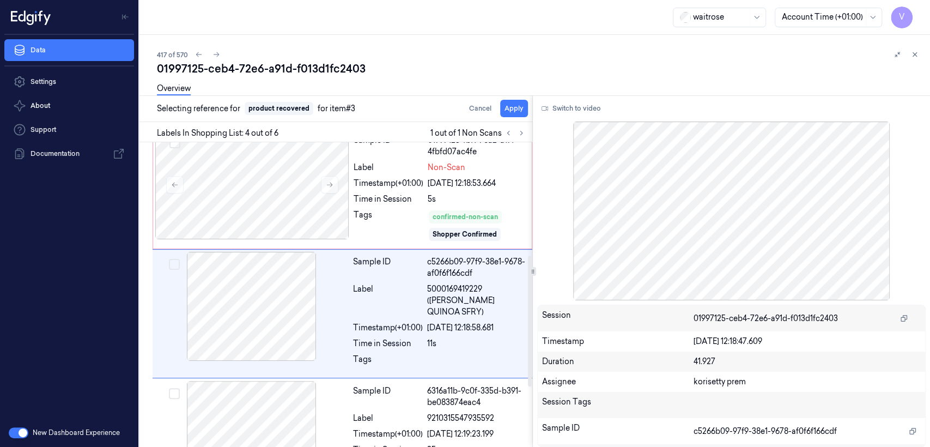
scroll to position [262, 0]
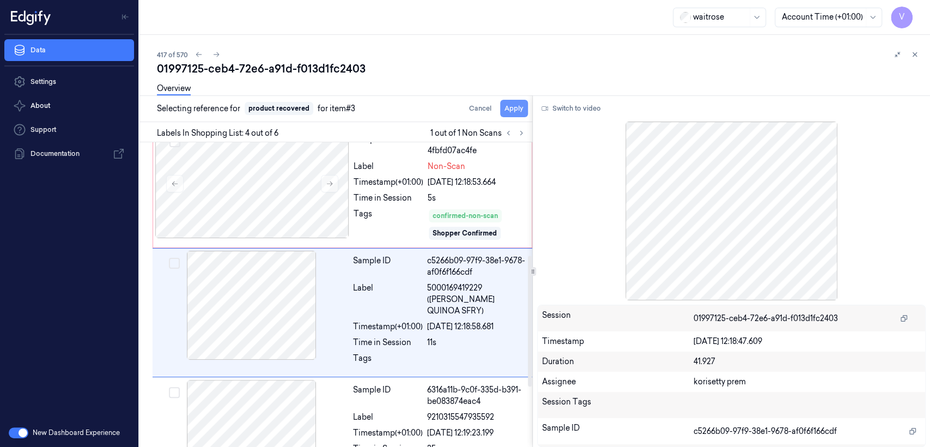
click at [516, 106] on button "Apply" at bounding box center [514, 108] width 28 height 17
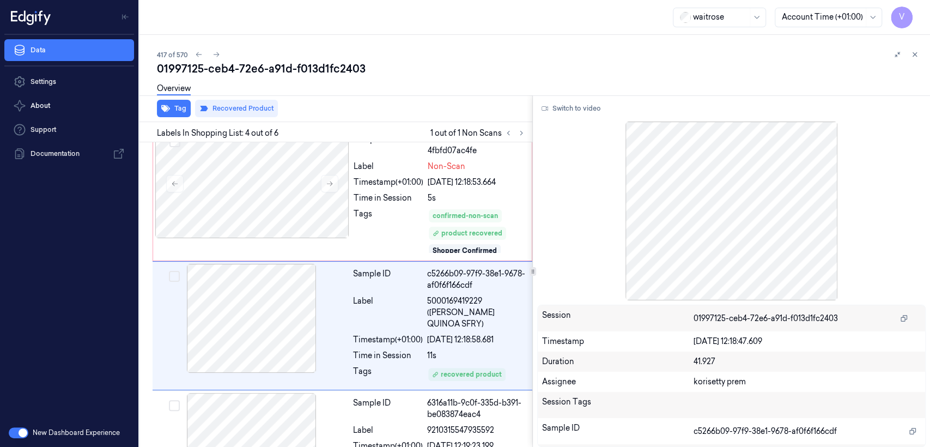
scroll to position [275, 0]
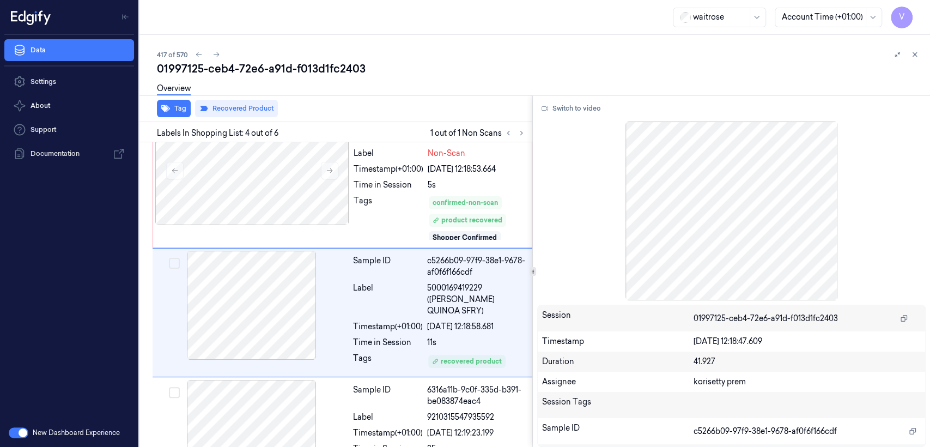
drag, startPoint x: 227, startPoint y: 34, endPoint x: 226, endPoint y: 45, distance: 11.0
click at [227, 37] on div "417 of 570 01997125-ceb4-72e6-a91d-f013d1fc2403 Overview Tag Recovered Product …" at bounding box center [534, 241] width 790 height 412
click at [230, 74] on div "01997125-ceb4-72e6-a91d-f013d1fc2403" at bounding box center [539, 68] width 764 height 15
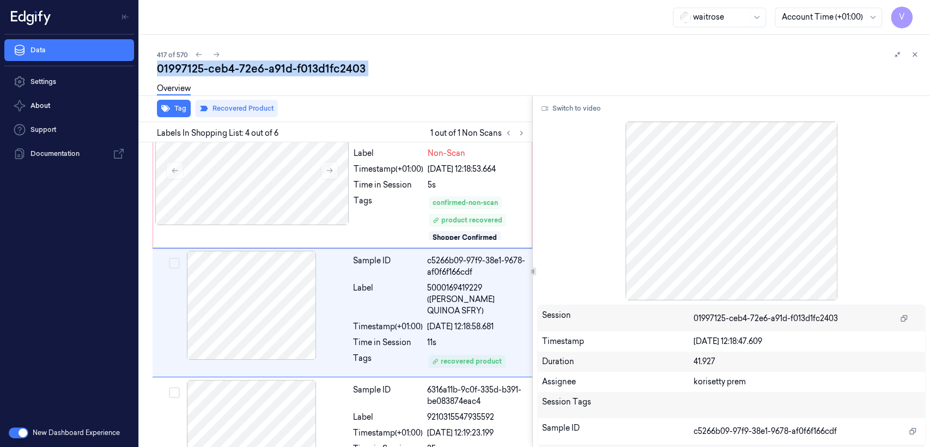
copy div "ceb4"
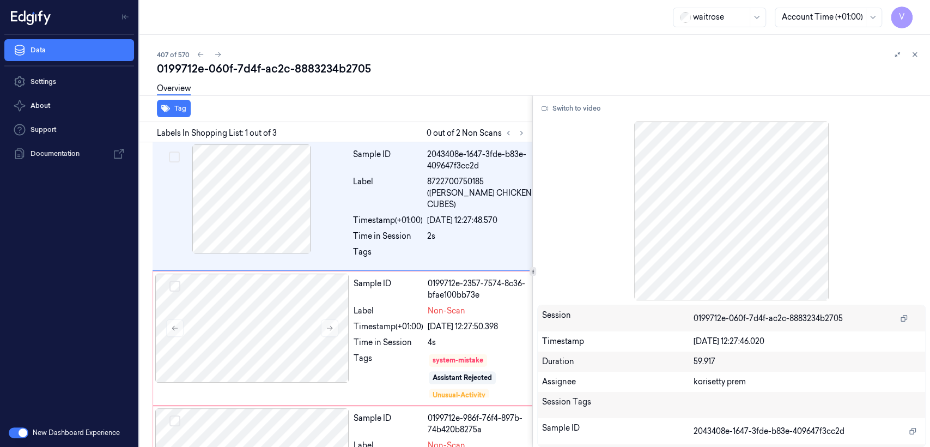
click at [250, 68] on div "0199712e-060f-7d4f-ac2c-8883234b2705" at bounding box center [539, 68] width 764 height 15
copy div "7d4f"
click at [515, 127] on div at bounding box center [515, 132] width 26 height 13
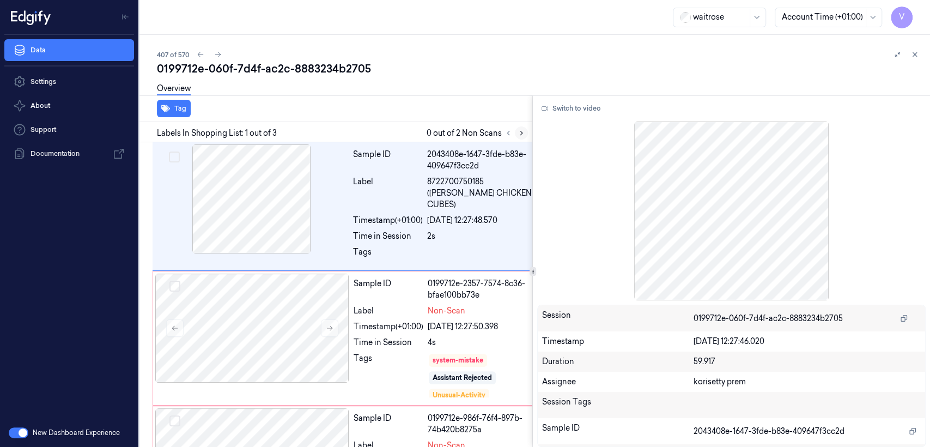
click at [518, 132] on icon at bounding box center [522, 133] width 8 height 8
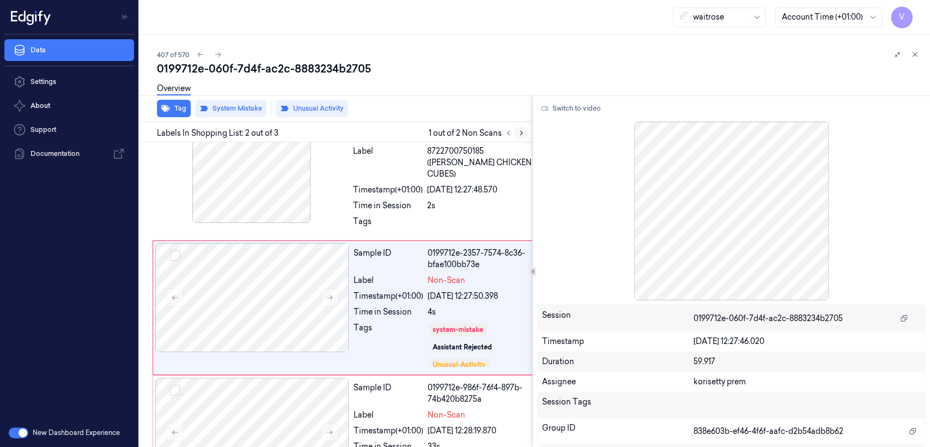
scroll to position [32, 0]
click at [346, 255] on div at bounding box center [252, 296] width 194 height 109
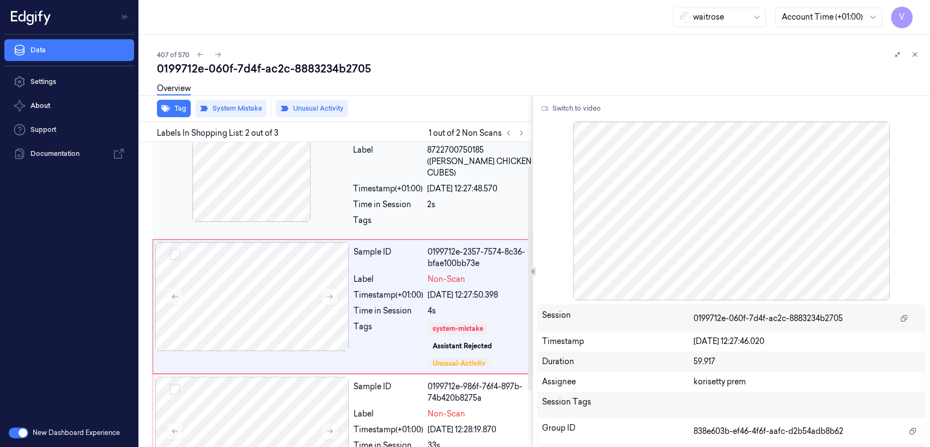
click at [340, 194] on div at bounding box center [252, 167] width 194 height 109
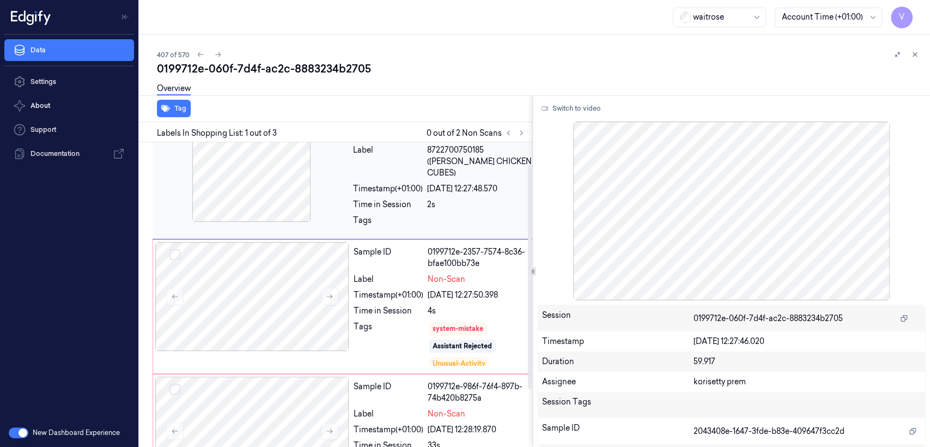
scroll to position [0, 0]
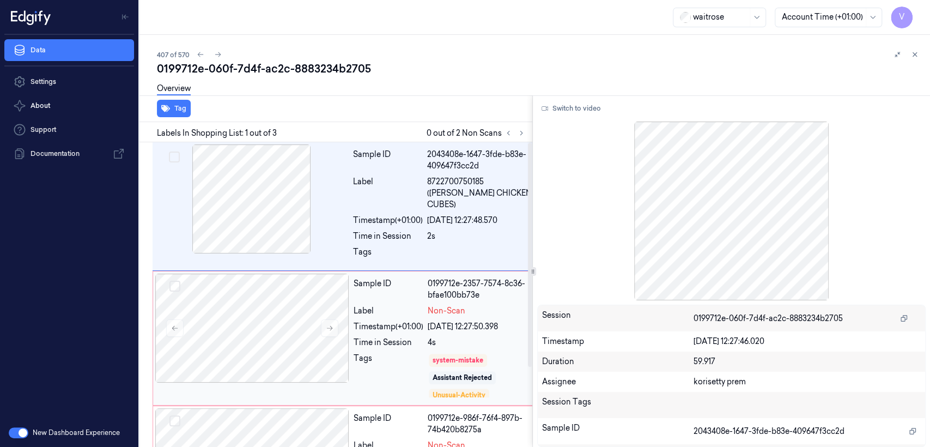
click at [418, 352] on div "Tags" at bounding box center [389, 375] width 70 height 46
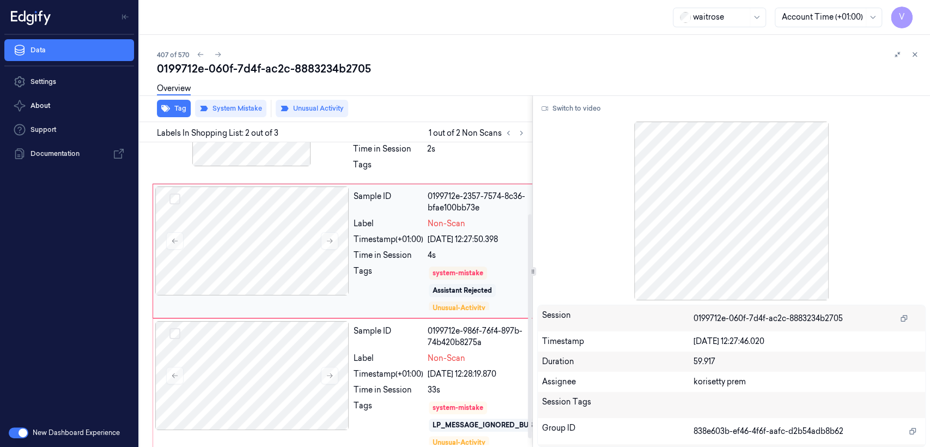
scroll to position [108, 0]
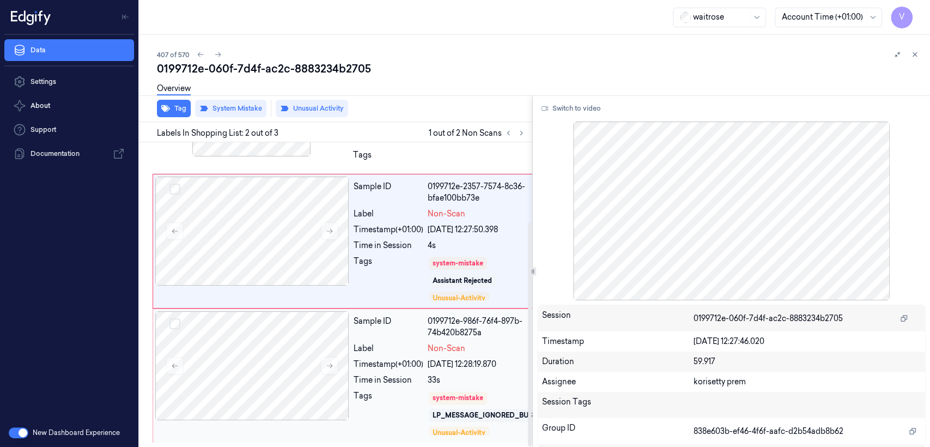
click at [428, 358] on div "22/09/2025 12:28:19.870" at bounding box center [487, 363] width 118 height 11
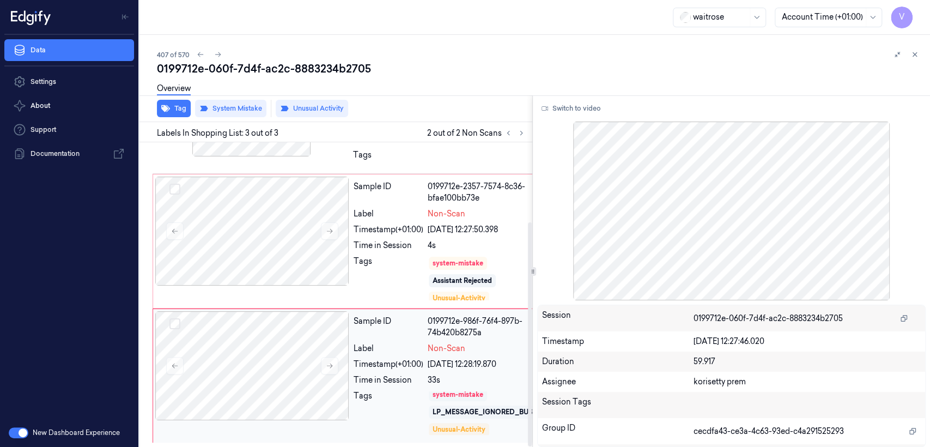
scroll to position [4, 0]
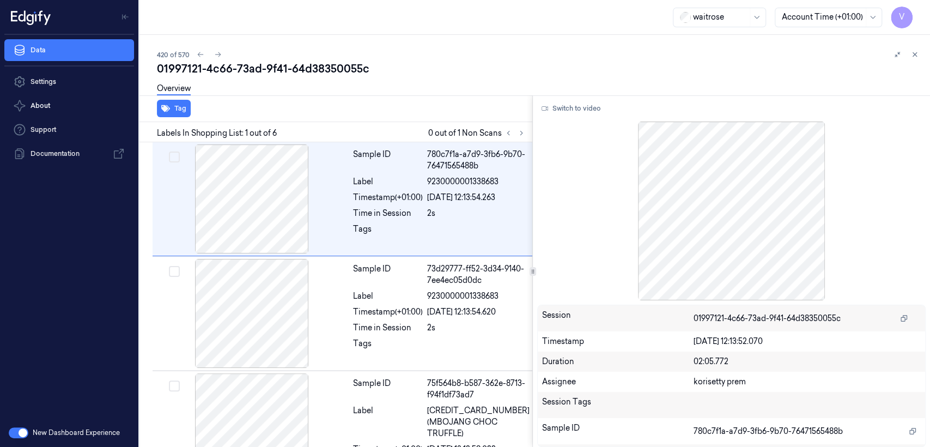
click at [242, 68] on div "01997121-4c66-73ad-9f41-64d38350055c" at bounding box center [539, 68] width 764 height 15
copy div "73ad"
click at [527, 133] on button at bounding box center [521, 132] width 13 height 13
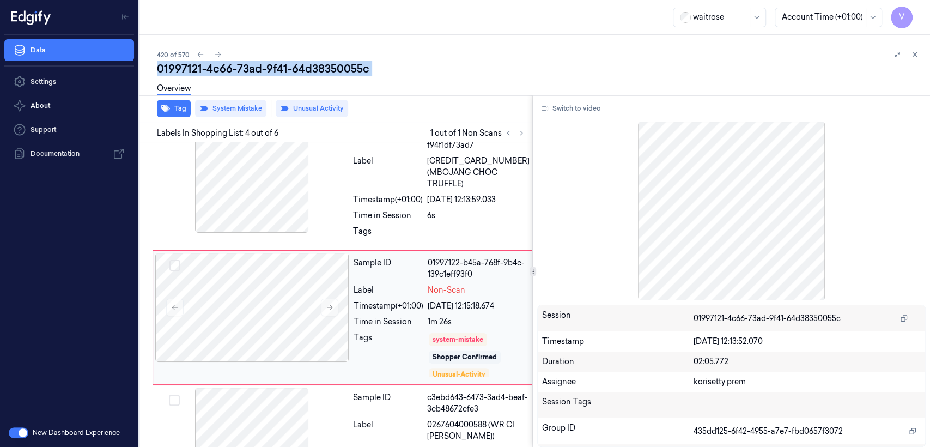
scroll to position [272, 0]
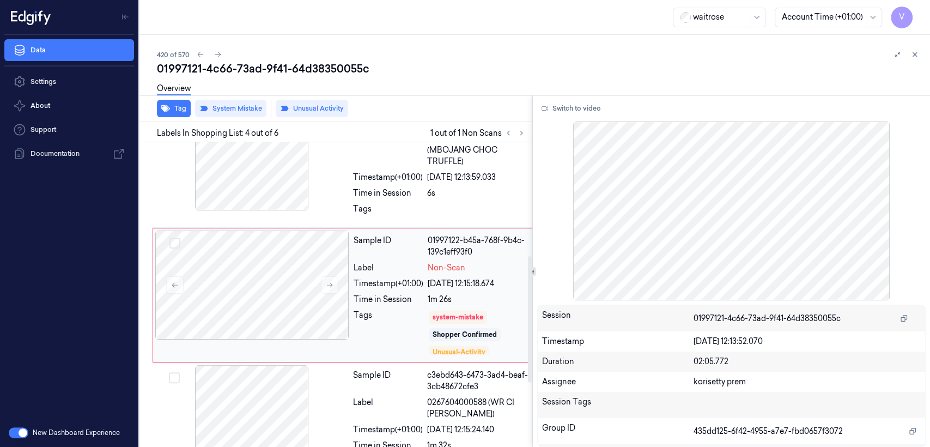
click at [379, 267] on div "Label" at bounding box center [389, 267] width 70 height 11
click at [300, 209] on div at bounding box center [252, 155] width 194 height 109
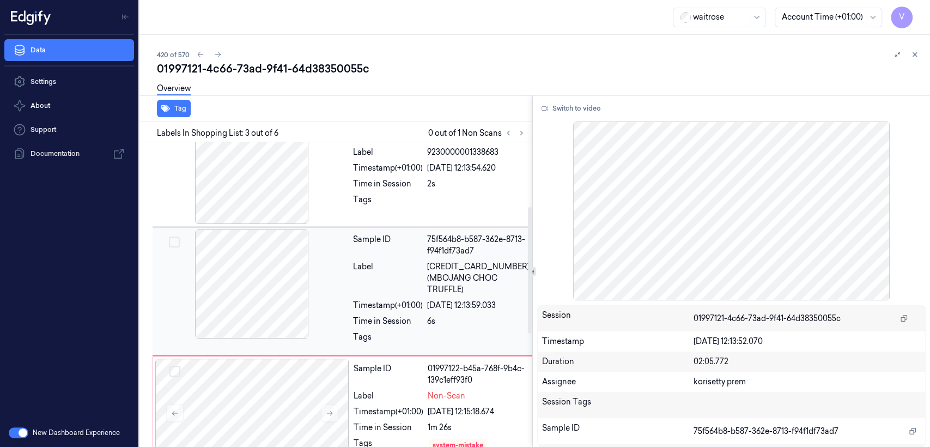
scroll to position [140, 0]
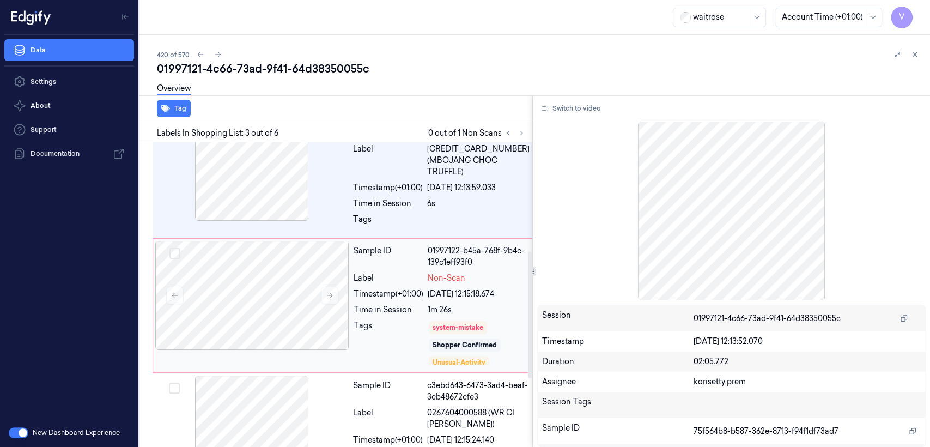
click at [439, 267] on div "Sample ID 01997122-b45a-768f-9b4c-139c1eff93f0 Label Non-Scan Timestamp (+01:00…" at bounding box center [441, 305] width 184 height 129
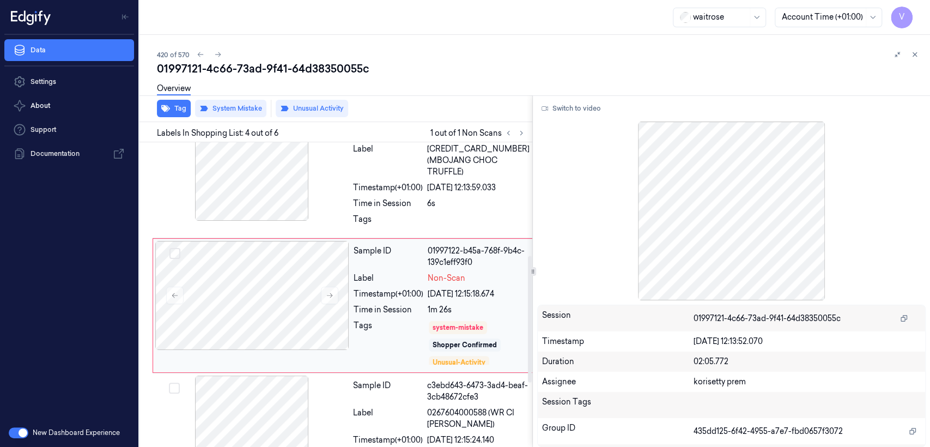
scroll to position [272, 0]
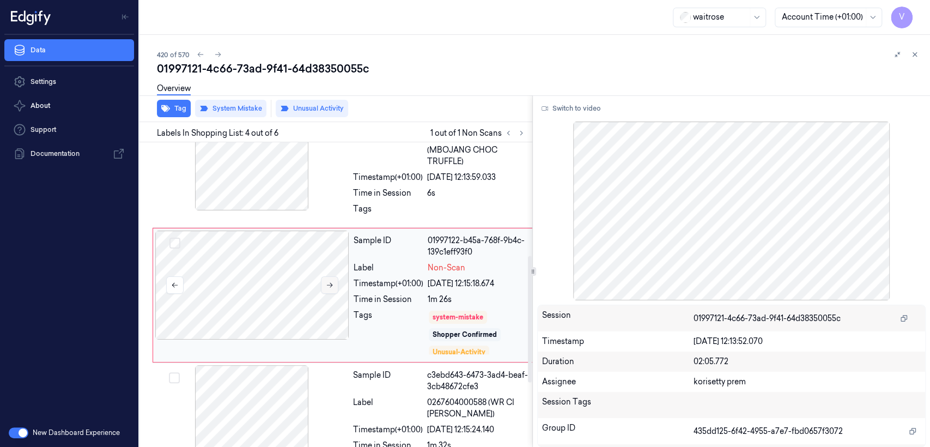
click at [334, 283] on button at bounding box center [329, 284] width 17 height 17
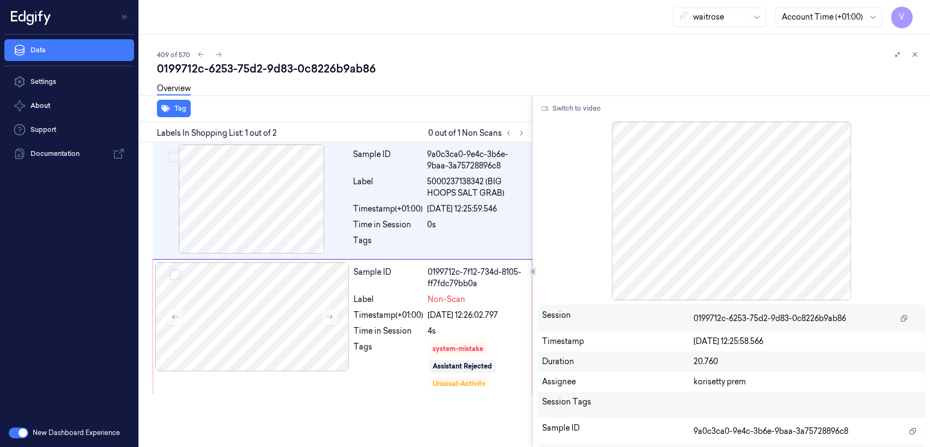
click at [234, 75] on div "0199712c-6253-75d2-9d83-0c8226b9ab86" at bounding box center [539, 68] width 764 height 15
copy div "-"
click at [530, 131] on div "Tag Labels In Shopping List: 1 out of 2 0 out of 1 Non Scans Sample ID 9a0c3ca0…" at bounding box center [532, 270] width 795 height 351
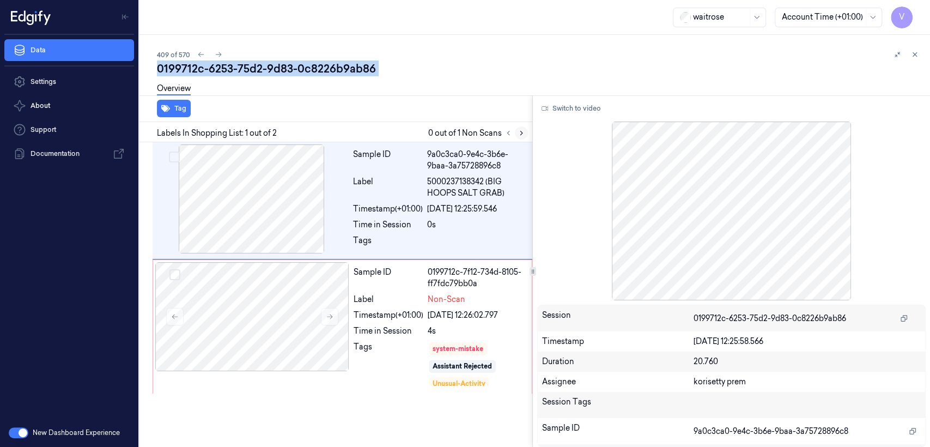
click at [522, 135] on icon at bounding box center [522, 133] width 8 height 8
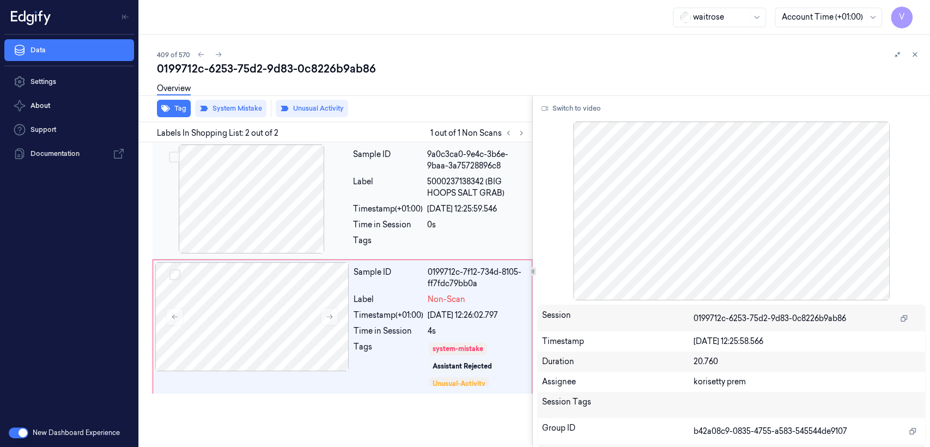
click at [369, 198] on div "Sample ID 9a0c3ca0-9e4c-3b6e-9baa-3a75728896c8 Label 5000237138342 (BIG HOOPS S…" at bounding box center [439, 200] width 181 height 112
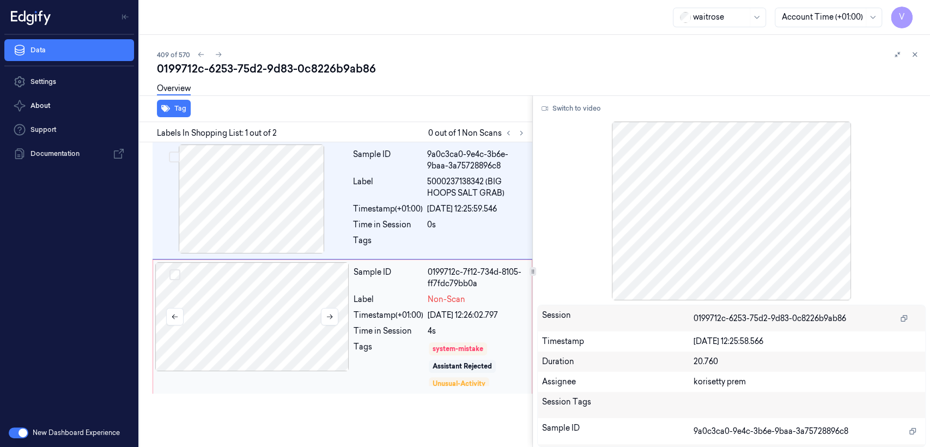
click at [339, 315] on div at bounding box center [252, 316] width 194 height 109
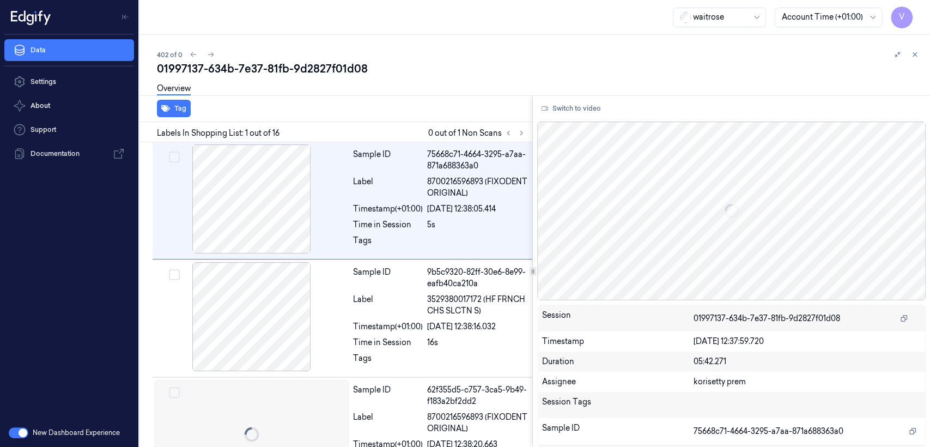
click at [256, 68] on div "01997137-634b-7e37-81fb-9d2827f01d08" at bounding box center [539, 68] width 764 height 15
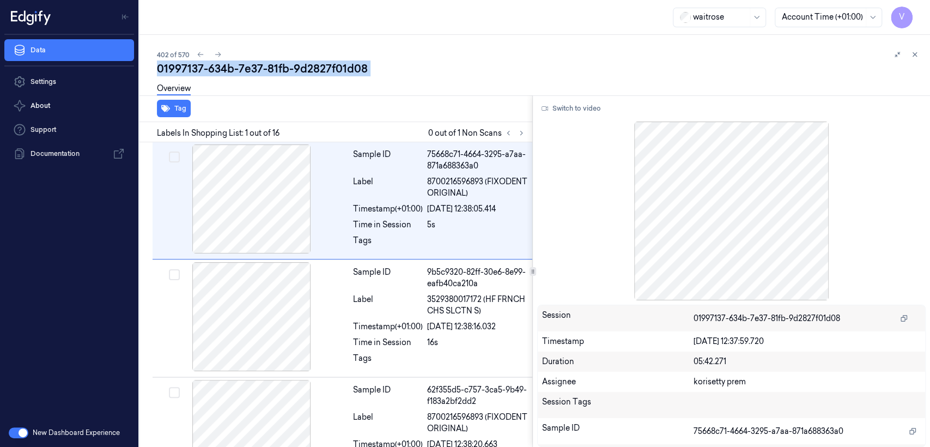
click at [256, 68] on div "01997137-634b-7e37-81fb-9d2827f01d08" at bounding box center [539, 68] width 764 height 15
copy div "7e37"
click at [516, 131] on button at bounding box center [521, 132] width 13 height 13
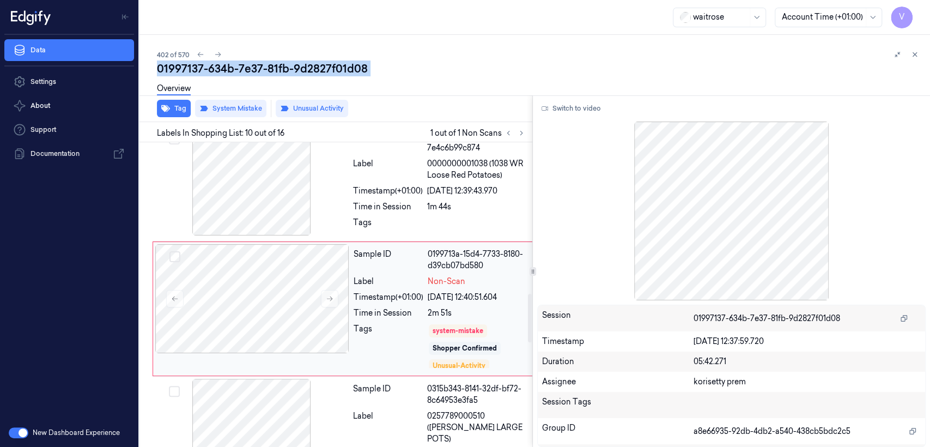
scroll to position [972, 0]
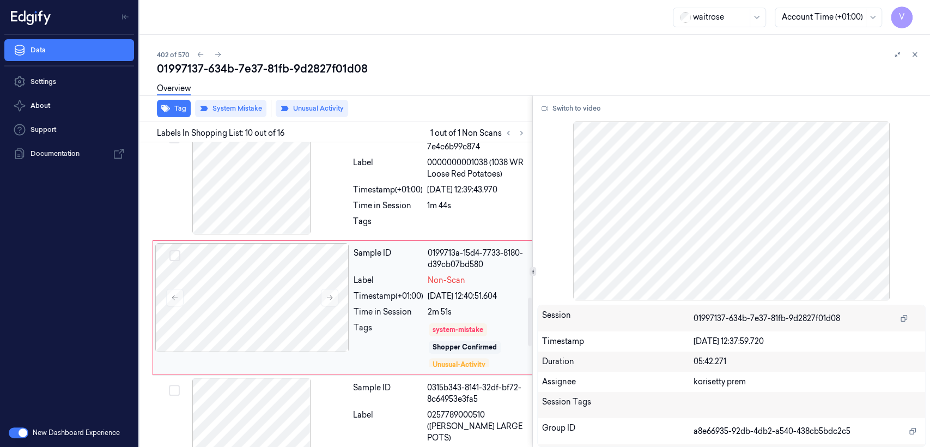
click at [353, 291] on div "Sample ID 0199713a-15d4-7733-8180-d39cb07bd580 Label Non-Scan Timestamp (+01:00…" at bounding box center [441, 307] width 184 height 129
click at [301, 199] on div at bounding box center [252, 179] width 194 height 109
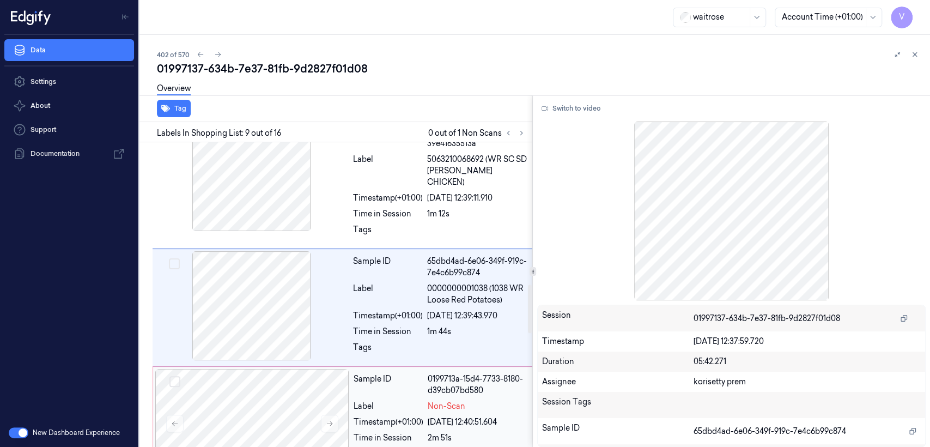
scroll to position [968, 0]
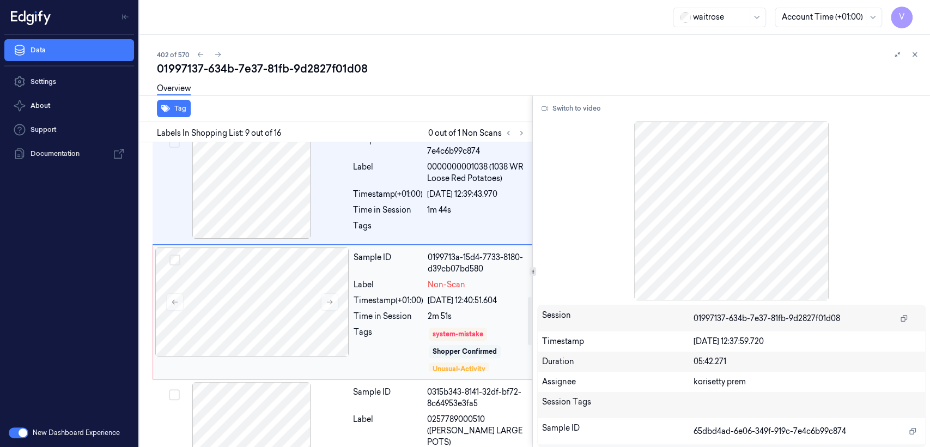
click at [464, 345] on div "Shopper Confirmed" at bounding box center [465, 351] width 72 height 13
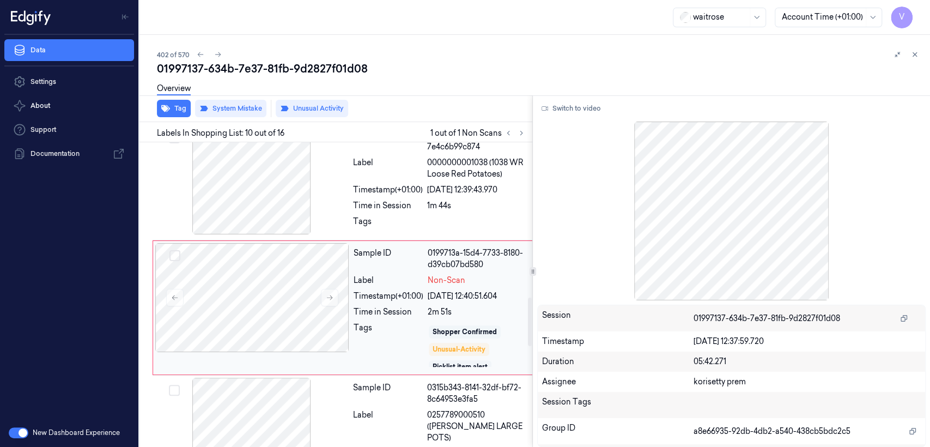
scroll to position [21, 0]
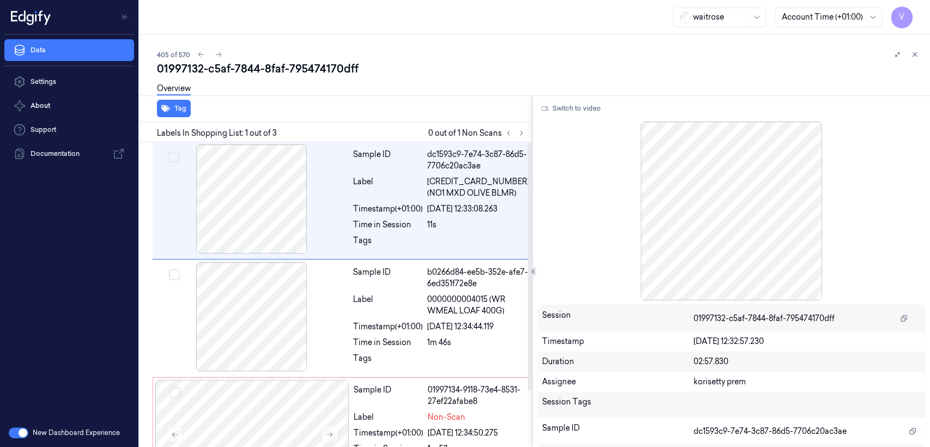
click at [267, 61] on div "01997132-c5af-7844-8faf-795474170dff" at bounding box center [539, 68] width 764 height 15
copy div "8faf"
click at [512, 128] on button at bounding box center [508, 132] width 13 height 13
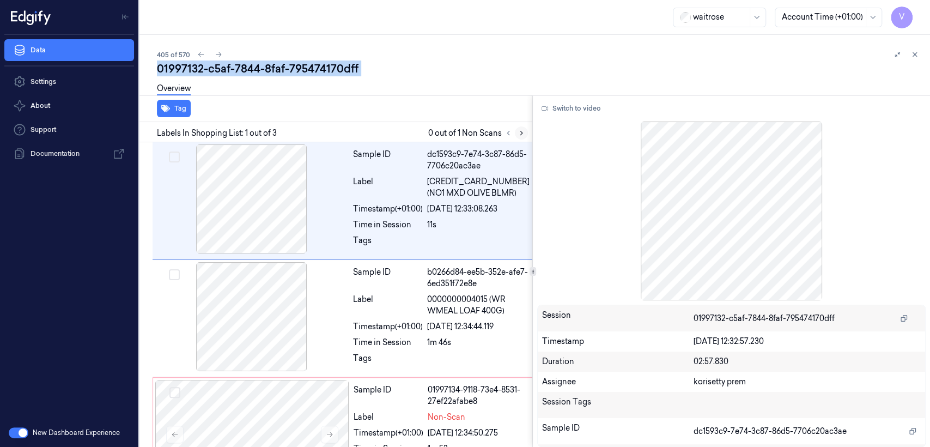
click at [523, 132] on icon at bounding box center [522, 133] width 8 height 8
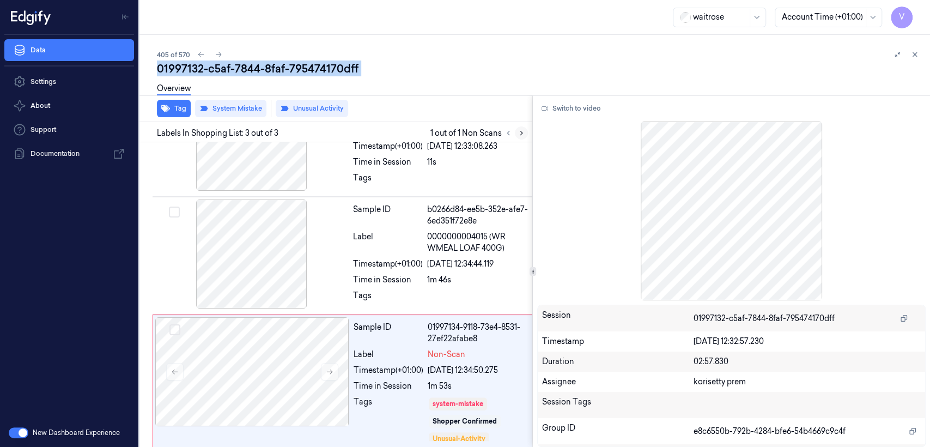
scroll to position [68, 0]
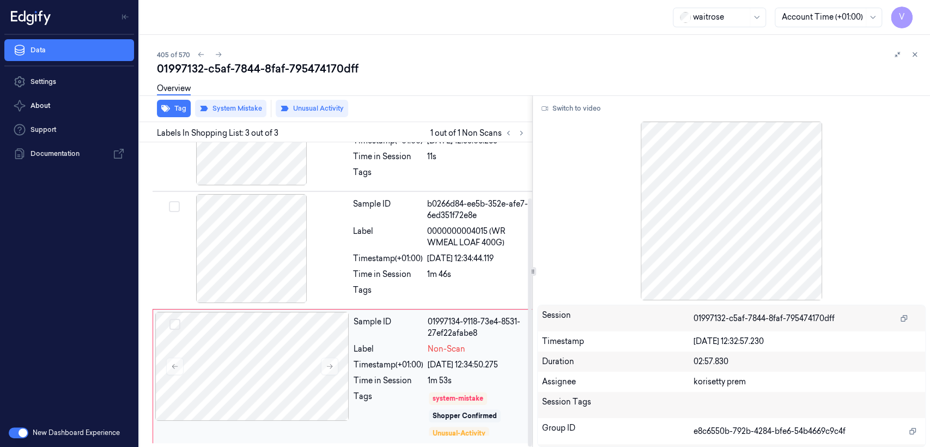
click at [441, 348] on span "Non-Scan" at bounding box center [447, 348] width 38 height 11
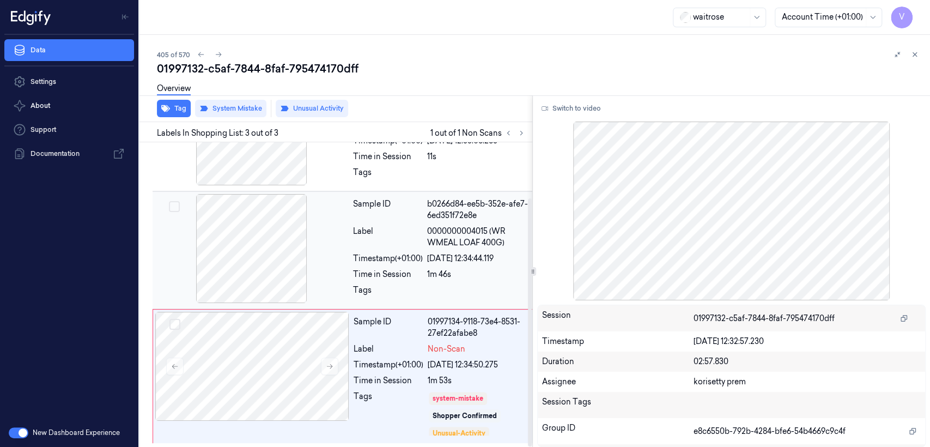
click at [309, 251] on div at bounding box center [252, 248] width 194 height 109
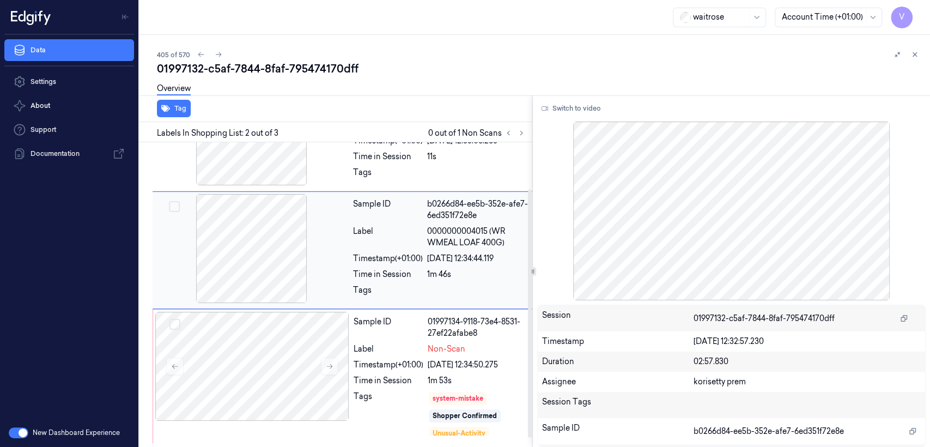
scroll to position [23, 0]
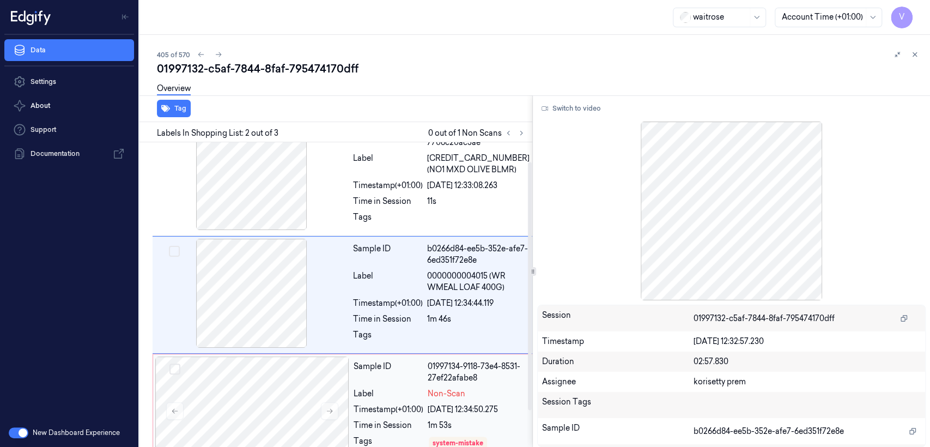
click at [429, 398] on div "Sample ID 01997134-9118-73e4-8531-27ef22afabe8 Label Non-Scan Timestamp (+01:00…" at bounding box center [441, 420] width 184 height 129
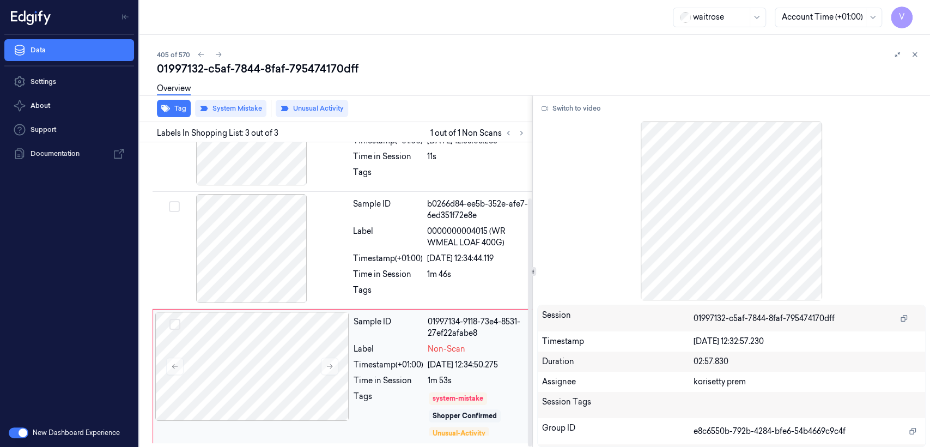
scroll to position [21, 0]
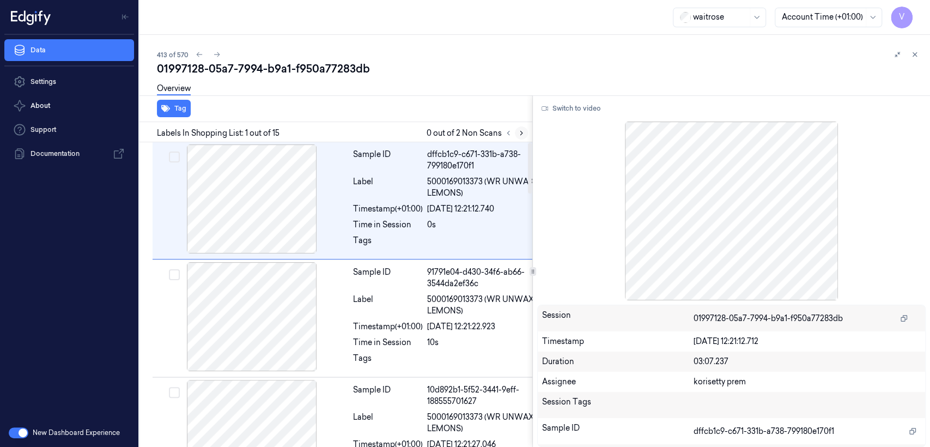
click at [518, 132] on icon at bounding box center [522, 133] width 8 height 8
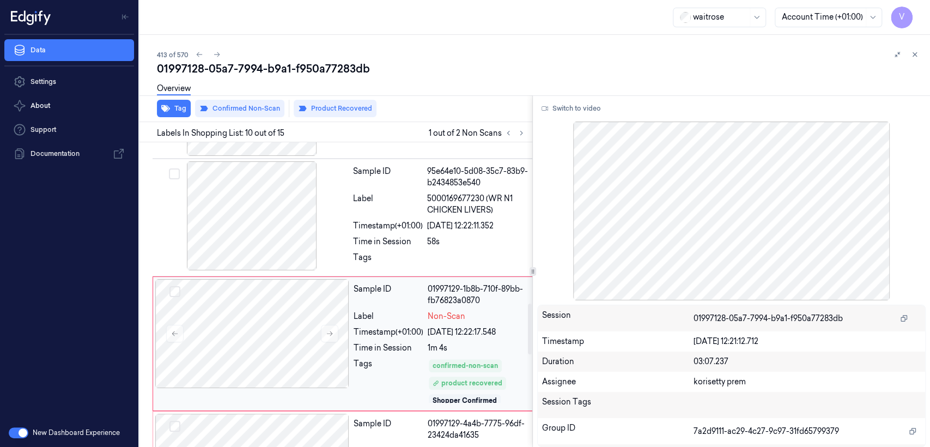
scroll to position [972, 0]
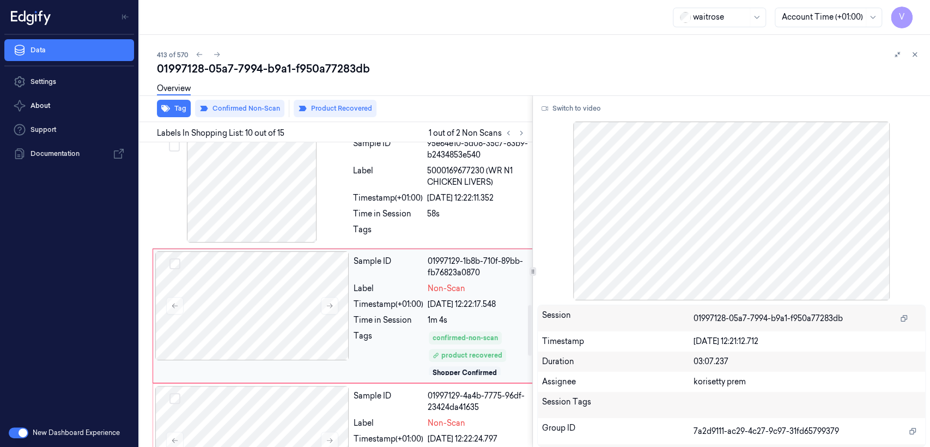
click at [404, 314] on div "Time in Session" at bounding box center [389, 319] width 70 height 11
click at [576, 110] on button "Switch to video" at bounding box center [571, 108] width 68 height 17
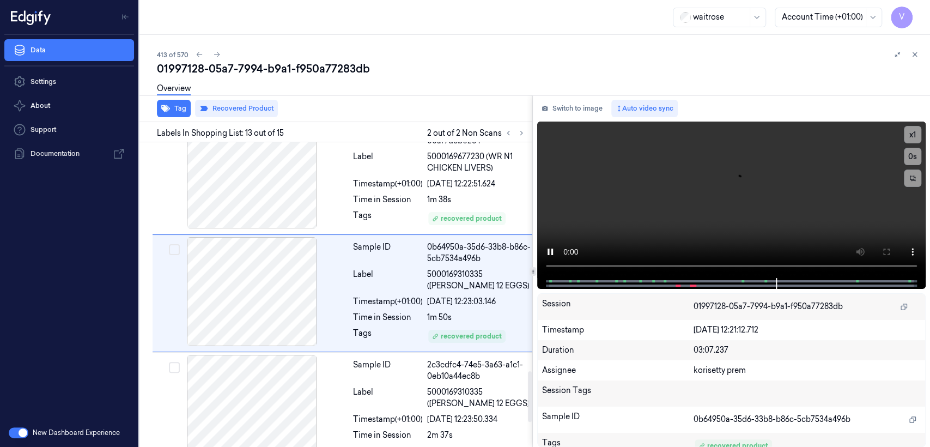
scroll to position [1373, 0]
click at [435, 198] on div "1m 38s" at bounding box center [486, 199] width 119 height 11
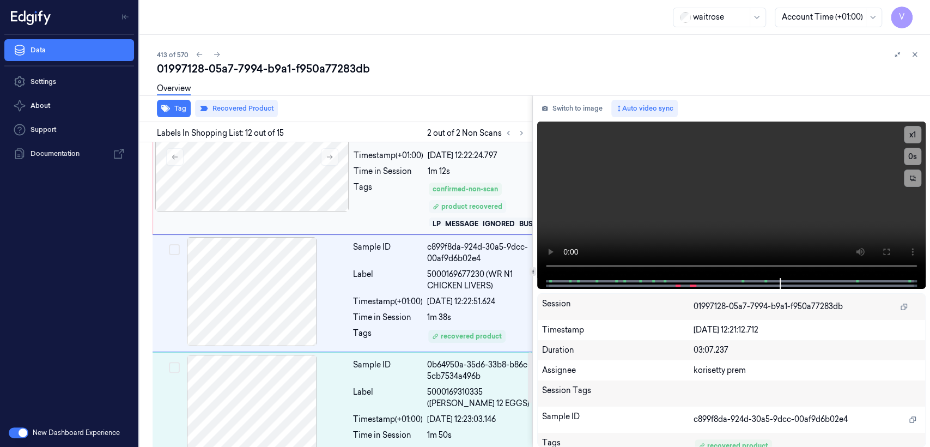
click at [443, 202] on div "product recovered" at bounding box center [467, 206] width 77 height 13
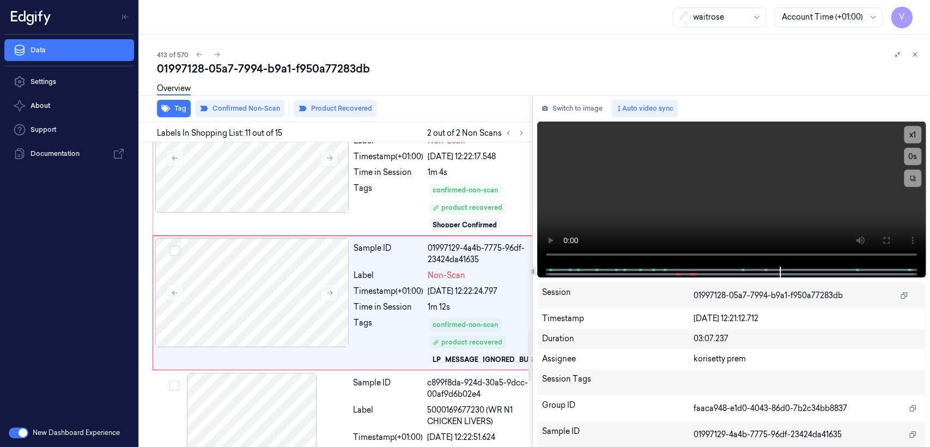
scroll to position [1118, 0]
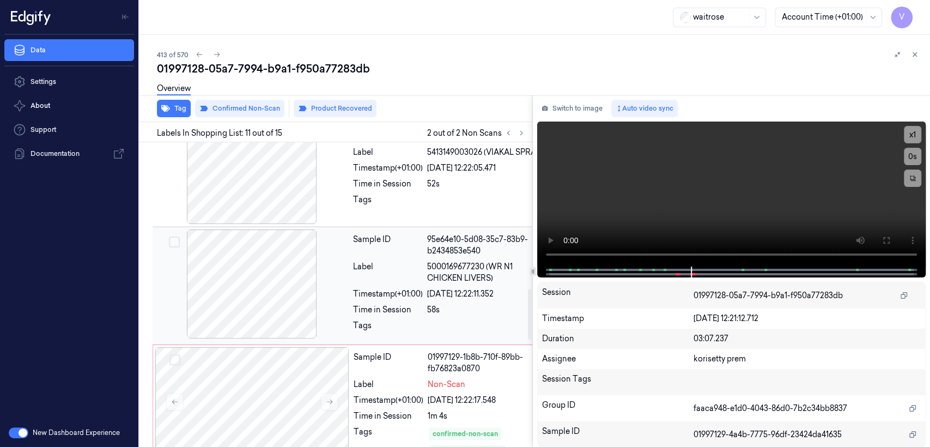
click at [462, 234] on div "95e64e10-5d08-35c7-83b9-b2434853e540" at bounding box center [486, 245] width 119 height 23
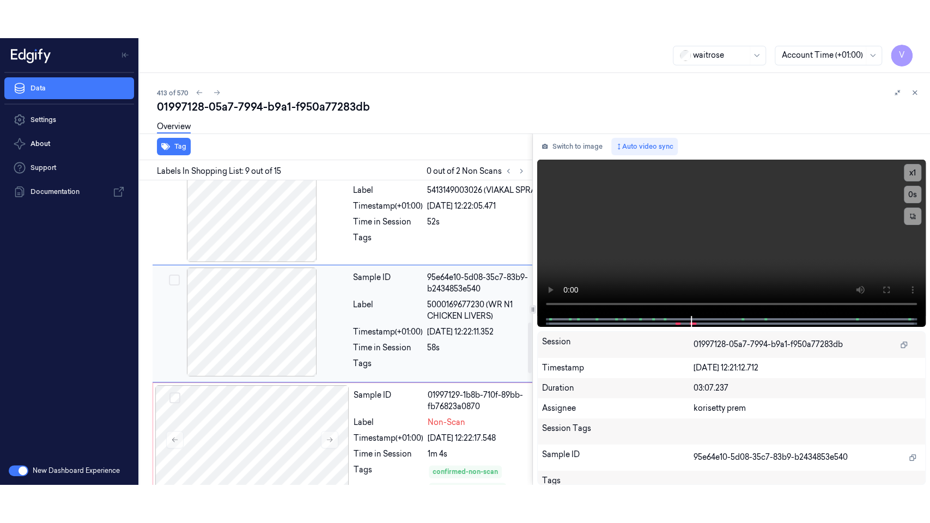
scroll to position [846, 0]
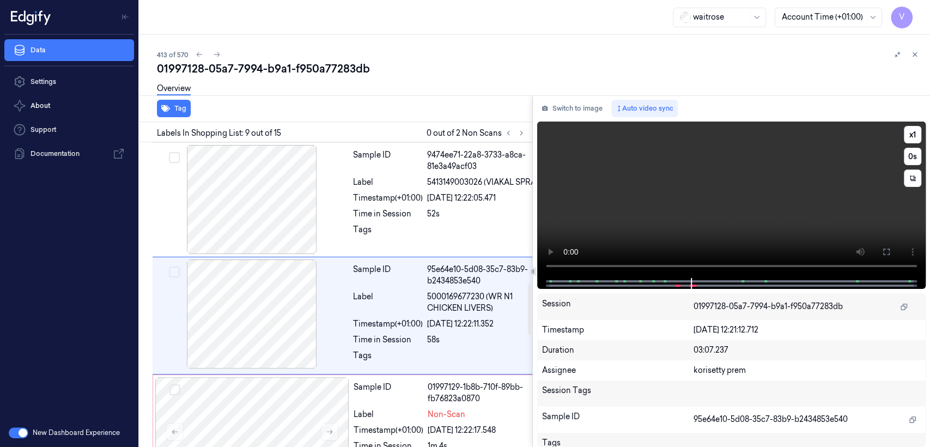
click at [888, 250] on icon at bounding box center [886, 251] width 9 height 9
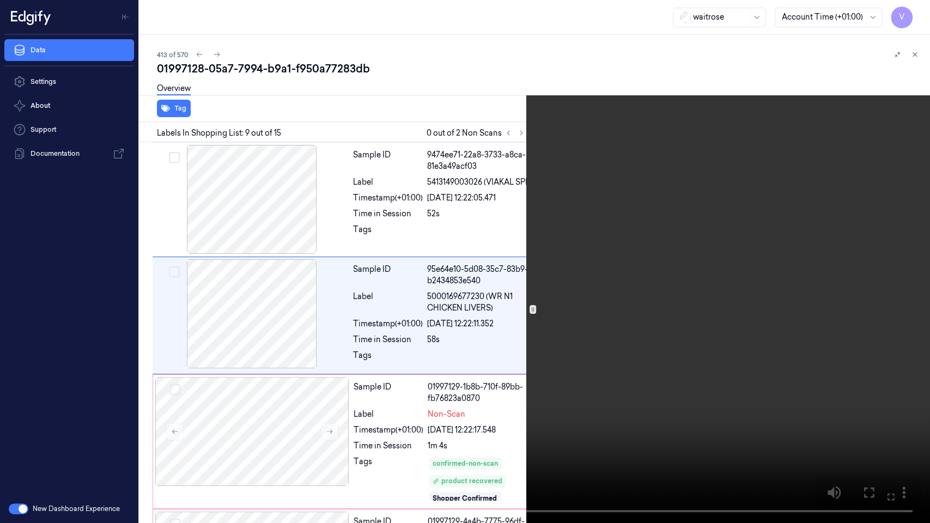
click at [366, 225] on video at bounding box center [465, 261] width 930 height 523
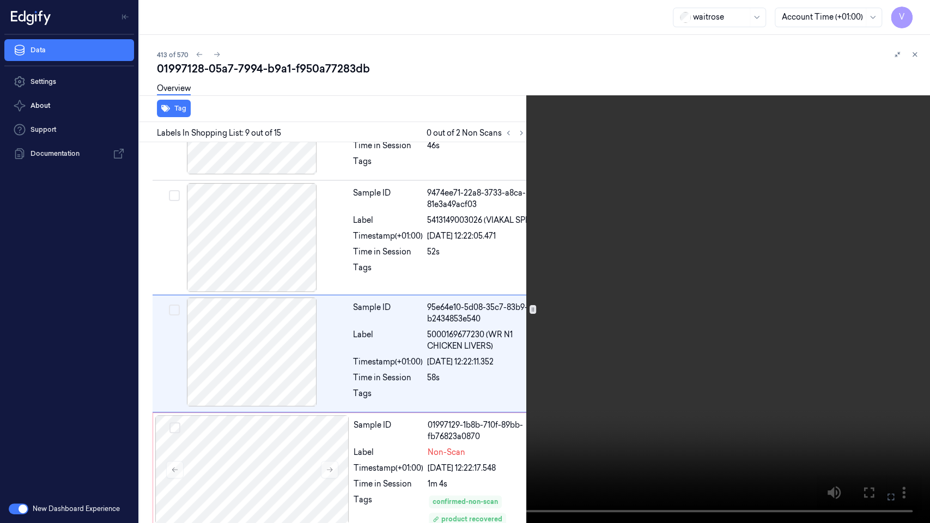
click at [382, 331] on video at bounding box center [465, 261] width 930 height 523
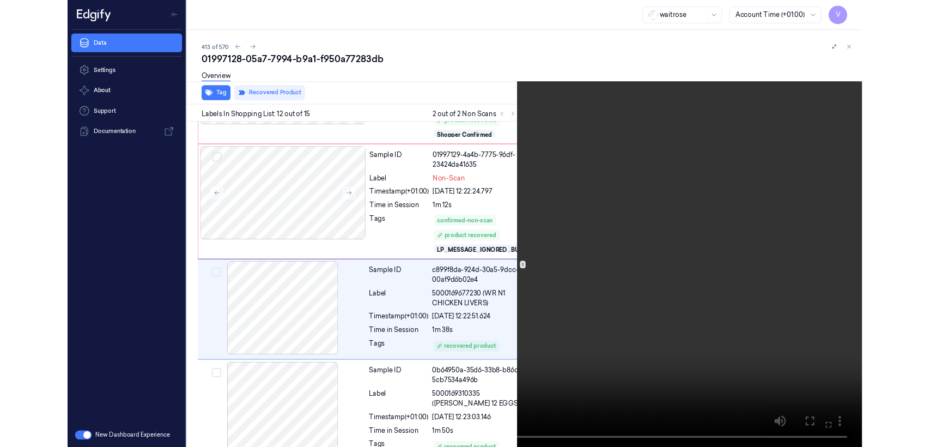
scroll to position [1217, 0]
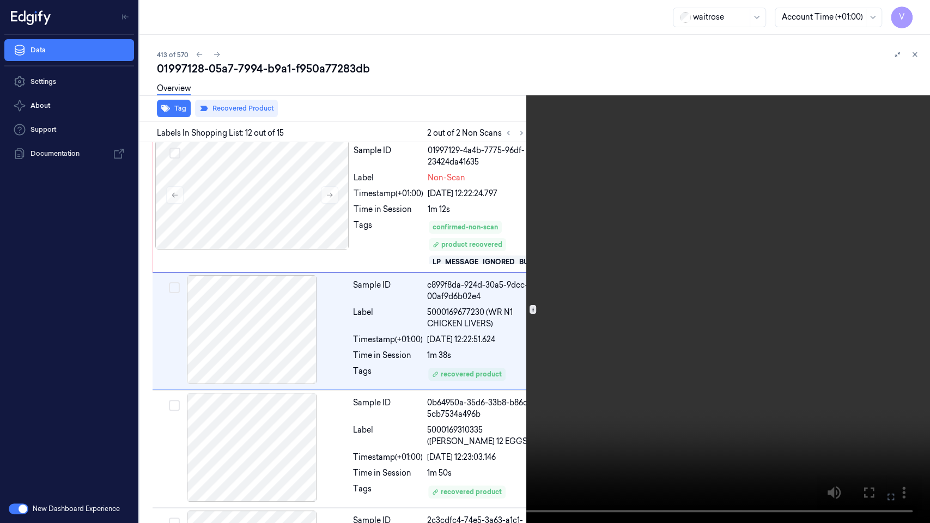
click at [0, 0] on button at bounding box center [0, 0] width 0 height 0
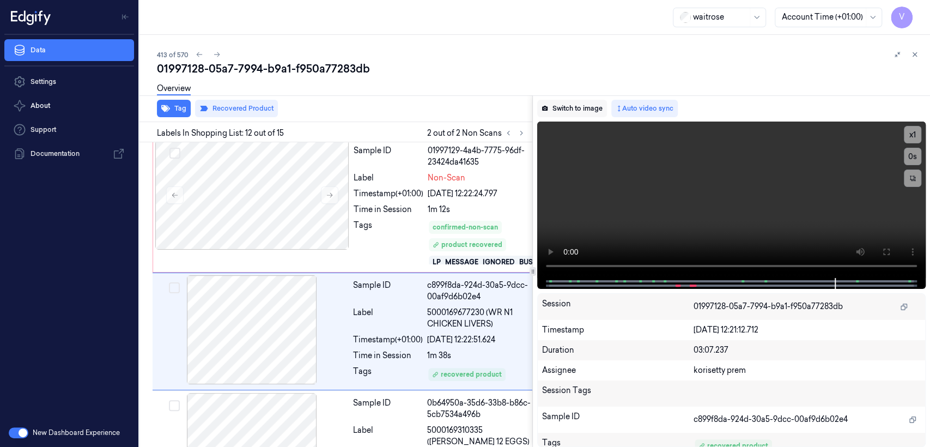
click at [579, 101] on button "Switch to image" at bounding box center [572, 108] width 70 height 17
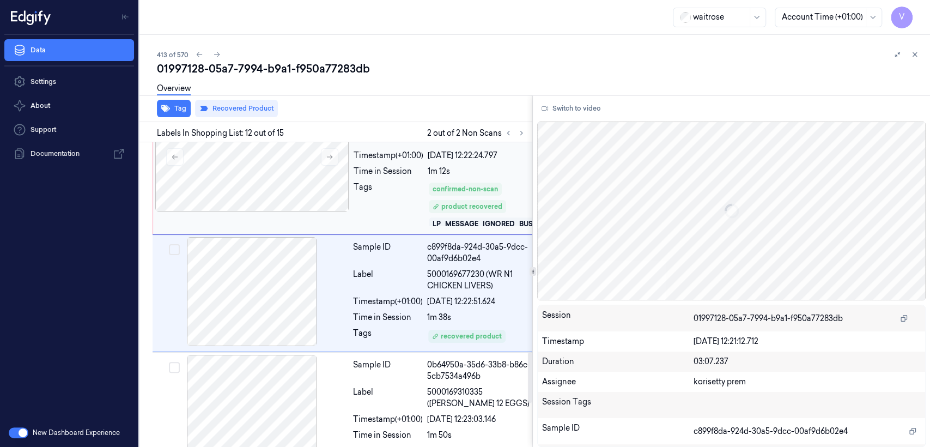
click at [378, 192] on div "Tags" at bounding box center [389, 204] width 70 height 46
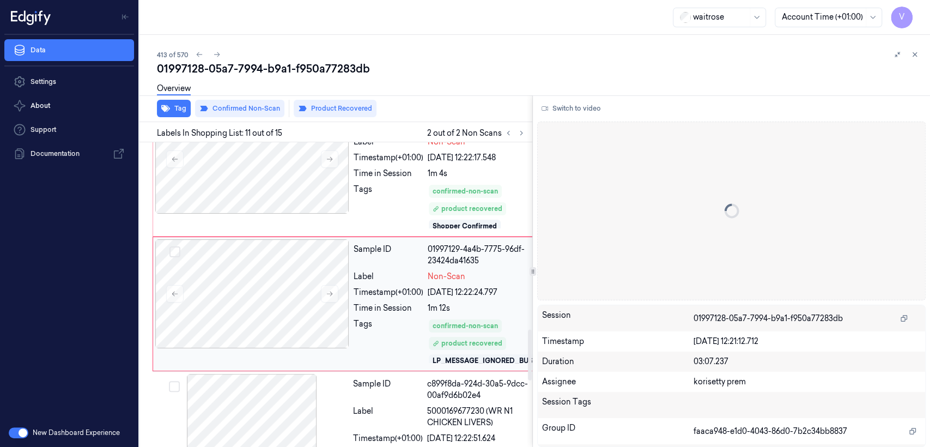
scroll to position [1118, 0]
click at [323, 148] on div at bounding box center [252, 159] width 194 height 109
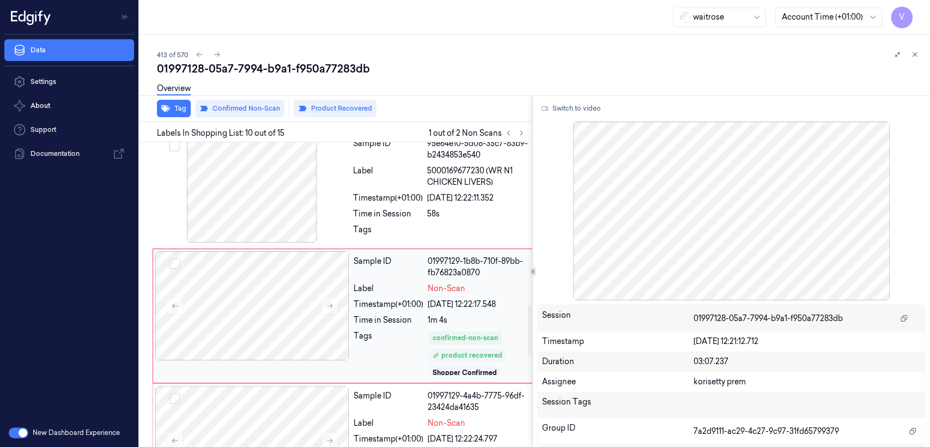
scroll to position [4, 0]
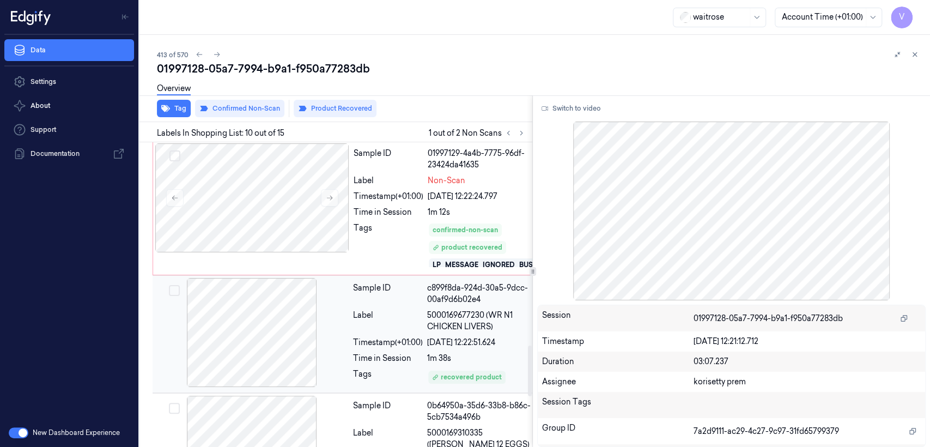
click at [375, 343] on div "Timestamp (+01:00)" at bounding box center [388, 342] width 70 height 11
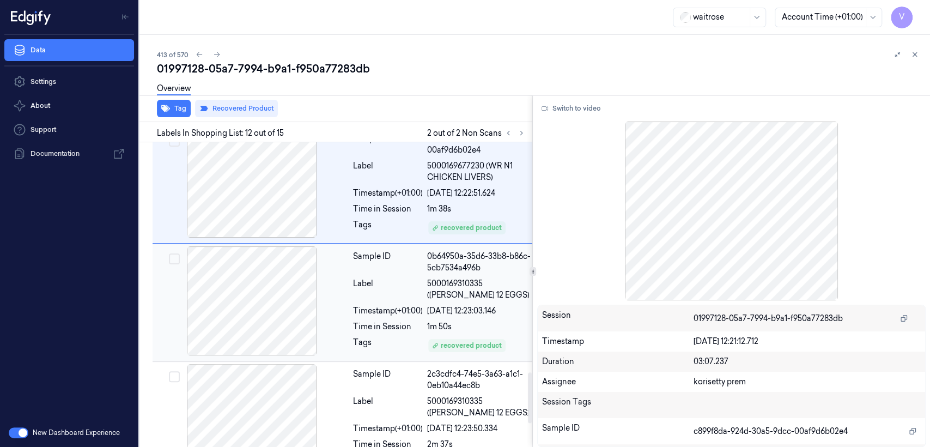
scroll to position [1377, 0]
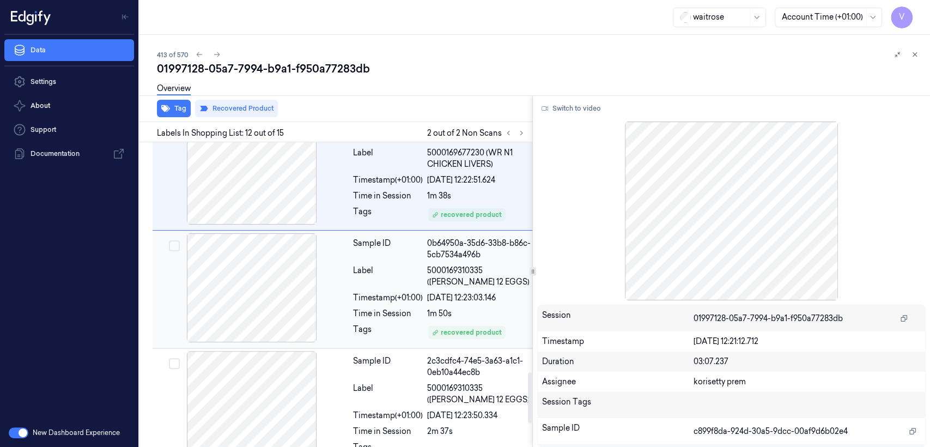
click at [350, 306] on div "Sample ID 0b64950a-35d6-33b8-b86c-5cb7534a496b Label 5000169310335 (WR DORG 12 …" at bounding box center [450, 289] width 202 height 112
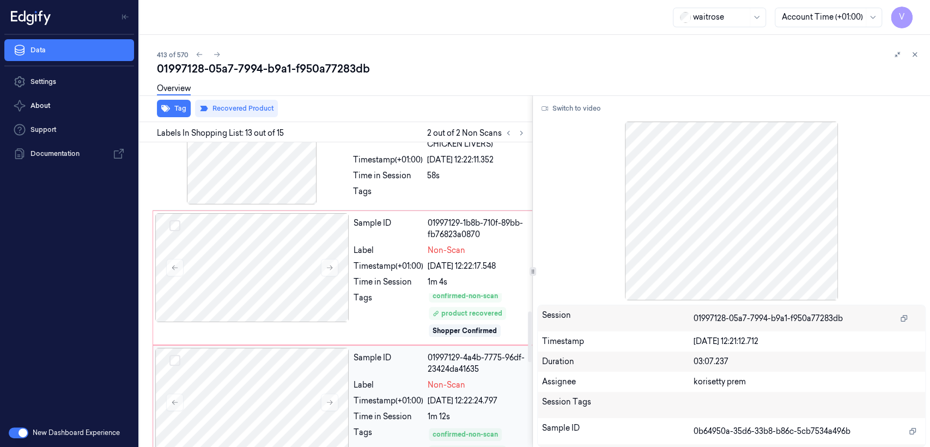
click at [367, 395] on div "Timestamp (+01:00)" at bounding box center [389, 400] width 70 height 11
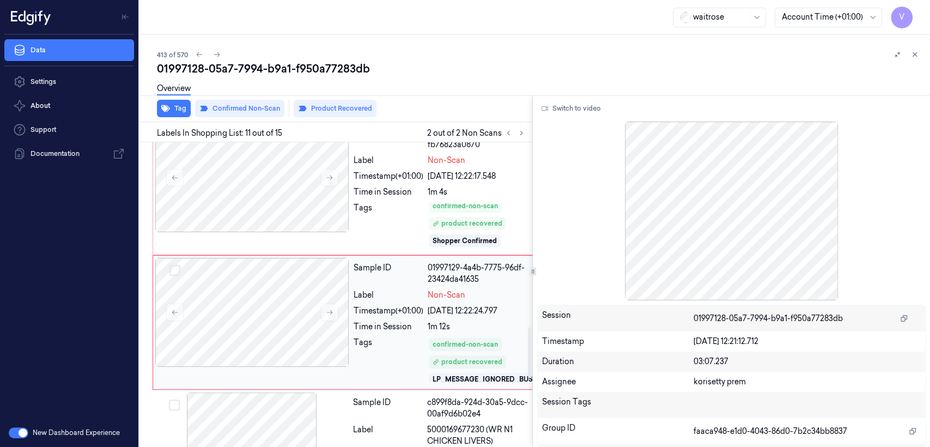
scroll to position [1118, 0]
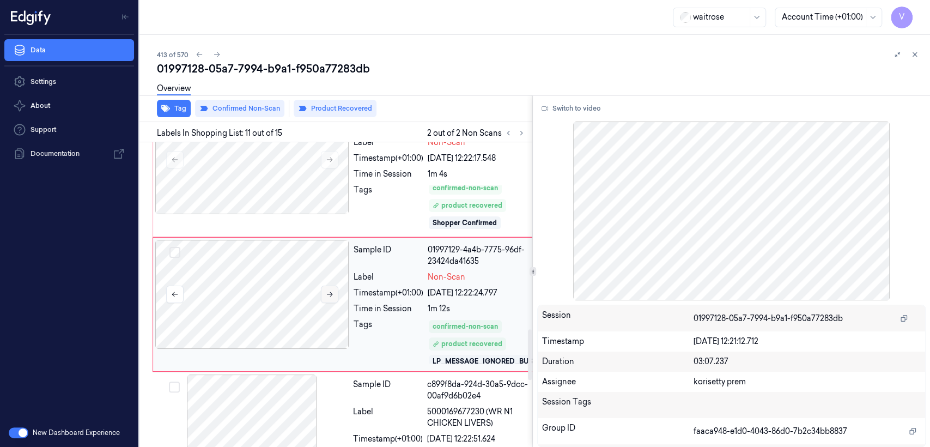
click at [331, 264] on div at bounding box center [252, 294] width 194 height 109
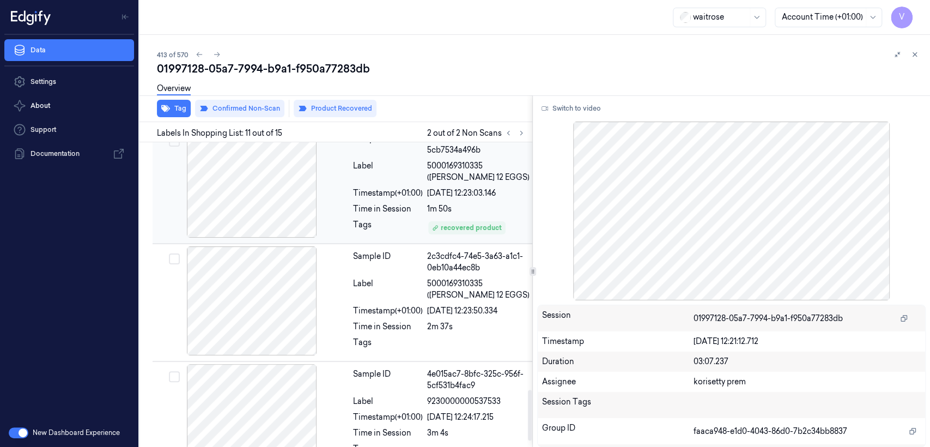
click at [397, 217] on div "Sample ID 0b64950a-35d6-33b8-b86c-5cb7534a496b Label 5000169310335 (WR DORG 12 …" at bounding box center [450, 185] width 202 height 112
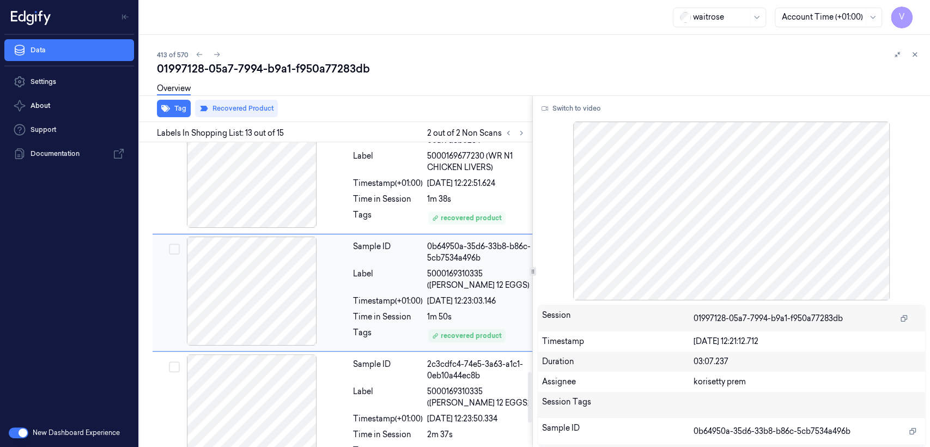
scroll to position [1373, 0]
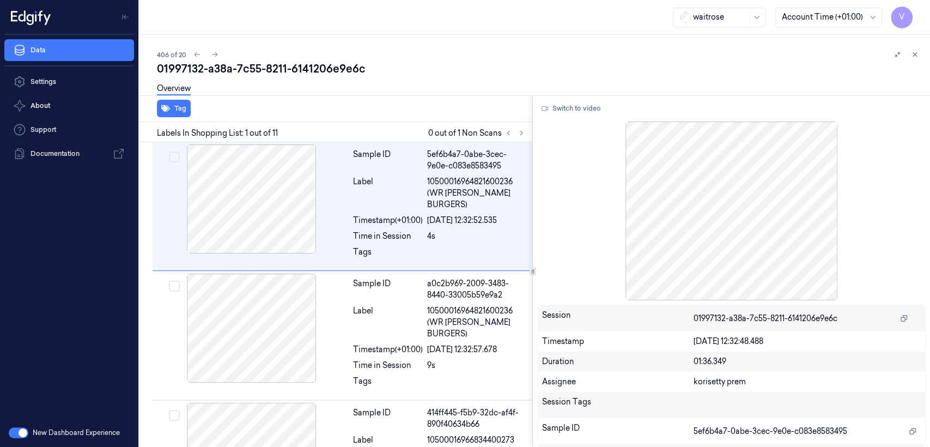
click at [266, 70] on div "01997132-a38a-7c55-8211-6141206e9e6c" at bounding box center [539, 68] width 764 height 15
copy div "8211"
click at [520, 133] on icon at bounding box center [522, 133] width 8 height 8
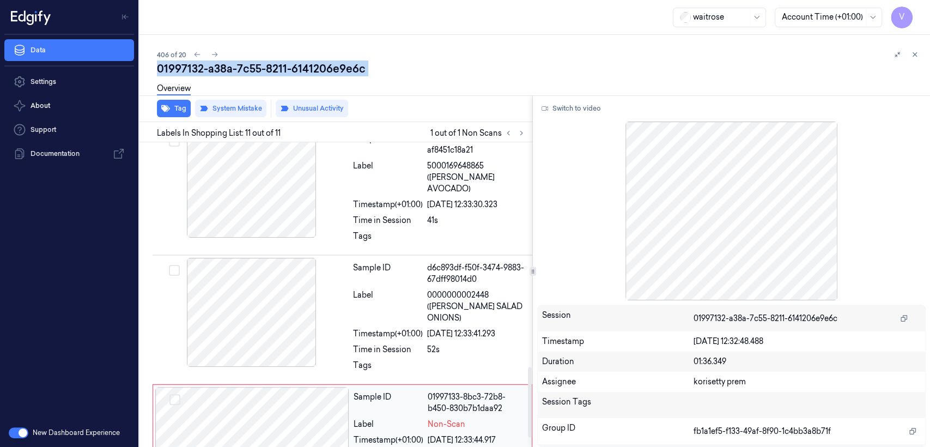
scroll to position [1008, 0]
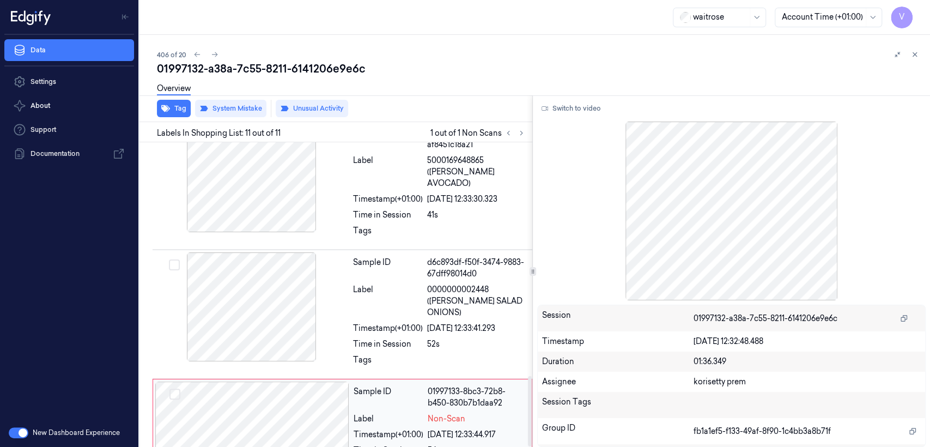
click at [283, 381] on div at bounding box center [252, 435] width 194 height 109
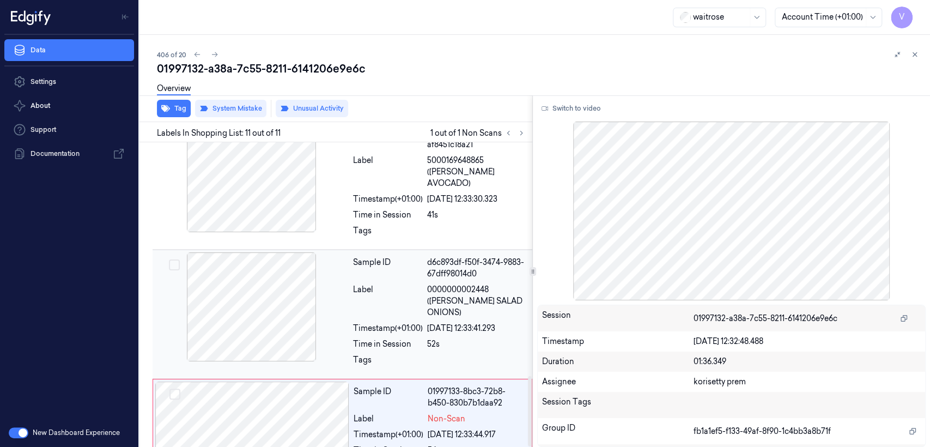
click at [379, 284] on div "Label" at bounding box center [388, 301] width 70 height 34
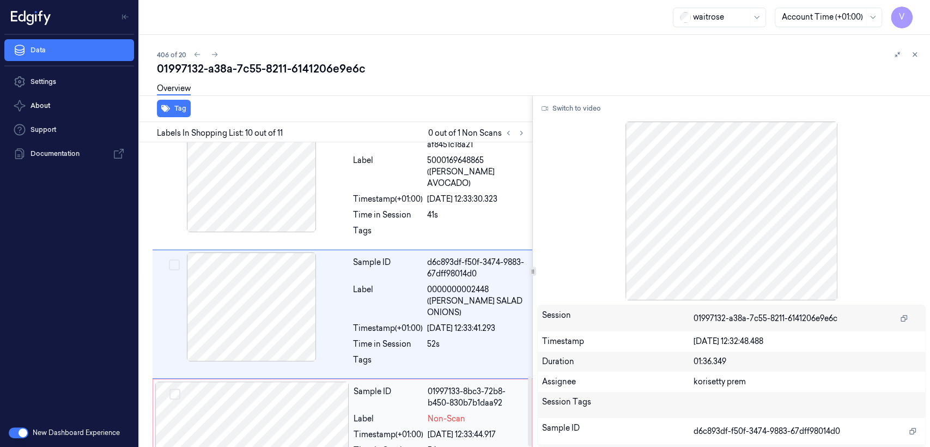
click at [437, 429] on div "22/09/2025 12:33:44.917" at bounding box center [477, 434] width 98 height 11
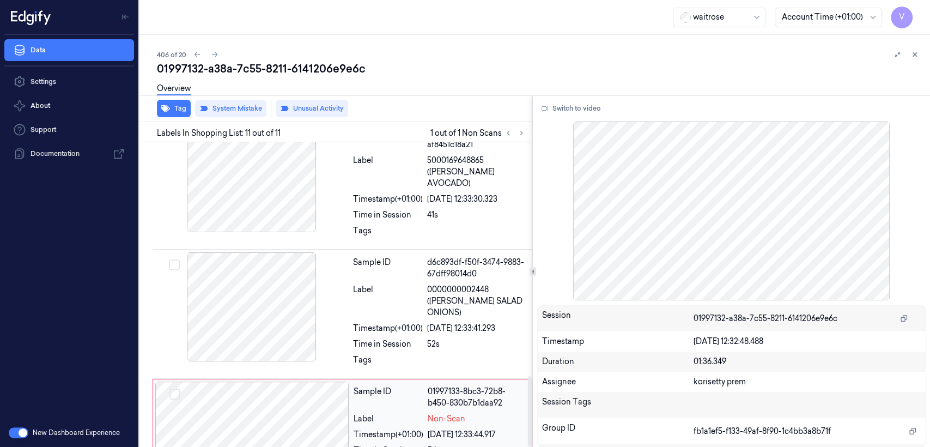
scroll to position [21, 0]
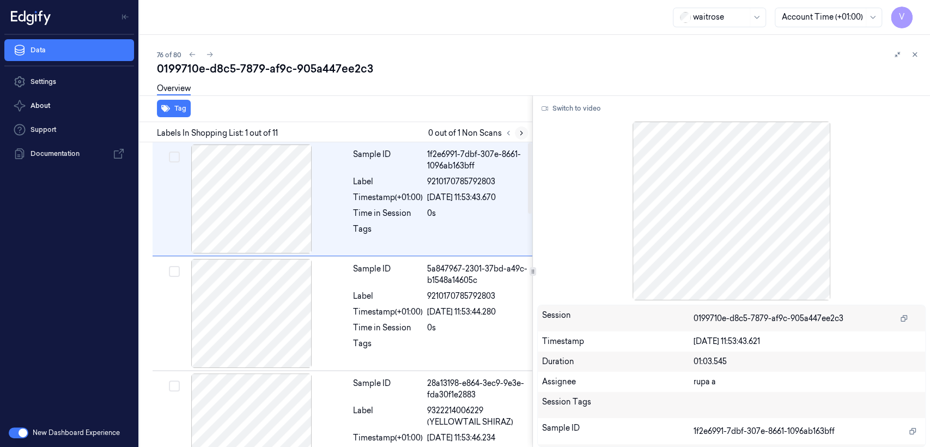
click at [522, 135] on icon at bounding box center [522, 133] width 8 height 8
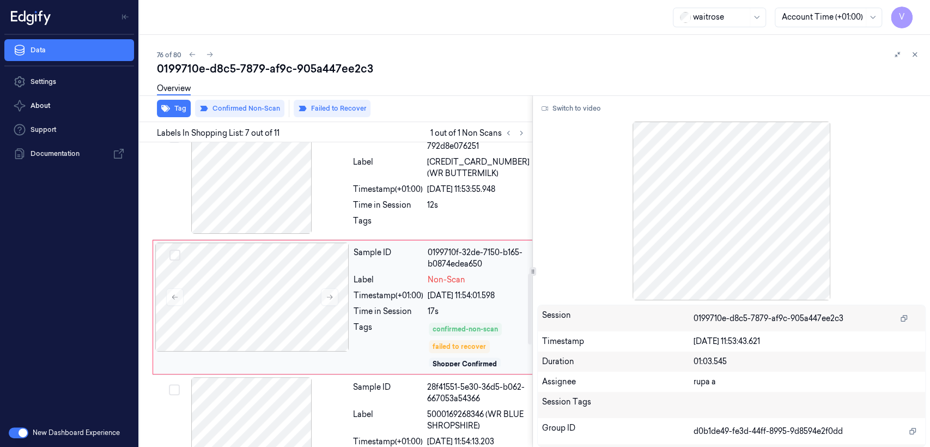
scroll to position [613, 0]
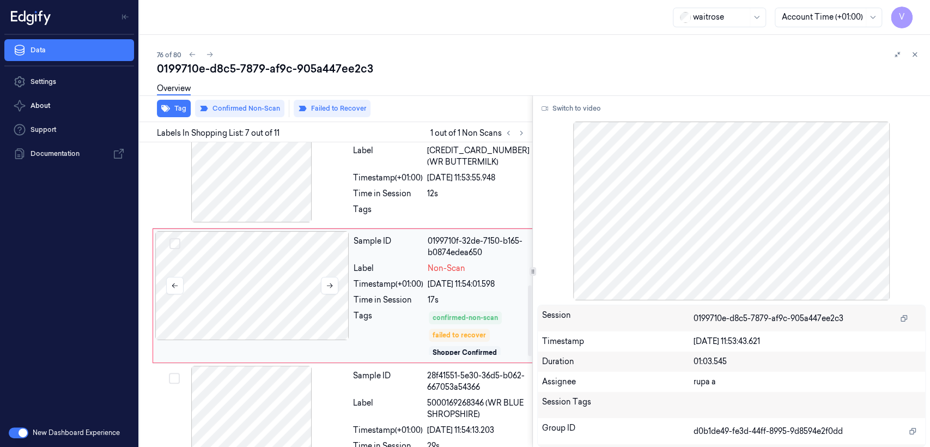
click at [340, 308] on div at bounding box center [252, 285] width 194 height 109
click at [395, 151] on div "Label" at bounding box center [388, 156] width 70 height 23
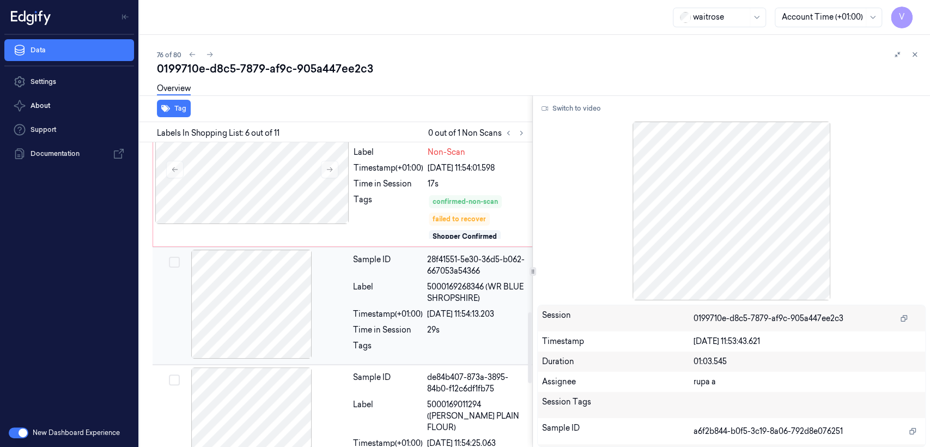
click at [340, 307] on div at bounding box center [252, 304] width 194 height 109
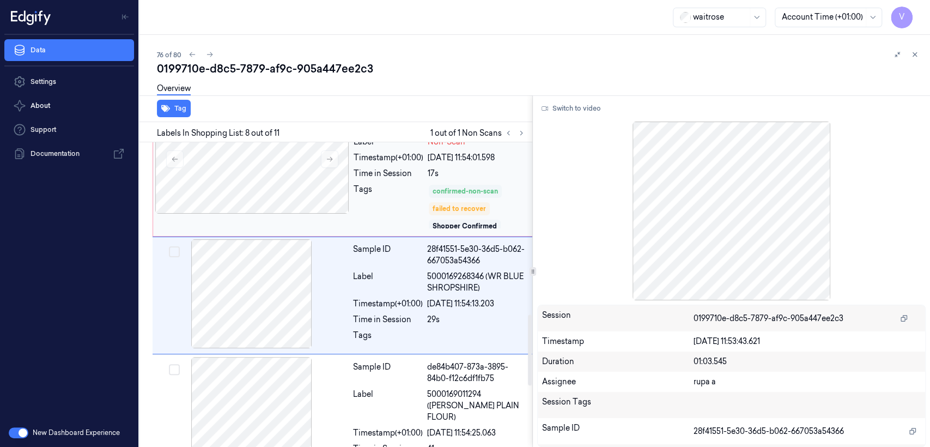
click at [436, 187] on div "confirmed-non-scan" at bounding box center [465, 191] width 65 height 10
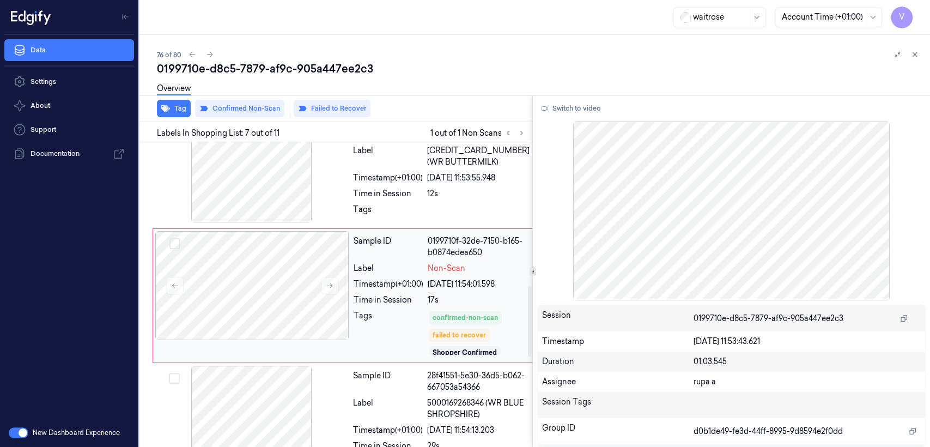
scroll to position [734, 0]
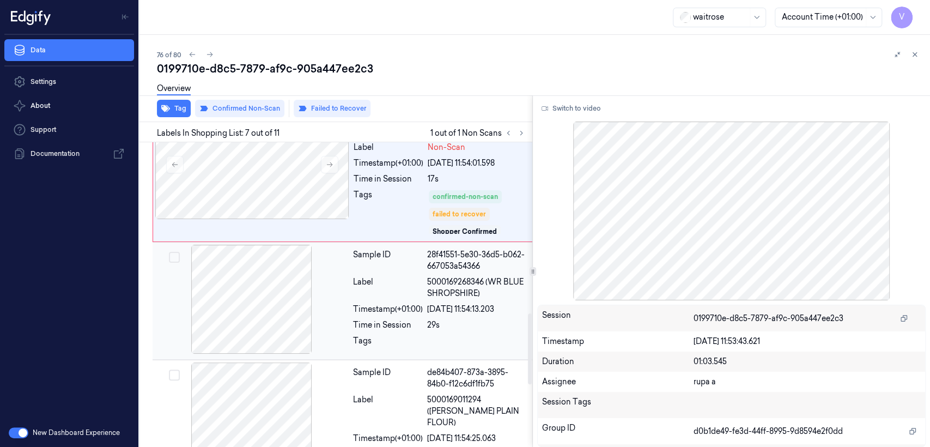
click at [402, 323] on div "Time in Session" at bounding box center [388, 324] width 70 height 11
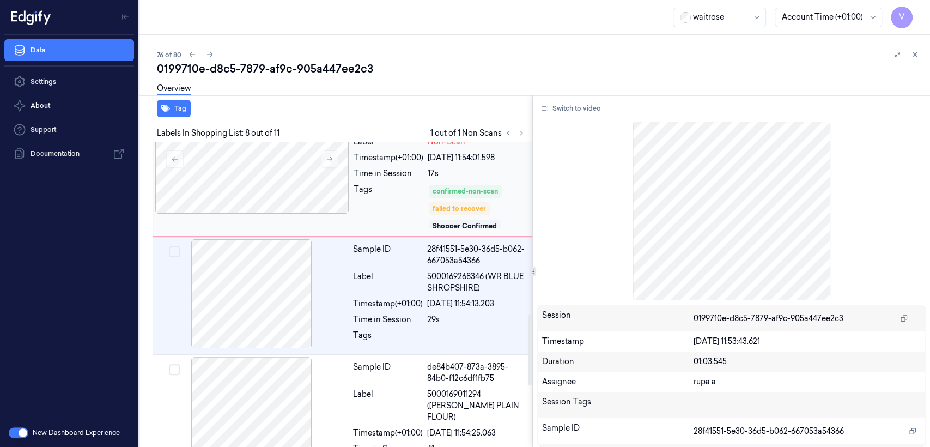
click at [409, 180] on div "Sample ID 0199710f-32de-7150-b165-b0874edea650 Label Non-Scan Timestamp (+01:00…" at bounding box center [441, 169] width 184 height 129
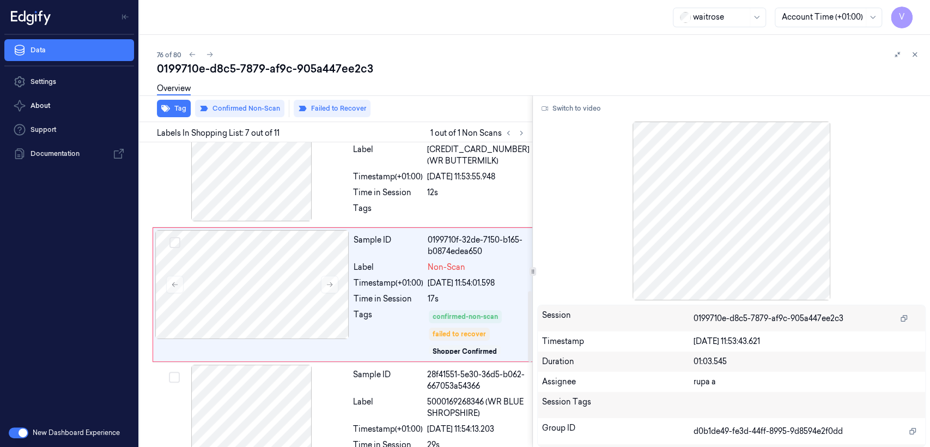
scroll to position [613, 0]
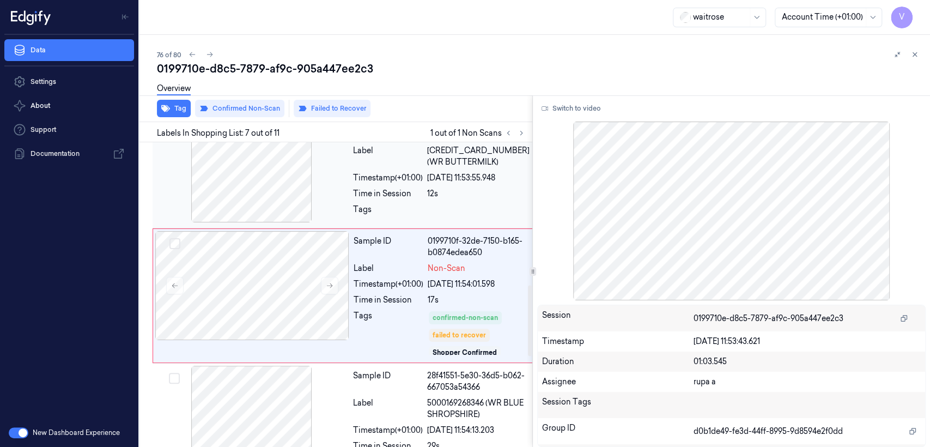
click at [462, 162] on span "[CREDIT_CARD_NUMBER] (WR BUTTERMILK)" at bounding box center [478, 156] width 102 height 23
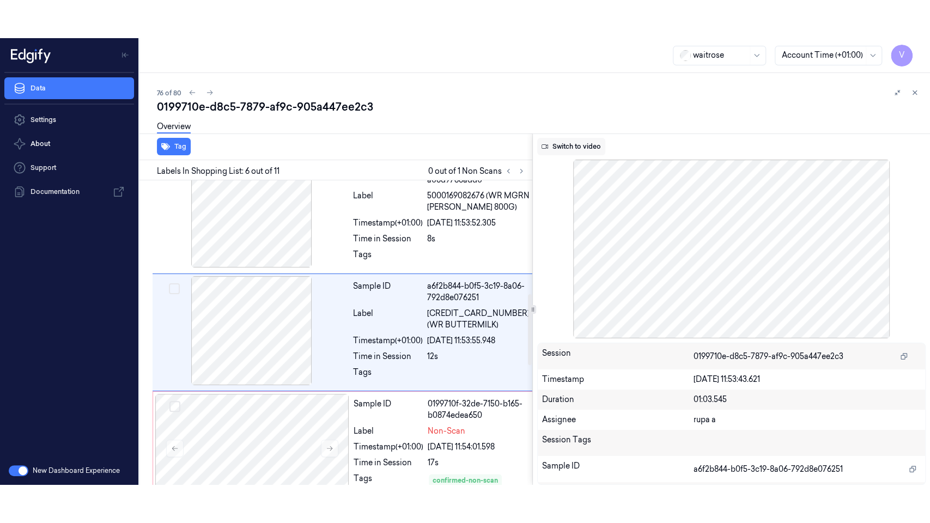
scroll to position [487, 0]
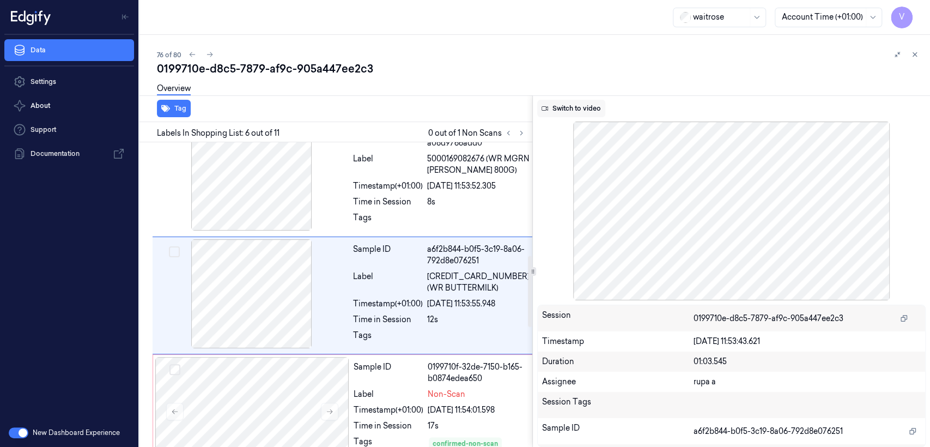
click at [580, 110] on button "Switch to video" at bounding box center [571, 108] width 68 height 17
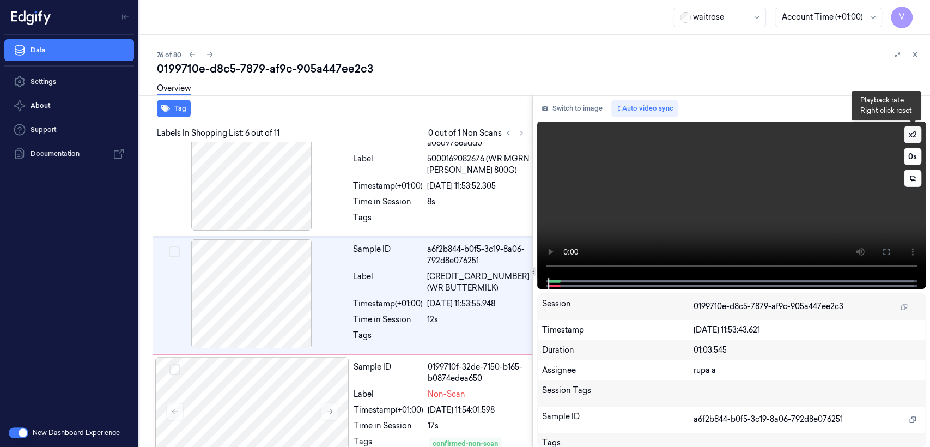
click at [918, 138] on button "x 2" at bounding box center [912, 134] width 17 height 17
click at [918, 138] on button "x 4" at bounding box center [912, 134] width 17 height 17
click at [882, 251] on icon at bounding box center [886, 251] width 9 height 9
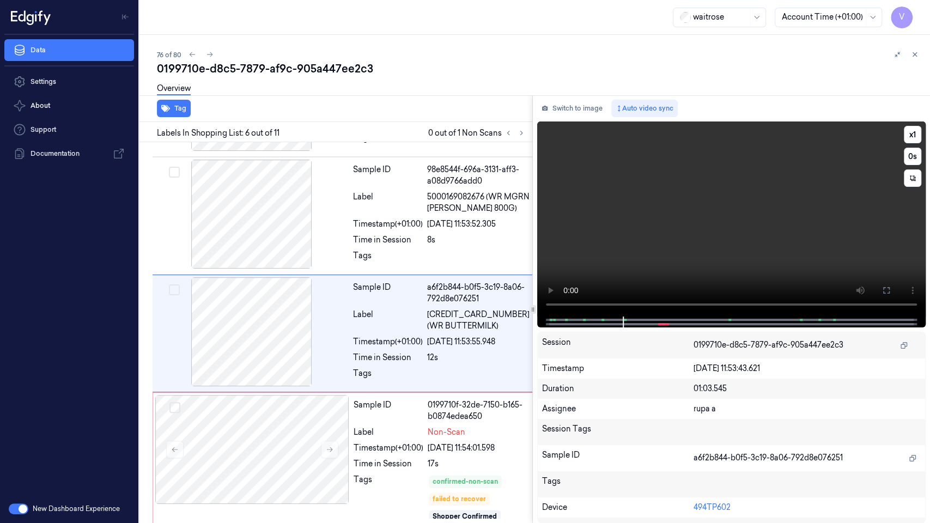
scroll to position [449, 0]
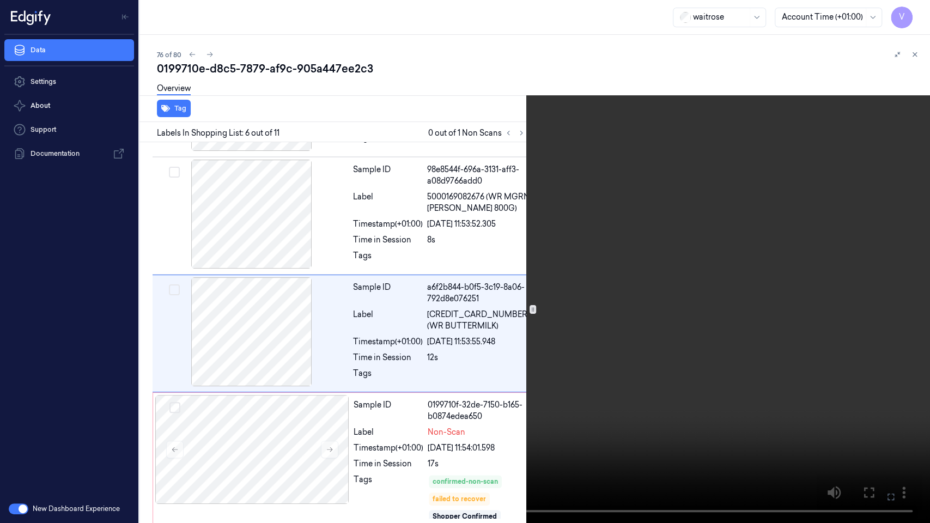
click at [495, 262] on video at bounding box center [465, 261] width 930 height 523
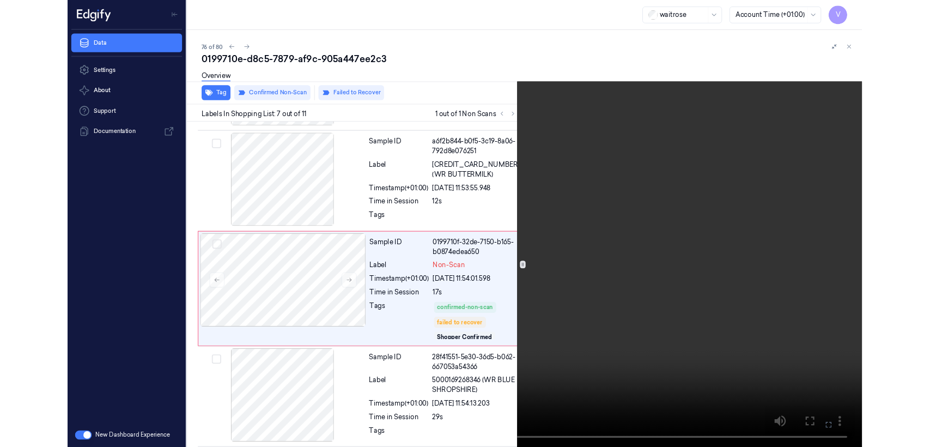
scroll to position [575, 0]
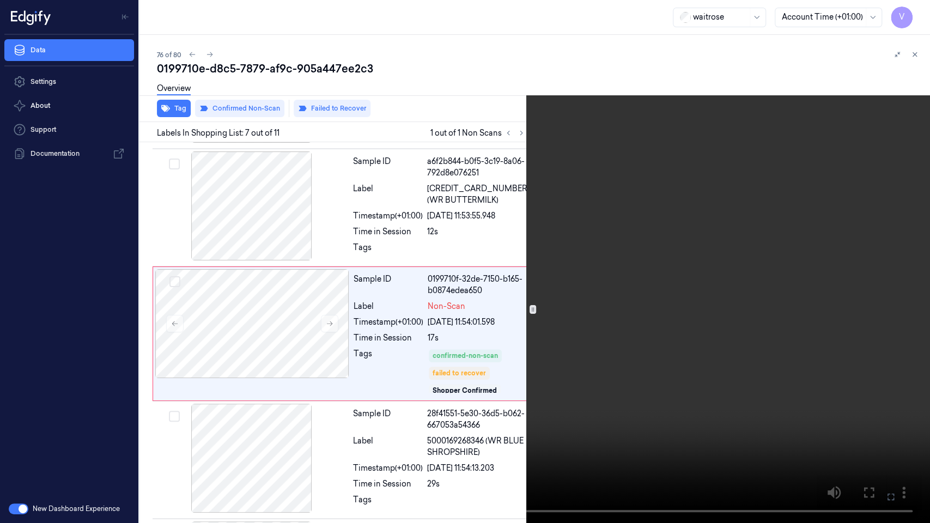
click at [0, 0] on icon at bounding box center [0, 0] width 0 height 0
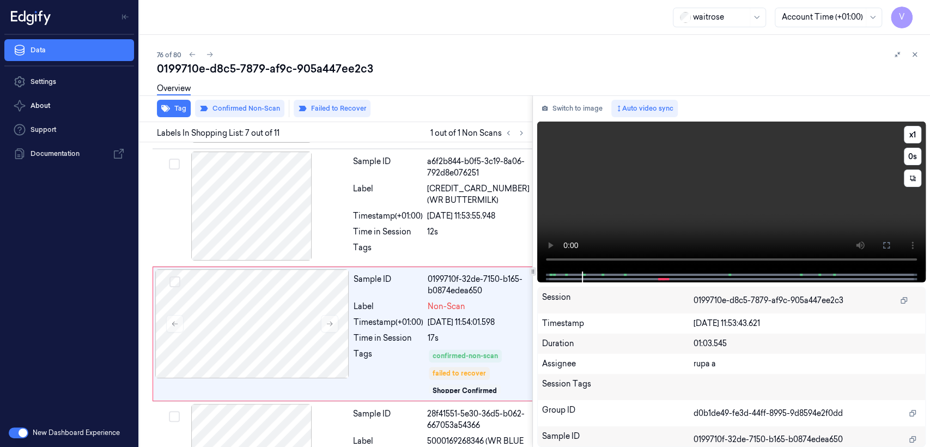
scroll to position [613, 0]
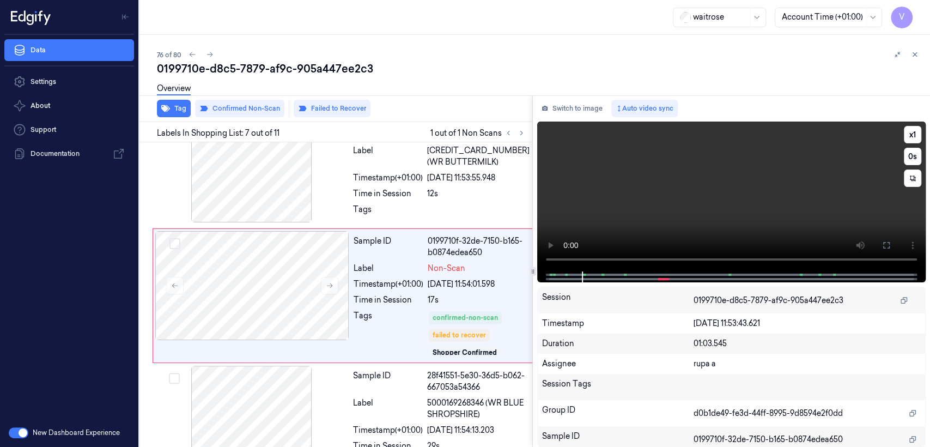
click at [514, 263] on div "Tag Confirmed Non-Scan Failed to Recover Labels In Shopping List: 7 out of 11 1…" at bounding box center [532, 270] width 795 height 351
click at [606, 223] on video at bounding box center [731, 196] width 388 height 150
click at [588, 107] on button "Switch to image" at bounding box center [572, 108] width 70 height 17
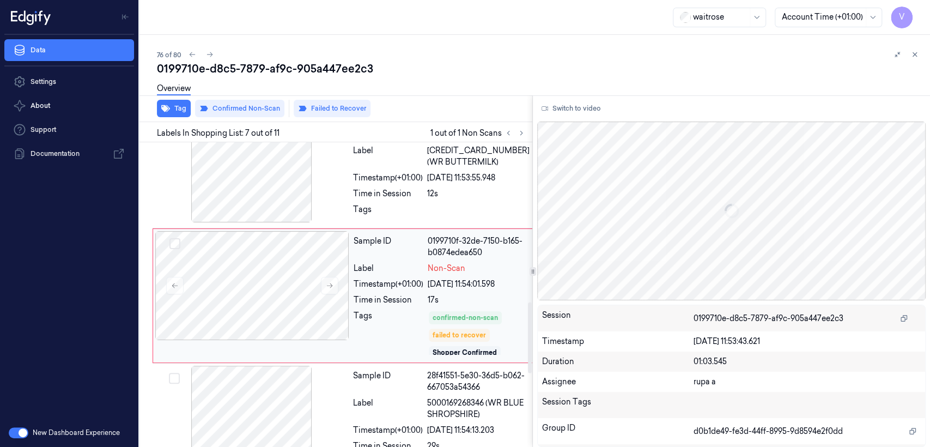
scroll to position [734, 0]
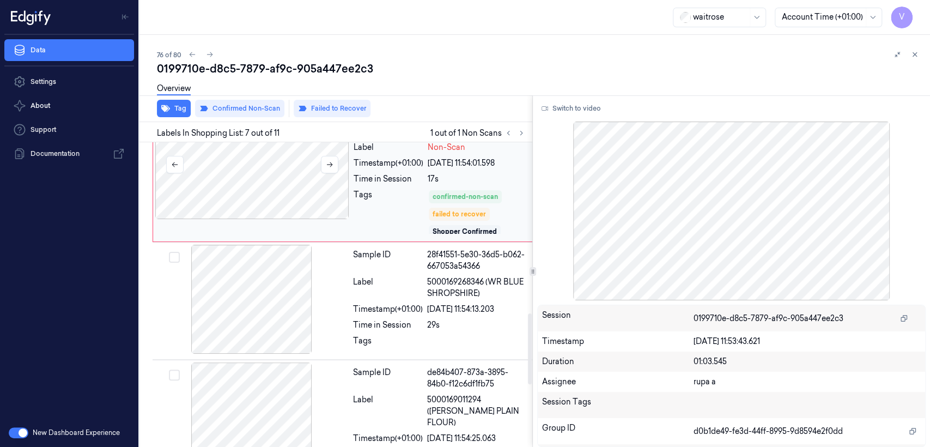
click at [348, 199] on div at bounding box center [252, 164] width 194 height 109
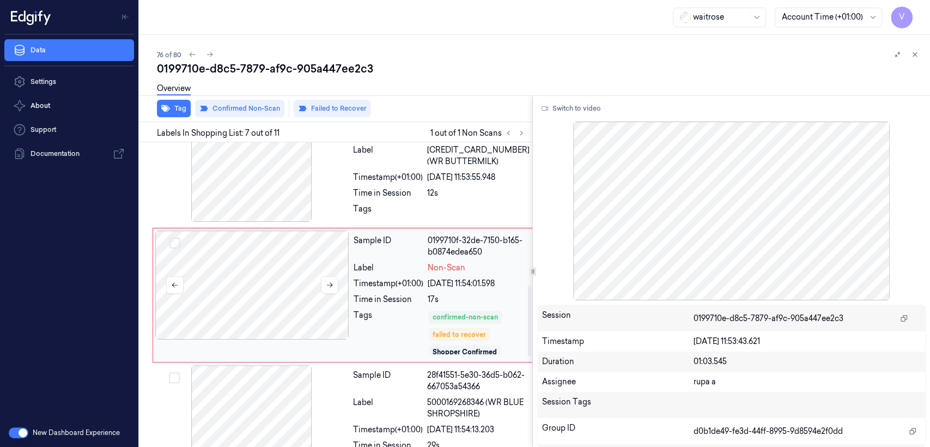
scroll to position [613, 0]
click at [331, 289] on button at bounding box center [329, 285] width 17 height 17
click at [466, 179] on div "[DATE] 11:53:55.948" at bounding box center [478, 177] width 102 height 11
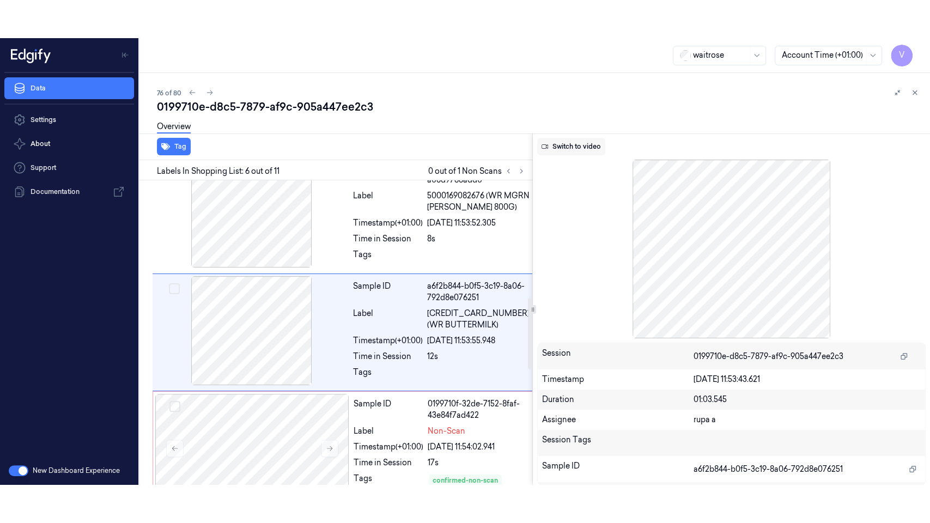
scroll to position [487, 0]
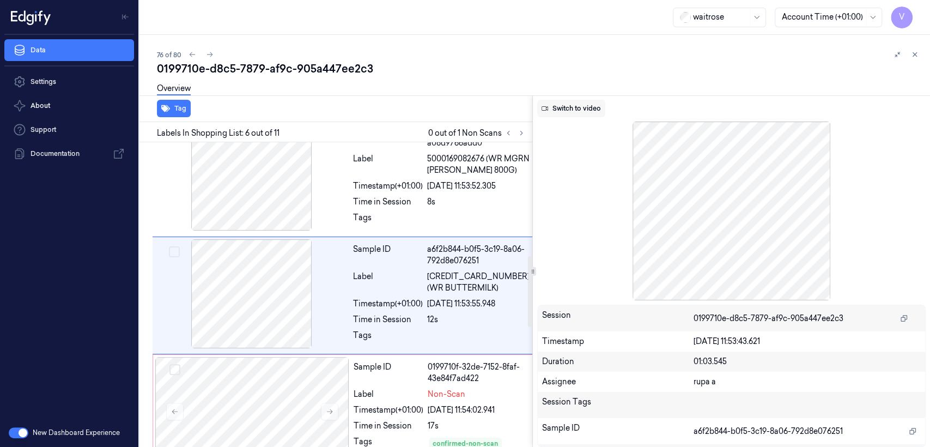
click at [559, 108] on button "Switch to video" at bounding box center [571, 108] width 68 height 17
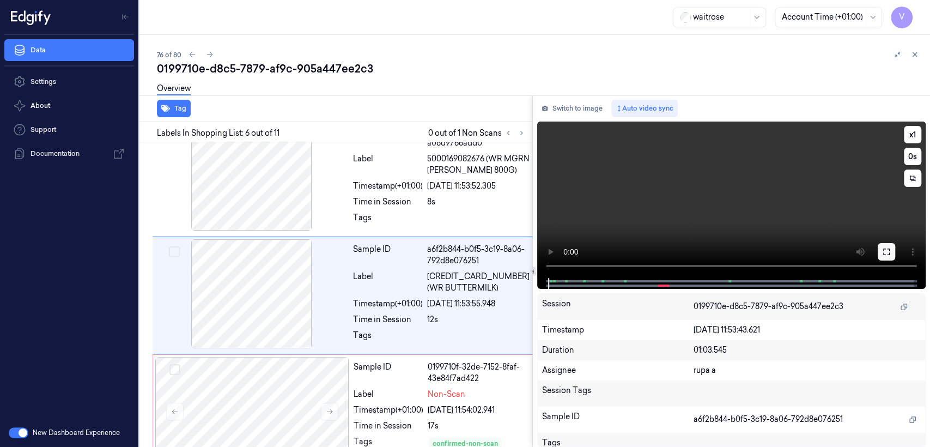
click at [884, 254] on icon at bounding box center [886, 251] width 9 height 9
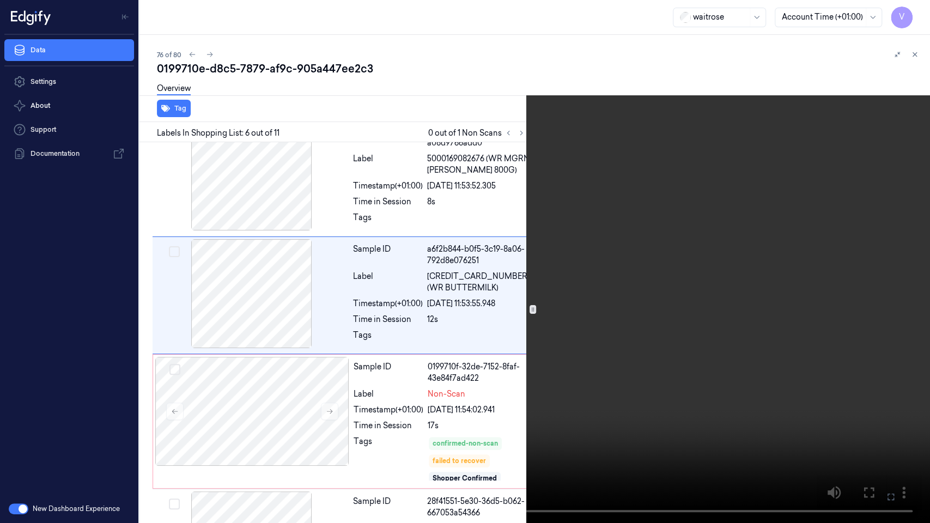
click at [475, 296] on video at bounding box center [465, 261] width 930 height 523
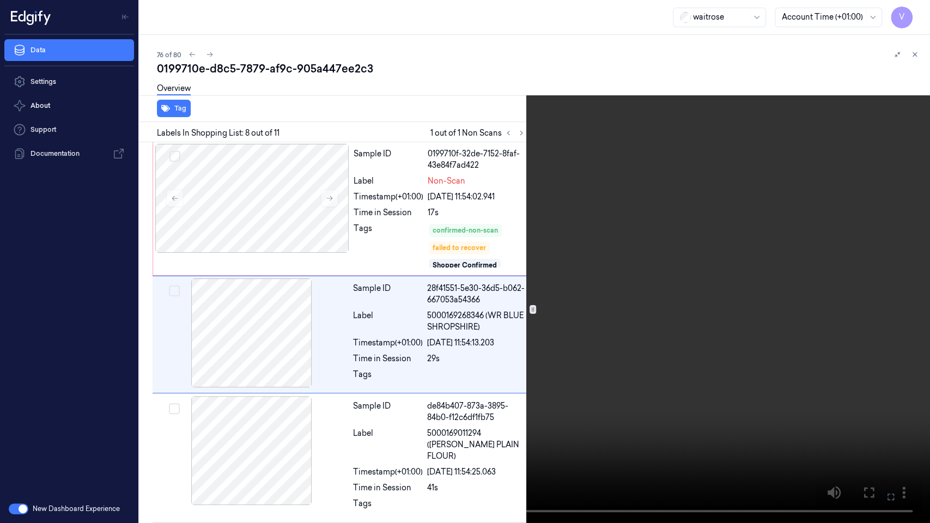
scroll to position [701, 0]
click at [444, 267] on video at bounding box center [465, 261] width 930 height 523
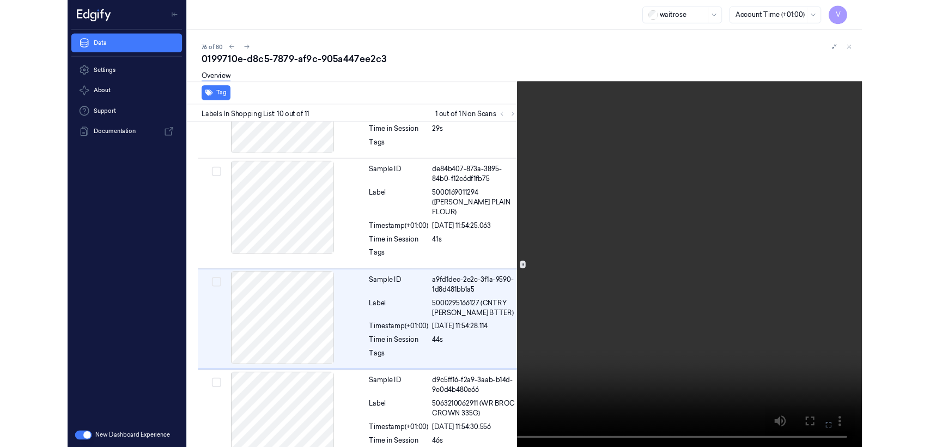
scroll to position [926, 0]
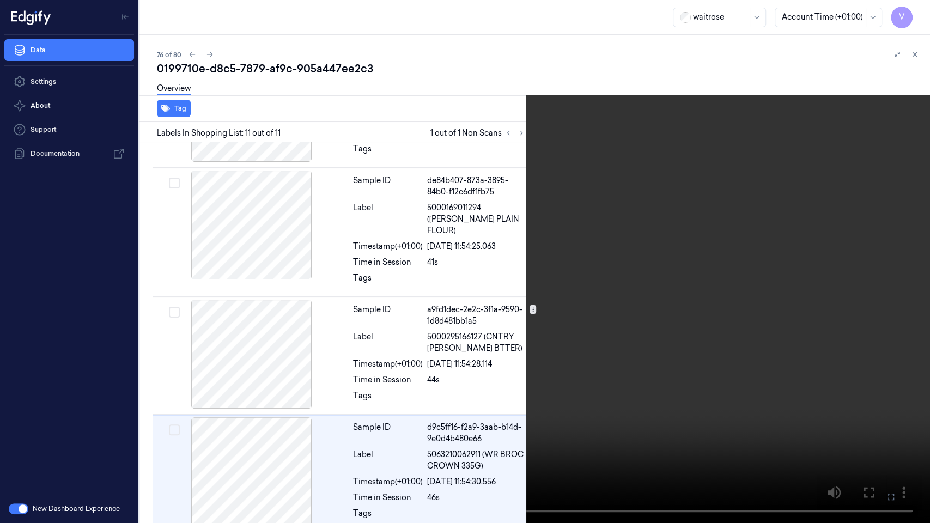
click at [0, 0] on button at bounding box center [0, 0] width 0 height 0
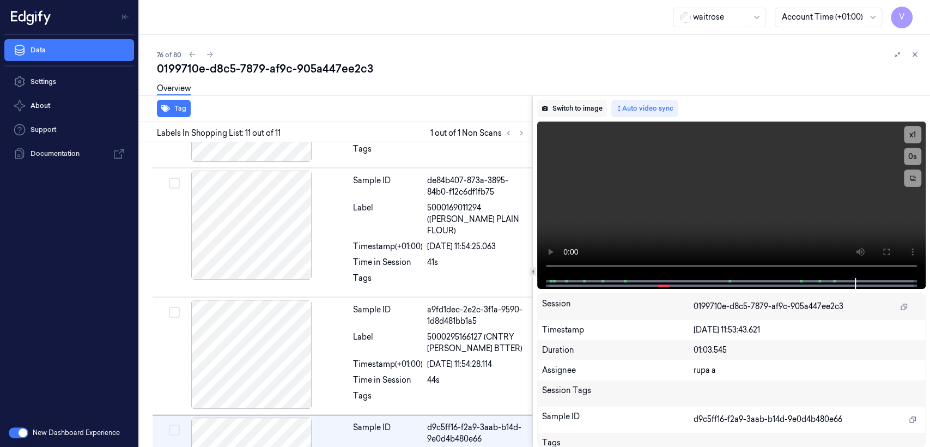
click at [583, 108] on button "Switch to image" at bounding box center [572, 108] width 70 height 17
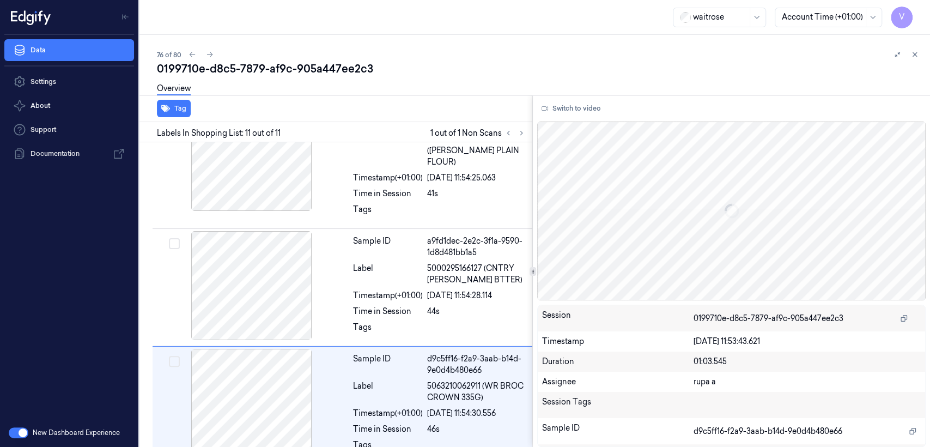
scroll to position [1002, 0]
